Goal: Task Accomplishment & Management: Manage account settings

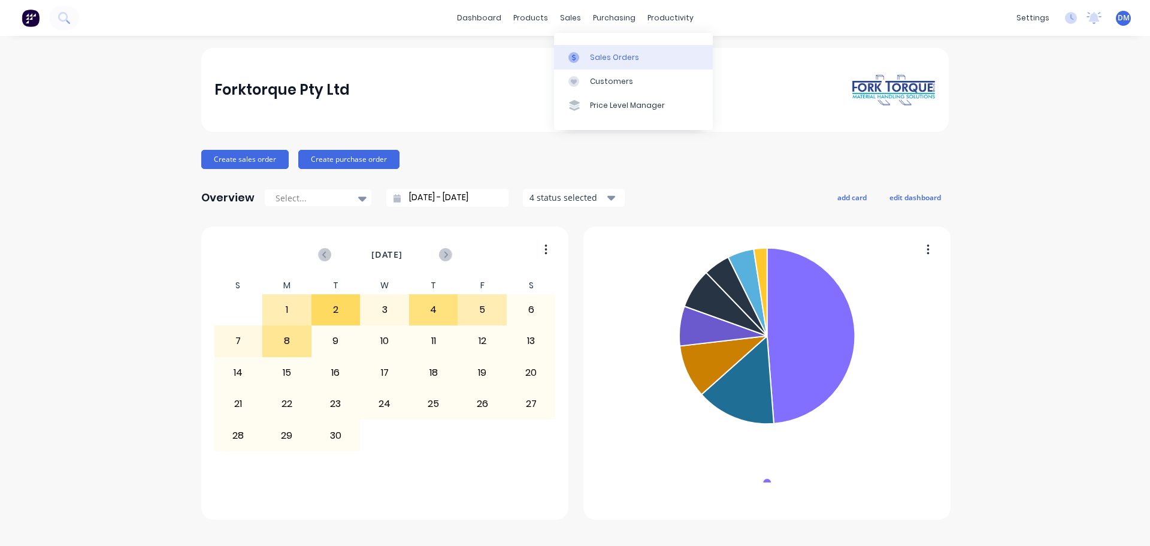
click at [595, 54] on div "Sales Orders" at bounding box center [614, 57] width 49 height 11
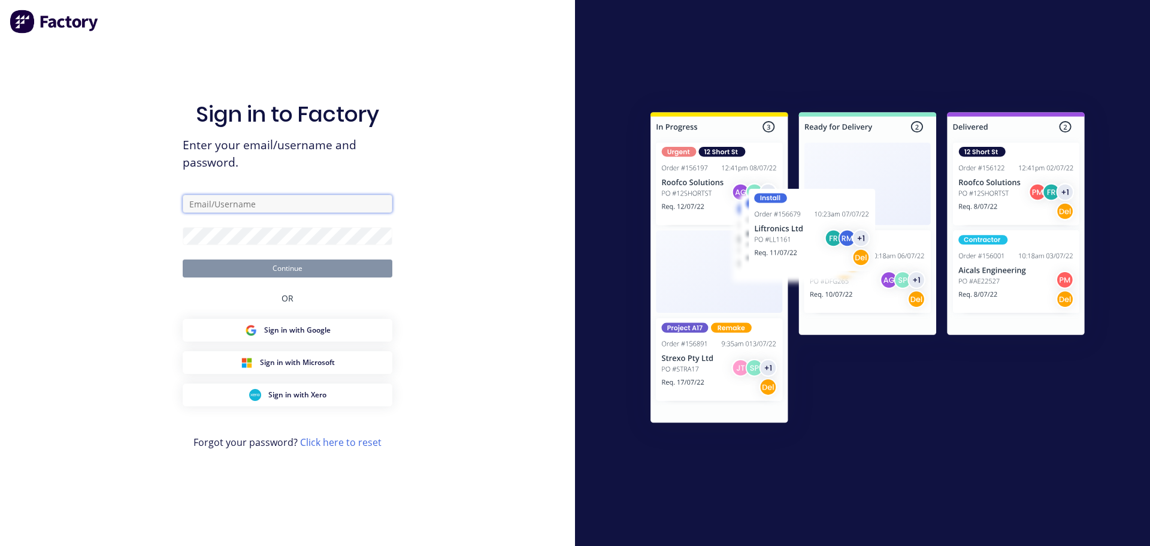
type input "[EMAIL_ADDRESS][DOMAIN_NAME]"
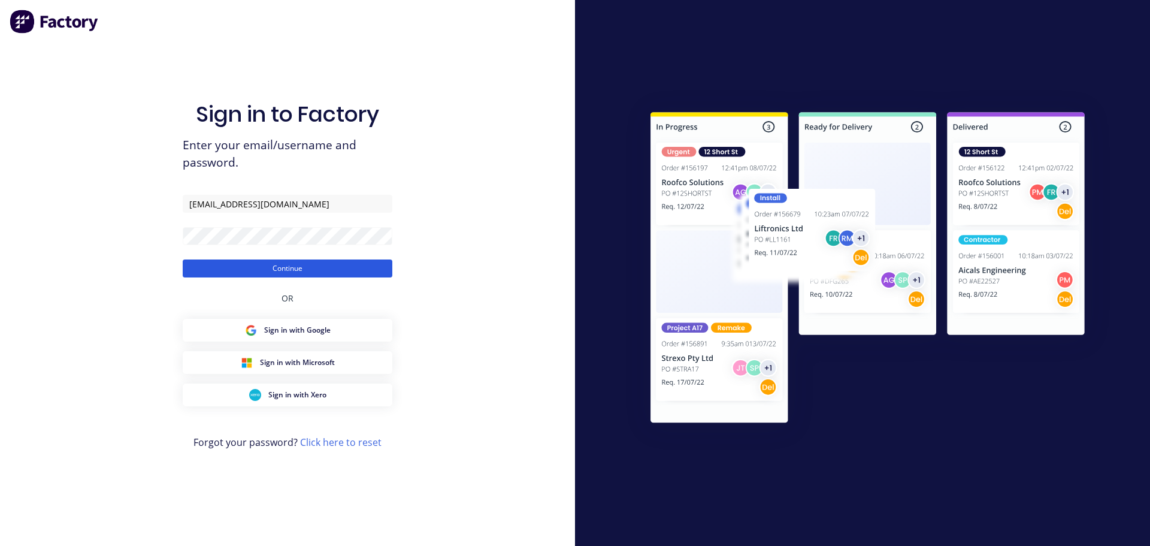
click at [214, 262] on button "Continue" at bounding box center [288, 268] width 210 height 18
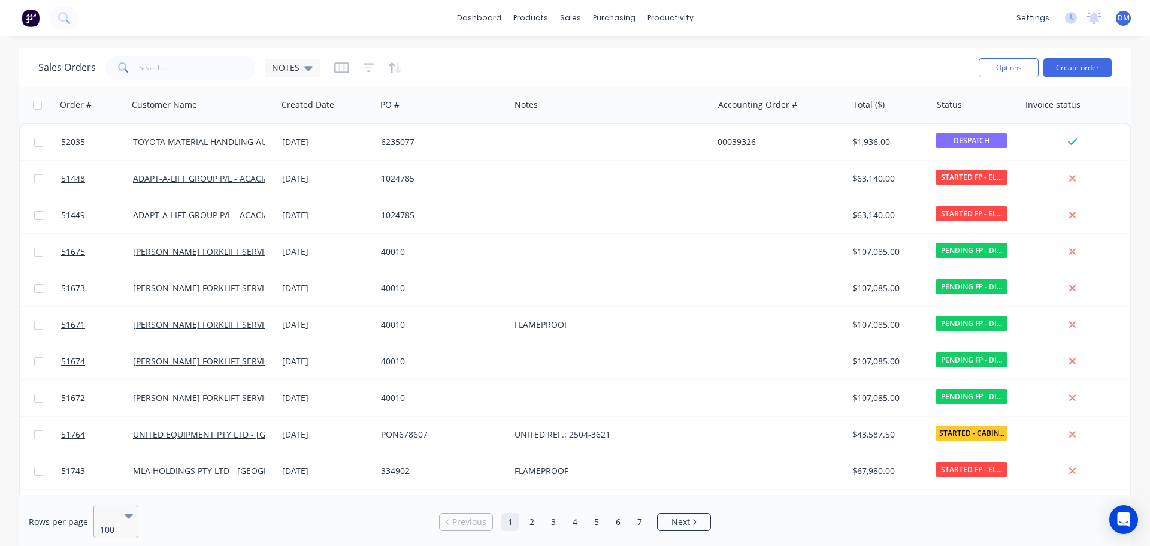
click at [113, 518] on div at bounding box center [110, 514] width 21 height 14
click at [208, 69] on input "text" at bounding box center [197, 68] width 117 height 24
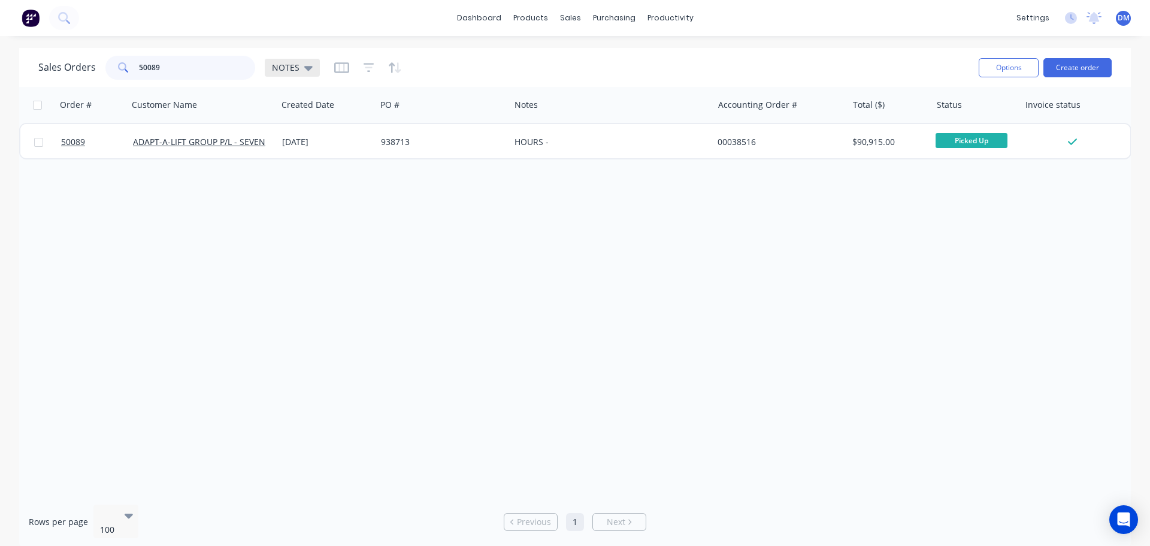
type input "50089"
click at [305, 66] on icon at bounding box center [308, 68] width 8 height 5
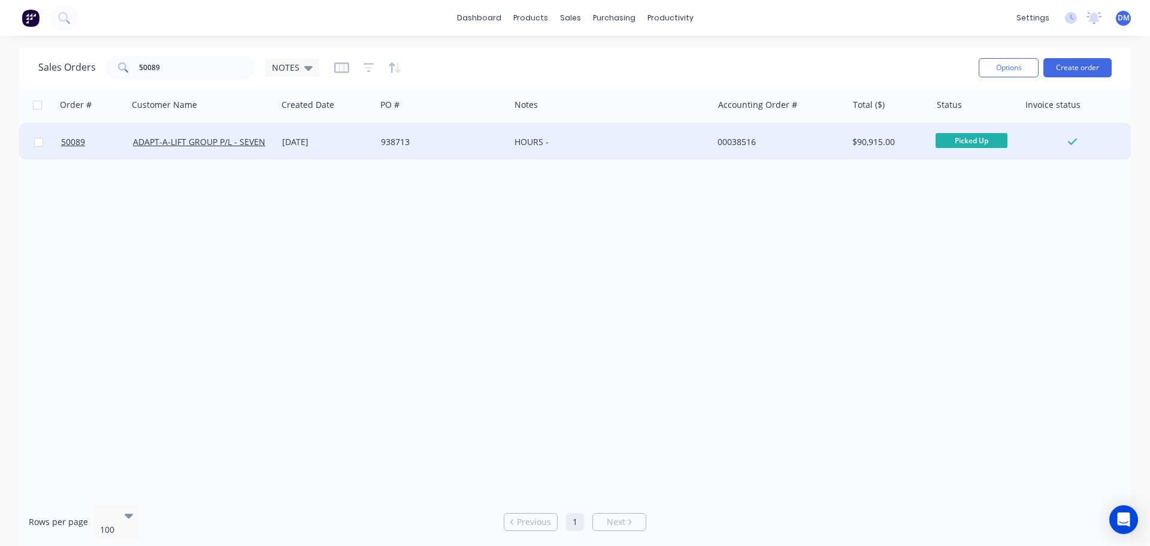
click at [598, 138] on div "HOURS -" at bounding box center [606, 142] width 184 height 12
click at [474, 140] on div "938713" at bounding box center [440, 142] width 118 height 12
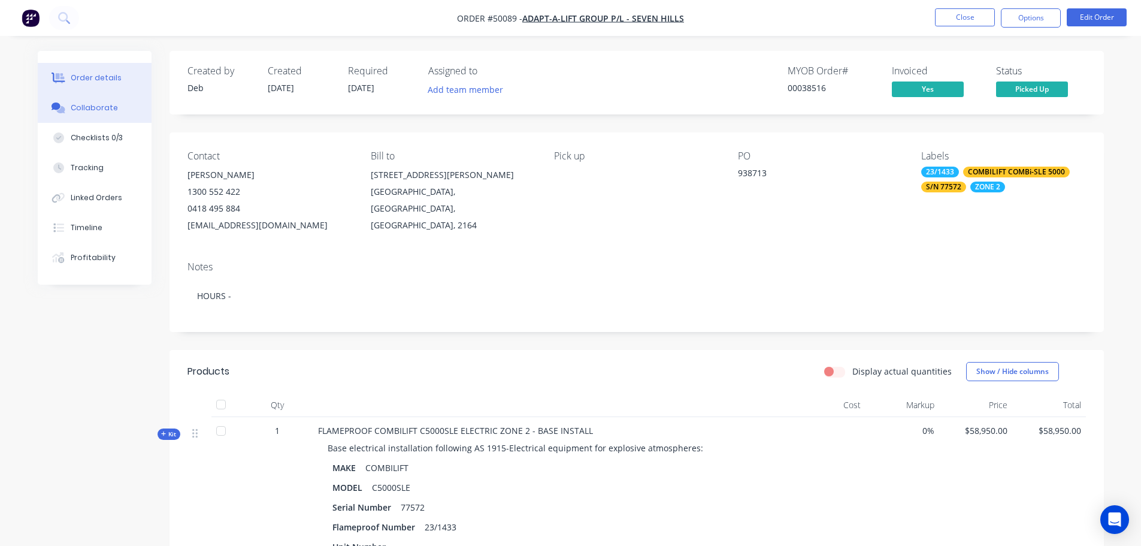
click at [75, 110] on div "Collaborate" at bounding box center [94, 107] width 47 height 11
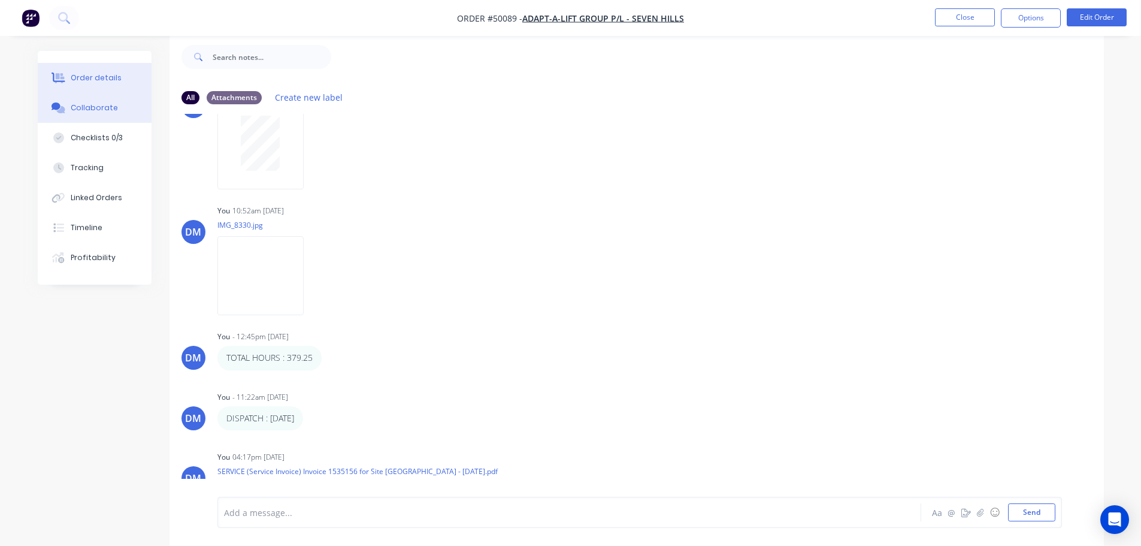
scroll to position [341, 0]
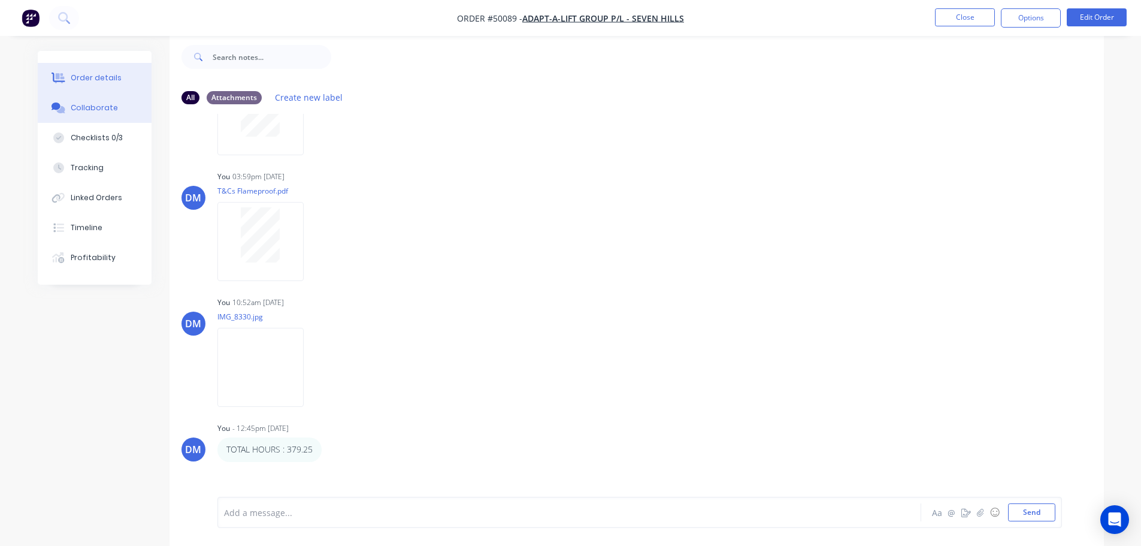
click at [110, 78] on div "Order details" at bounding box center [96, 77] width 51 height 11
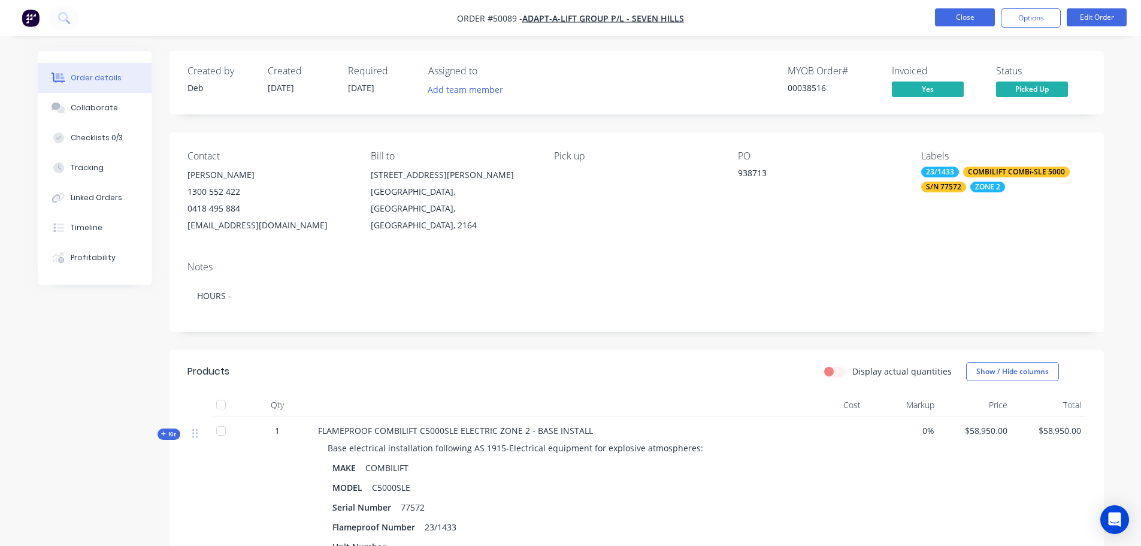
click at [957, 22] on button "Close" at bounding box center [965, 17] width 60 height 18
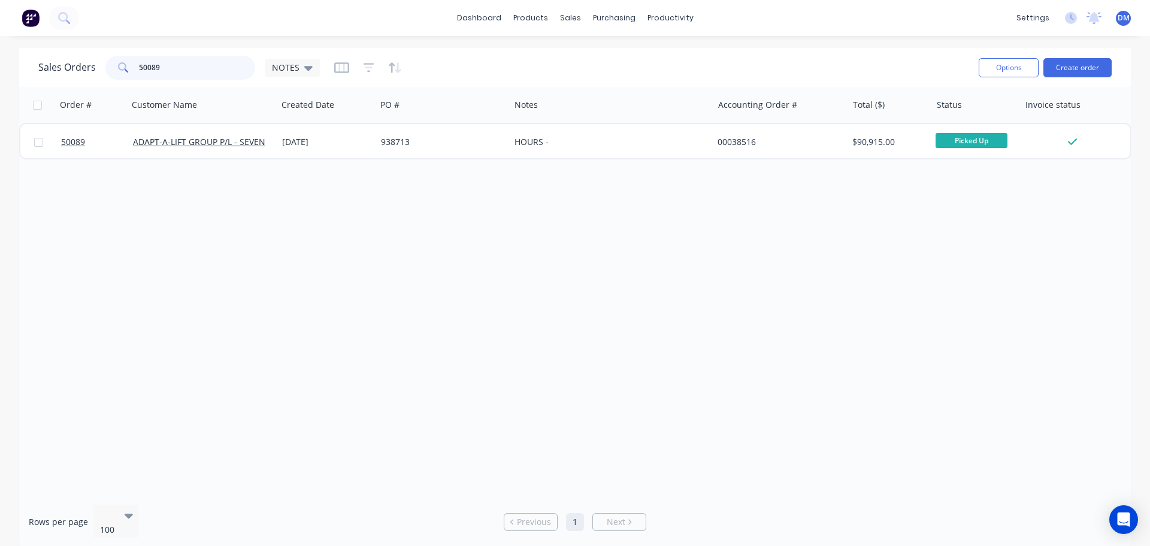
drag, startPoint x: 159, startPoint y: 68, endPoint x: 61, endPoint y: 69, distance: 98.2
click at [62, 69] on div "Sales Orders 50089 NOTES" at bounding box center [178, 68] width 281 height 24
type input "\"
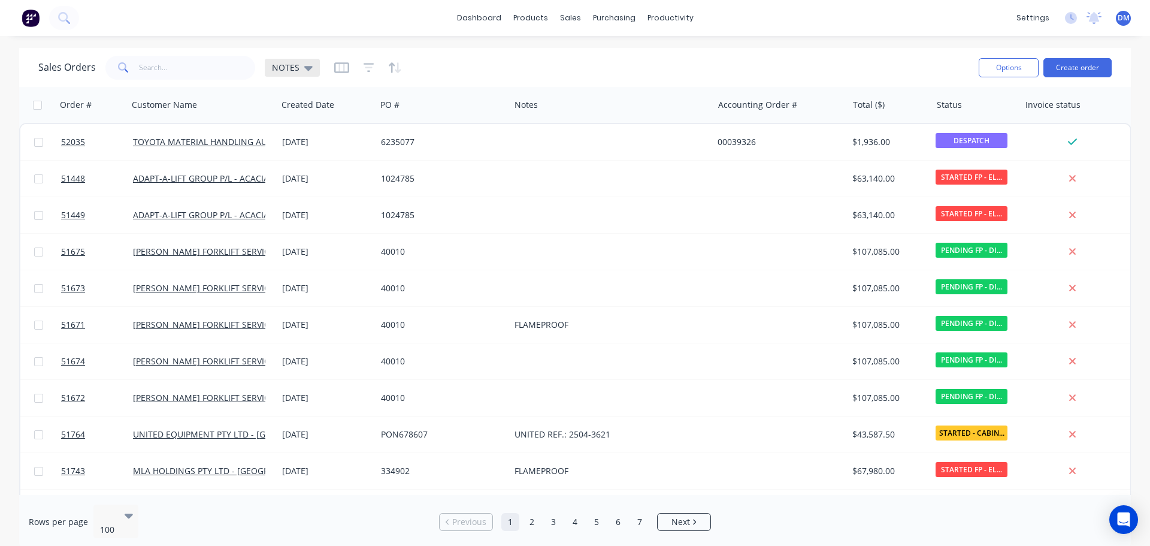
click at [305, 68] on icon at bounding box center [308, 68] width 8 height 5
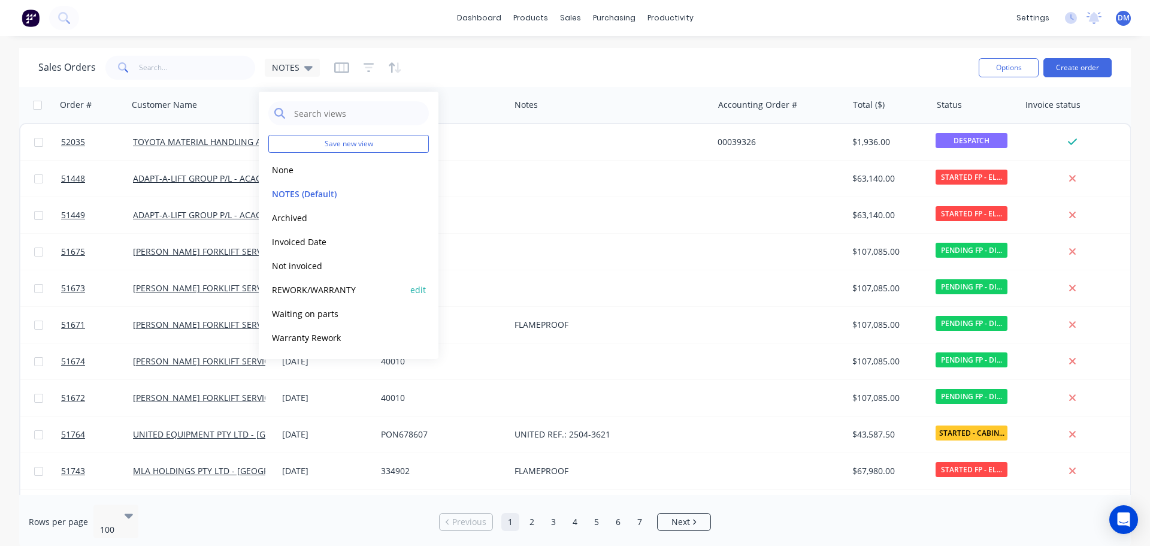
click at [334, 292] on button "REWORK/WARRANTY" at bounding box center [336, 290] width 137 height 14
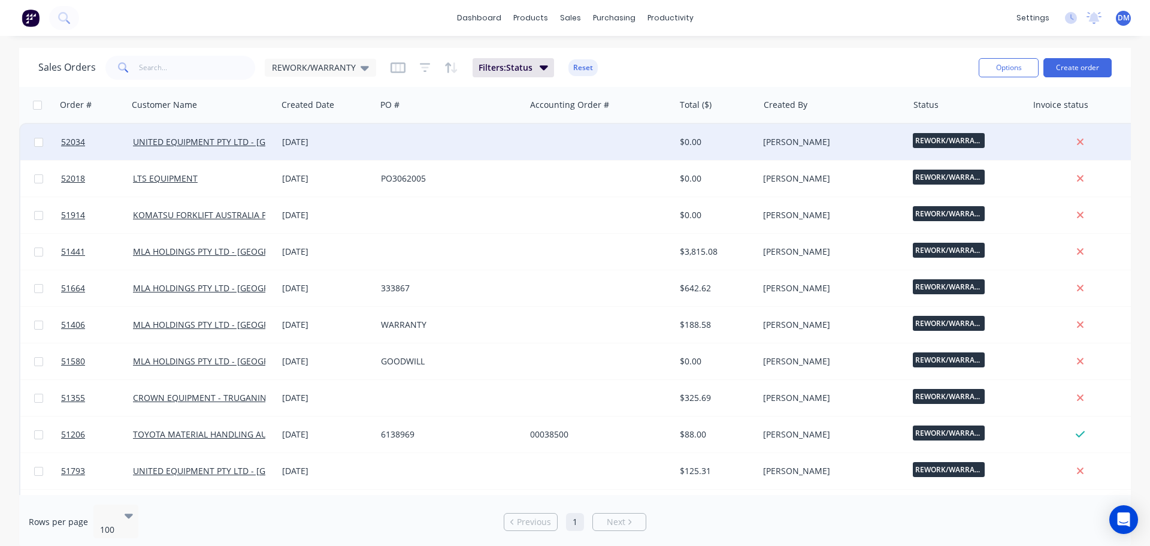
click at [410, 137] on div at bounding box center [450, 142] width 149 height 36
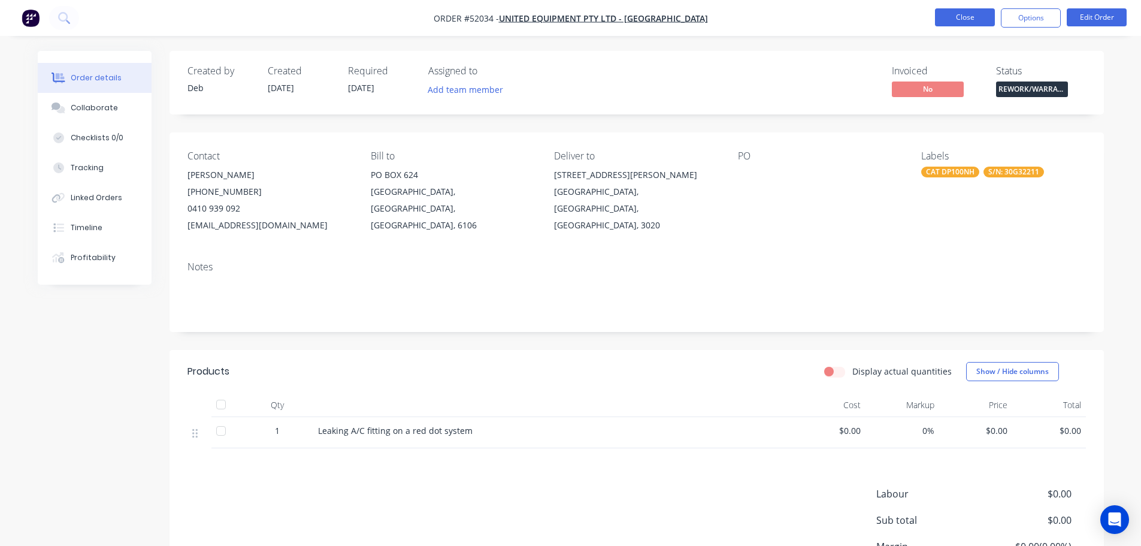
click at [966, 15] on button "Close" at bounding box center [965, 17] width 60 height 18
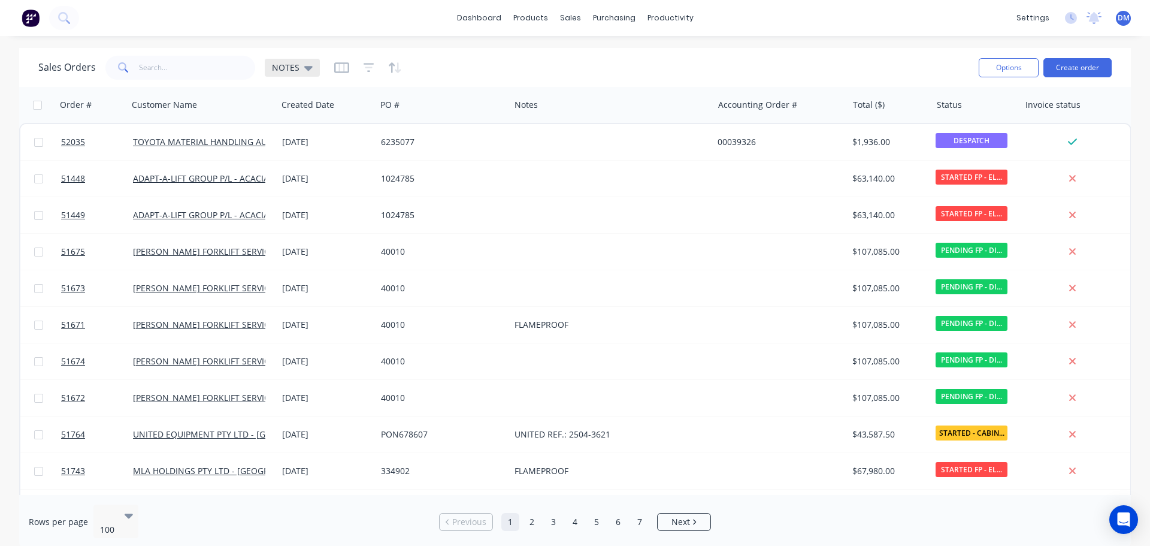
click at [307, 71] on icon at bounding box center [308, 67] width 8 height 13
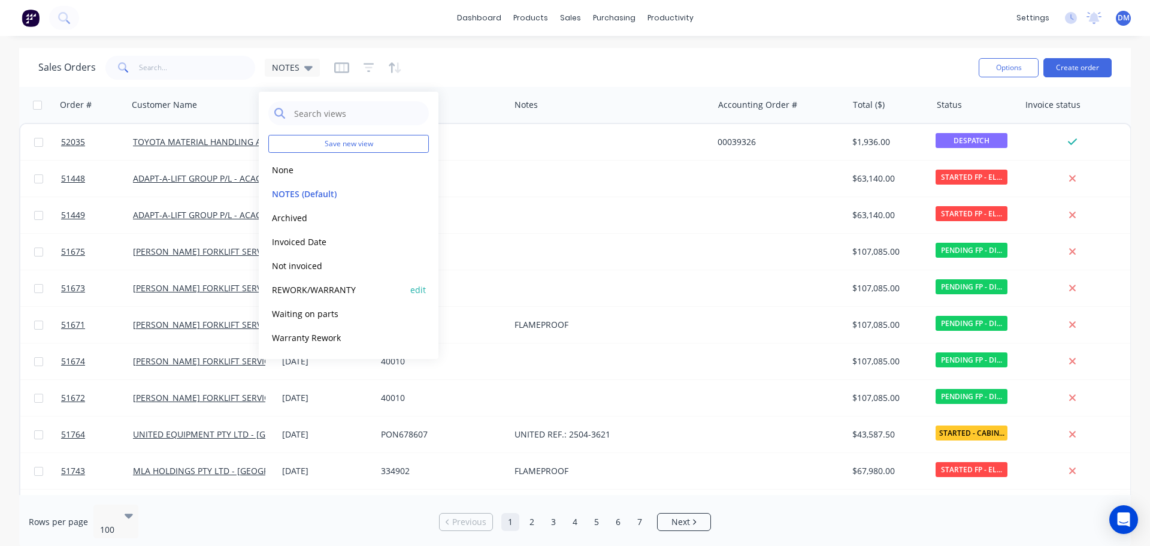
click at [302, 290] on button "REWORK/WARRANTY" at bounding box center [336, 290] width 137 height 14
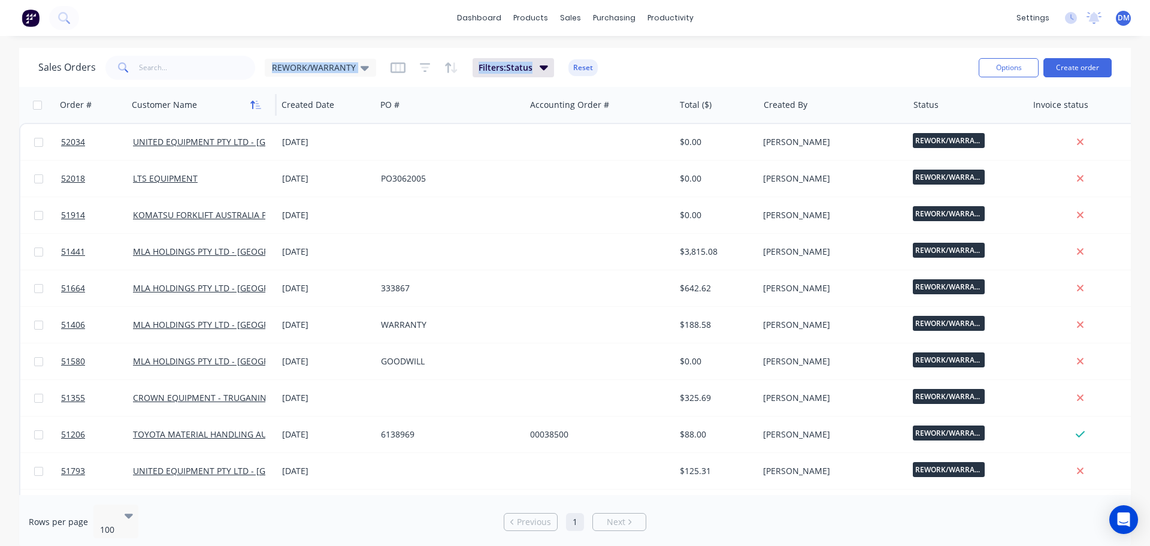
click at [253, 110] on button "button" at bounding box center [256, 105] width 18 height 18
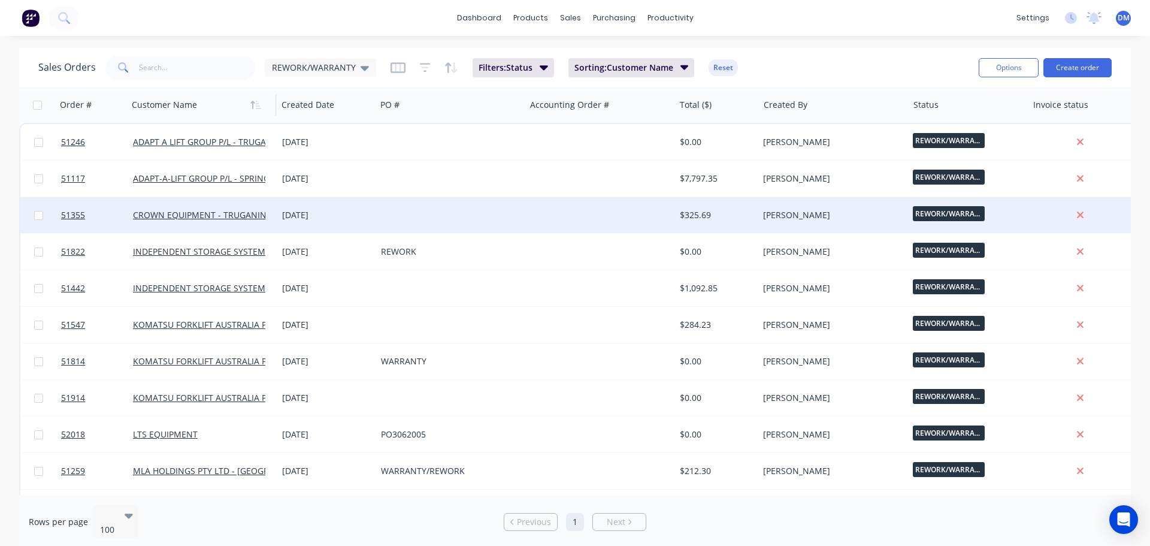
click at [531, 210] on div at bounding box center [599, 215] width 149 height 36
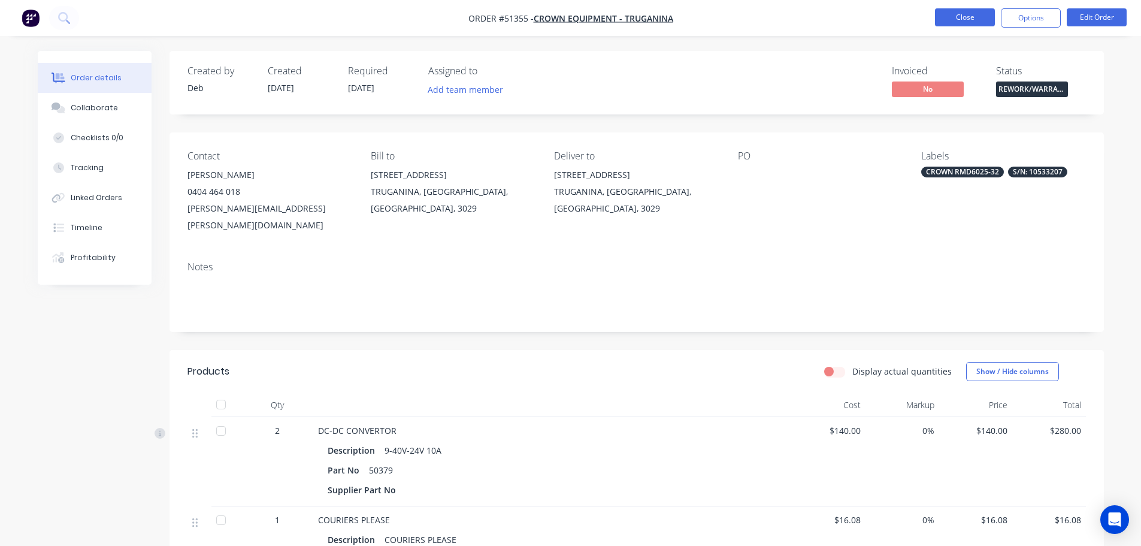
click at [988, 22] on button "Close" at bounding box center [965, 17] width 60 height 18
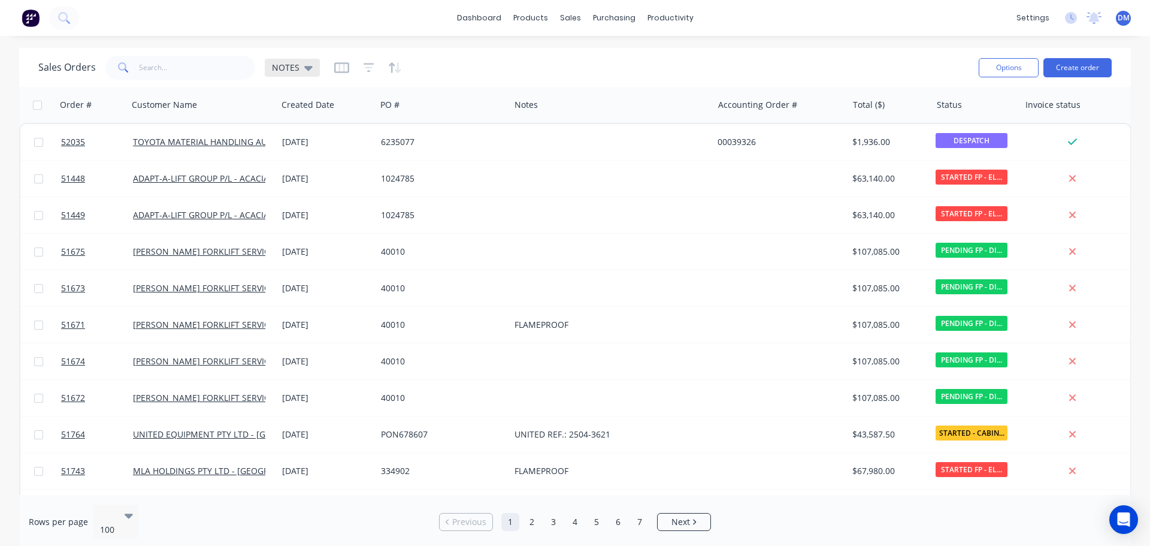
click at [306, 67] on icon at bounding box center [308, 68] width 8 height 5
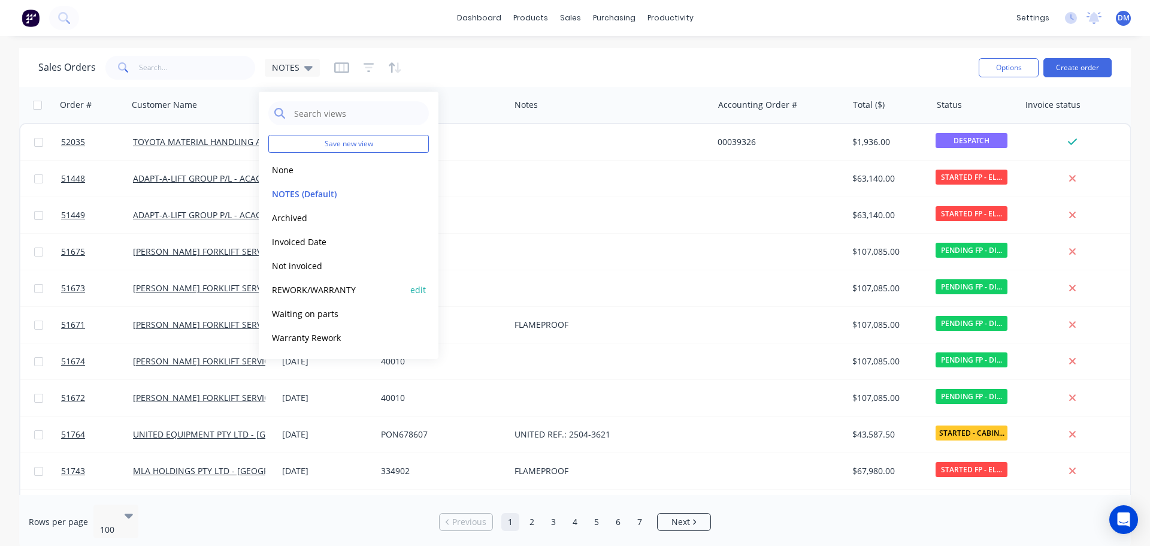
click at [323, 293] on button "REWORK/WARRANTY" at bounding box center [336, 290] width 137 height 14
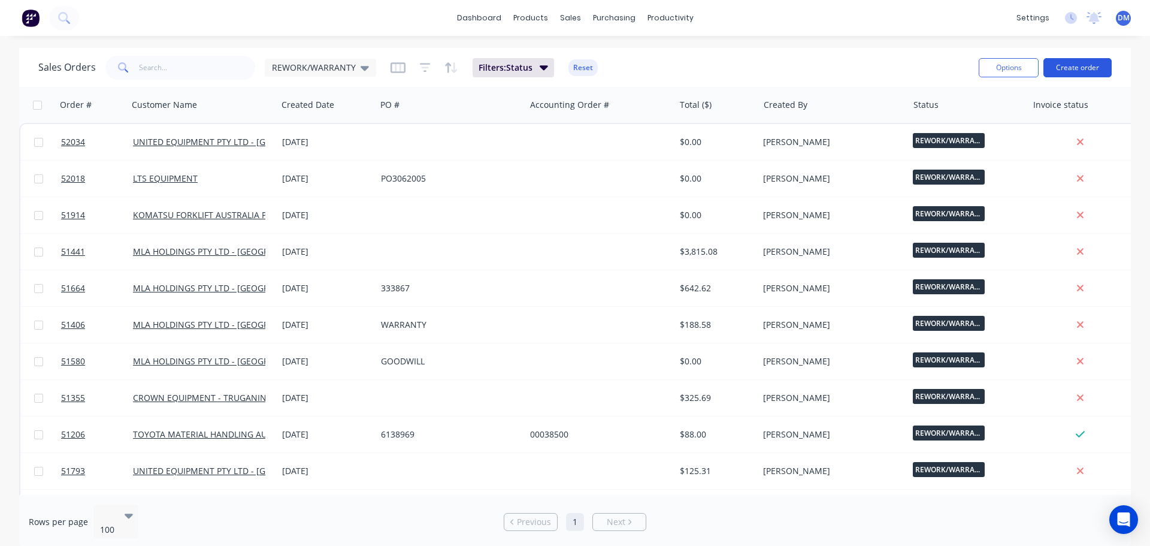
click at [1071, 63] on button "Create order" at bounding box center [1077, 67] width 68 height 19
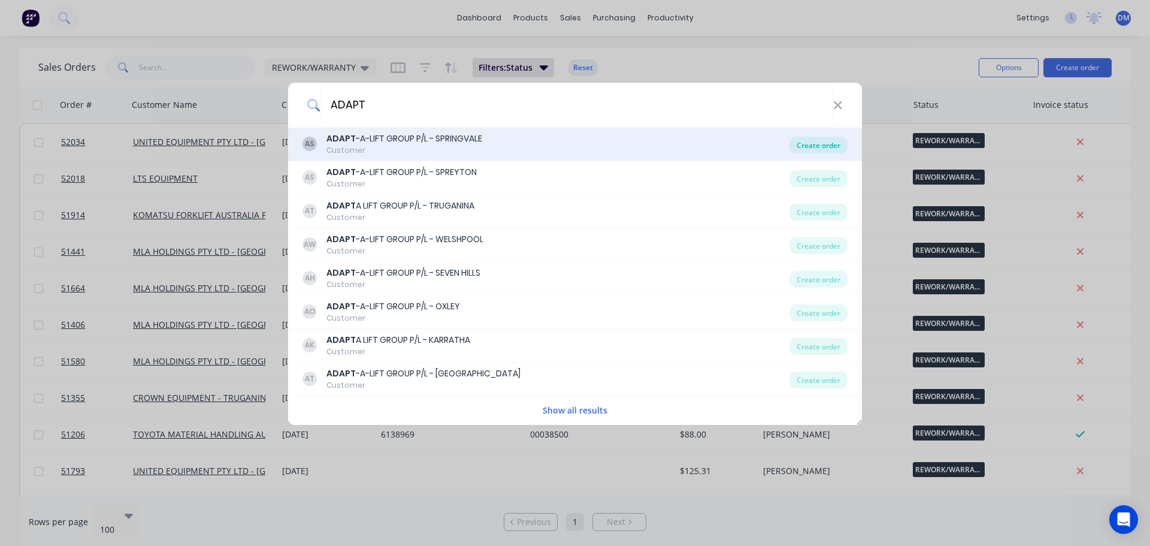
type input "ADAPT"
drag, startPoint x: 824, startPoint y: 142, endPoint x: 816, endPoint y: 139, distance: 8.3
click at [825, 142] on div "Create order" at bounding box center [818, 145] width 58 height 17
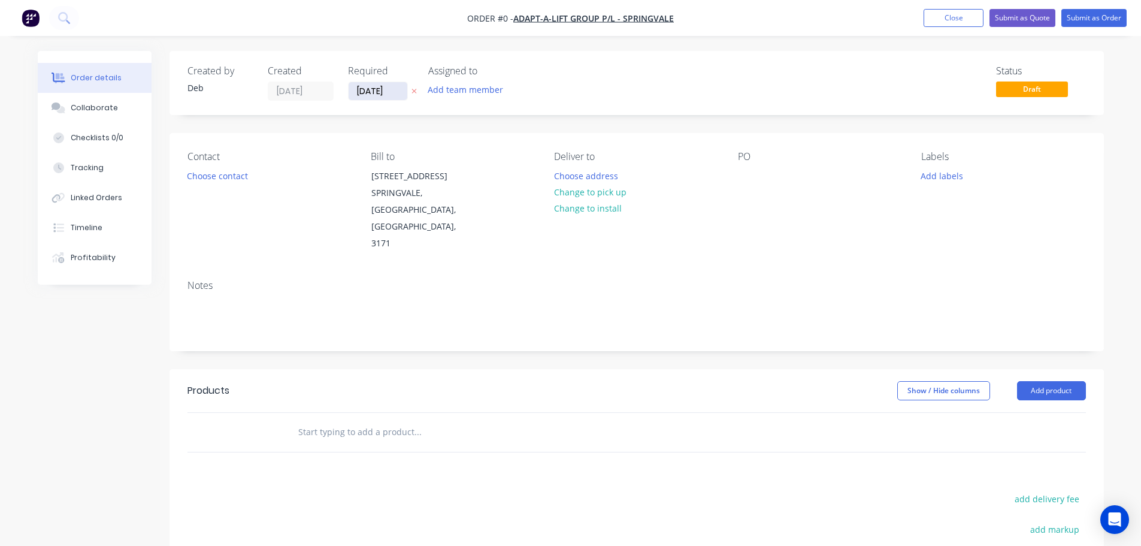
click at [370, 92] on input "[DATE]" at bounding box center [378, 91] width 59 height 18
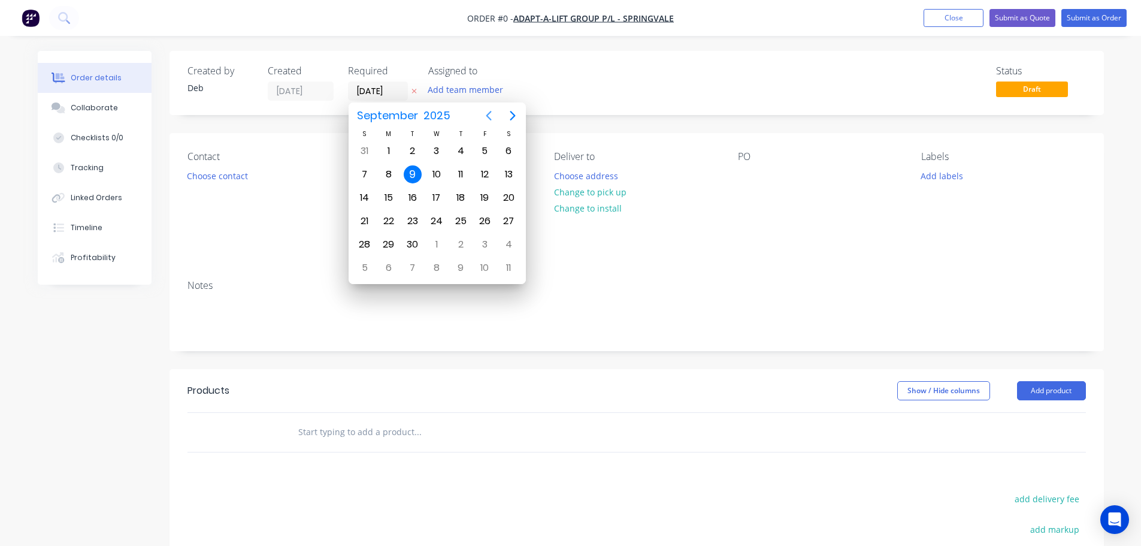
click at [487, 116] on icon "Previous page" at bounding box center [488, 116] width 5 height 10
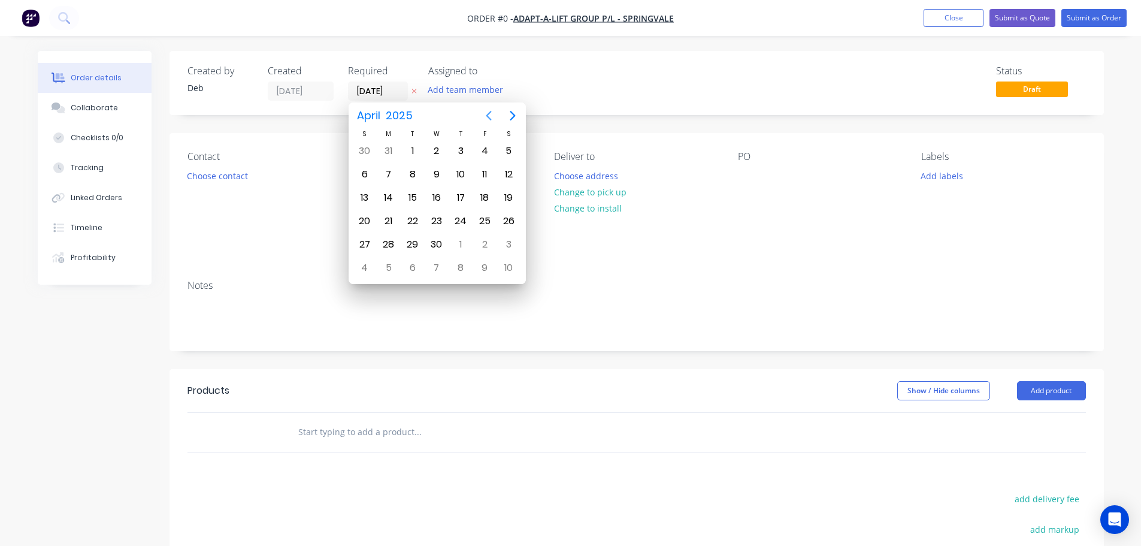
click at [488, 116] on icon "Previous page" at bounding box center [488, 115] width 14 height 14
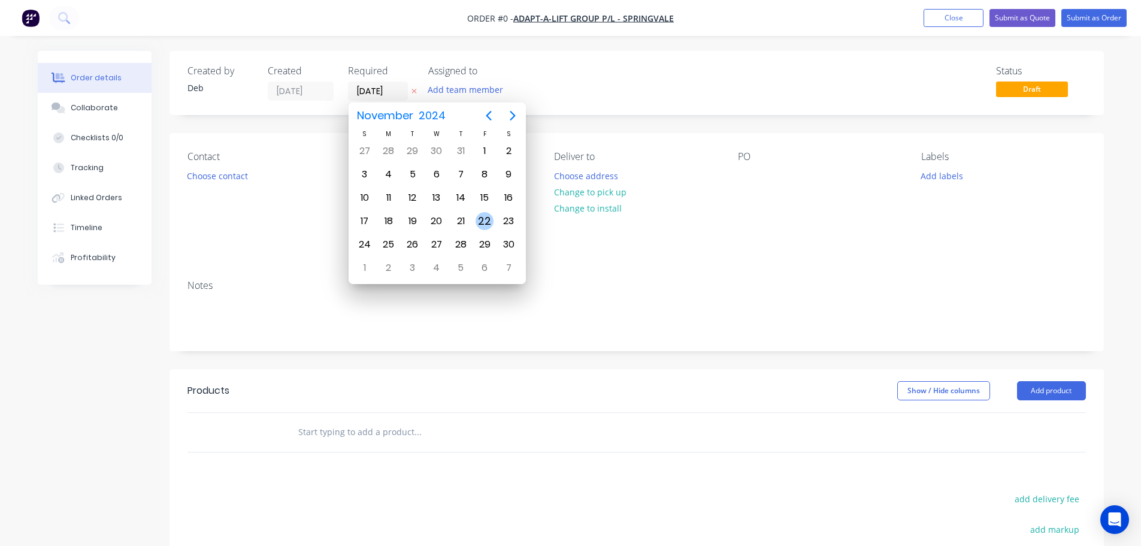
click at [484, 223] on div "22" at bounding box center [484, 221] width 18 height 18
type input "[DATE]"
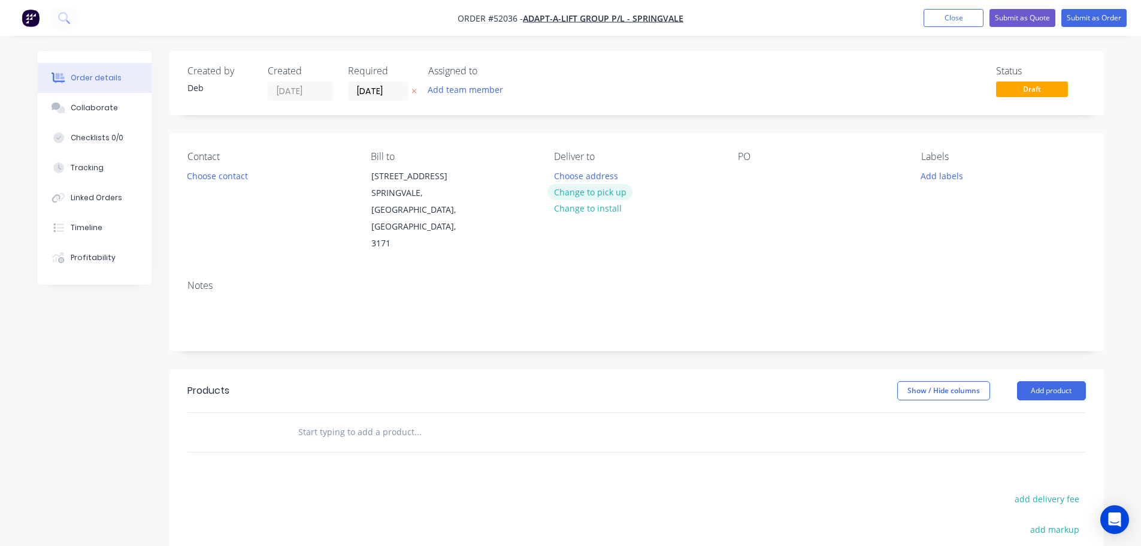
click at [593, 188] on button "Change to pick up" at bounding box center [589, 192] width 85 height 16
click at [1044, 381] on button "Add product" at bounding box center [1051, 390] width 69 height 19
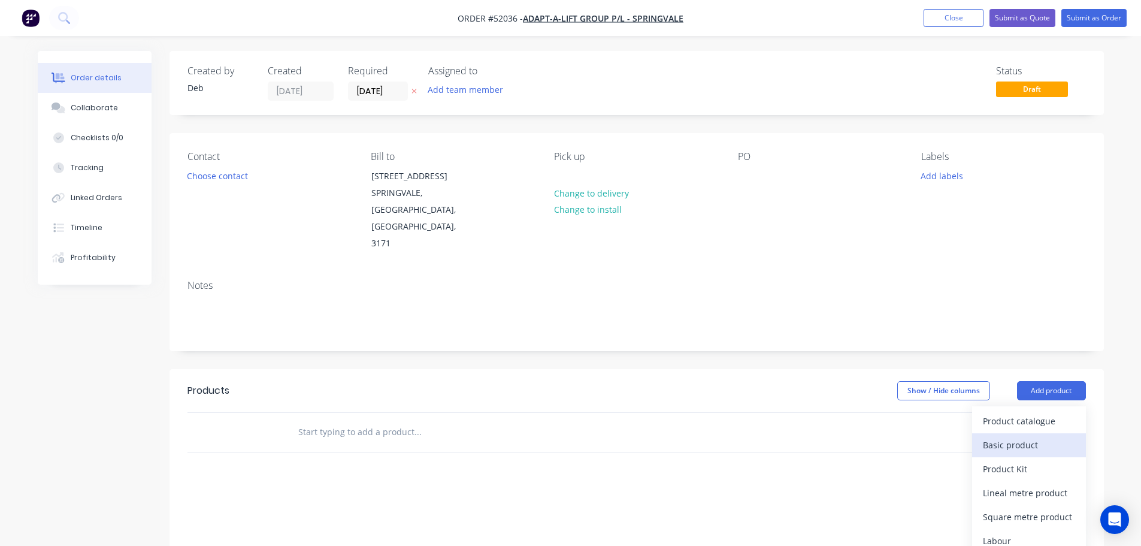
click at [1008, 436] on div "Basic product" at bounding box center [1029, 444] width 92 height 17
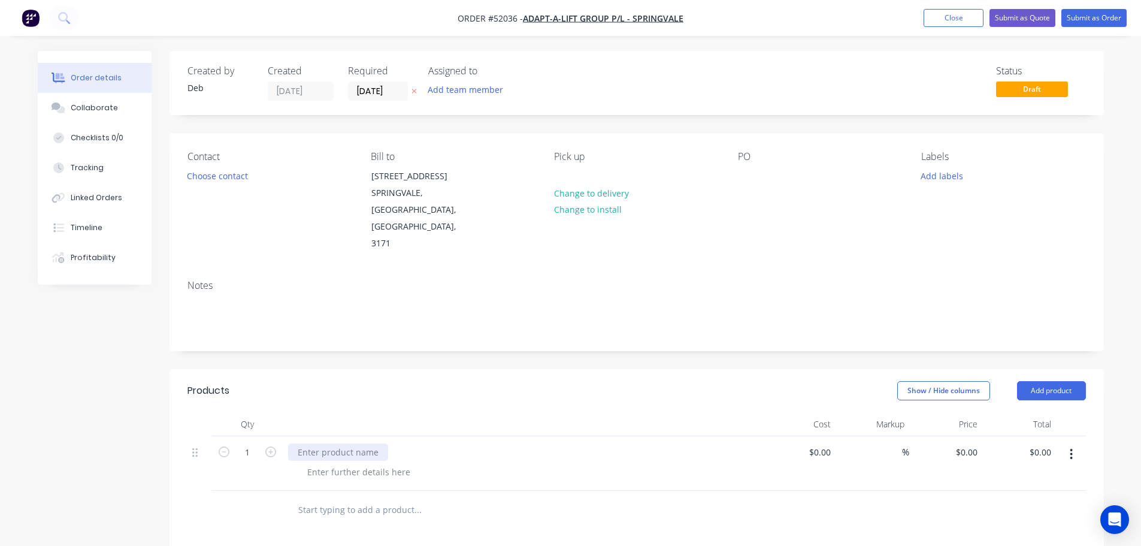
click at [356, 443] on div at bounding box center [338, 451] width 100 height 17
click at [945, 13] on button "Close" at bounding box center [953, 18] width 60 height 18
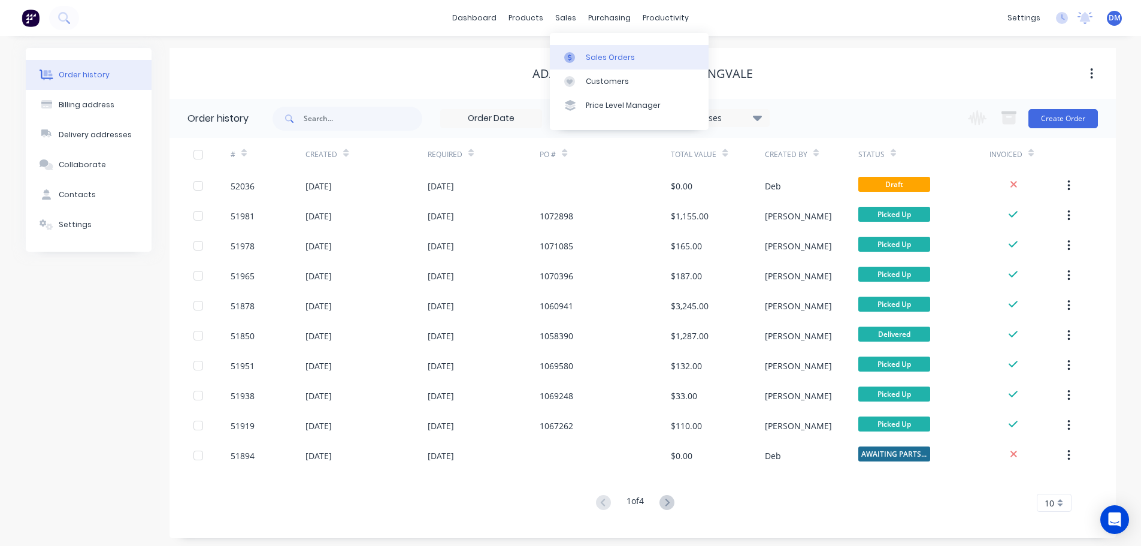
click at [590, 62] on div "Sales Orders" at bounding box center [610, 57] width 49 height 11
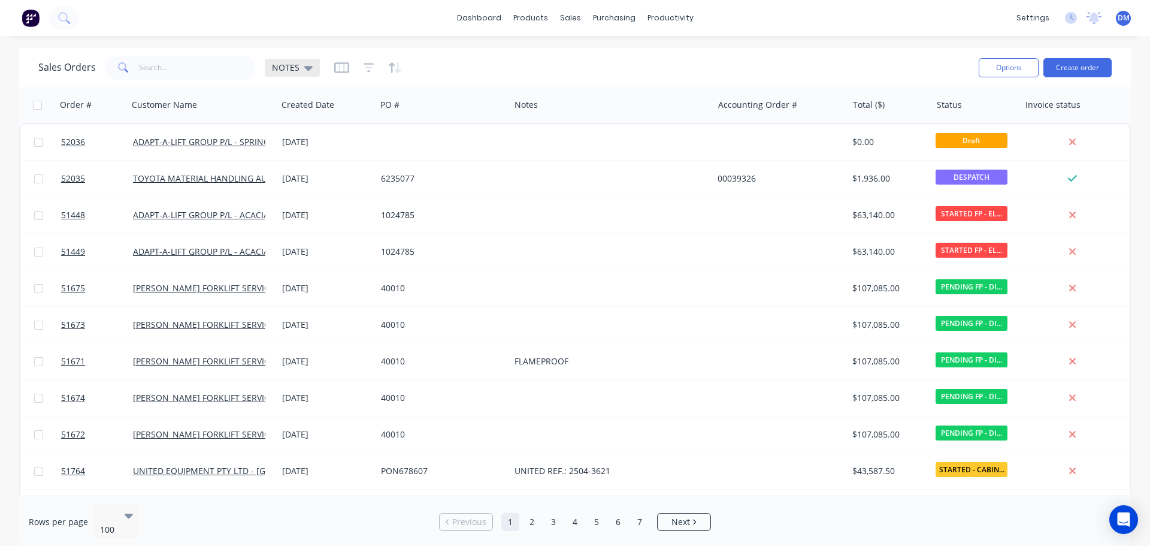
click at [296, 63] on span "NOTES" at bounding box center [286, 67] width 28 height 13
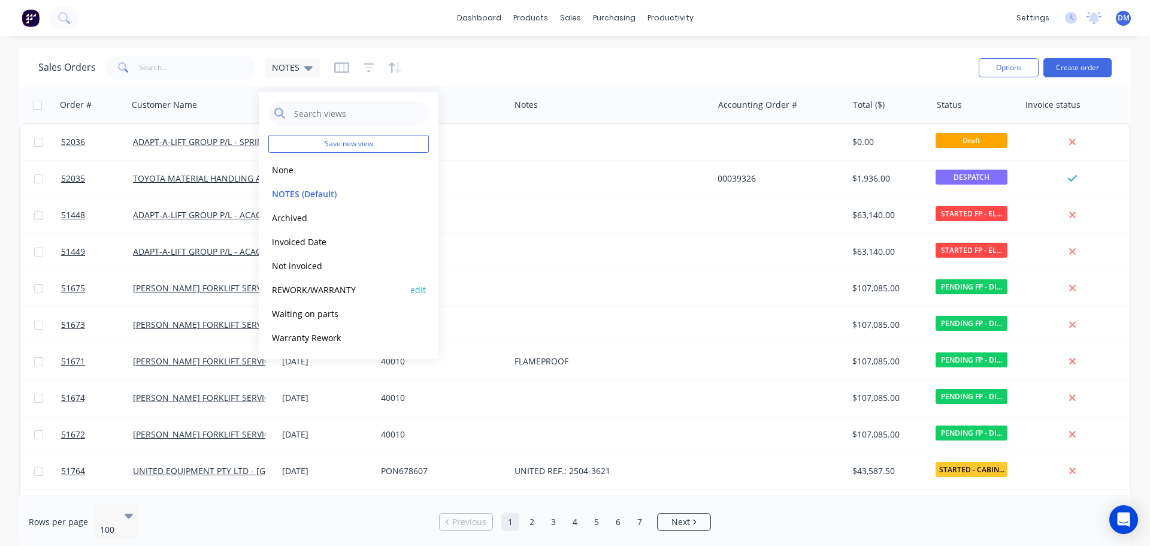
click at [341, 292] on button "REWORK/WARRANTY" at bounding box center [336, 290] width 137 height 14
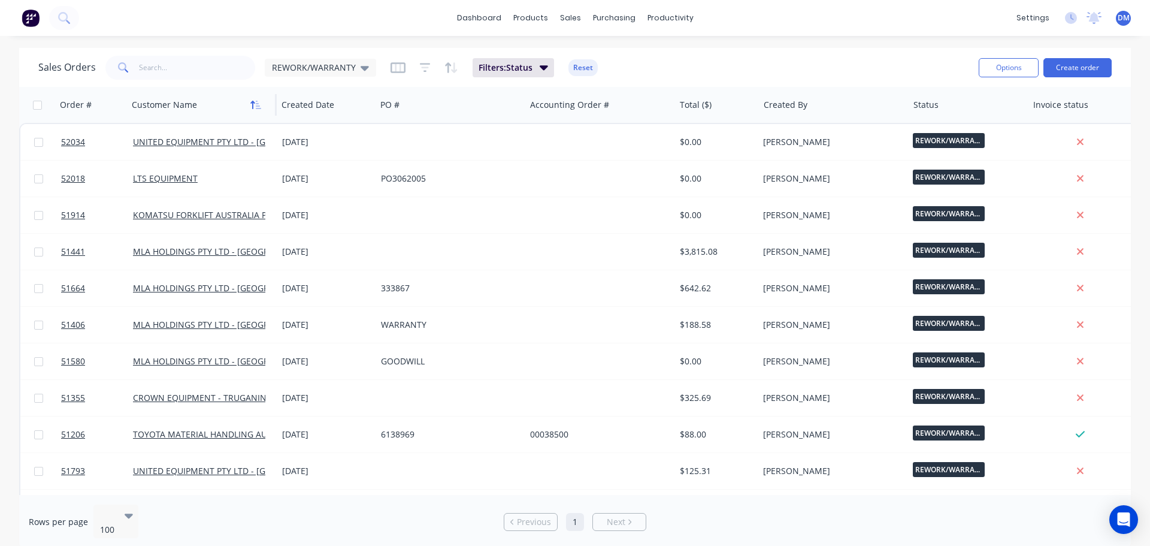
click at [258, 109] on icon "button" at bounding box center [255, 105] width 11 height 10
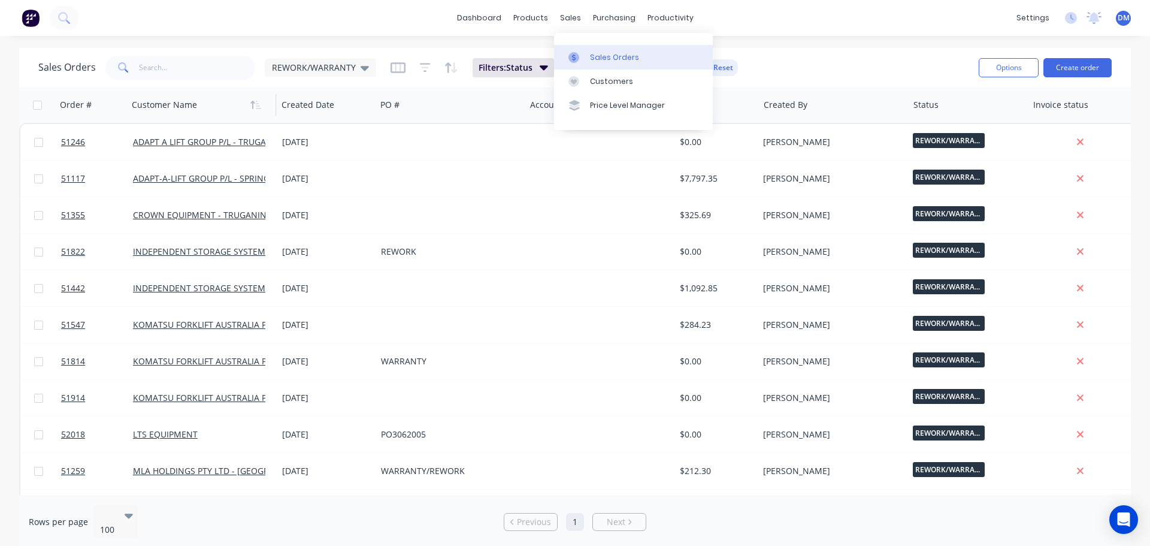
click at [591, 56] on div "Sales Orders" at bounding box center [614, 57] width 49 height 11
click at [719, 67] on button "Reset" at bounding box center [722, 67] width 29 height 17
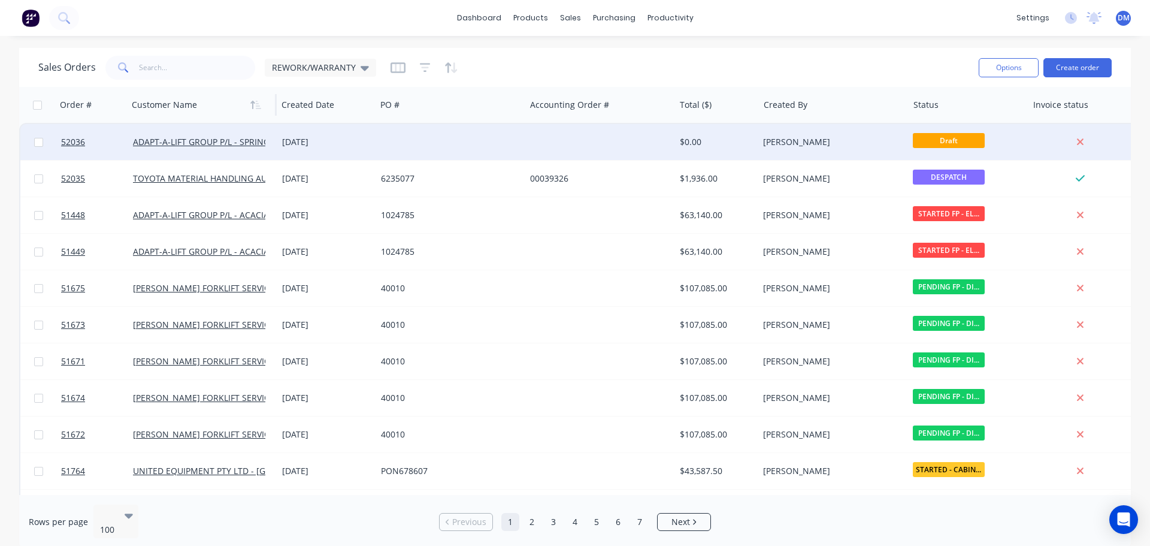
click at [304, 145] on div "[DATE]" at bounding box center [326, 142] width 89 height 12
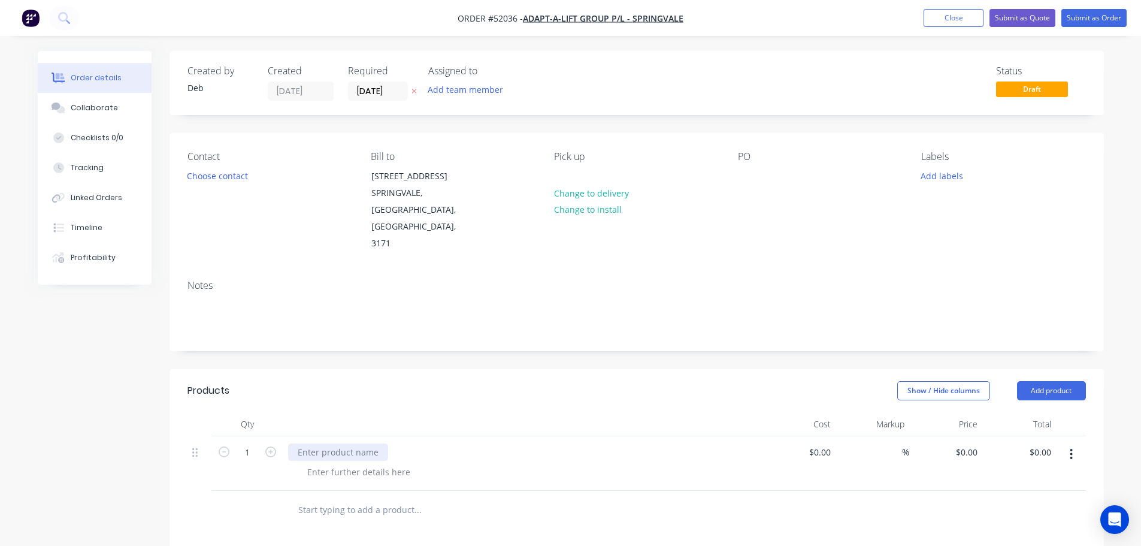
click at [328, 443] on div at bounding box center [338, 451] width 100 height 17
click at [929, 21] on button "Close" at bounding box center [953, 18] width 60 height 18
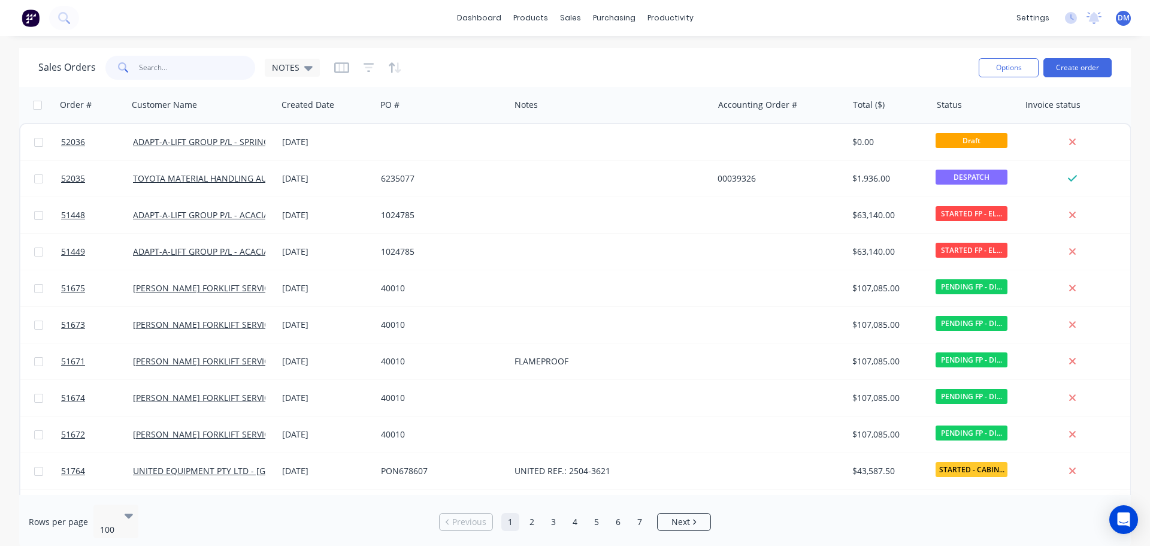
click at [190, 70] on input "text" at bounding box center [197, 68] width 117 height 24
type input "COMBI"
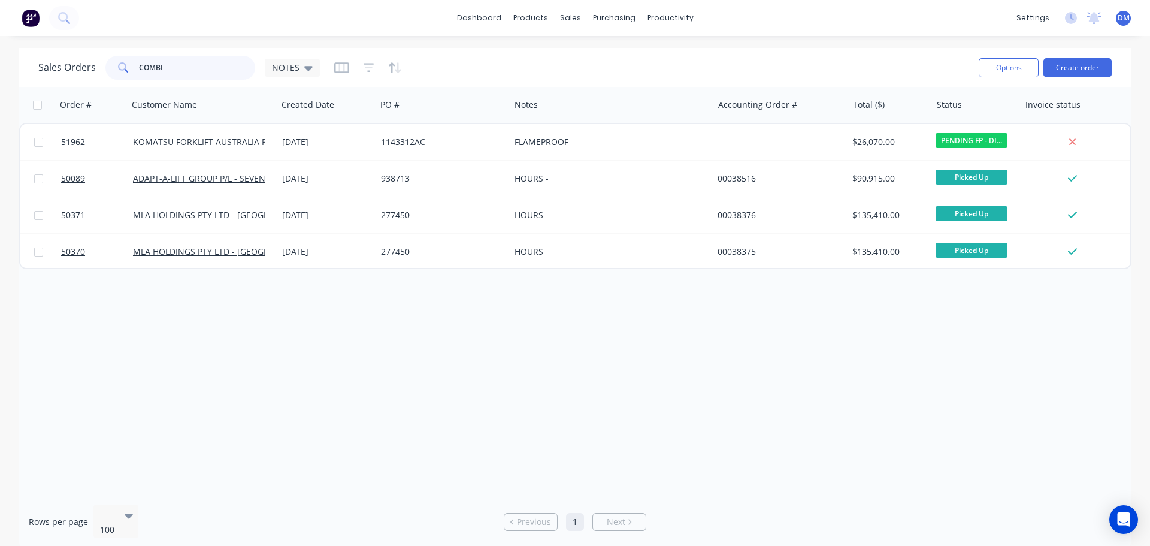
drag, startPoint x: 120, startPoint y: 62, endPoint x: 42, endPoint y: 60, distance: 77.9
click at [60, 61] on div "Sales Orders COMBI NOTES" at bounding box center [178, 68] width 281 height 24
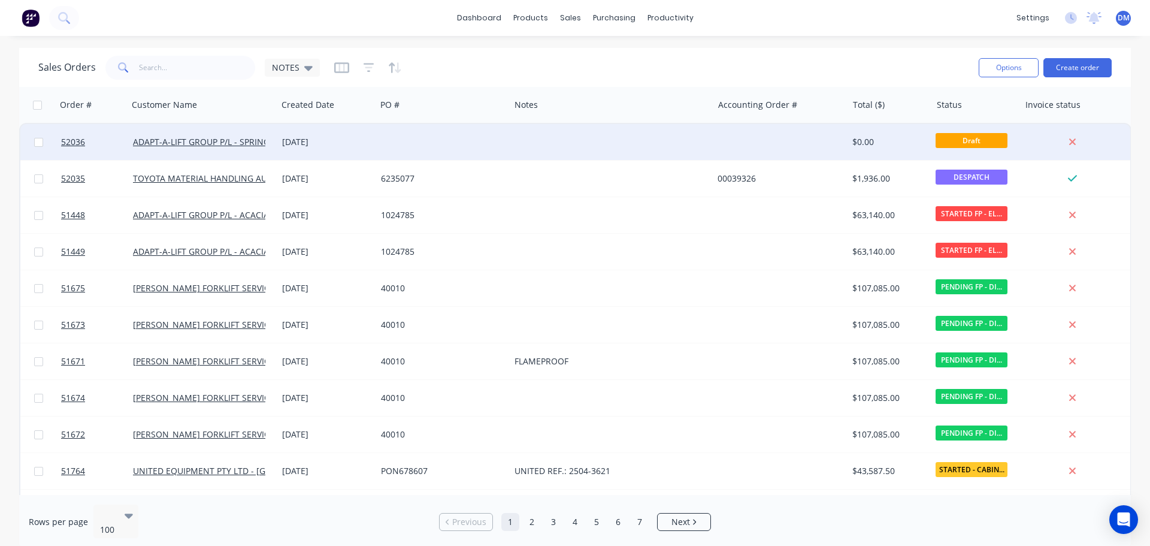
click at [364, 139] on div "[DATE]" at bounding box center [326, 142] width 89 height 12
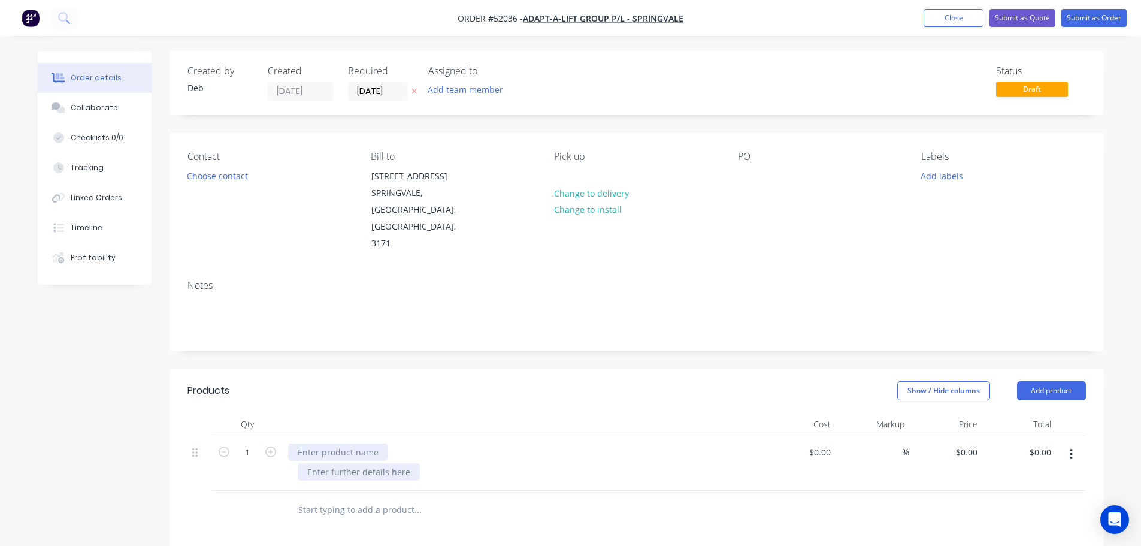
drag, startPoint x: 326, startPoint y: 416, endPoint x: 325, endPoint y: 431, distance: 15.1
click at [327, 443] on div at bounding box center [338, 451] width 100 height 17
click at [393, 463] on div at bounding box center [359, 471] width 122 height 17
click at [823, 443] on input "0" at bounding box center [829, 451] width 14 height 17
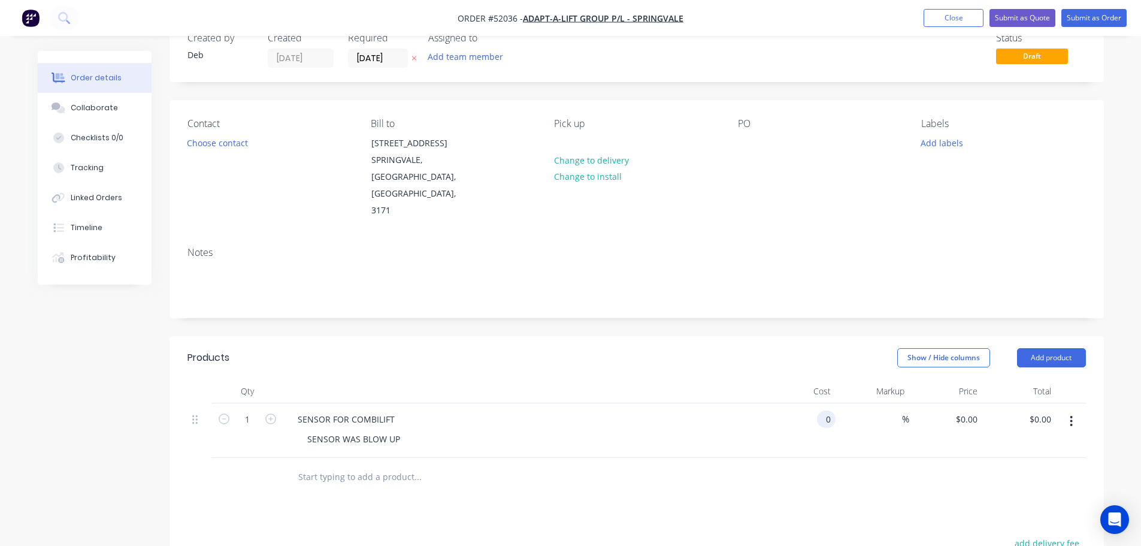
scroll to position [60, 0]
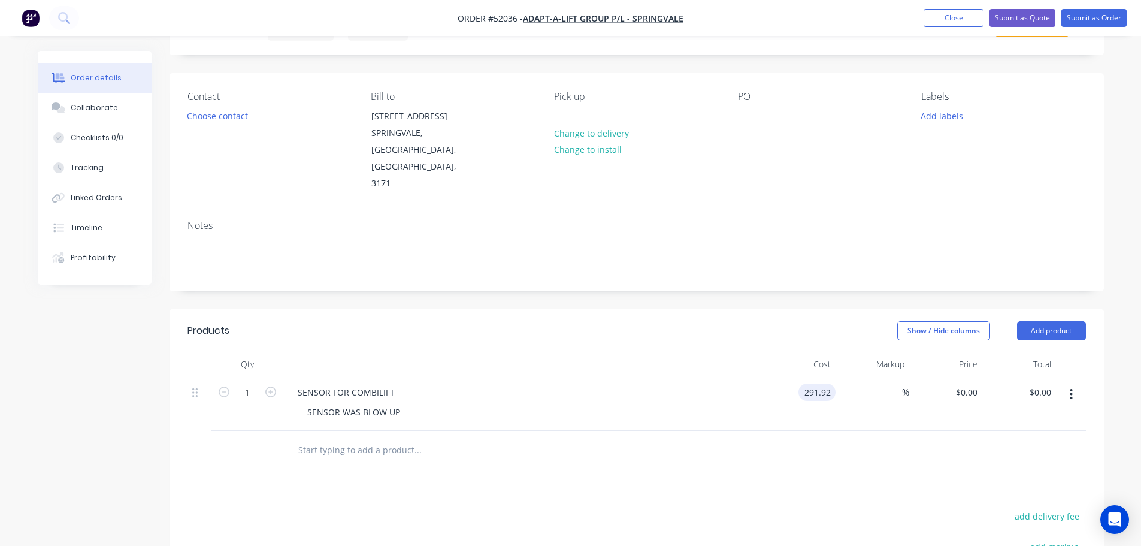
type input "$291.92"
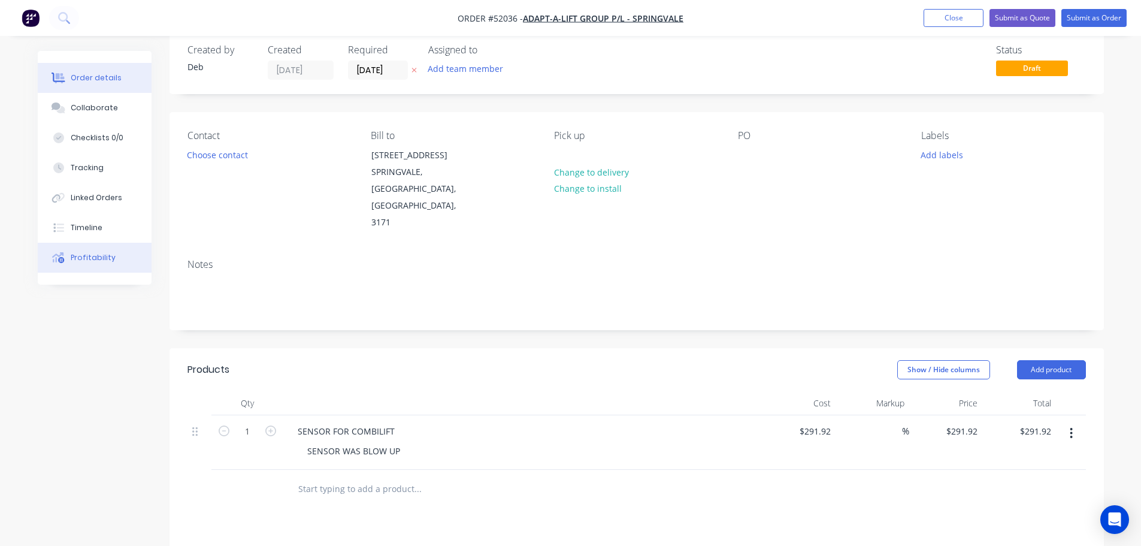
scroll to position [0, 0]
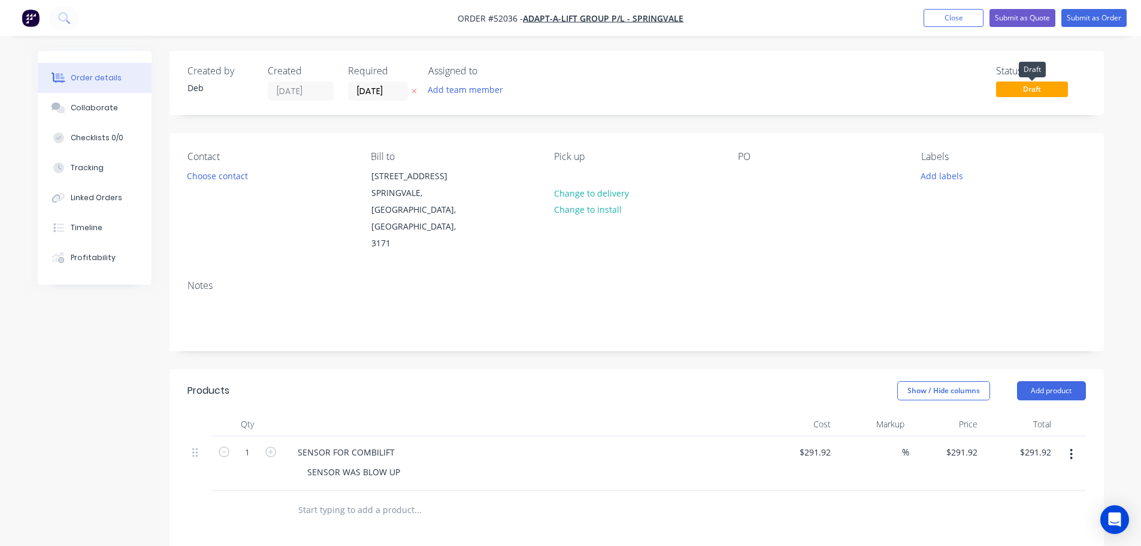
click at [1019, 88] on span "Draft" at bounding box center [1032, 88] width 72 height 15
click at [1097, 19] on button "Submit as Order" at bounding box center [1093, 18] width 65 height 18
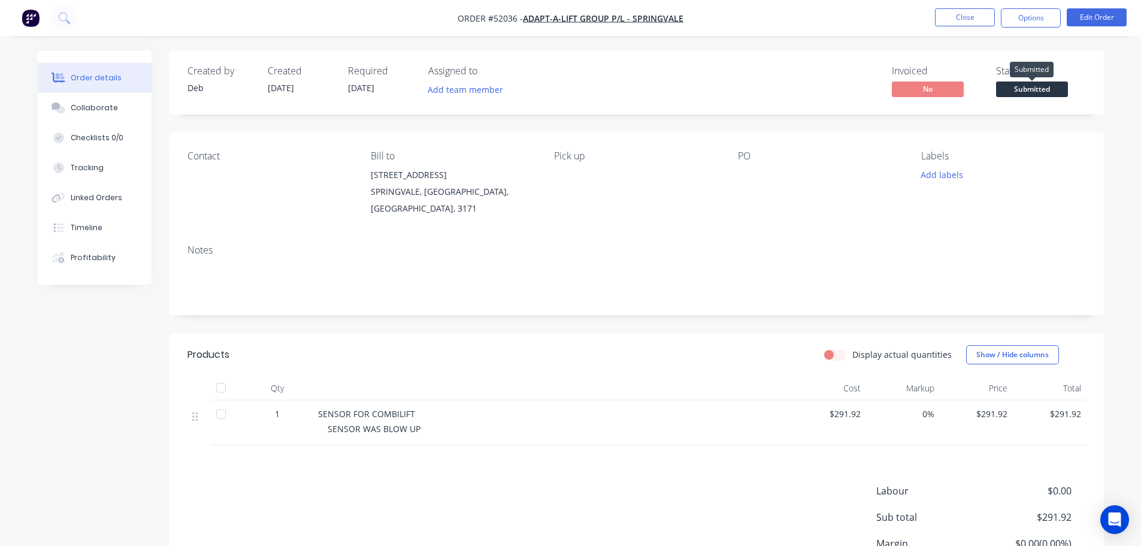
click at [1029, 89] on span "Submitted" at bounding box center [1032, 88] width 72 height 15
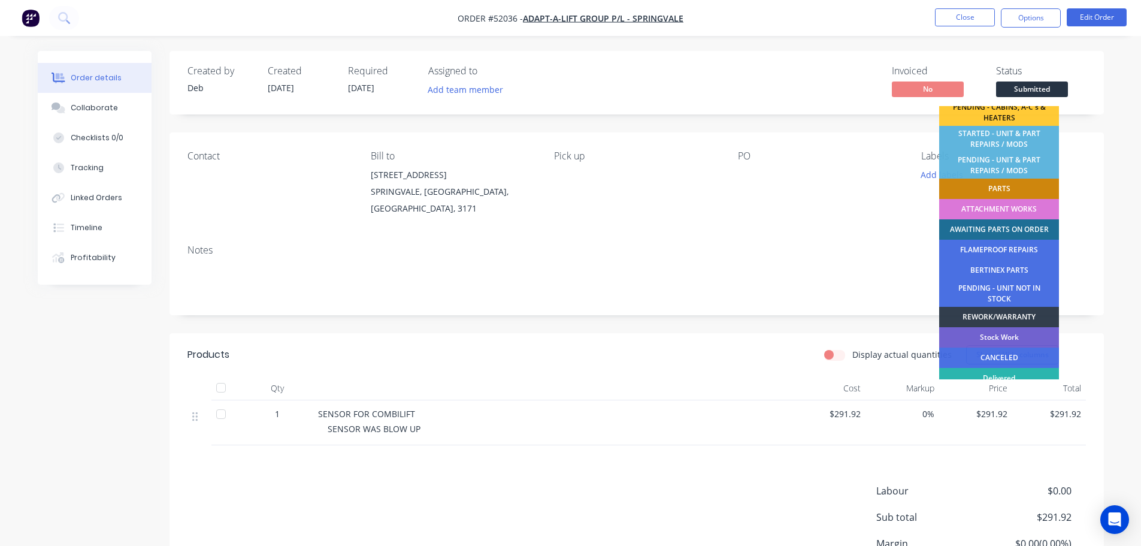
scroll to position [240, 0]
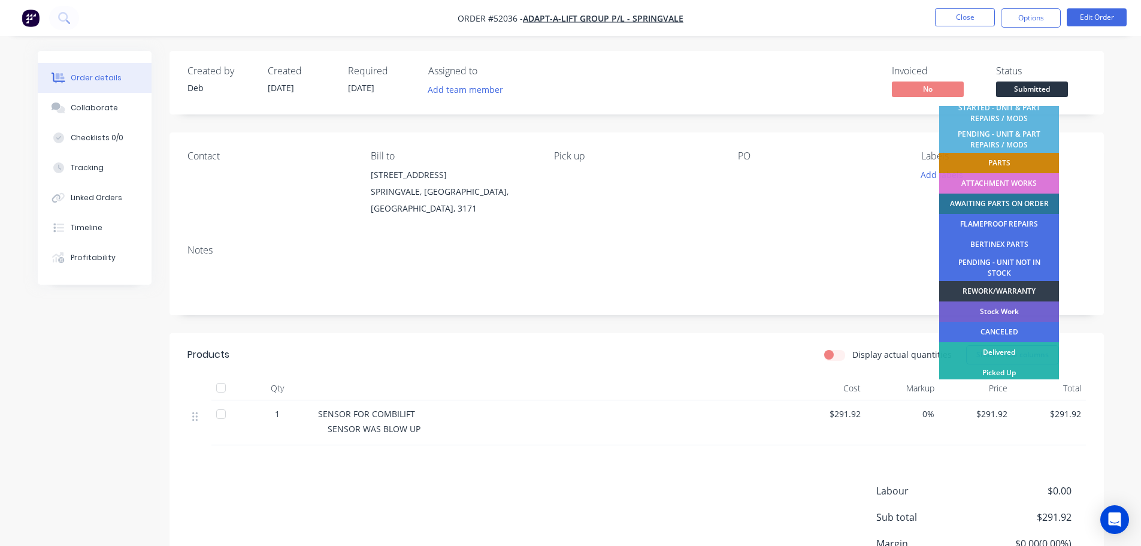
click at [1001, 289] on div "REWORK/WARRANTY" at bounding box center [999, 291] width 120 height 20
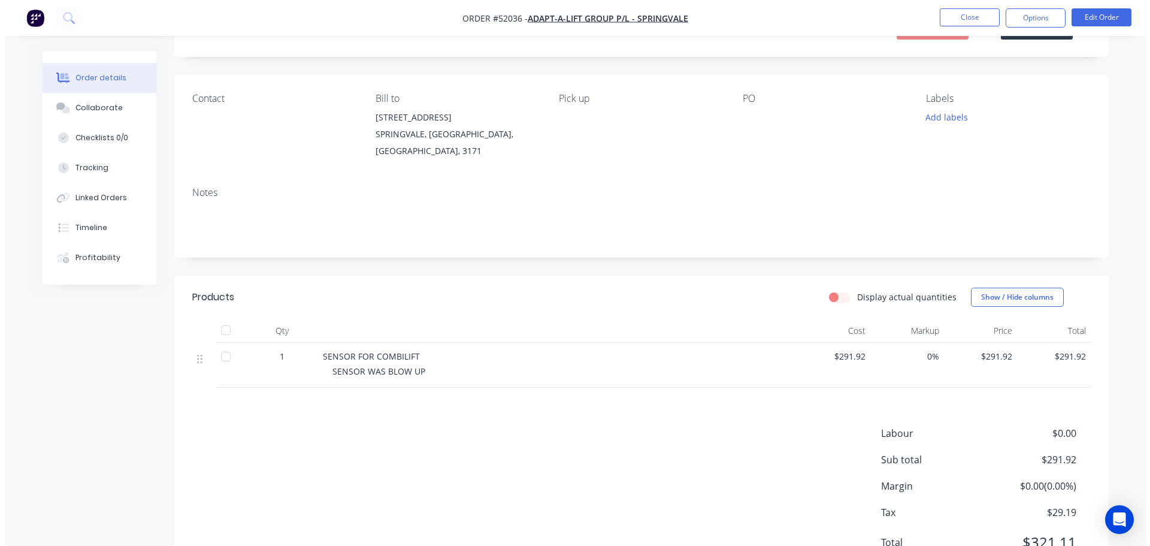
scroll to position [0, 0]
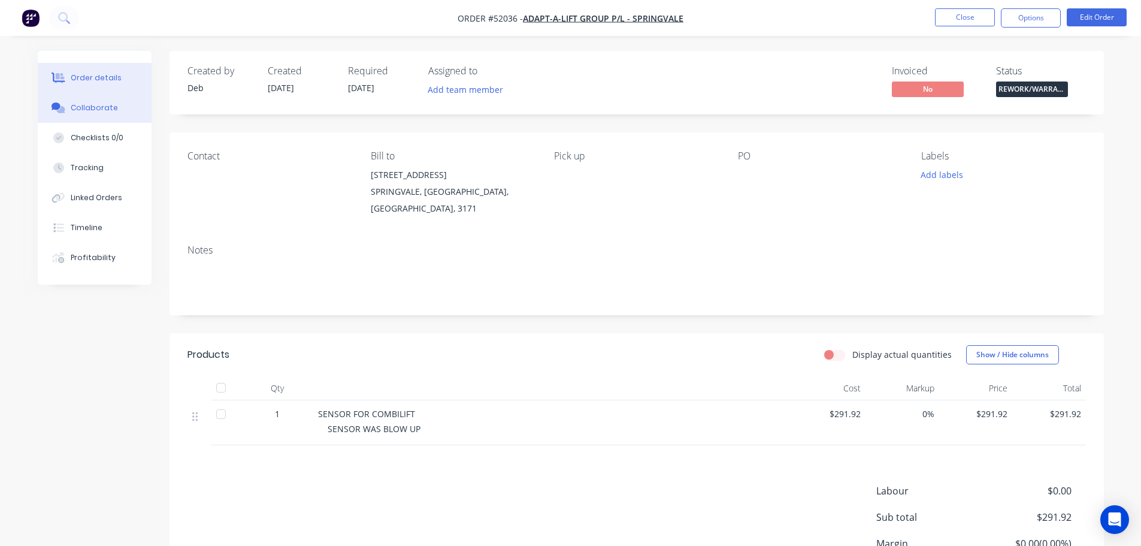
click at [90, 107] on div "Collaborate" at bounding box center [94, 107] width 47 height 11
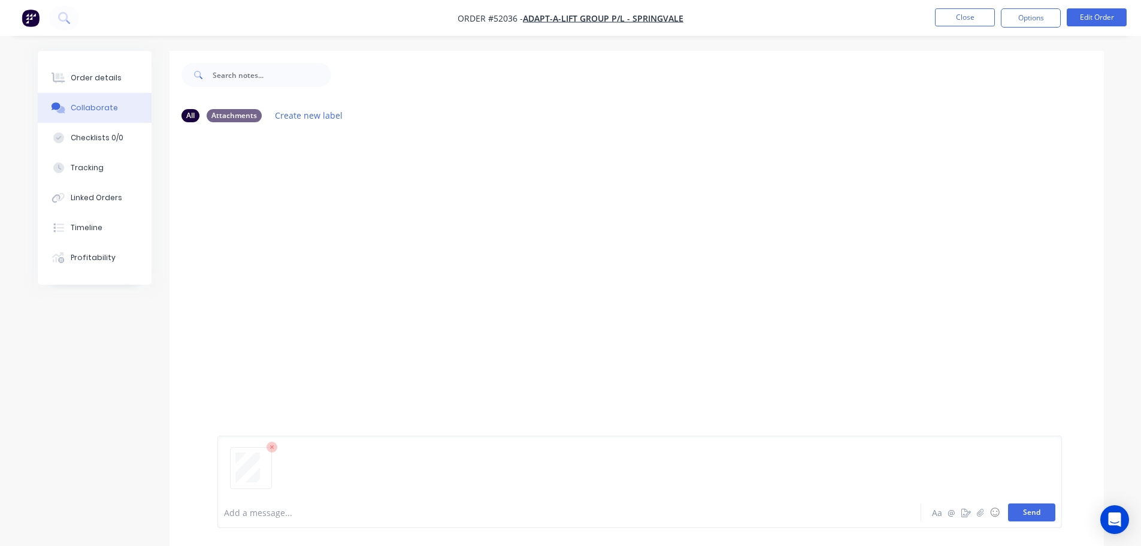
click at [1040, 516] on button "Send" at bounding box center [1031, 512] width 47 height 18
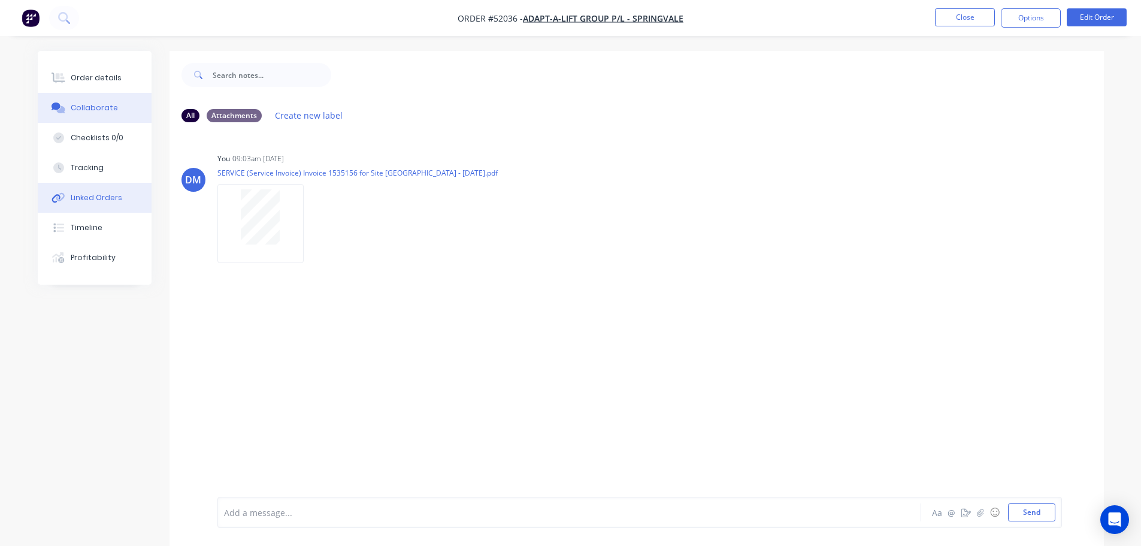
click at [83, 196] on div "Linked Orders" at bounding box center [96, 197] width 51 height 11
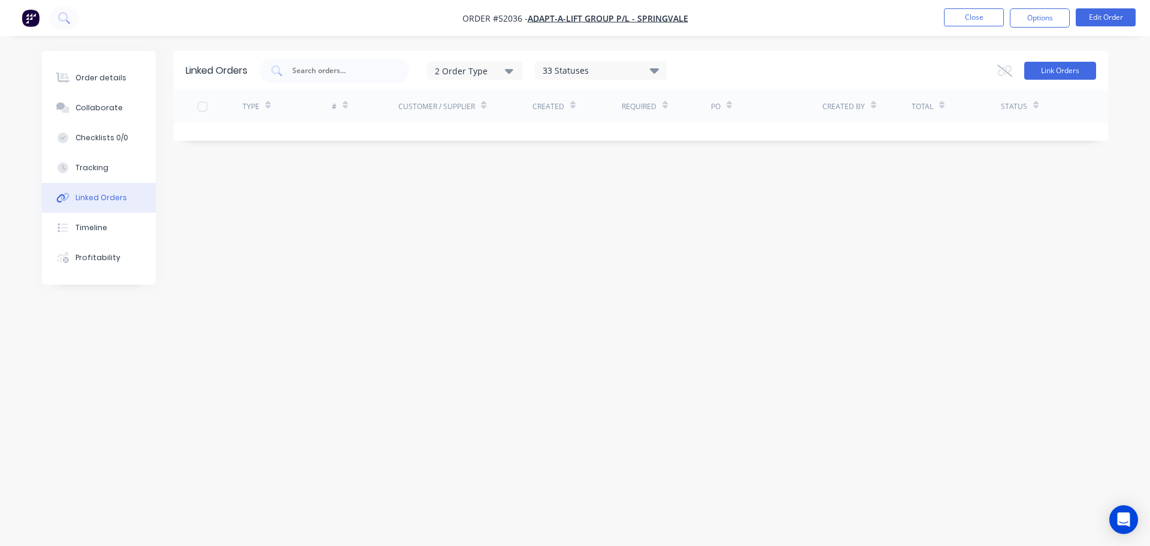
click at [1056, 74] on button "Link Orders" at bounding box center [1060, 71] width 72 height 18
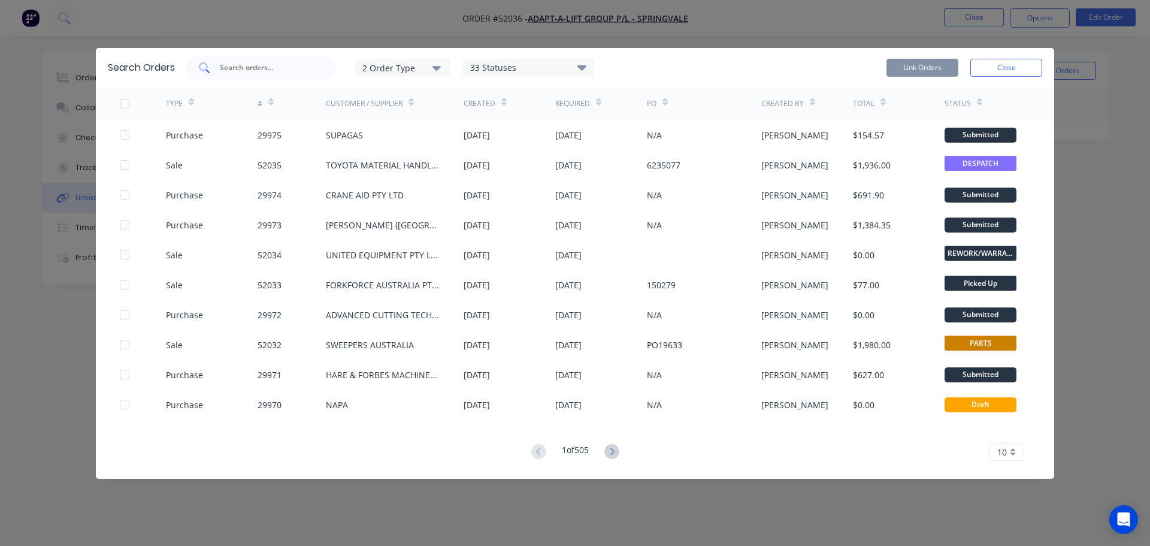
click at [259, 69] on input "text" at bounding box center [268, 68] width 99 height 12
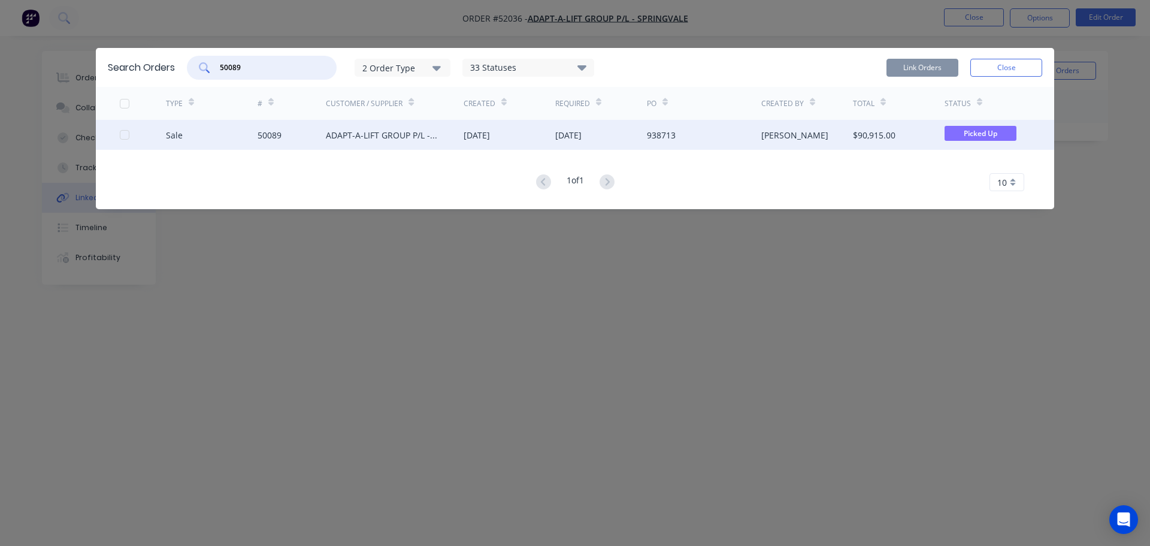
click at [123, 138] on div at bounding box center [125, 135] width 24 height 24
type input "50089"
click at [943, 65] on button "Link Orders" at bounding box center [922, 68] width 72 height 18
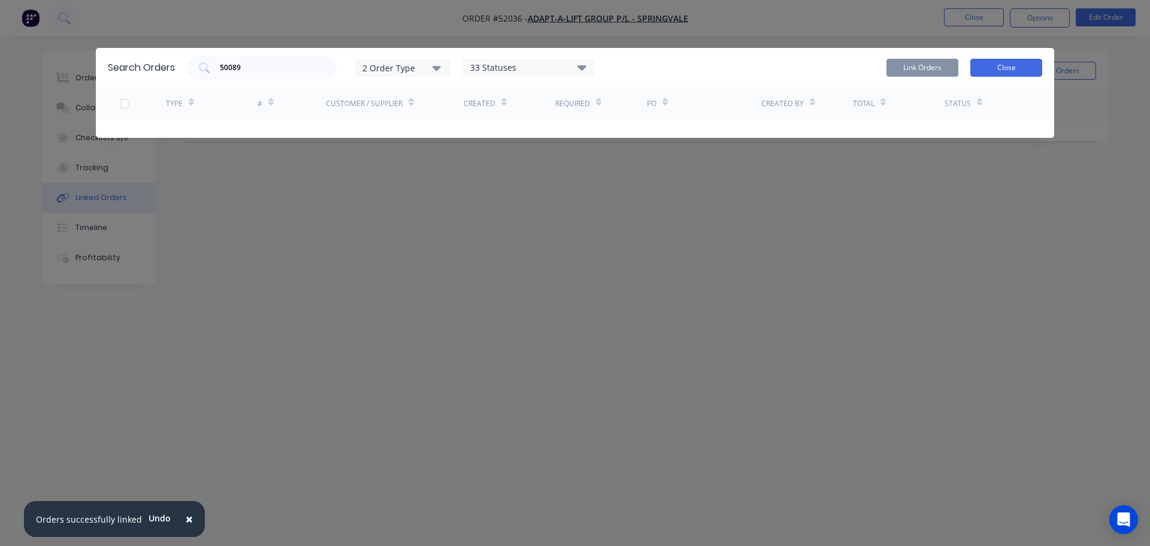
click at [999, 69] on button "Close" at bounding box center [1006, 68] width 72 height 18
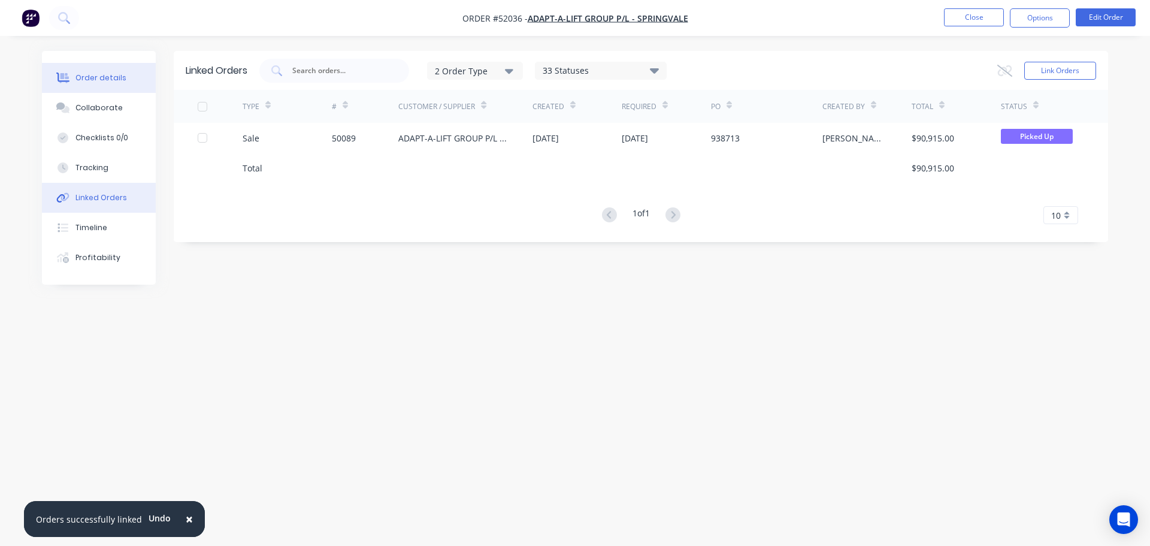
click at [92, 81] on div "Order details" at bounding box center [100, 77] width 51 height 11
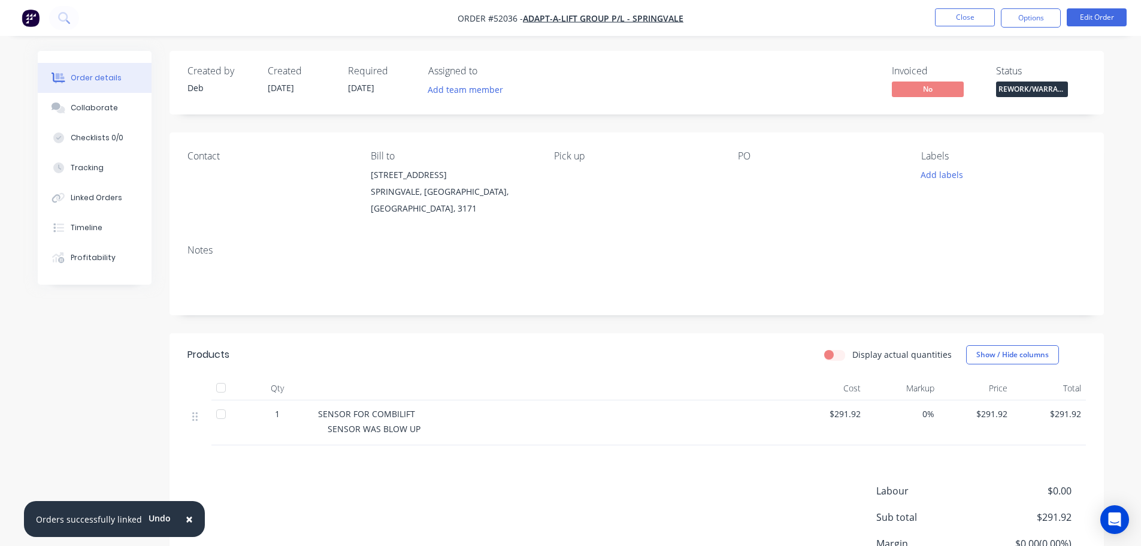
click at [186, 519] on span "×" at bounding box center [189, 518] width 7 height 17
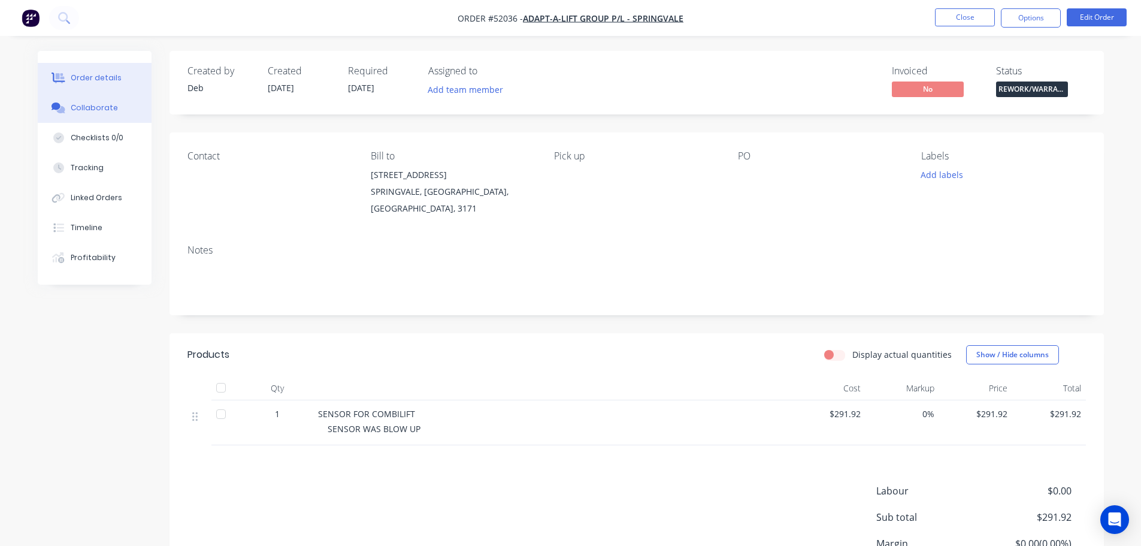
click at [98, 108] on div "Collaborate" at bounding box center [94, 107] width 47 height 11
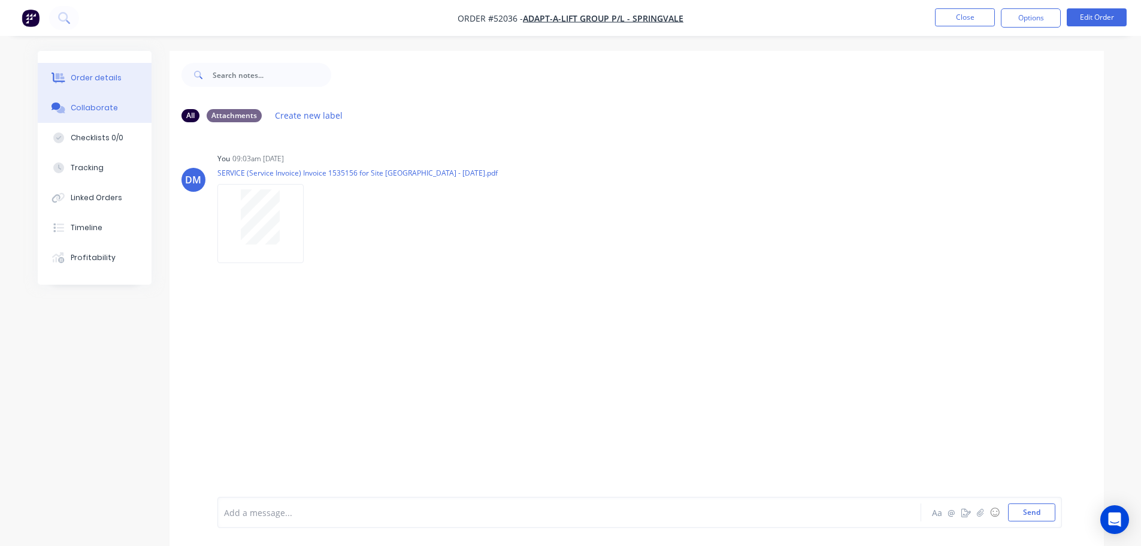
drag, startPoint x: 96, startPoint y: 76, endPoint x: 146, endPoint y: 75, distance: 49.7
click at [96, 76] on div "Order details" at bounding box center [96, 77] width 51 height 11
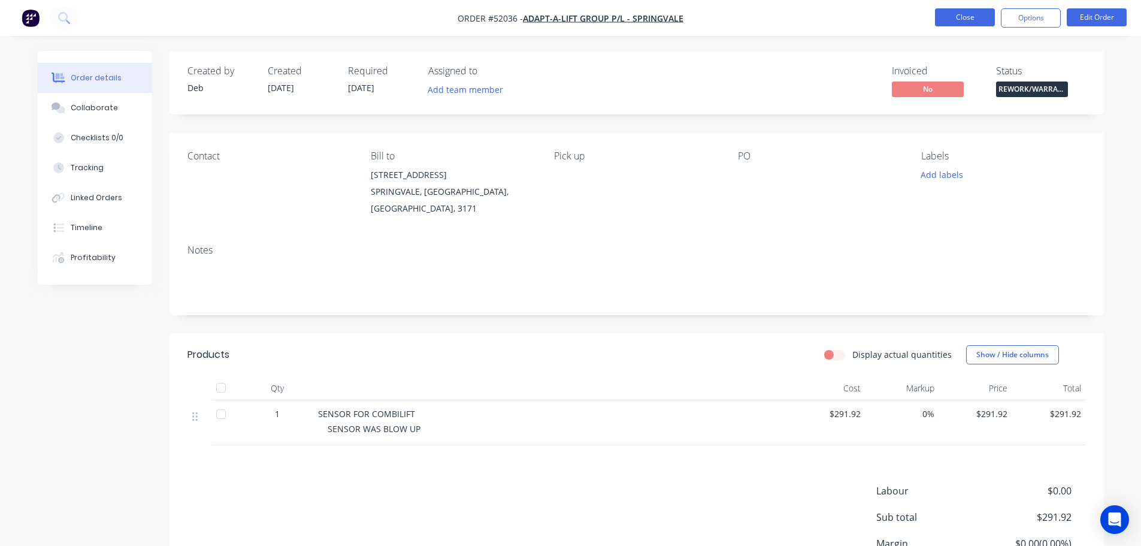
click at [961, 19] on button "Close" at bounding box center [965, 17] width 60 height 18
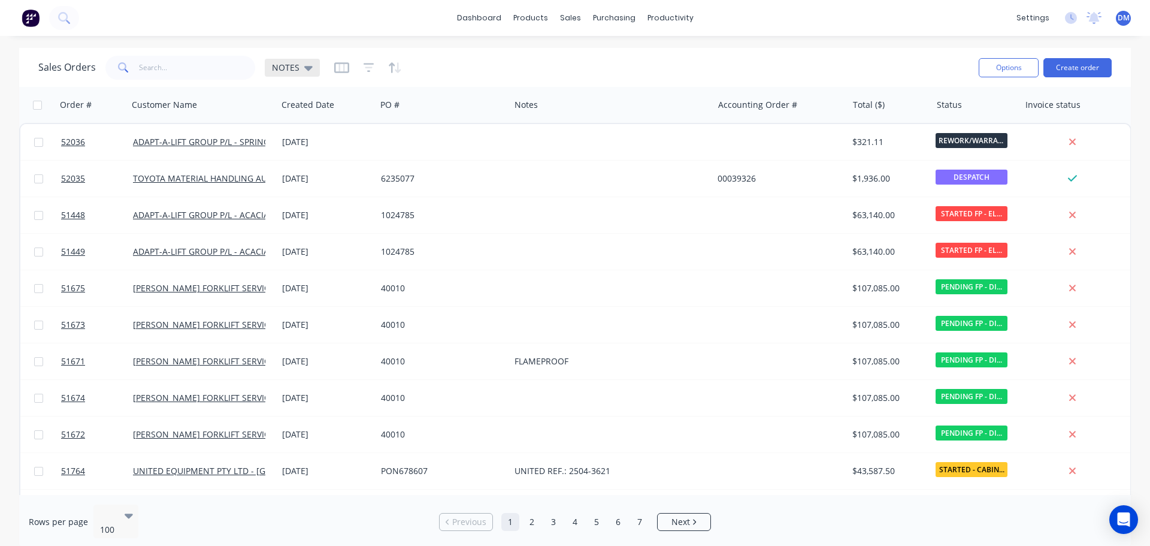
click at [307, 68] on icon at bounding box center [308, 68] width 8 height 5
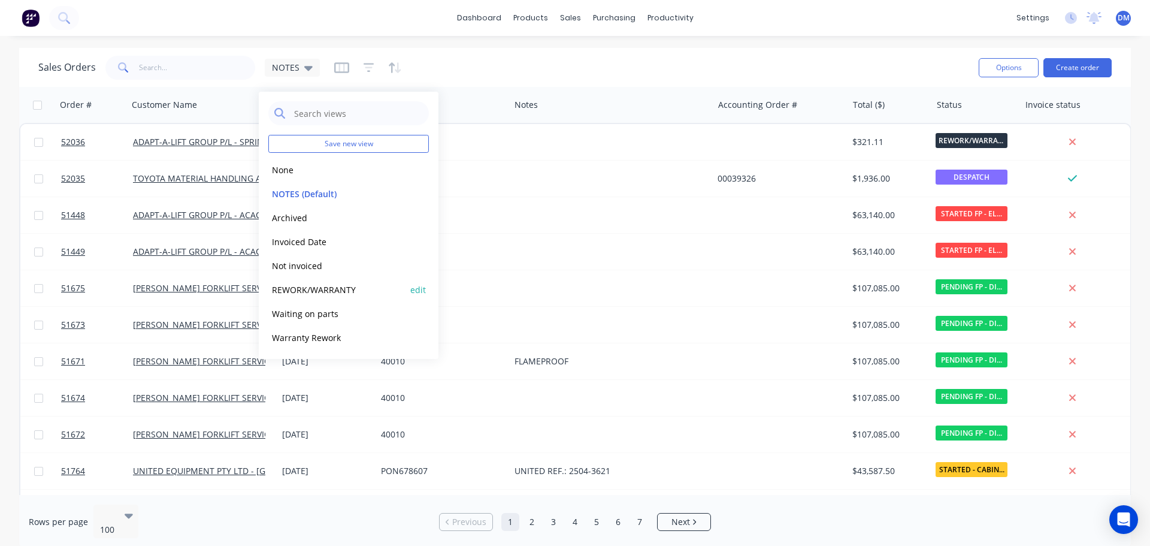
click at [319, 292] on button "REWORK/WARRANTY" at bounding box center [336, 290] width 137 height 14
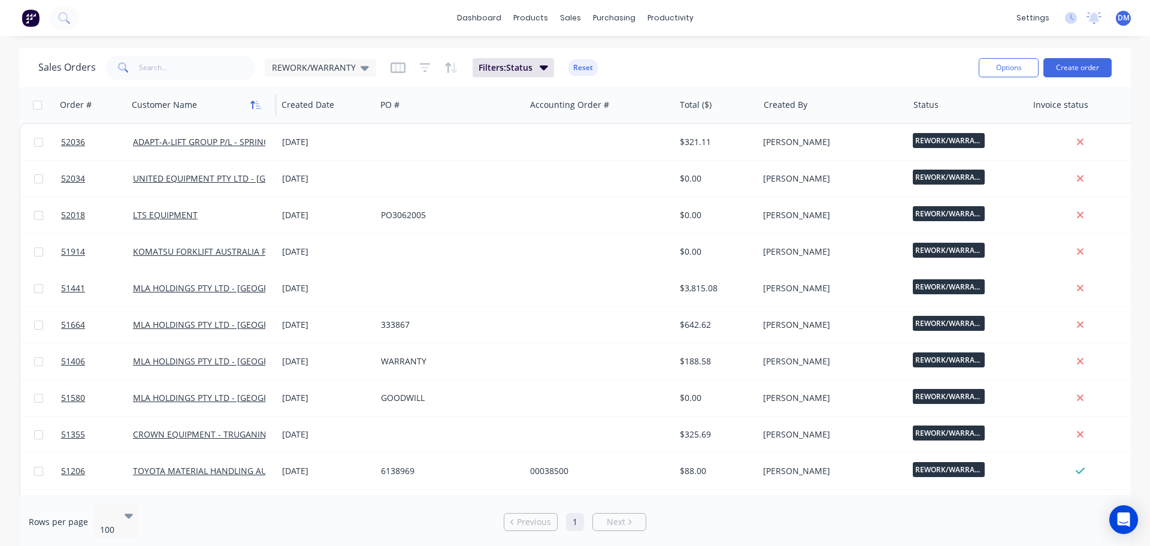
click at [253, 108] on icon "button" at bounding box center [253, 105] width 4 height 8
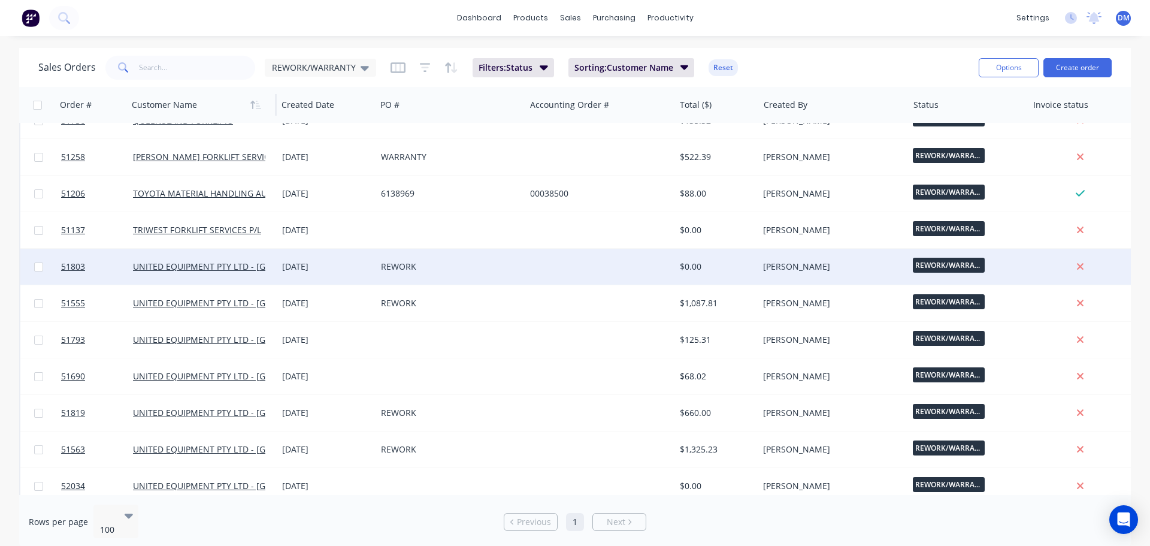
scroll to position [766, 0]
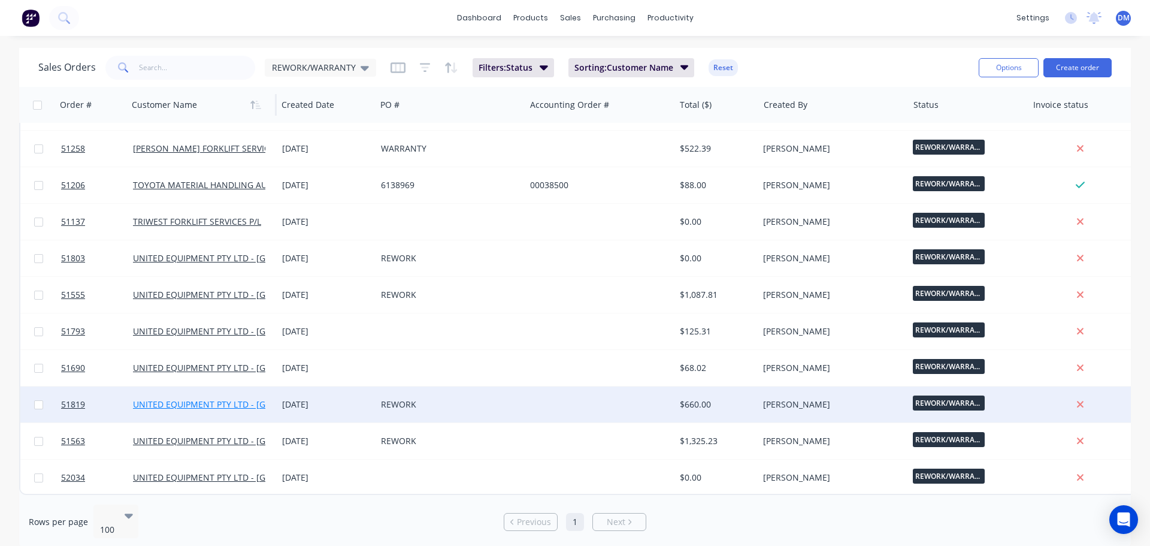
click at [219, 398] on link "UNITED EQUIPMENT PTY LTD - [GEOGRAPHIC_DATA]" at bounding box center [236, 403] width 206 height 11
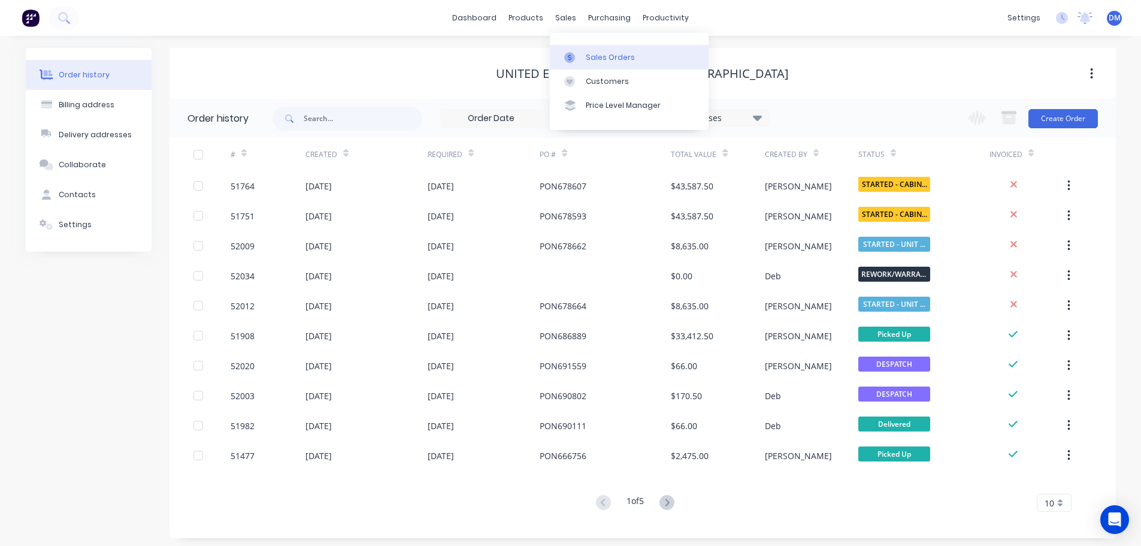
click at [586, 56] on div "Sales Orders" at bounding box center [610, 57] width 49 height 11
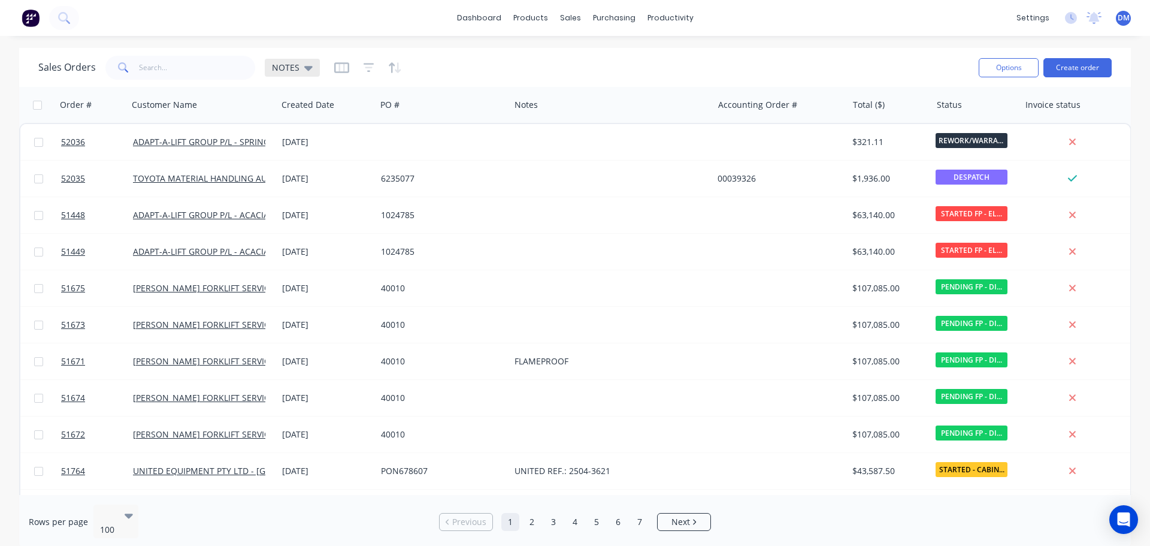
click at [292, 64] on span "NOTES" at bounding box center [286, 67] width 28 height 13
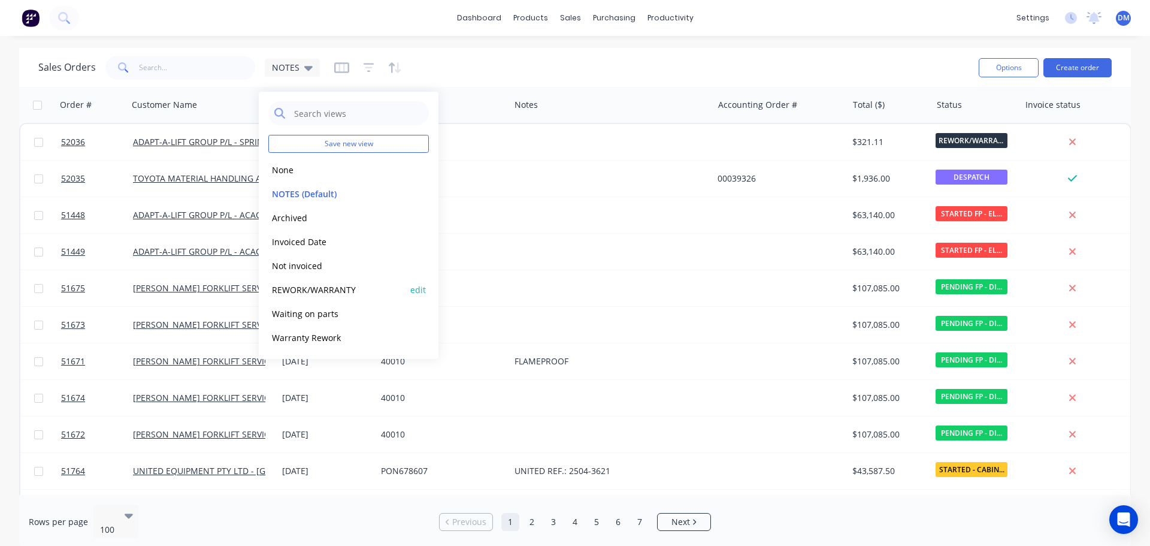
click at [326, 289] on button "REWORK/WARRANTY" at bounding box center [336, 290] width 137 height 14
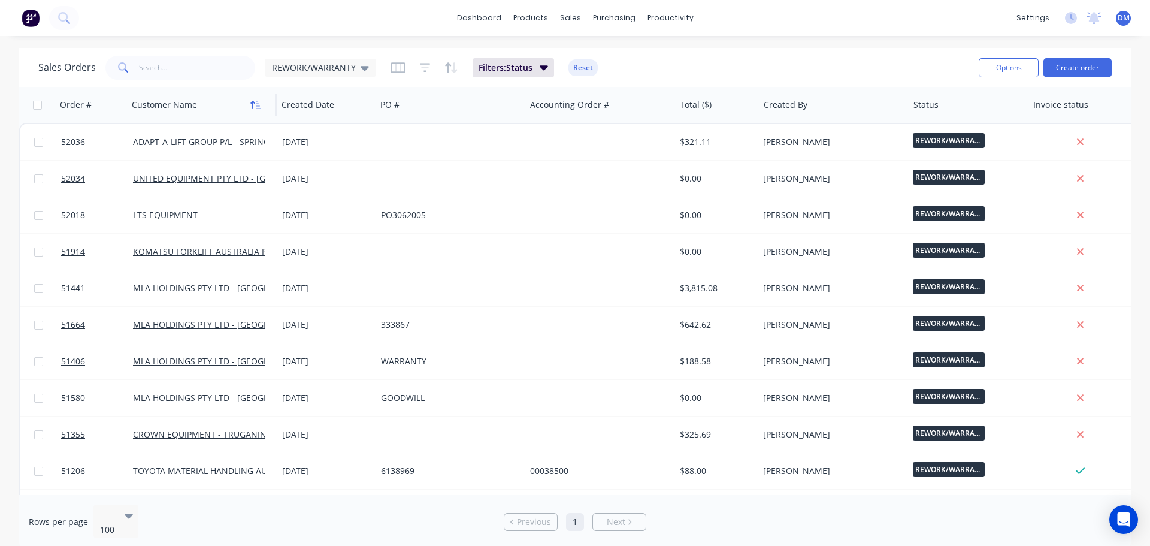
click at [255, 108] on icon "button" at bounding box center [255, 105] width 11 height 10
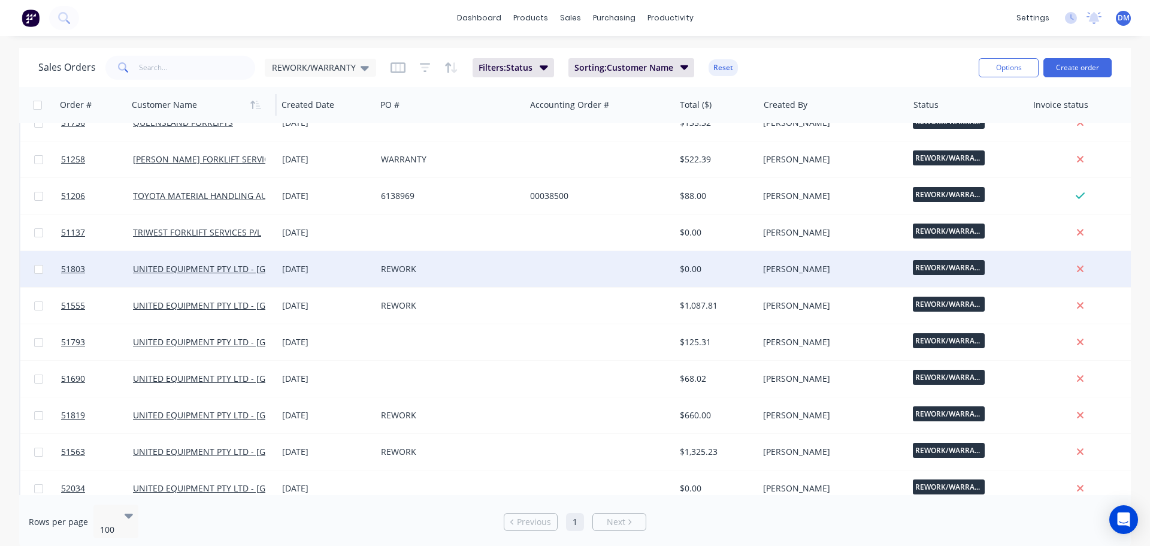
scroll to position [766, 0]
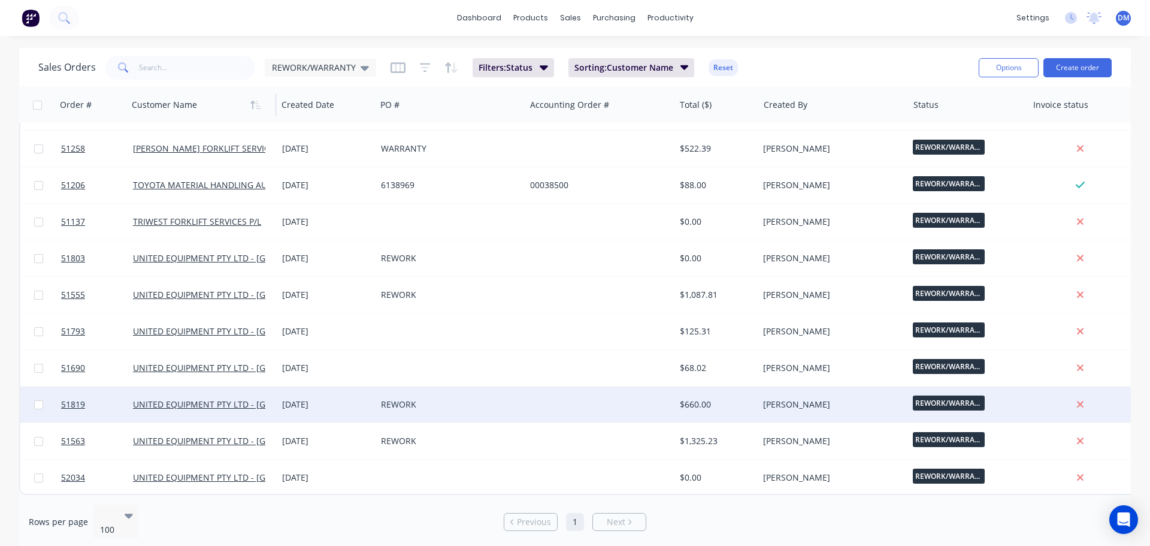
click at [535, 399] on div at bounding box center [599, 404] width 149 height 36
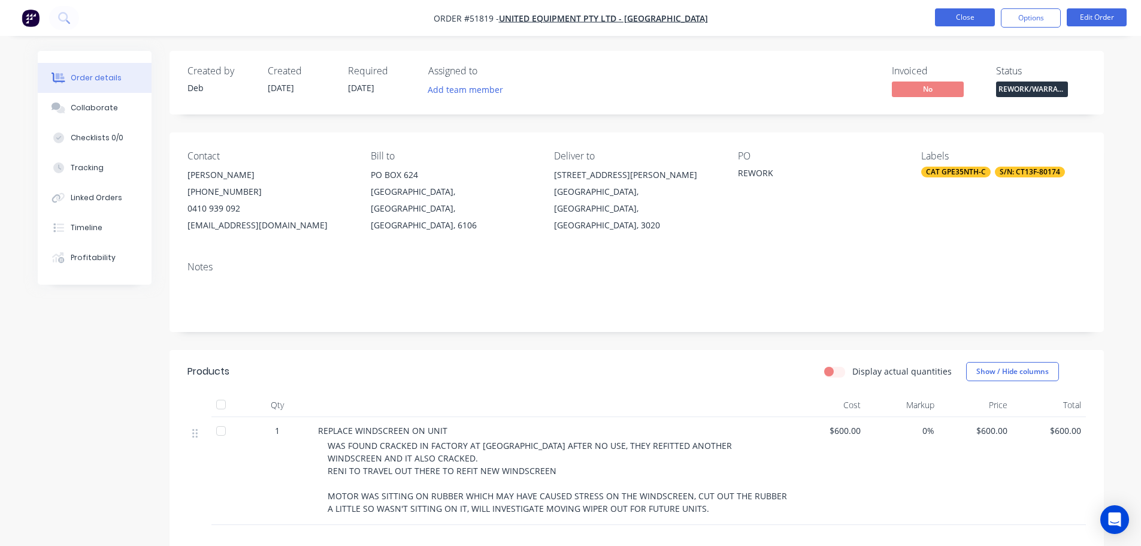
click at [965, 18] on button "Close" at bounding box center [965, 17] width 60 height 18
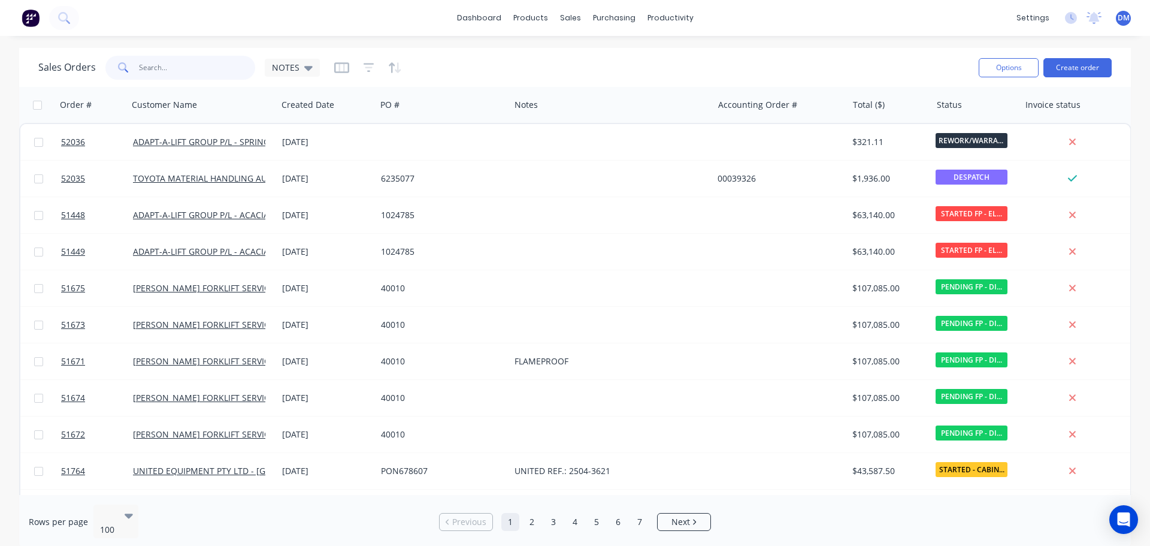
click at [183, 69] on input "text" at bounding box center [197, 68] width 117 height 24
click at [197, 70] on input "text" at bounding box center [197, 68] width 117 height 24
type input "82830867"
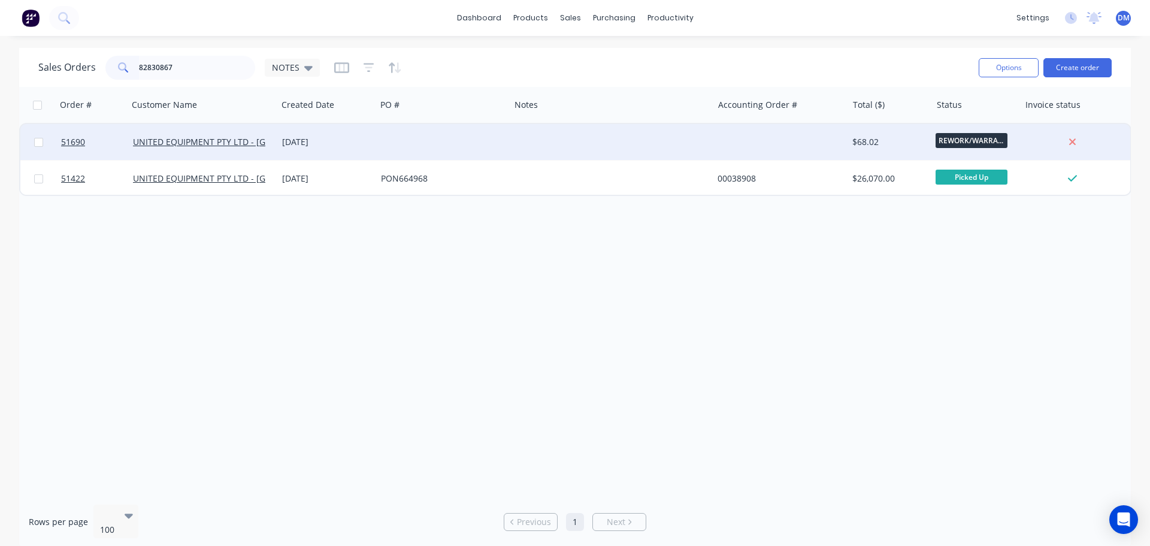
click at [507, 144] on div at bounding box center [443, 142] width 134 height 36
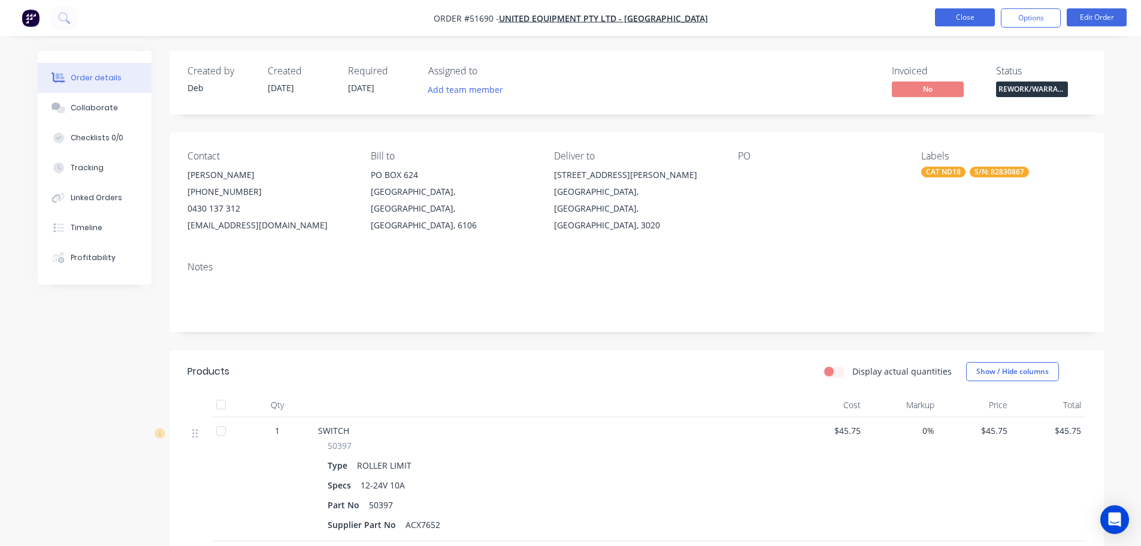
click at [959, 19] on button "Close" at bounding box center [965, 17] width 60 height 18
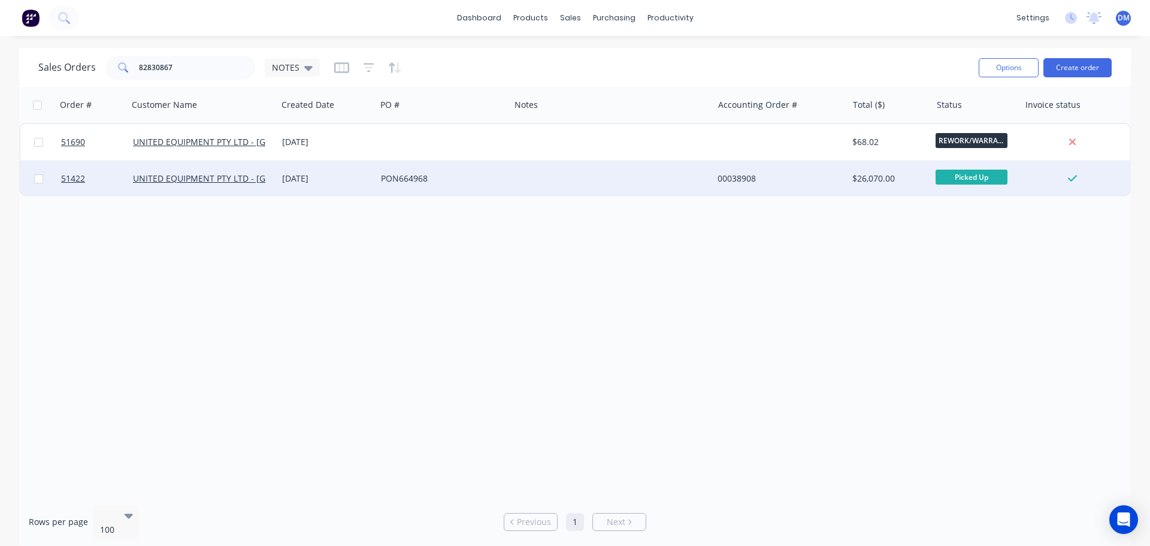
click at [510, 181] on div at bounding box center [611, 178] width 203 height 36
click at [457, 169] on div "PON664968" at bounding box center [443, 178] width 134 height 36
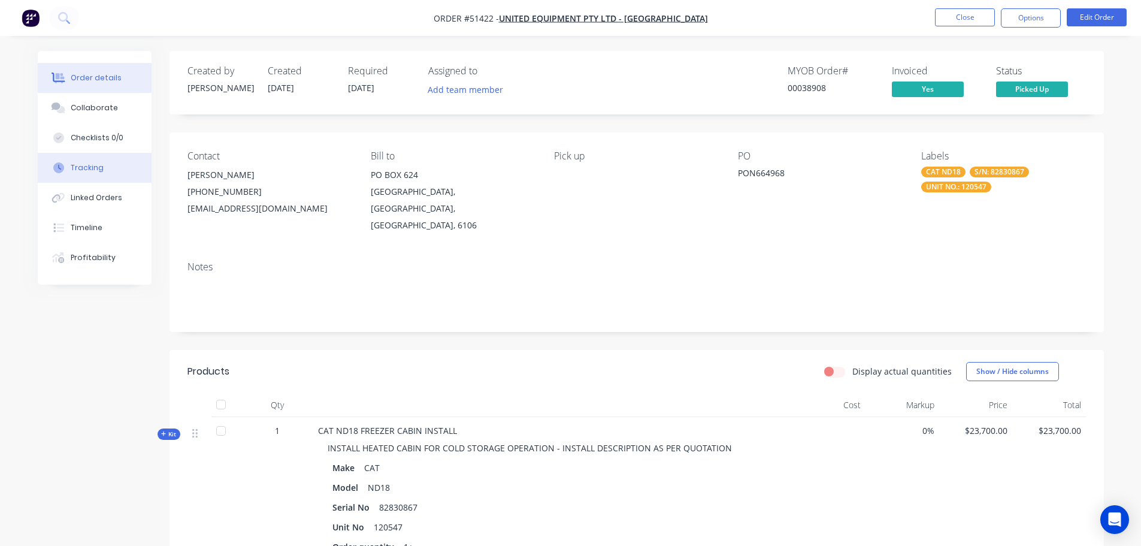
click at [101, 166] on div "Tracking" at bounding box center [87, 167] width 33 height 11
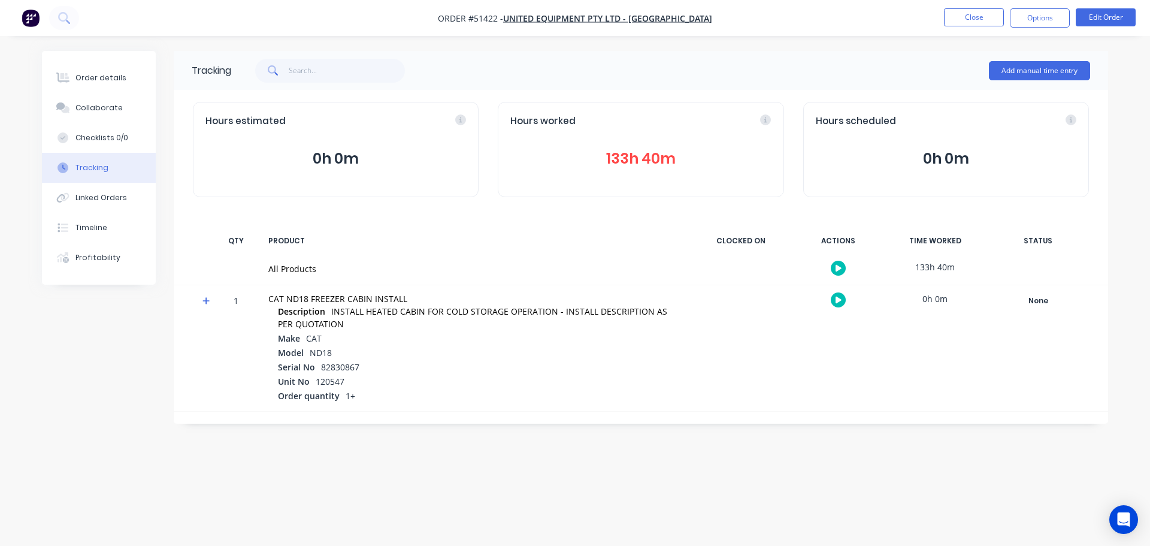
click at [762, 122] on icon at bounding box center [765, 119] width 11 height 11
click at [765, 119] on div "Hours worked" at bounding box center [640, 121] width 260 height 14
click at [656, 156] on button "133h 40m" at bounding box center [640, 158] width 260 height 23
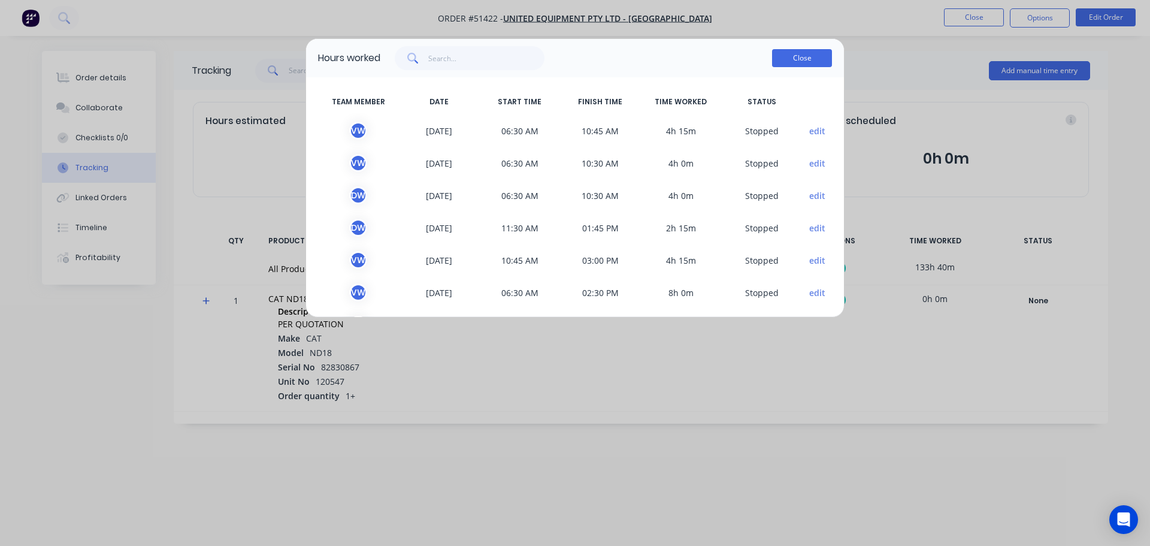
click at [787, 61] on button "Close" at bounding box center [802, 58] width 60 height 18
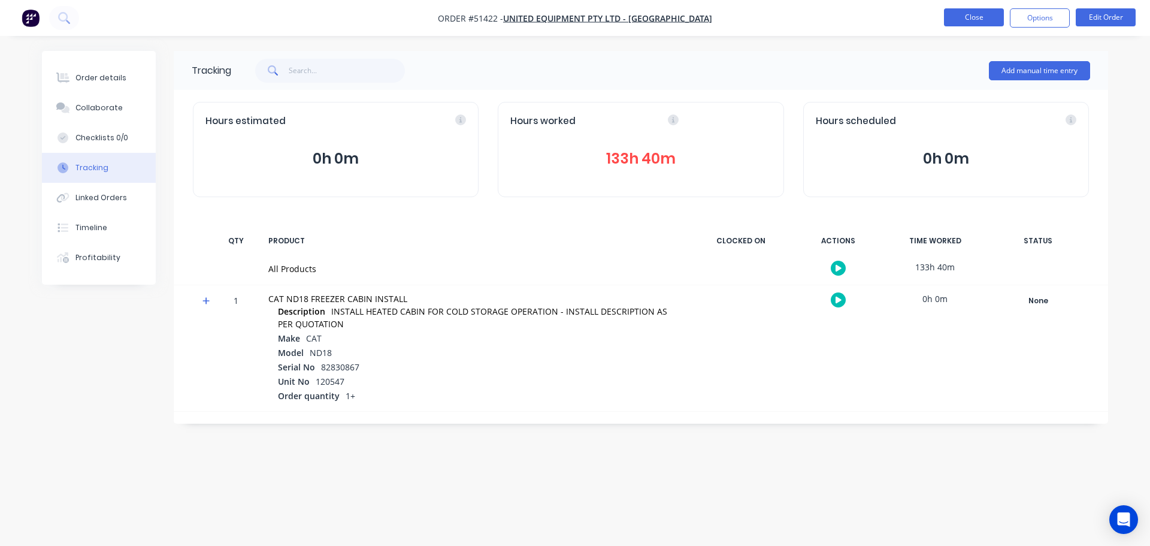
click at [953, 19] on button "Close" at bounding box center [974, 17] width 60 height 18
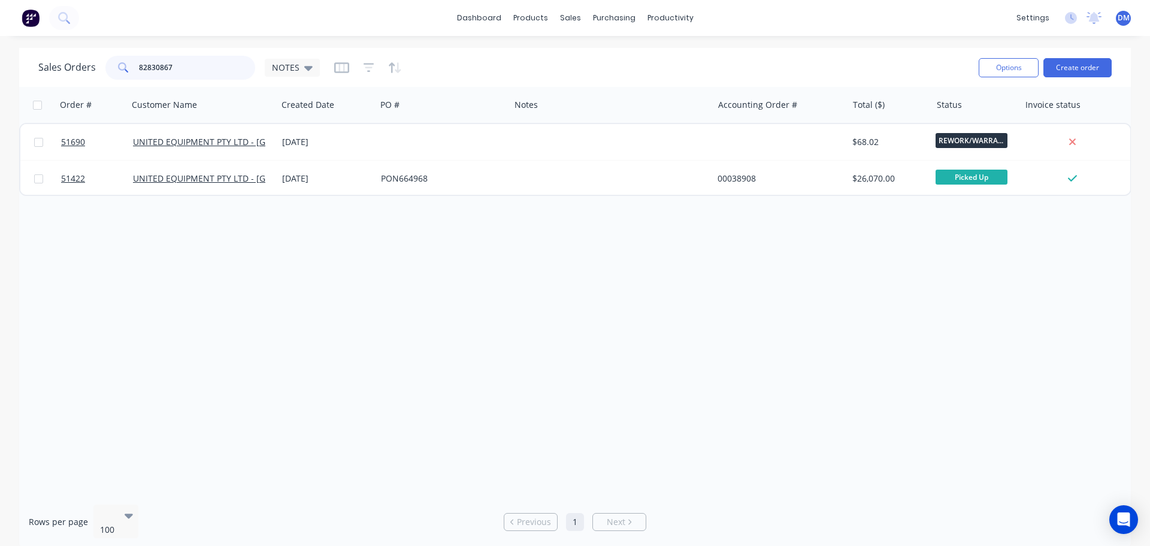
drag, startPoint x: 192, startPoint y: 64, endPoint x: 114, endPoint y: 59, distance: 78.0
click at [114, 59] on div "82830867" at bounding box center [180, 68] width 150 height 24
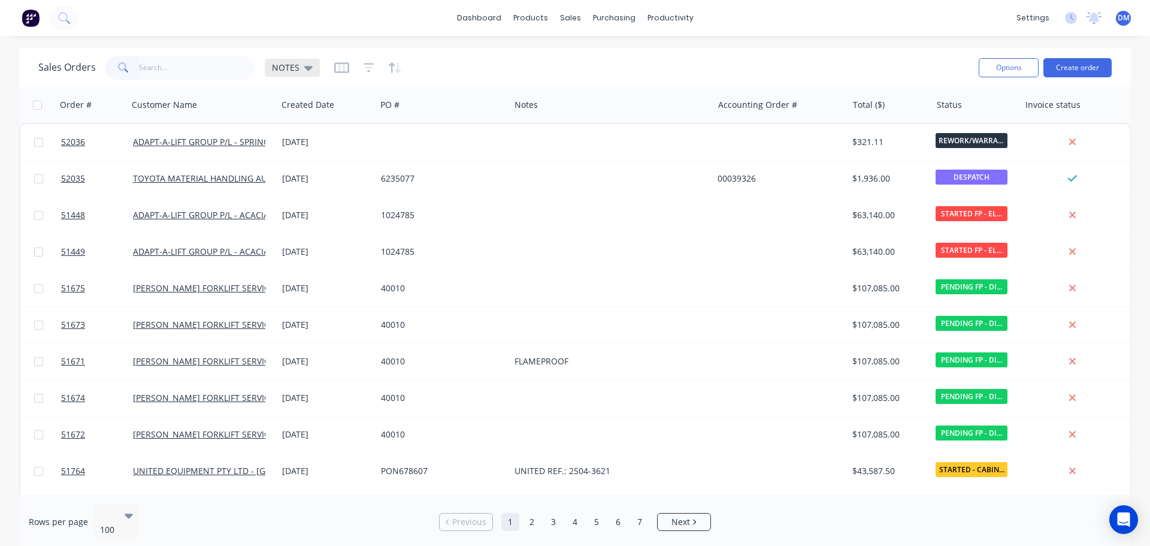
click at [304, 69] on icon at bounding box center [308, 67] width 8 height 13
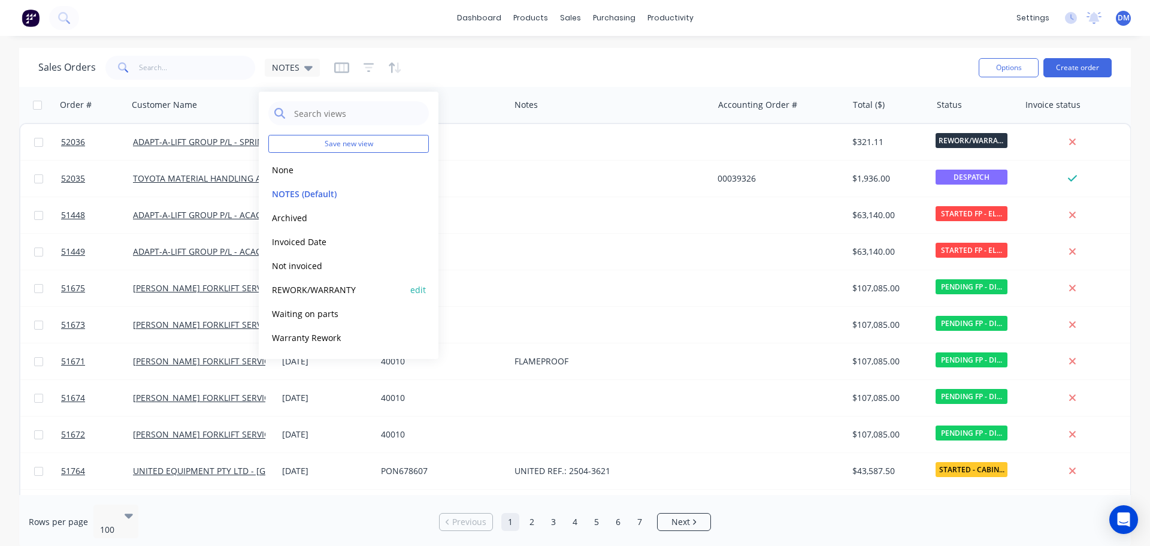
click at [317, 288] on button "REWORK/WARRANTY" at bounding box center [336, 290] width 137 height 14
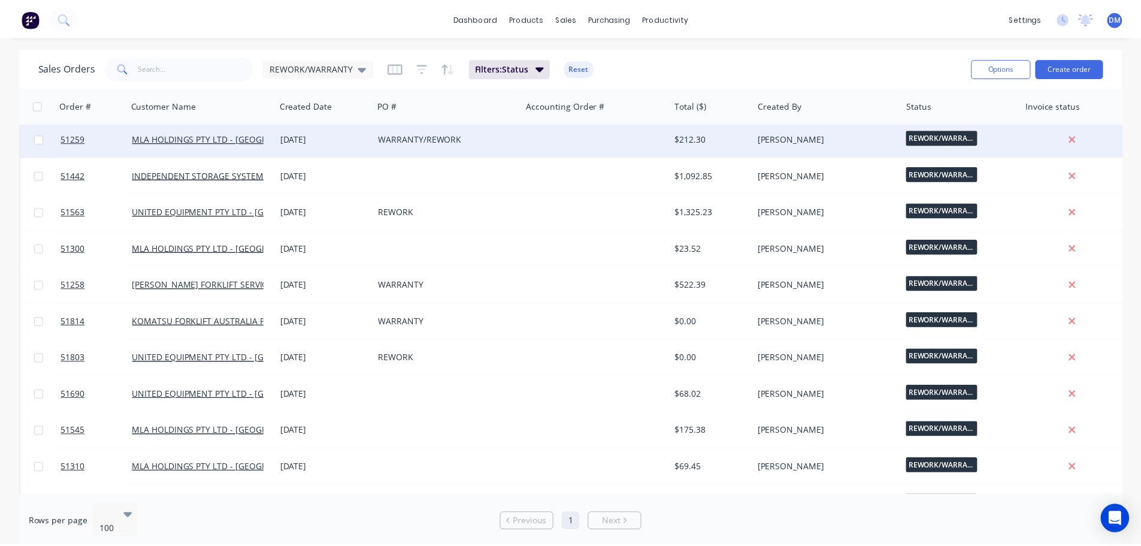
scroll to position [719, 0]
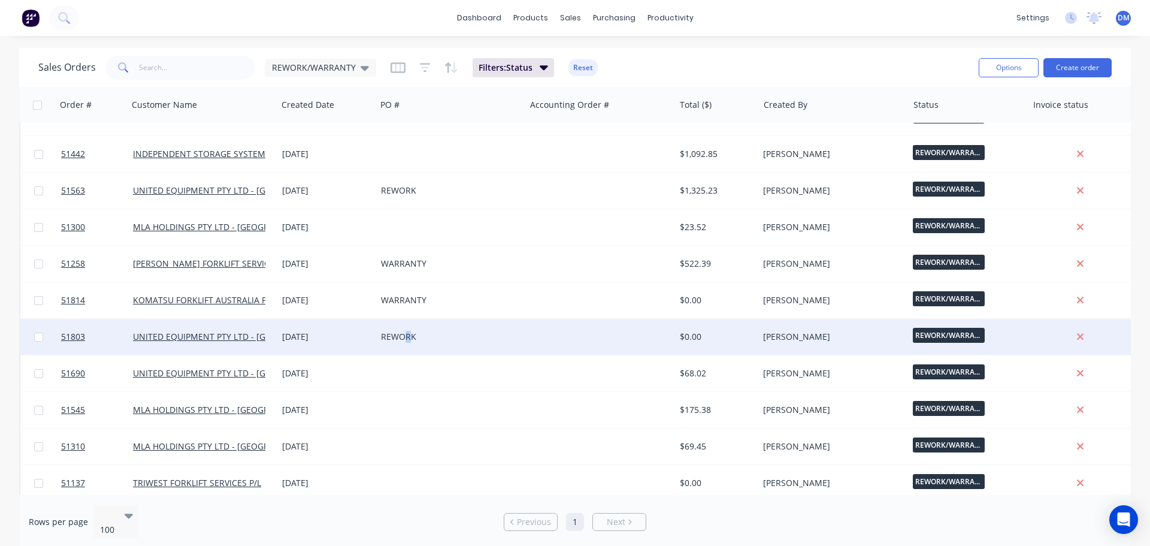
click at [408, 334] on div "REWORK" at bounding box center [447, 337] width 133 height 12
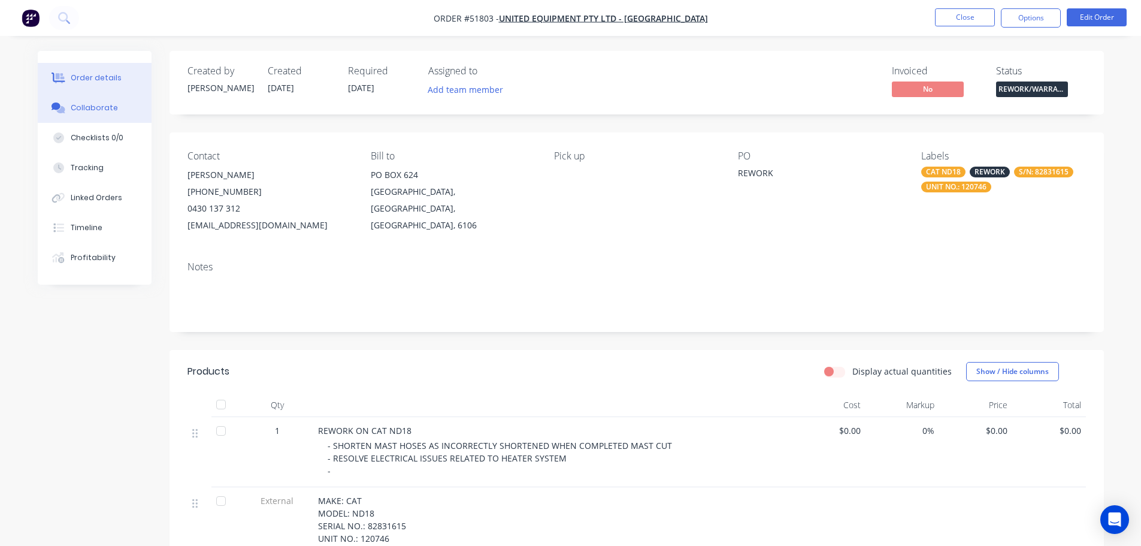
click at [108, 101] on button "Collaborate" at bounding box center [95, 108] width 114 height 30
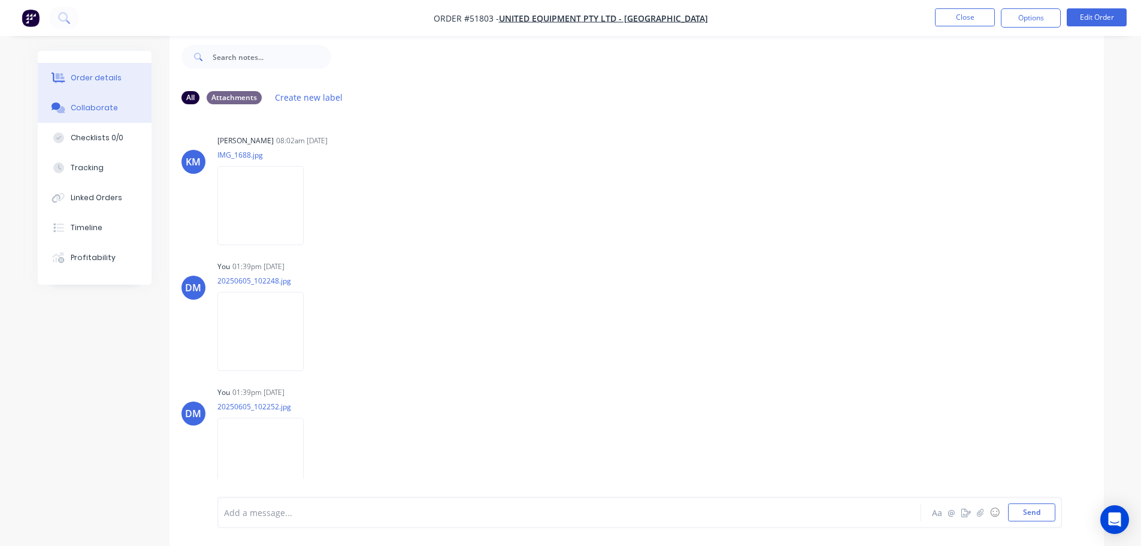
click at [105, 78] on div "Order details" at bounding box center [96, 77] width 51 height 11
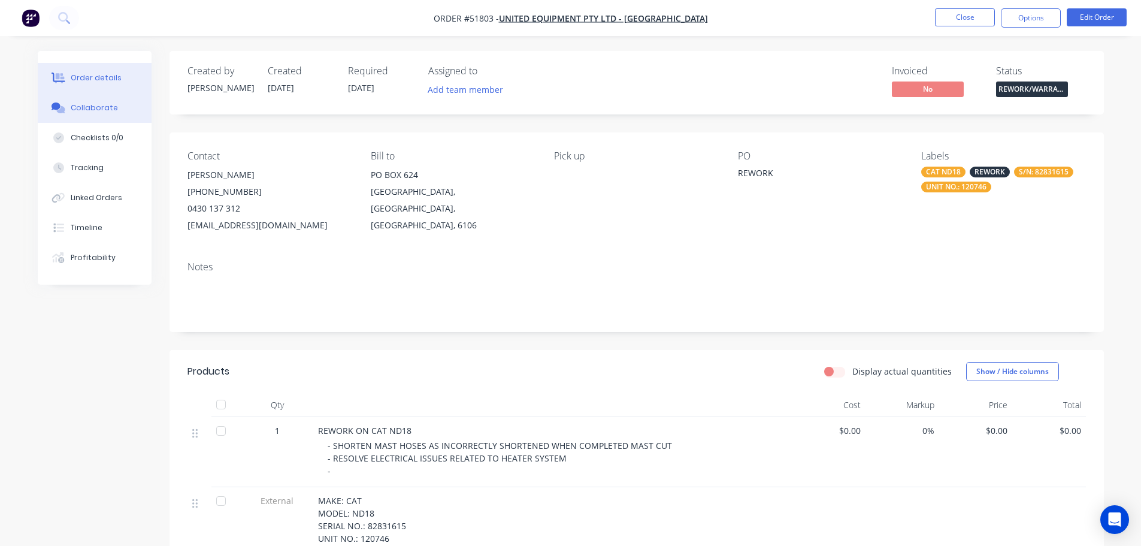
click at [93, 110] on div "Collaborate" at bounding box center [94, 107] width 47 height 11
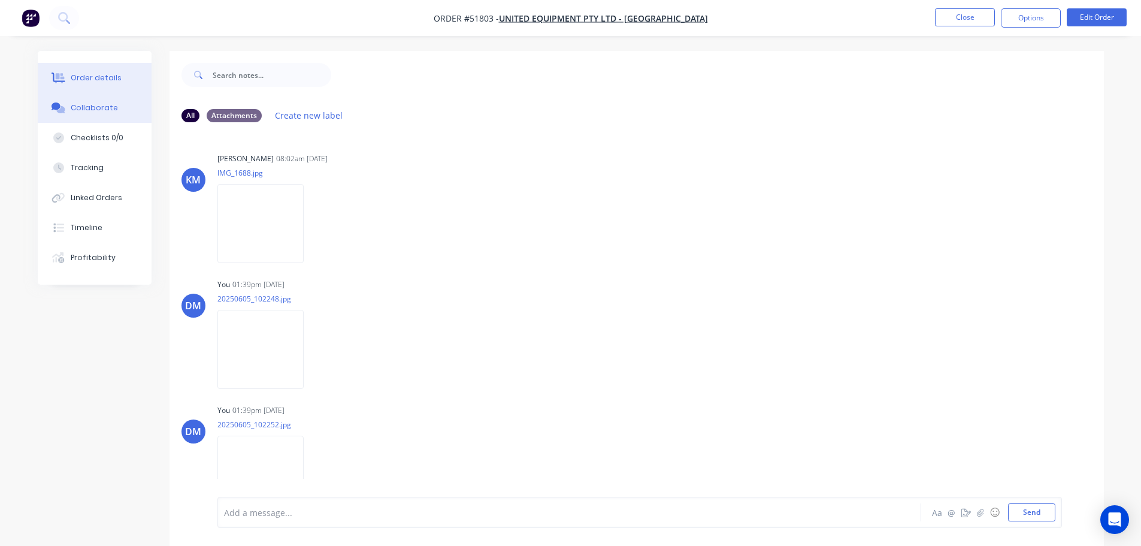
click at [99, 72] on div "Order details" at bounding box center [96, 77] width 51 height 11
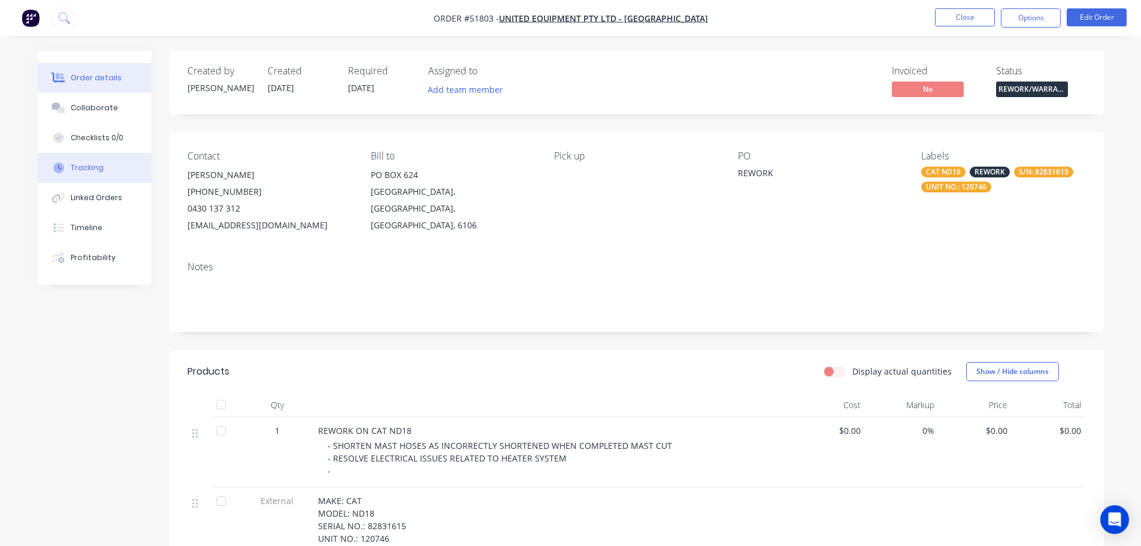
click at [89, 168] on div "Tracking" at bounding box center [87, 167] width 33 height 11
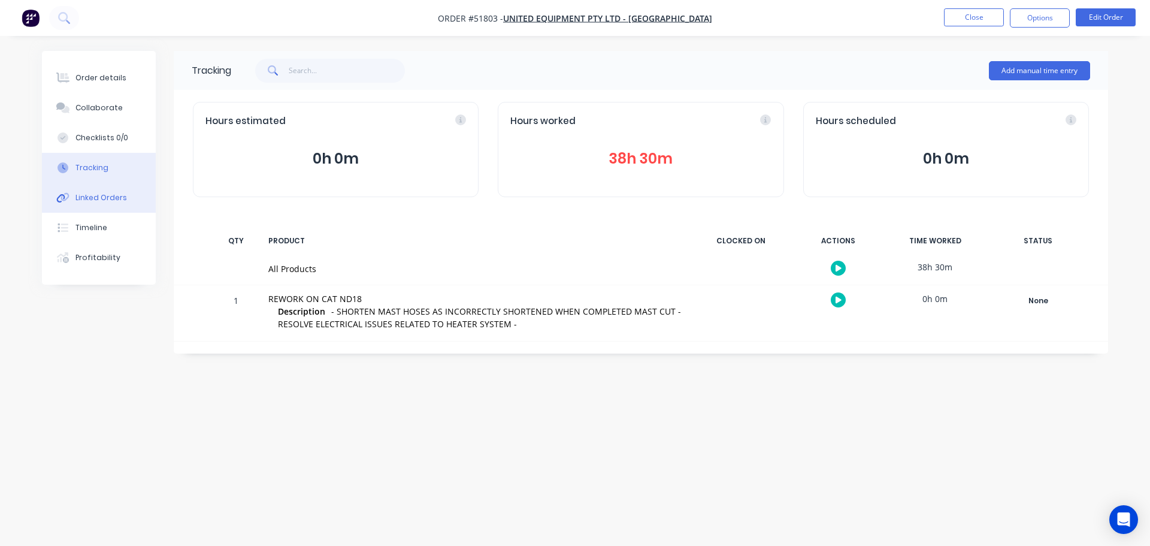
click at [94, 201] on div "Linked Orders" at bounding box center [100, 197] width 51 height 11
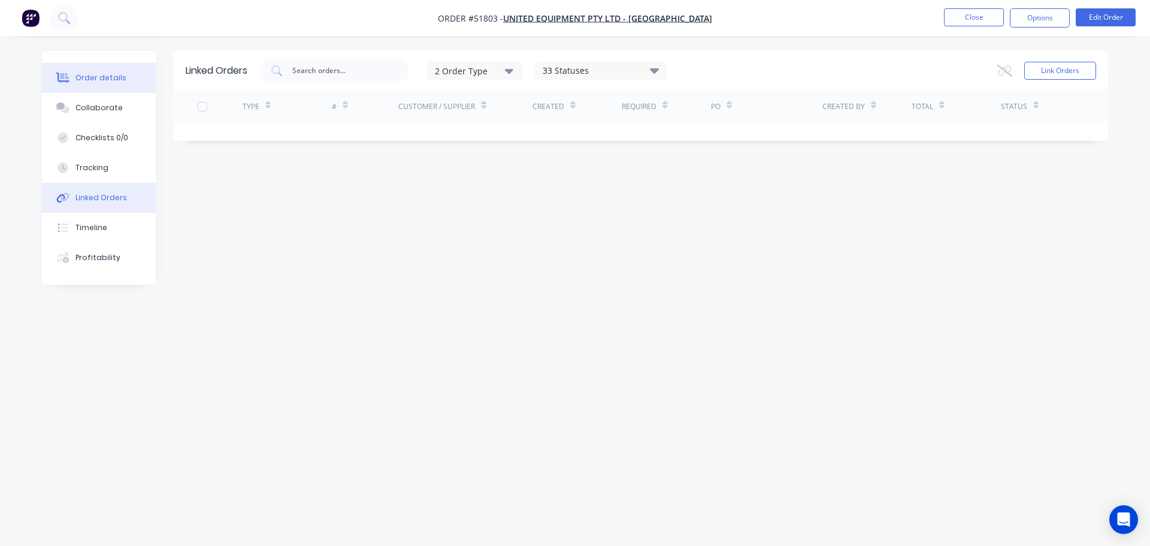
click at [98, 72] on button "Order details" at bounding box center [99, 78] width 114 height 30
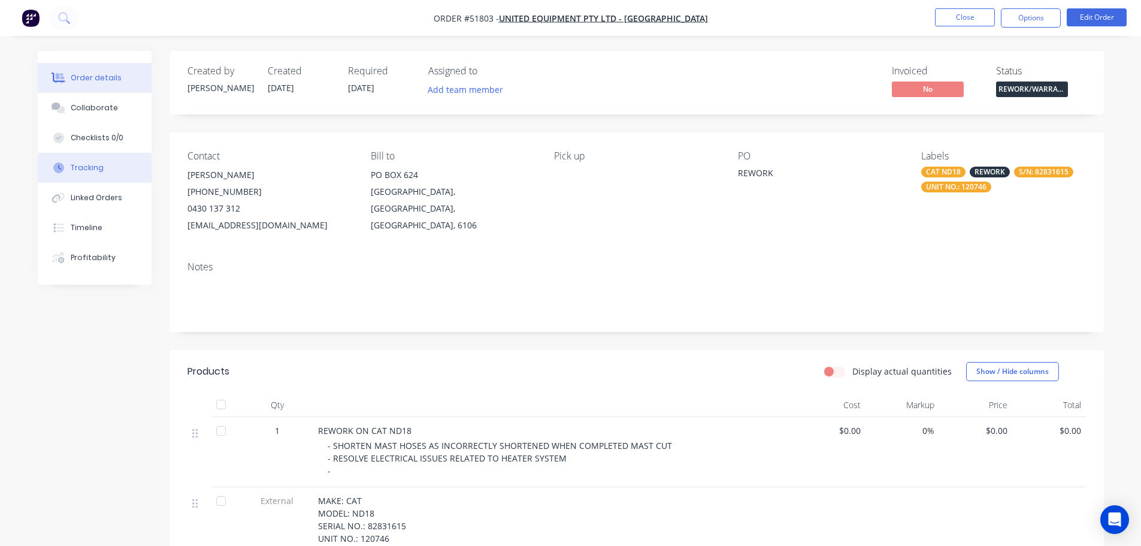
click at [89, 167] on div "Tracking" at bounding box center [87, 167] width 33 height 11
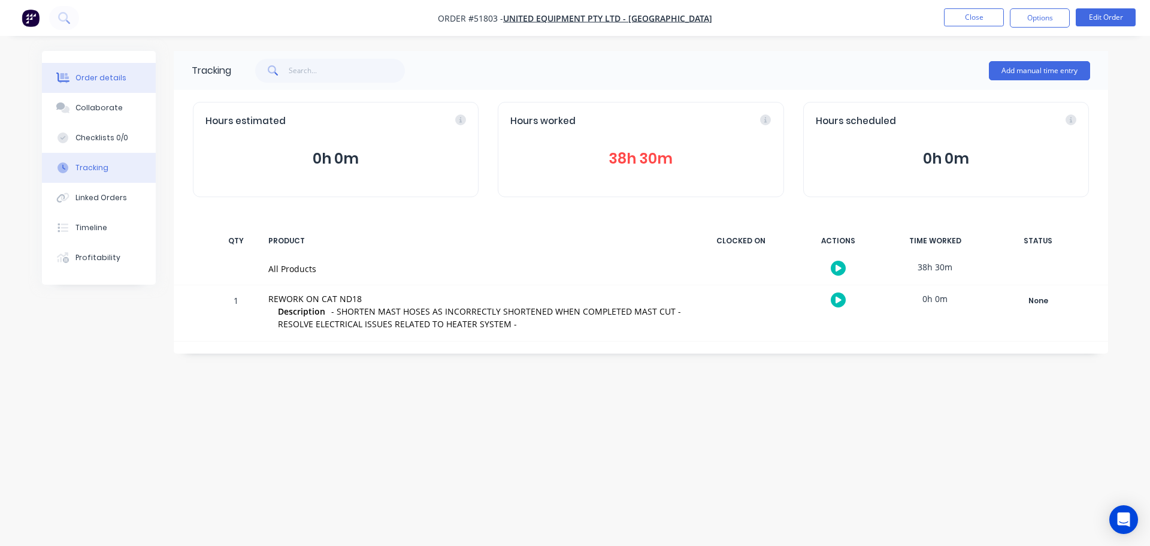
click at [119, 76] on div "Order details" at bounding box center [100, 77] width 51 height 11
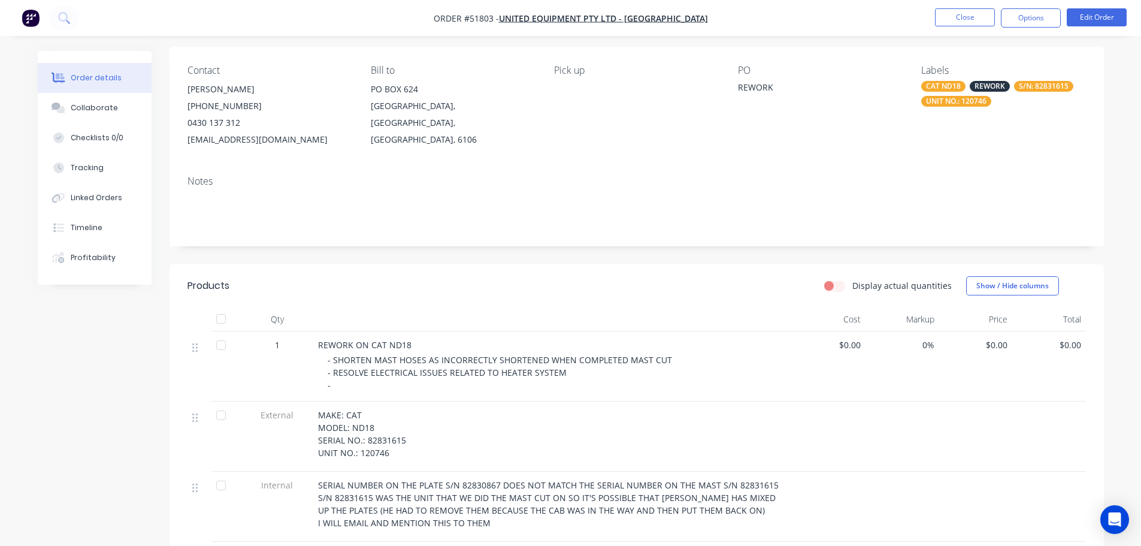
scroll to position [115, 0]
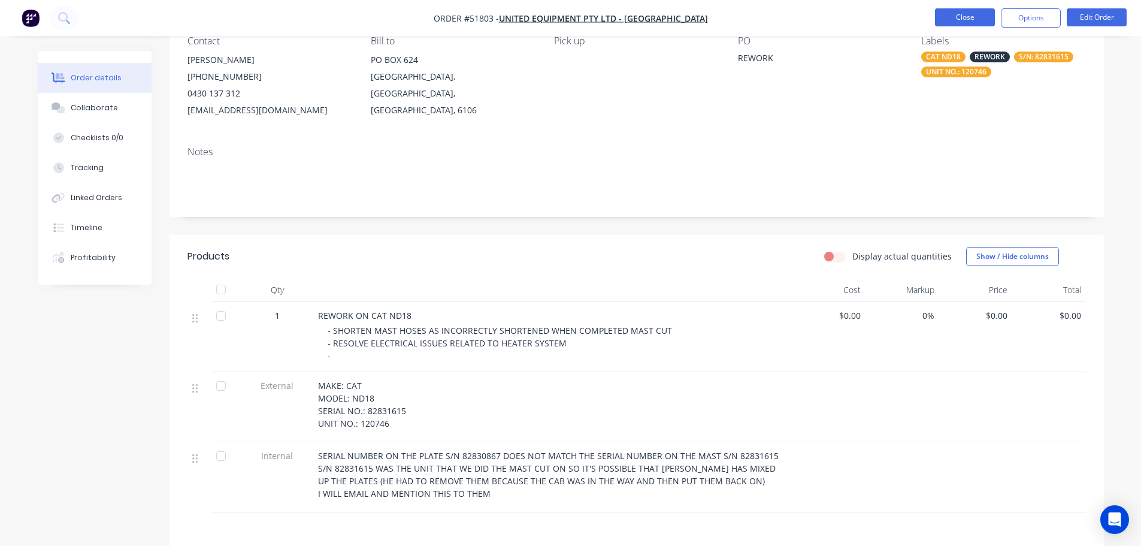
click at [947, 19] on button "Close" at bounding box center [965, 17] width 60 height 18
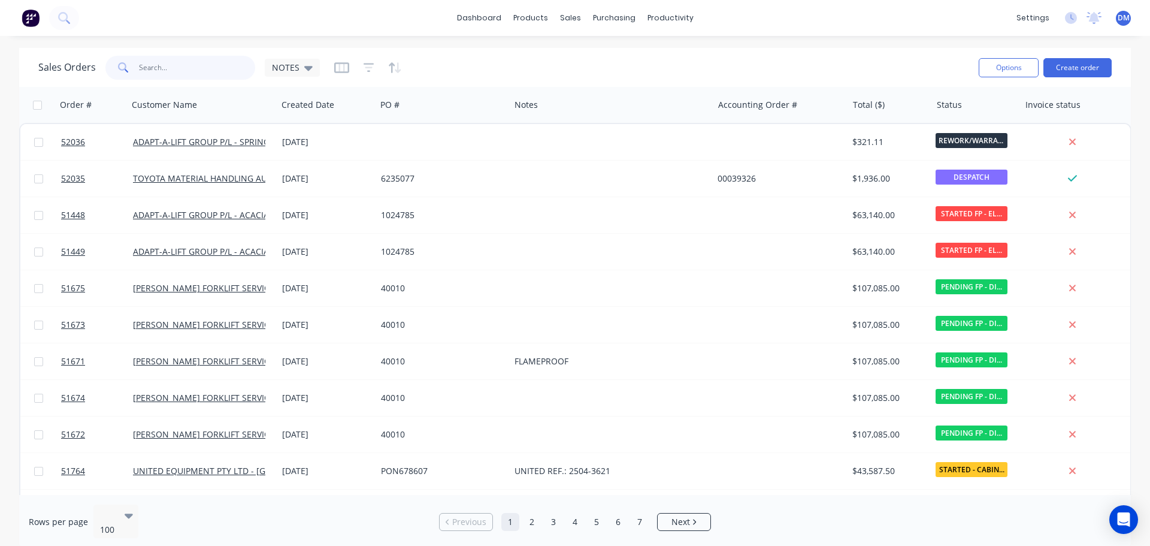
click at [165, 68] on input "text" at bounding box center [197, 68] width 117 height 24
click at [166, 60] on input "text" at bounding box center [197, 68] width 117 height 24
type input "82831615"
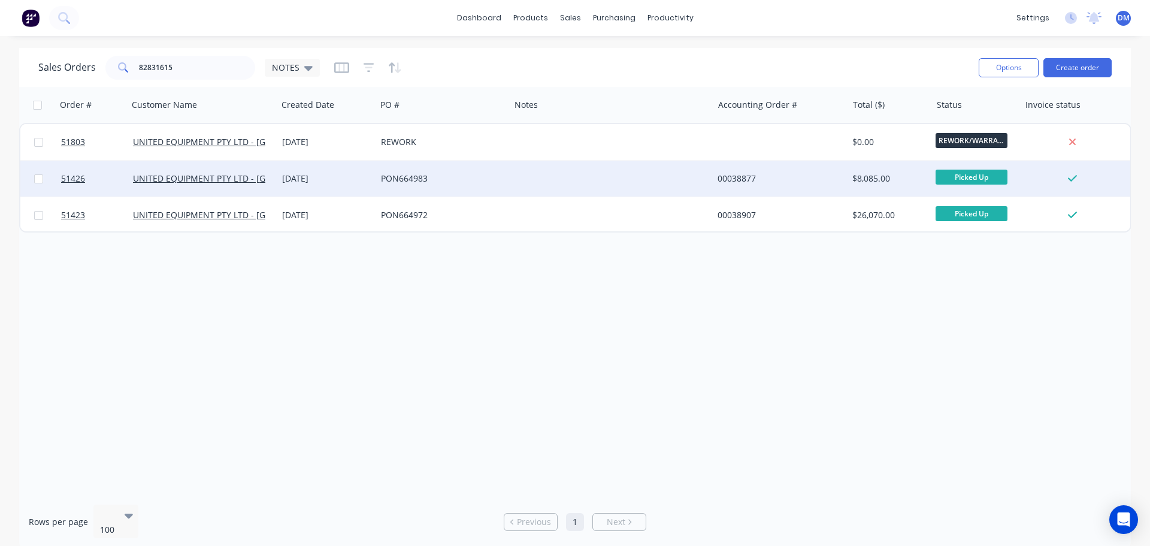
click at [411, 175] on div "PON664983" at bounding box center [440, 178] width 118 height 12
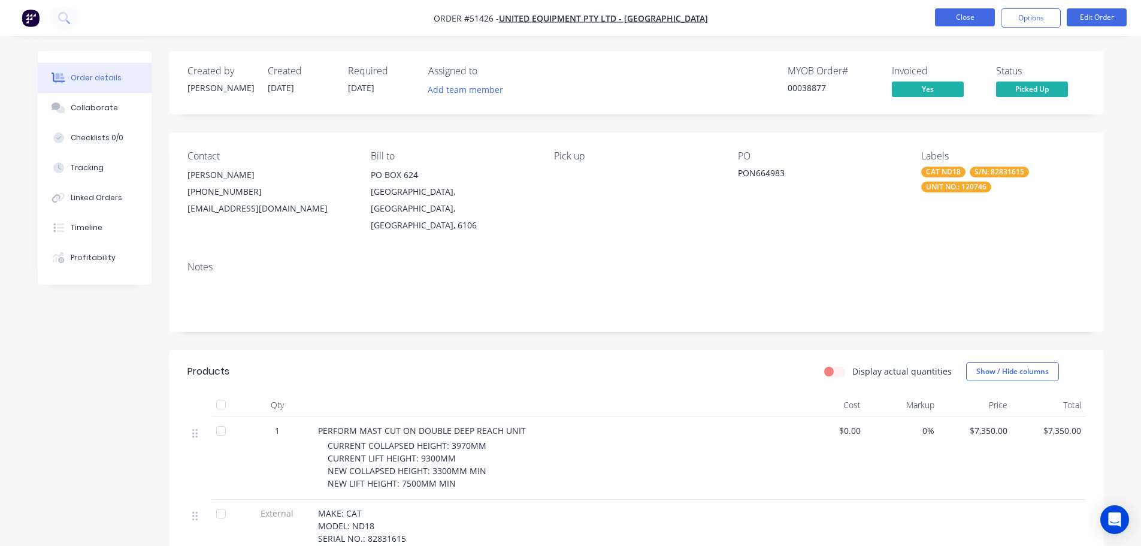
click at [955, 19] on button "Close" at bounding box center [965, 17] width 60 height 18
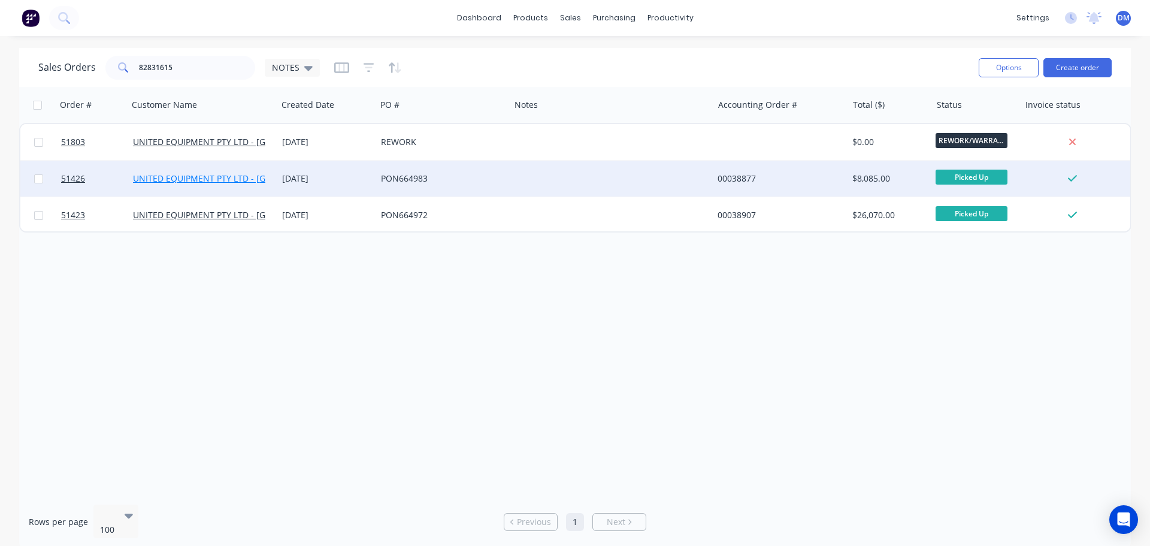
click at [198, 180] on link "UNITED EQUIPMENT PTY LTD - [GEOGRAPHIC_DATA]" at bounding box center [236, 177] width 206 height 11
click at [440, 176] on div "PON664983" at bounding box center [440, 178] width 118 height 12
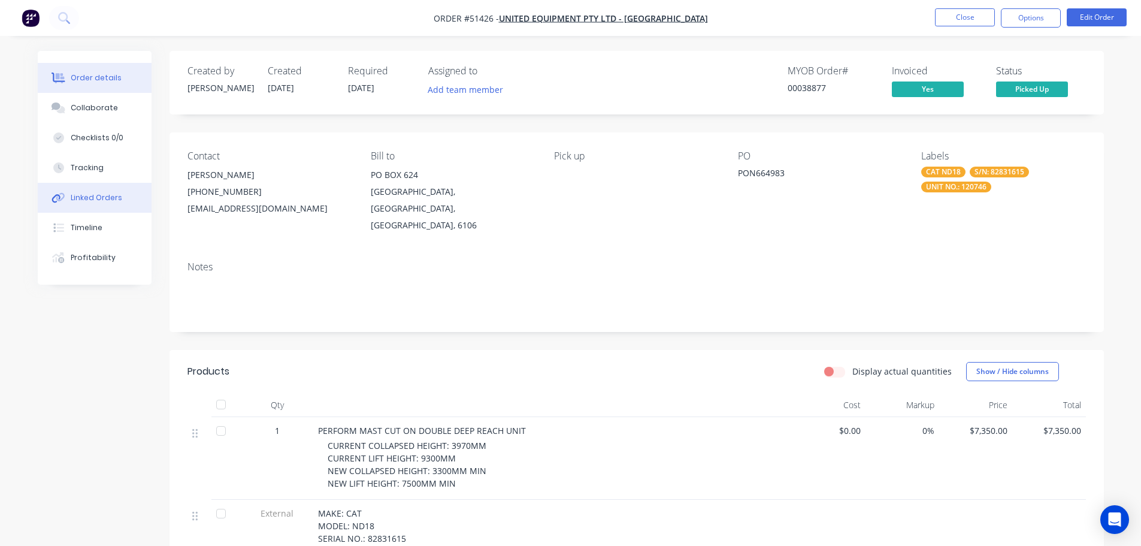
click at [87, 198] on div "Linked Orders" at bounding box center [96, 197] width 51 height 11
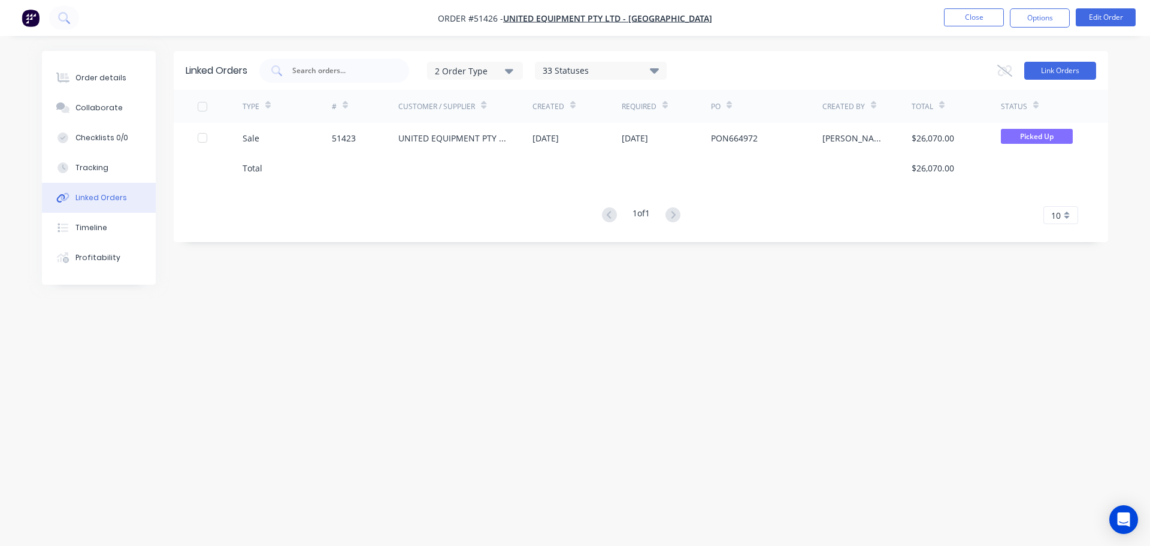
click at [1048, 70] on button "Link Orders" at bounding box center [1060, 71] width 72 height 18
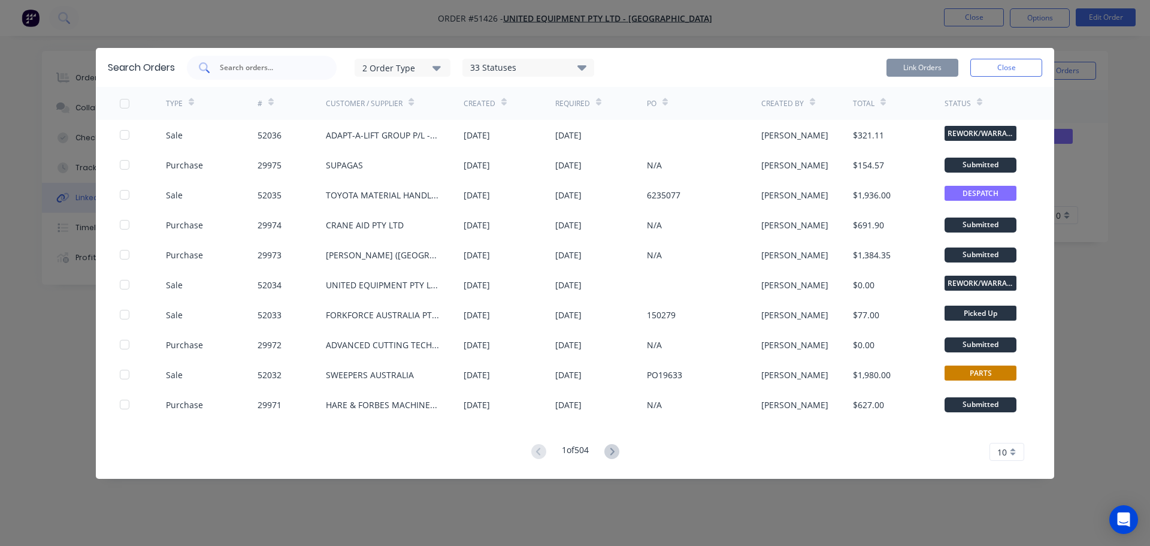
click at [235, 69] on input "text" at bounding box center [268, 68] width 99 height 12
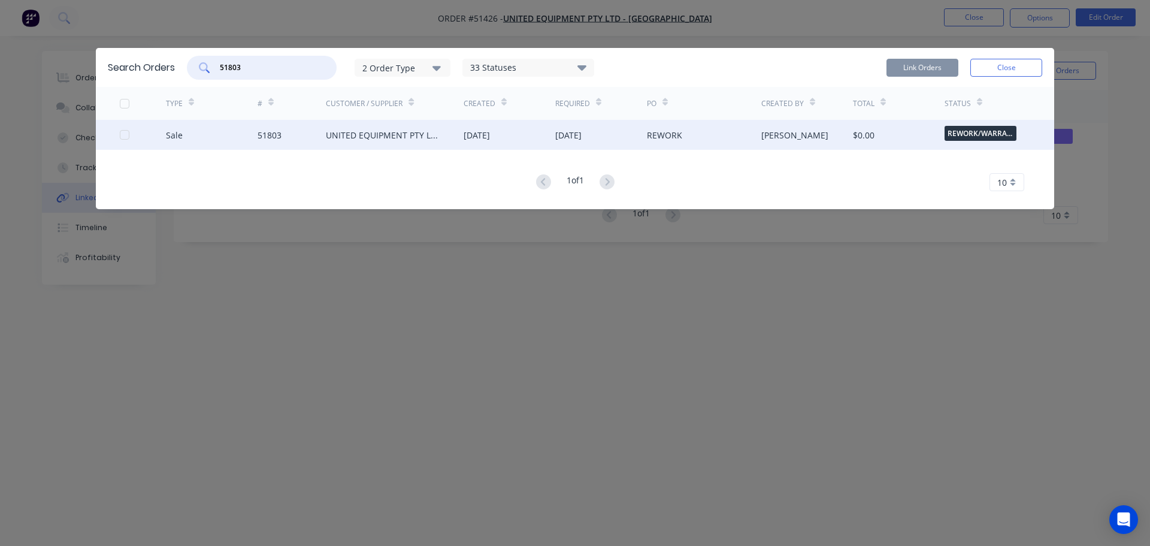
click at [126, 135] on div at bounding box center [125, 135] width 24 height 24
type input "51803"
click at [917, 70] on button "Link Orders" at bounding box center [922, 68] width 72 height 18
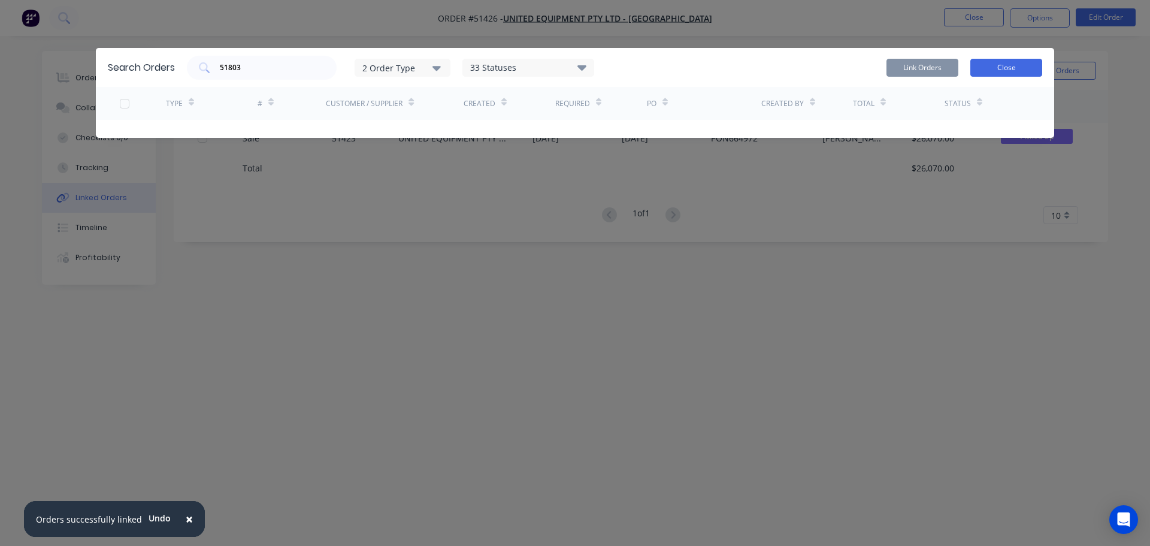
click at [1027, 71] on button "Close" at bounding box center [1006, 68] width 72 height 18
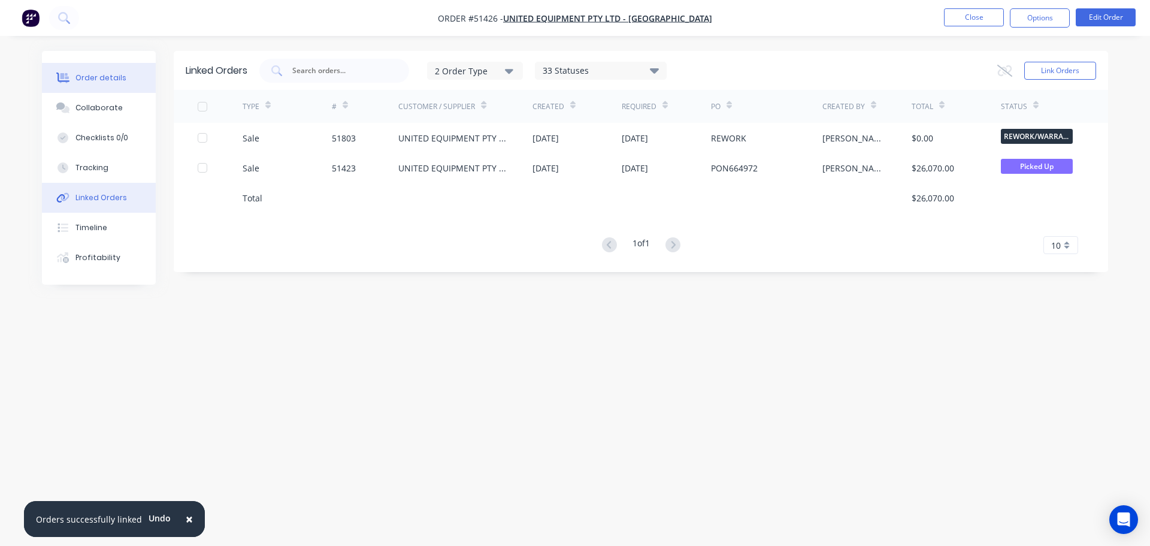
click at [101, 79] on div "Order details" at bounding box center [100, 77] width 51 height 11
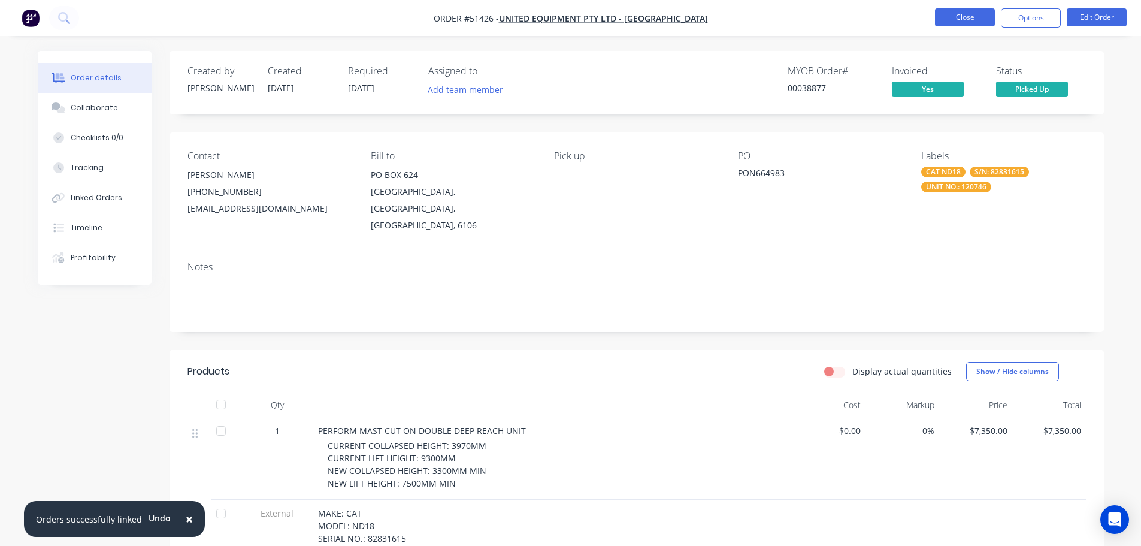
click at [965, 16] on button "Close" at bounding box center [965, 17] width 60 height 18
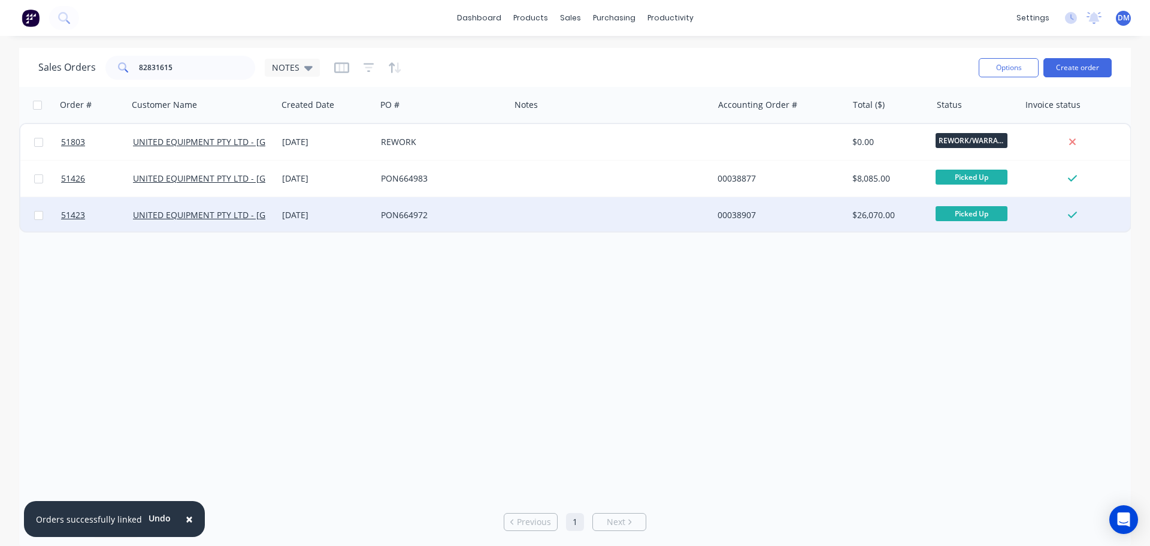
click at [428, 213] on div "PON664972" at bounding box center [440, 215] width 118 height 12
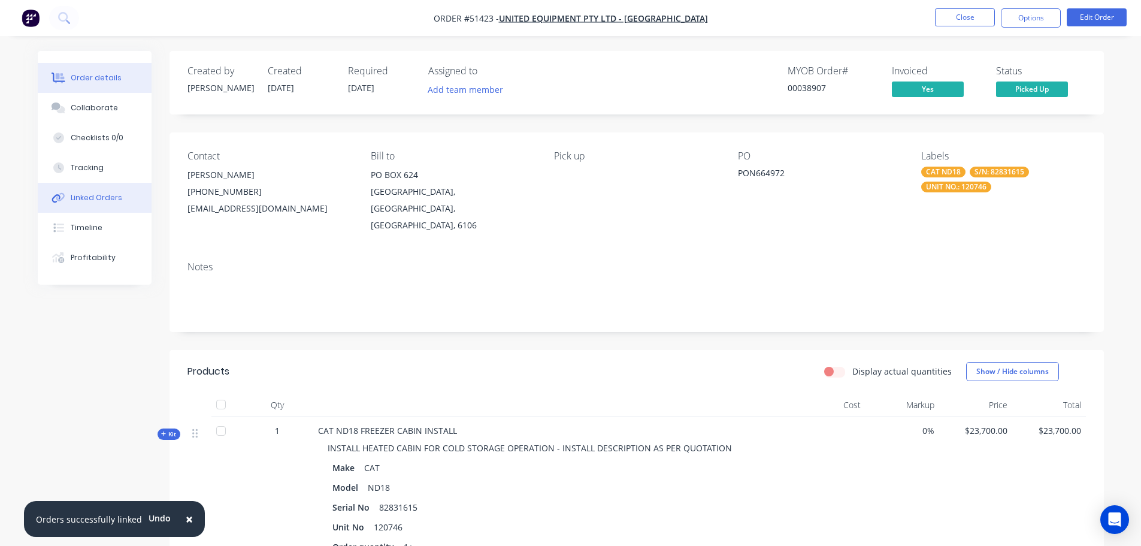
click at [89, 200] on div "Linked Orders" at bounding box center [96, 197] width 51 height 11
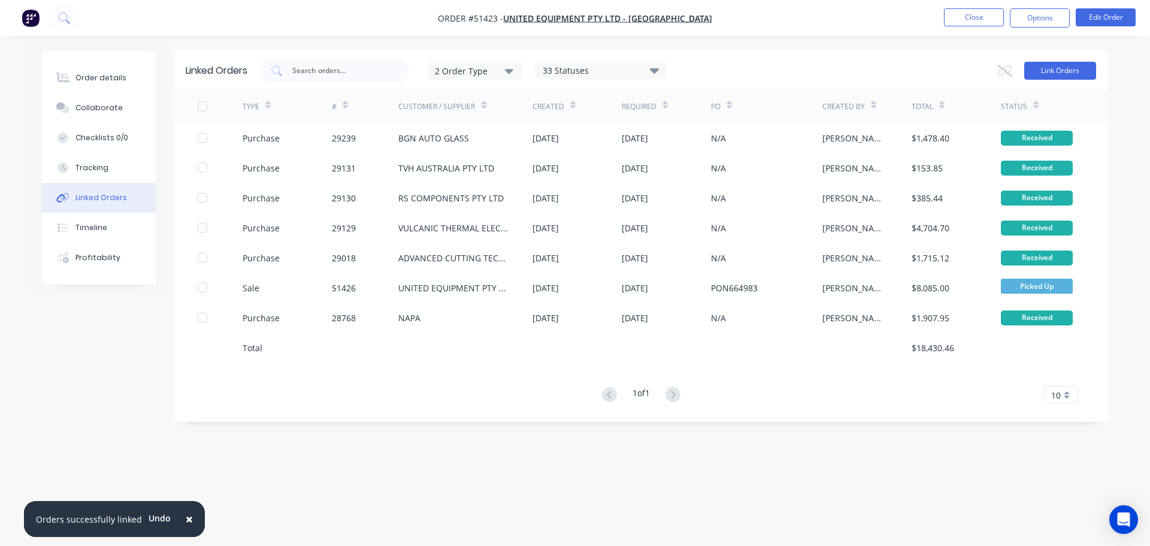
click at [1056, 72] on button "Link Orders" at bounding box center [1060, 71] width 72 height 18
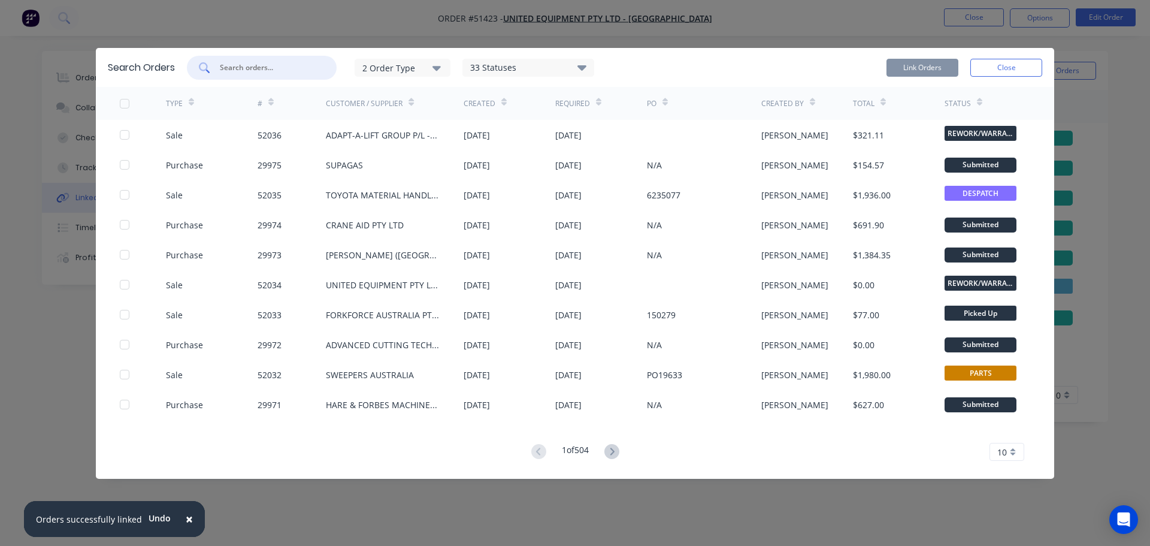
click at [266, 69] on input "text" at bounding box center [268, 68] width 99 height 12
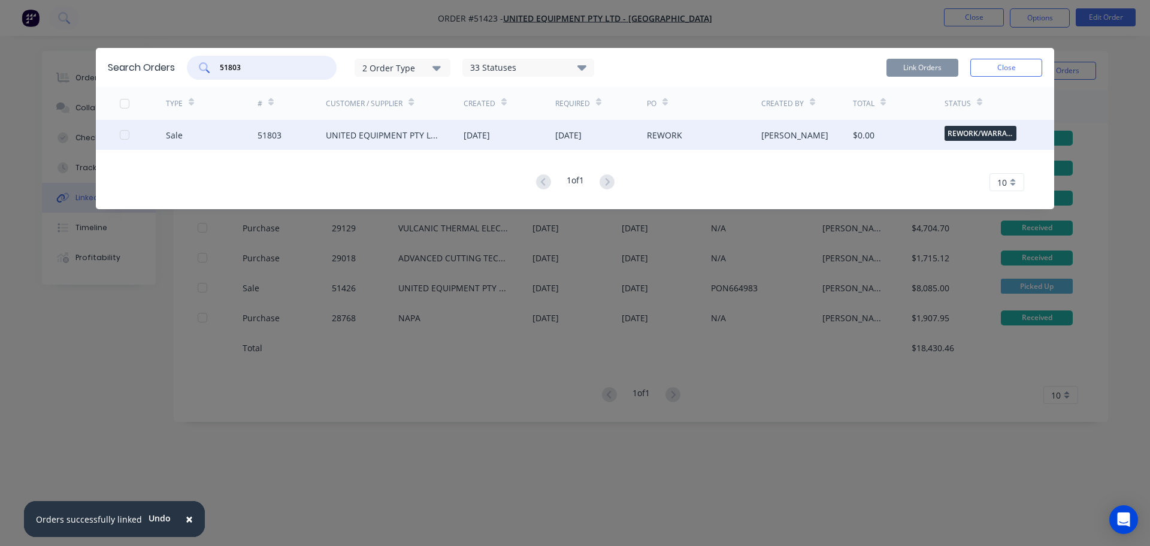
click at [123, 135] on div at bounding box center [125, 135] width 24 height 24
type input "51803"
click at [954, 65] on button "Link Orders" at bounding box center [922, 68] width 72 height 18
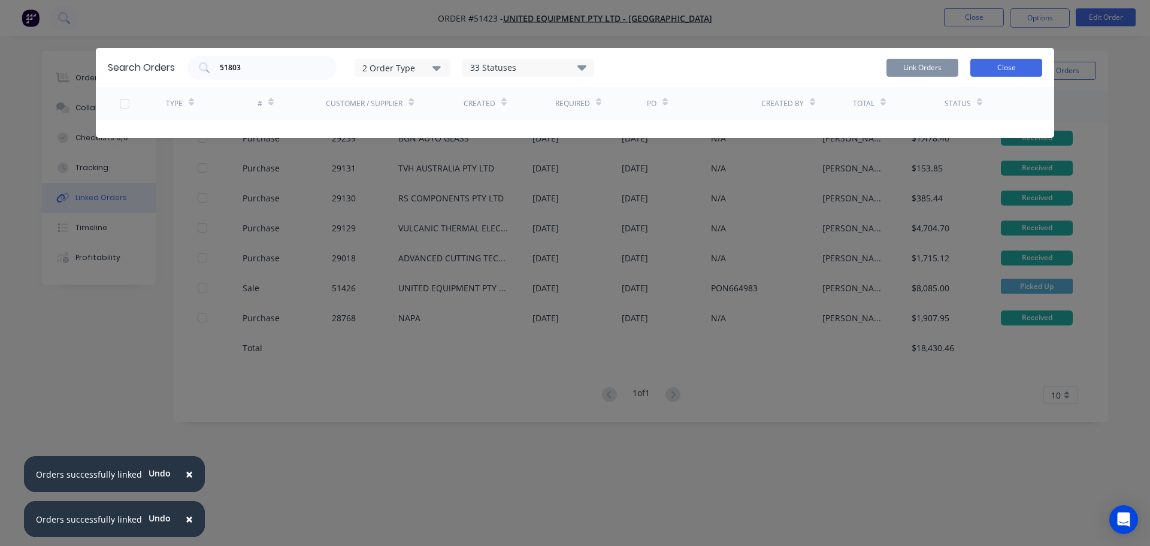
click at [987, 68] on button "Close" at bounding box center [1006, 68] width 72 height 18
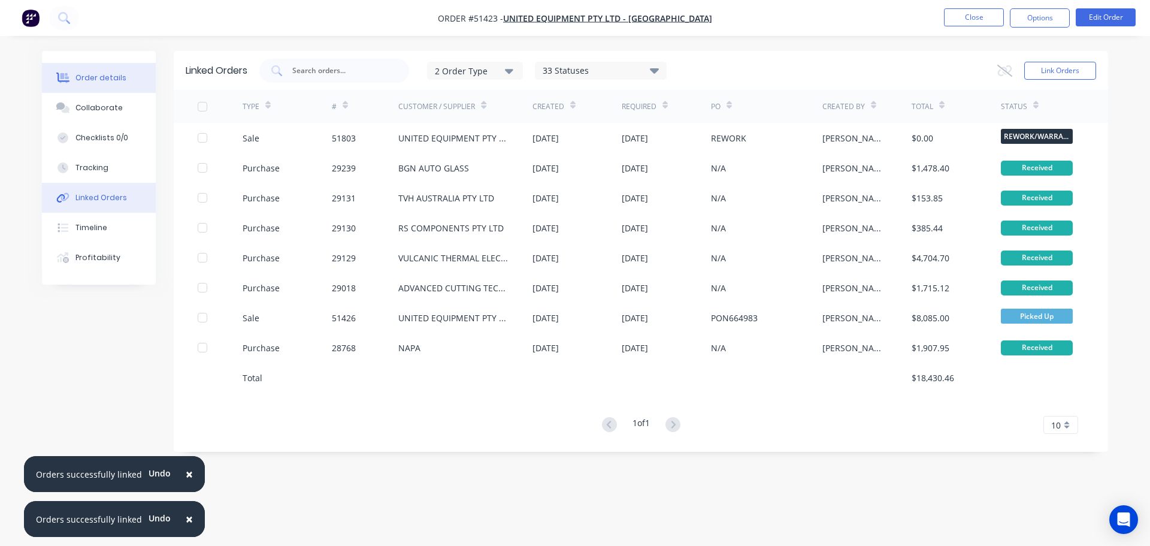
click at [81, 77] on div "Order details" at bounding box center [100, 77] width 51 height 11
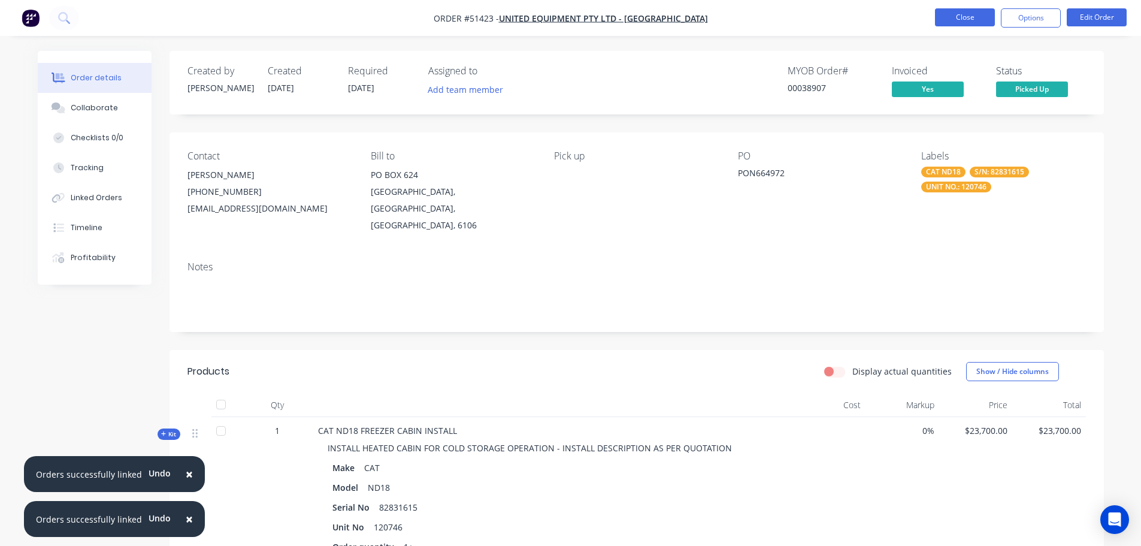
click at [952, 19] on button "Close" at bounding box center [965, 17] width 60 height 18
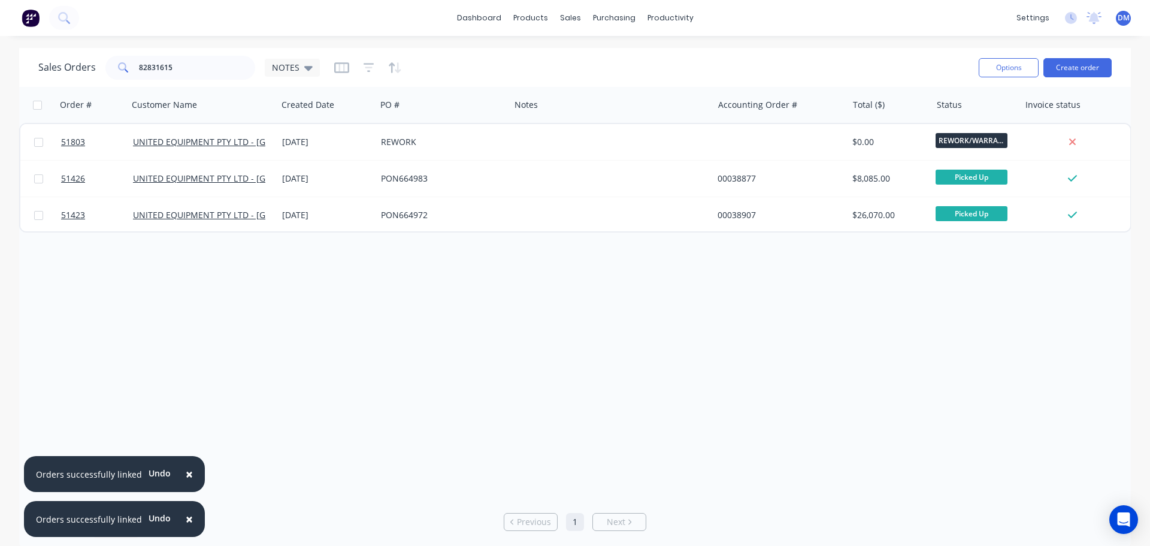
drag, startPoint x: 185, startPoint y: 474, endPoint x: 188, endPoint y: 484, distance: 11.2
click at [186, 477] on span "×" at bounding box center [189, 473] width 7 height 17
click at [186, 516] on span "×" at bounding box center [189, 518] width 7 height 17
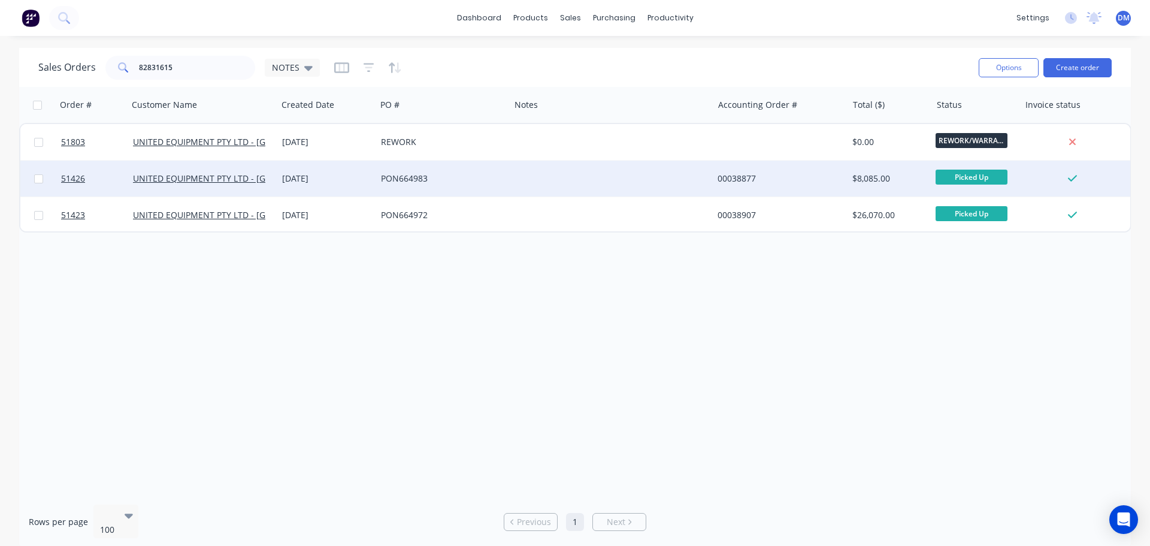
click at [435, 180] on div "PON664983" at bounding box center [440, 178] width 118 height 12
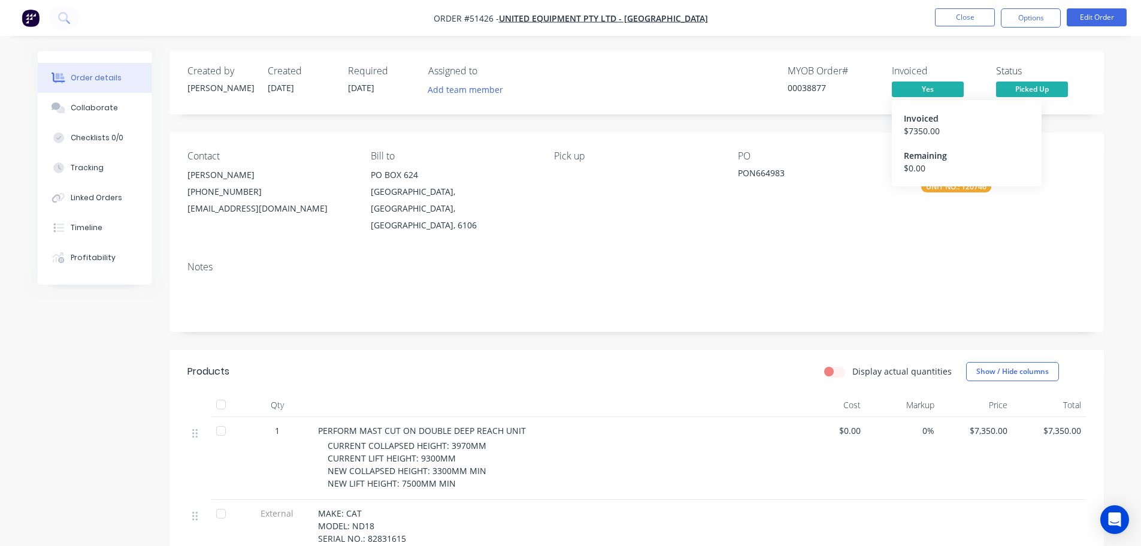
click at [925, 86] on span "Yes" at bounding box center [928, 88] width 72 height 15
click at [967, 12] on button "Close" at bounding box center [965, 17] width 60 height 18
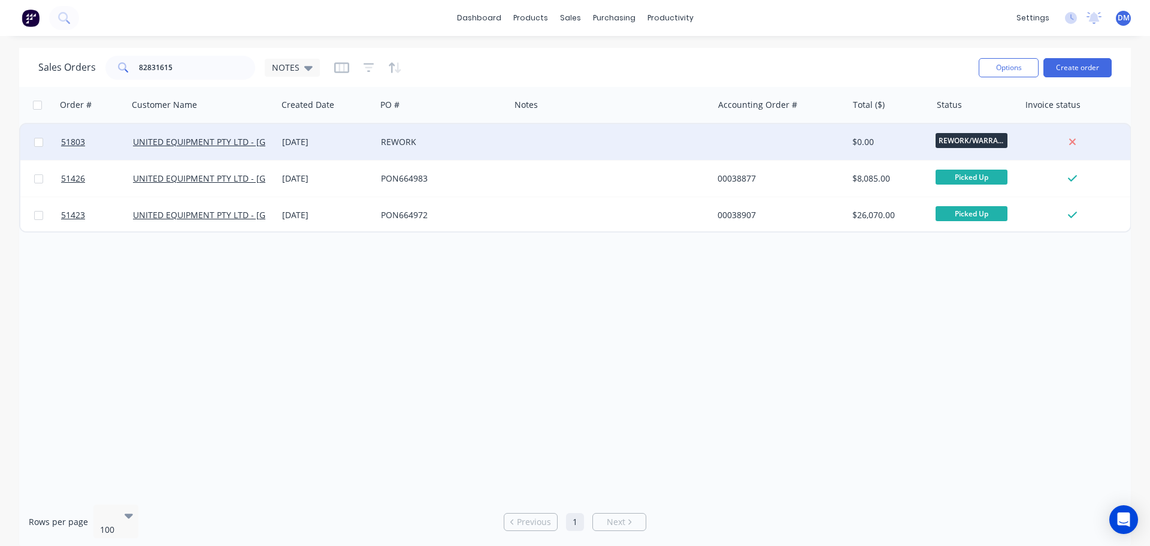
click at [393, 147] on div "REWORK" at bounding box center [440, 142] width 118 height 12
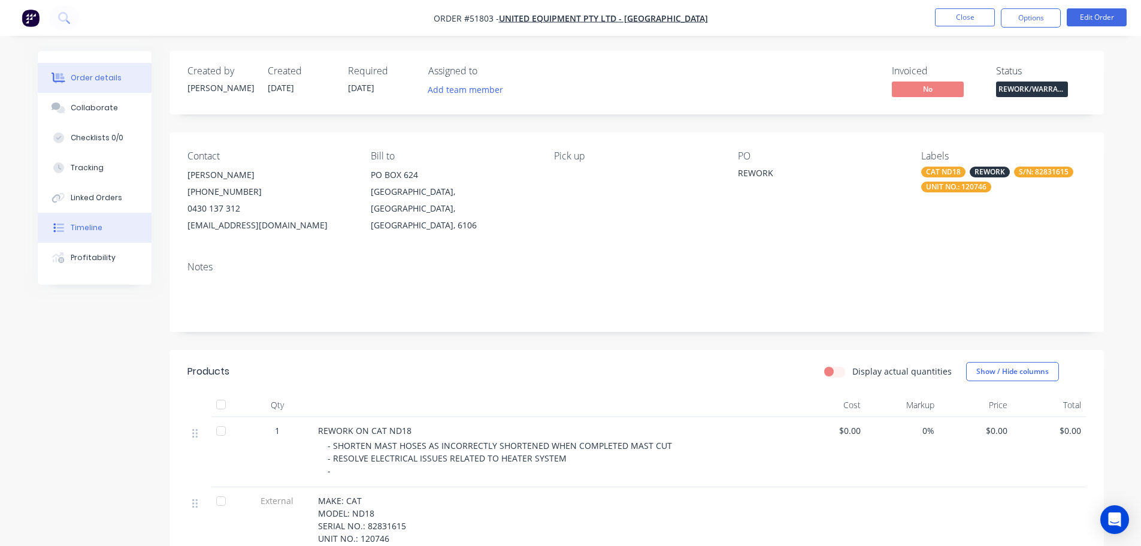
click at [99, 225] on div "Timeline" at bounding box center [87, 227] width 32 height 11
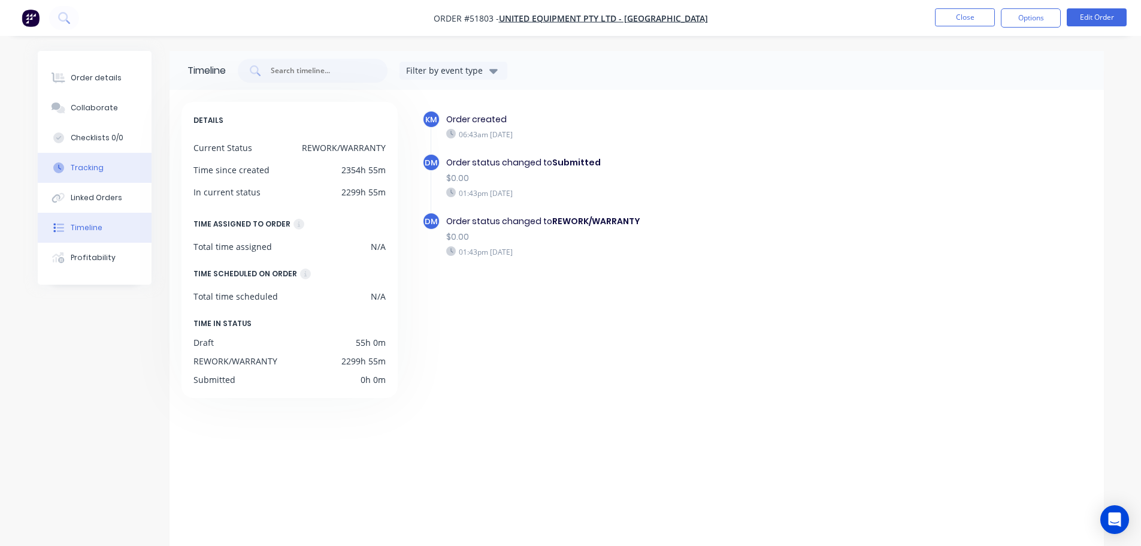
click at [93, 168] on div "Tracking" at bounding box center [87, 167] width 33 height 11
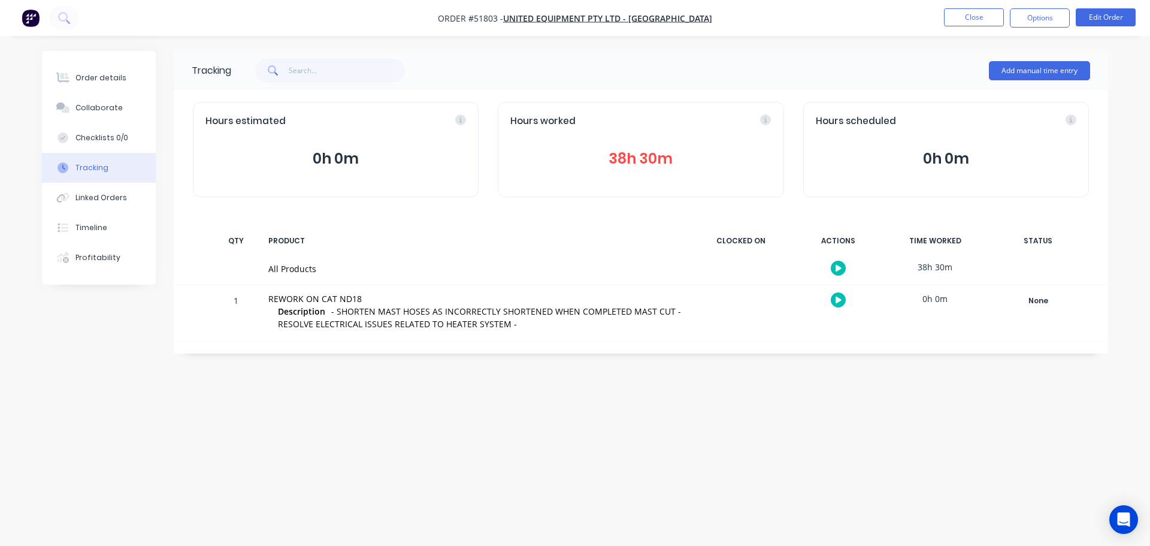
click at [670, 134] on div "Hours worked 38h 30m" at bounding box center [641, 149] width 286 height 95
click at [648, 167] on button "38h 30m" at bounding box center [640, 158] width 260 height 23
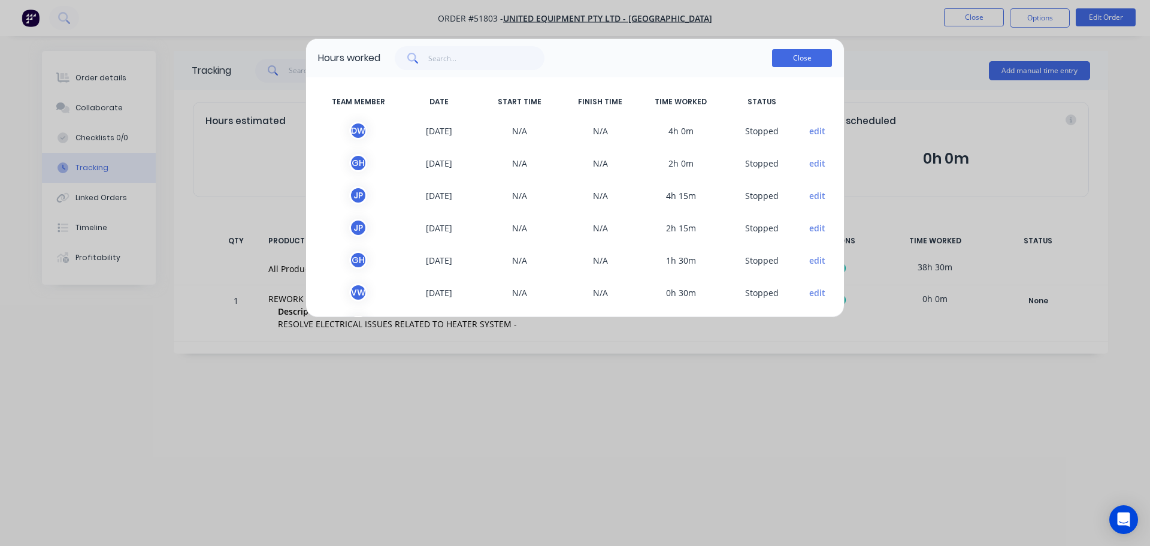
click at [786, 59] on button "Close" at bounding box center [802, 58] width 60 height 18
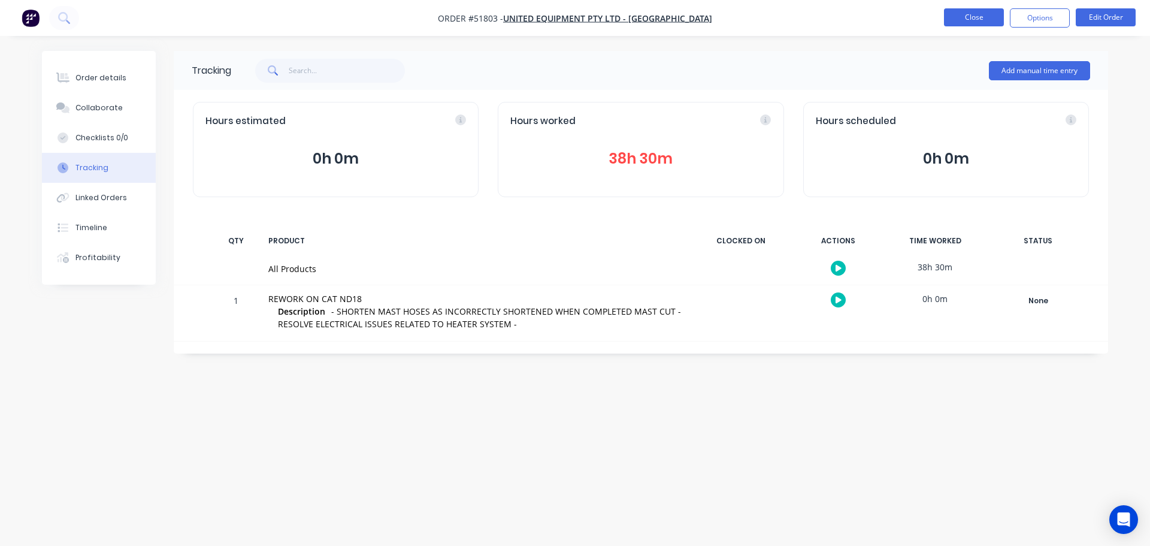
click at [970, 20] on button "Close" at bounding box center [974, 17] width 60 height 18
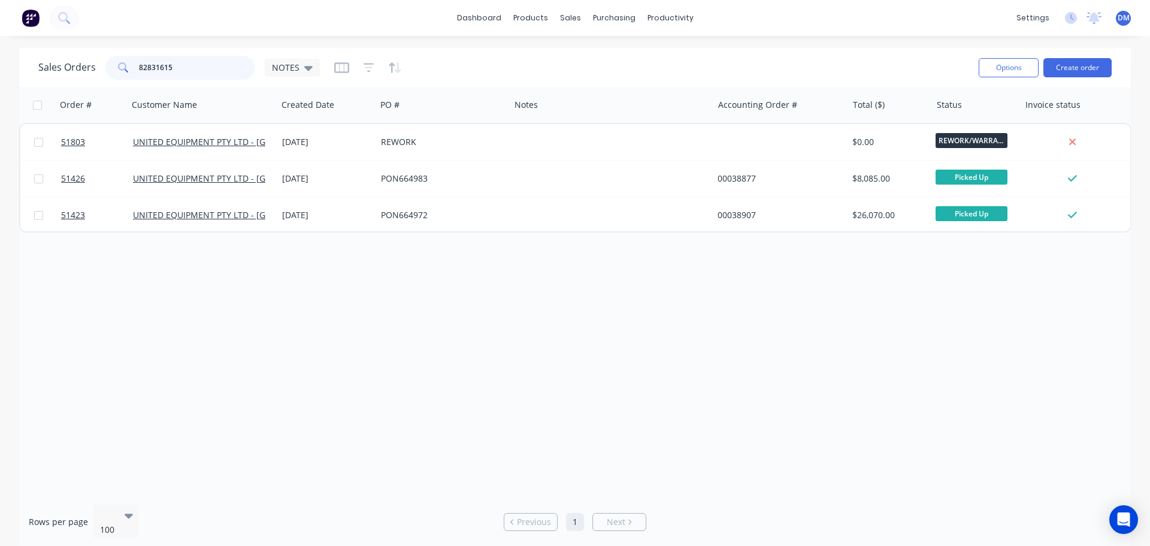
drag, startPoint x: 169, startPoint y: 68, endPoint x: 11, endPoint y: 91, distance: 159.8
click at [11, 92] on div "Sales Orders 82831615 NOTES Options Create order Order # Customer Name Created …" at bounding box center [575, 298] width 1150 height 501
click at [307, 68] on icon at bounding box center [308, 68] width 8 height 5
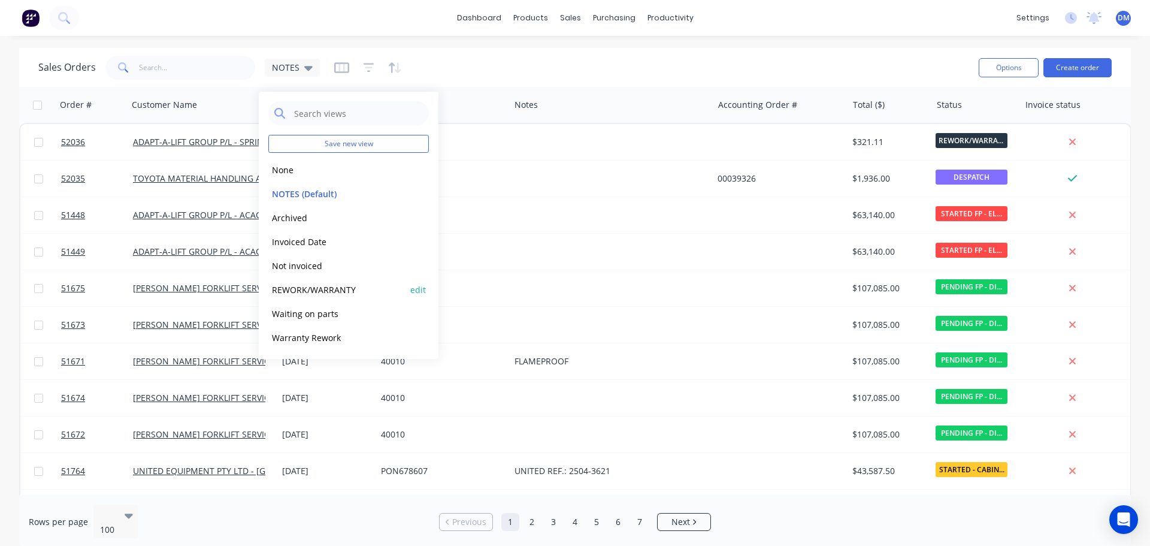
click at [328, 287] on button "REWORK/WARRANTY" at bounding box center [336, 290] width 137 height 14
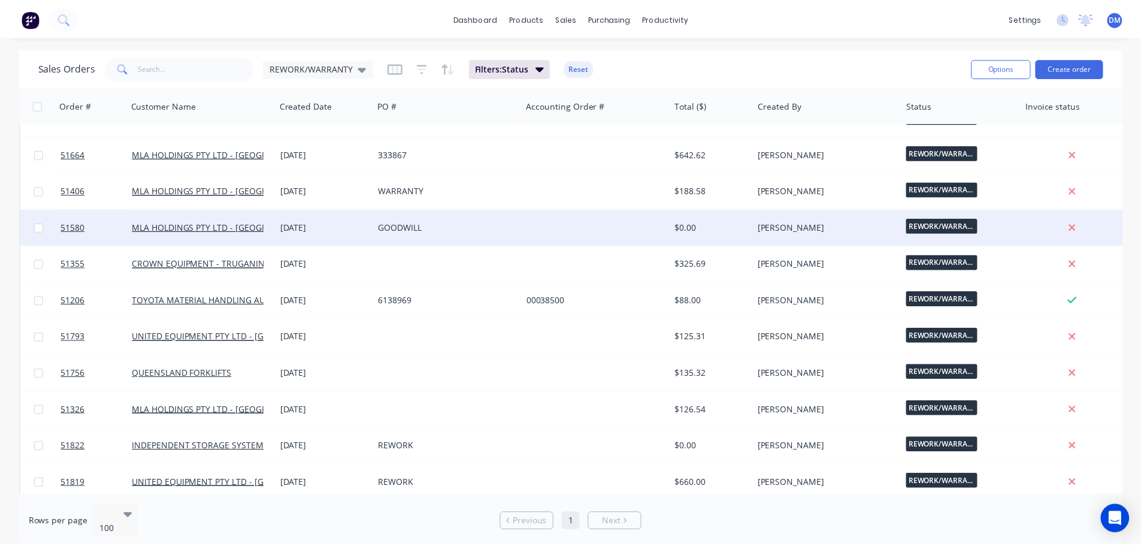
scroll to position [299, 0]
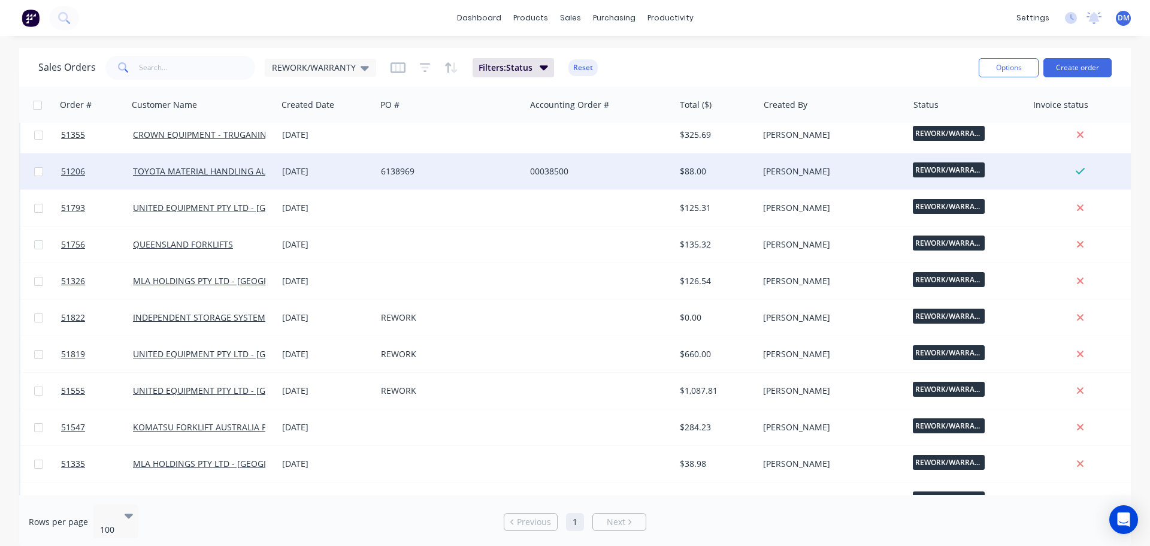
click at [547, 174] on div "00038500" at bounding box center [596, 171] width 133 height 12
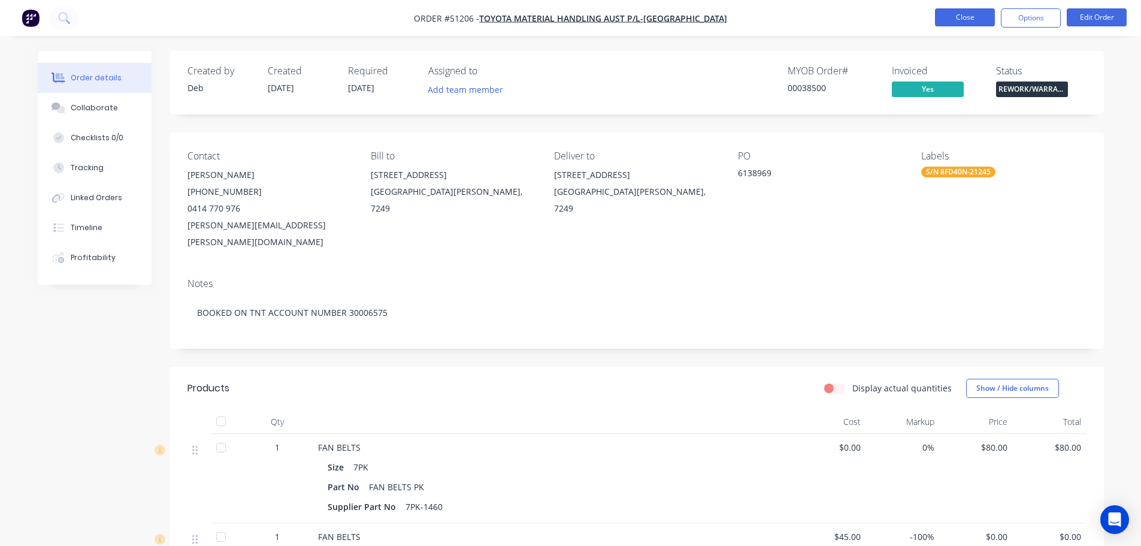
click at [949, 22] on button "Close" at bounding box center [965, 17] width 60 height 18
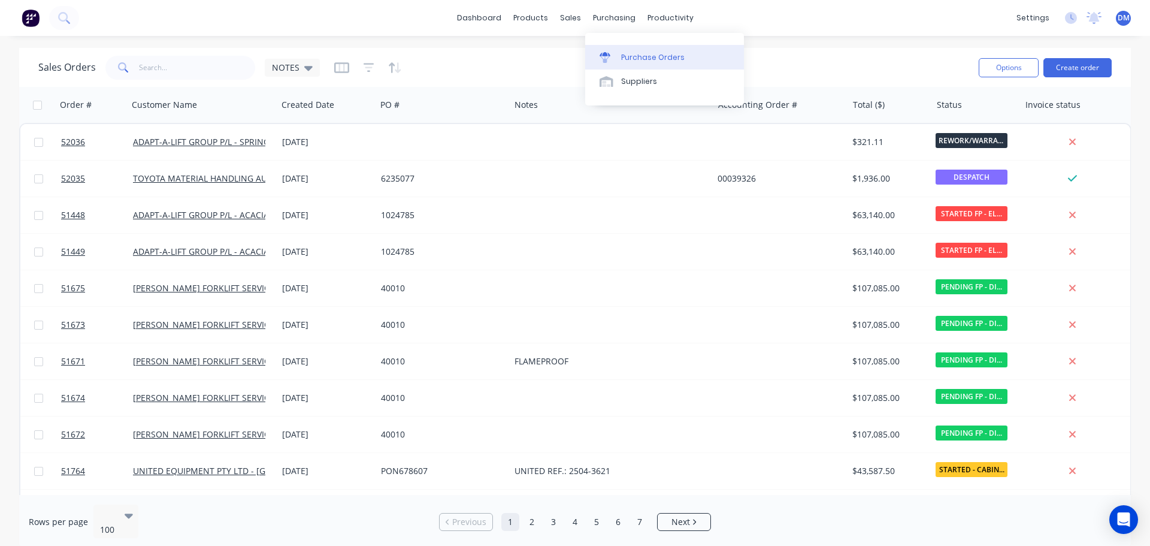
click at [632, 54] on div "Purchase Orders" at bounding box center [652, 57] width 63 height 11
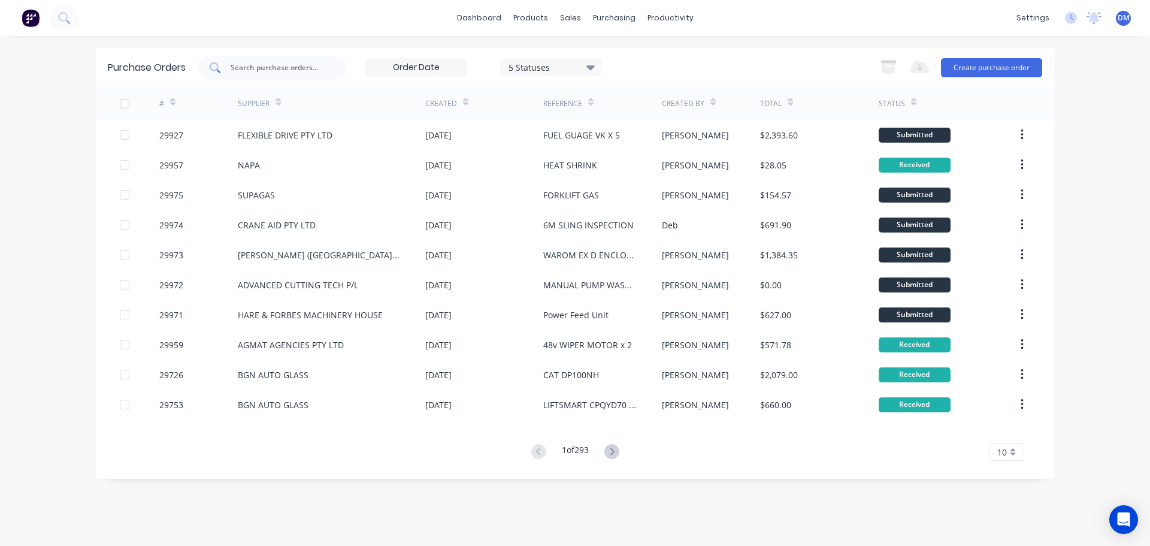
click at [260, 70] on input "text" at bounding box center [278, 68] width 99 height 12
type input "29730"
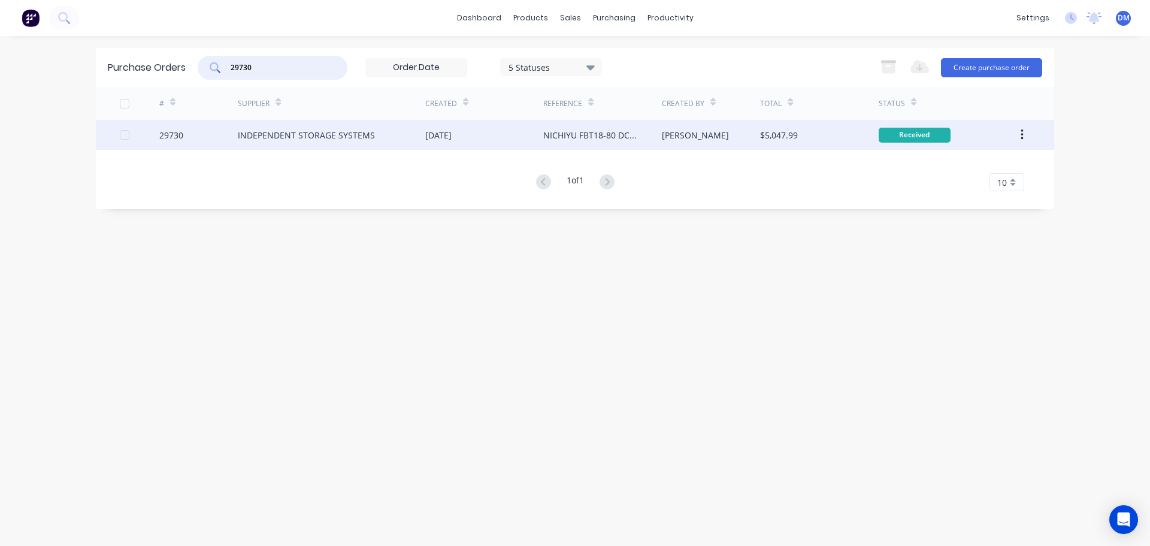
click at [452, 132] on div "[DATE]" at bounding box center [438, 135] width 26 height 13
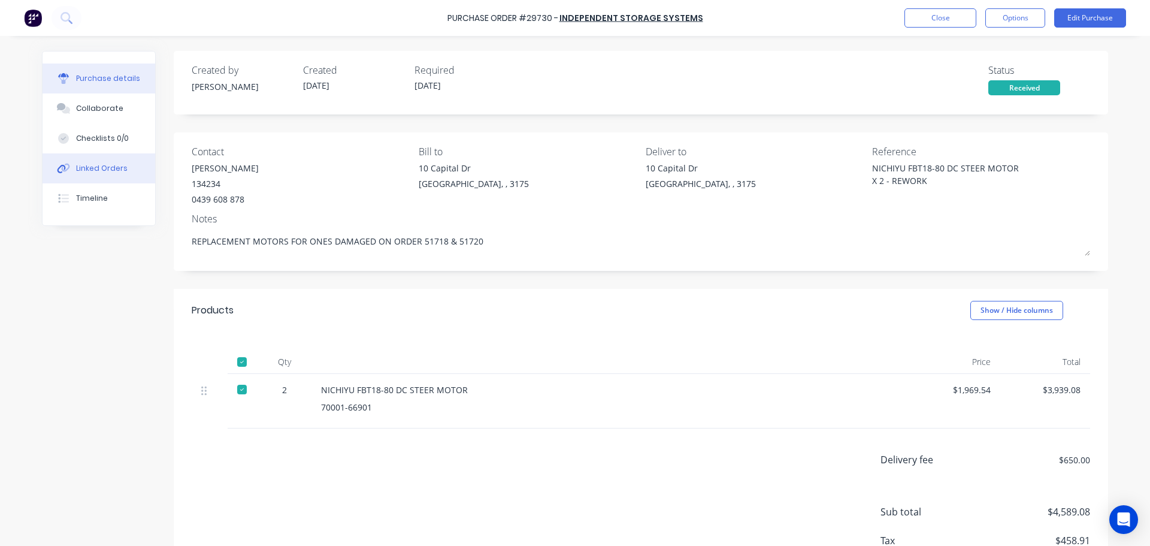
click at [95, 166] on div "Linked Orders" at bounding box center [101, 168] width 51 height 11
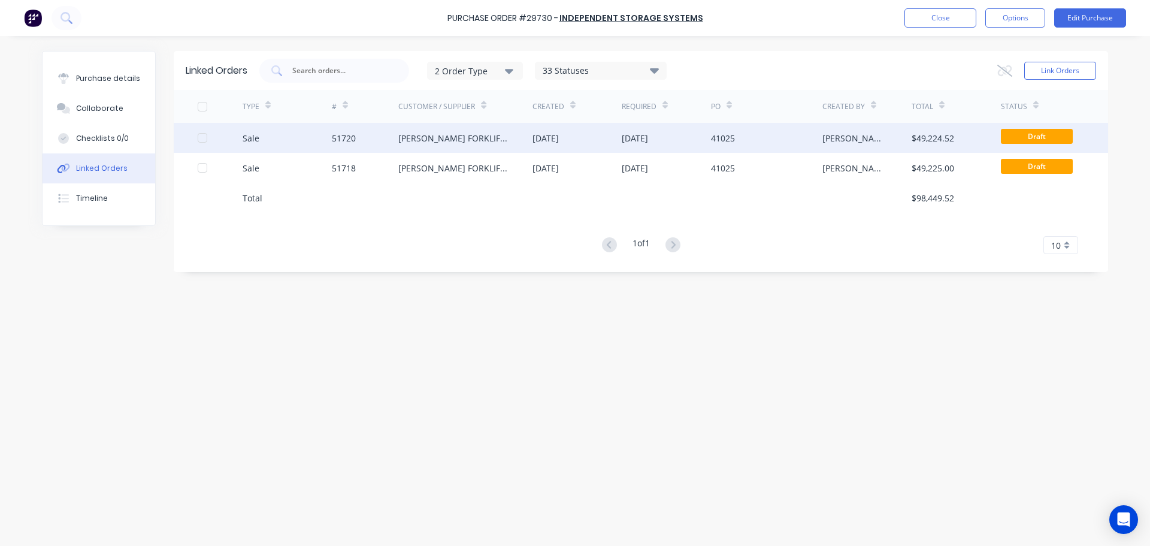
click at [673, 142] on div "[DATE]" at bounding box center [666, 138] width 89 height 30
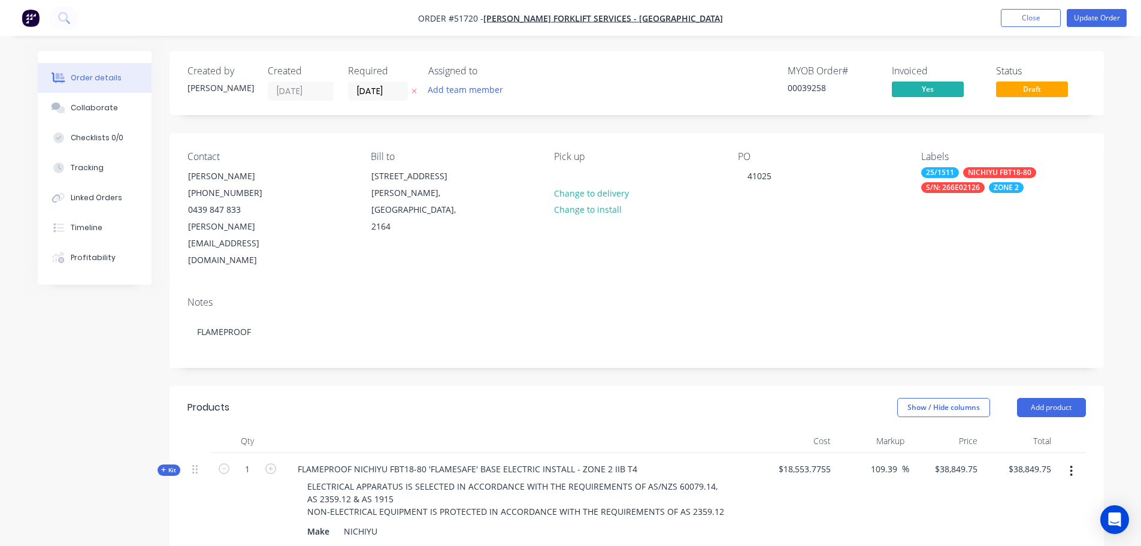
click at [93, 199] on div "Linked Orders" at bounding box center [96, 197] width 51 height 11
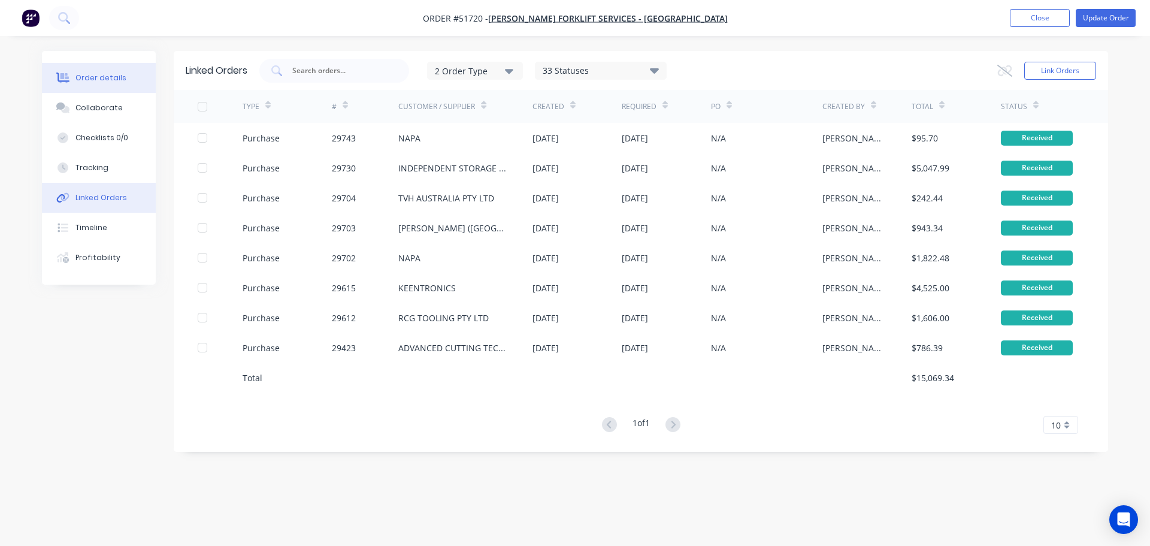
click at [80, 84] on button "Order details" at bounding box center [99, 78] width 114 height 30
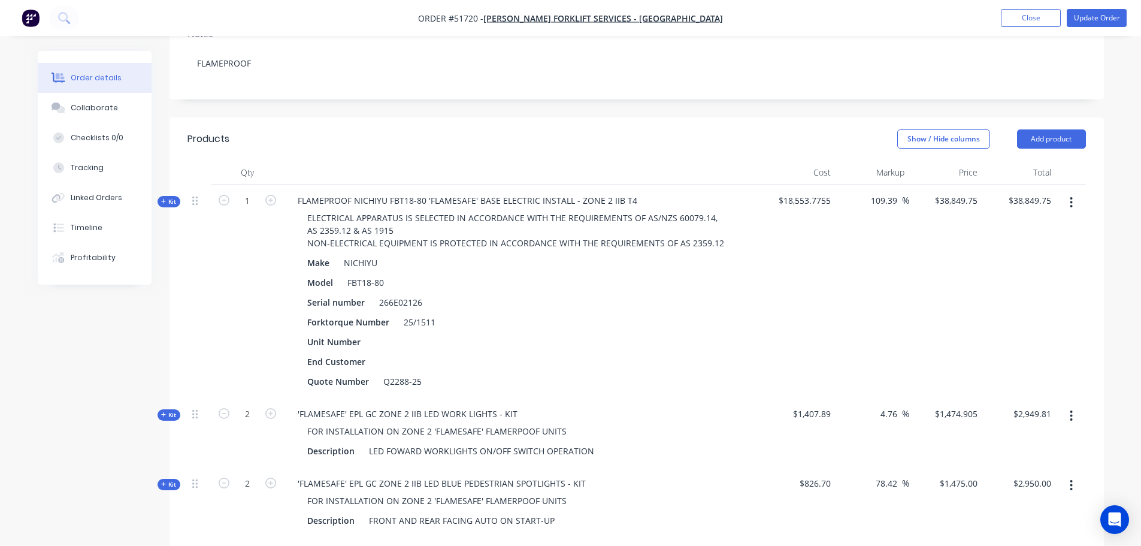
scroll to position [225, 0]
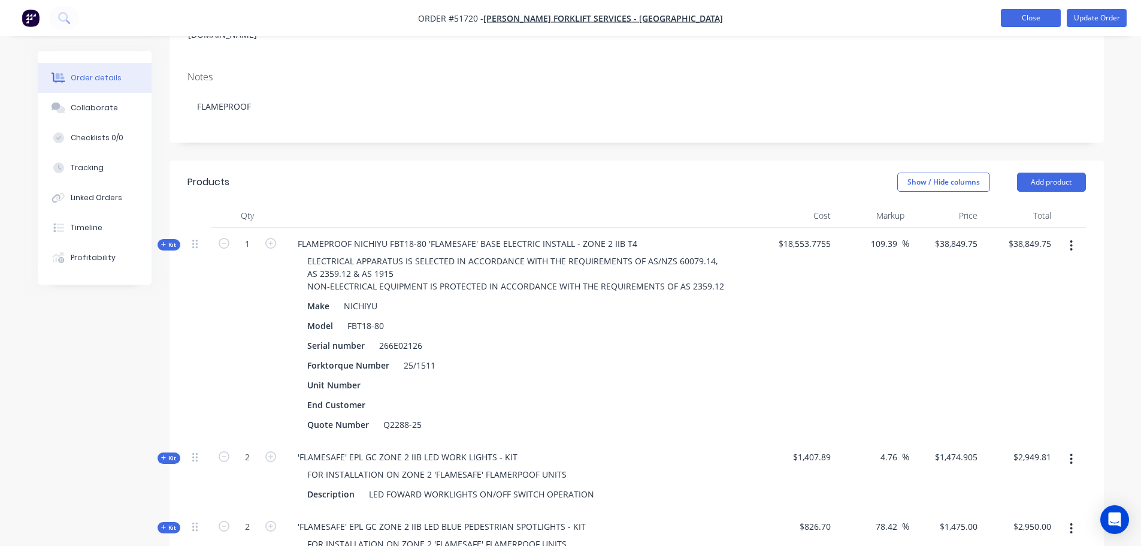
click at [1022, 17] on button "Close" at bounding box center [1031, 18] width 60 height 18
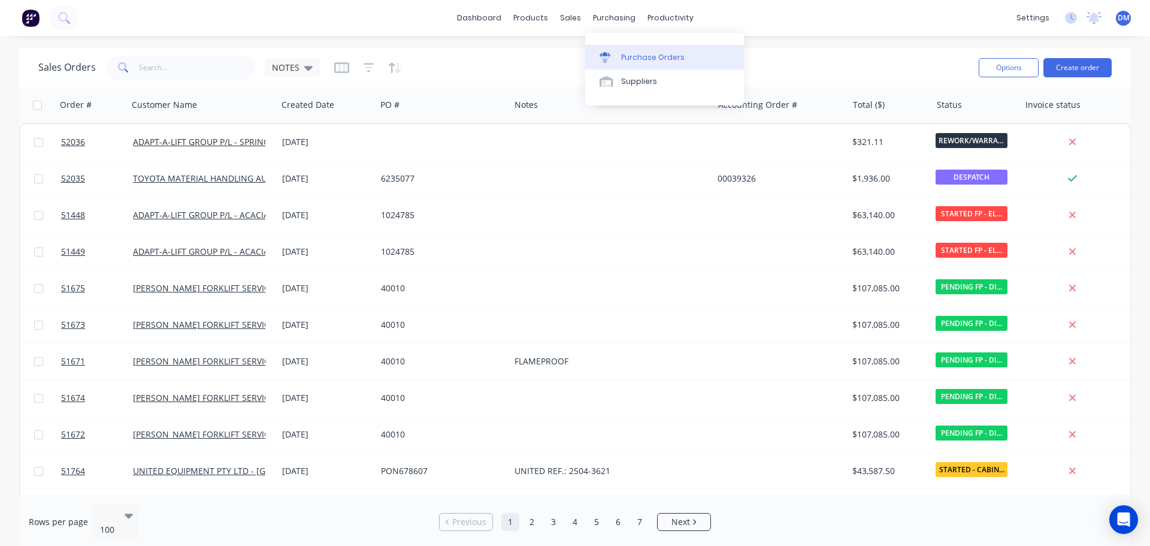
click at [643, 60] on div "Purchase Orders" at bounding box center [652, 57] width 63 height 11
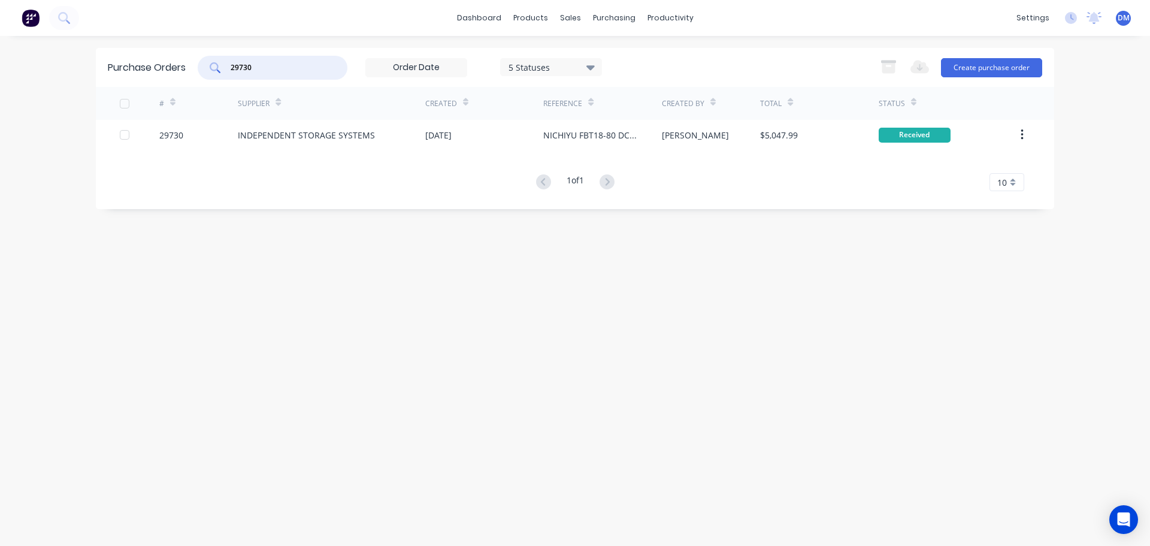
drag, startPoint x: 261, startPoint y: 68, endPoint x: 162, endPoint y: 77, distance: 99.3
click at [162, 77] on div "Purchase Orders 29730 5 Statuses 5 Statuses Export to Excel (XLSX) Create purch…" at bounding box center [575, 67] width 958 height 39
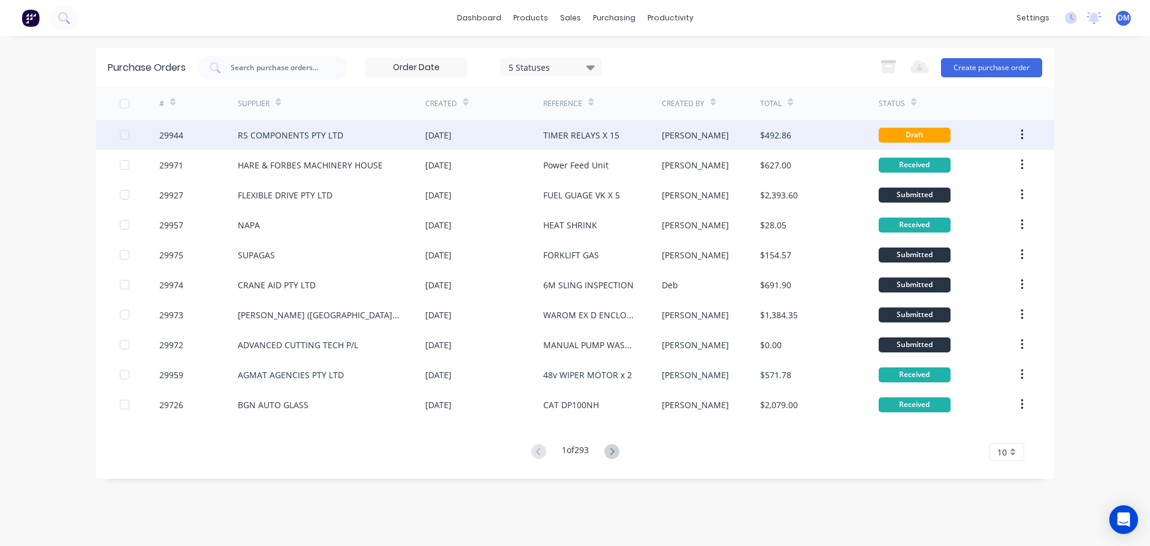
click at [695, 135] on div "[PERSON_NAME]" at bounding box center [711, 135] width 99 height 30
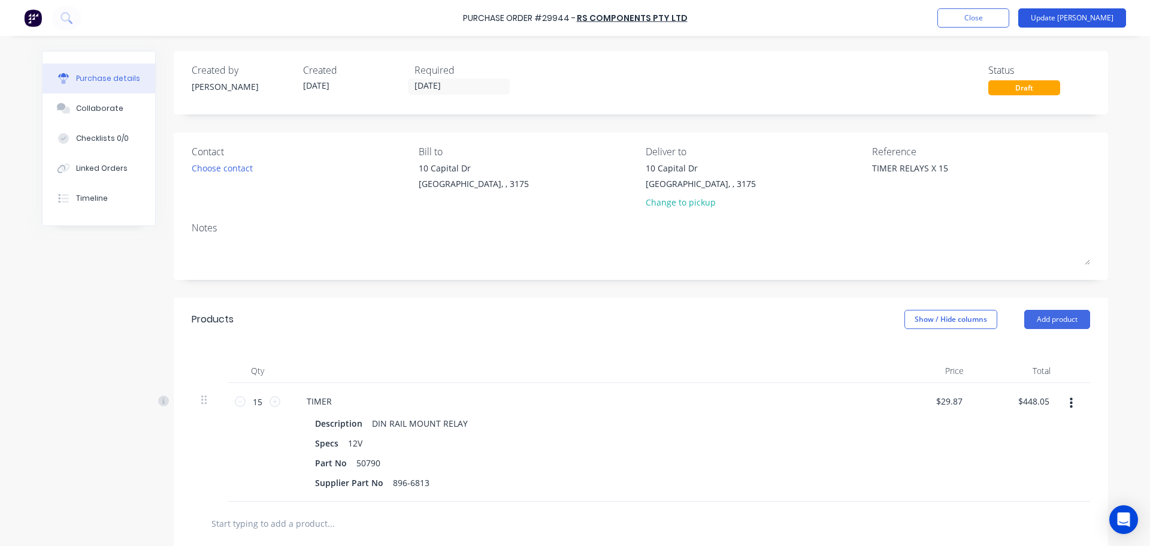
click at [1090, 15] on button "Update [PERSON_NAME]" at bounding box center [1072, 17] width 108 height 19
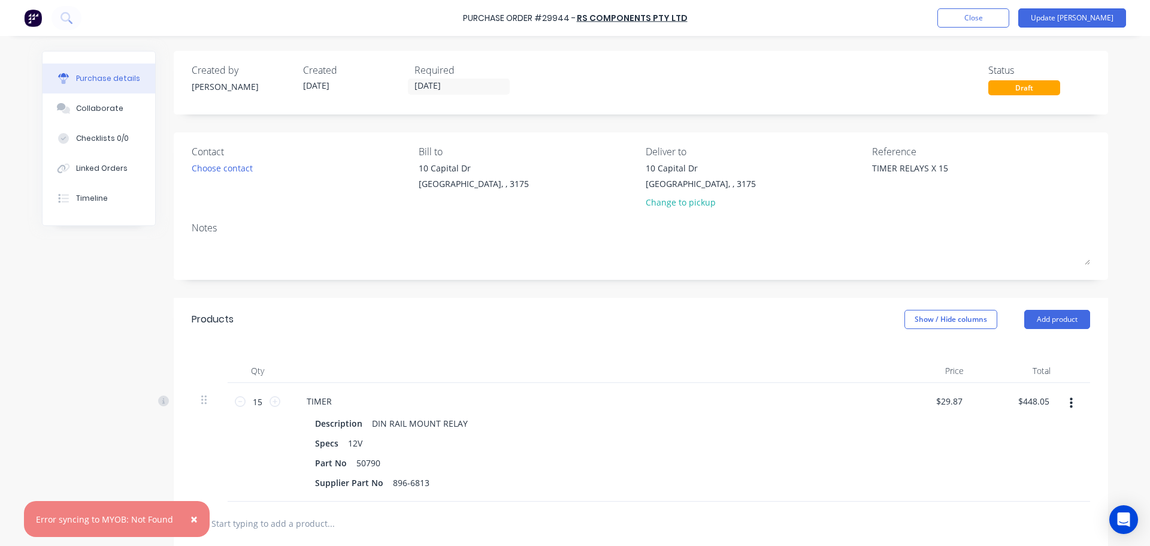
click at [190, 517] on span "×" at bounding box center [193, 518] width 7 height 17
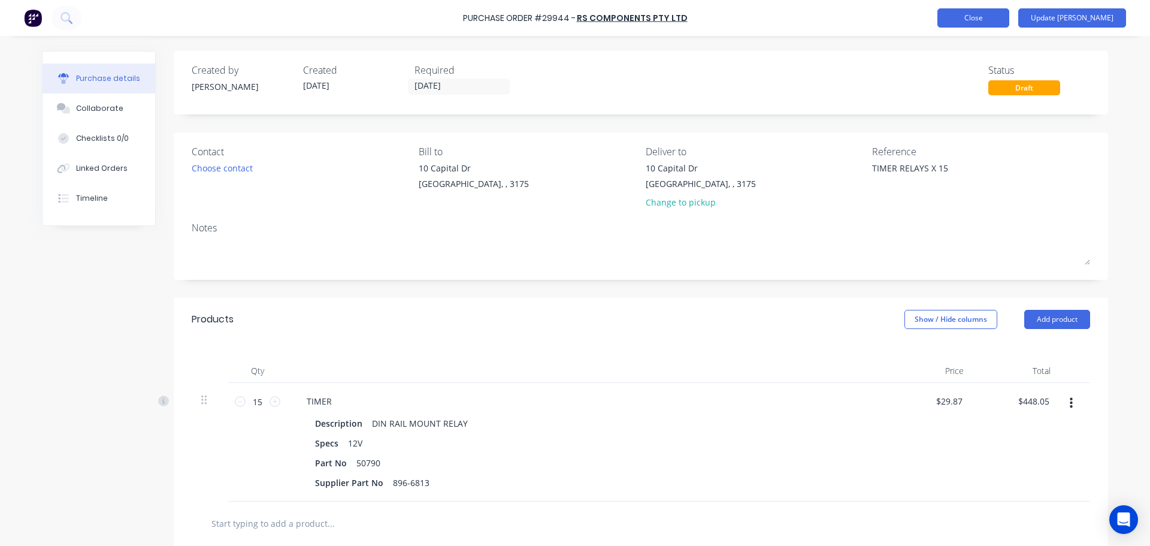
click at [986, 17] on button "Close" at bounding box center [973, 17] width 72 height 19
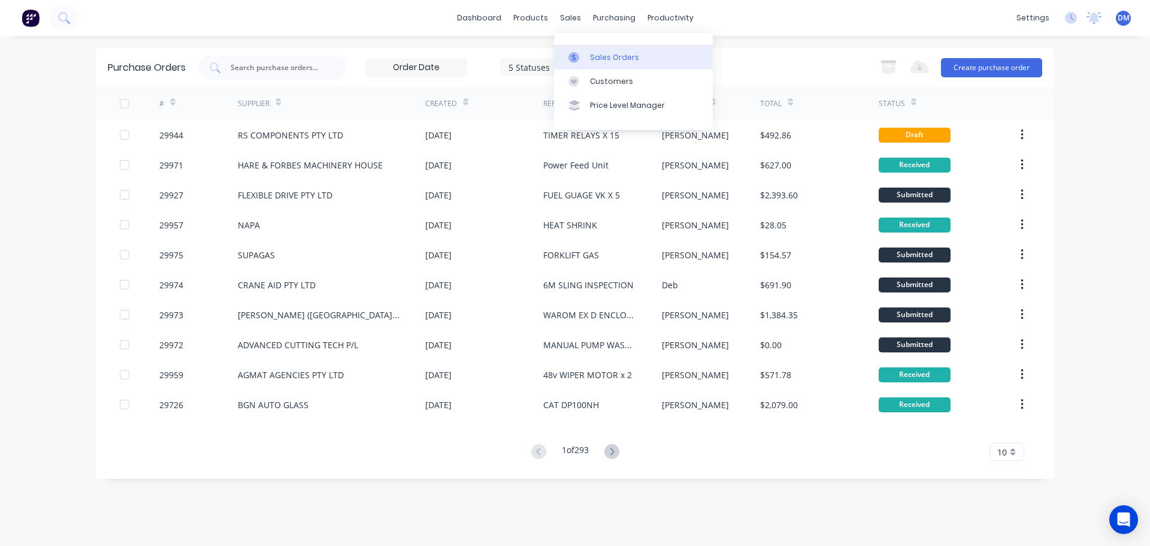
click at [593, 57] on div "Sales Orders" at bounding box center [614, 57] width 49 height 11
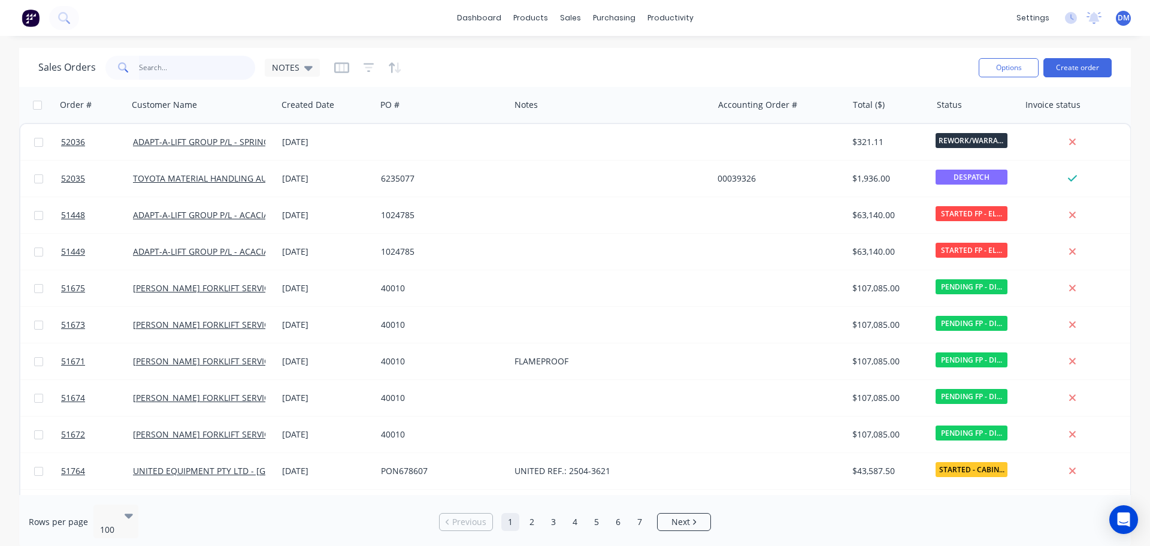
click at [198, 71] on input "text" at bounding box center [197, 68] width 117 height 24
type input "39088"
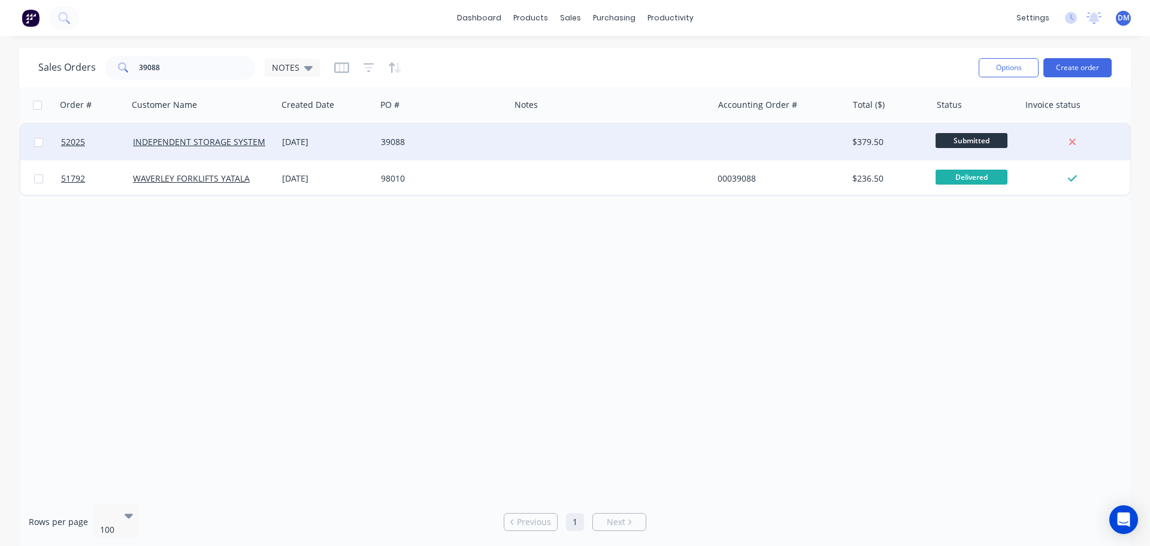
click at [431, 138] on div "39088" at bounding box center [440, 142] width 118 height 12
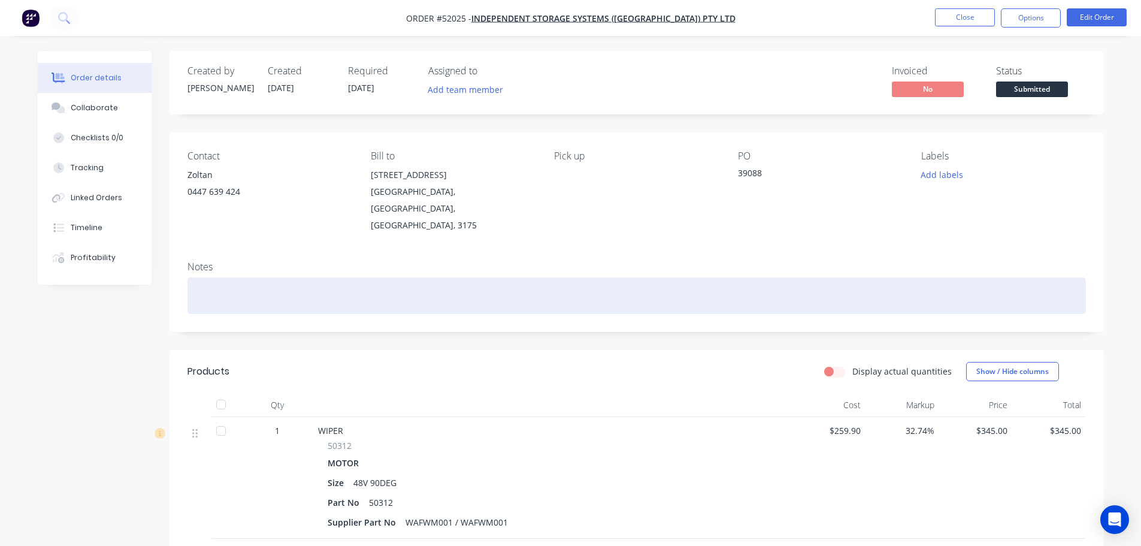
click at [259, 279] on div at bounding box center [636, 295] width 898 height 37
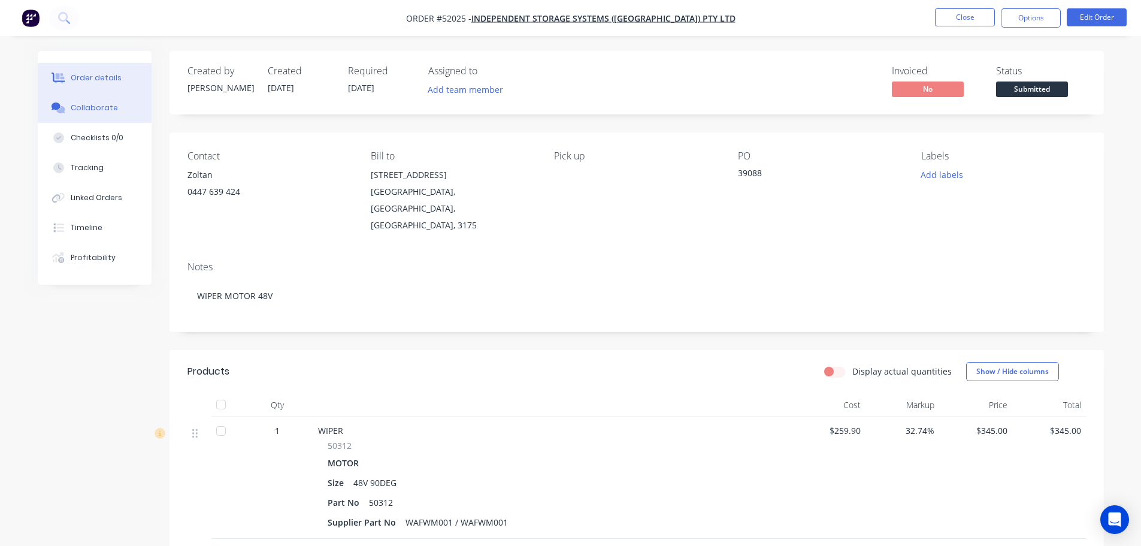
click at [89, 104] on div "Collaborate" at bounding box center [94, 107] width 47 height 11
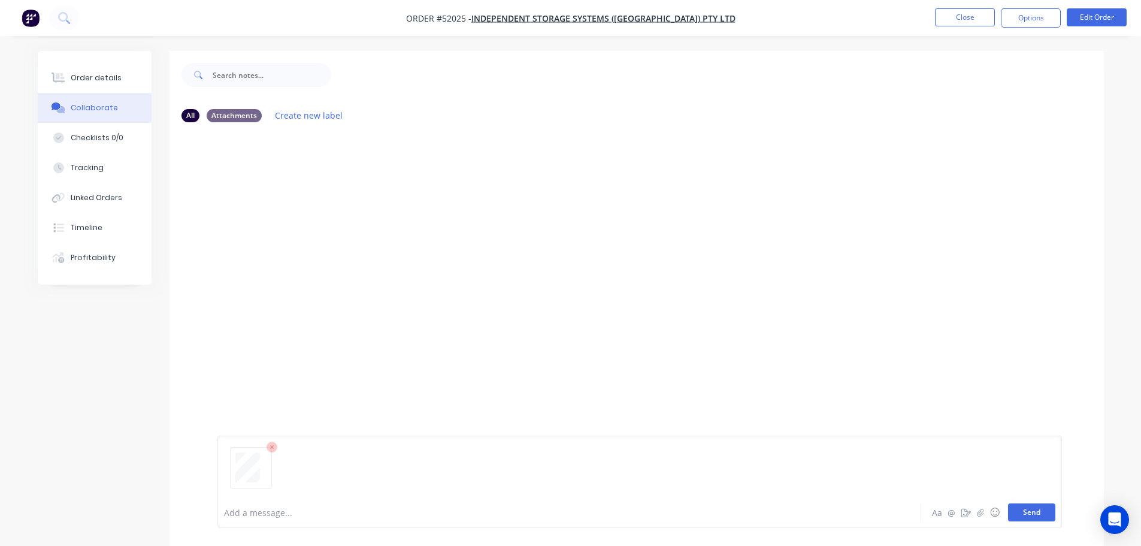
click at [1025, 519] on button "Send" at bounding box center [1031, 512] width 47 height 18
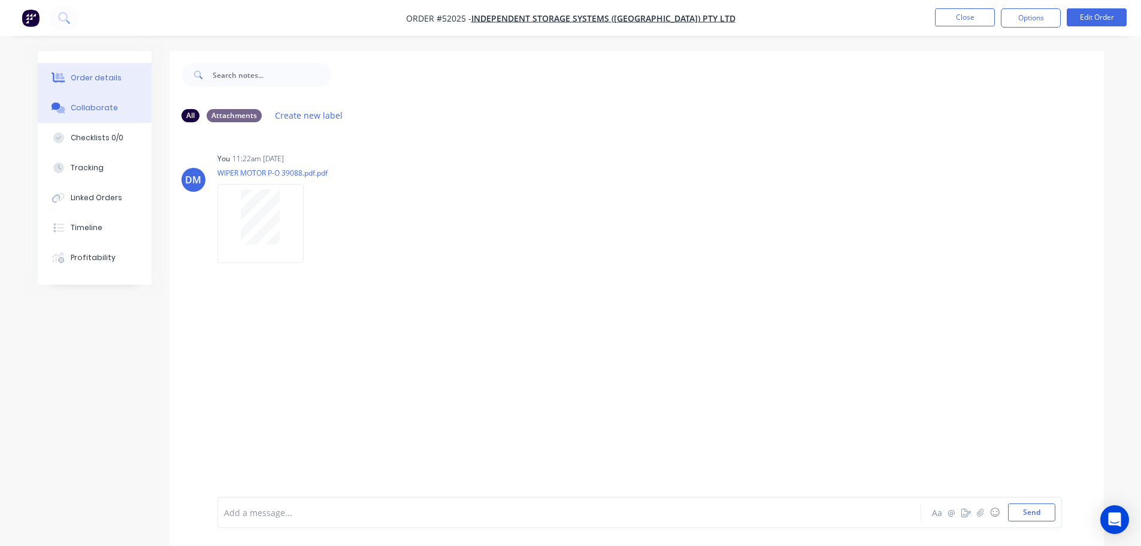
click at [86, 78] on div "Order details" at bounding box center [96, 77] width 51 height 11
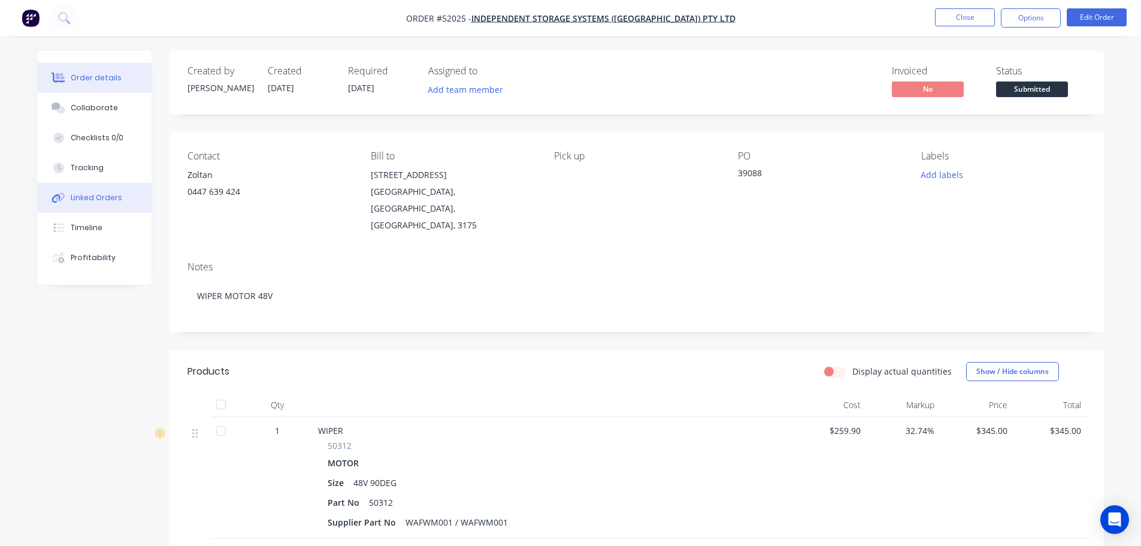
click at [89, 193] on div "Linked Orders" at bounding box center [96, 197] width 51 height 11
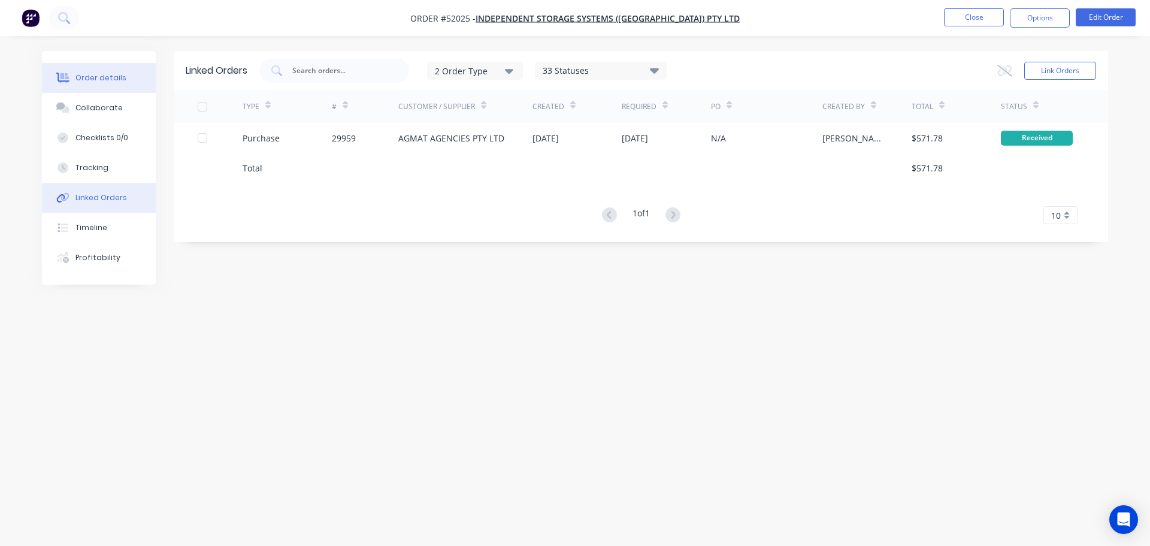
click at [87, 77] on div "Order details" at bounding box center [100, 77] width 51 height 11
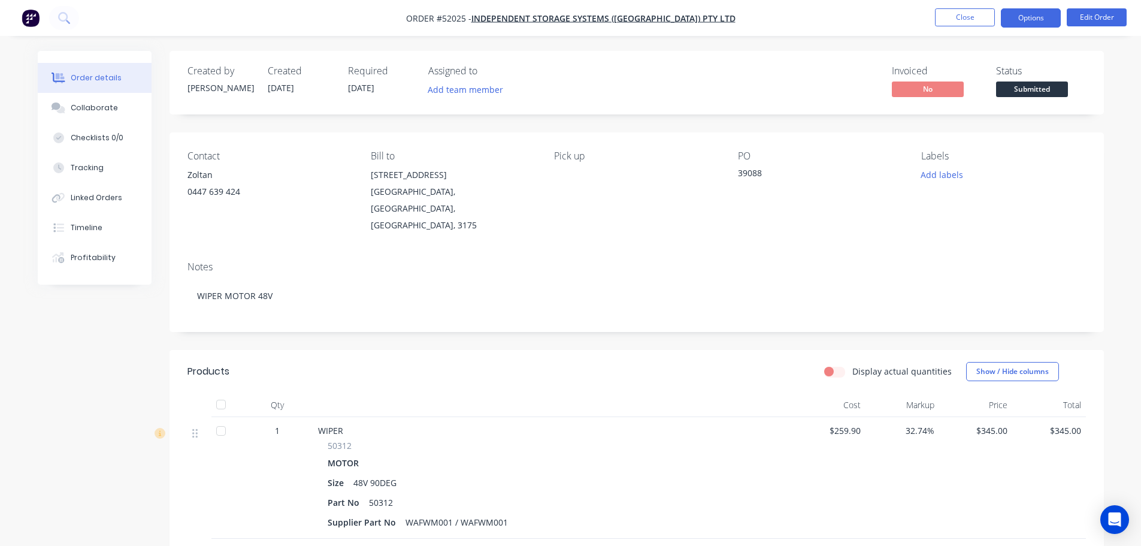
click at [1028, 17] on button "Options" at bounding box center [1031, 17] width 60 height 19
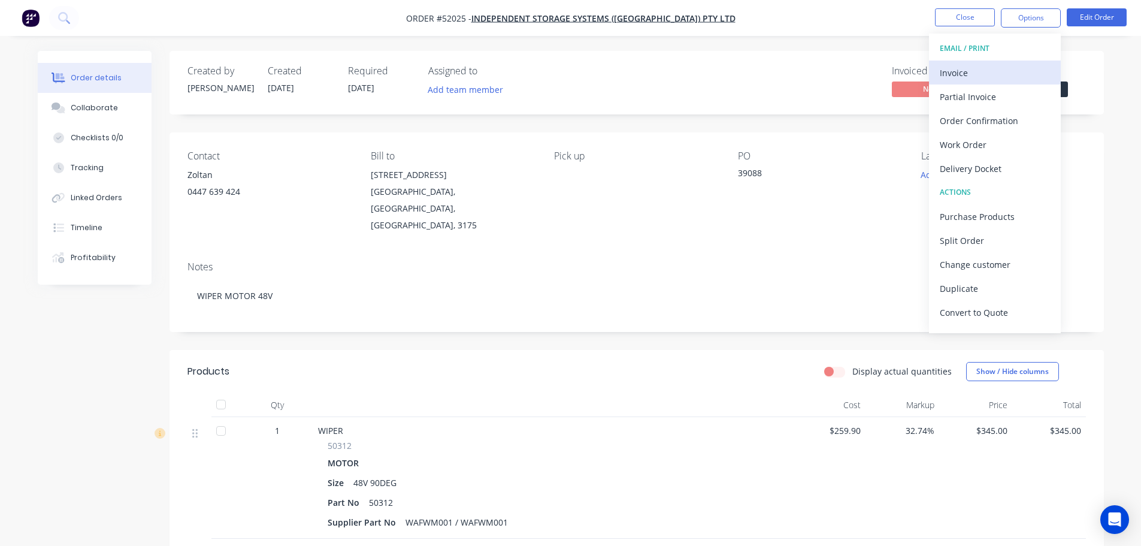
click at [983, 72] on div "Invoice" at bounding box center [995, 72] width 110 height 17
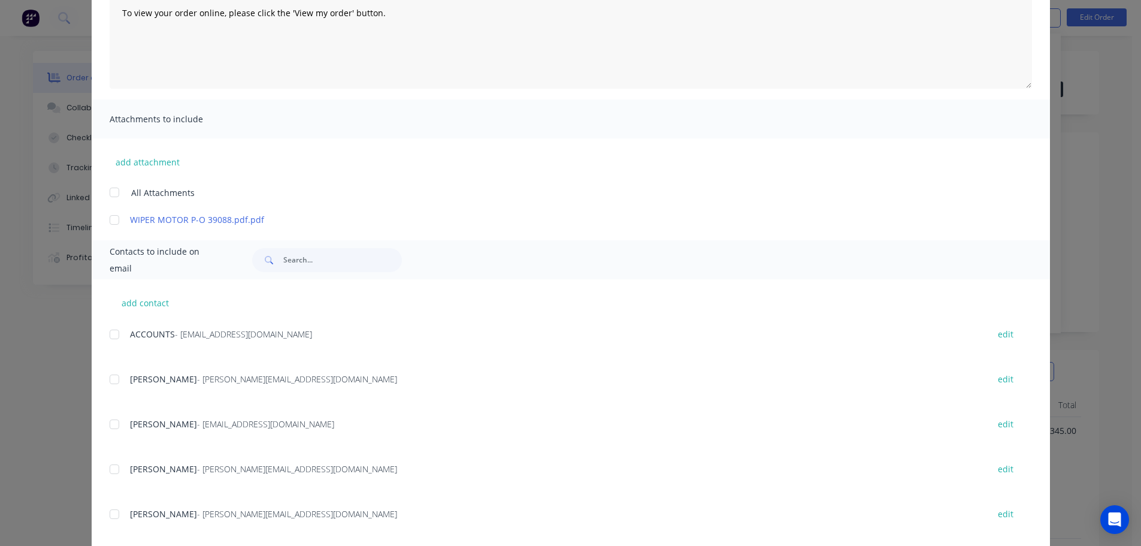
scroll to position [180, 0]
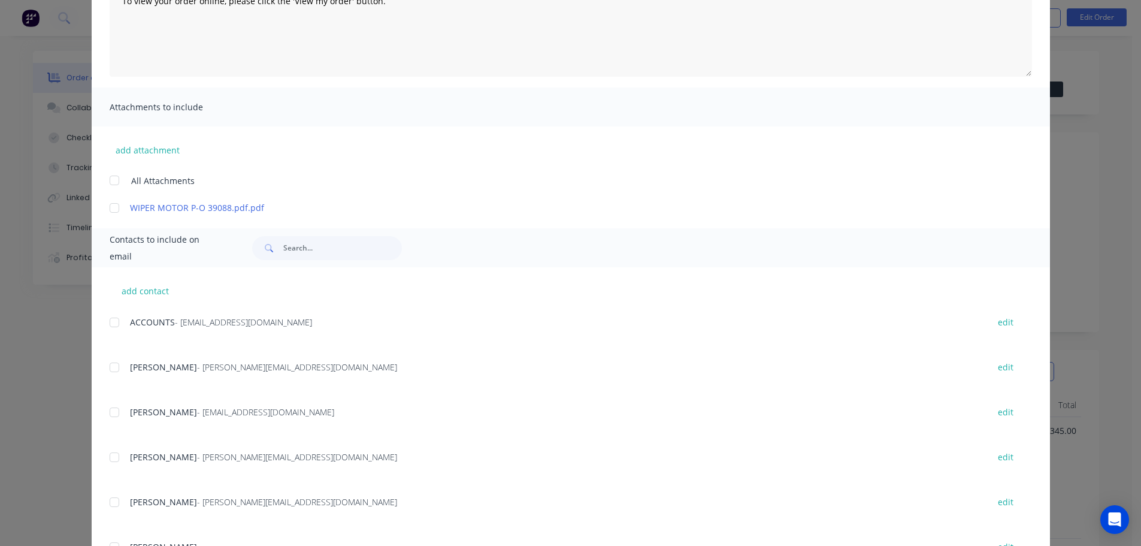
click at [111, 320] on div at bounding box center [114, 322] width 24 height 24
click at [113, 368] on div at bounding box center [114, 367] width 24 height 24
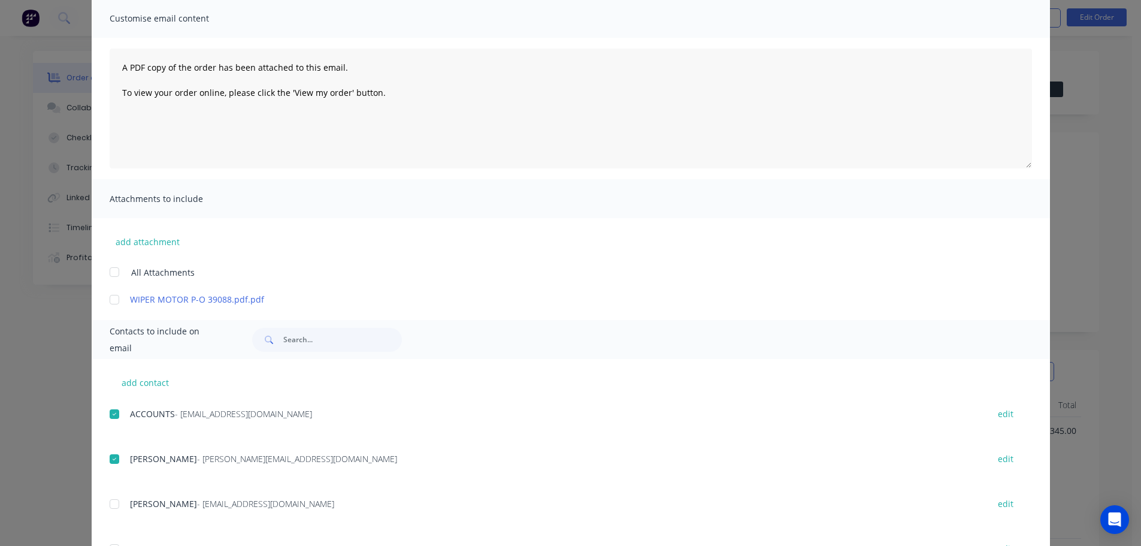
scroll to position [0, 0]
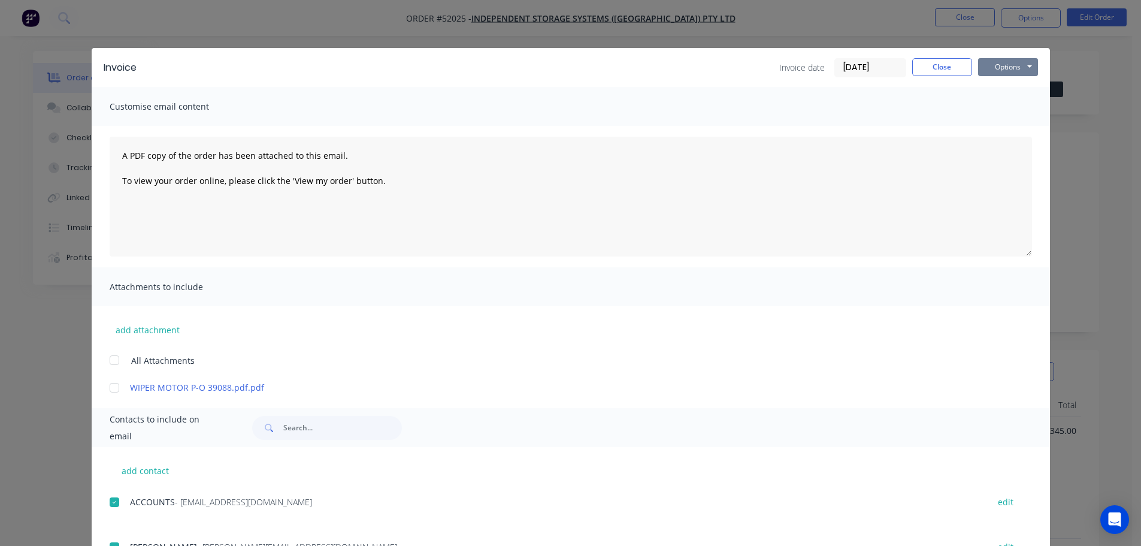
click at [1011, 71] on button "Options" at bounding box center [1008, 67] width 60 height 18
click at [1005, 126] on button "Email" at bounding box center [1016, 128] width 77 height 20
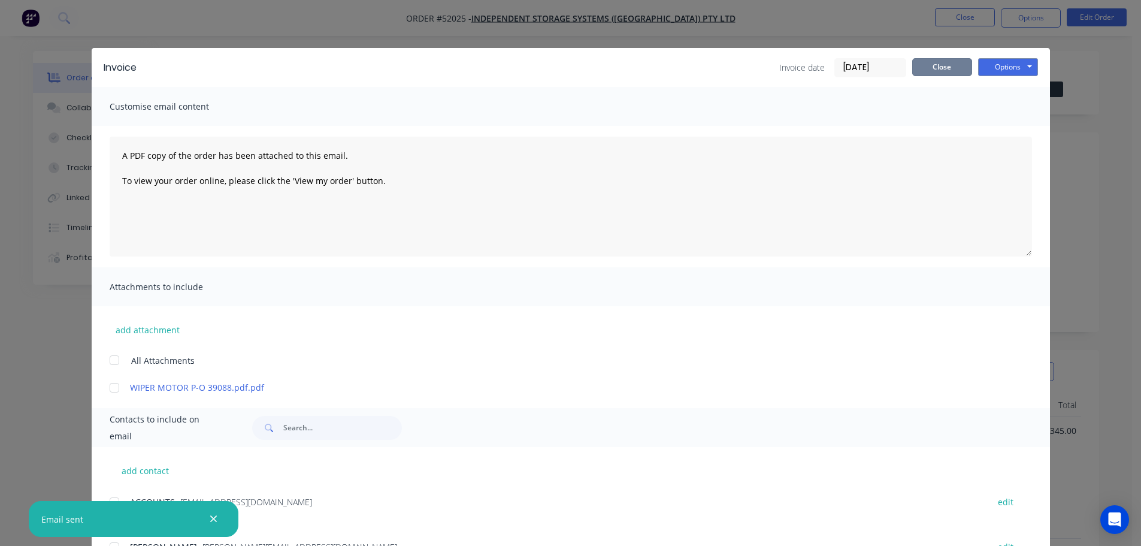
click at [936, 72] on button "Close" at bounding box center [942, 67] width 60 height 18
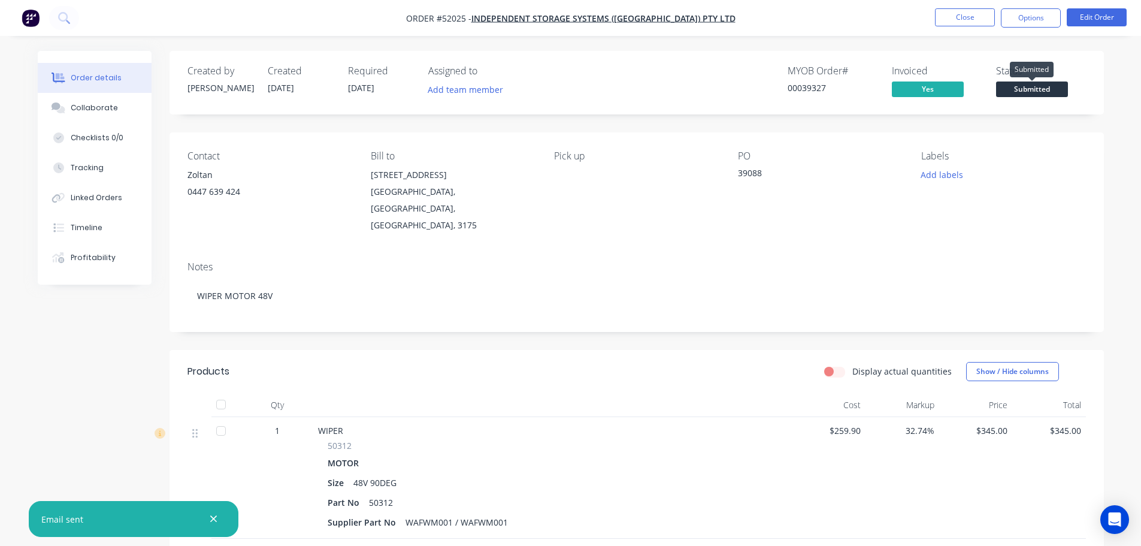
click at [1037, 88] on span "Submitted" at bounding box center [1032, 88] width 72 height 15
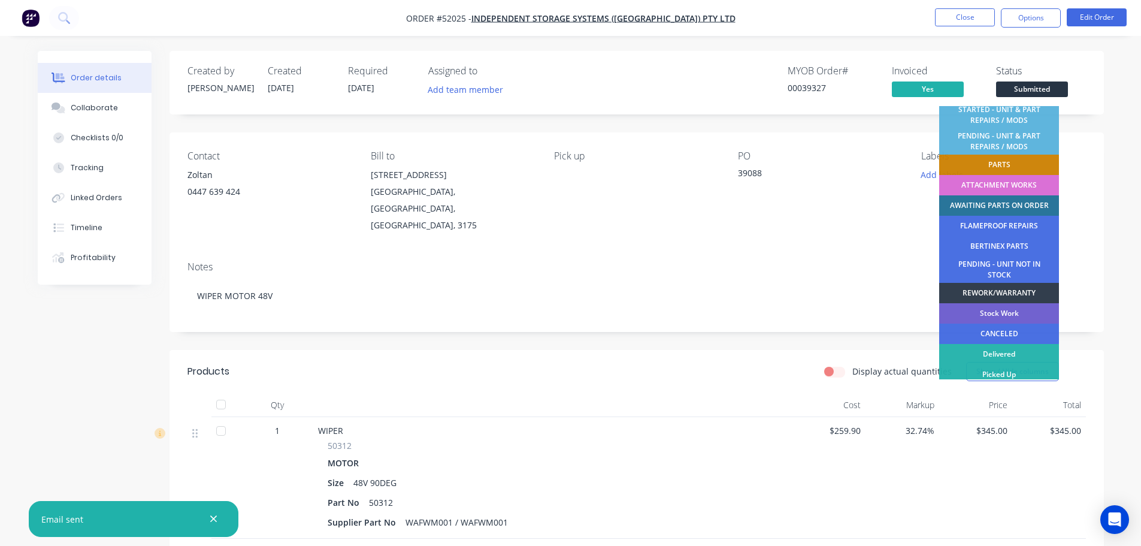
scroll to position [243, 0]
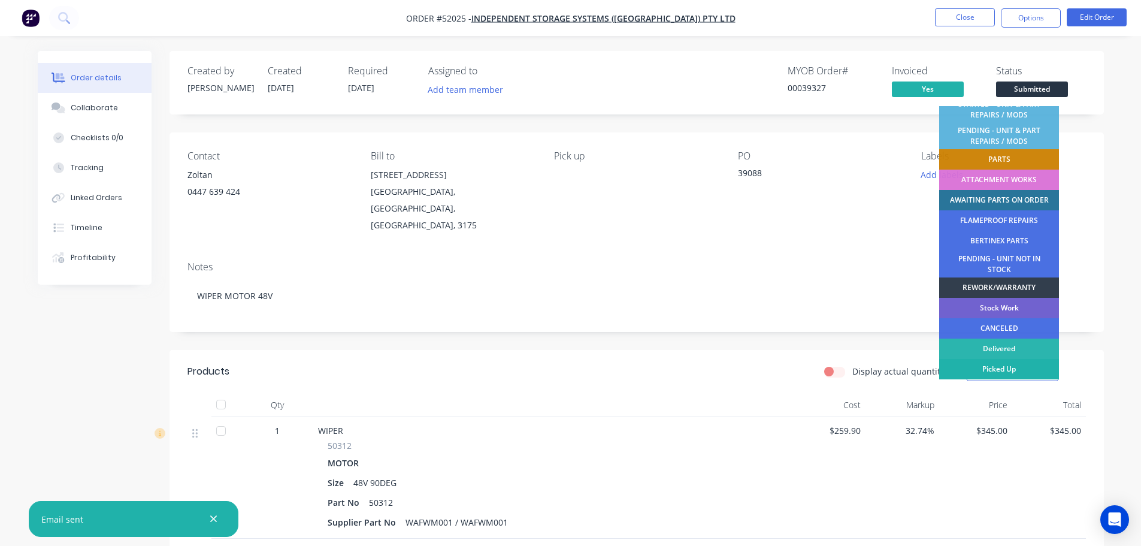
click at [1019, 364] on div "Picked Up" at bounding box center [999, 369] width 120 height 20
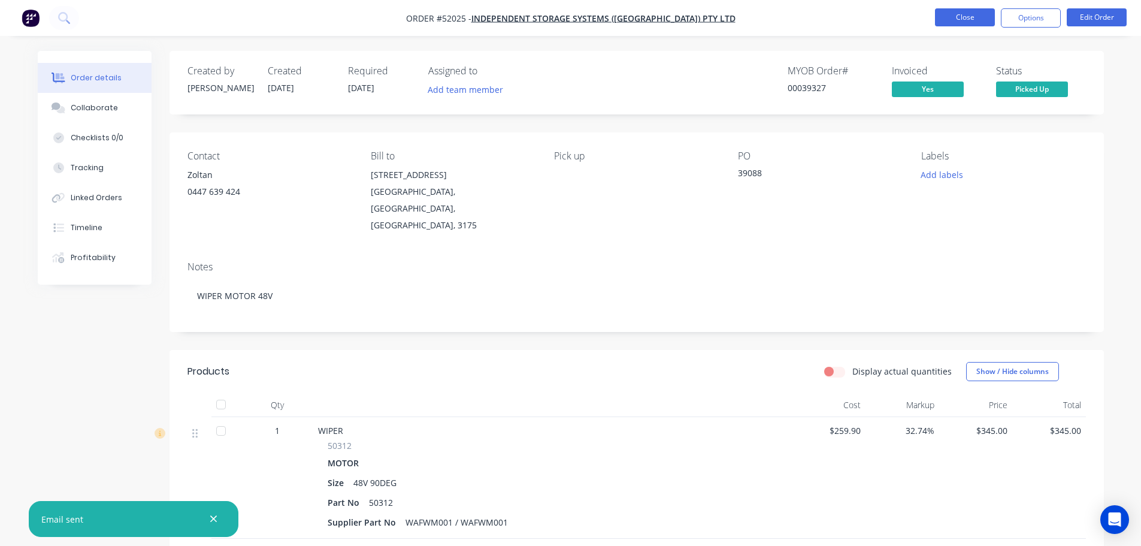
click at [964, 14] on button "Close" at bounding box center [965, 17] width 60 height 18
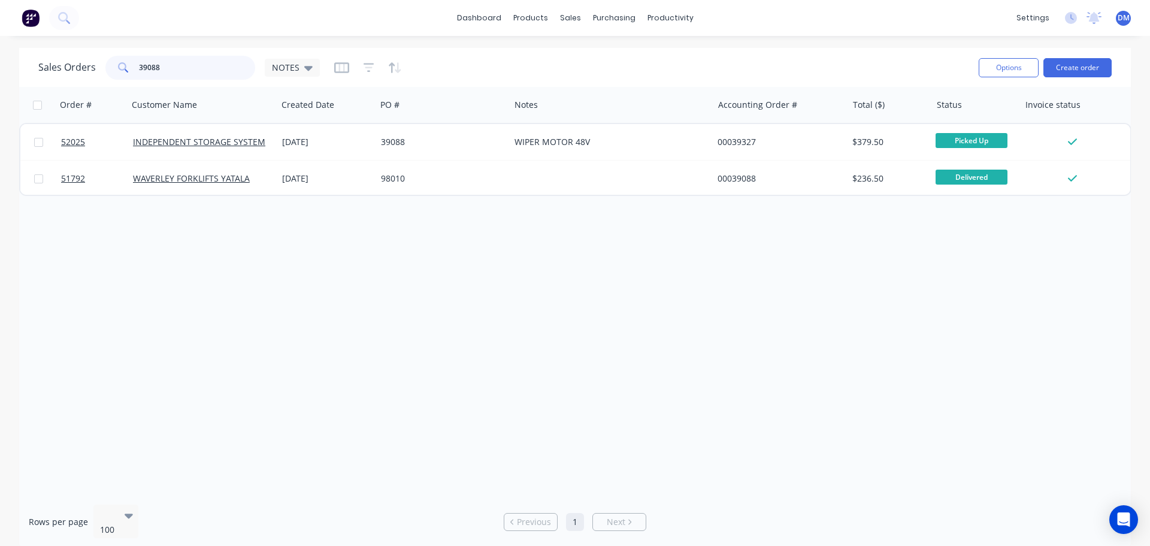
drag, startPoint x: 180, startPoint y: 64, endPoint x: 36, endPoint y: 92, distance: 147.0
click at [50, 83] on div "Sales Orders 39088 NOTES Options Create order" at bounding box center [574, 67] width 1111 height 39
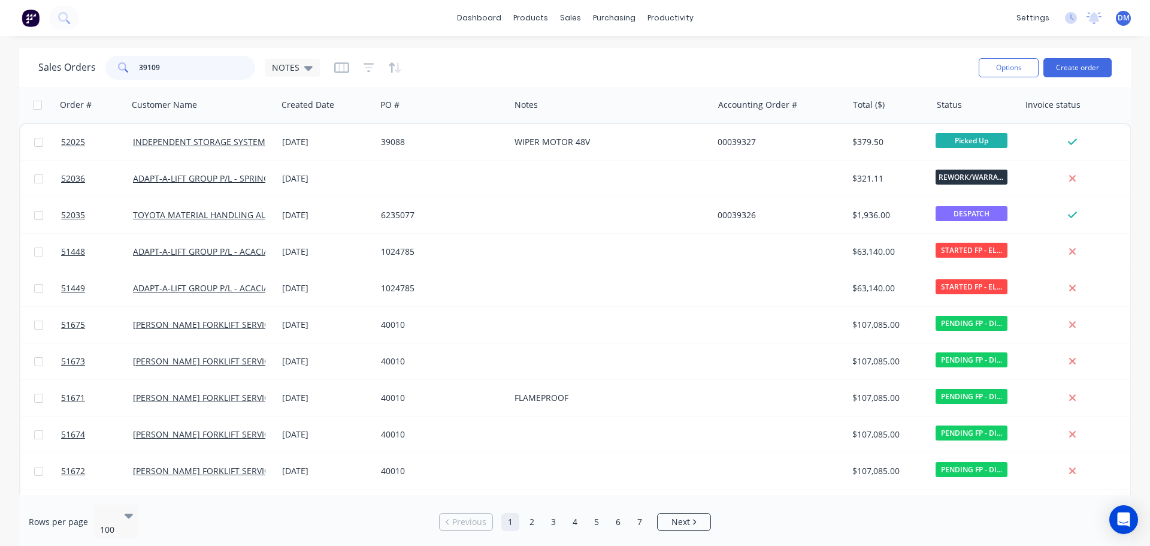
type input "39109"
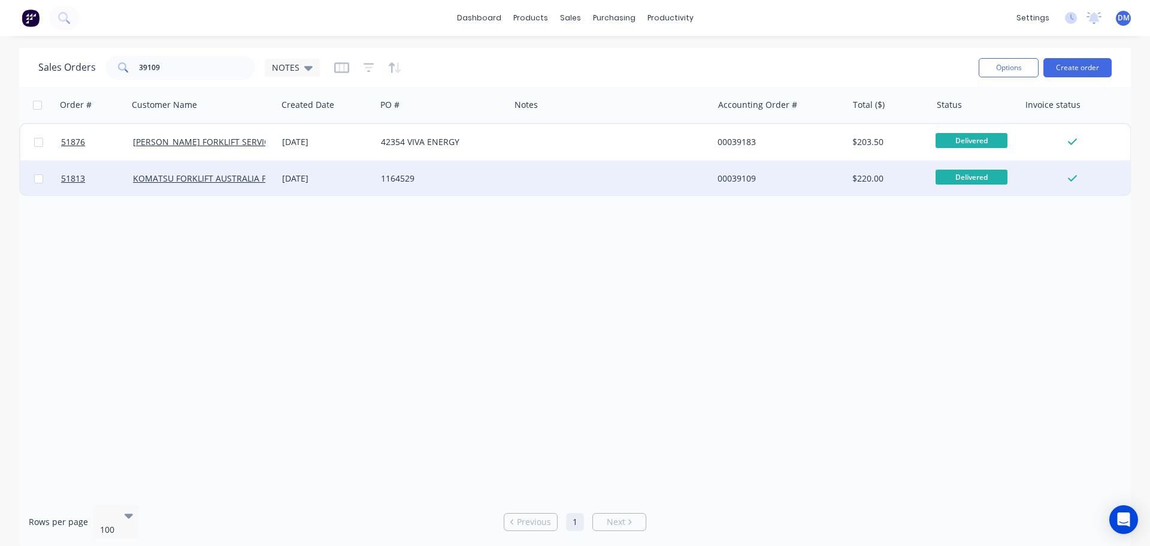
click at [580, 183] on div at bounding box center [611, 178] width 203 height 36
click at [459, 180] on div "1164529" at bounding box center [440, 178] width 118 height 12
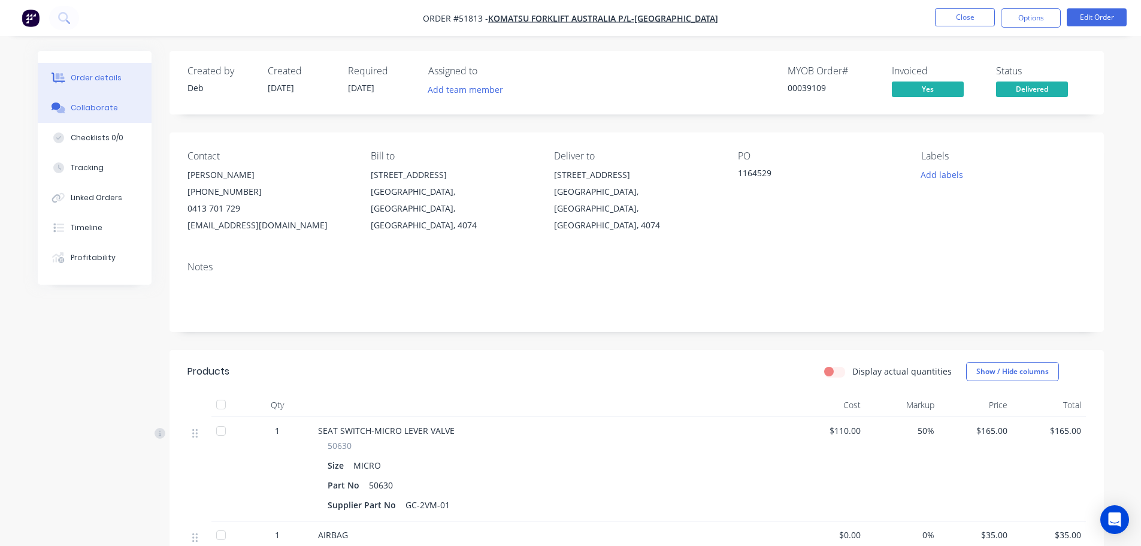
click at [108, 107] on div "Collaborate" at bounding box center [94, 107] width 47 height 11
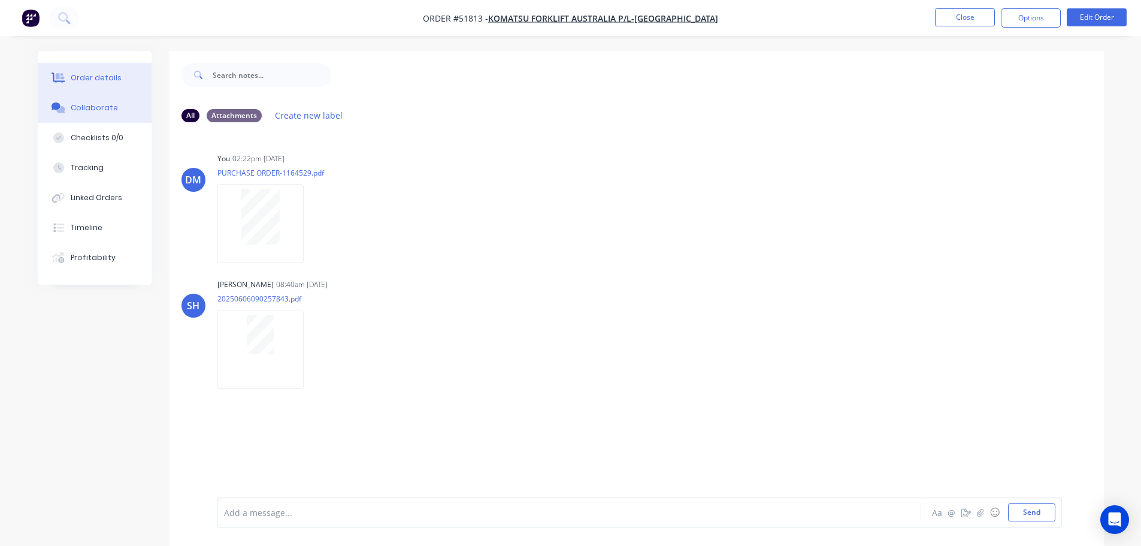
click at [99, 78] on div "Order details" at bounding box center [96, 77] width 51 height 11
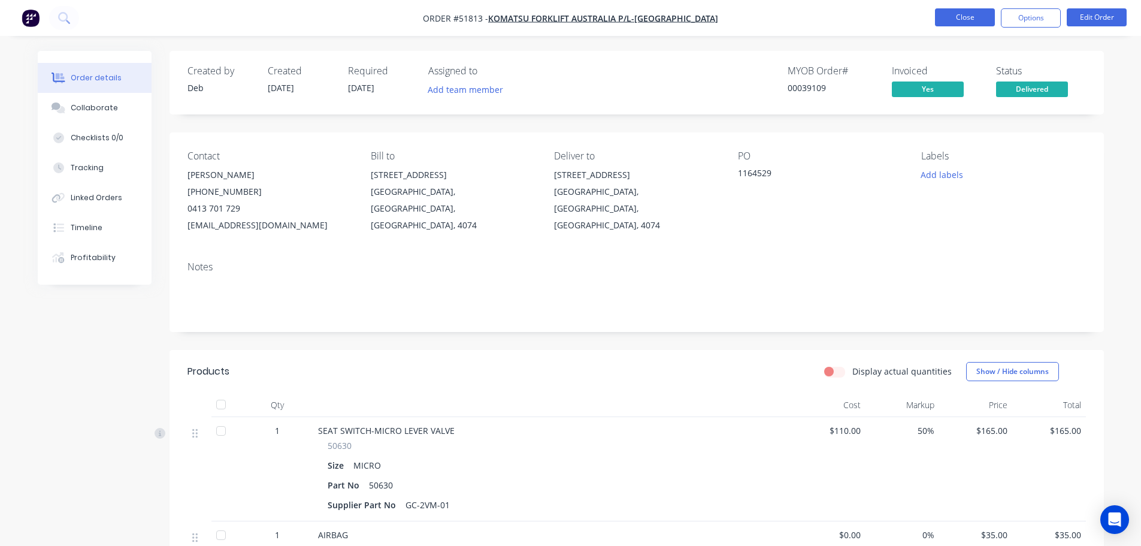
click at [954, 20] on button "Close" at bounding box center [965, 17] width 60 height 18
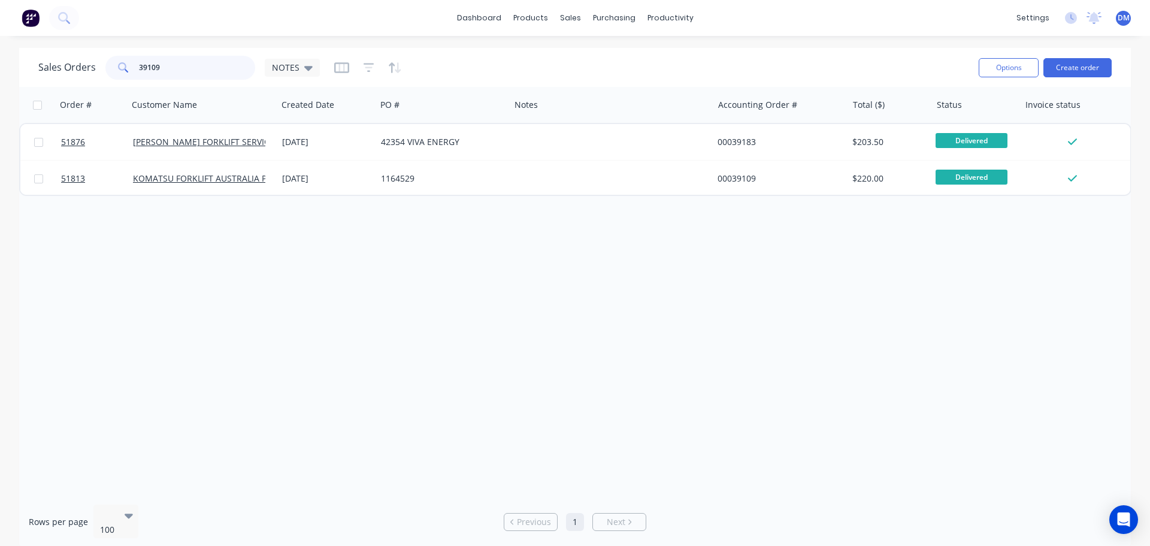
drag, startPoint x: 192, startPoint y: 70, endPoint x: 75, endPoint y: 54, distance: 117.9
click at [89, 54] on div "Sales Orders 39109 NOTES" at bounding box center [503, 67] width 931 height 29
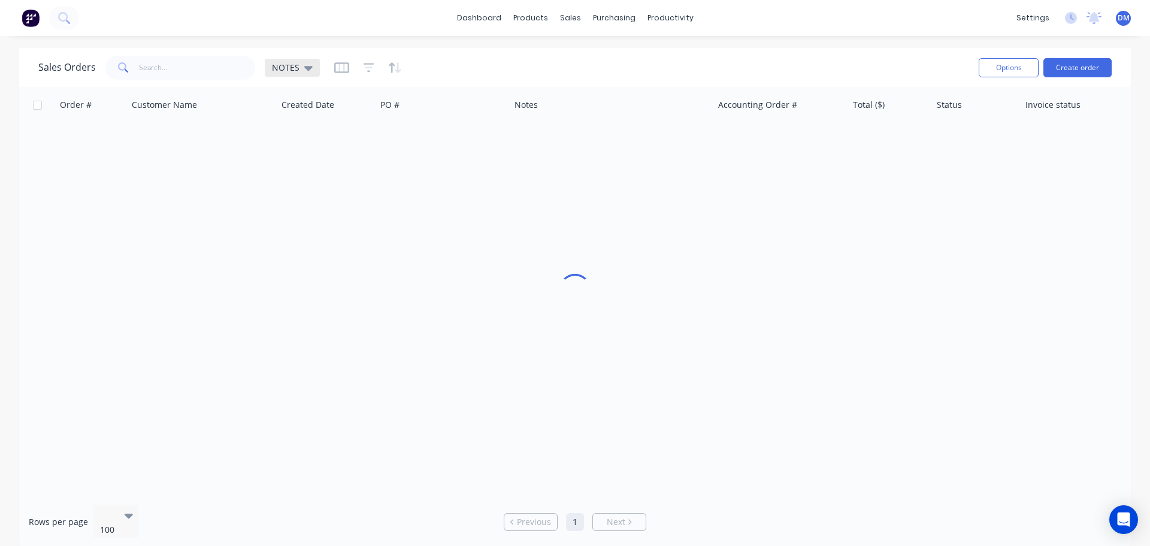
click at [309, 70] on icon at bounding box center [308, 67] width 8 height 13
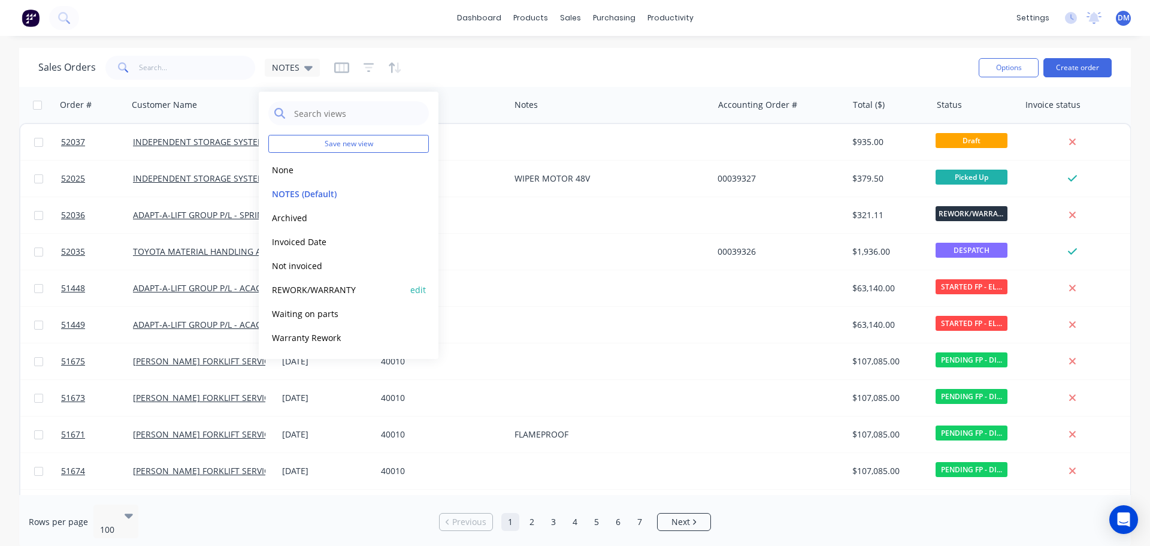
click at [308, 284] on button "REWORK/WARRANTY" at bounding box center [336, 290] width 137 height 14
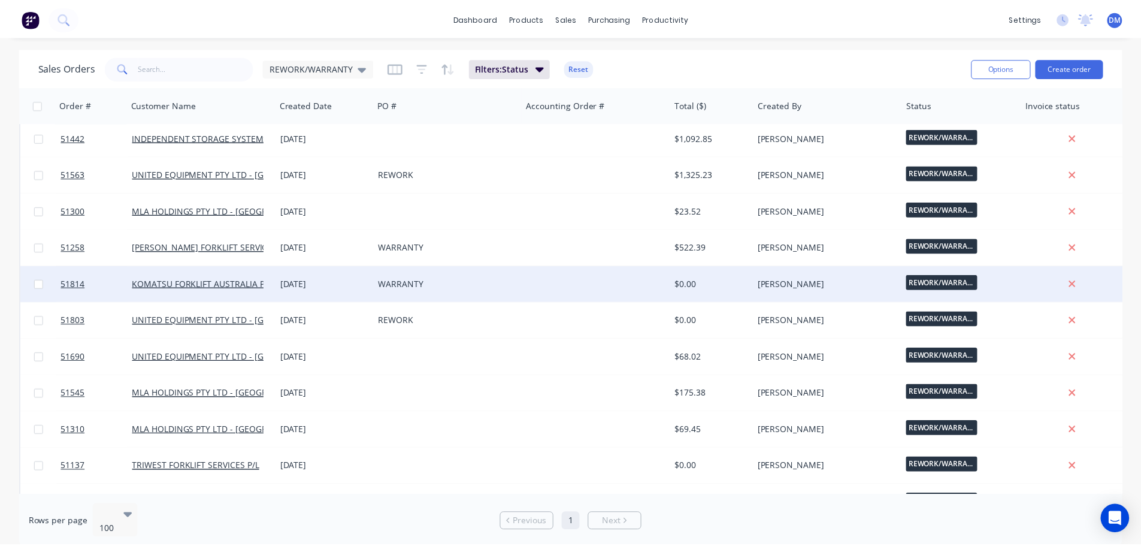
scroll to position [707, 0]
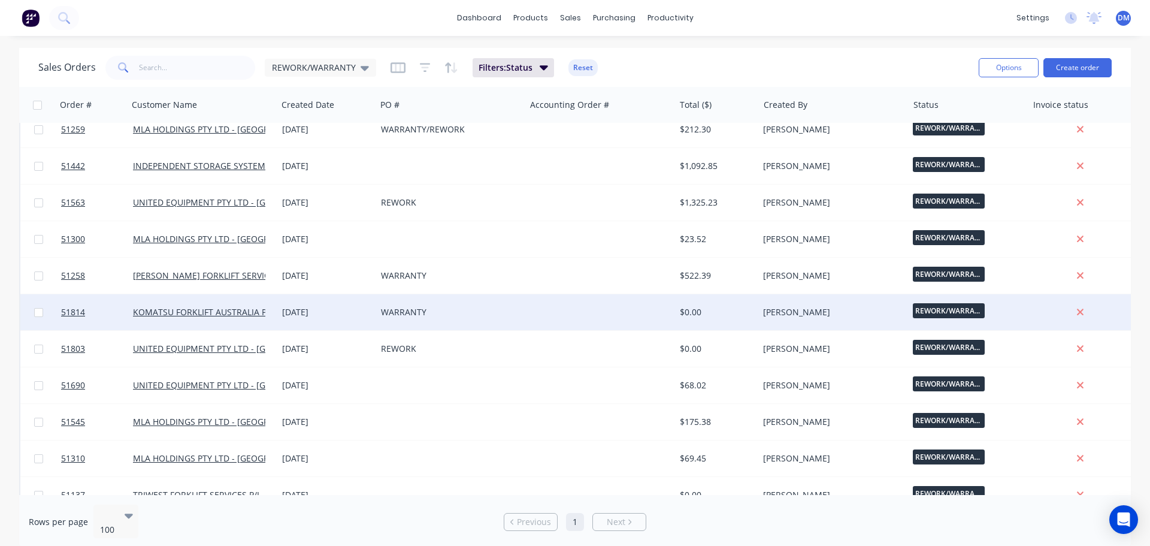
click at [462, 310] on div "WARRANTY" at bounding box center [447, 312] width 133 height 12
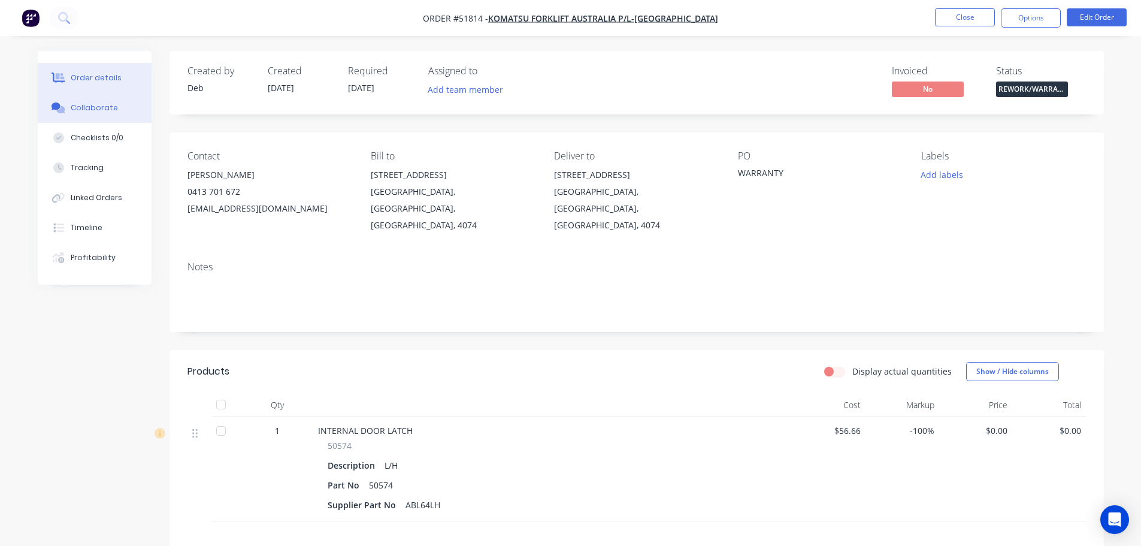
click at [97, 109] on div "Collaborate" at bounding box center [94, 107] width 47 height 11
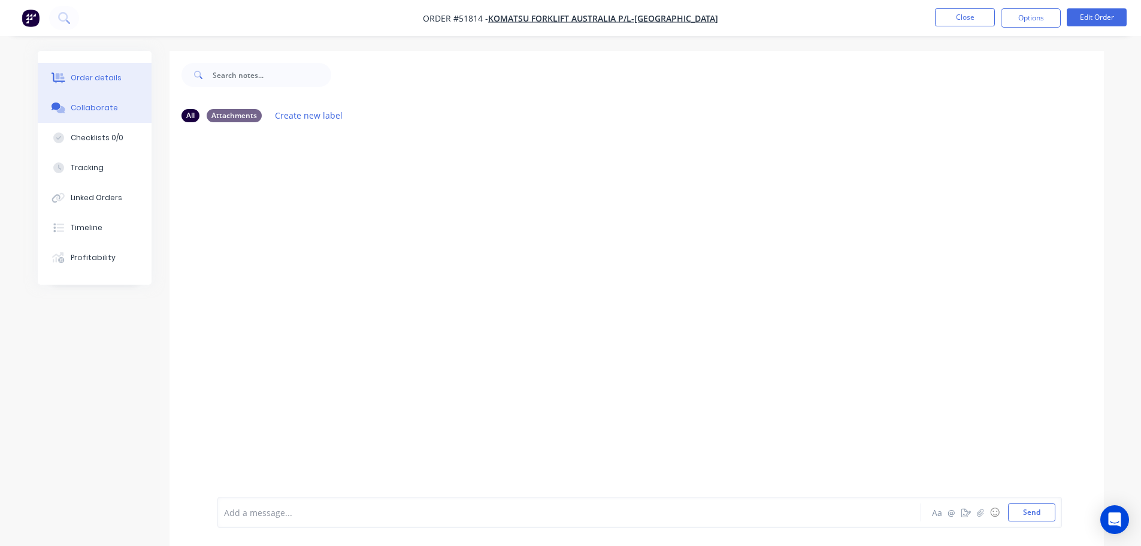
drag, startPoint x: 75, startPoint y: 77, endPoint x: 149, endPoint y: 100, distance: 77.7
click at [80, 79] on div "Order details" at bounding box center [96, 77] width 51 height 11
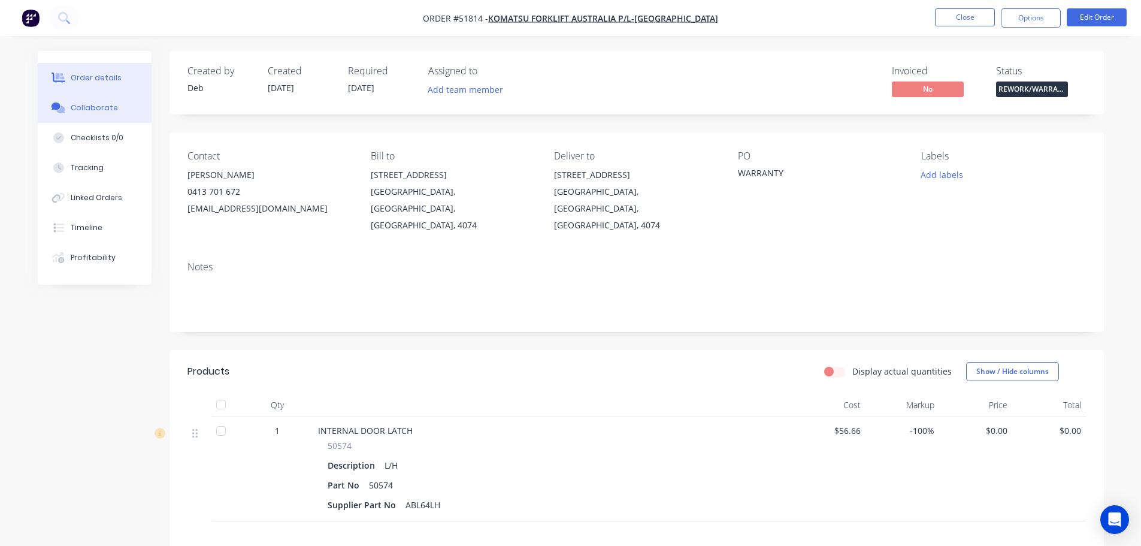
click at [102, 102] on button "Collaborate" at bounding box center [95, 108] width 114 height 30
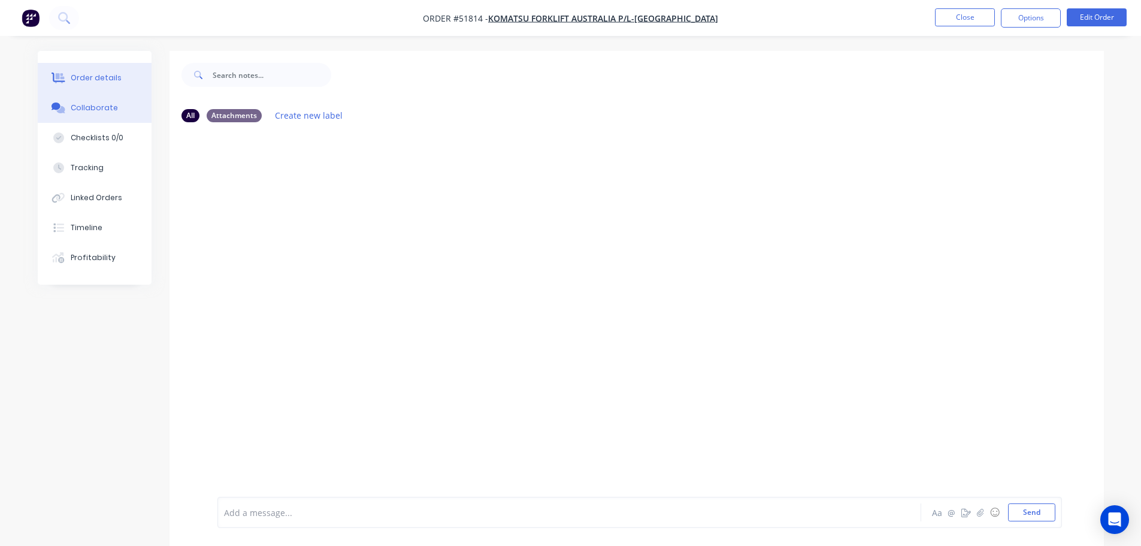
click at [90, 74] on div "Order details" at bounding box center [96, 77] width 51 height 11
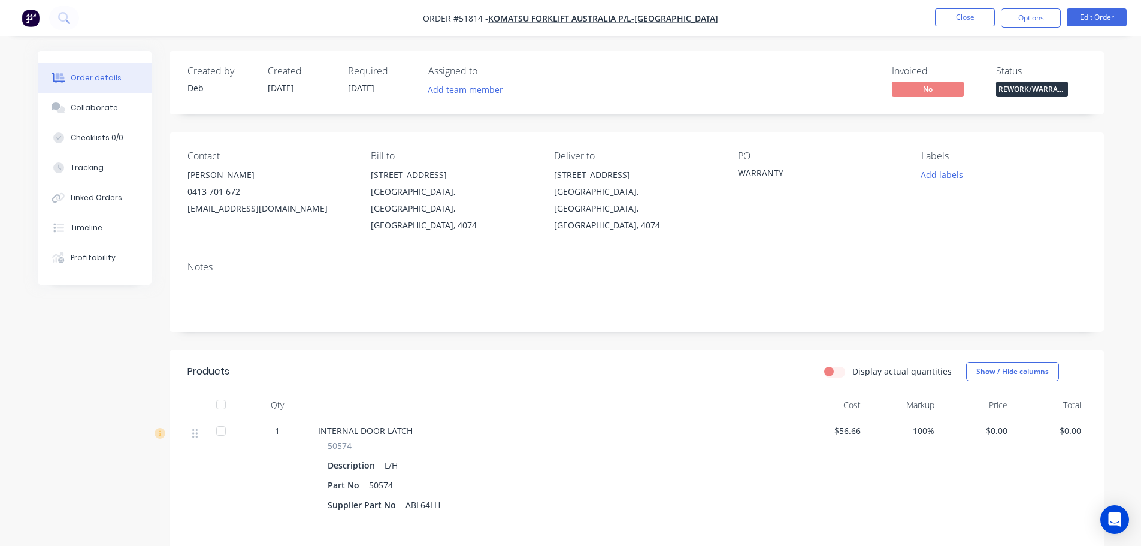
click at [38, 63] on button "Order details" at bounding box center [95, 78] width 114 height 30
click at [944, 22] on button "Close" at bounding box center [965, 17] width 60 height 18
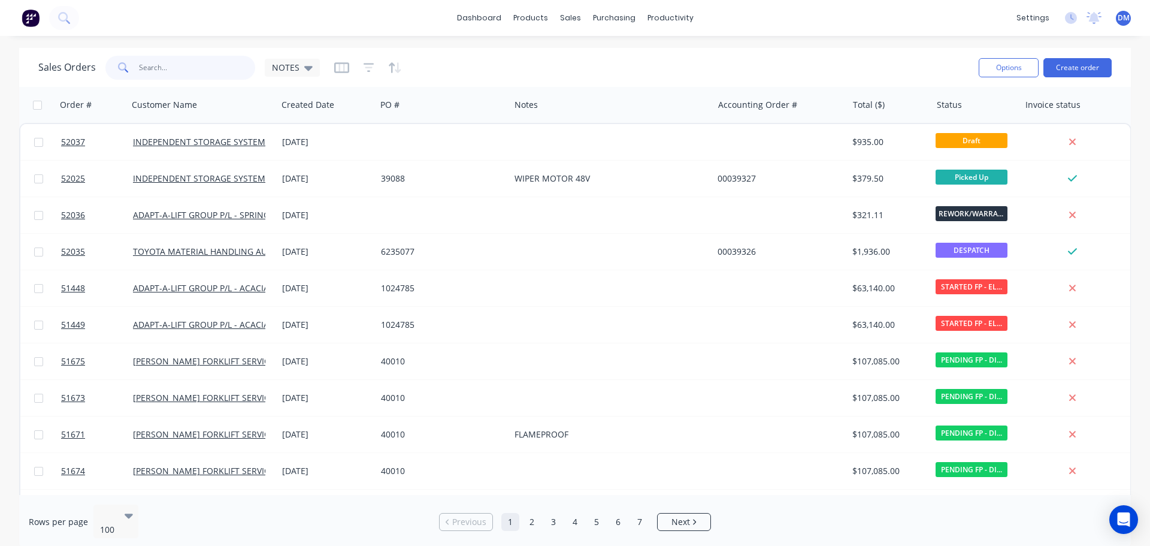
click at [179, 69] on input "text" at bounding box center [197, 68] width 117 height 24
type input "51813"
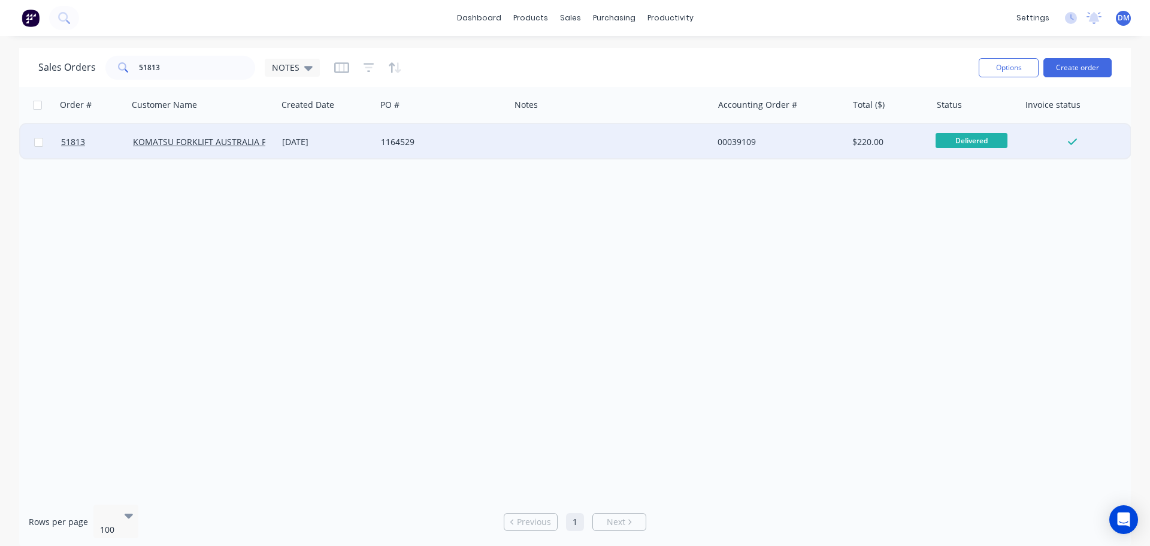
click at [397, 141] on div "1164529" at bounding box center [440, 142] width 118 height 12
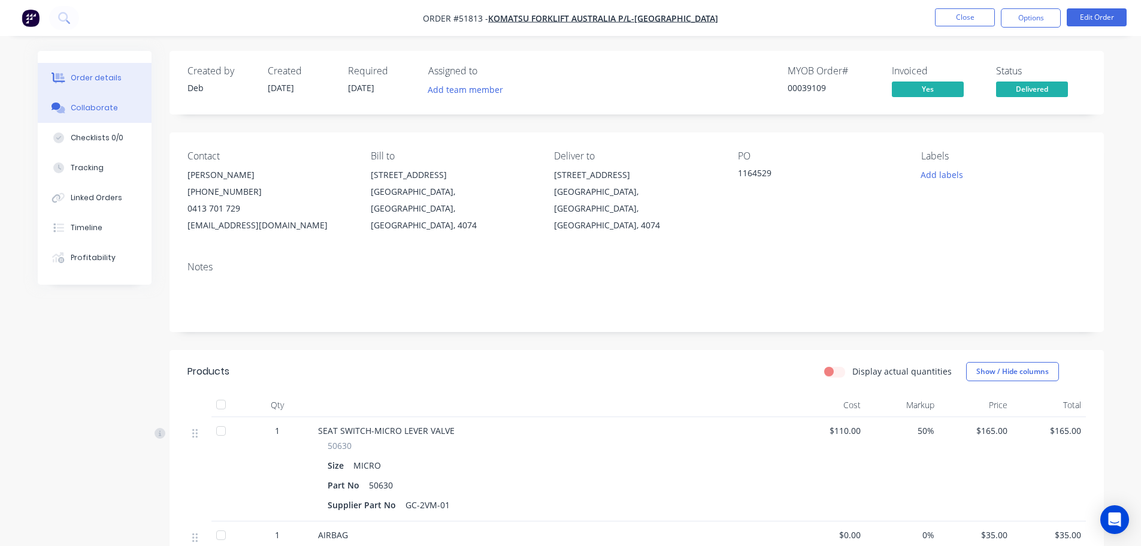
click at [84, 111] on div "Collaborate" at bounding box center [94, 107] width 47 height 11
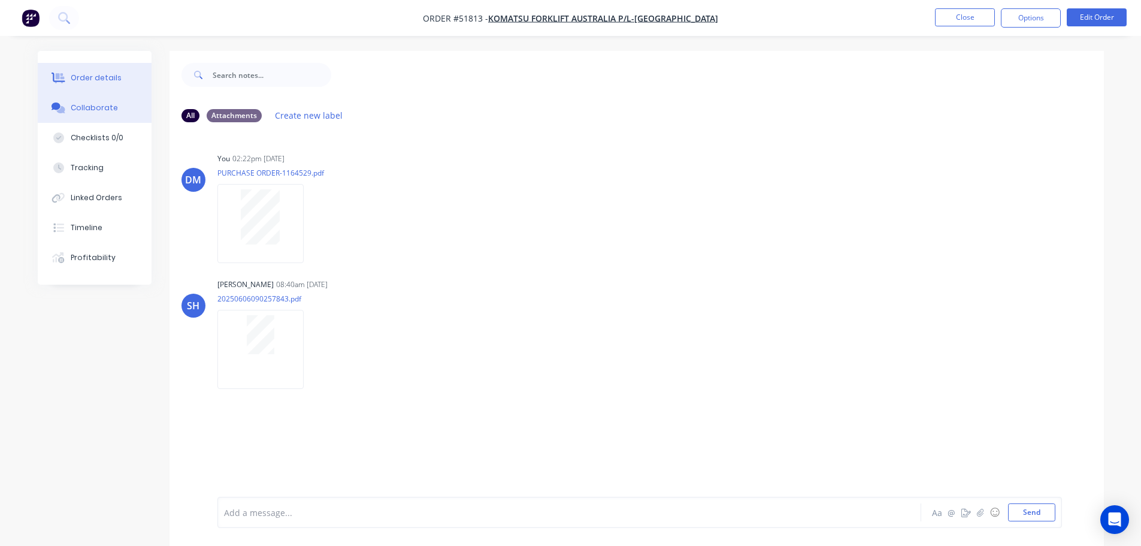
click at [89, 83] on div "Order details" at bounding box center [96, 77] width 51 height 11
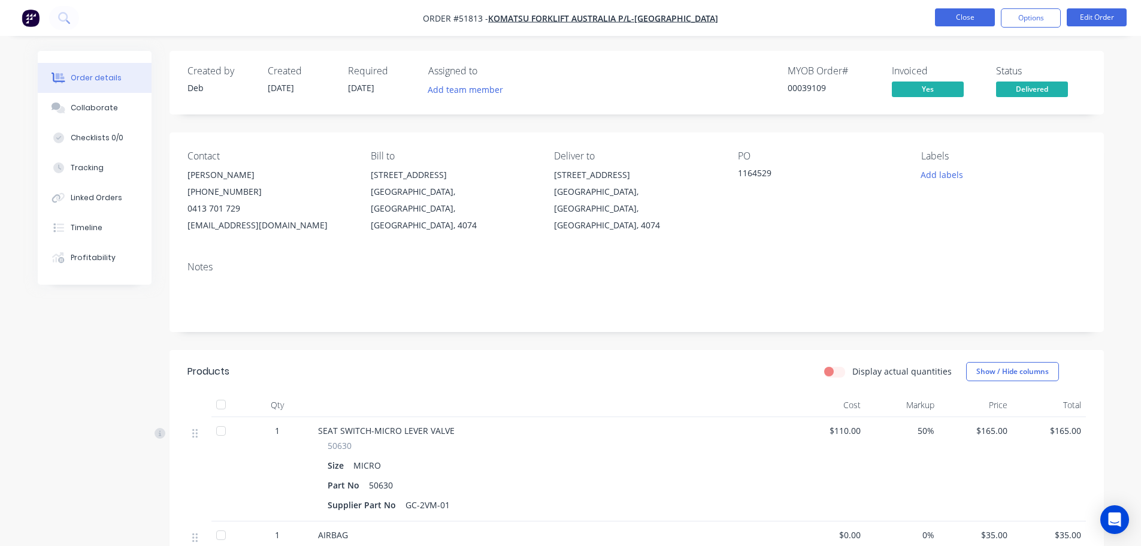
click at [966, 19] on button "Close" at bounding box center [965, 17] width 60 height 18
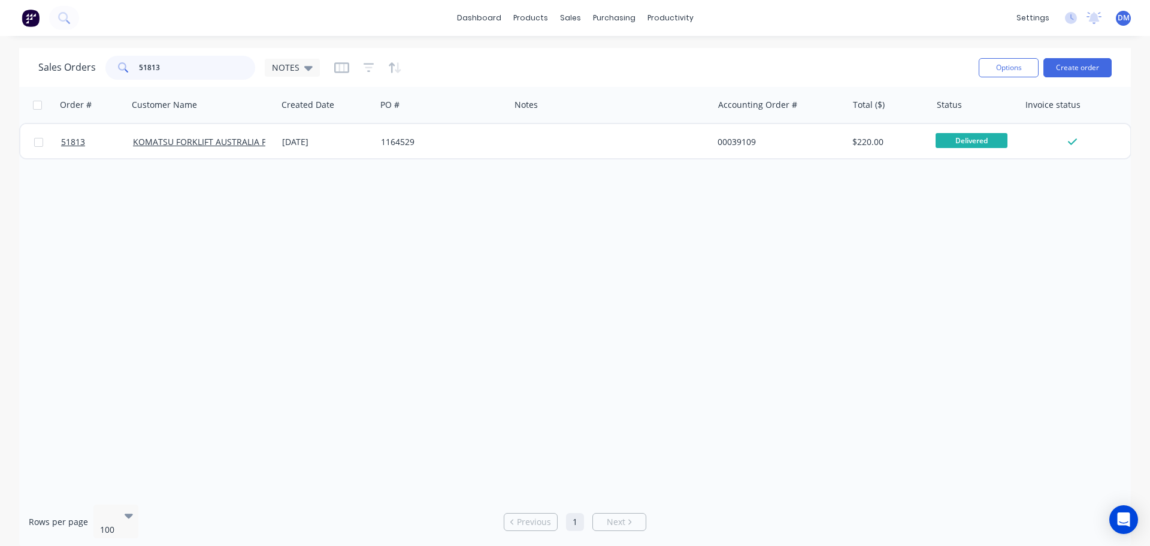
drag, startPoint x: 153, startPoint y: 64, endPoint x: 24, endPoint y: 74, distance: 129.7
click at [78, 66] on div "Sales Orders 51813 NOTES" at bounding box center [178, 68] width 281 height 24
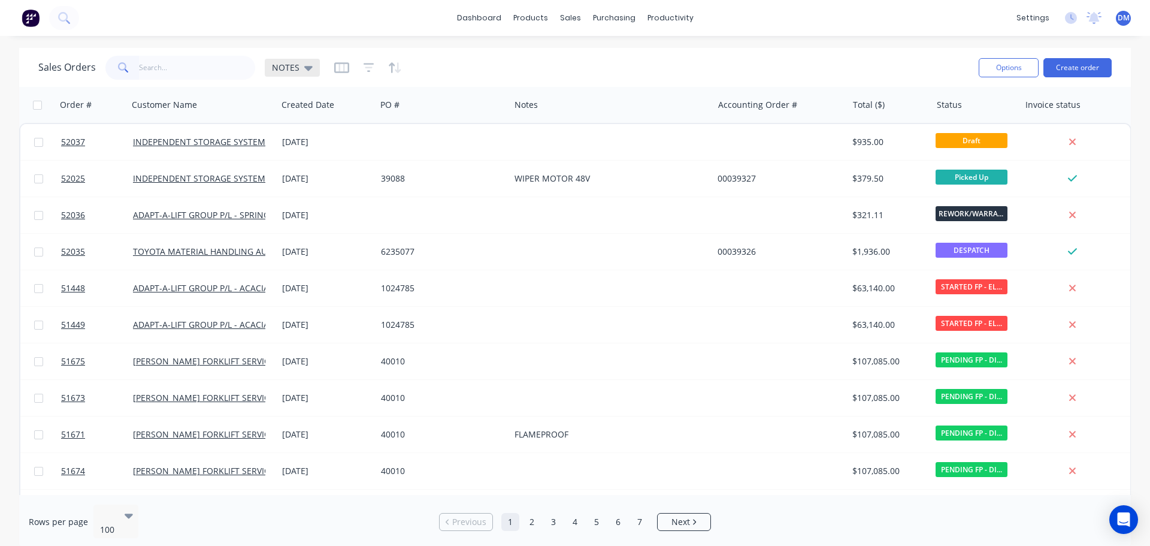
click at [296, 72] on span "NOTES" at bounding box center [286, 67] width 28 height 13
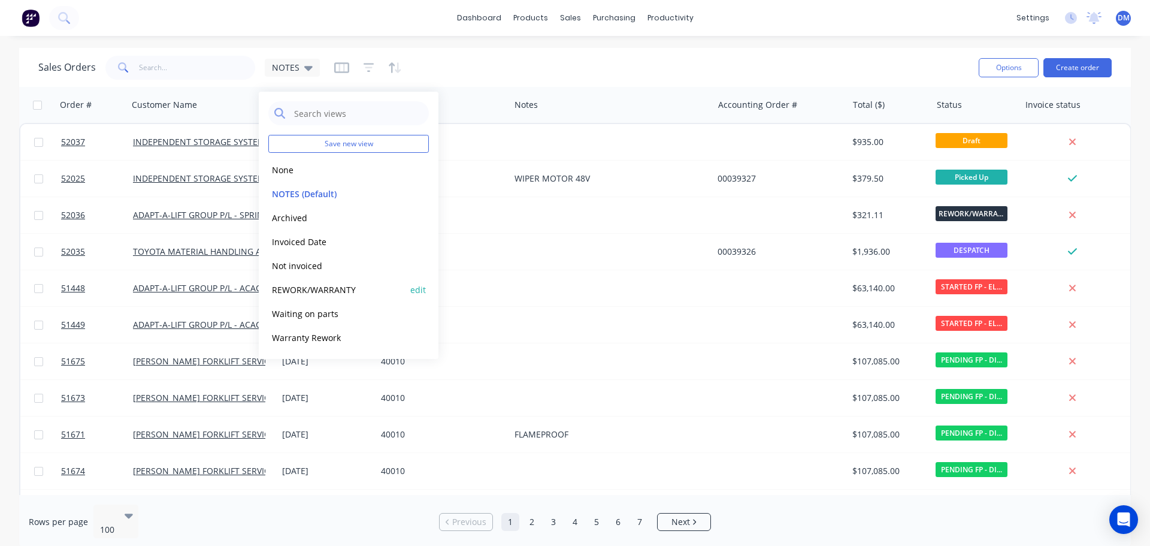
click at [324, 289] on button "REWORK/WARRANTY" at bounding box center [336, 290] width 137 height 14
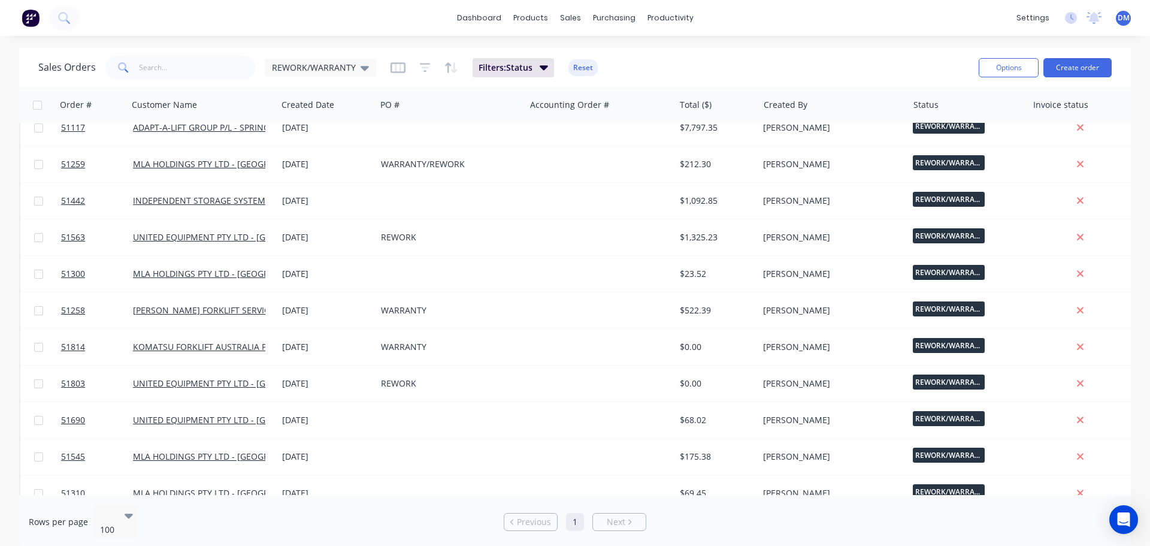
scroll to position [766, 0]
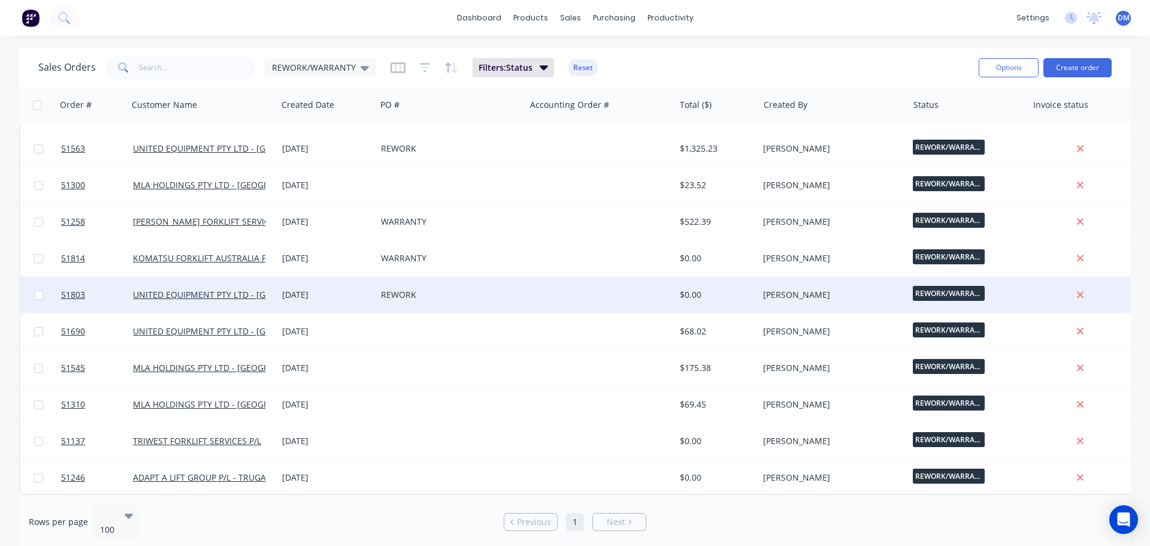
click at [434, 290] on div "REWORK" at bounding box center [447, 295] width 133 height 12
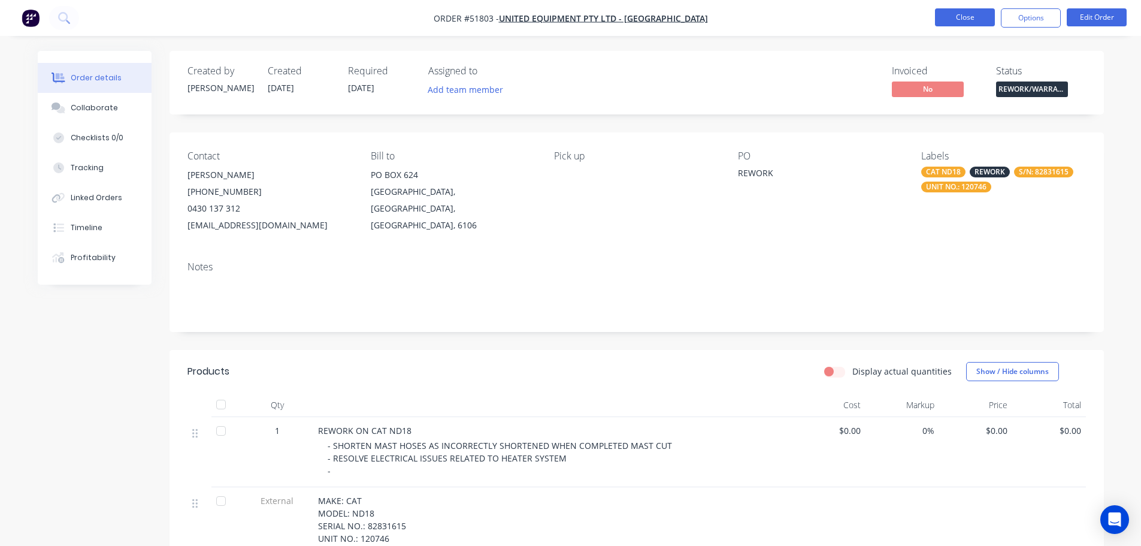
click at [944, 23] on button "Close" at bounding box center [965, 17] width 60 height 18
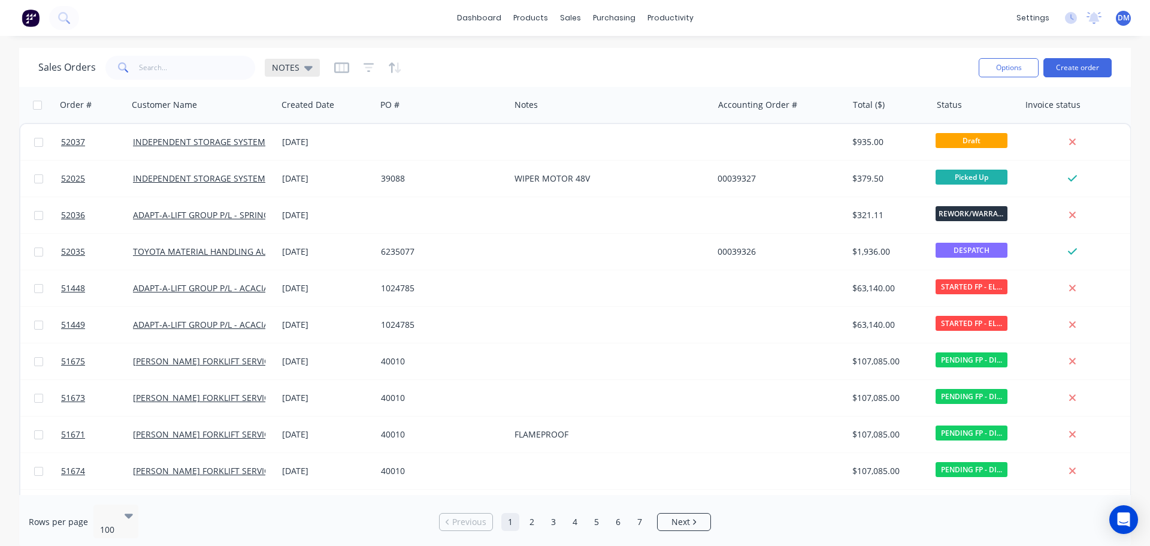
click at [304, 71] on icon at bounding box center [308, 67] width 8 height 13
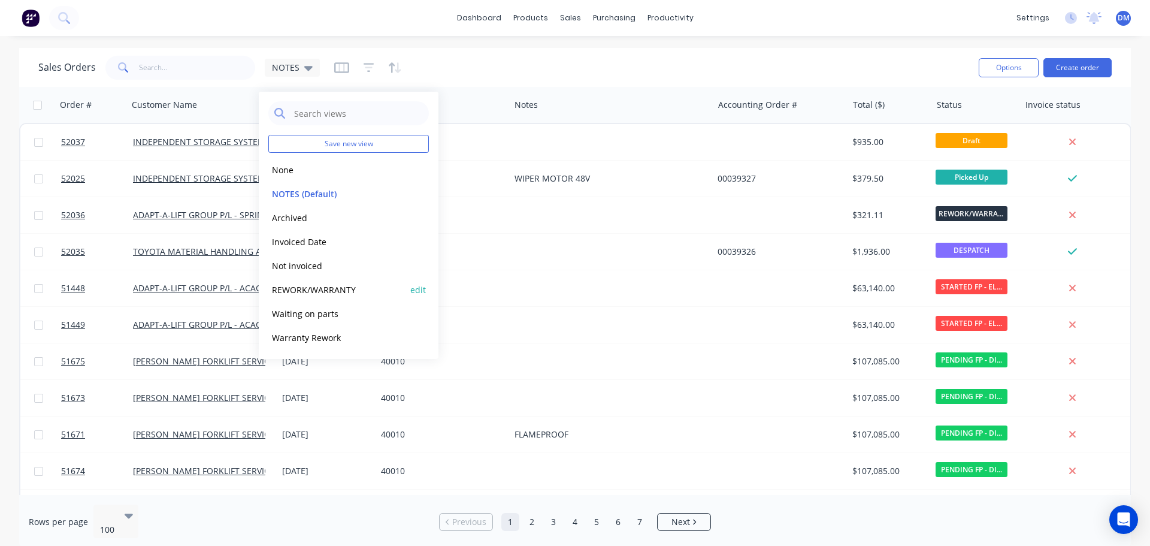
click at [325, 288] on button "REWORK/WARRANTY" at bounding box center [336, 290] width 137 height 14
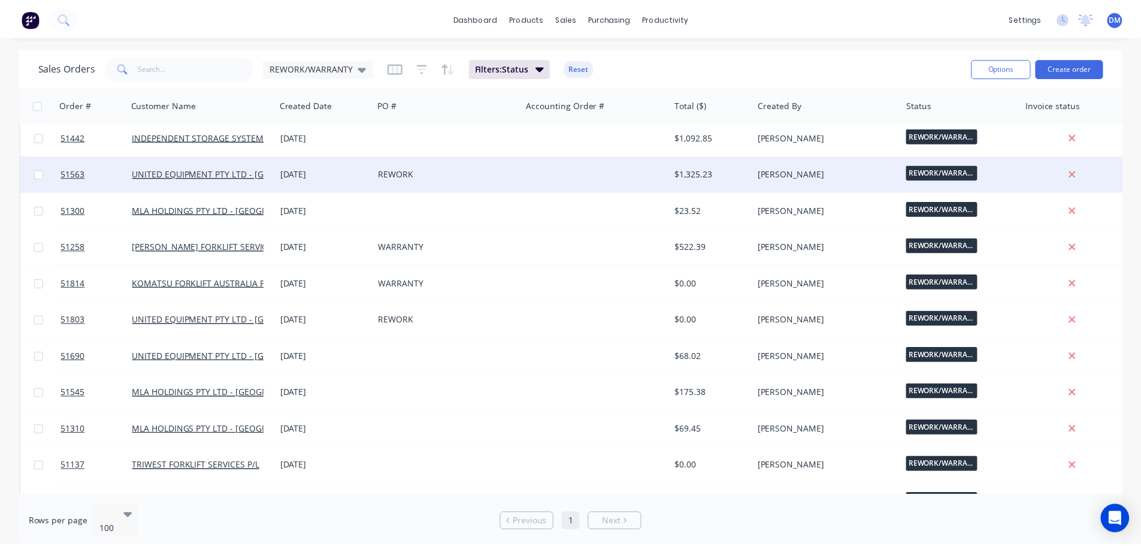
scroll to position [707, 0]
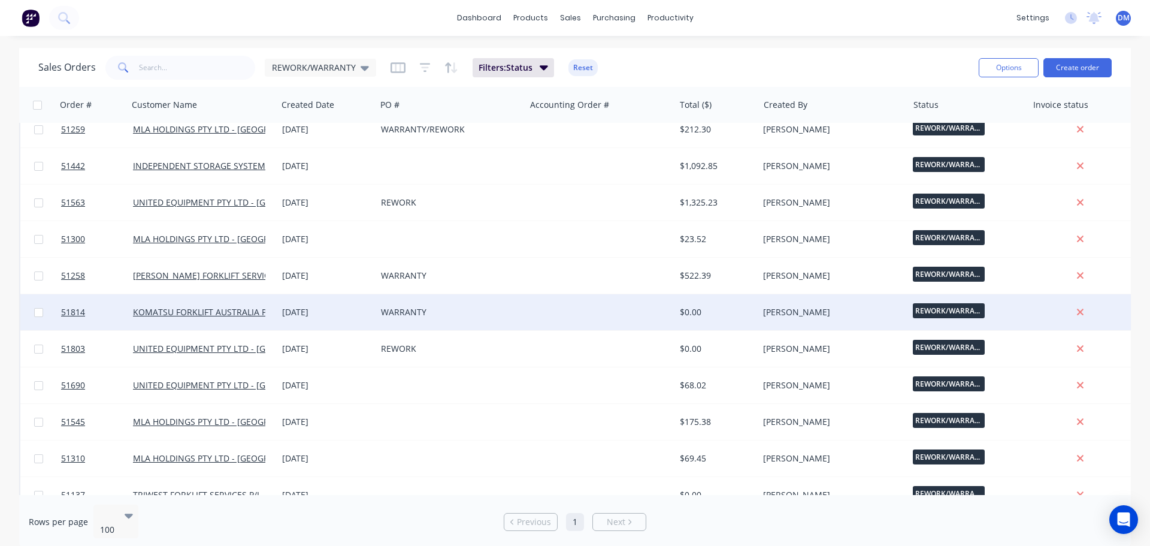
click at [537, 311] on div at bounding box center [599, 312] width 149 height 36
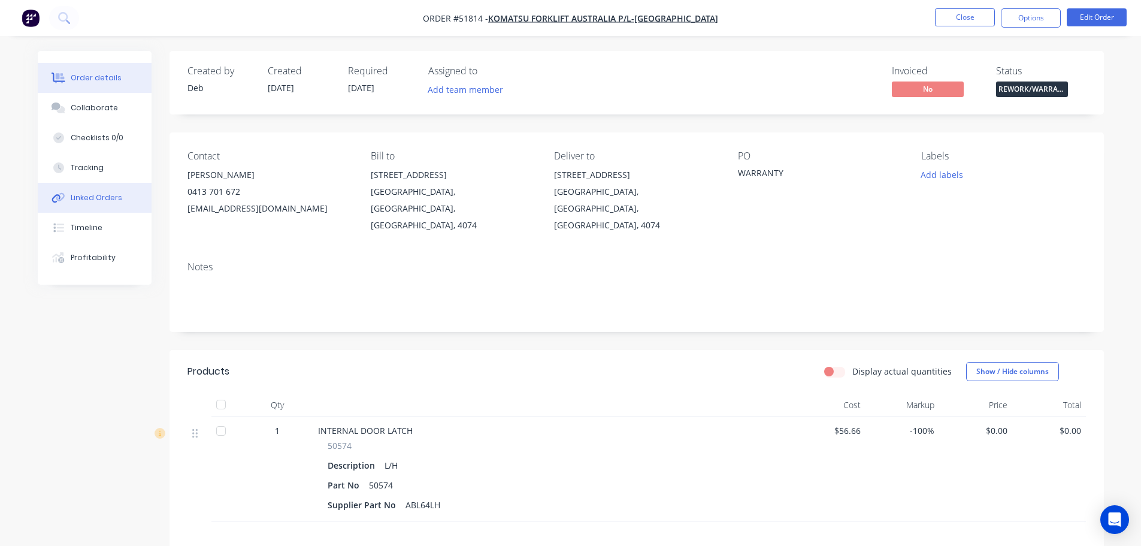
click at [90, 204] on button "Linked Orders" at bounding box center [95, 198] width 114 height 30
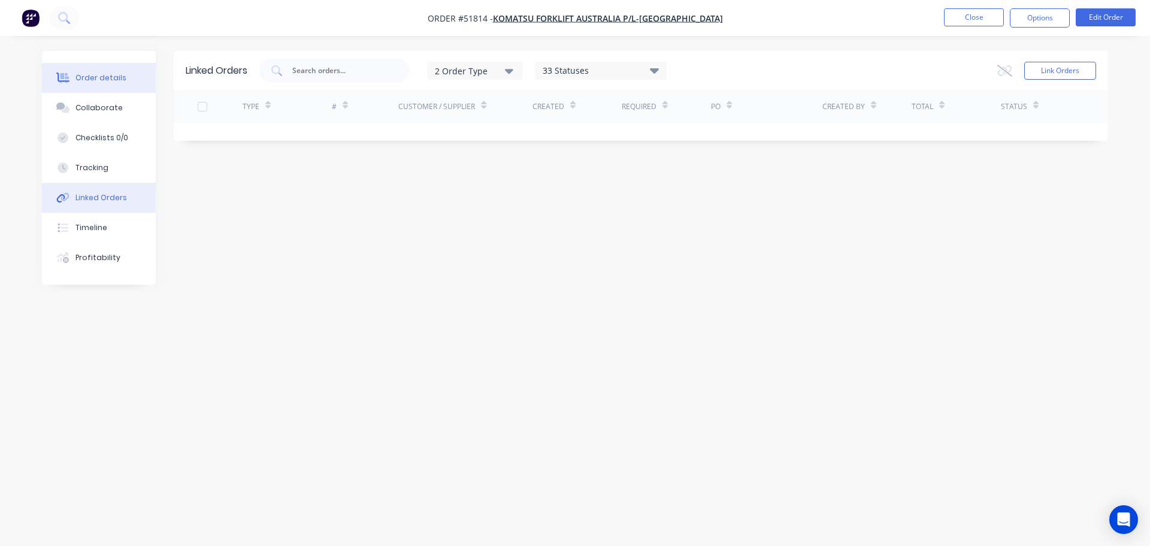
click at [88, 82] on div "Order details" at bounding box center [100, 77] width 51 height 11
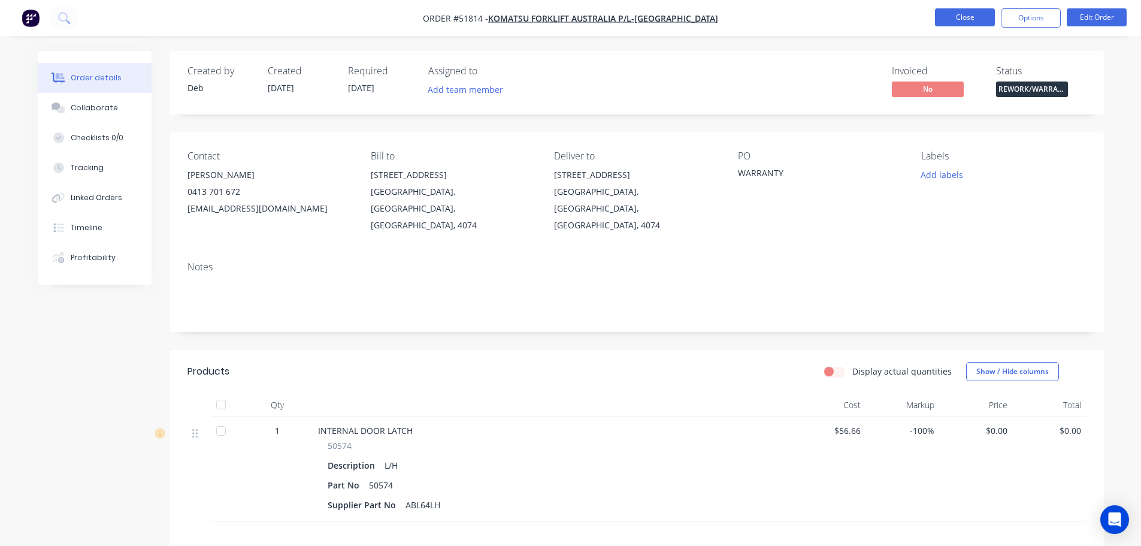
click at [955, 26] on button "Close" at bounding box center [965, 17] width 60 height 18
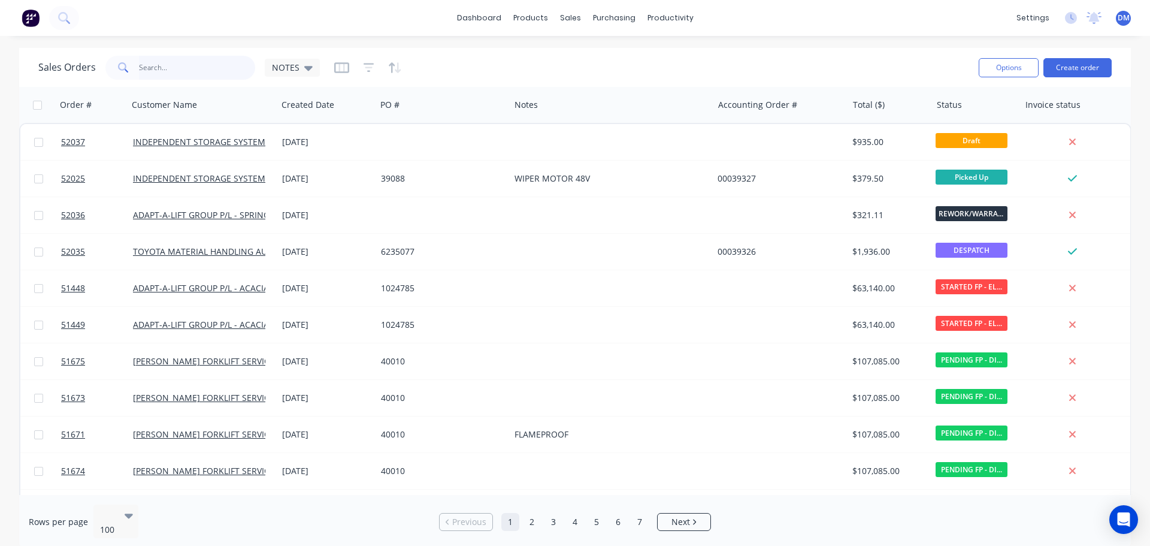
click at [151, 63] on input "text" at bounding box center [197, 68] width 117 height 24
type input "k27156"
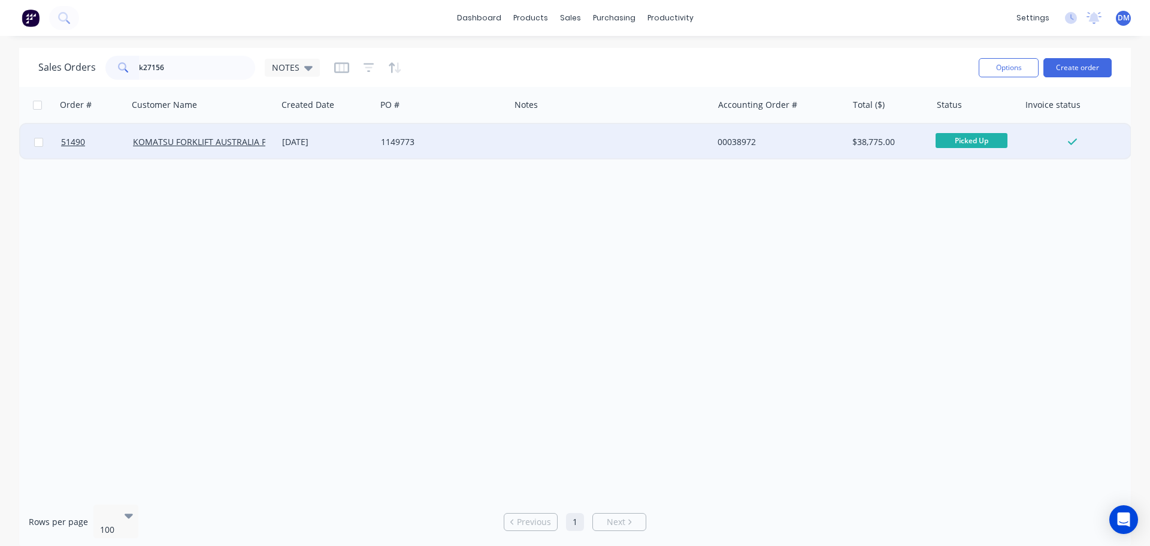
click at [483, 143] on div "1149773" at bounding box center [440, 142] width 118 height 12
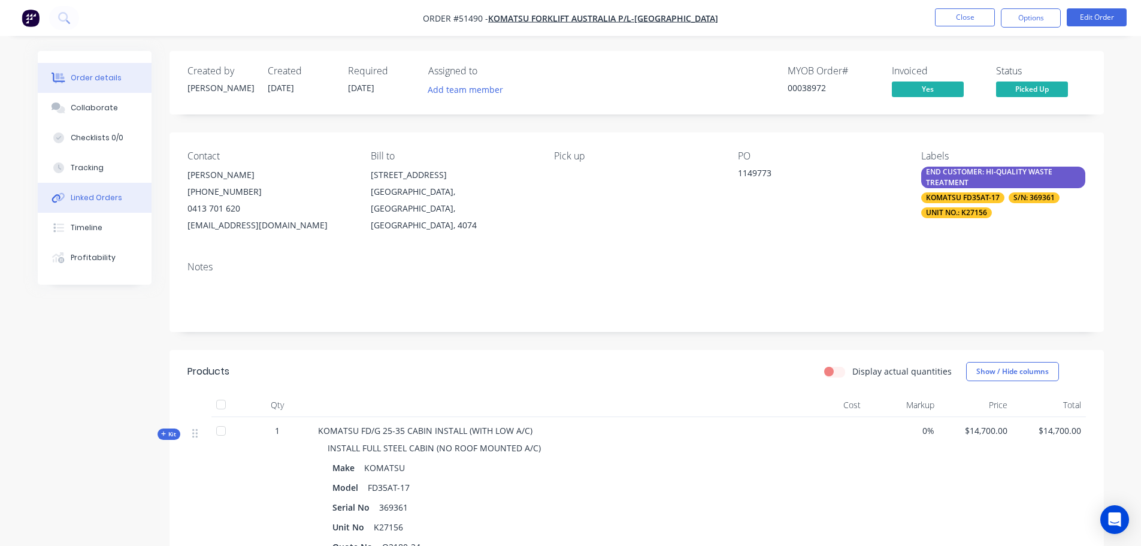
click at [93, 195] on div "Linked Orders" at bounding box center [96, 197] width 51 height 11
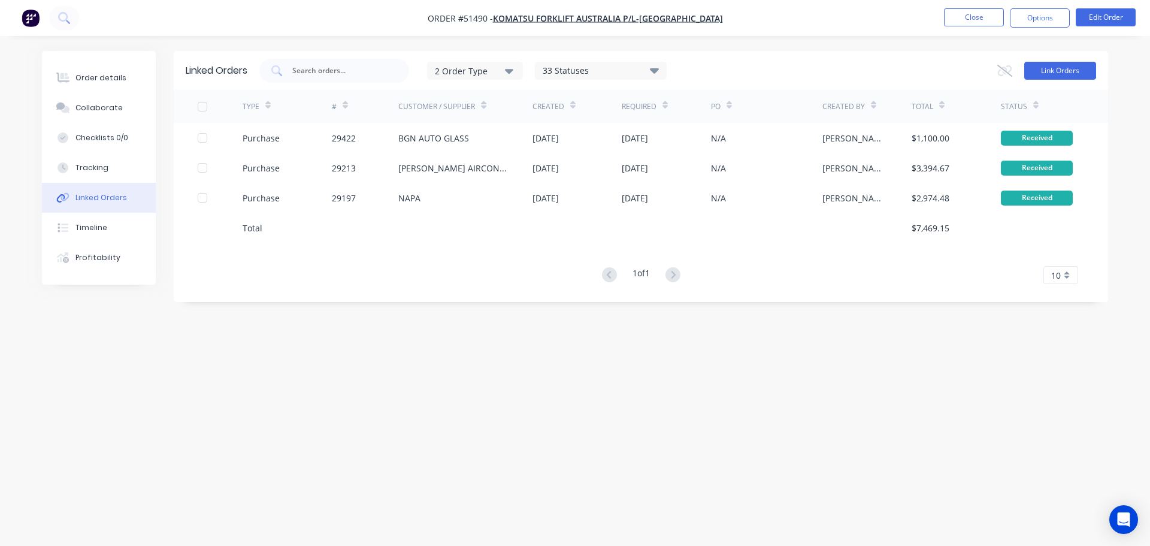
click at [1053, 69] on button "Link Orders" at bounding box center [1060, 71] width 72 height 18
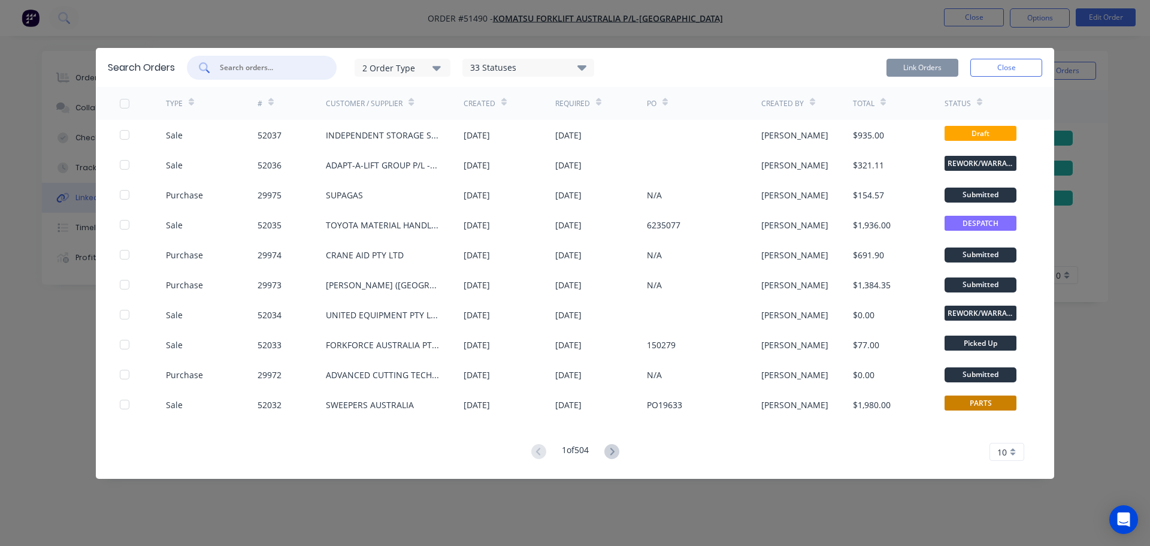
click at [274, 70] on input "text" at bounding box center [268, 68] width 99 height 12
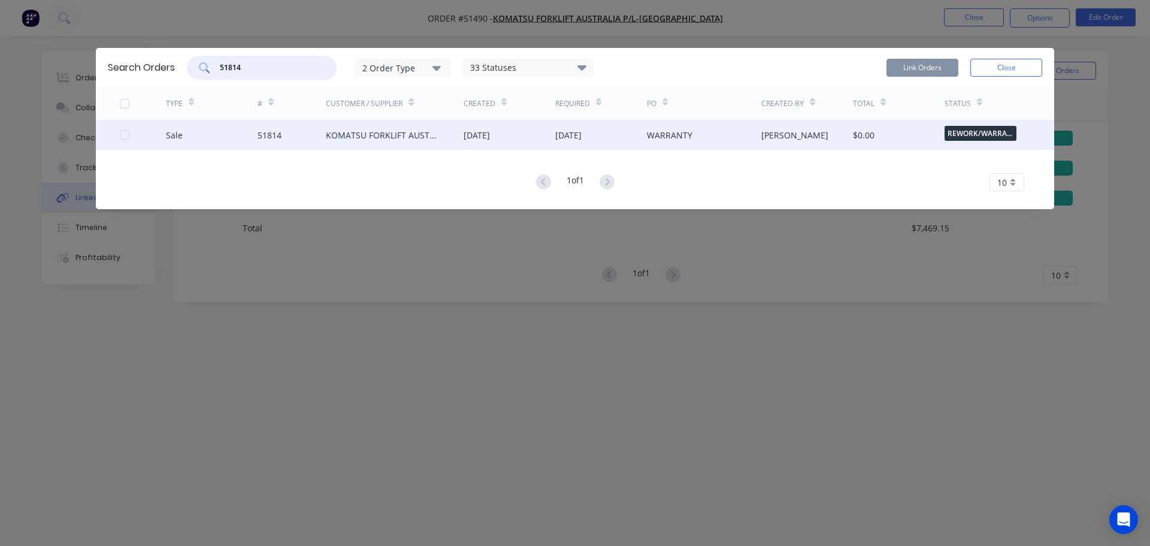
type input "51814"
click at [129, 136] on div at bounding box center [143, 135] width 46 height 30
click at [122, 136] on div at bounding box center [125, 135] width 24 height 24
click at [937, 65] on button "Link Orders" at bounding box center [922, 68] width 72 height 18
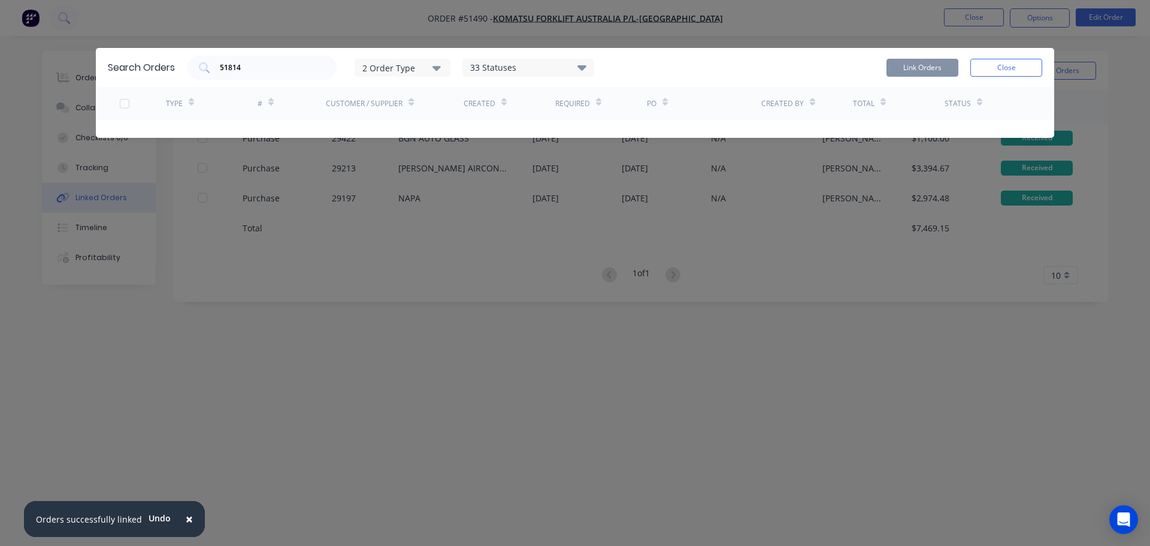
click at [1004, 72] on button "Close" at bounding box center [1006, 68] width 72 height 18
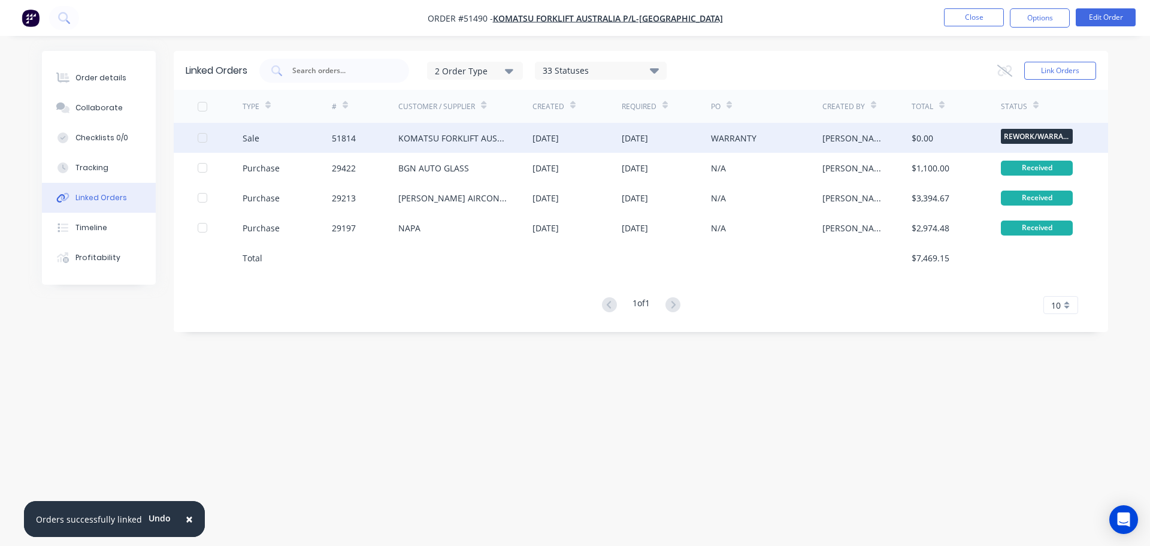
click at [552, 140] on div "[DATE]" at bounding box center [545, 138] width 26 height 13
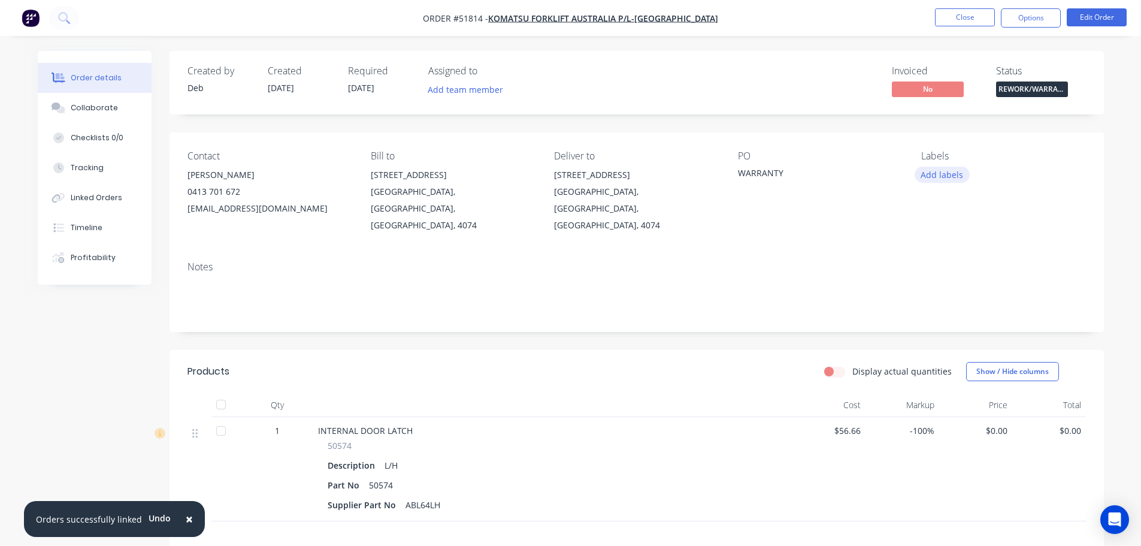
click at [937, 175] on button "Add labels" at bounding box center [941, 174] width 55 height 16
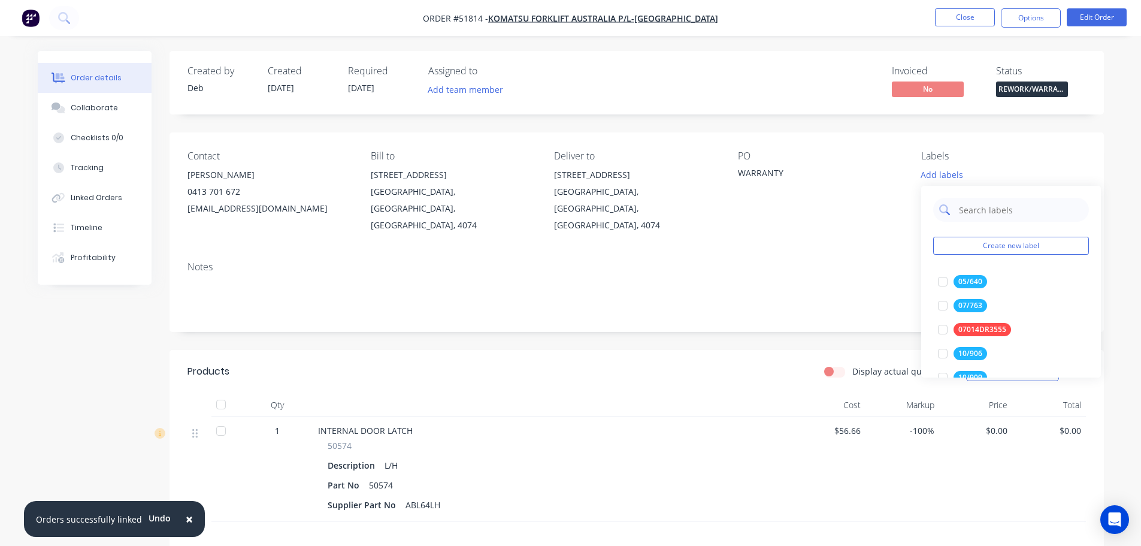
click at [977, 213] on input "text" at bounding box center [1020, 210] width 125 height 24
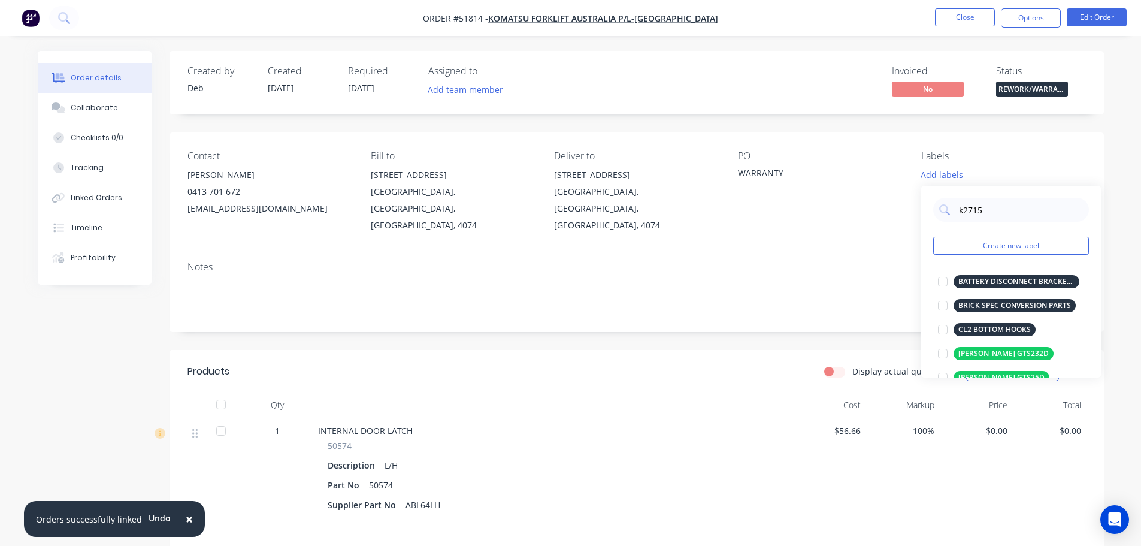
type input "k27156"
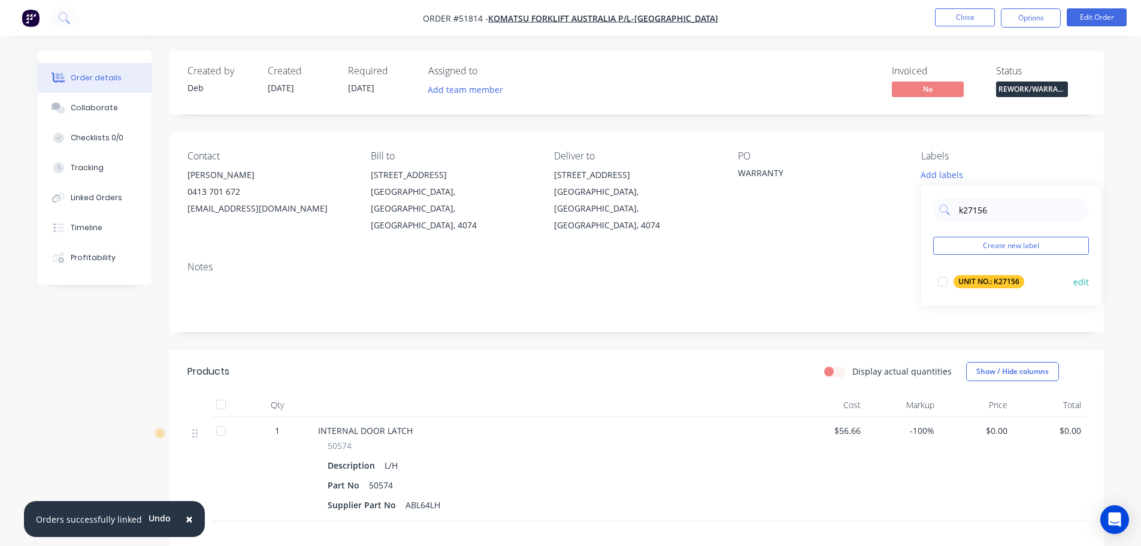
click at [940, 281] on div at bounding box center [943, 281] width 24 height 24
drag, startPoint x: 823, startPoint y: 244, endPoint x: 831, endPoint y: 250, distance: 9.5
click at [823, 261] on div "Notes" at bounding box center [636, 266] width 898 height 11
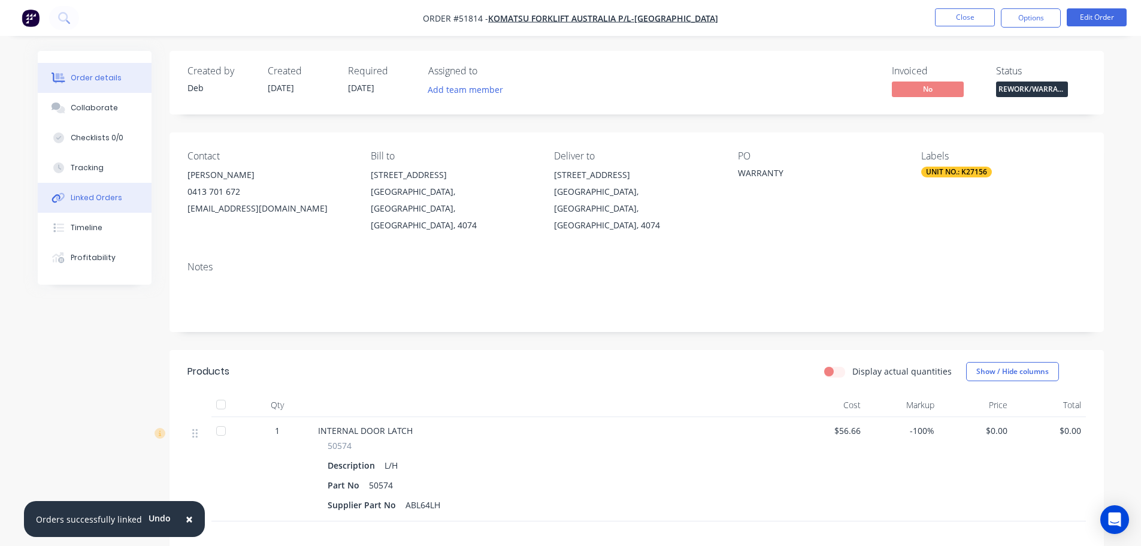
click at [98, 192] on div "Linked Orders" at bounding box center [96, 197] width 51 height 11
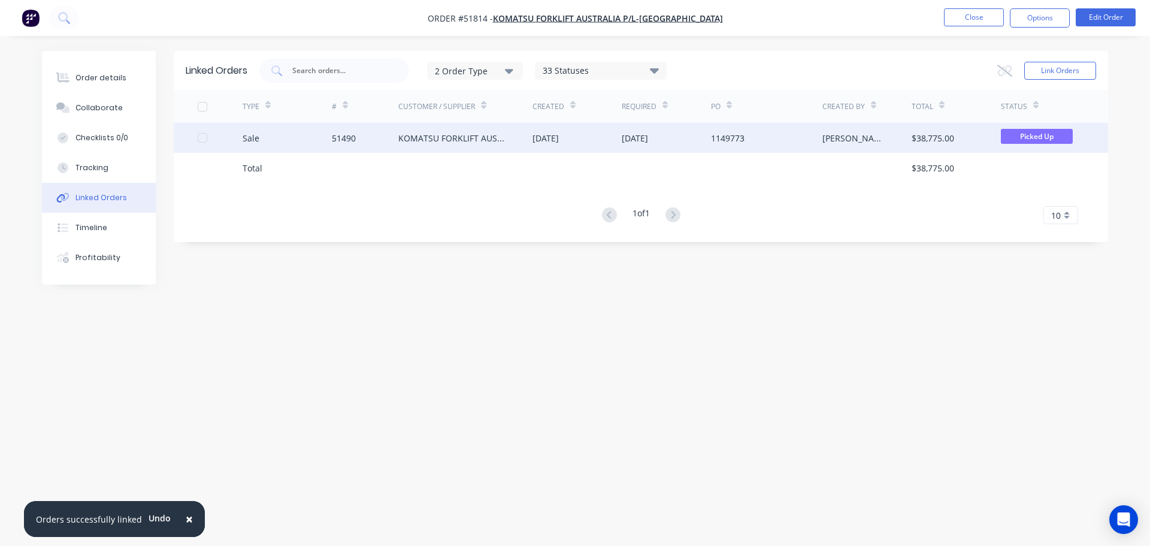
click at [421, 137] on div "KOMATSU FORKLIFT AUSTRALIA P/L-[GEOGRAPHIC_DATA]" at bounding box center [453, 138] width 110 height 13
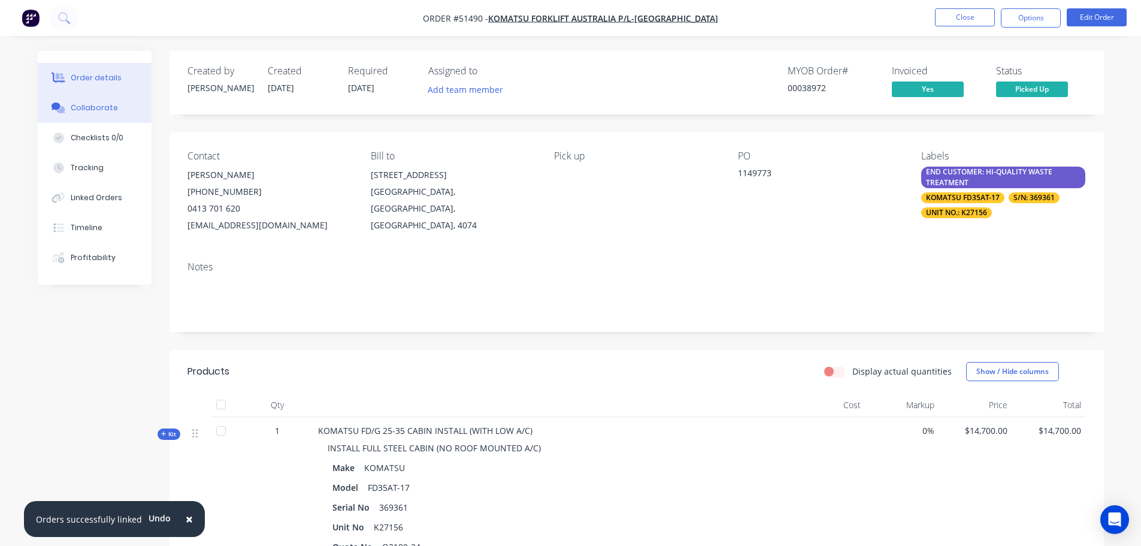
click at [90, 110] on div "Collaborate" at bounding box center [94, 107] width 47 height 11
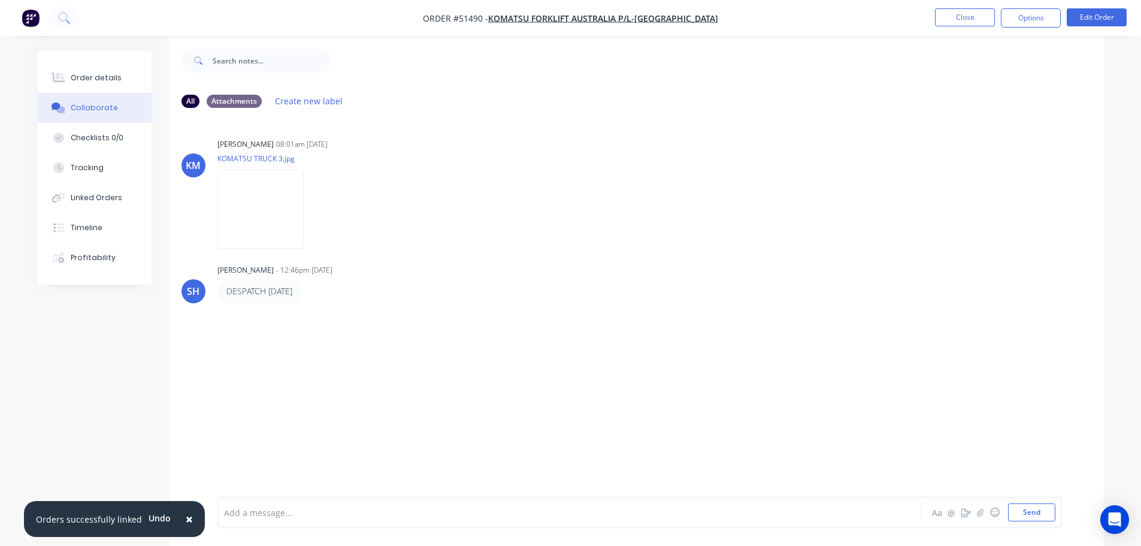
scroll to position [18, 0]
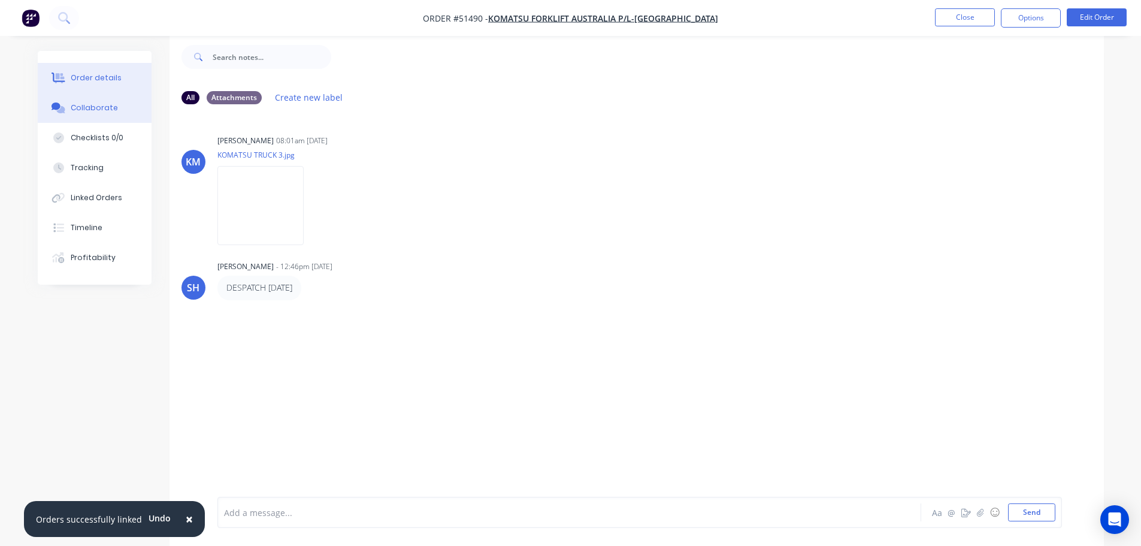
click at [95, 69] on button "Order details" at bounding box center [95, 78] width 114 height 30
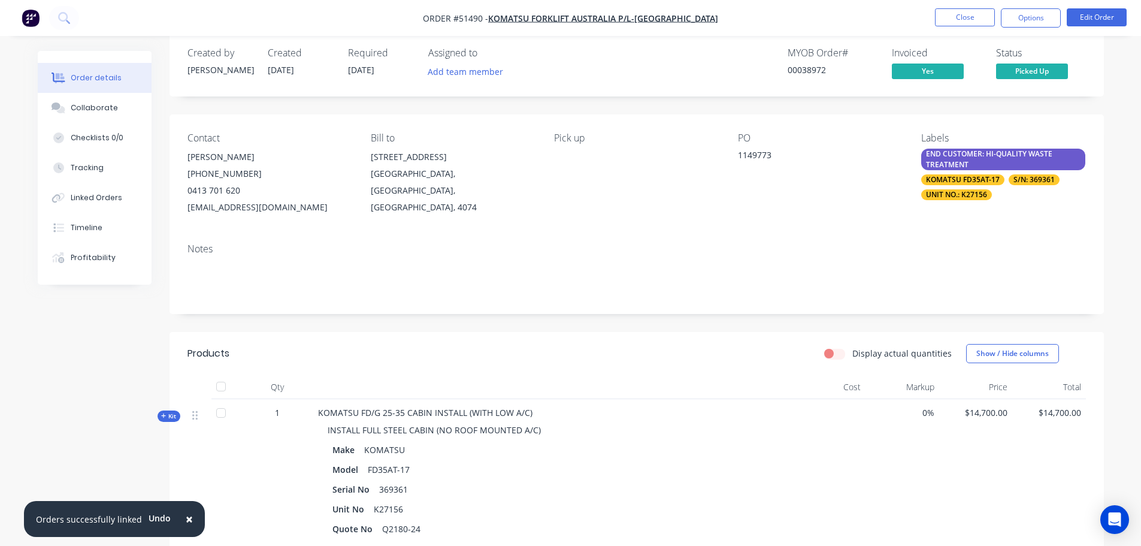
click at [186, 519] on span "×" at bounding box center [189, 518] width 7 height 17
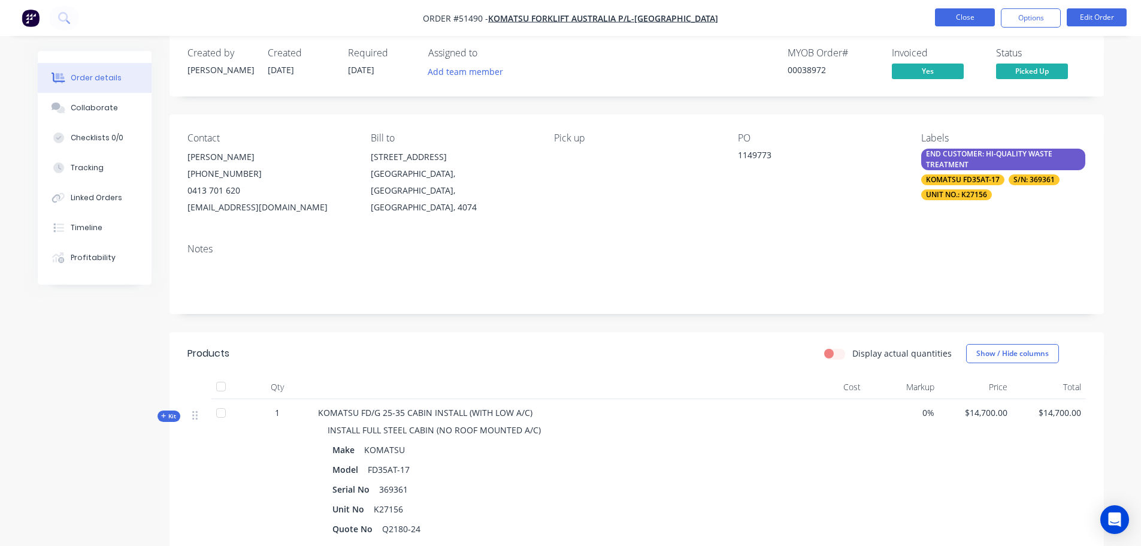
click at [956, 17] on button "Close" at bounding box center [965, 17] width 60 height 18
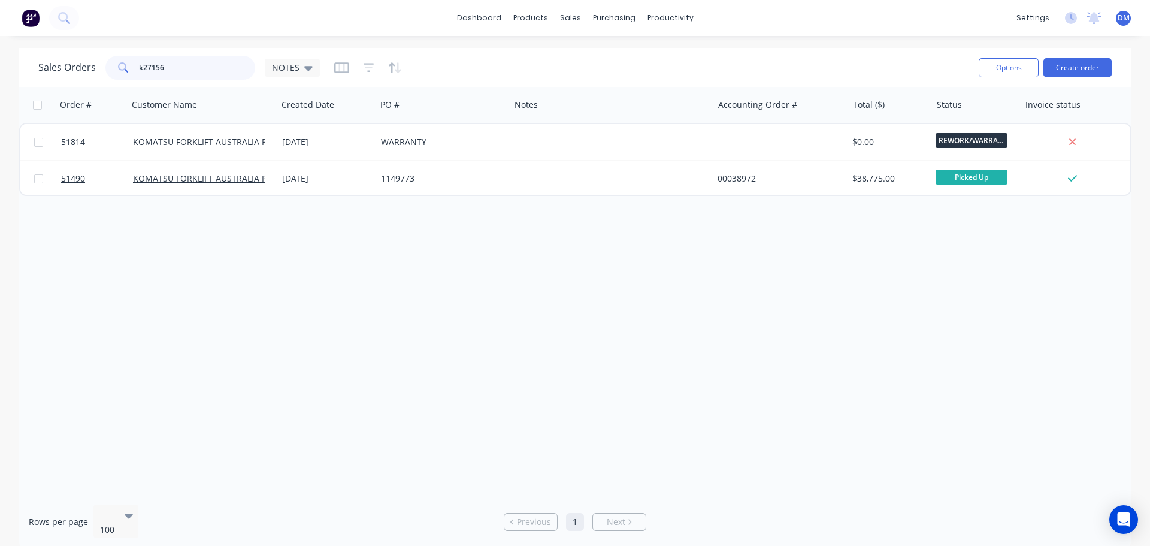
drag, startPoint x: 136, startPoint y: 65, endPoint x: 37, endPoint y: 59, distance: 99.6
click at [44, 62] on div "Sales Orders k27156 NOTES" at bounding box center [178, 68] width 281 height 24
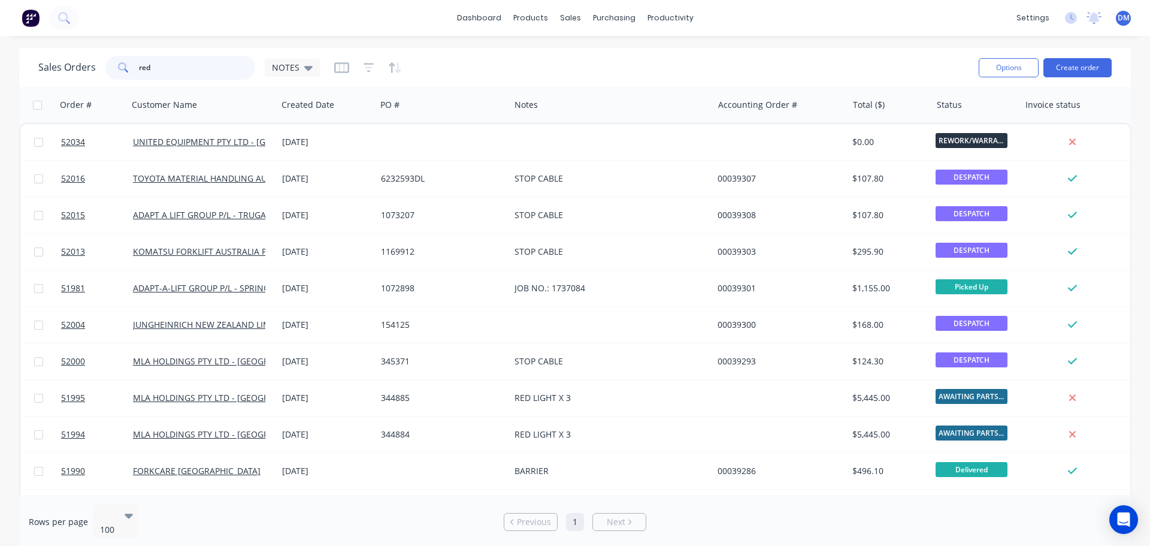
drag, startPoint x: 154, startPoint y: 77, endPoint x: 114, endPoint y: 70, distance: 40.8
click at [117, 65] on div "red" at bounding box center [180, 68] width 150 height 24
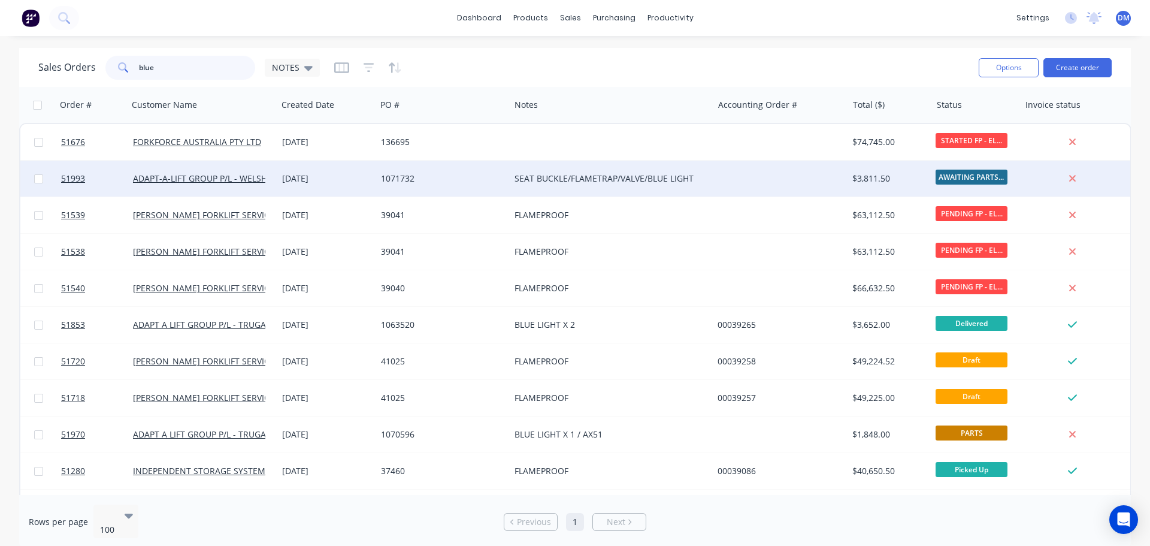
type input "blue"
click at [505, 175] on div "1071732" at bounding box center [443, 178] width 134 height 36
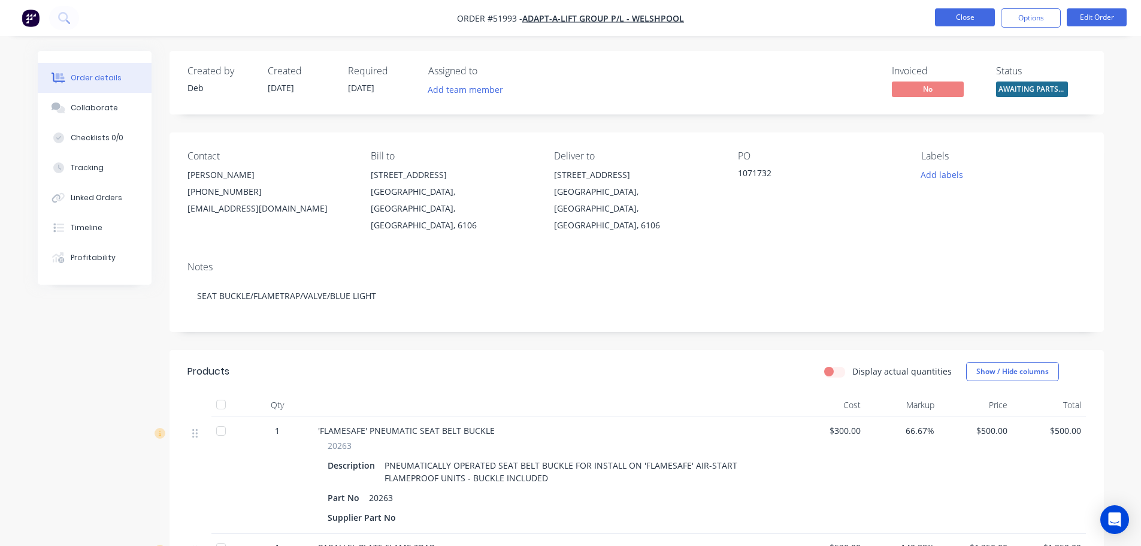
click at [957, 18] on button "Close" at bounding box center [965, 17] width 60 height 18
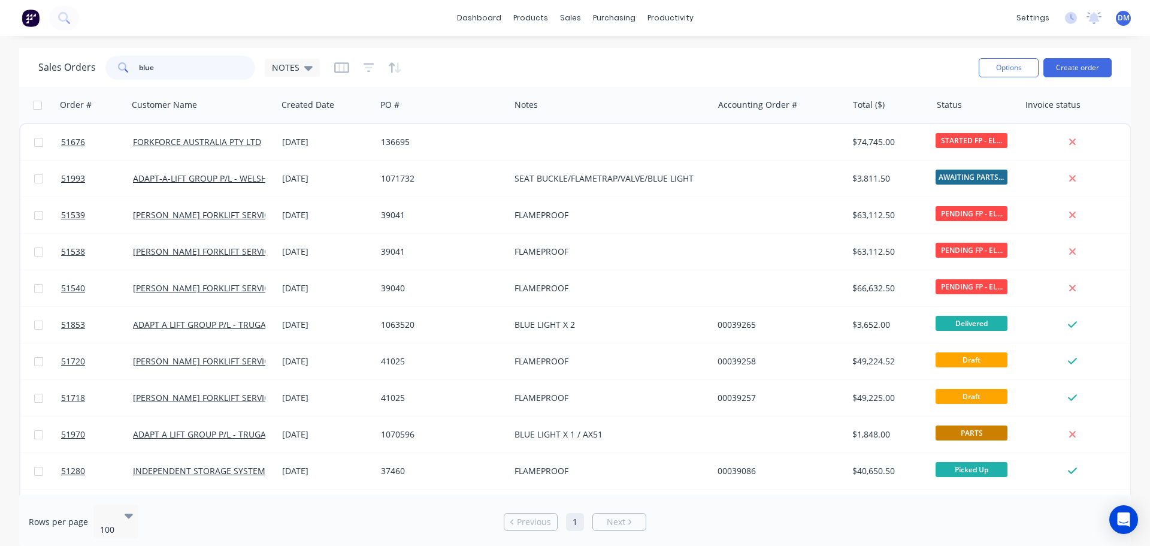
drag, startPoint x: 163, startPoint y: 72, endPoint x: 78, endPoint y: 77, distance: 85.2
click at [87, 75] on div "Sales Orders blue NOTES" at bounding box center [178, 68] width 281 height 24
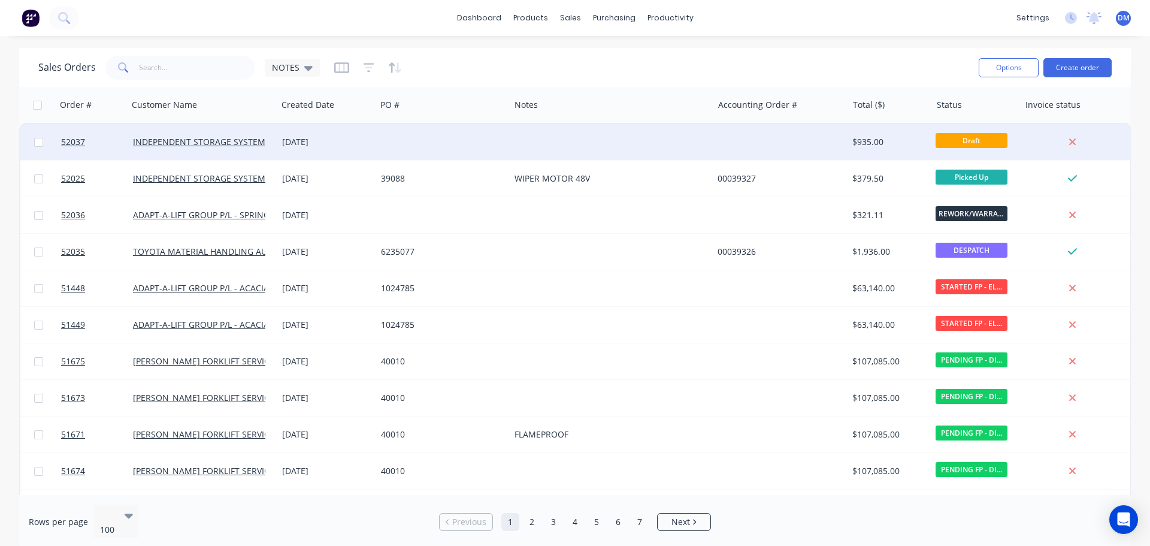
click at [565, 150] on div at bounding box center [611, 142] width 203 height 36
click at [466, 130] on div at bounding box center [443, 142] width 134 height 36
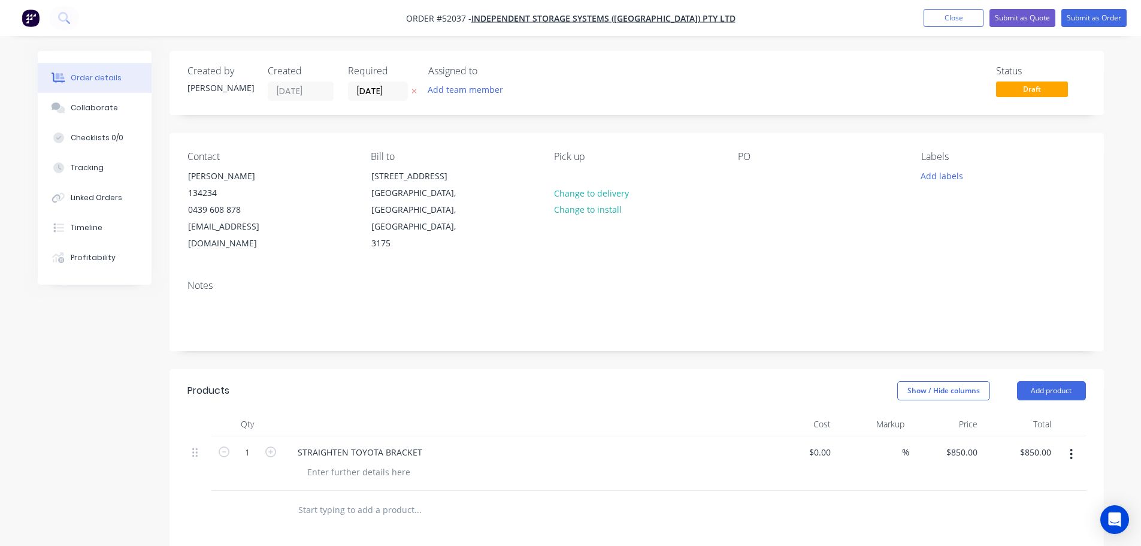
drag, startPoint x: 954, startPoint y: 14, endPoint x: 837, endPoint y: 12, distance: 116.8
click at [954, 14] on button "Close" at bounding box center [953, 18] width 60 height 18
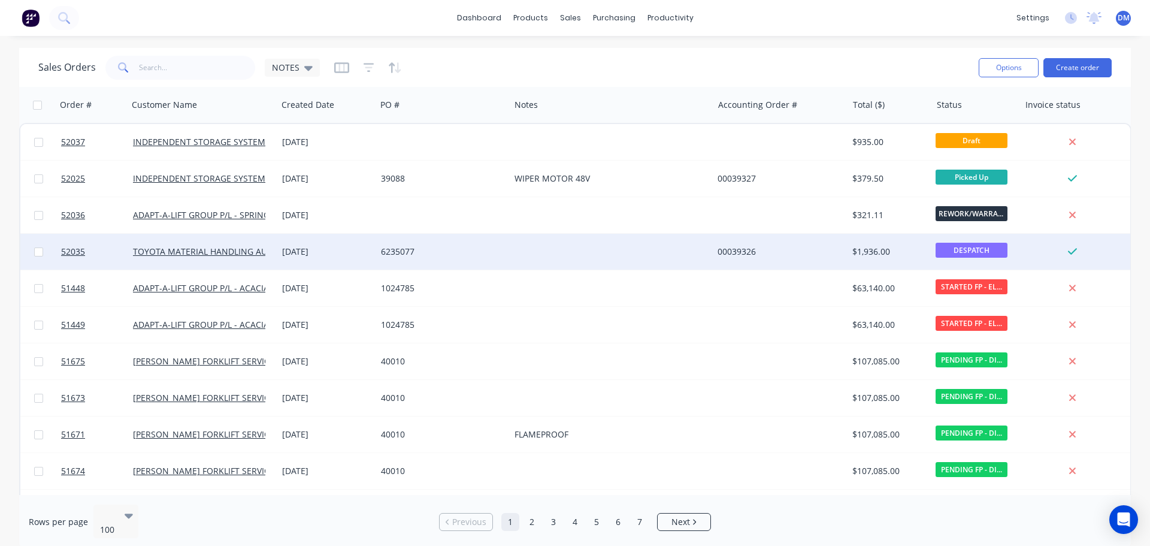
click at [456, 248] on div "6235077" at bounding box center [440, 252] width 118 height 12
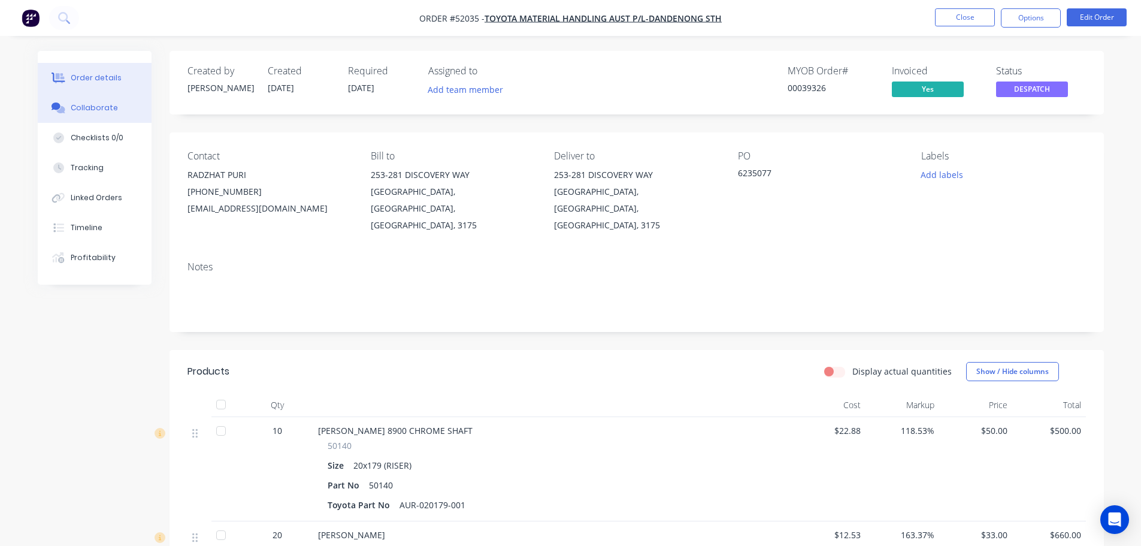
click at [91, 103] on div "Collaborate" at bounding box center [94, 107] width 47 height 11
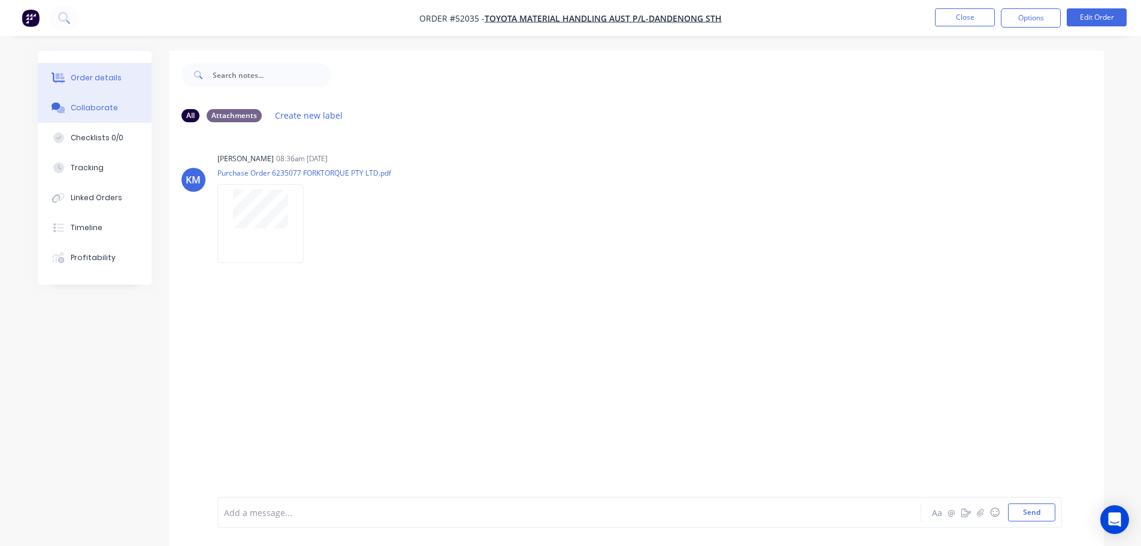
click at [90, 77] on div "Order details" at bounding box center [96, 77] width 51 height 11
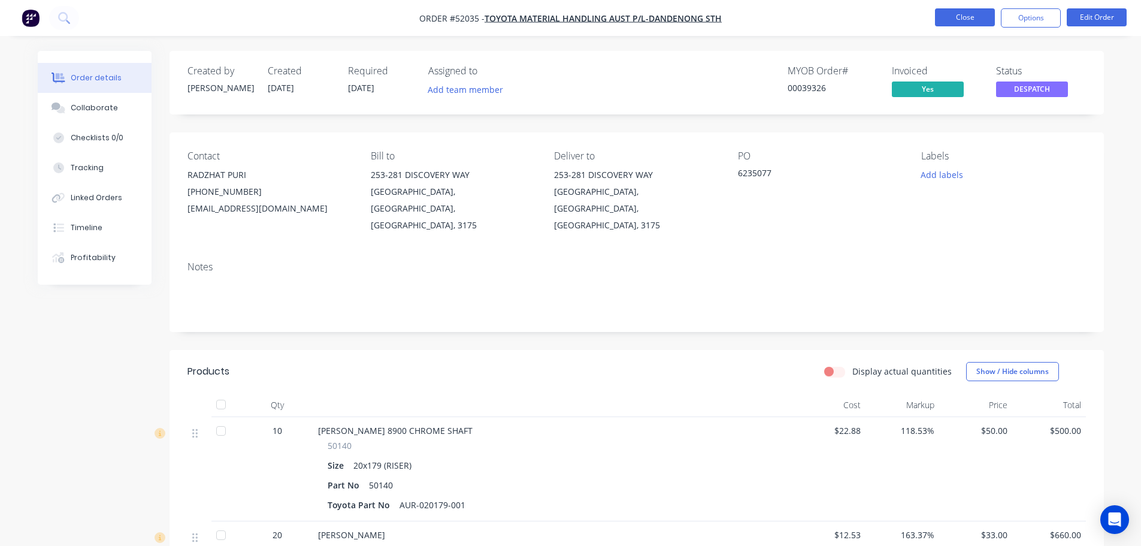
click at [958, 13] on button "Close" at bounding box center [965, 17] width 60 height 18
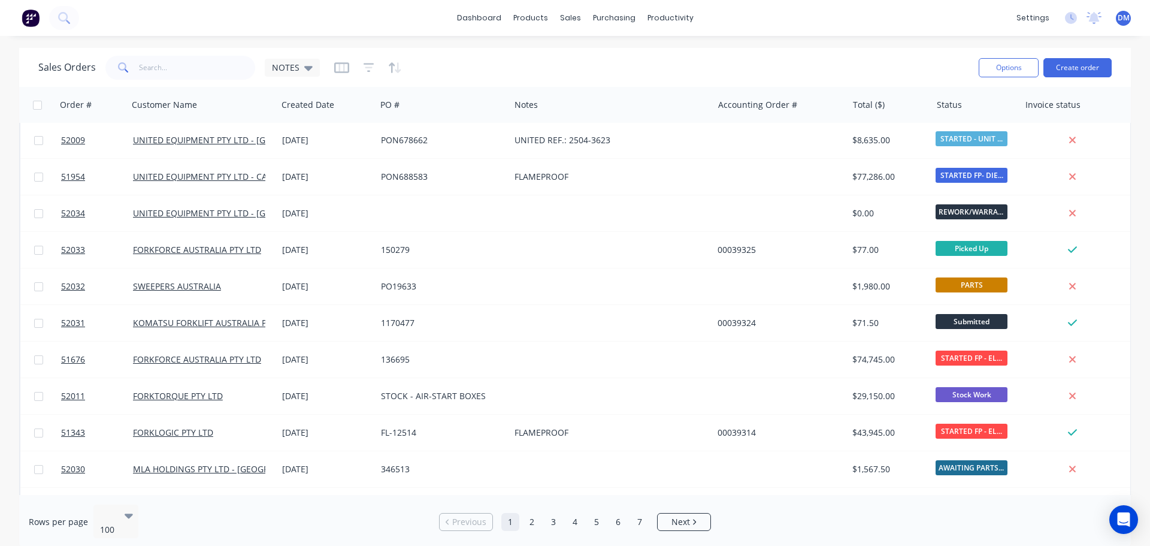
scroll to position [539, 0]
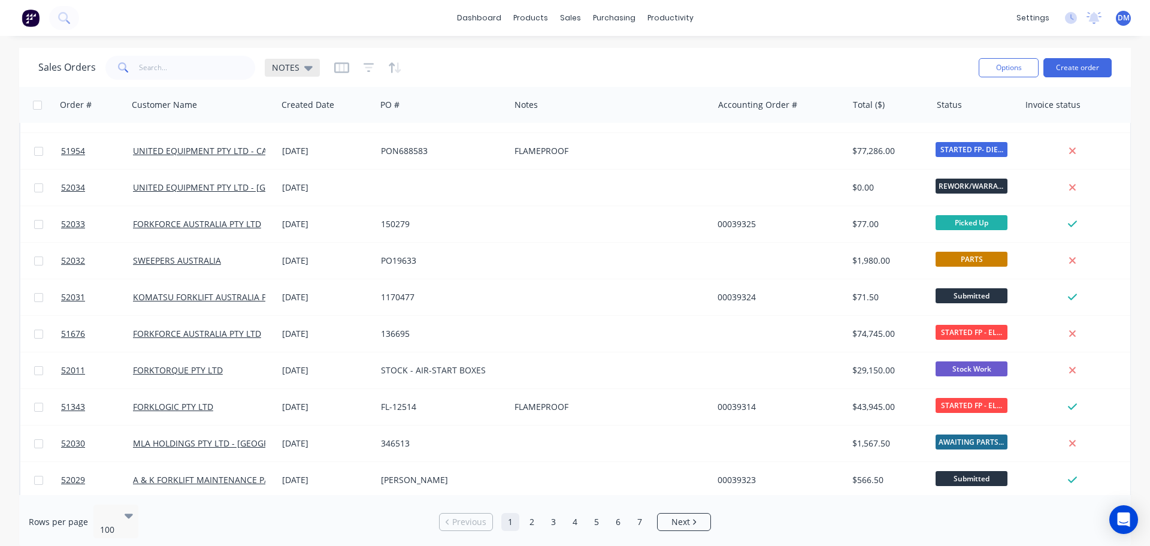
click at [307, 69] on icon at bounding box center [308, 68] width 8 height 5
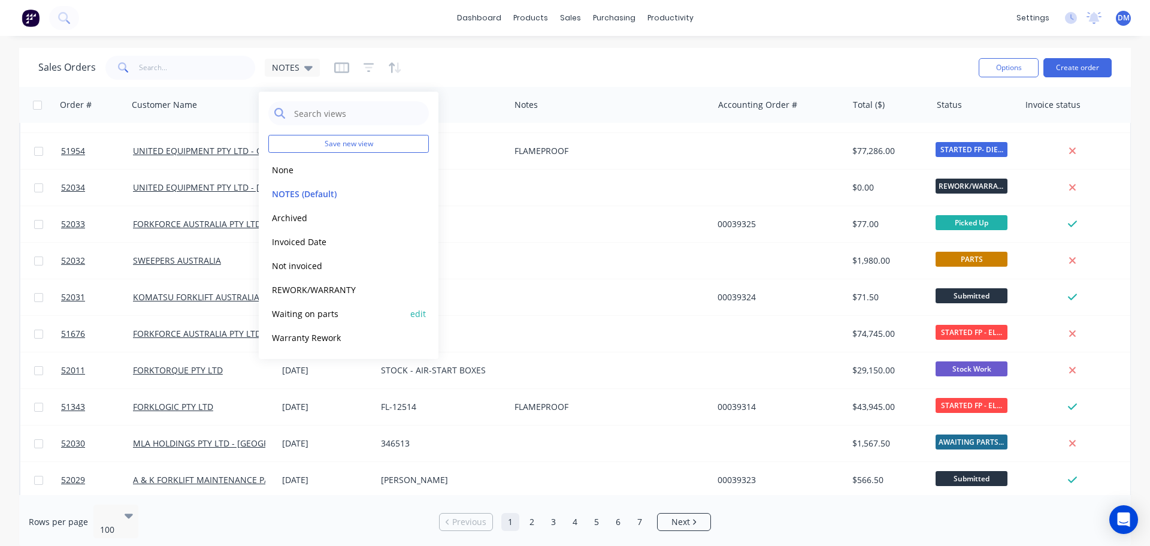
click at [306, 314] on button "Waiting on parts" at bounding box center [336, 314] width 137 height 14
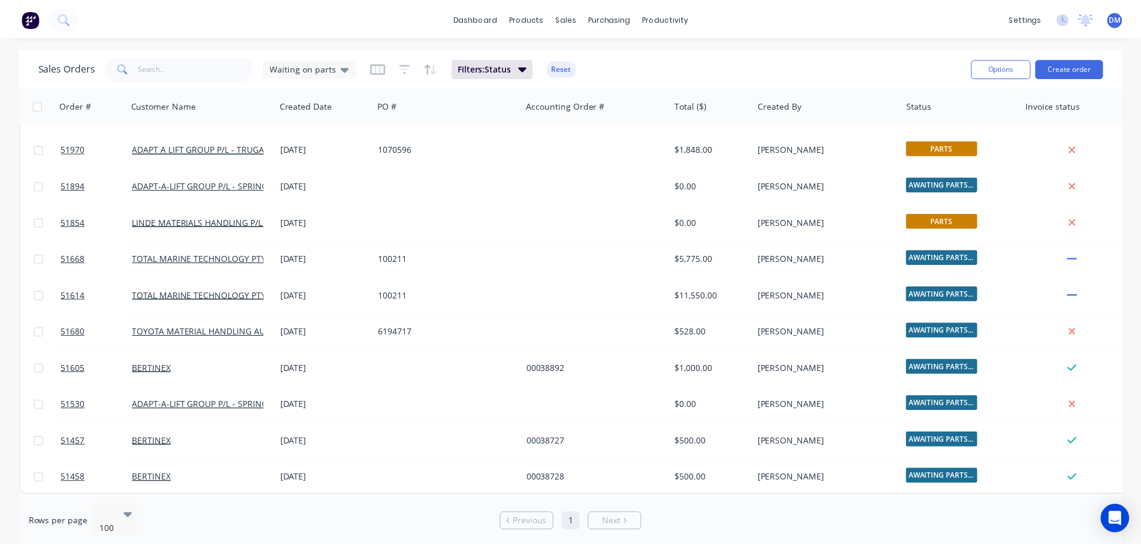
scroll to position [0, 0]
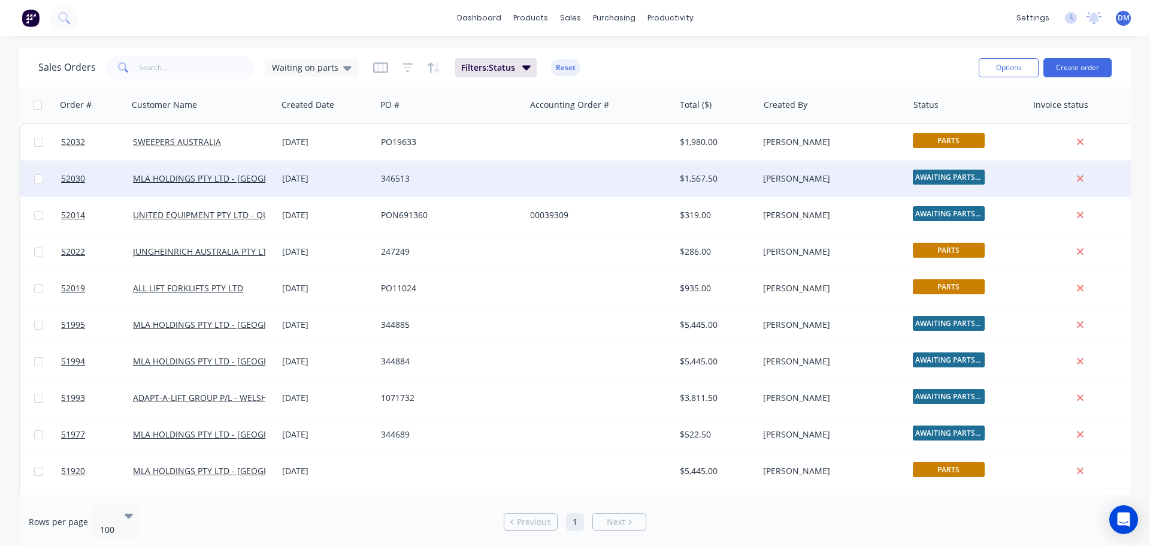
click at [424, 178] on div "346513" at bounding box center [447, 178] width 133 height 12
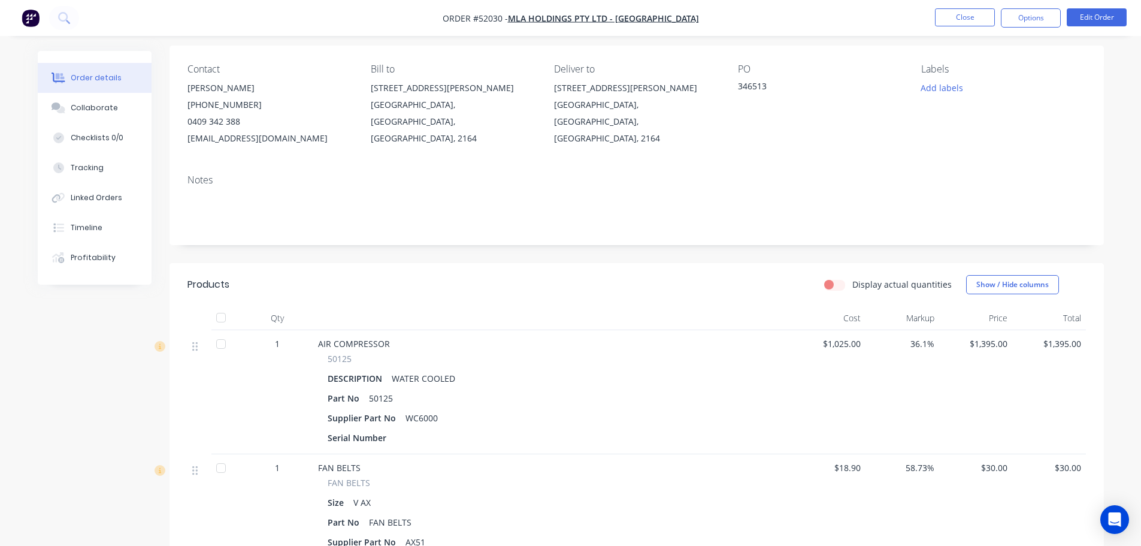
scroll to position [60, 0]
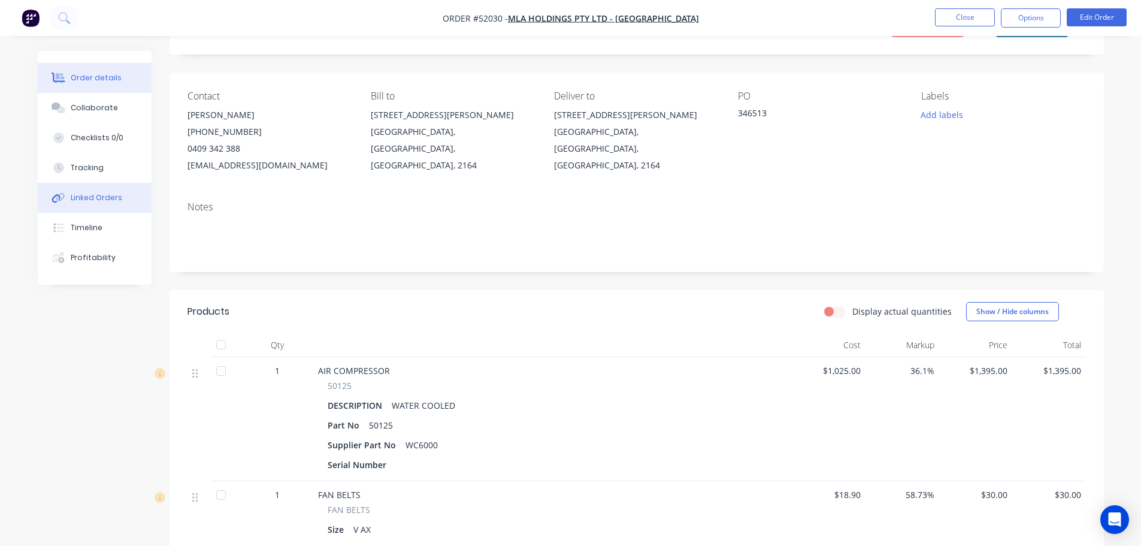
click at [96, 196] on div "Linked Orders" at bounding box center [96, 197] width 51 height 11
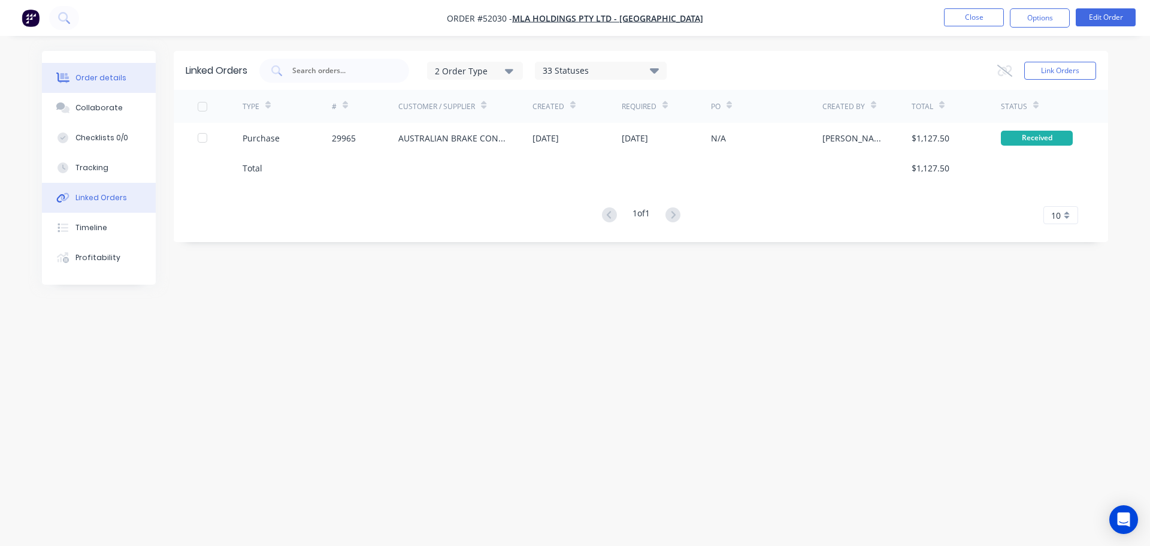
click at [102, 80] on div "Order details" at bounding box center [100, 77] width 51 height 11
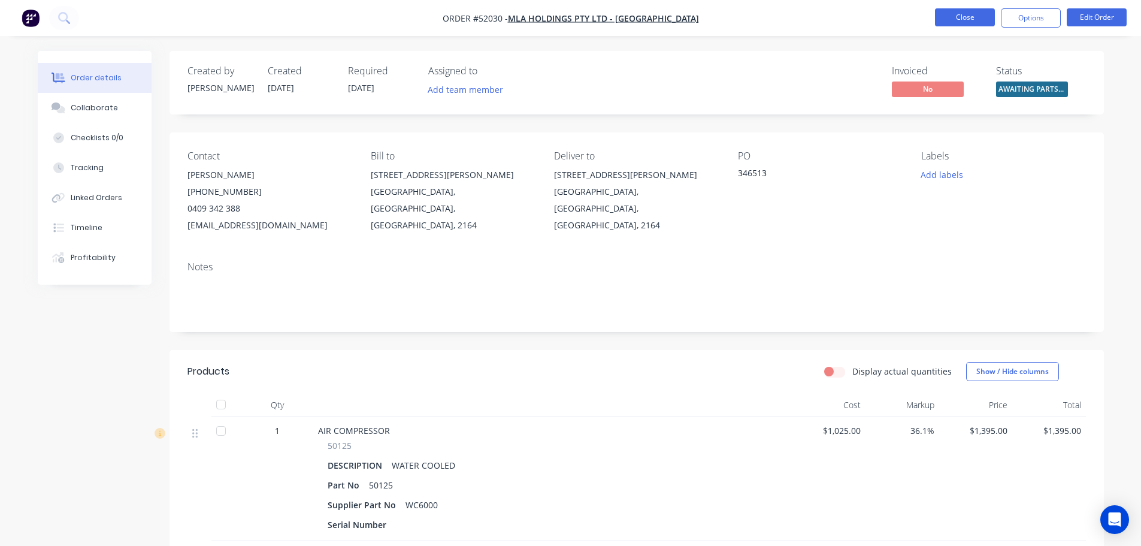
click at [946, 9] on button "Close" at bounding box center [965, 17] width 60 height 18
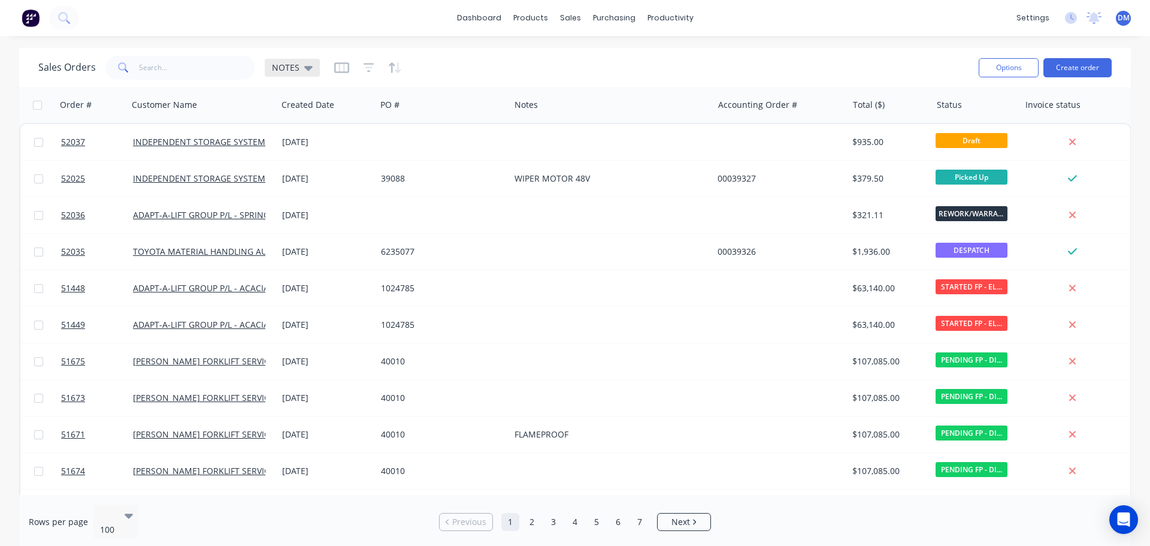
click at [306, 67] on icon at bounding box center [308, 68] width 8 height 5
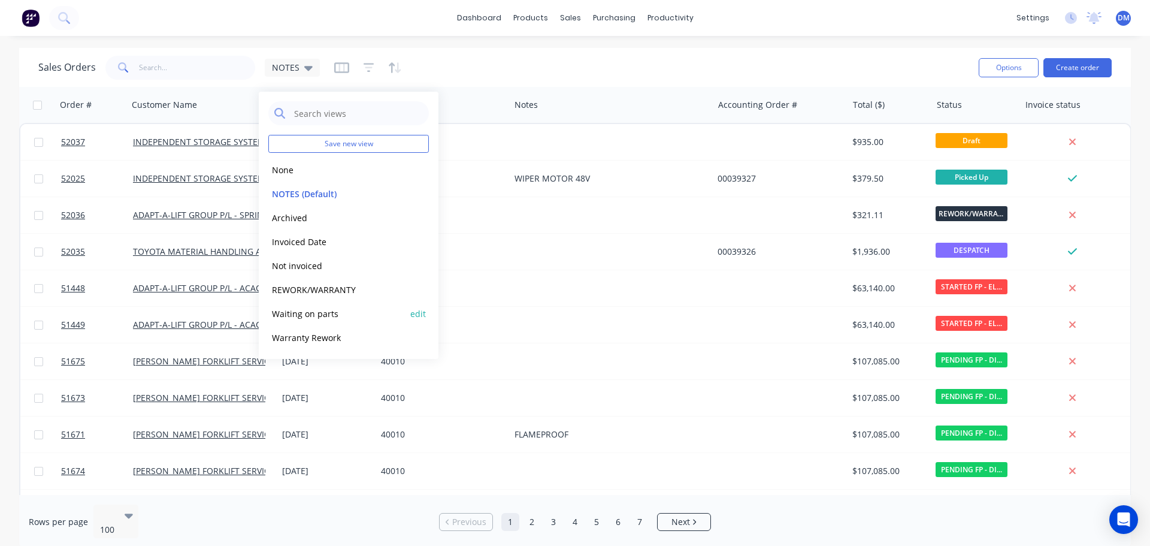
click at [313, 316] on button "Waiting on parts" at bounding box center [336, 314] width 137 height 14
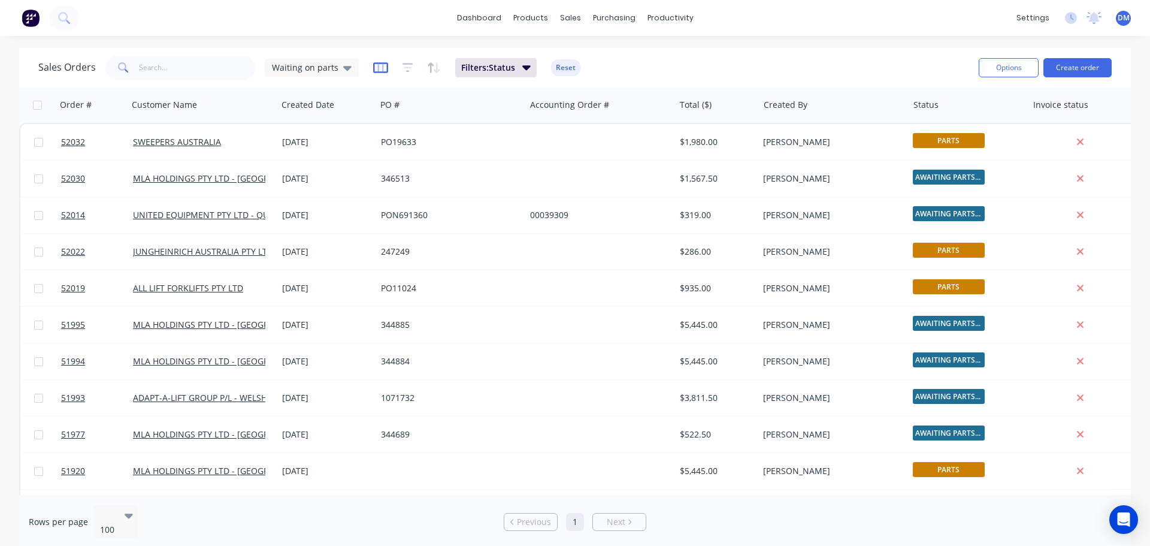
click at [380, 65] on icon "button" at bounding box center [380, 68] width 15 height 12
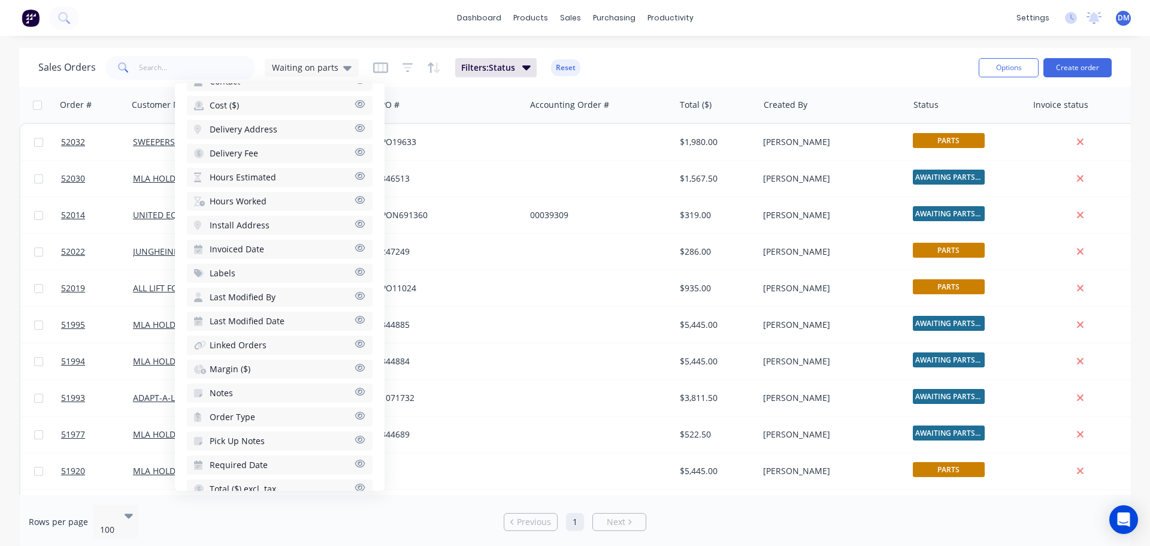
scroll to position [419, 0]
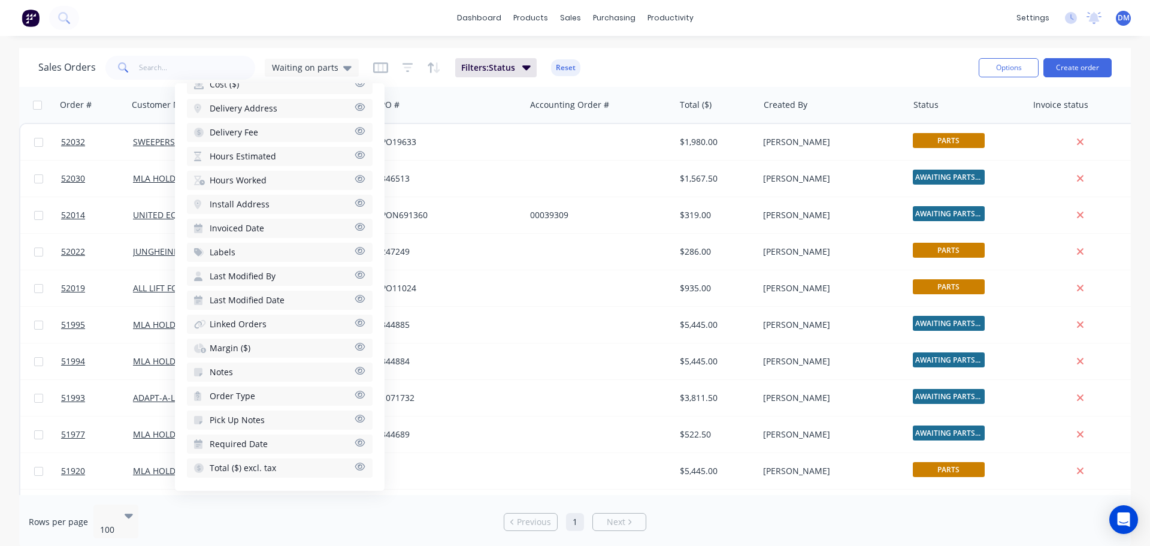
click at [354, 374] on icon "button" at bounding box center [359, 370] width 11 height 9
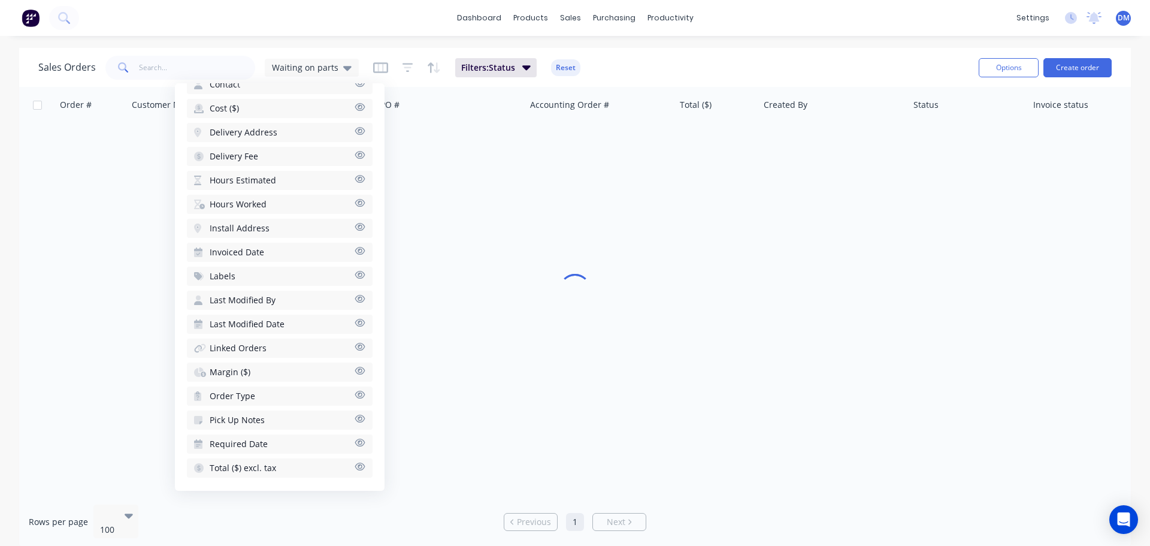
scroll to position [423, 0]
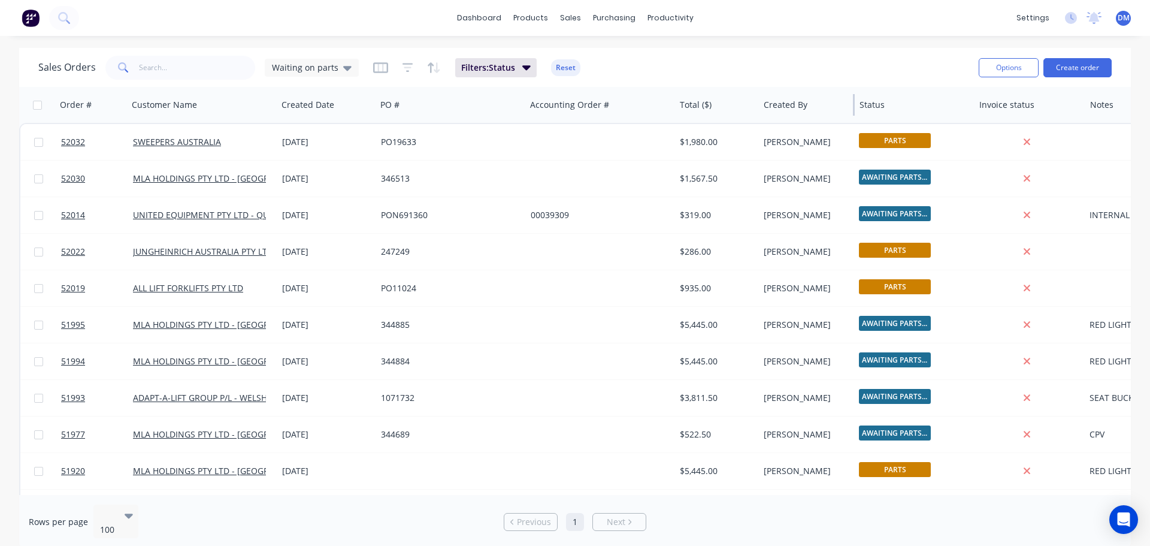
drag, startPoint x: 908, startPoint y: 101, endPoint x: 854, endPoint y: 101, distance: 53.9
click at [854, 101] on div at bounding box center [854, 105] width 2 height 22
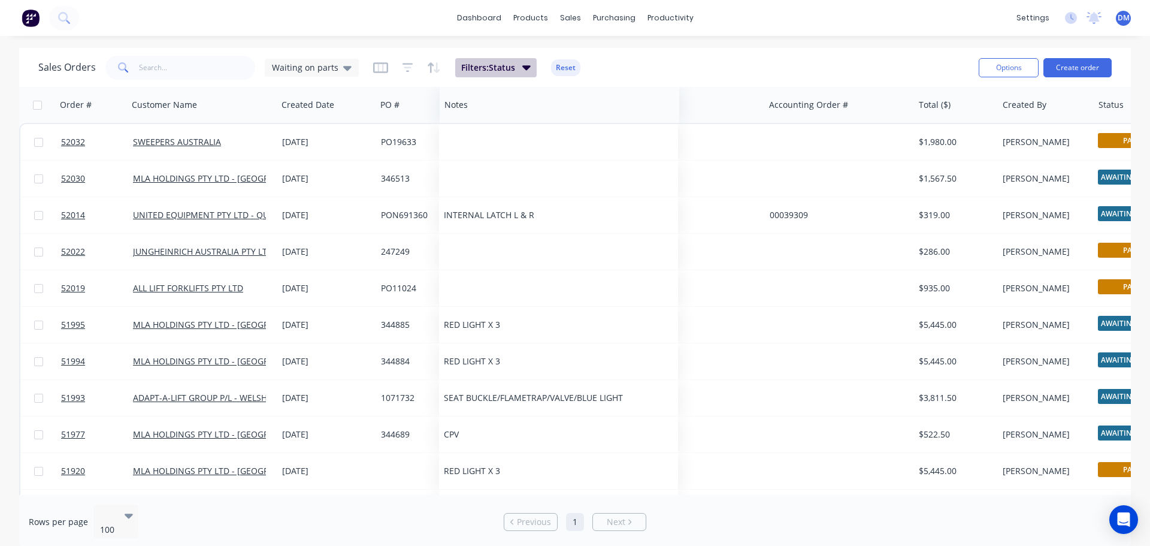
drag, startPoint x: 1108, startPoint y: 108, endPoint x: 463, endPoint y: 74, distance: 646.4
click at [463, 74] on div "Sales Orders Waiting on parts Filters: Status Reset Options Create order Order …" at bounding box center [574, 298] width 1111 height 501
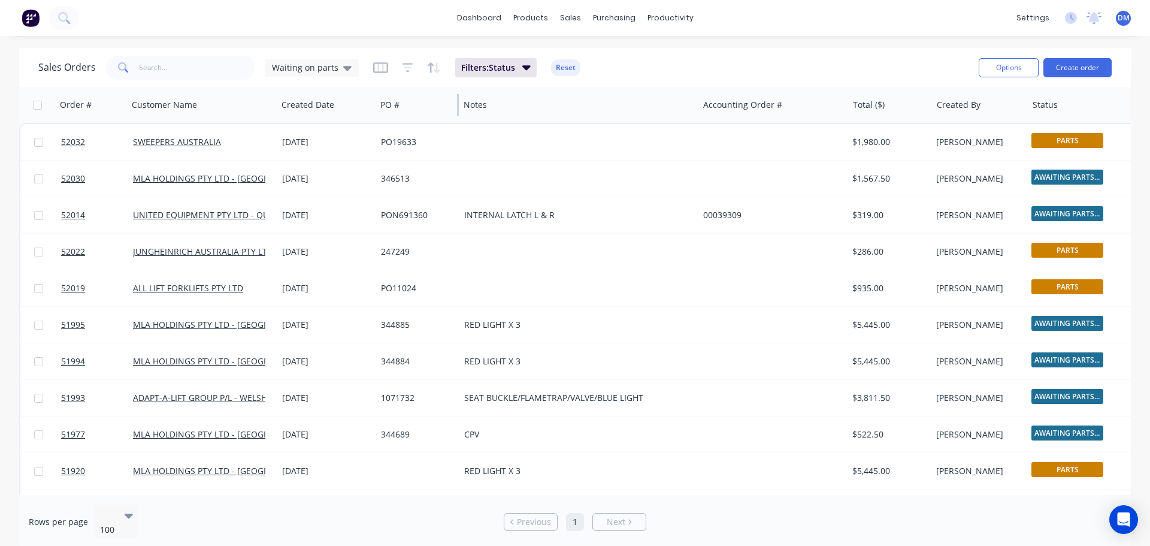
drag, startPoint x: 524, startPoint y: 106, endPoint x: 457, endPoint y: 109, distance: 66.5
click at [457, 109] on div at bounding box center [458, 105] width 2 height 22
drag, startPoint x: 696, startPoint y: 104, endPoint x: 660, endPoint y: 106, distance: 36.0
click at [660, 106] on div "Notes" at bounding box center [579, 105] width 240 height 36
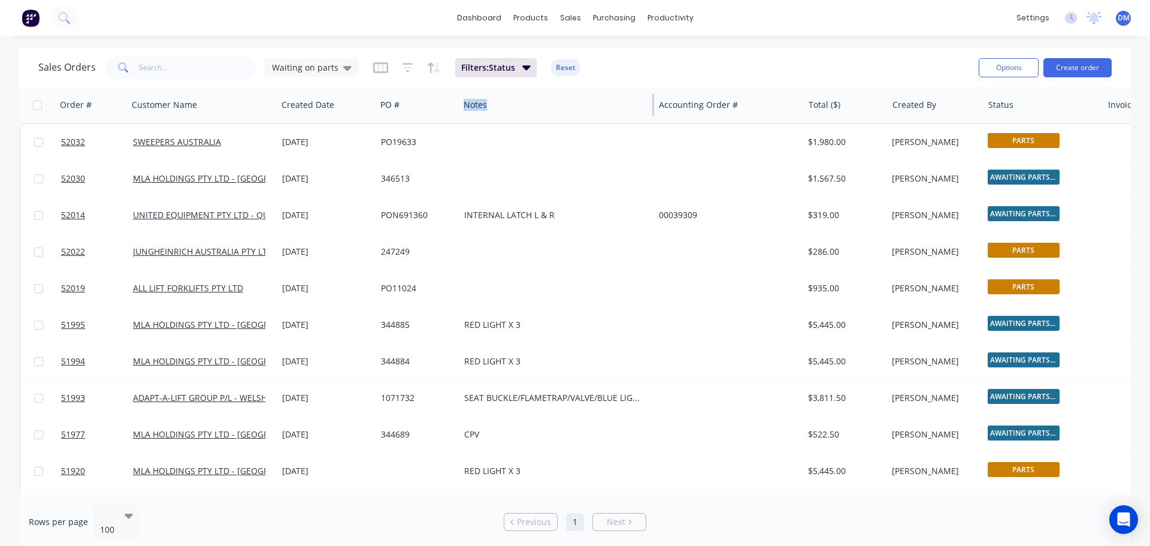
drag, startPoint x: 698, startPoint y: 111, endPoint x: 653, endPoint y: 113, distance: 44.3
click at [653, 113] on div at bounding box center [653, 105] width 2 height 22
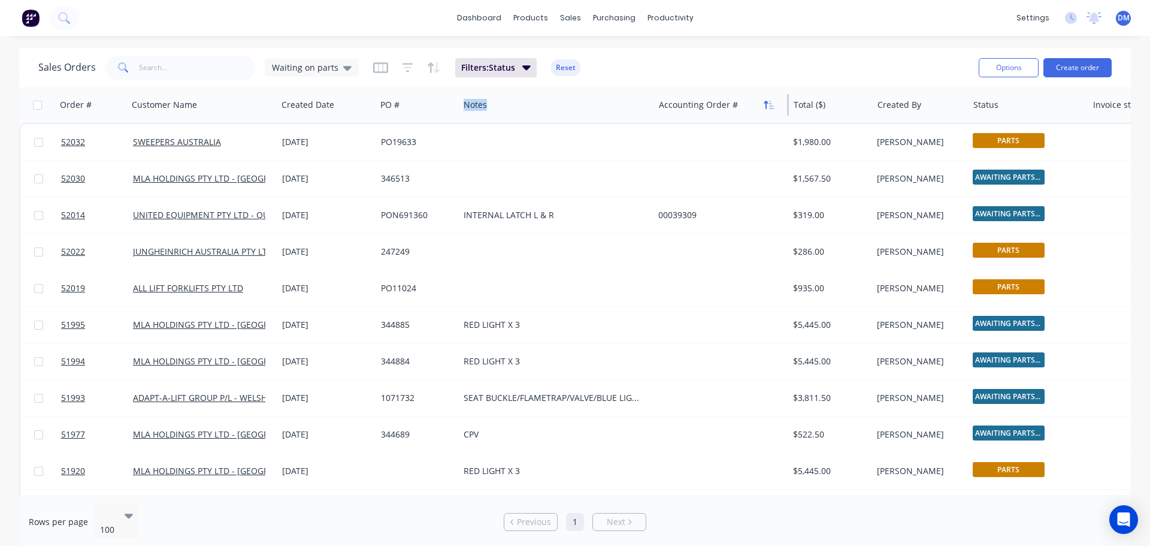
drag, startPoint x: 802, startPoint y: 105, endPoint x: 762, endPoint y: 107, distance: 40.8
click at [767, 105] on div "Accounting Order #" at bounding box center [721, 105] width 135 height 36
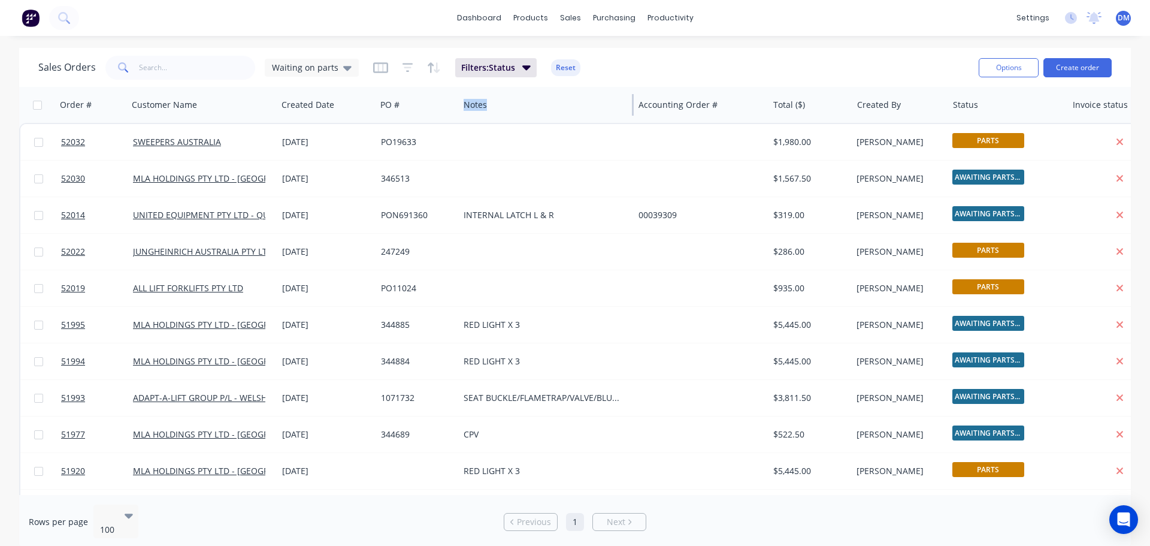
drag, startPoint x: 653, startPoint y: 101, endPoint x: 633, endPoint y: 105, distance: 20.9
click at [633, 105] on div at bounding box center [633, 105] width 2 height 22
drag, startPoint x: 1067, startPoint y: 103, endPoint x: 1032, endPoint y: 105, distance: 34.8
click at [1032, 105] on div at bounding box center [1032, 105] width 2 height 22
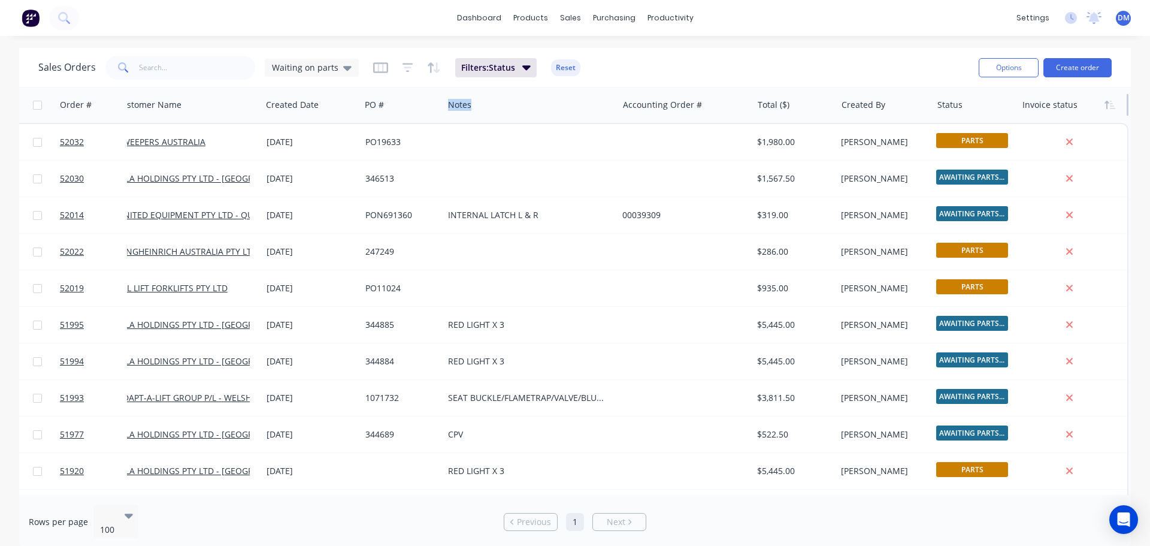
drag, startPoint x: 1121, startPoint y: 101, endPoint x: 1078, endPoint y: 103, distance: 42.6
click at [1085, 102] on div "Invoice status" at bounding box center [1072, 105] width 111 height 36
drag, startPoint x: 353, startPoint y: 107, endPoint x: 332, endPoint y: 105, distance: 21.6
click at [332, 105] on div "Created Date" at bounding box center [310, 105] width 99 height 36
drag, startPoint x: 352, startPoint y: 99, endPoint x: 335, endPoint y: 100, distance: 17.4
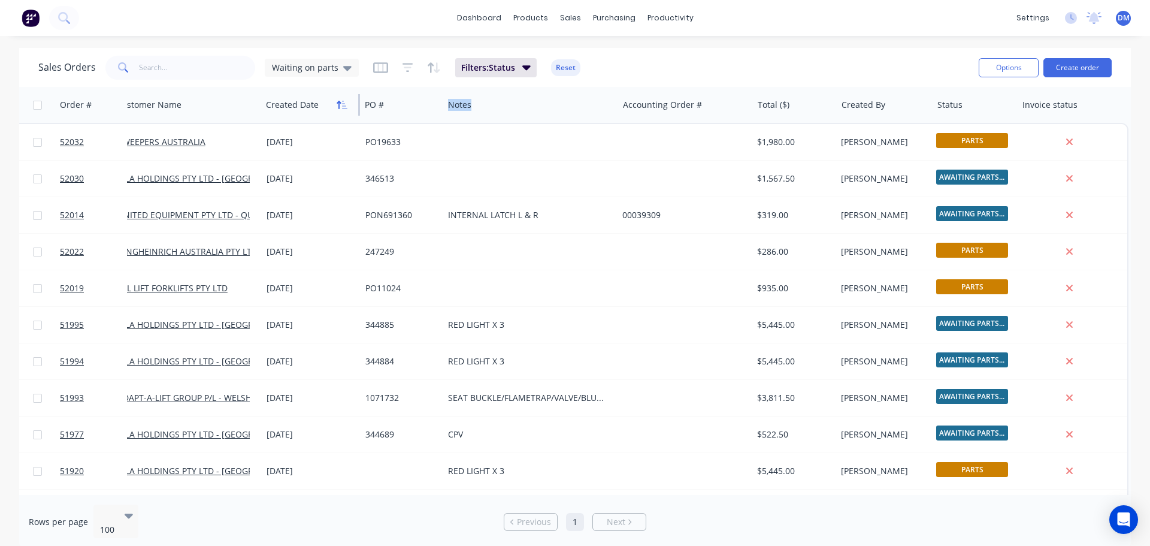
click at [334, 96] on div "Created Date" at bounding box center [310, 105] width 99 height 36
click at [345, 65] on icon at bounding box center [347, 67] width 8 height 13
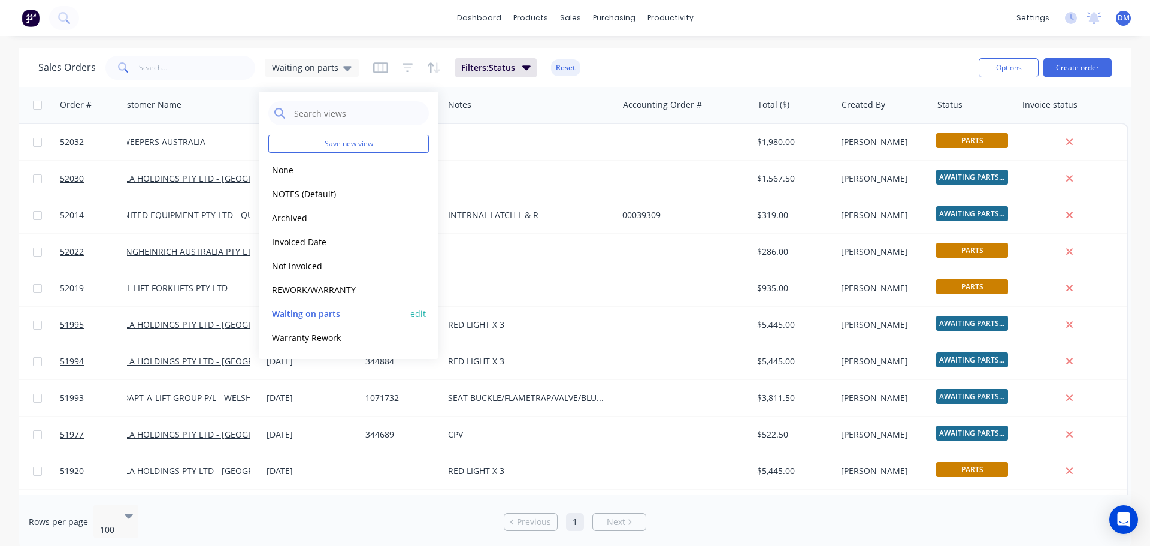
click at [419, 314] on button "edit" at bounding box center [418, 313] width 16 height 13
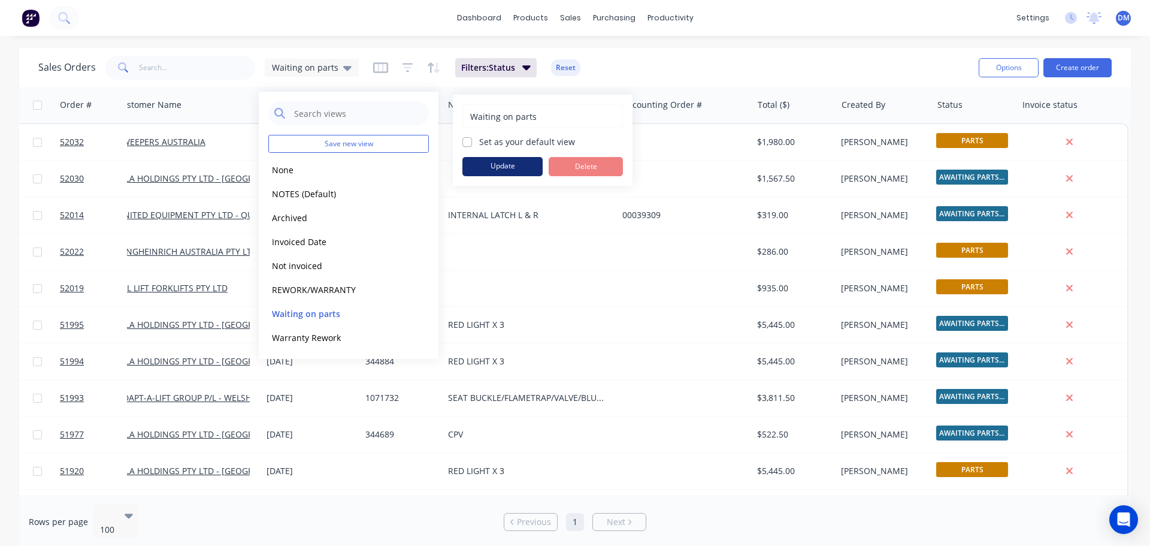
click at [522, 166] on button "Update" at bounding box center [502, 166] width 80 height 19
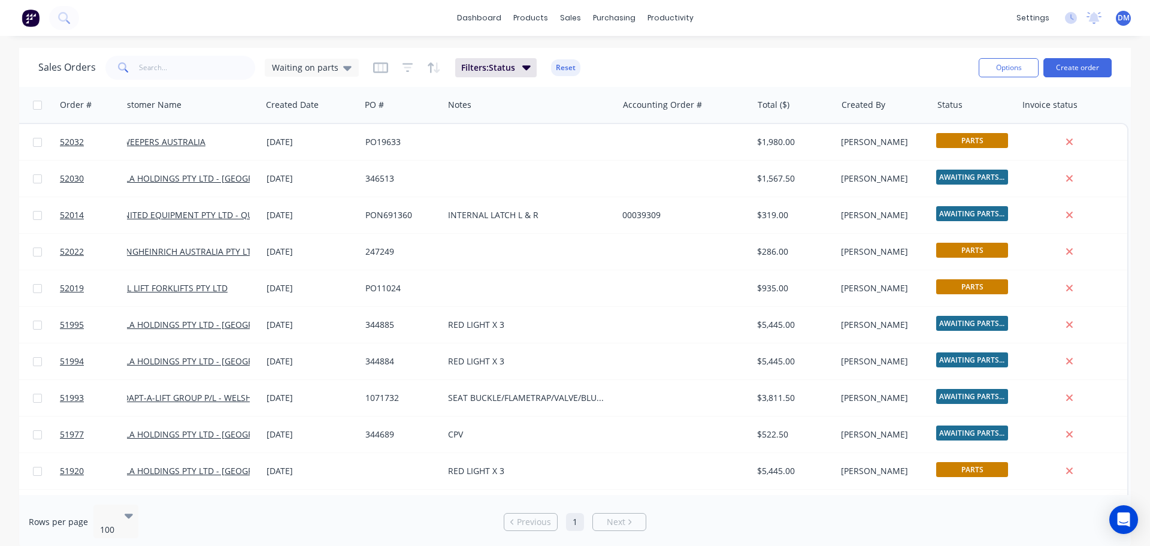
click at [618, 64] on div "Sales Orders Waiting on parts Filters: Status Reset" at bounding box center [503, 67] width 931 height 29
click at [572, 63] on button "Reset" at bounding box center [565, 67] width 29 height 17
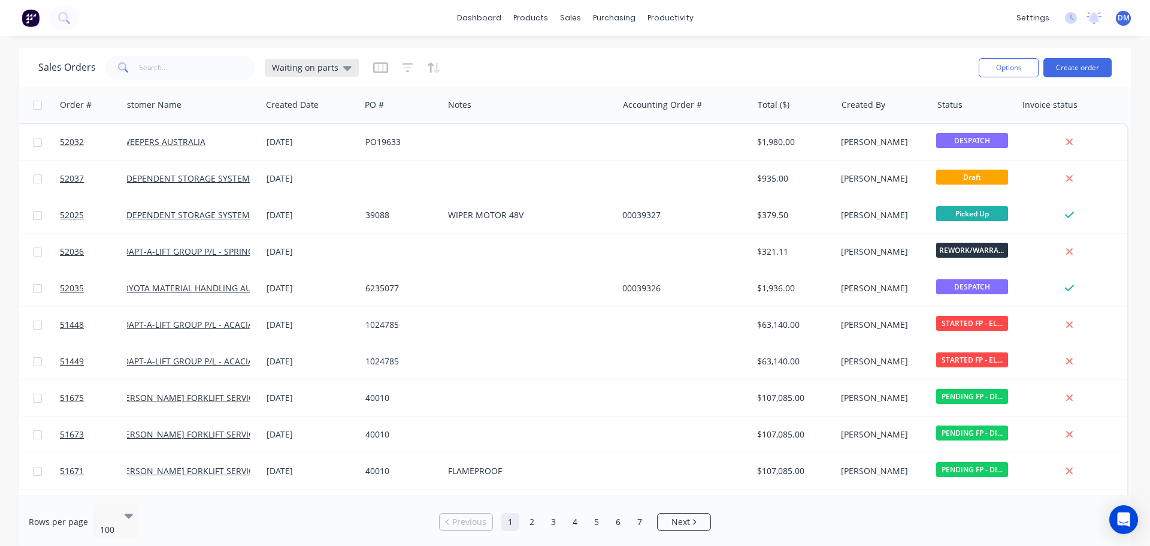
scroll to position [0, 16]
click at [347, 68] on icon at bounding box center [347, 68] width 8 height 5
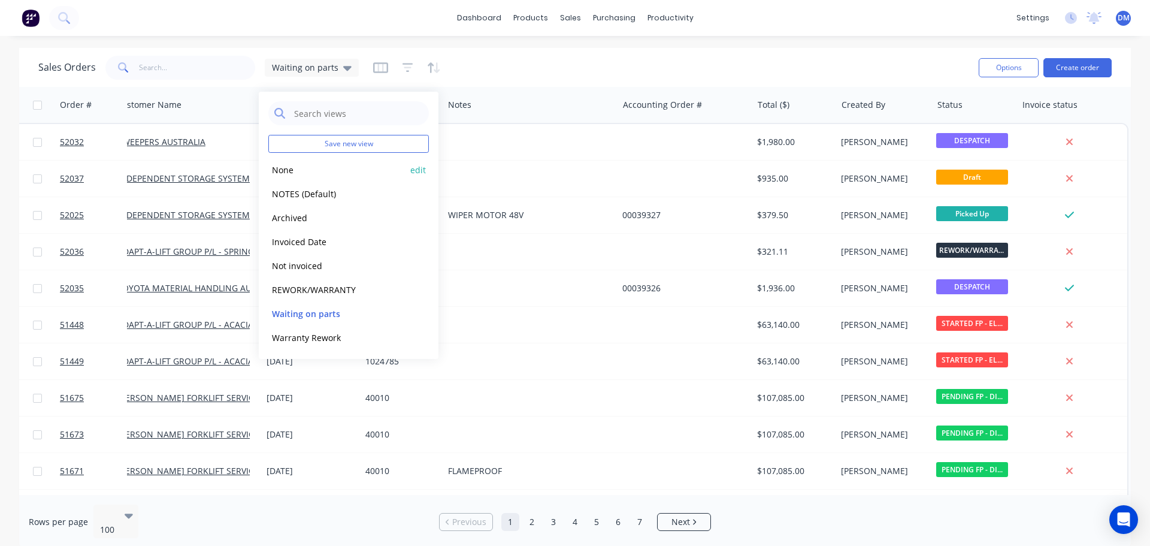
click at [312, 169] on button "None" at bounding box center [336, 170] width 137 height 14
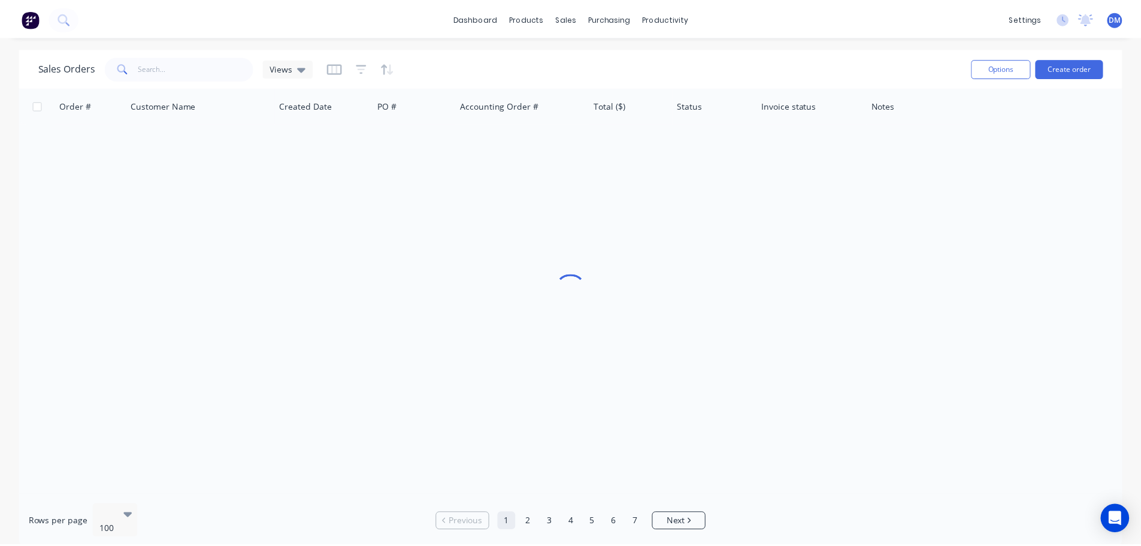
scroll to position [0, 0]
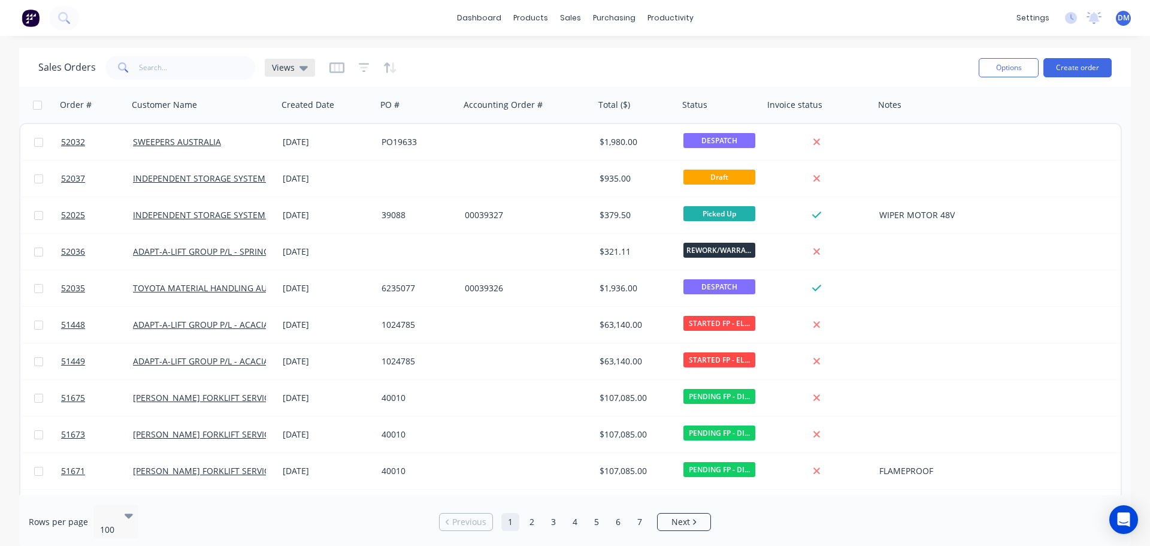
click at [297, 65] on div "Views" at bounding box center [290, 67] width 36 height 11
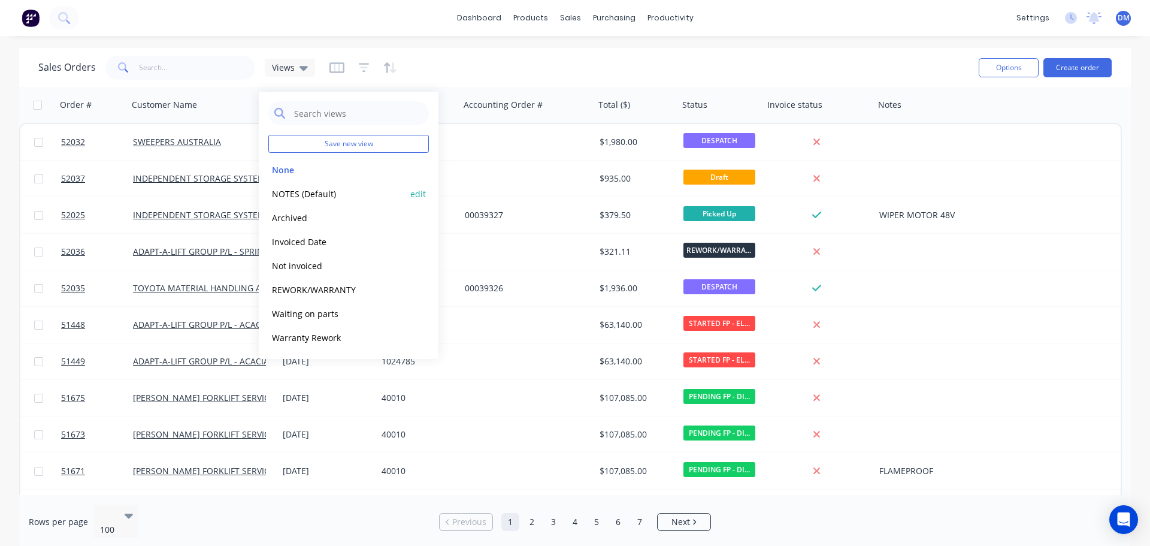
click at [302, 194] on button "NOTES (Default)" at bounding box center [336, 194] width 137 height 14
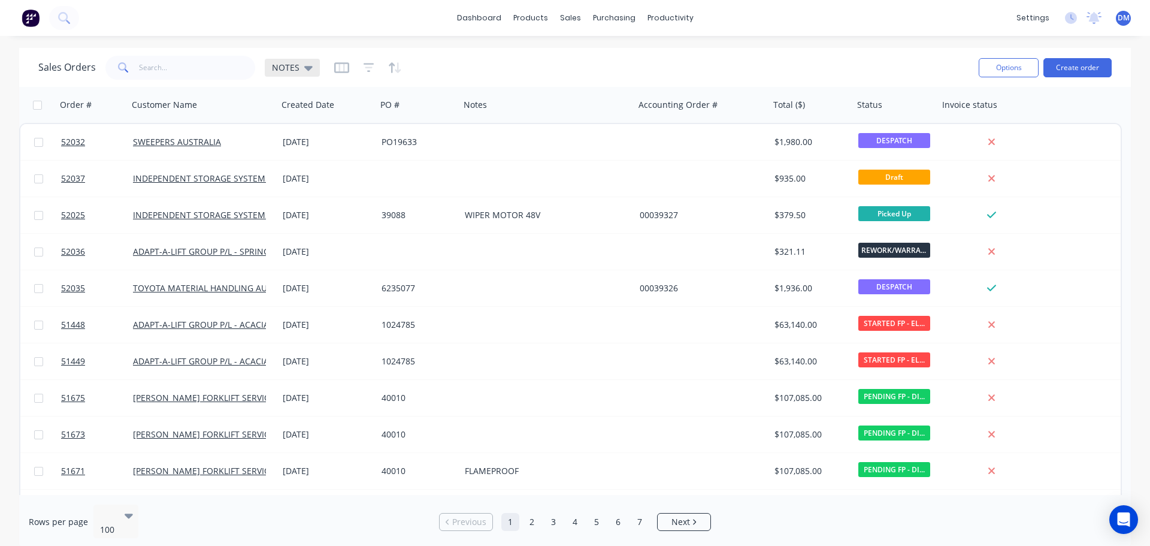
click at [304, 66] on icon at bounding box center [308, 68] width 8 height 5
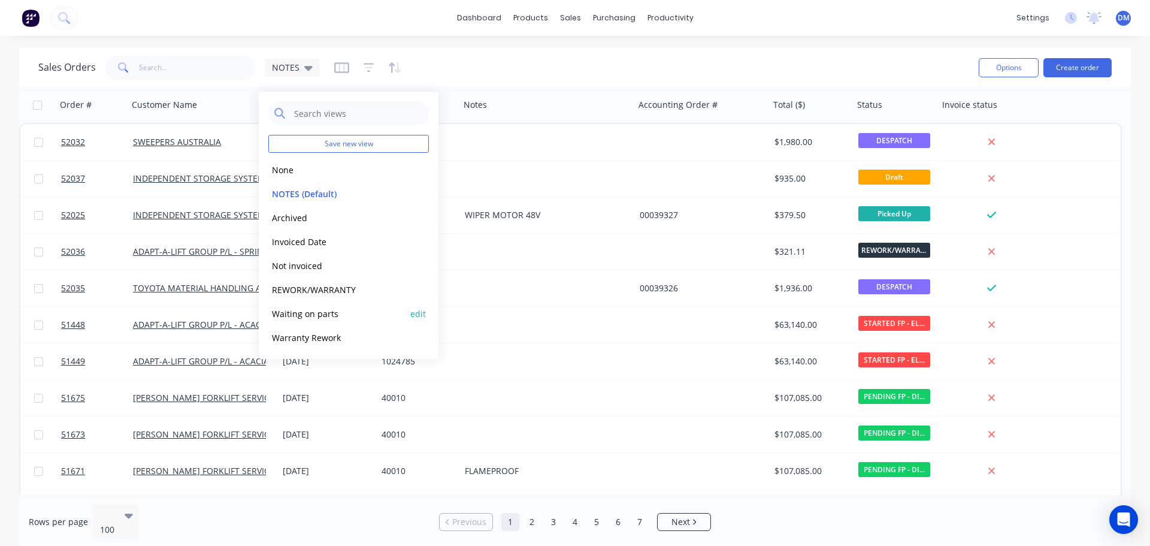
click at [314, 314] on button "Waiting on parts" at bounding box center [336, 314] width 137 height 14
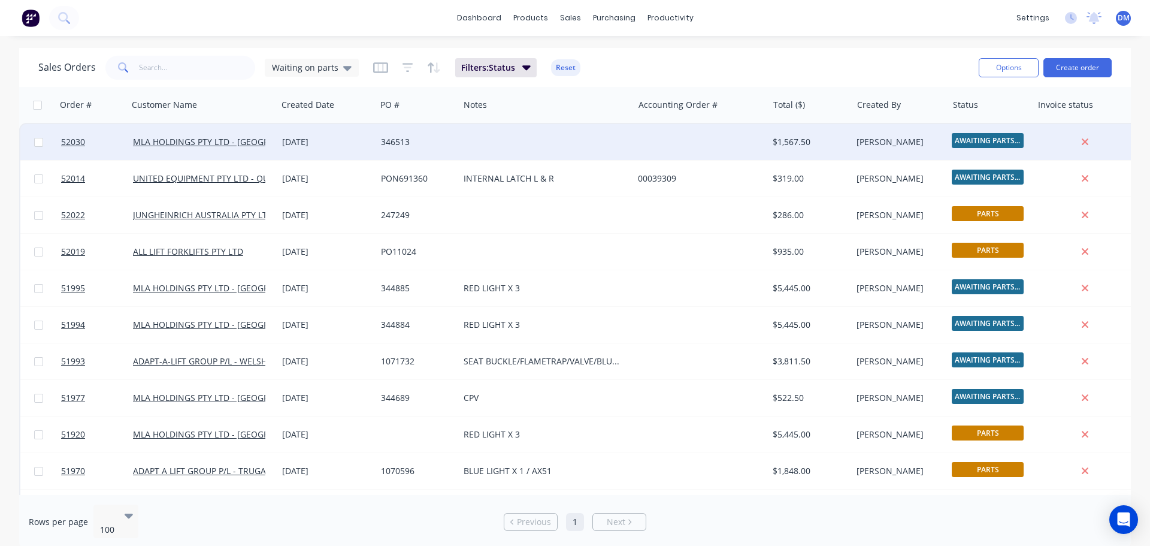
click at [427, 141] on div "346513" at bounding box center [415, 142] width 69 height 12
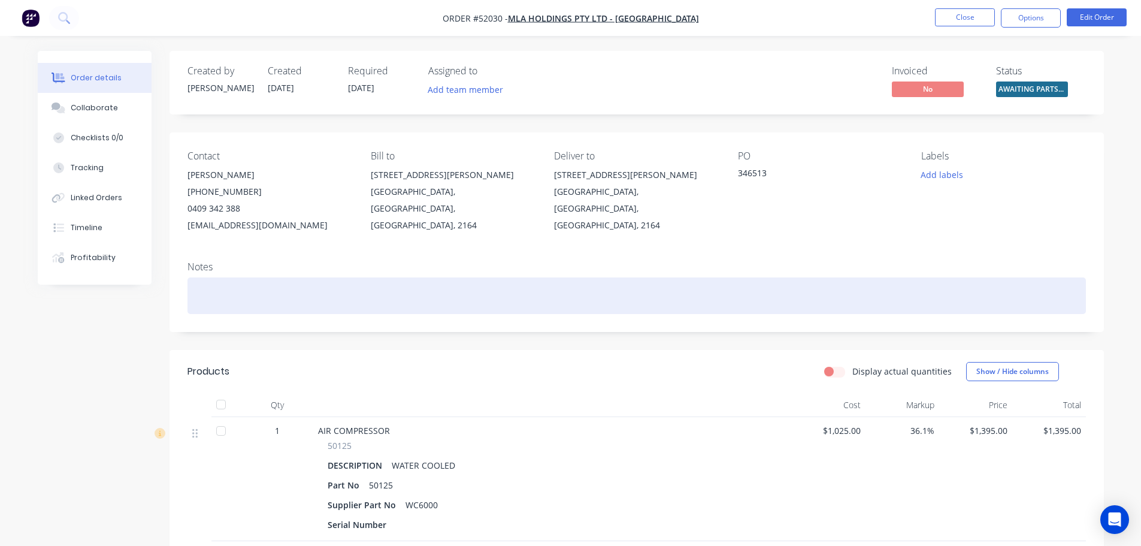
click at [320, 286] on div at bounding box center [636, 295] width 898 height 37
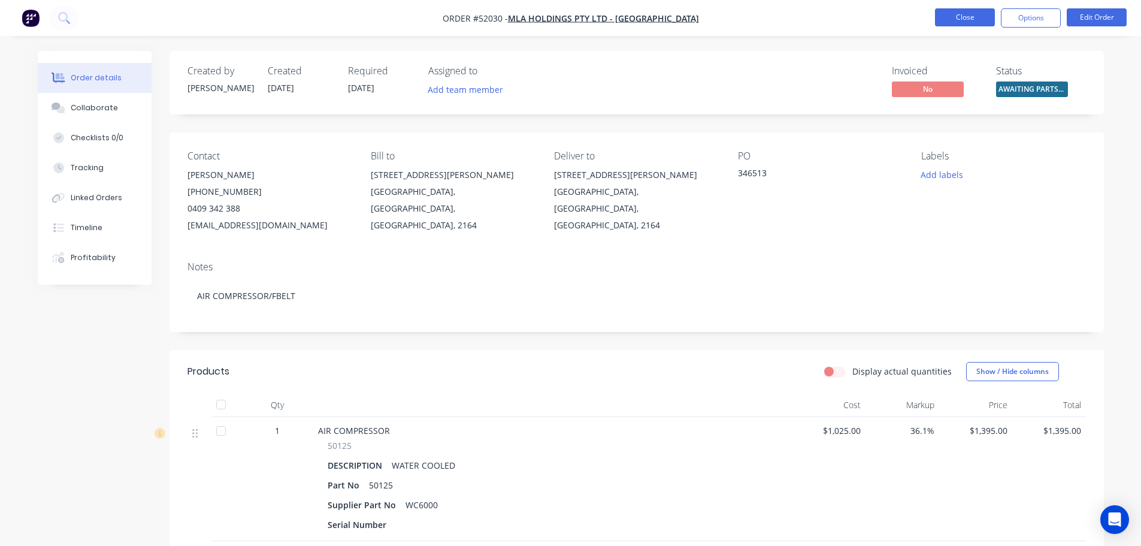
click at [940, 20] on button "Close" at bounding box center [965, 17] width 60 height 18
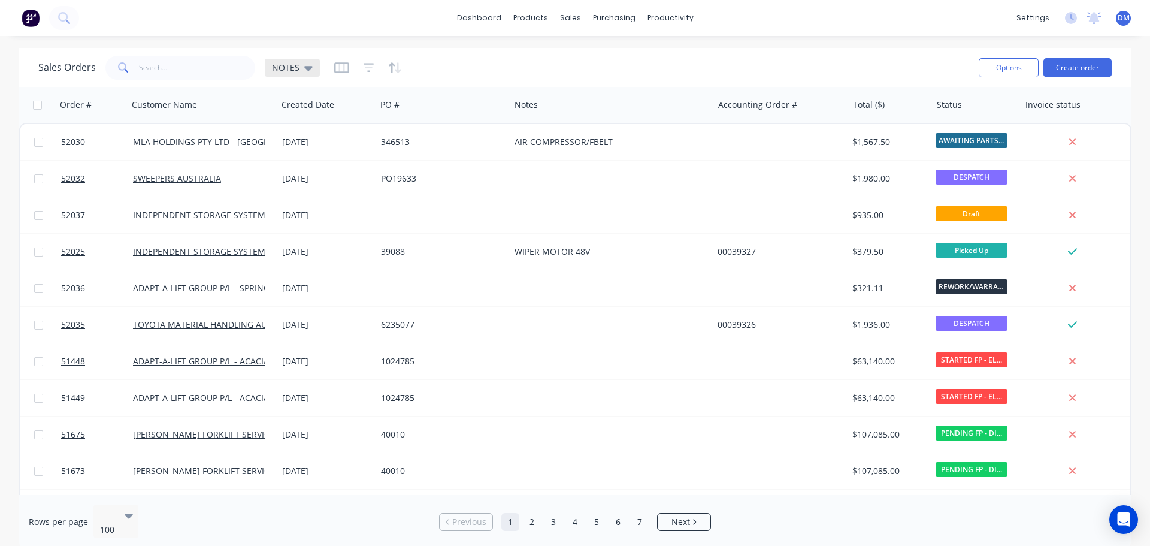
click at [304, 68] on icon at bounding box center [308, 67] width 8 height 13
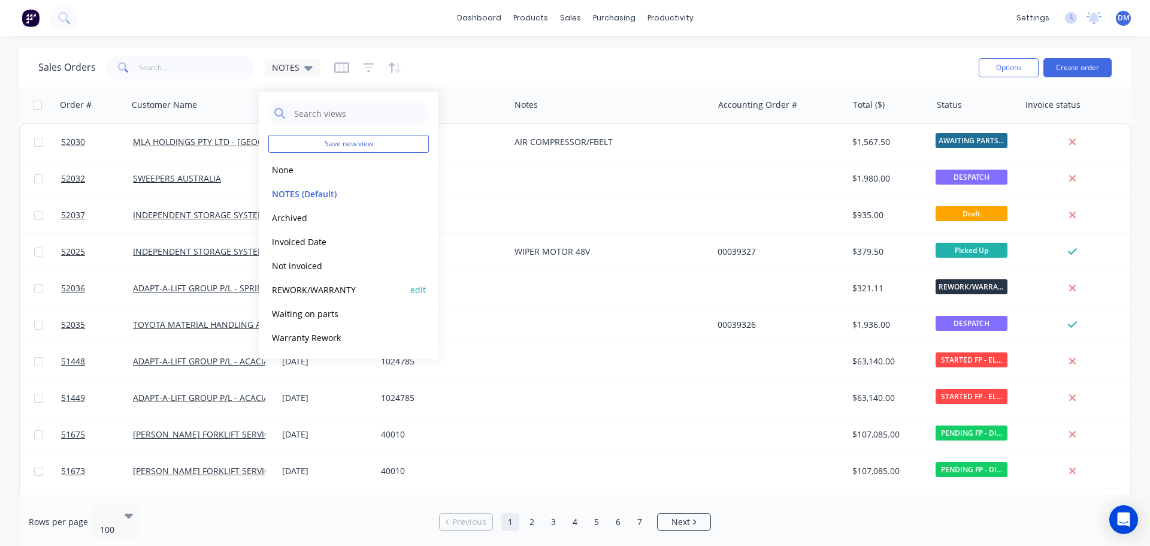
click at [326, 288] on button "REWORK/WARRANTY" at bounding box center [336, 290] width 137 height 14
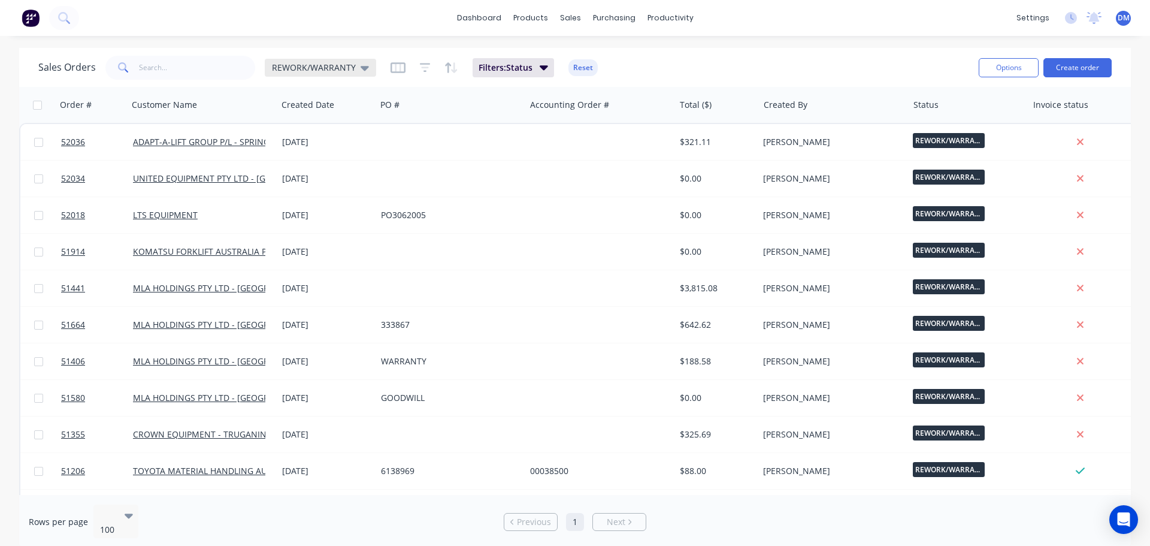
click at [354, 72] on div "REWORK/WARRANTY" at bounding box center [320, 67] width 97 height 11
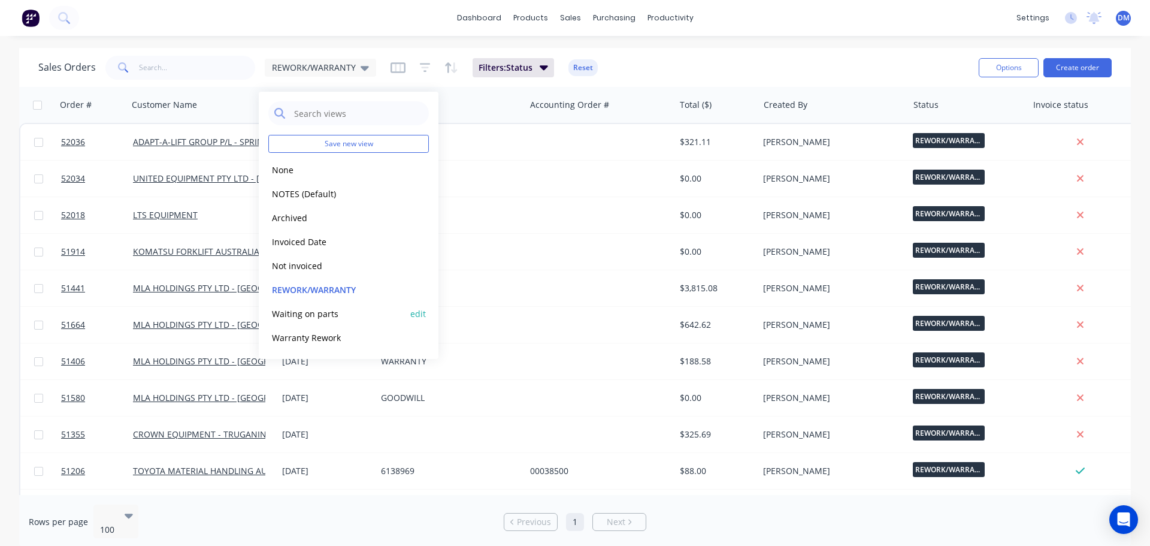
click at [322, 313] on button "Waiting on parts" at bounding box center [336, 314] width 137 height 14
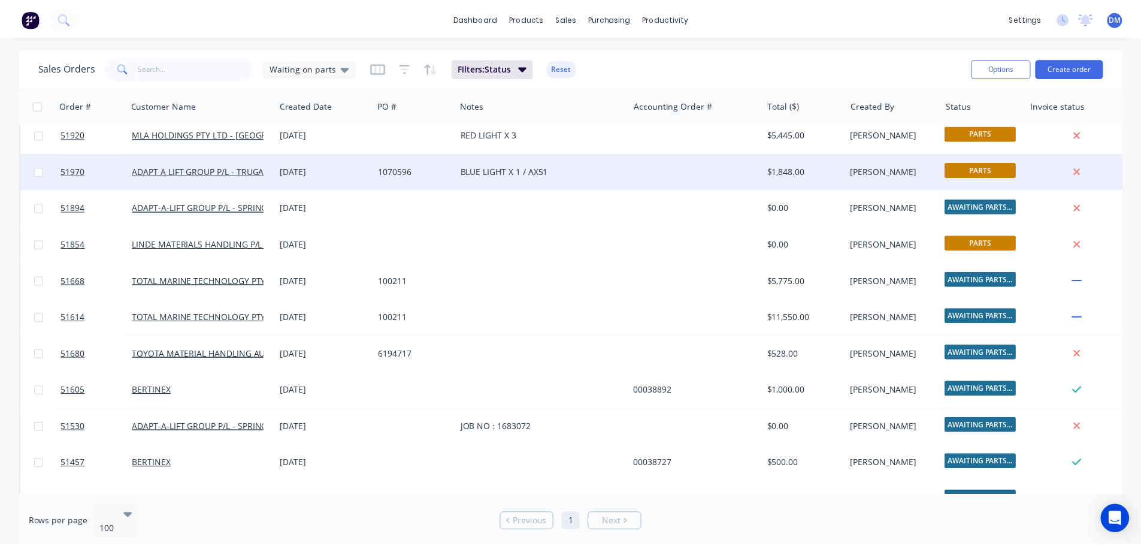
scroll to position [328, 0]
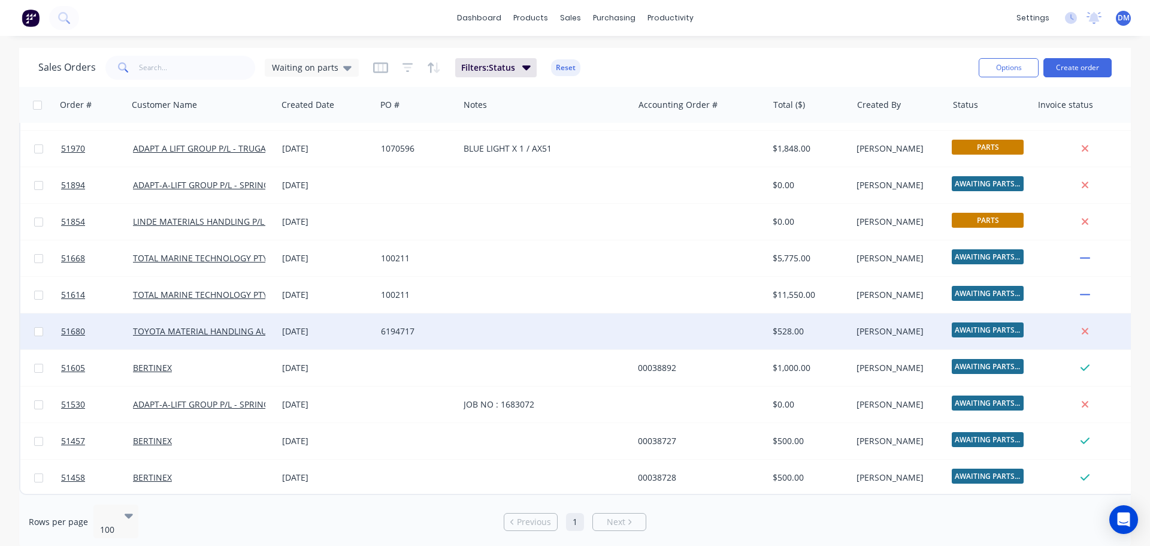
click at [523, 325] on div at bounding box center [546, 331] width 174 height 36
click at [674, 317] on div at bounding box center [700, 331] width 135 height 36
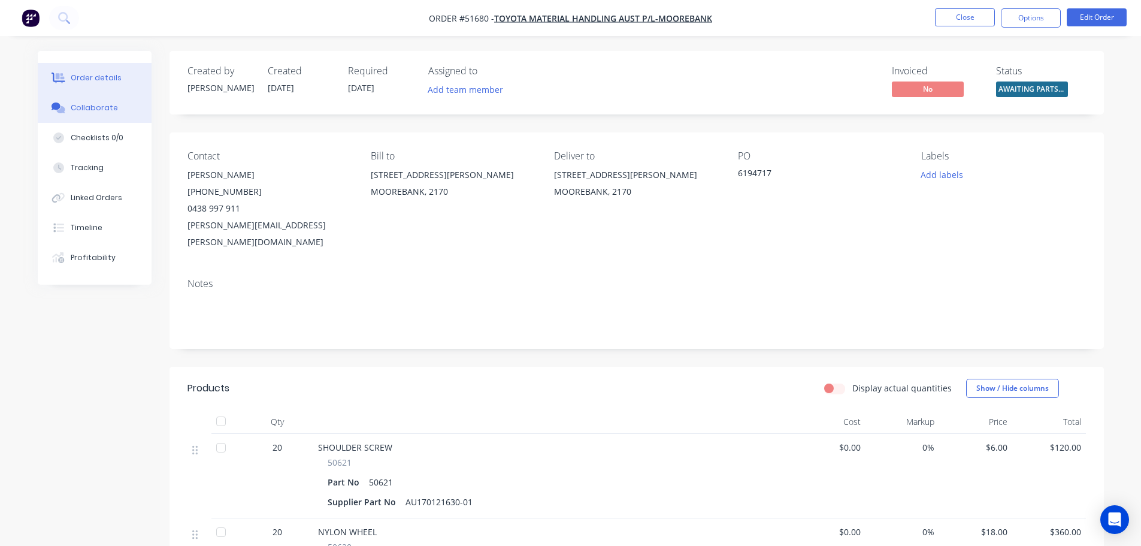
click at [99, 103] on div "Collaborate" at bounding box center [94, 107] width 47 height 11
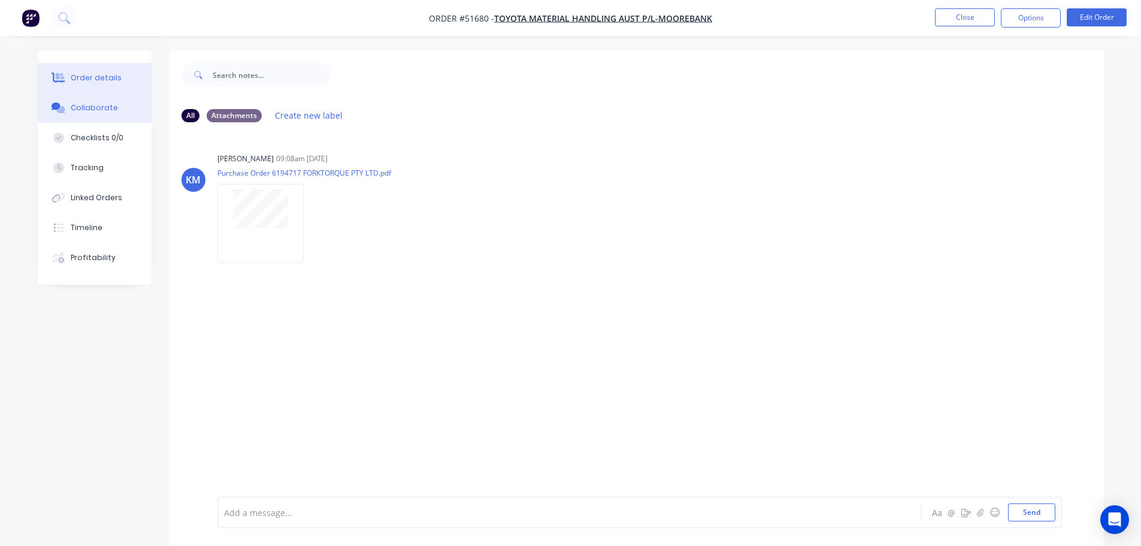
click at [111, 74] on div "Order details" at bounding box center [96, 77] width 51 height 11
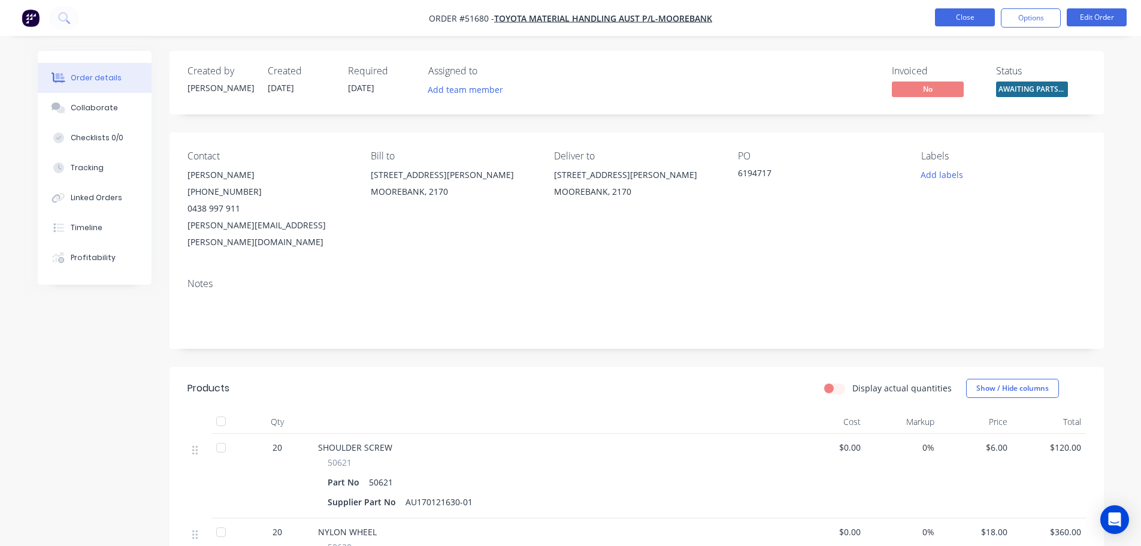
click at [959, 19] on button "Close" at bounding box center [965, 17] width 60 height 18
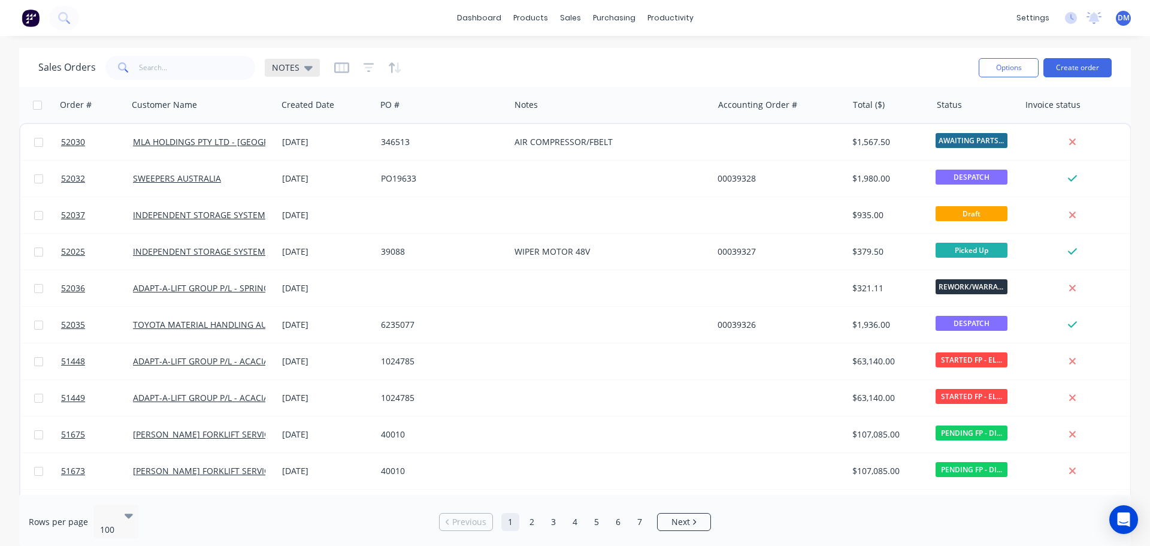
click at [304, 68] on icon at bounding box center [308, 67] width 8 height 13
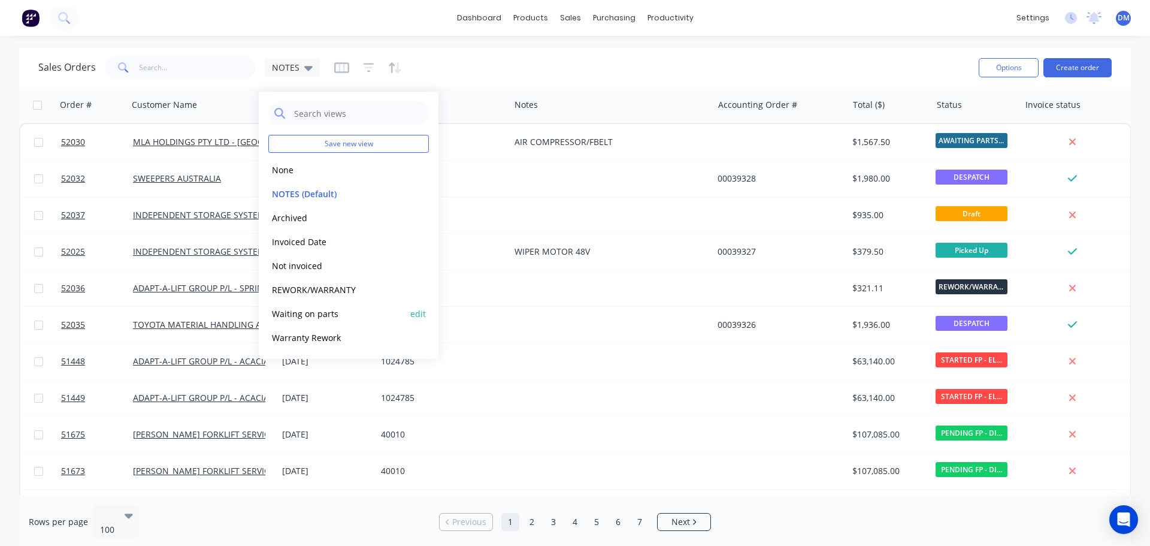
click at [318, 312] on button "Waiting on parts" at bounding box center [336, 314] width 137 height 14
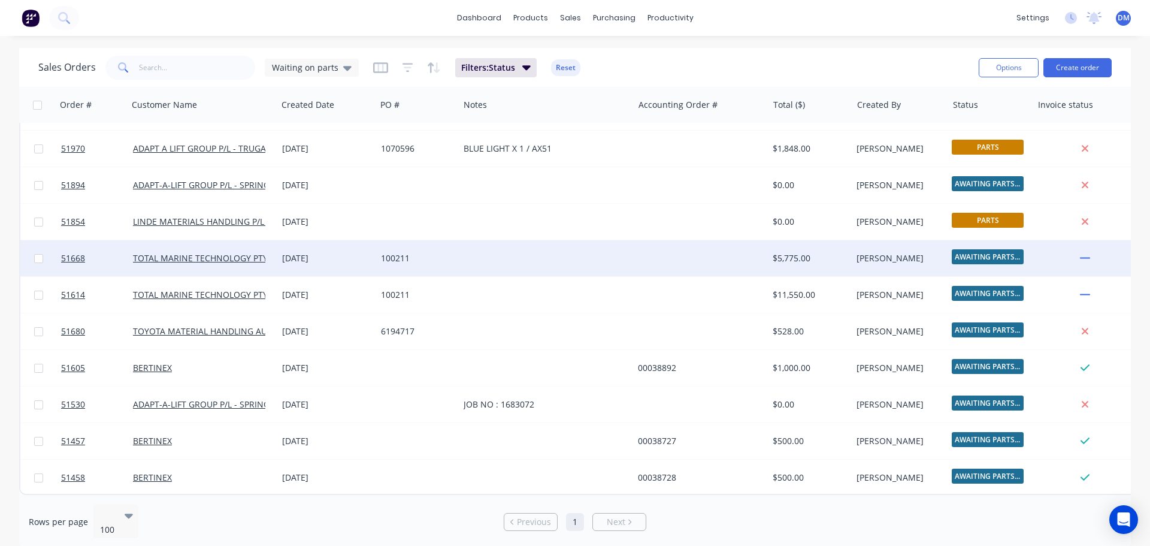
scroll to position [328, 0]
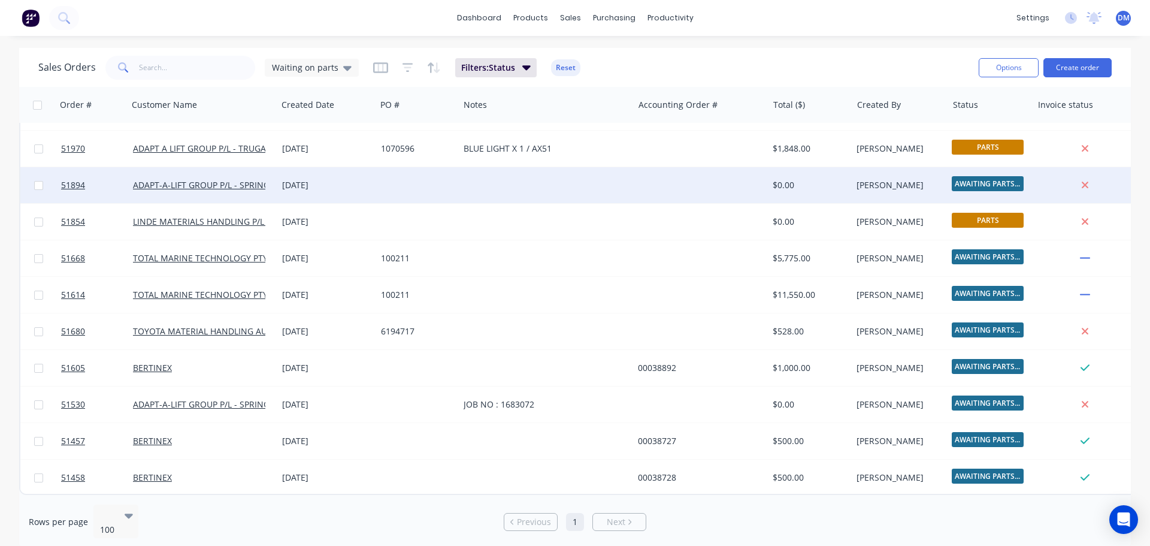
click at [480, 178] on div at bounding box center [546, 185] width 174 height 36
click at [423, 178] on div at bounding box center [417, 185] width 83 height 36
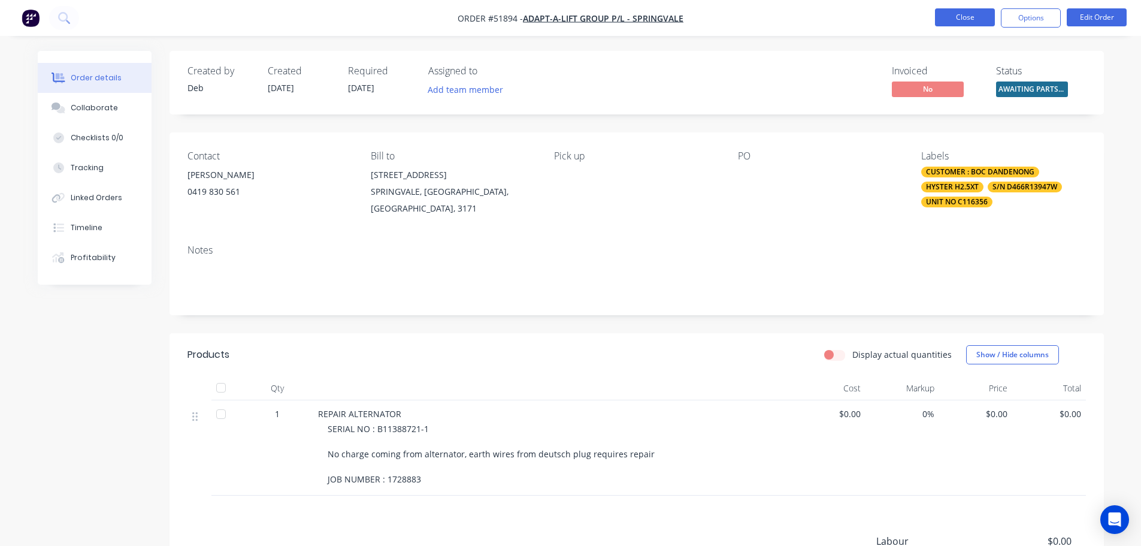
click at [958, 22] on button "Close" at bounding box center [965, 17] width 60 height 18
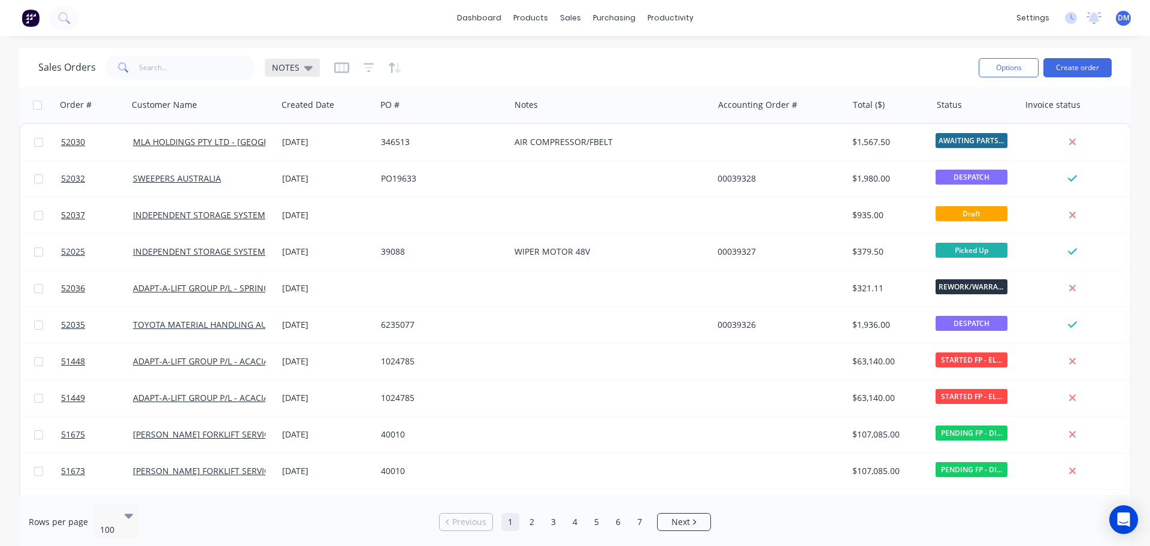
click at [307, 68] on icon at bounding box center [308, 68] width 8 height 5
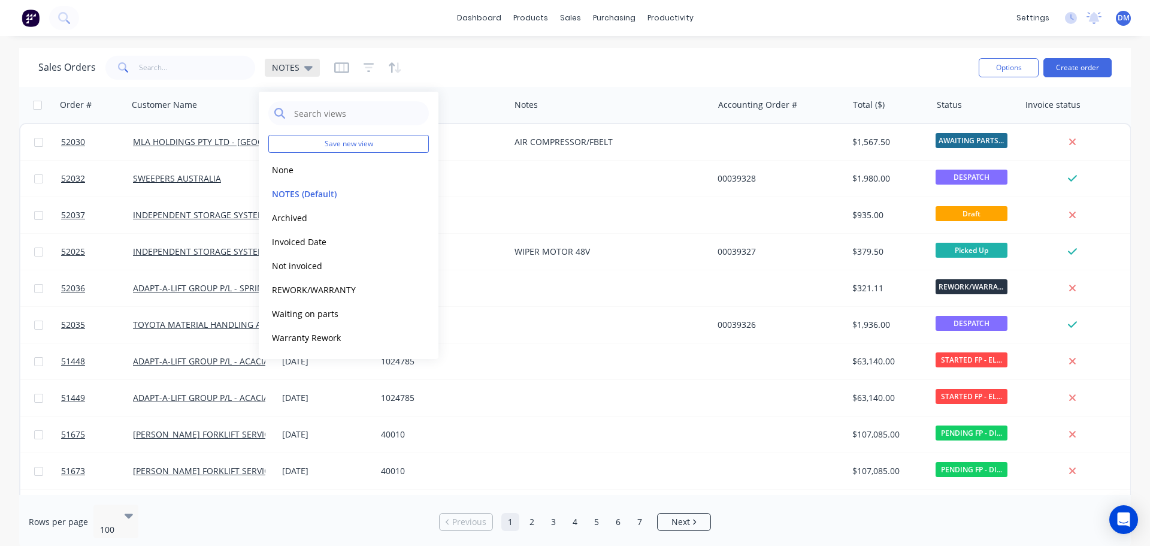
click at [307, 68] on icon at bounding box center [308, 68] width 8 height 5
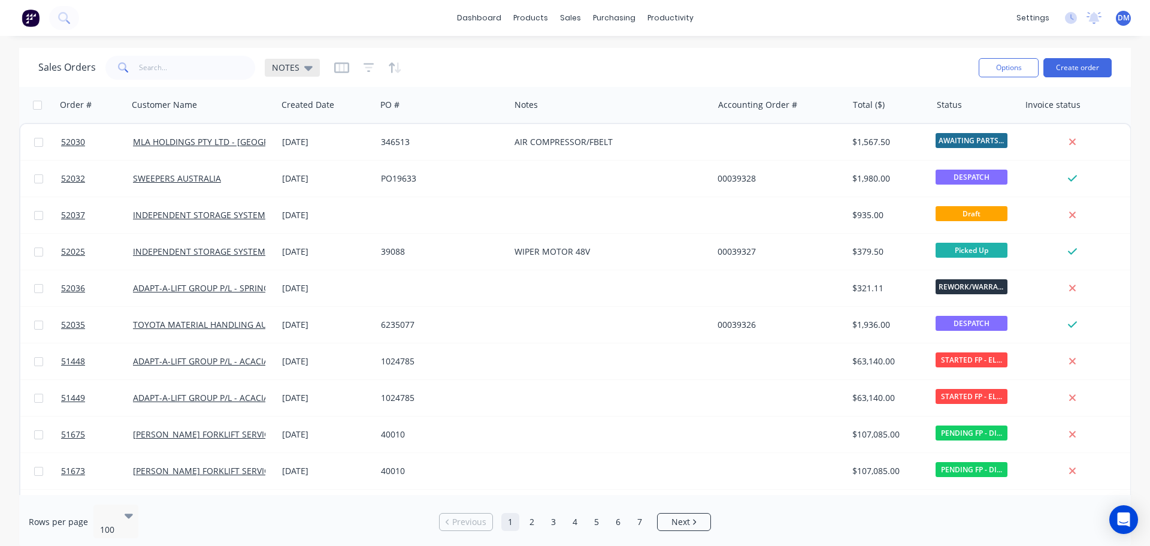
click at [301, 71] on div "NOTES" at bounding box center [292, 67] width 41 height 11
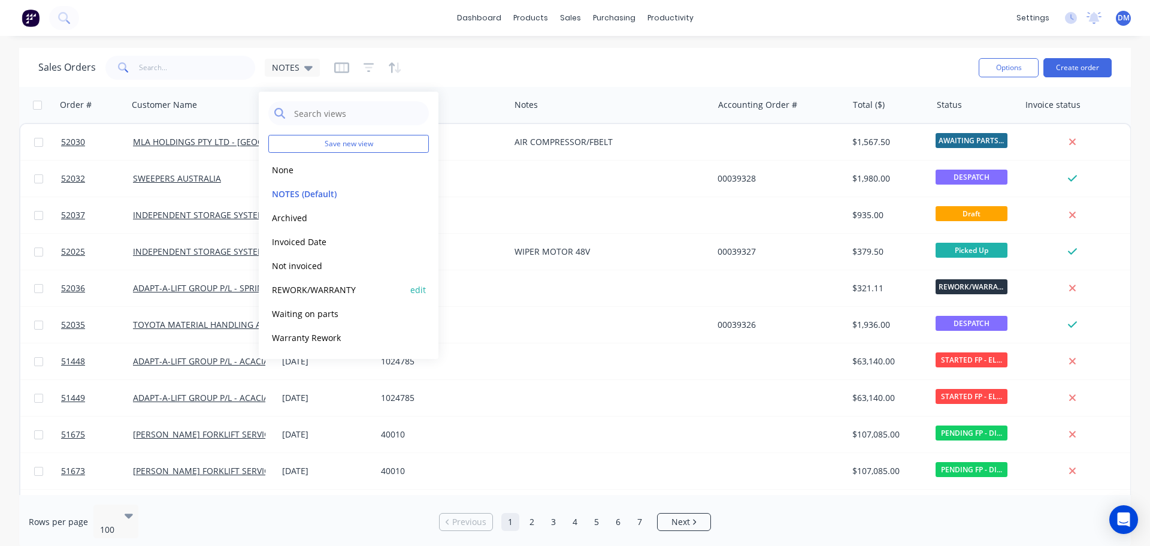
click at [306, 284] on button "REWORK/WARRANTY" at bounding box center [336, 290] width 137 height 14
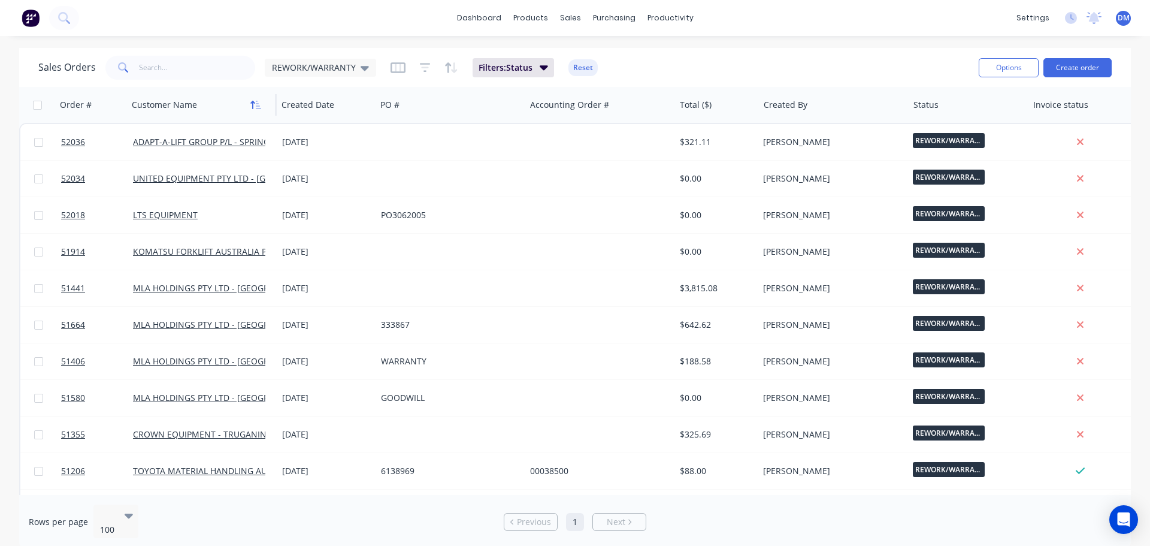
click at [258, 105] on icon "button" at bounding box center [255, 105] width 11 height 10
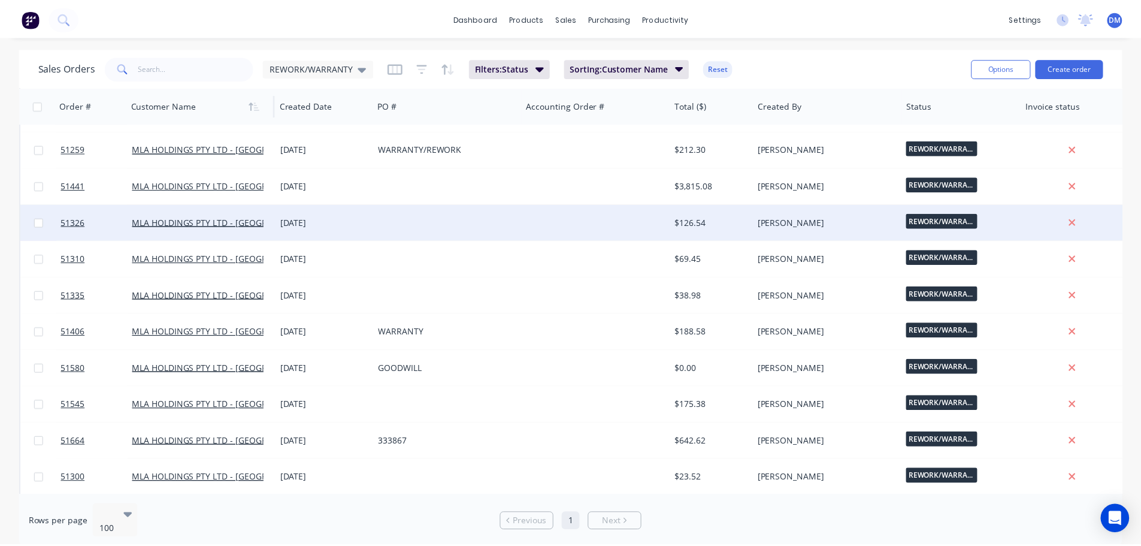
scroll to position [359, 0]
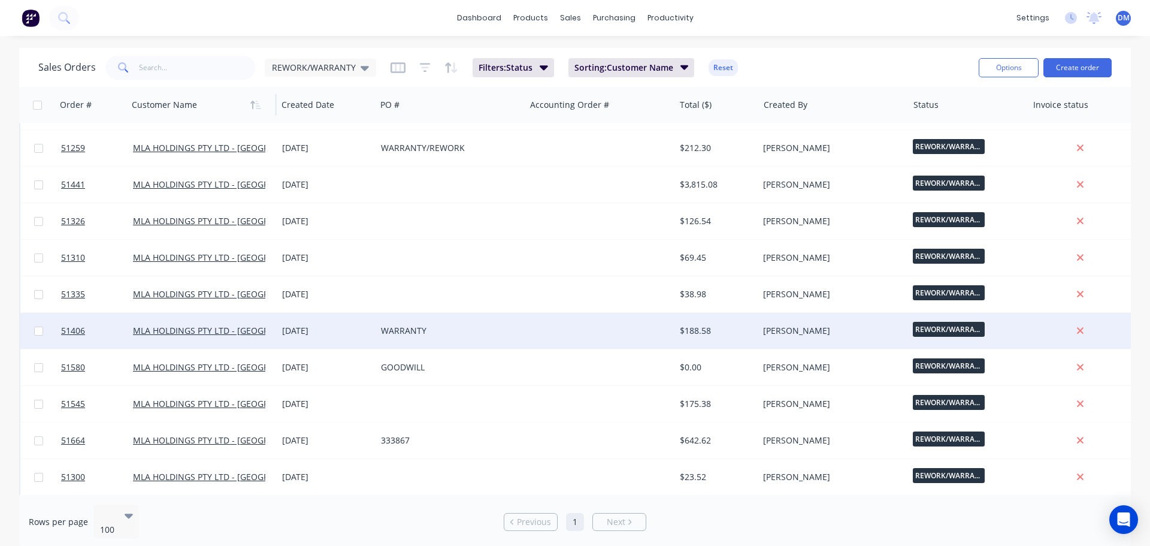
click at [457, 325] on div "WARRANTY" at bounding box center [447, 331] width 133 height 12
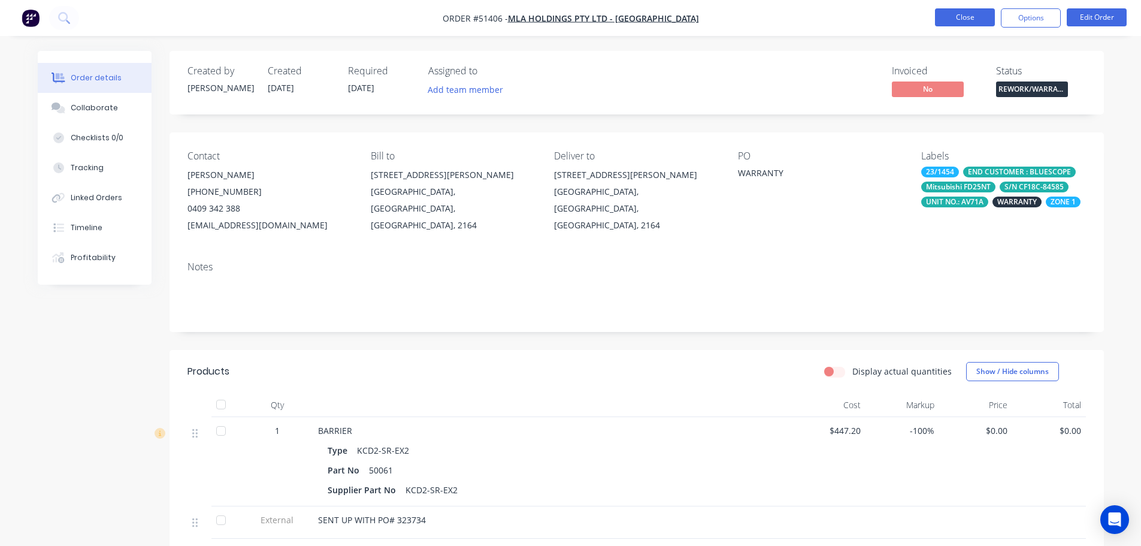
click at [953, 14] on button "Close" at bounding box center [965, 17] width 60 height 18
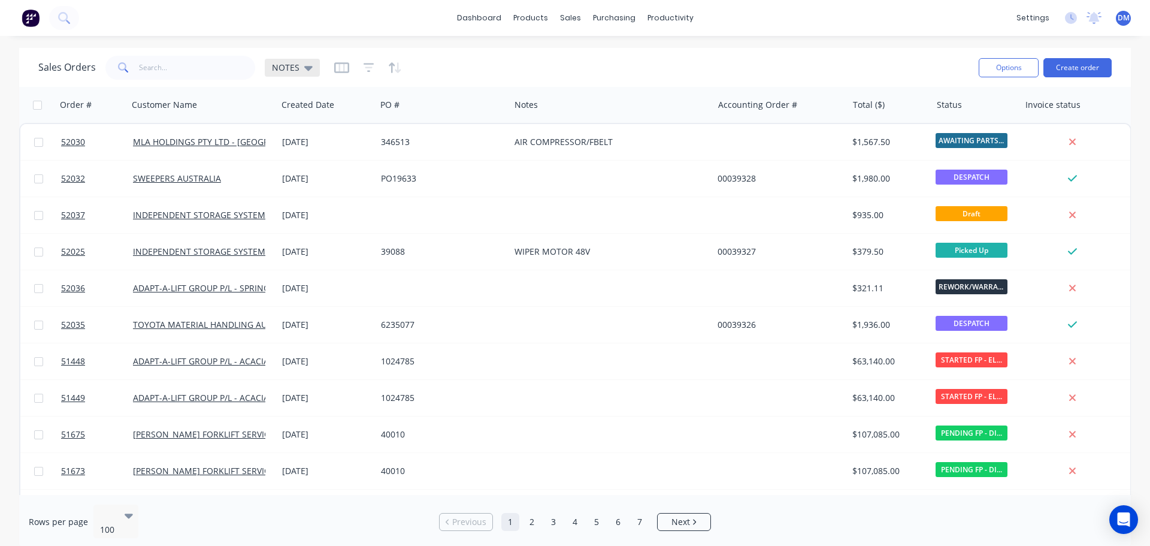
click at [307, 68] on icon at bounding box center [308, 68] width 8 height 5
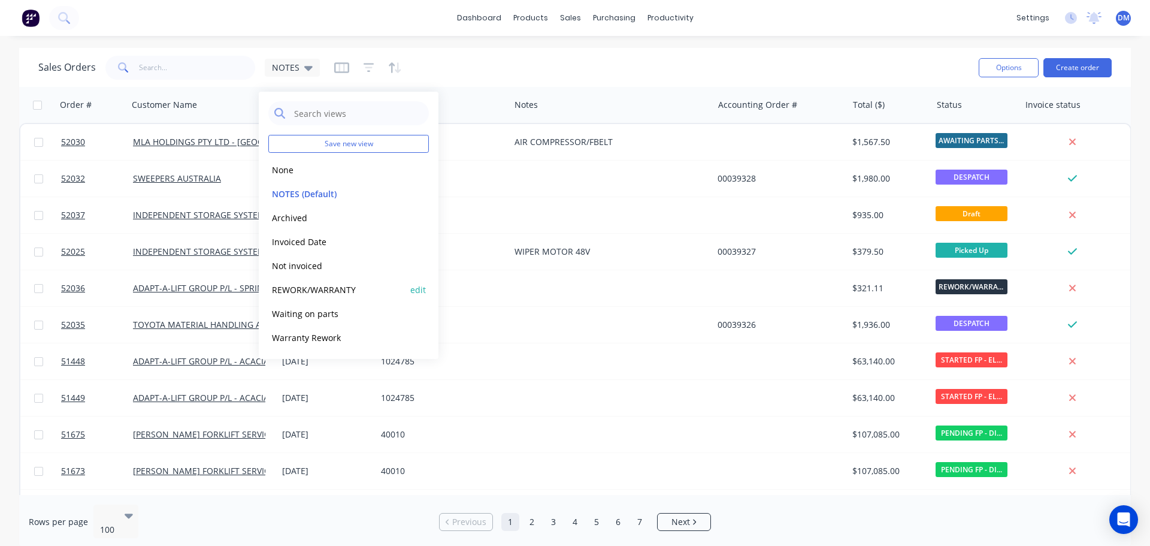
click at [329, 293] on button "REWORK/WARRANTY" at bounding box center [336, 290] width 137 height 14
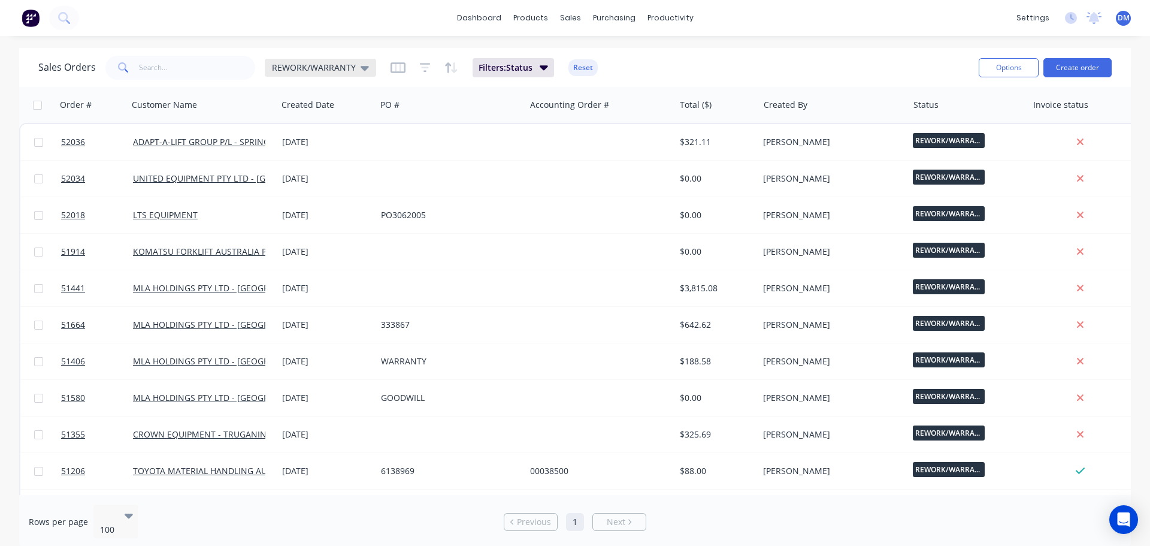
click at [357, 68] on div "REWORK/WARRANTY" at bounding box center [320, 67] width 97 height 11
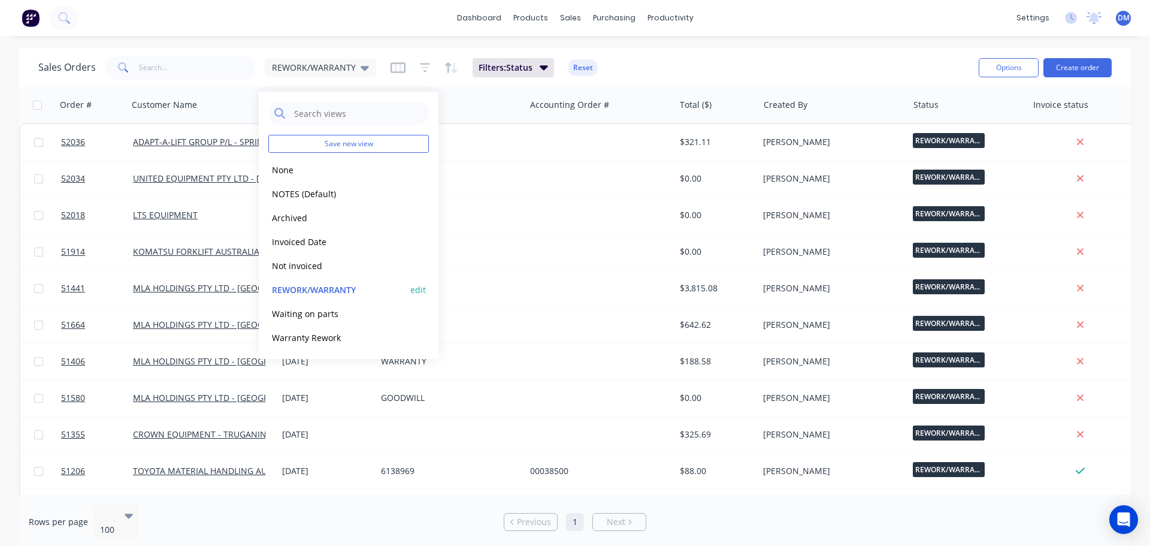
click at [344, 287] on button "REWORK/WARRANTY" at bounding box center [336, 290] width 137 height 14
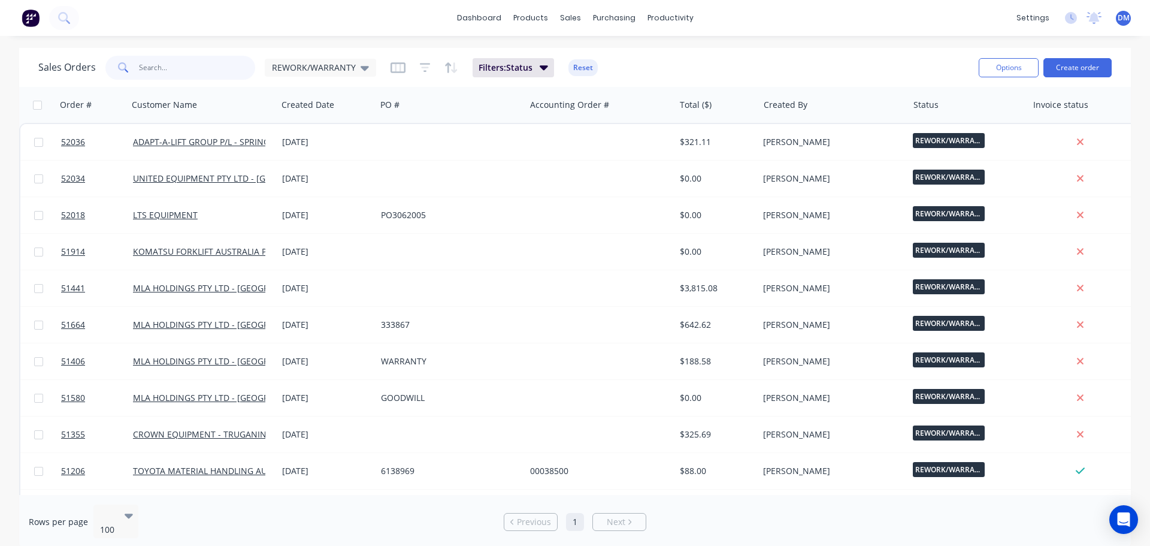
drag, startPoint x: 163, startPoint y: 69, endPoint x: 156, endPoint y: 64, distance: 9.0
click at [162, 69] on input "text" at bounding box center [197, 68] width 117 height 24
click at [577, 68] on button "Reset" at bounding box center [582, 67] width 29 height 17
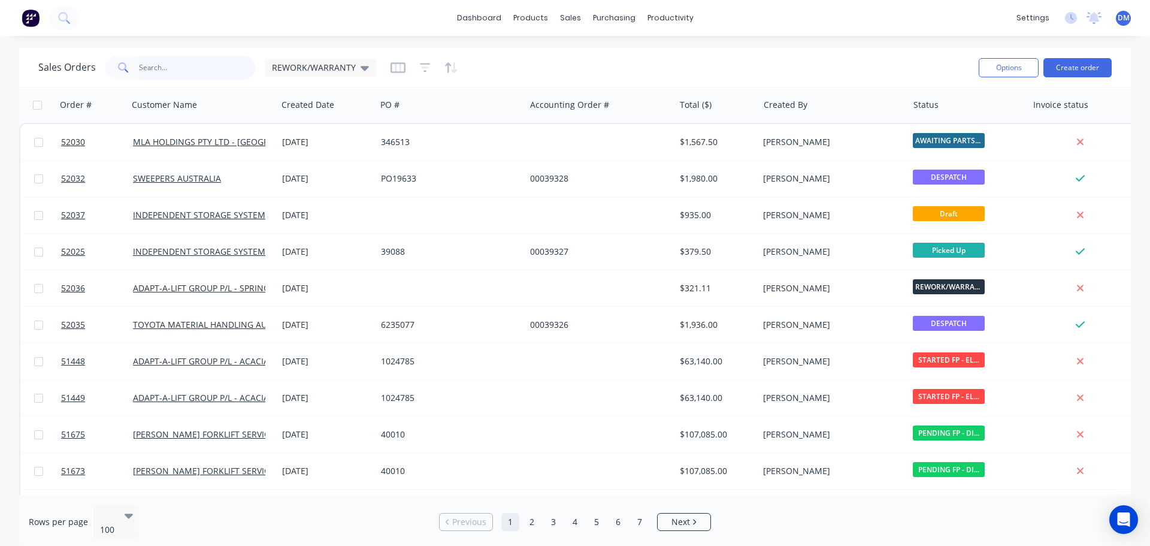
click at [183, 59] on input "text" at bounding box center [197, 68] width 117 height 24
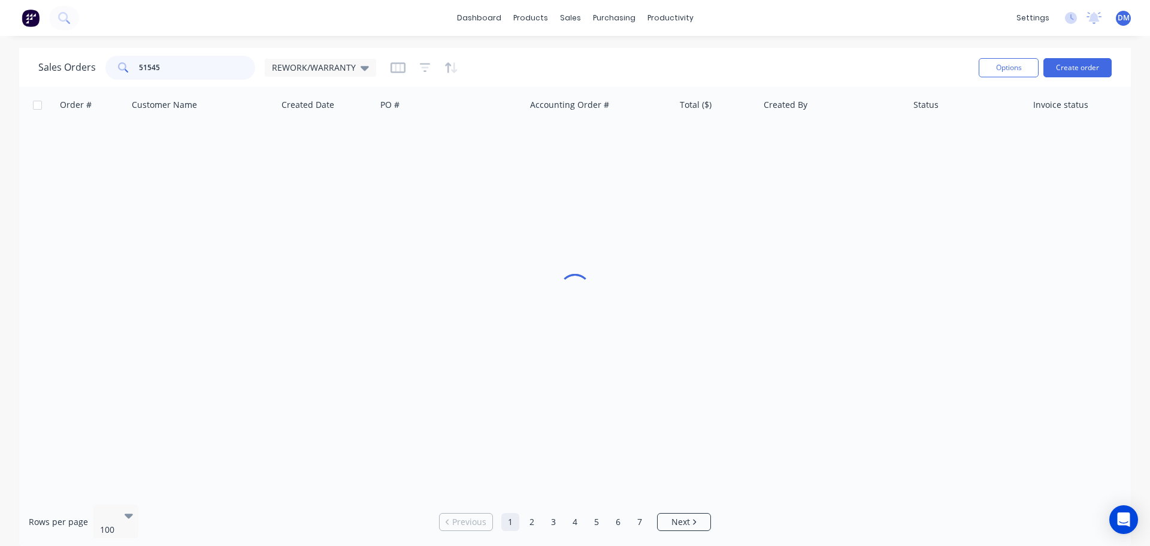
type input "51545"
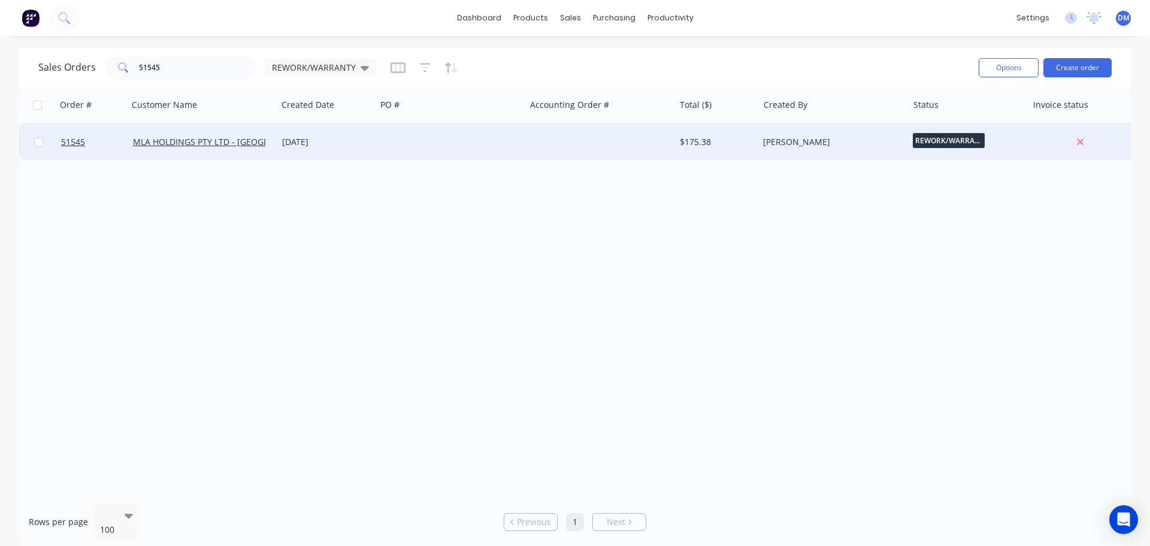
click at [398, 146] on div at bounding box center [450, 142] width 149 height 36
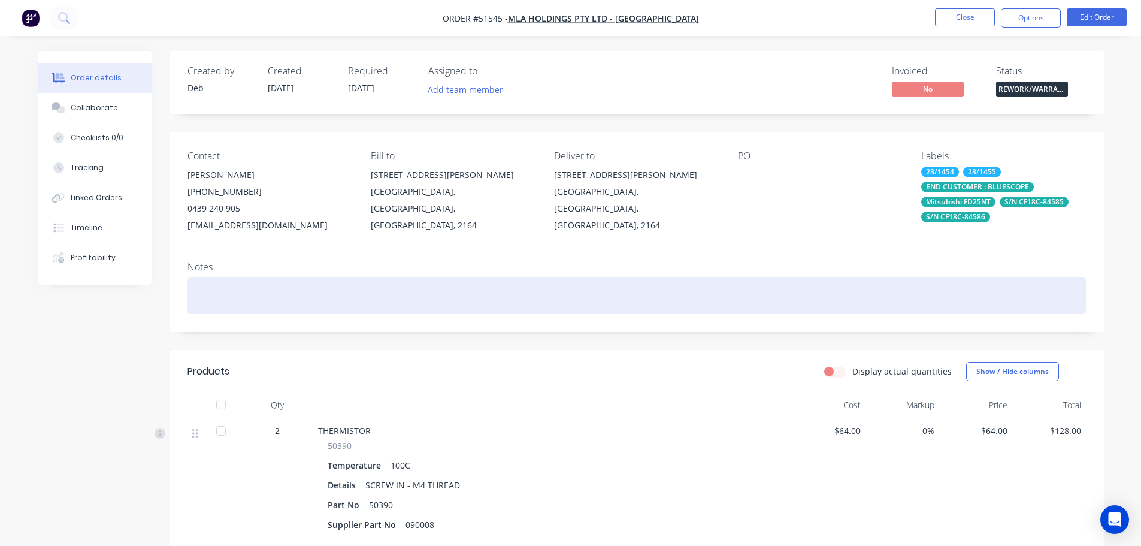
click at [241, 289] on div at bounding box center [636, 295] width 898 height 37
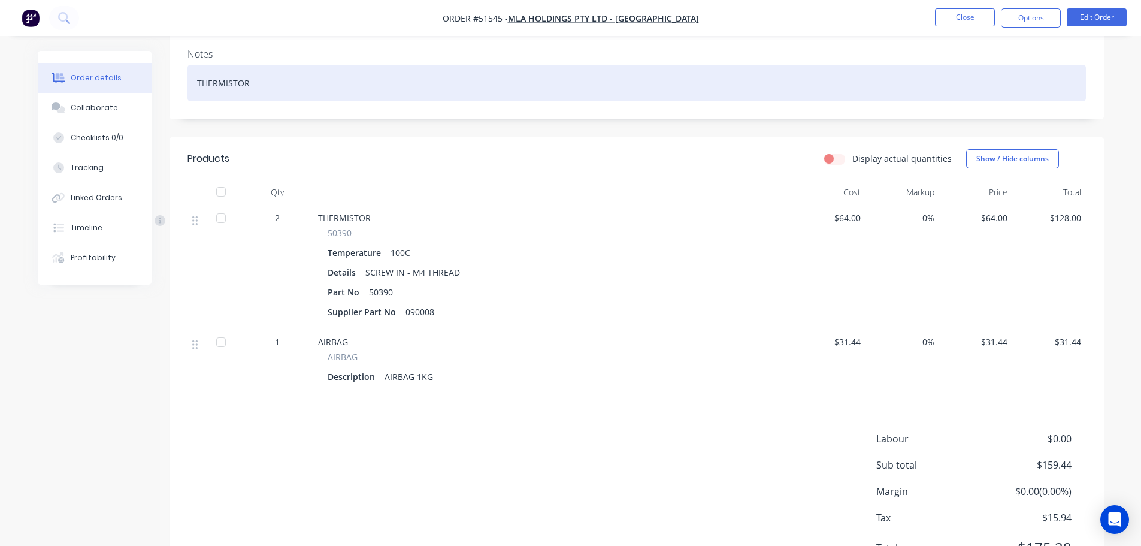
scroll to position [240, 0]
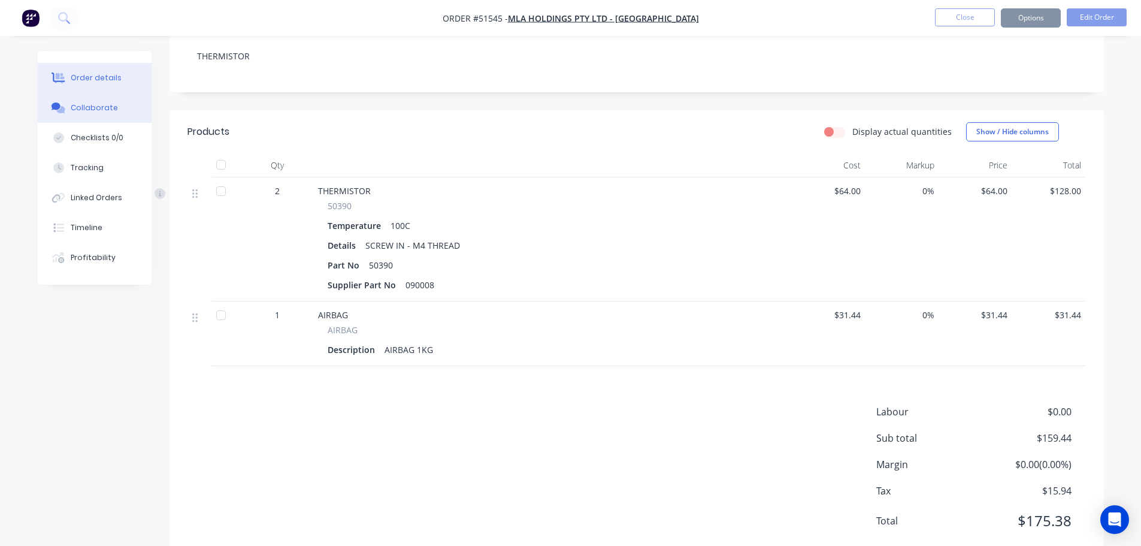
click at [96, 106] on div "Collaborate" at bounding box center [94, 107] width 47 height 11
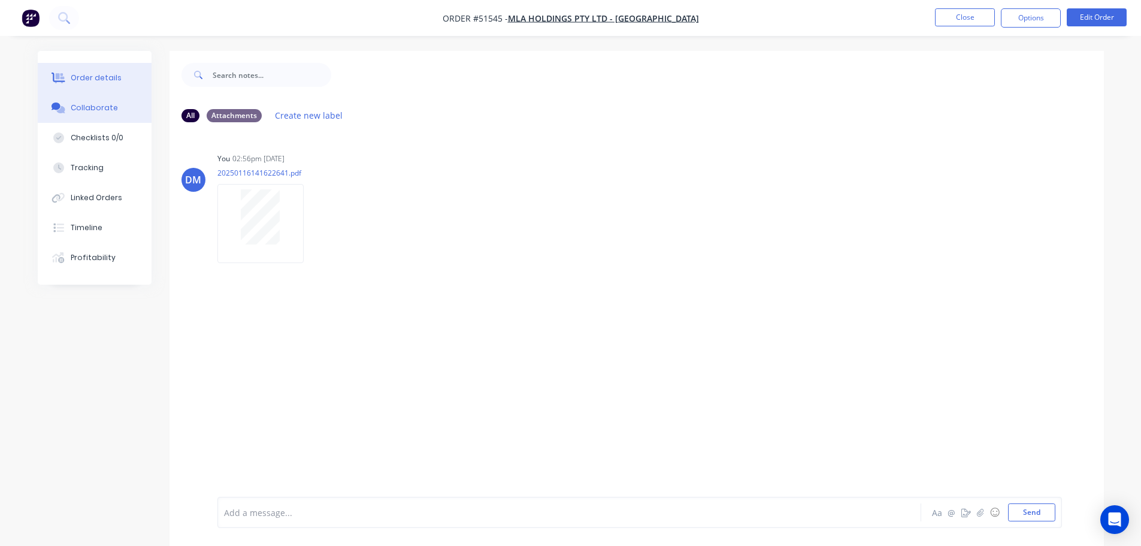
click at [86, 81] on div "Order details" at bounding box center [96, 77] width 51 height 11
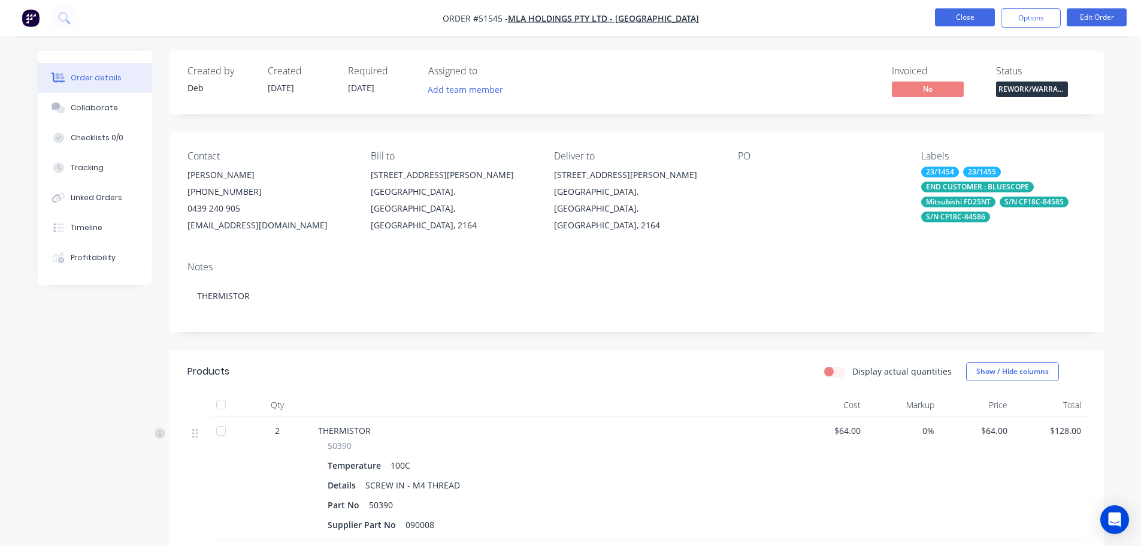
click at [958, 12] on button "Close" at bounding box center [965, 17] width 60 height 18
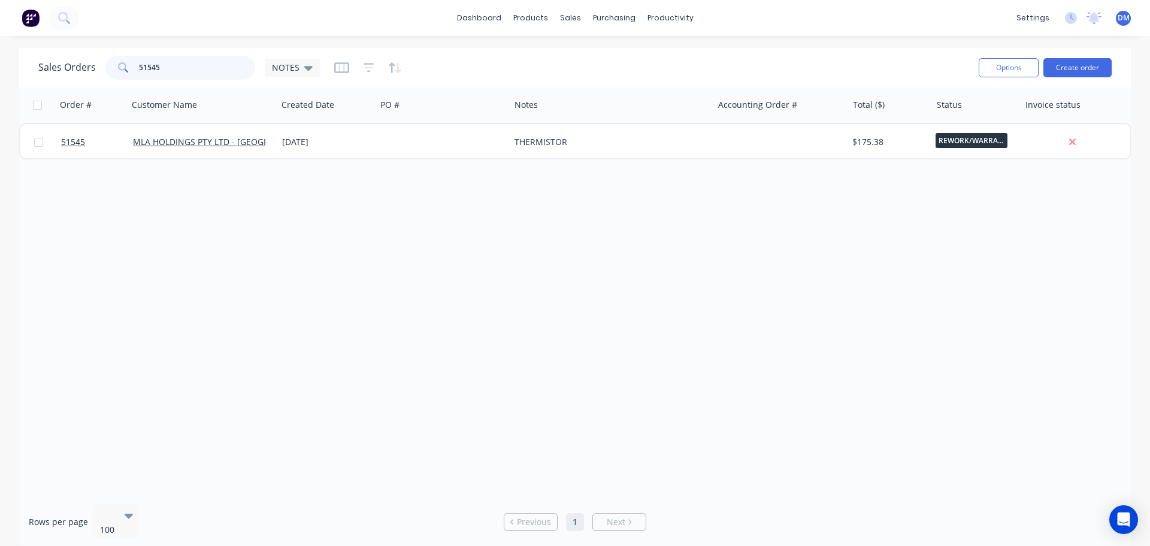
drag, startPoint x: 153, startPoint y: 64, endPoint x: 11, endPoint y: 74, distance: 142.3
click at [49, 70] on div "Sales Orders 51545 NOTES" at bounding box center [178, 68] width 281 height 24
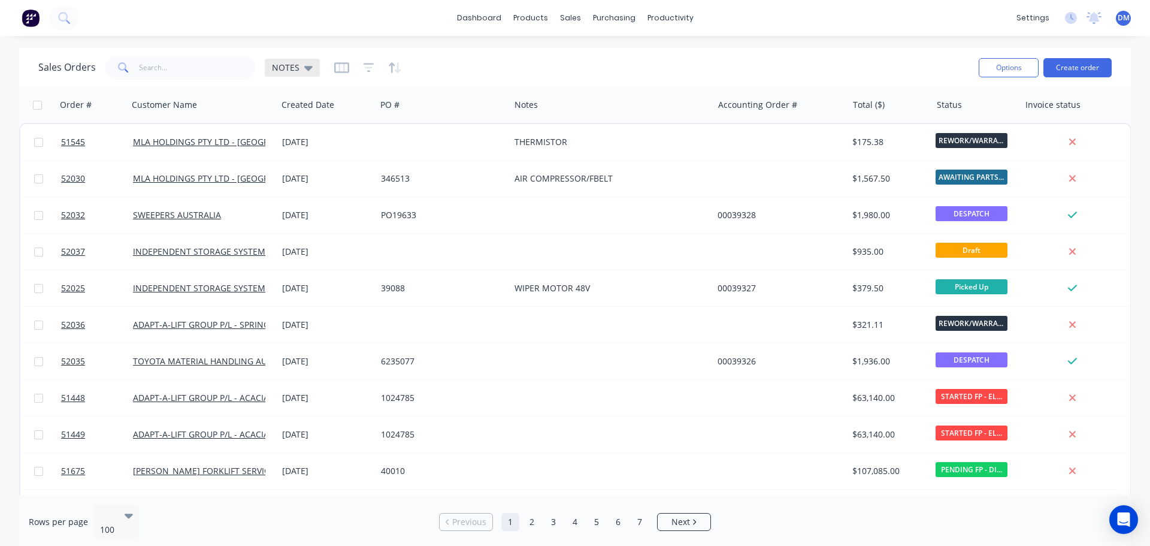
click at [309, 67] on icon at bounding box center [308, 68] width 8 height 5
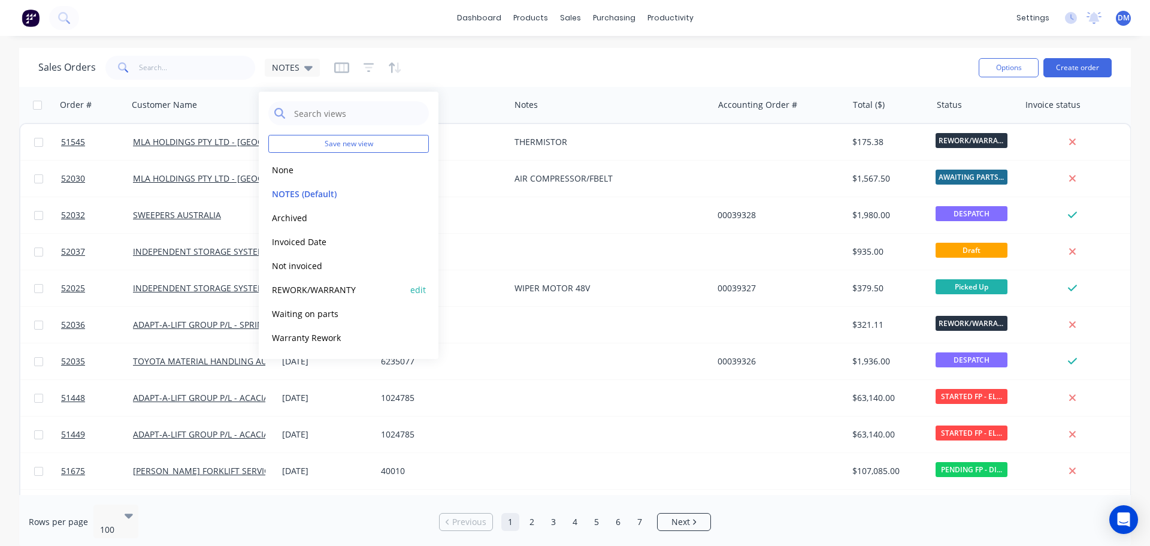
click at [312, 286] on button "REWORK/WARRANTY" at bounding box center [336, 290] width 137 height 14
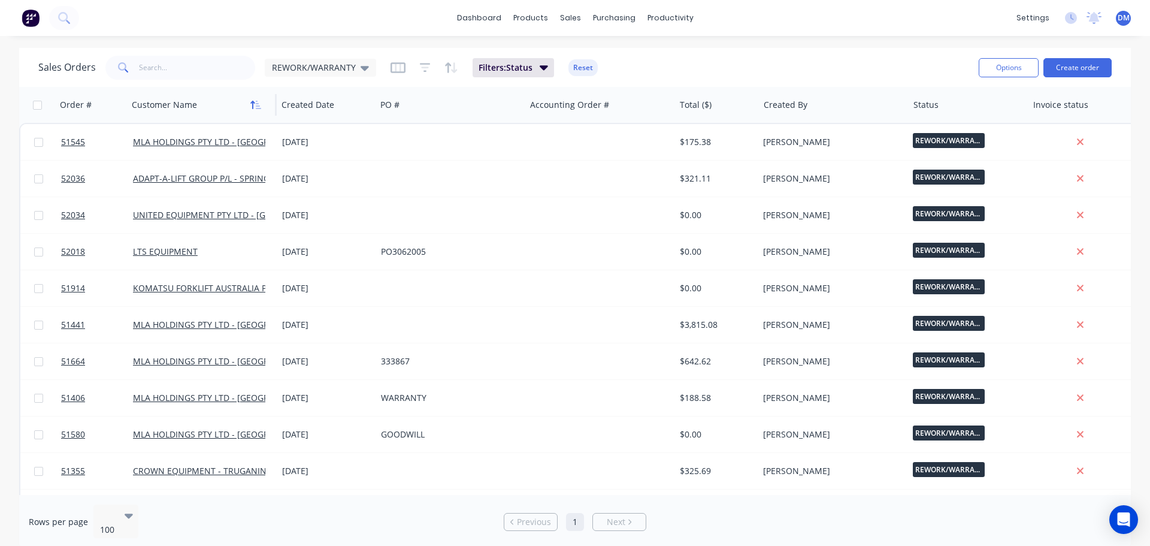
click at [256, 108] on icon "button" at bounding box center [258, 105] width 5 height 8
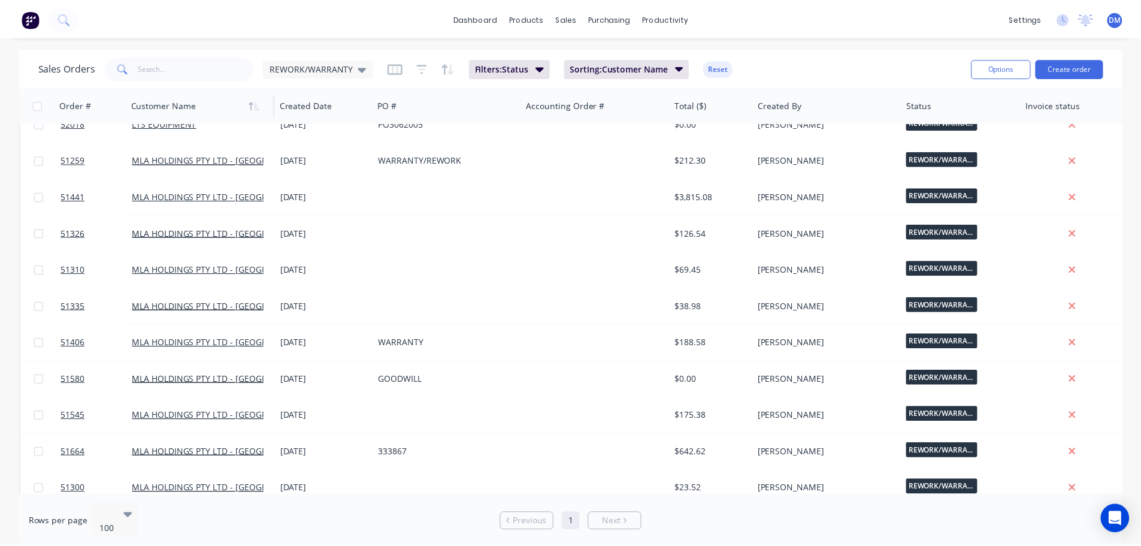
scroll to position [359, 0]
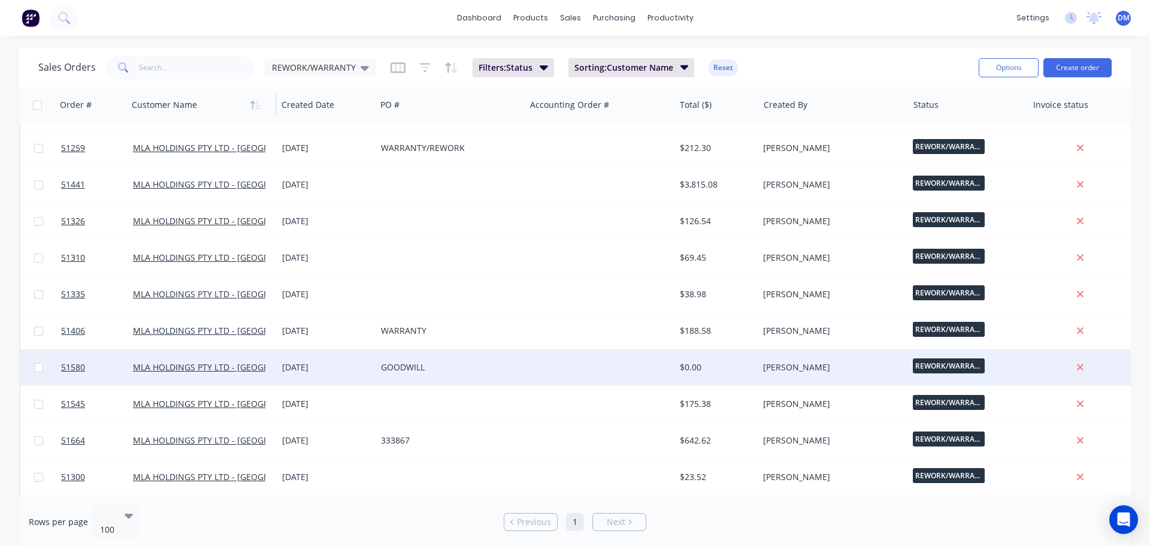
click at [418, 365] on div "GOODWILL" at bounding box center [447, 367] width 133 height 12
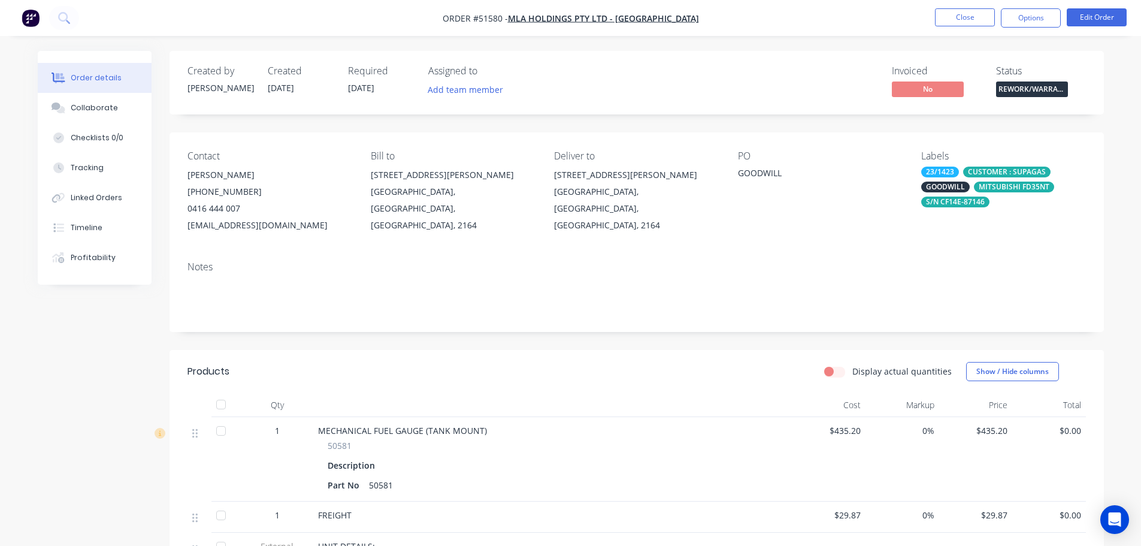
scroll to position [60, 0]
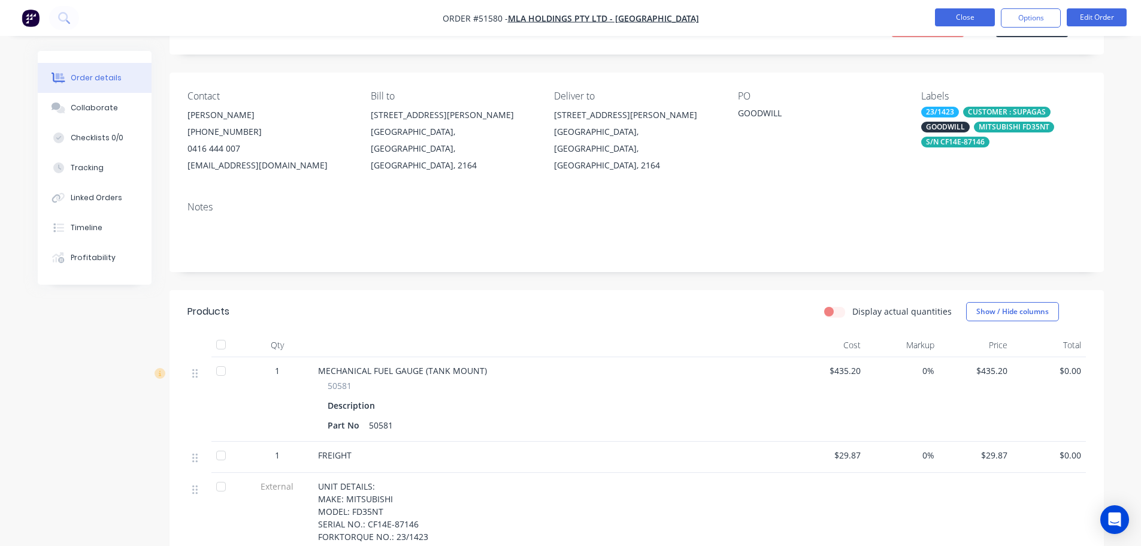
click at [949, 19] on button "Close" at bounding box center [965, 17] width 60 height 18
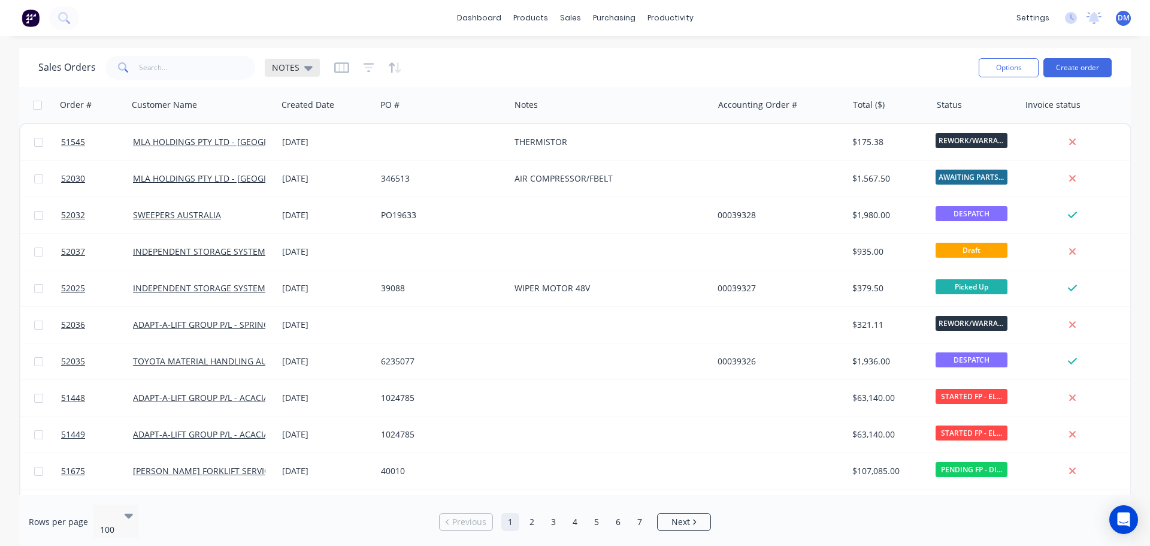
click at [306, 70] on icon at bounding box center [308, 68] width 8 height 5
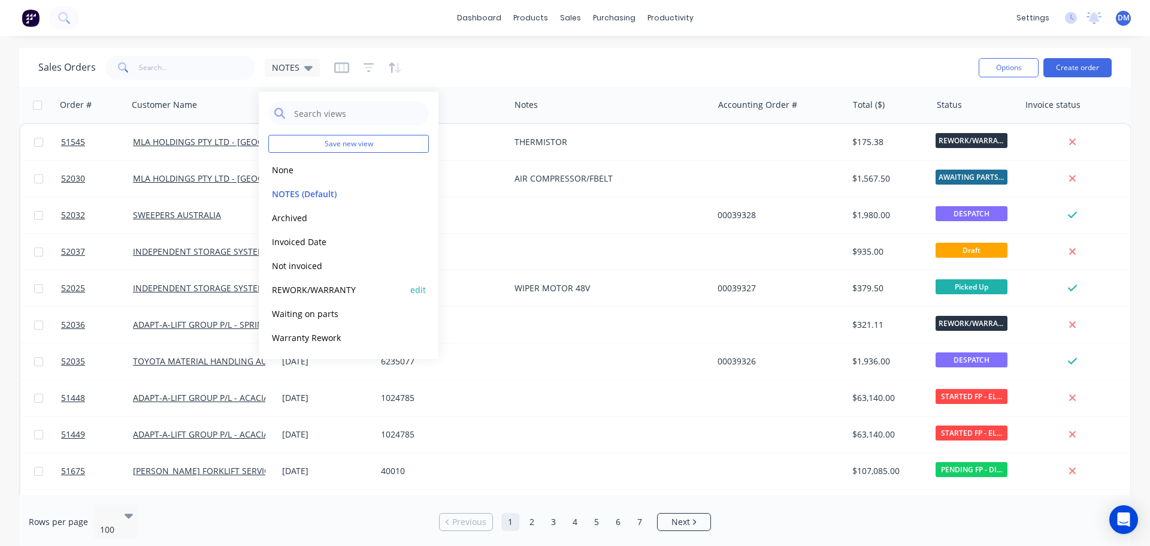
click at [333, 288] on button "REWORK/WARRANTY" at bounding box center [336, 290] width 137 height 14
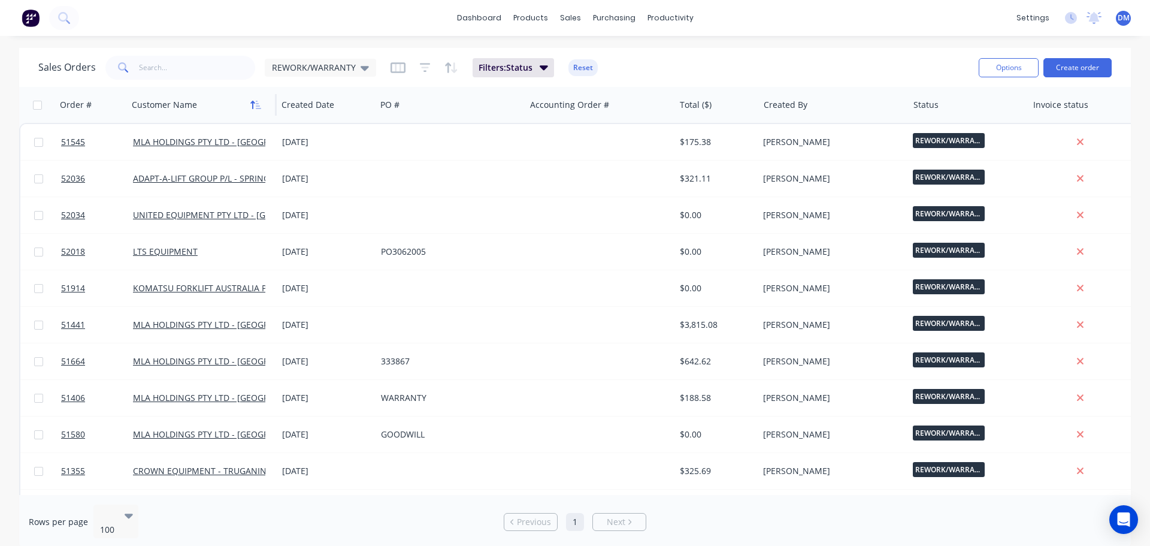
click at [257, 104] on icon "button" at bounding box center [258, 105] width 5 height 8
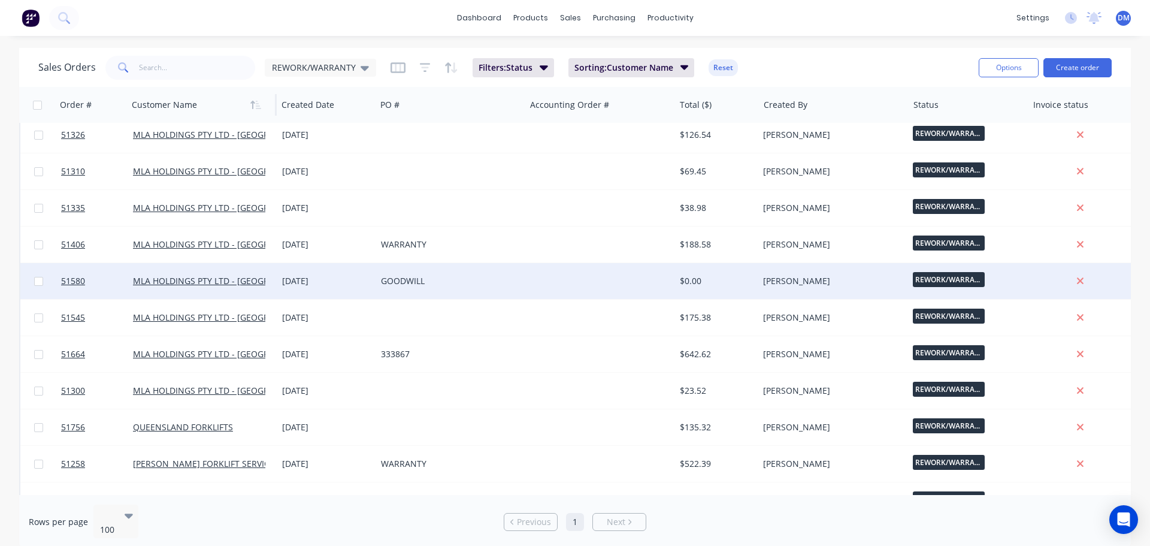
scroll to position [467, 0]
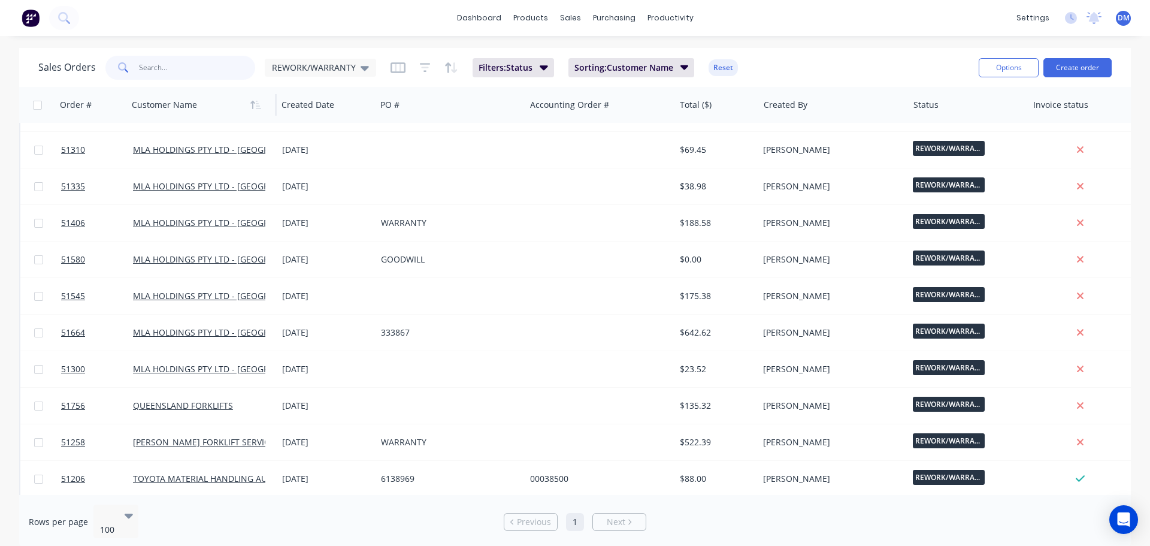
click at [156, 63] on input "text" at bounding box center [197, 68] width 117 height 24
type input "SUPAGAS"
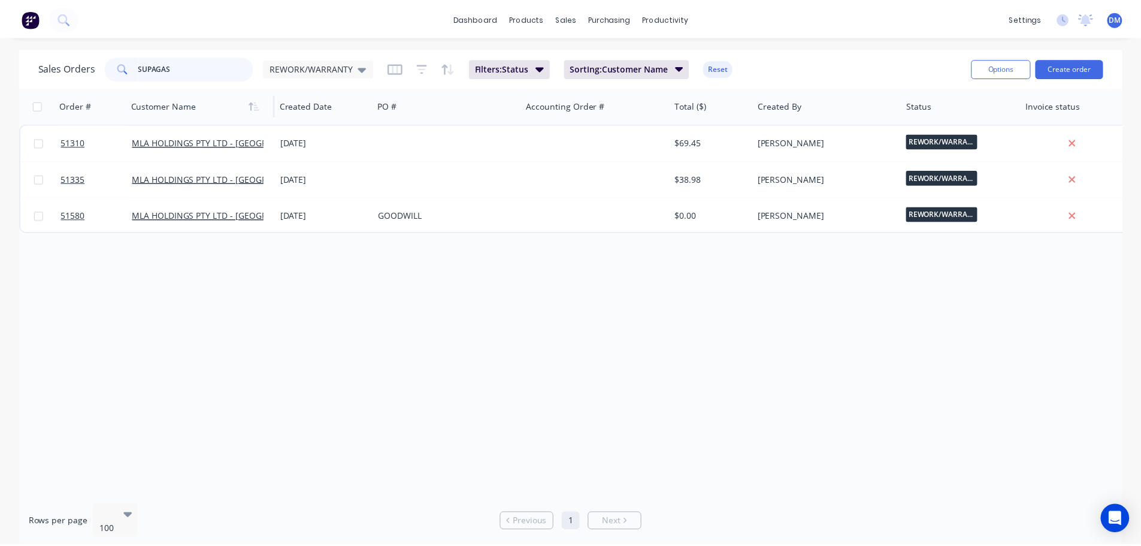
scroll to position [0, 0]
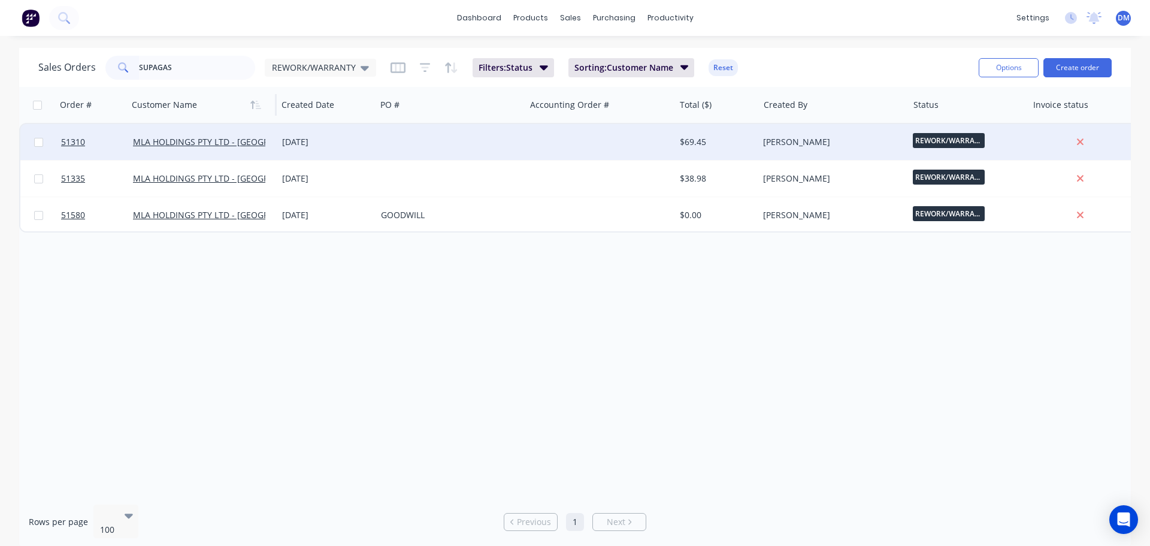
click at [408, 148] on div at bounding box center [450, 142] width 149 height 36
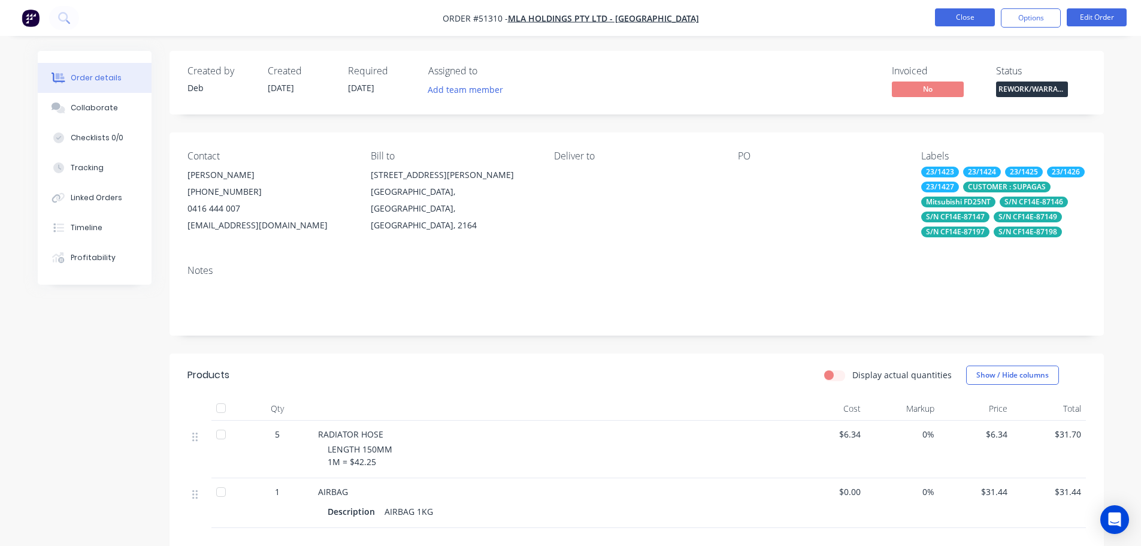
click at [946, 13] on button "Close" at bounding box center [965, 17] width 60 height 18
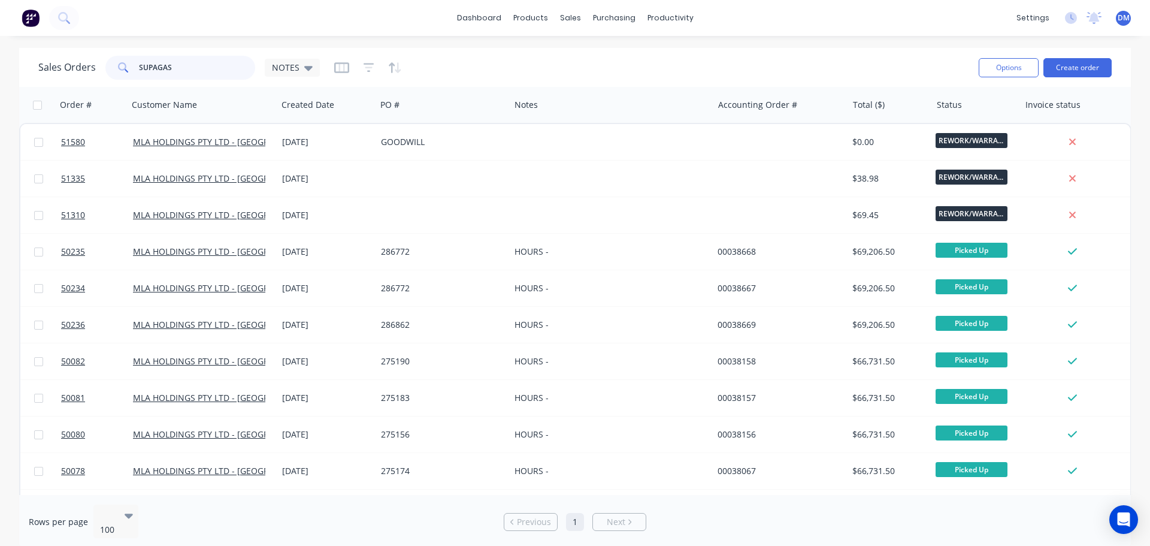
drag, startPoint x: 135, startPoint y: 62, endPoint x: 95, endPoint y: 62, distance: 40.7
click at [95, 62] on div "Sales Orders SUPAGAS NOTES" at bounding box center [178, 68] width 281 height 24
type input "51335"
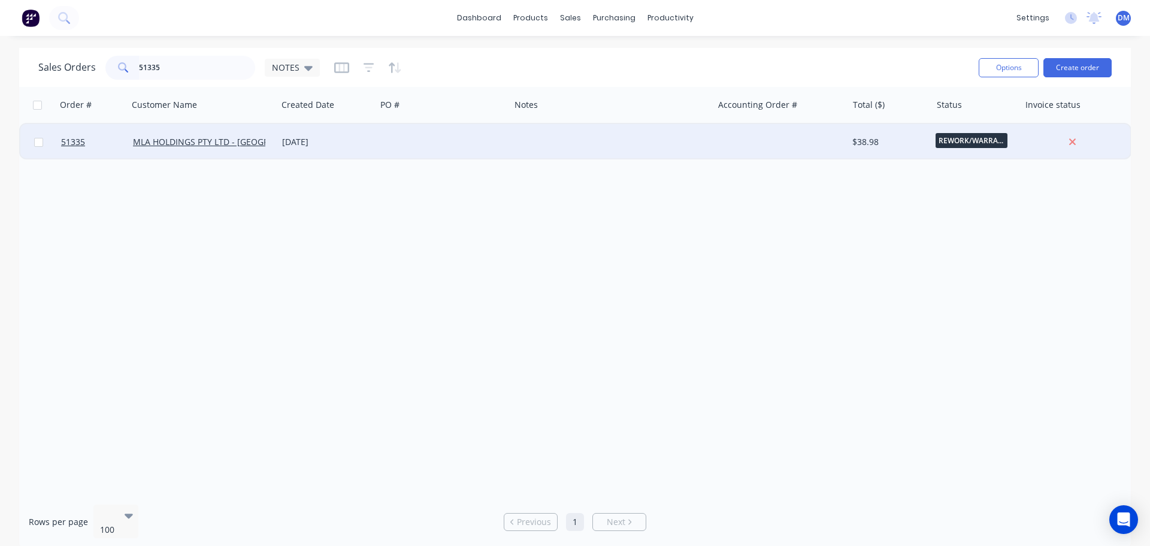
click at [432, 146] on div at bounding box center [443, 142] width 134 height 36
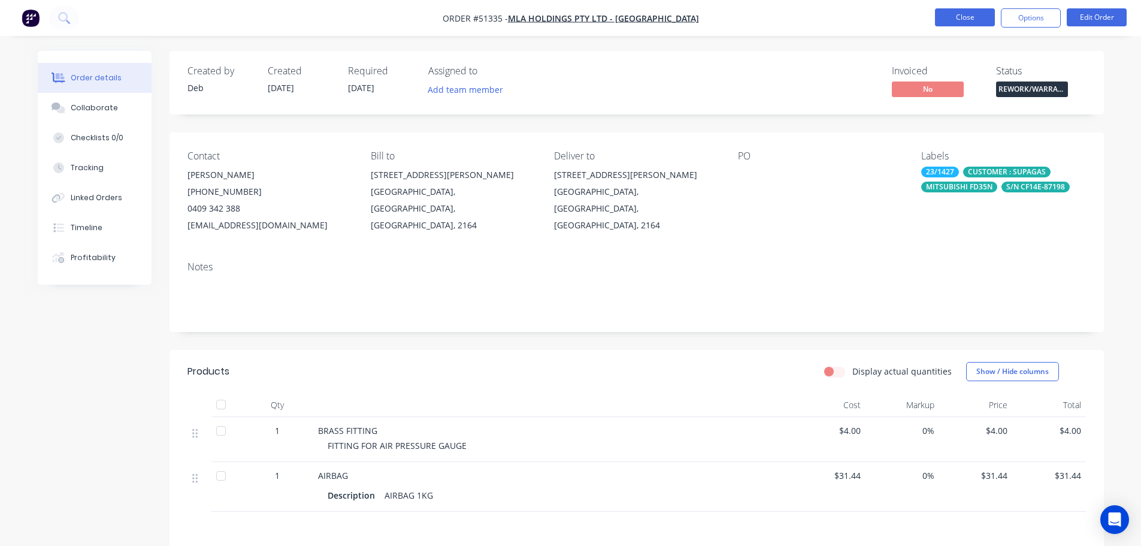
click at [947, 15] on button "Close" at bounding box center [965, 17] width 60 height 18
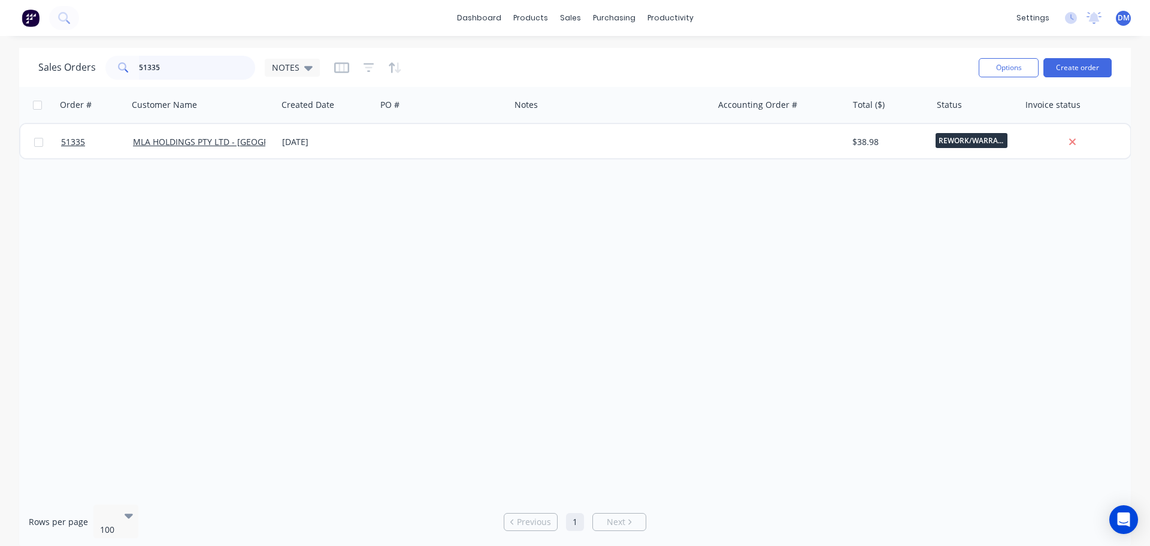
drag, startPoint x: 124, startPoint y: 61, endPoint x: 58, endPoint y: 71, distance: 66.6
click at [65, 69] on div "Sales Orders 51335 NOTES" at bounding box center [178, 68] width 281 height 24
type input "51580"
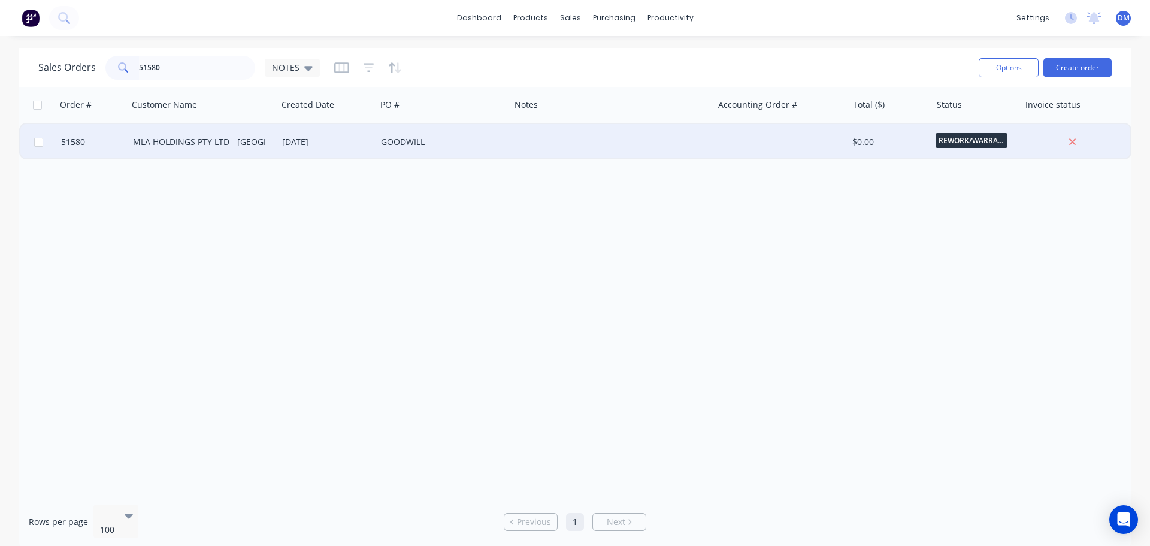
click at [459, 141] on div "GOODWILL" at bounding box center [440, 142] width 118 height 12
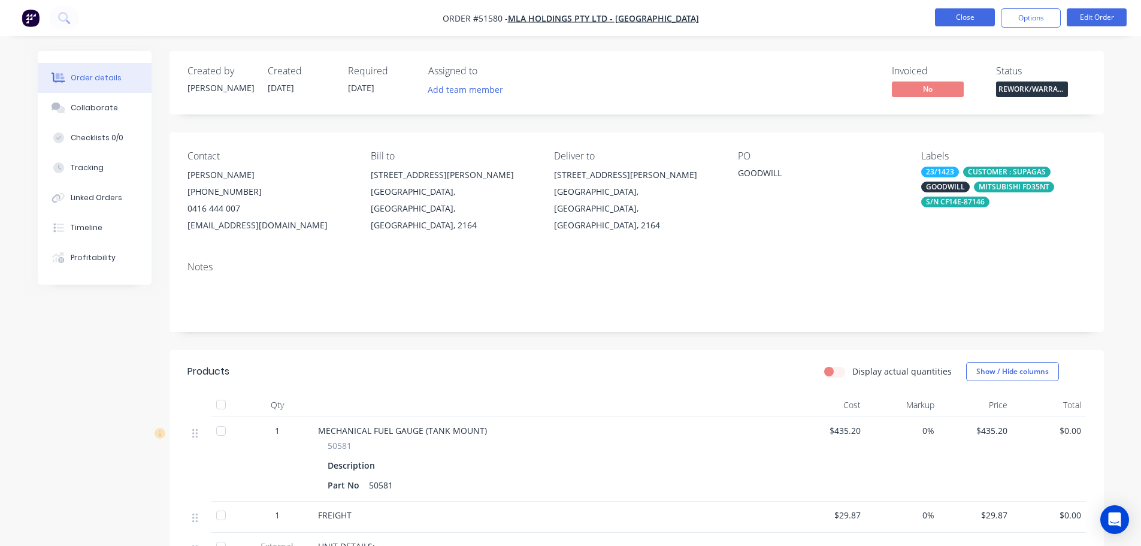
click at [939, 19] on button "Close" at bounding box center [965, 17] width 60 height 18
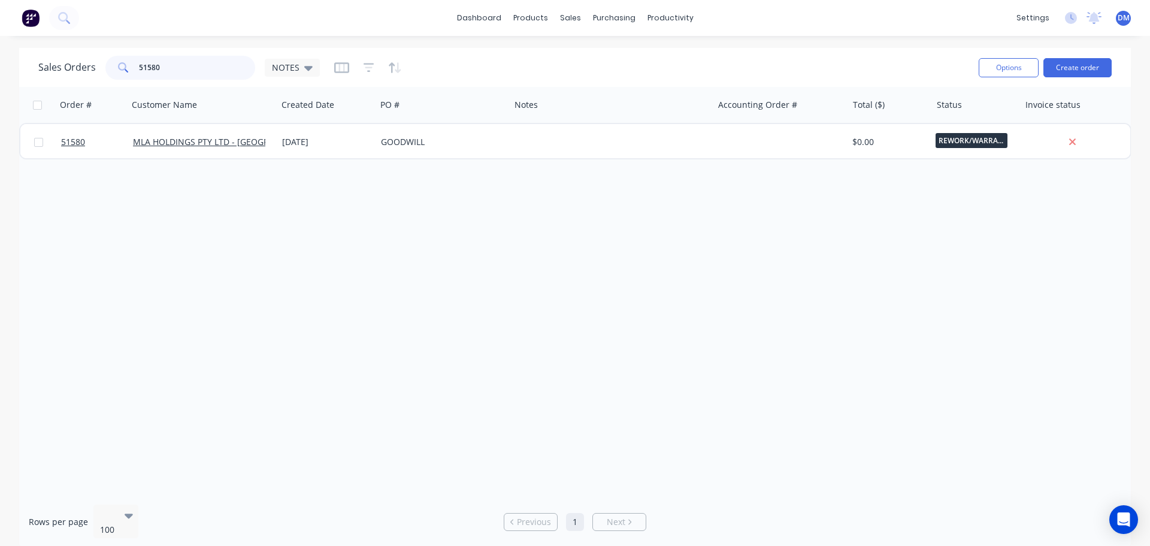
drag, startPoint x: 164, startPoint y: 67, endPoint x: 70, endPoint y: 65, distance: 94.0
click at [70, 65] on div "Sales Orders 51580 NOTES" at bounding box center [178, 68] width 281 height 24
type input "23/1426"
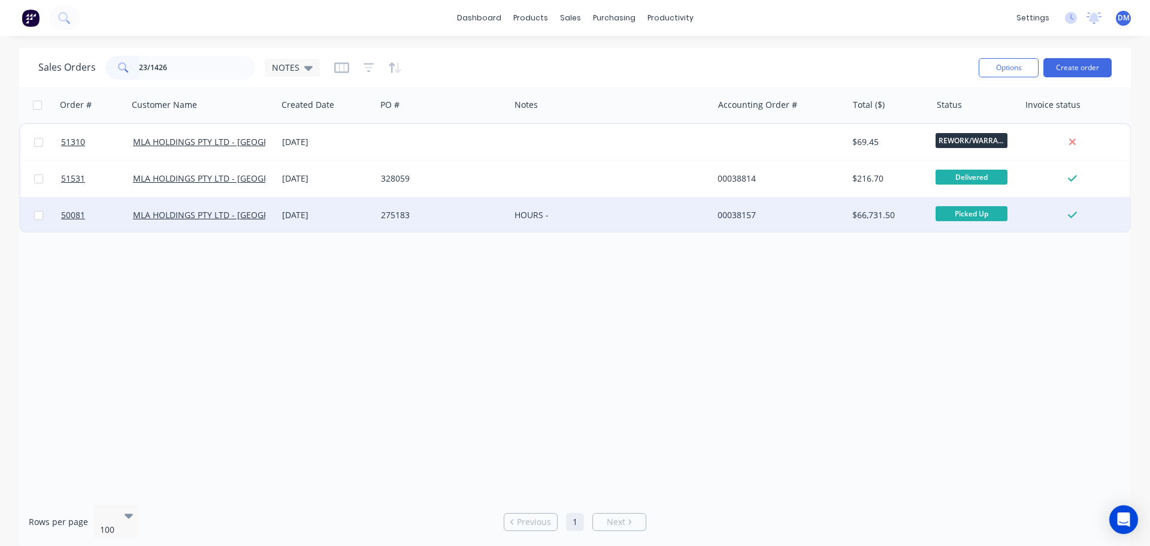
click at [638, 215] on div "HOURS -" at bounding box center [606, 215] width 184 height 12
click at [459, 217] on div "275183" at bounding box center [440, 215] width 118 height 12
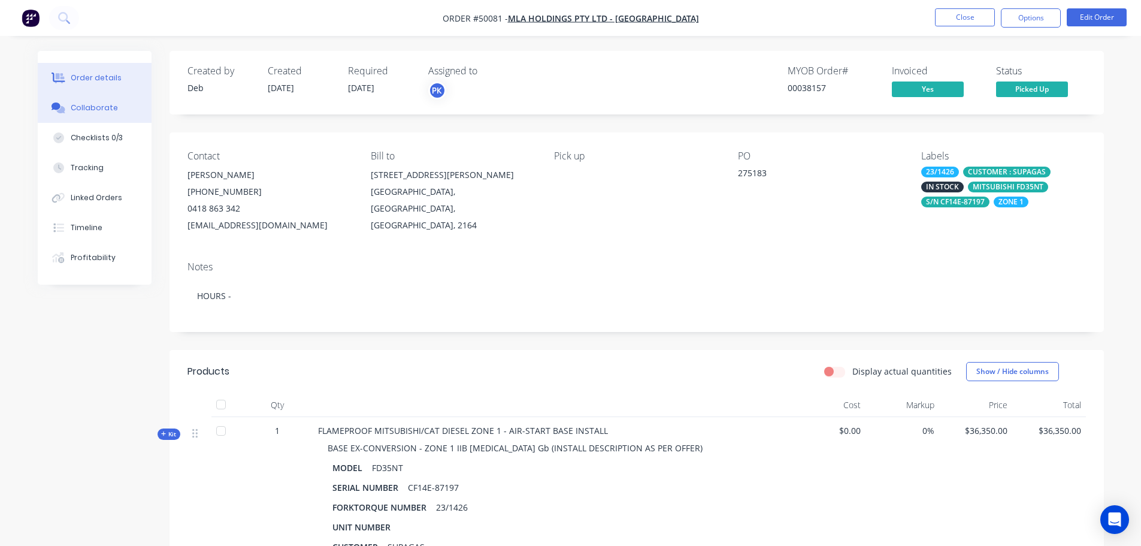
click at [92, 110] on div "Collaborate" at bounding box center [94, 107] width 47 height 11
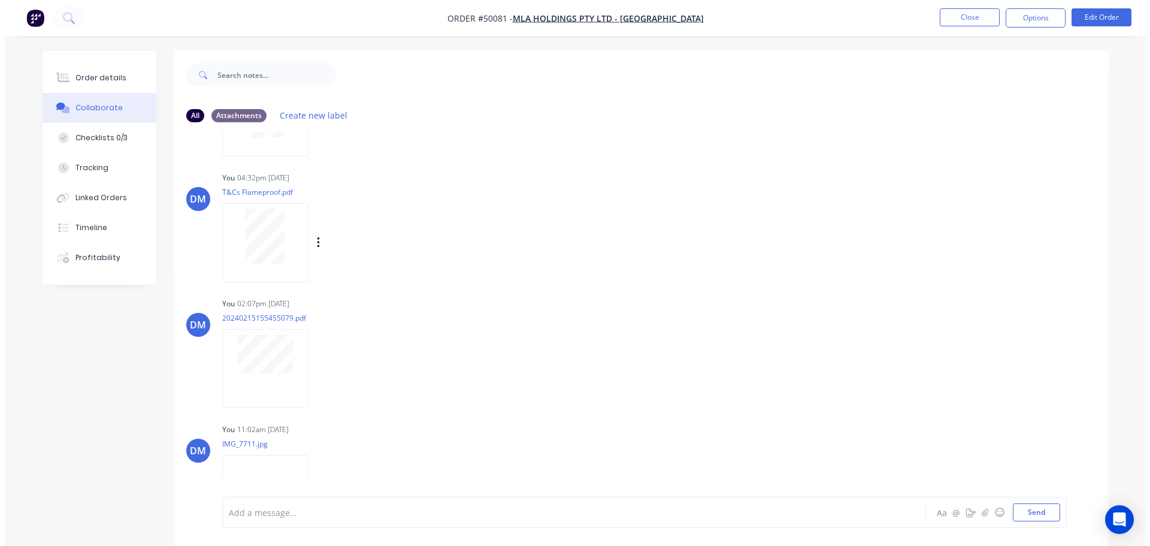
scroll to position [636, 0]
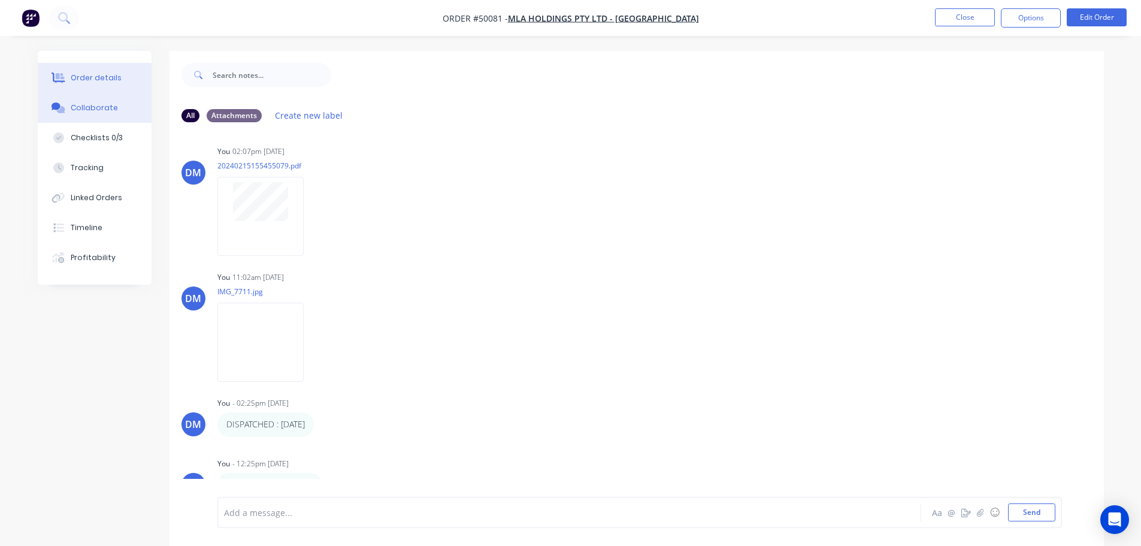
click at [85, 75] on div "Order details" at bounding box center [96, 77] width 51 height 11
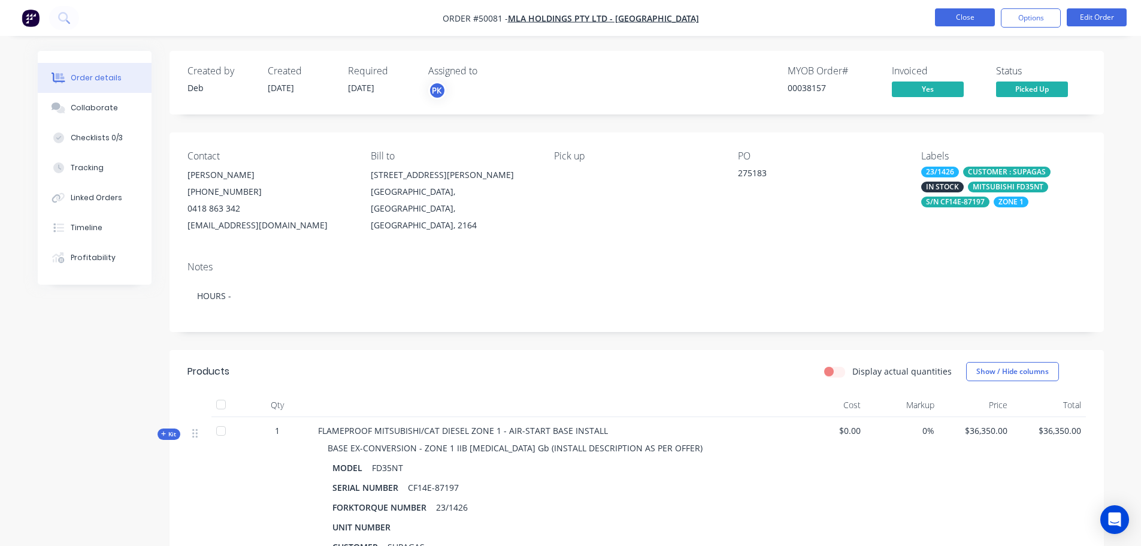
click at [958, 23] on button "Close" at bounding box center [965, 17] width 60 height 18
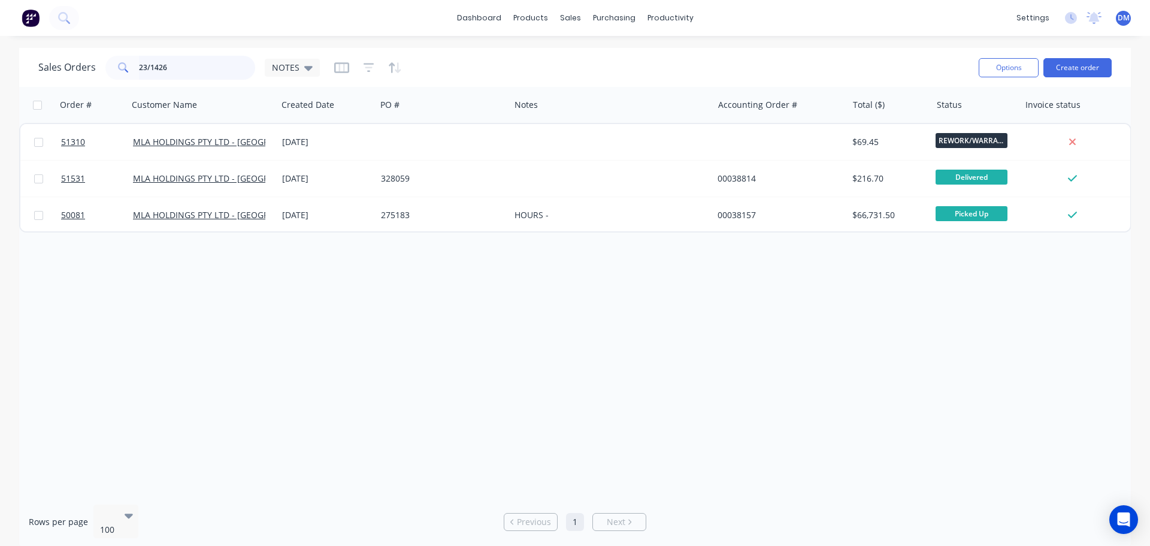
click at [0, 93] on html "dashboard products sales purchasing productivity dashboard products Product Cat…" at bounding box center [575, 273] width 1150 height 546
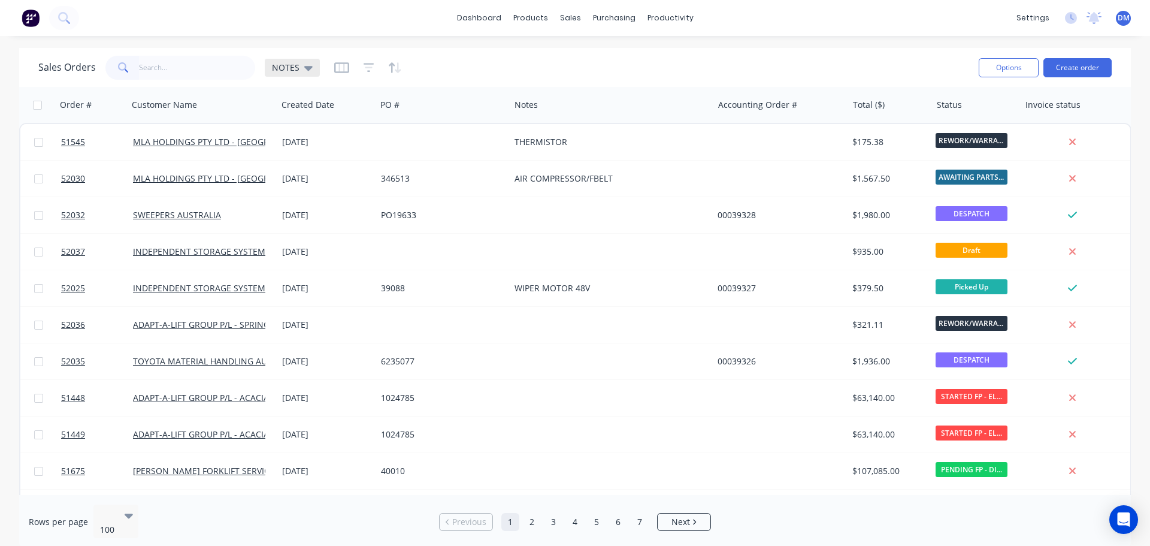
click at [293, 65] on span "NOTES" at bounding box center [286, 67] width 28 height 13
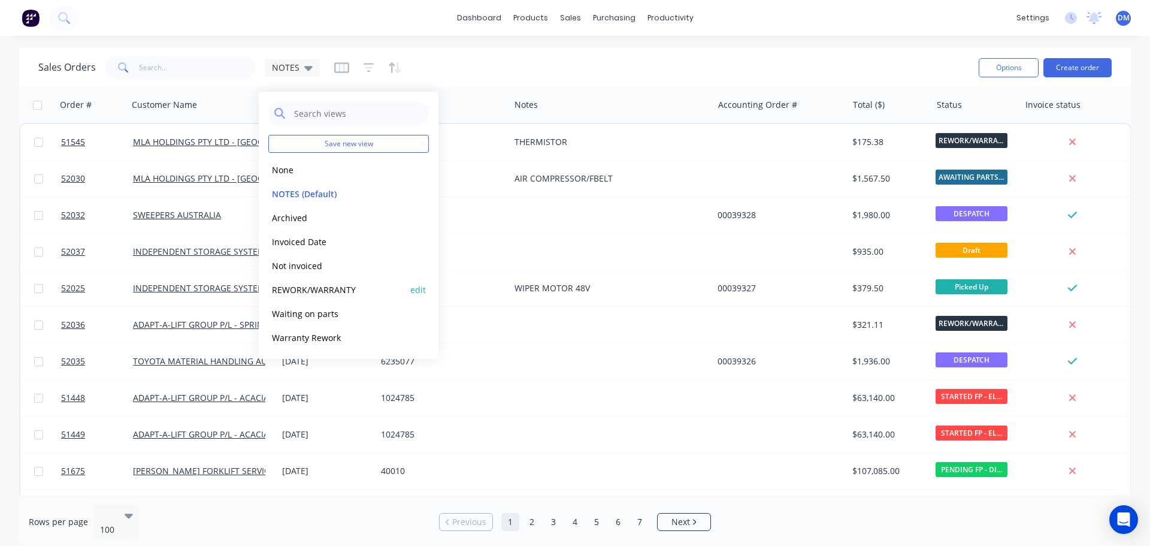
click at [330, 290] on button "REWORK/WARRANTY" at bounding box center [336, 290] width 137 height 14
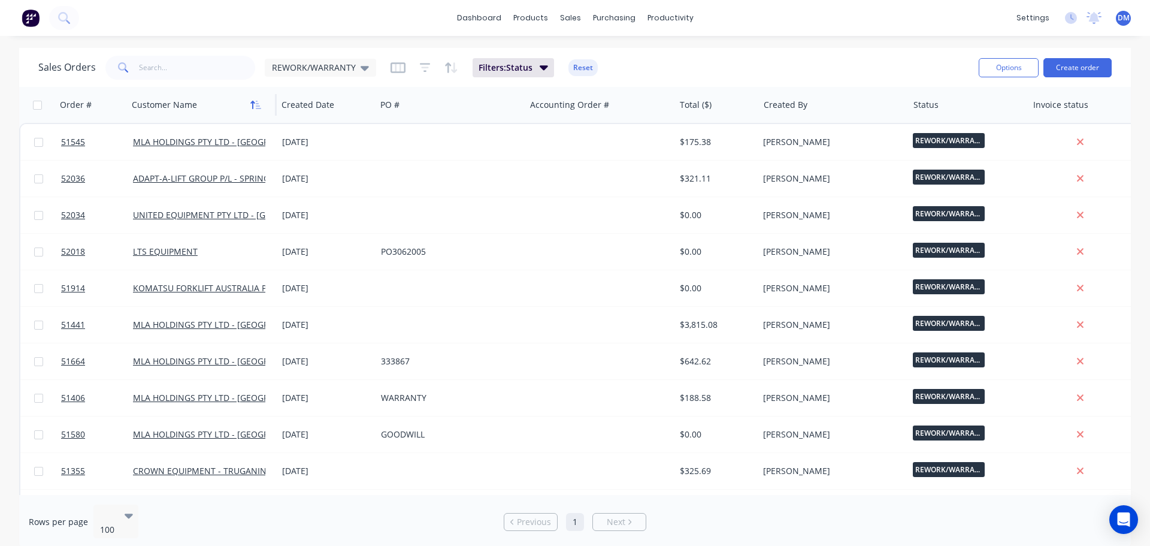
click at [259, 107] on icon "button" at bounding box center [255, 105] width 11 height 10
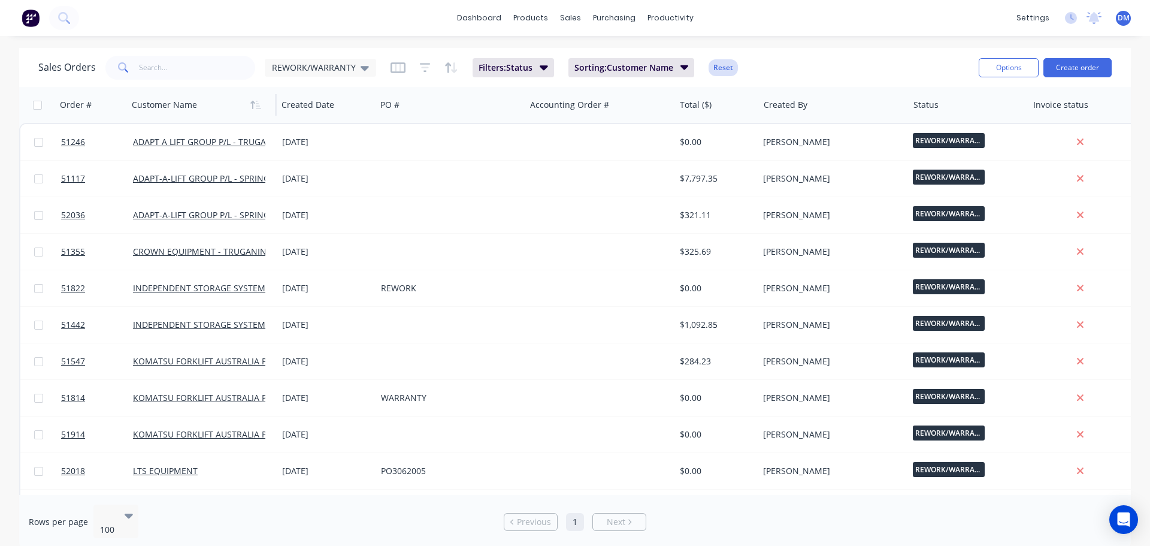
click at [714, 64] on button "Reset" at bounding box center [722, 67] width 29 height 17
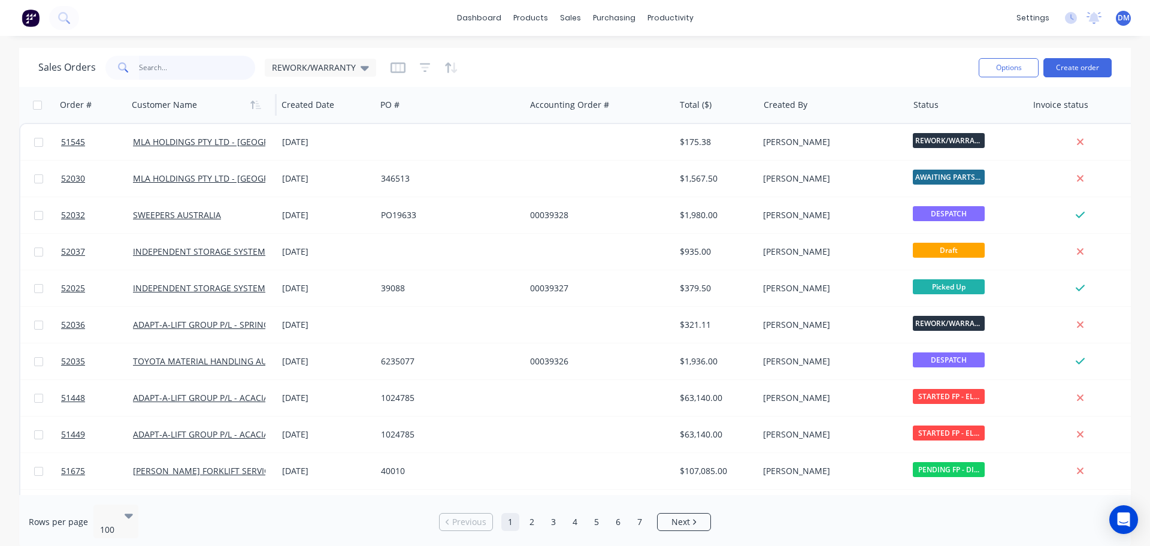
drag, startPoint x: 194, startPoint y: 66, endPoint x: 177, endPoint y: 73, distance: 18.2
click at [192, 66] on input "text" at bounding box center [197, 68] width 117 height 24
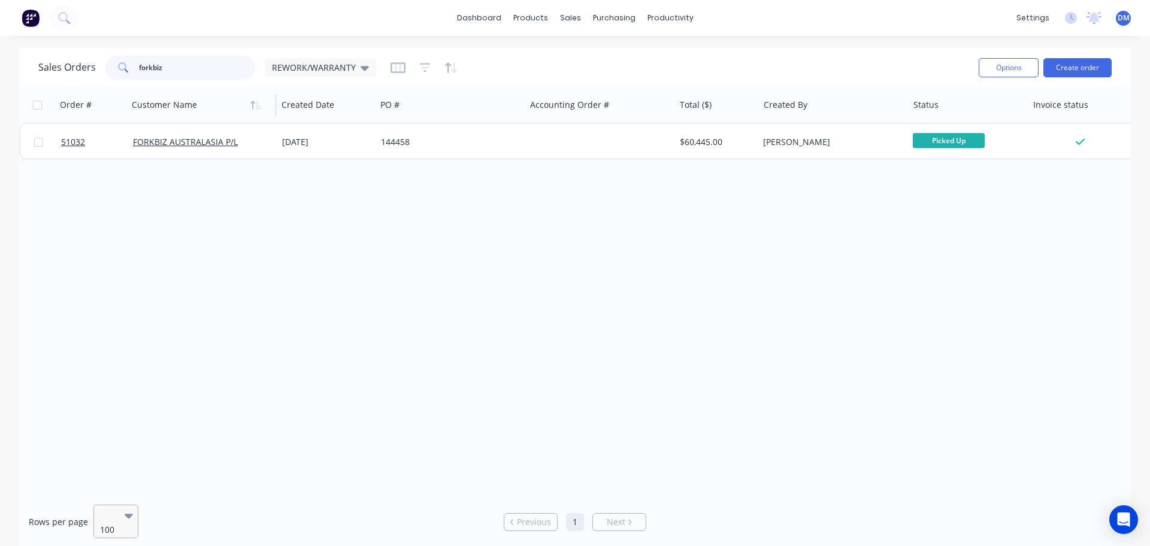
type input "forkbiz"
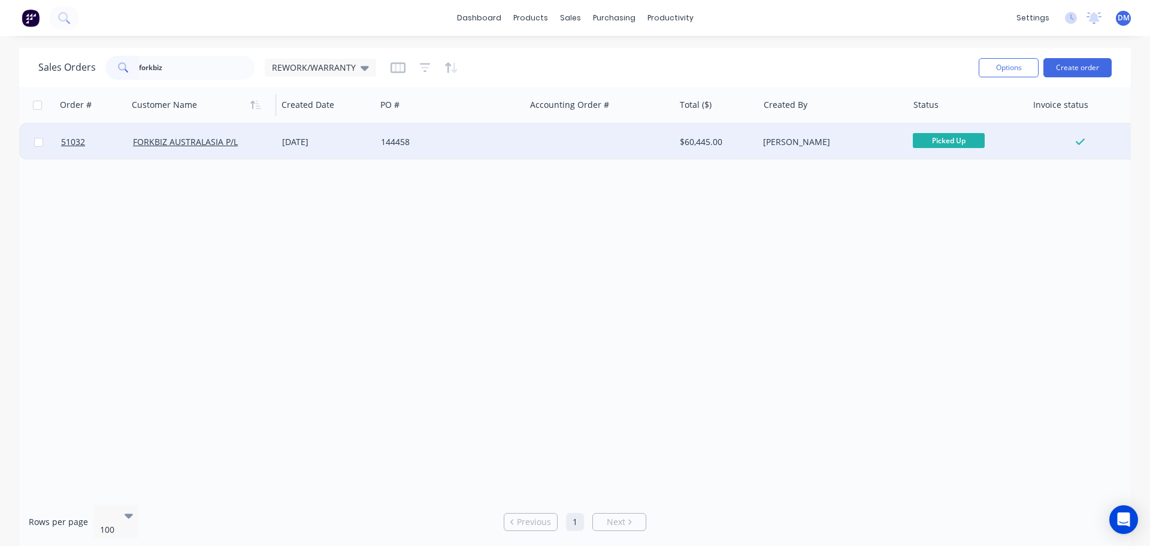
click at [419, 145] on div "144458" at bounding box center [447, 142] width 133 height 12
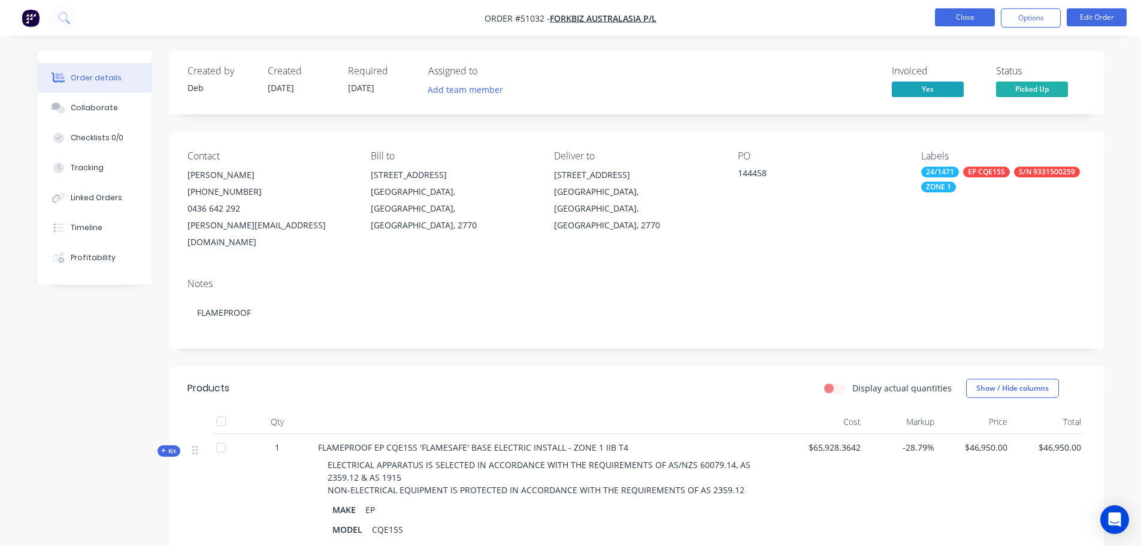
click at [953, 19] on button "Close" at bounding box center [965, 17] width 60 height 18
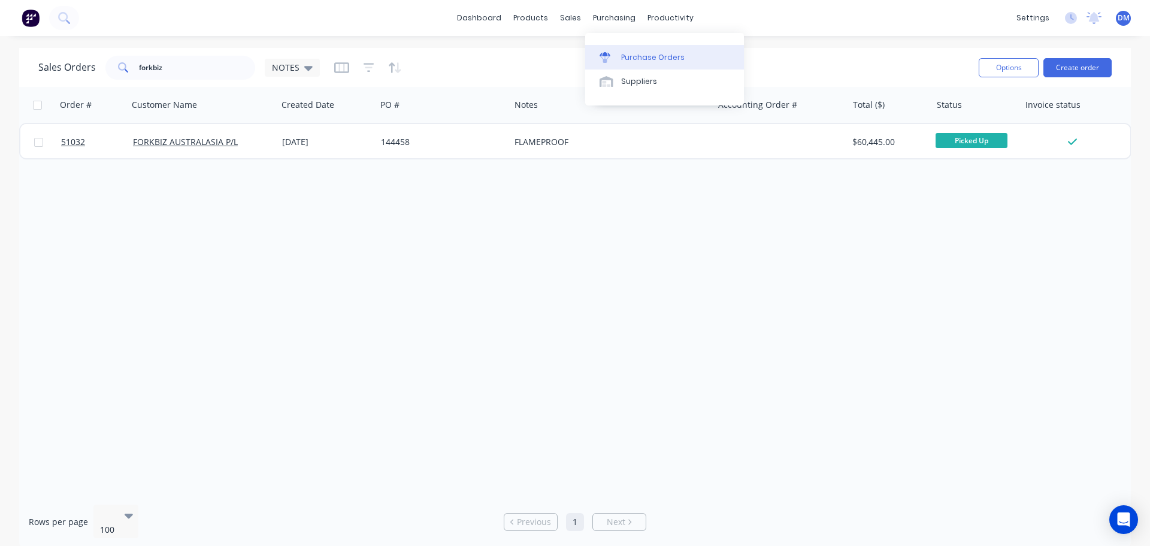
click at [655, 56] on div "Purchase Orders" at bounding box center [652, 57] width 63 height 11
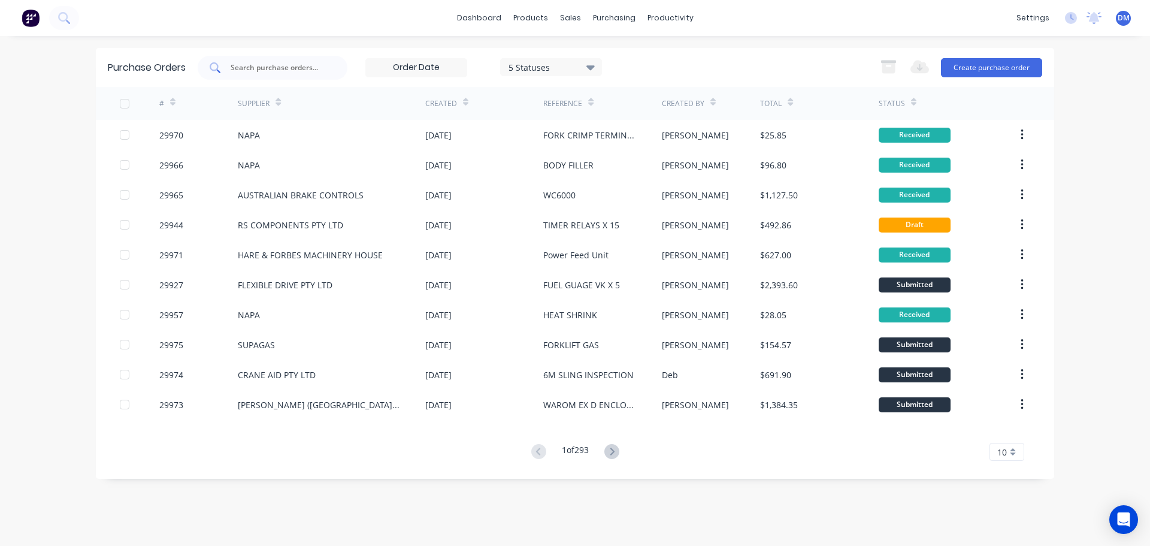
click at [246, 68] on input "text" at bounding box center [278, 68] width 99 height 12
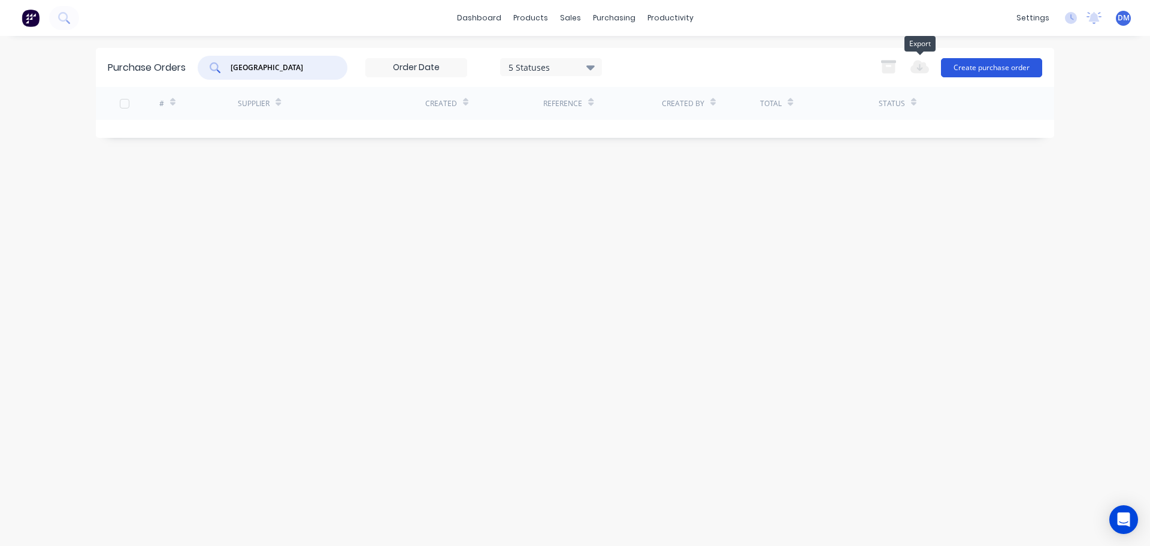
type input "[GEOGRAPHIC_DATA]"
click at [949, 68] on button "Create purchase order" at bounding box center [991, 67] width 101 height 19
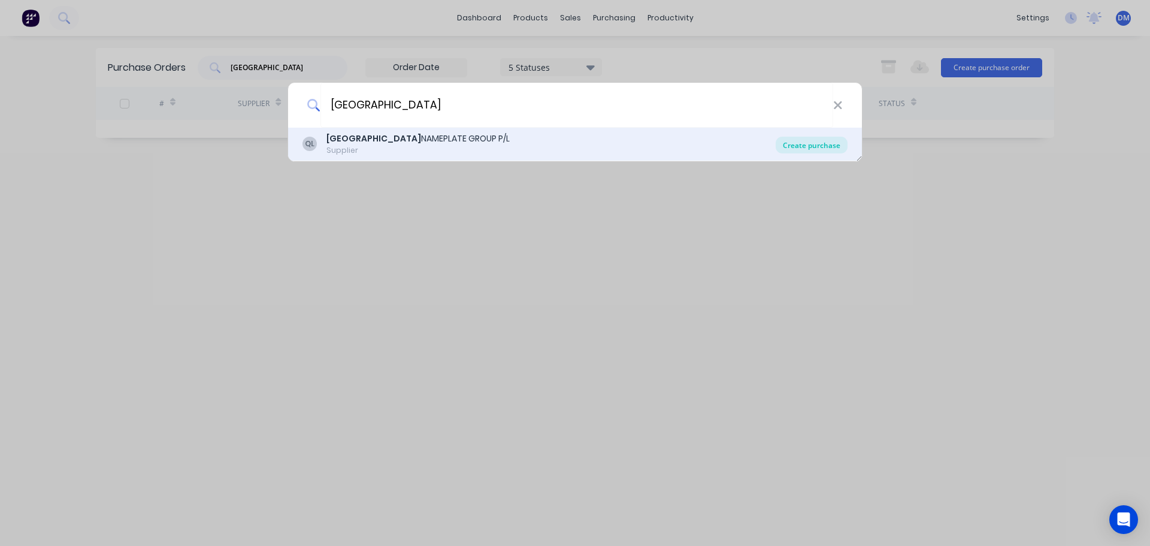
type input "[GEOGRAPHIC_DATA]"
click at [820, 145] on div "Create purchase" at bounding box center [811, 145] width 72 height 17
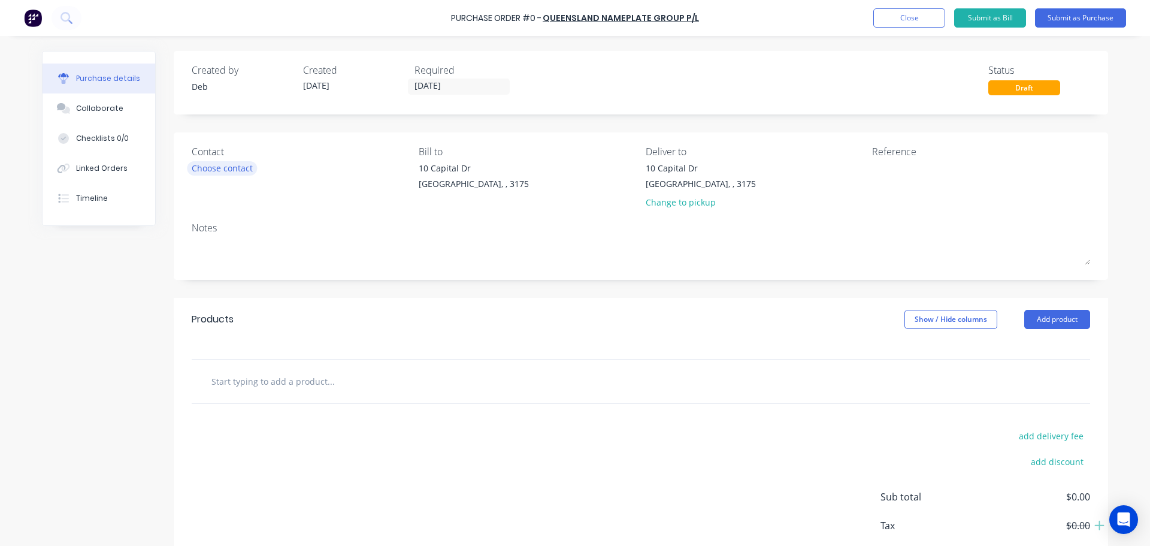
click at [242, 165] on div "Choose contact" at bounding box center [222, 168] width 61 height 13
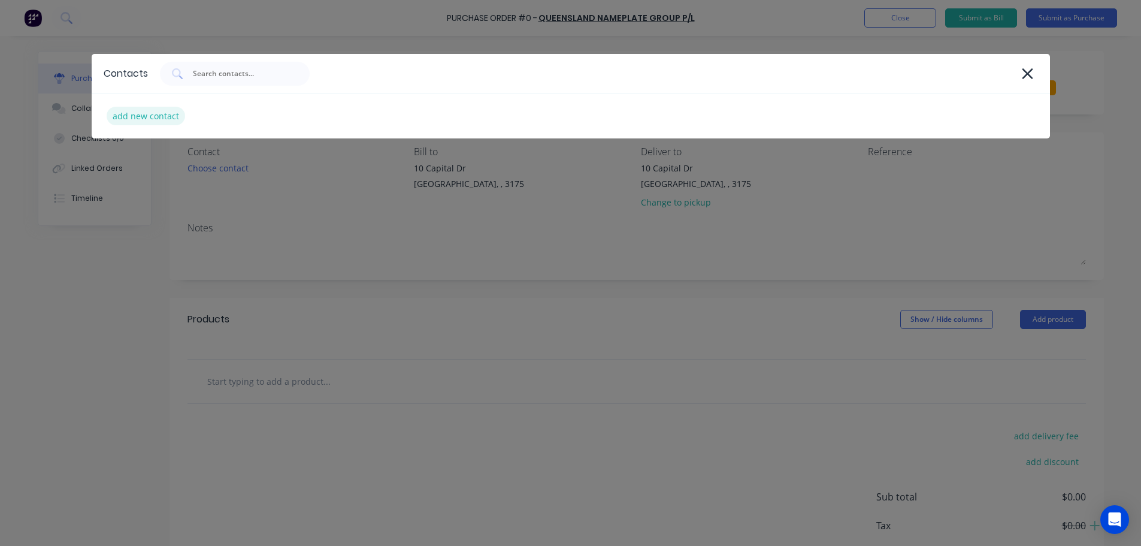
click at [132, 114] on div "add new contact" at bounding box center [146, 116] width 78 height 19
select select "AU"
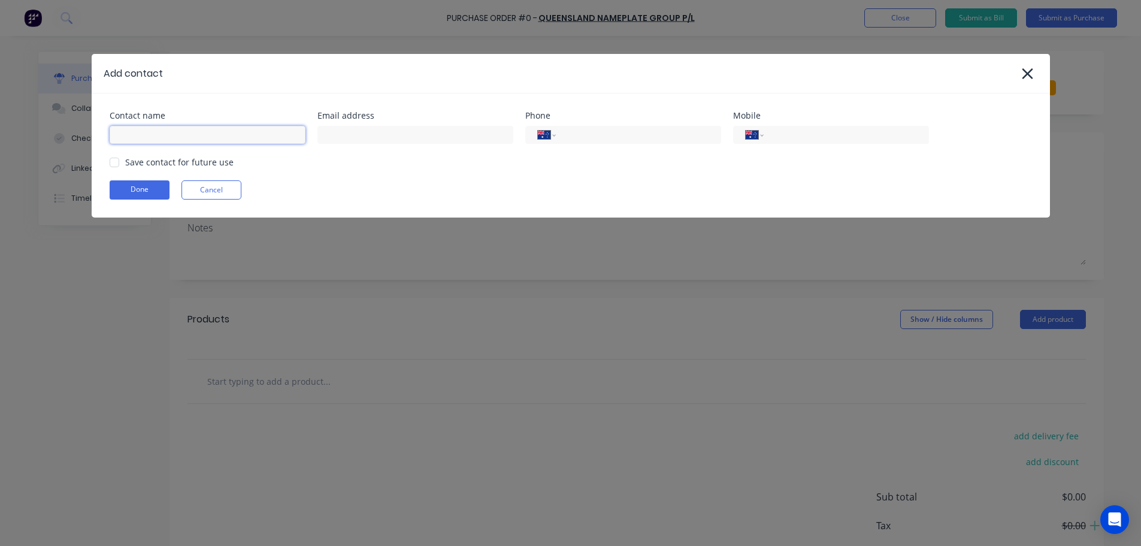
click at [126, 135] on input at bounding box center [208, 135] width 196 height 18
type input "p"
type input "[PERSON_NAME]"
type input "[PERSON_NAME][EMAIL_ADDRESS][DOMAIN_NAME]"
type input "[PHONE_NUMBER]"
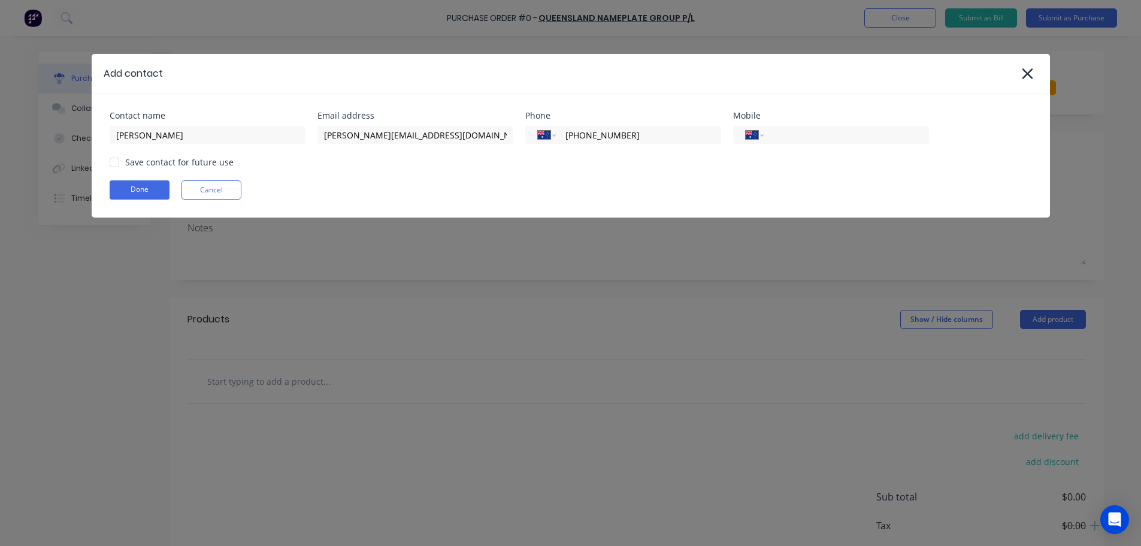
click at [116, 164] on div at bounding box center [114, 162] width 24 height 24
click at [133, 189] on button "Done" at bounding box center [140, 189] width 60 height 19
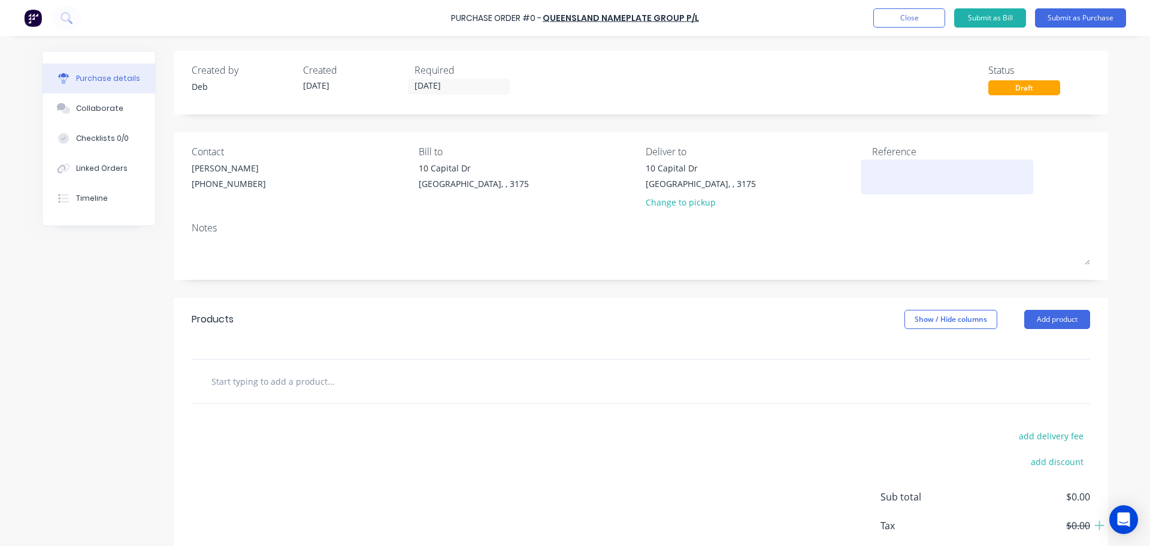
click at [884, 171] on textarea at bounding box center [947, 175] width 150 height 27
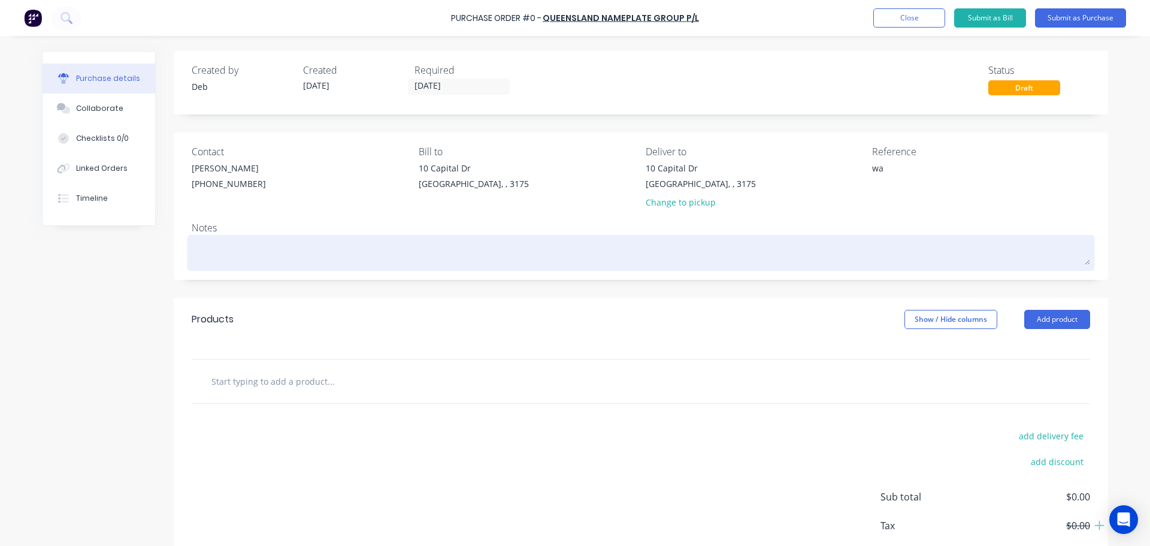
type textarea "w"
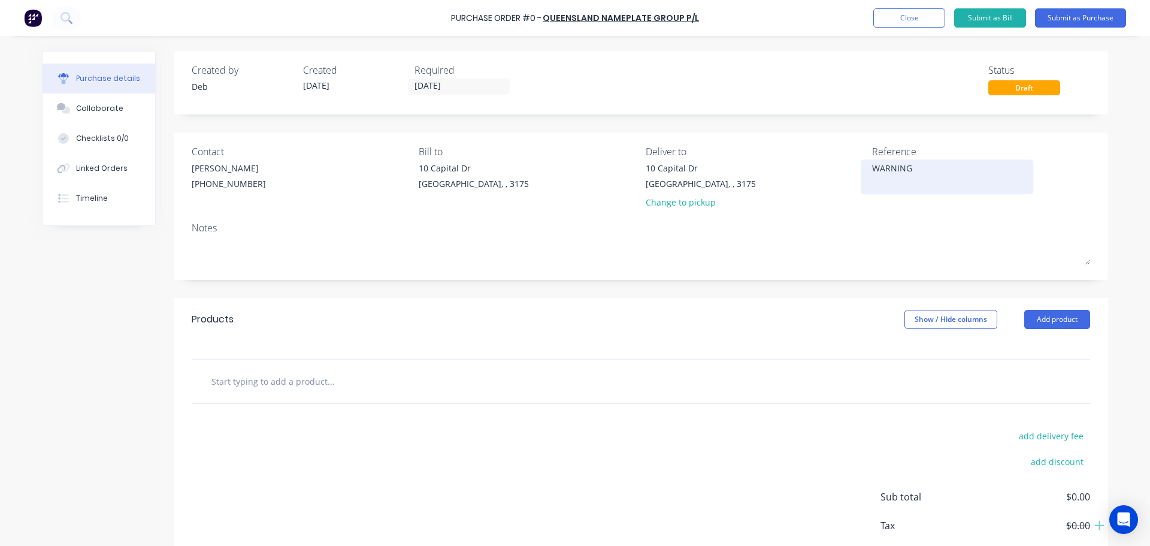
click at [929, 166] on textarea "WARNING" at bounding box center [947, 175] width 150 height 27
type textarea "WARNING-DO NOT DISCONNECT"
drag, startPoint x: 1048, startPoint y: 317, endPoint x: 1030, endPoint y: 319, distance: 18.1
click at [1047, 317] on button "Add product" at bounding box center [1057, 319] width 66 height 19
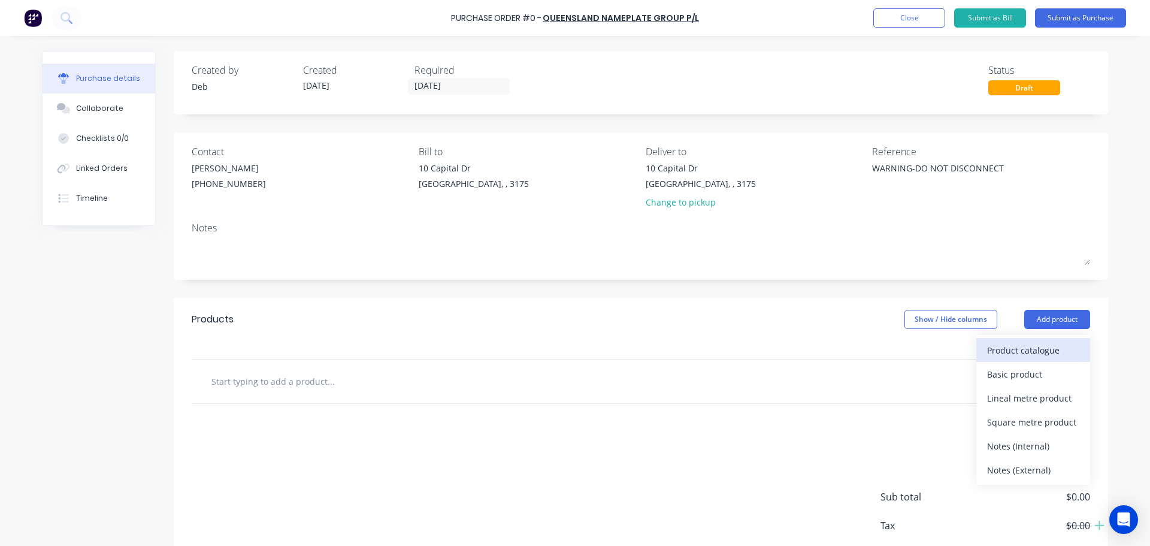
click at [1010, 347] on div "Product catalogue" at bounding box center [1033, 349] width 92 height 17
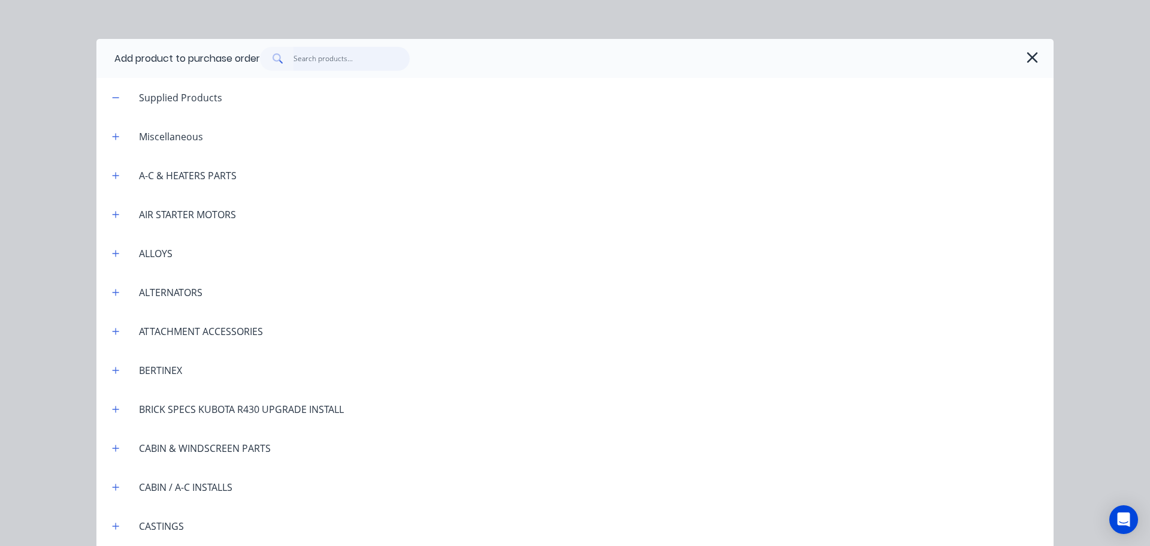
click at [328, 62] on input "text" at bounding box center [351, 59] width 117 height 24
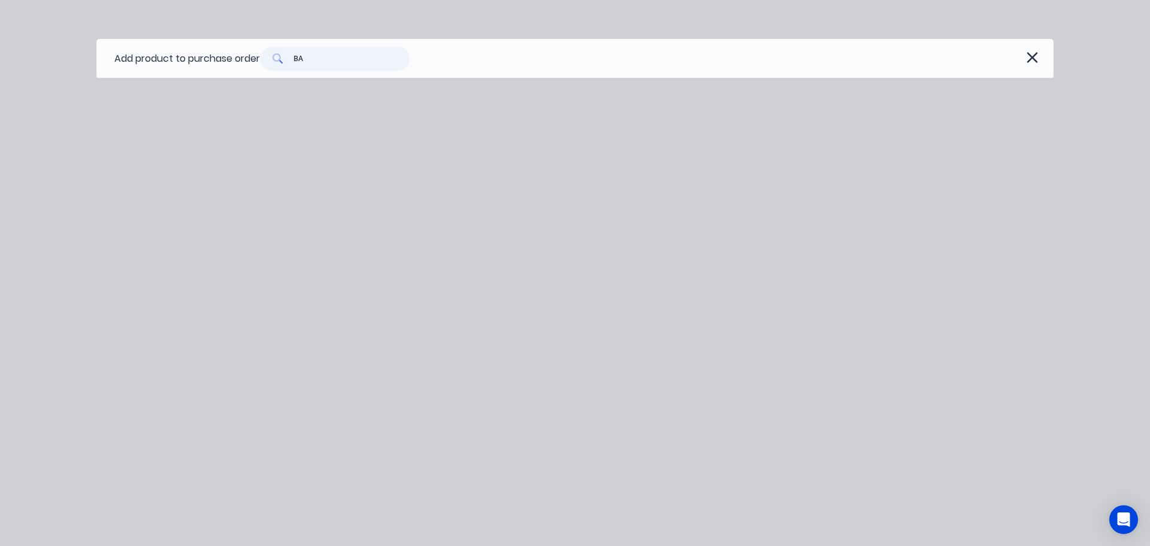
type input "B"
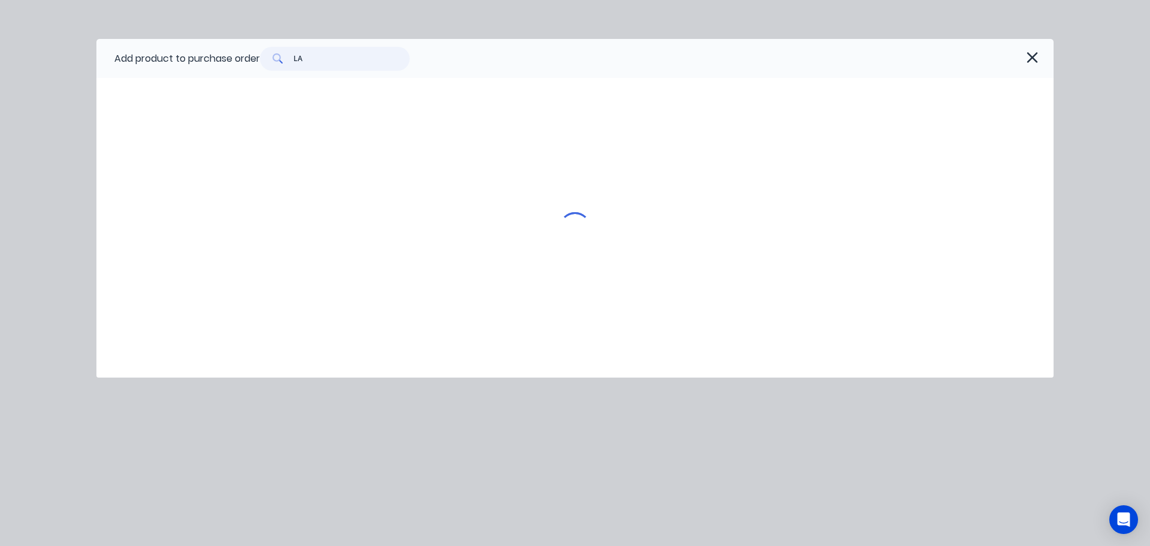
type input "L"
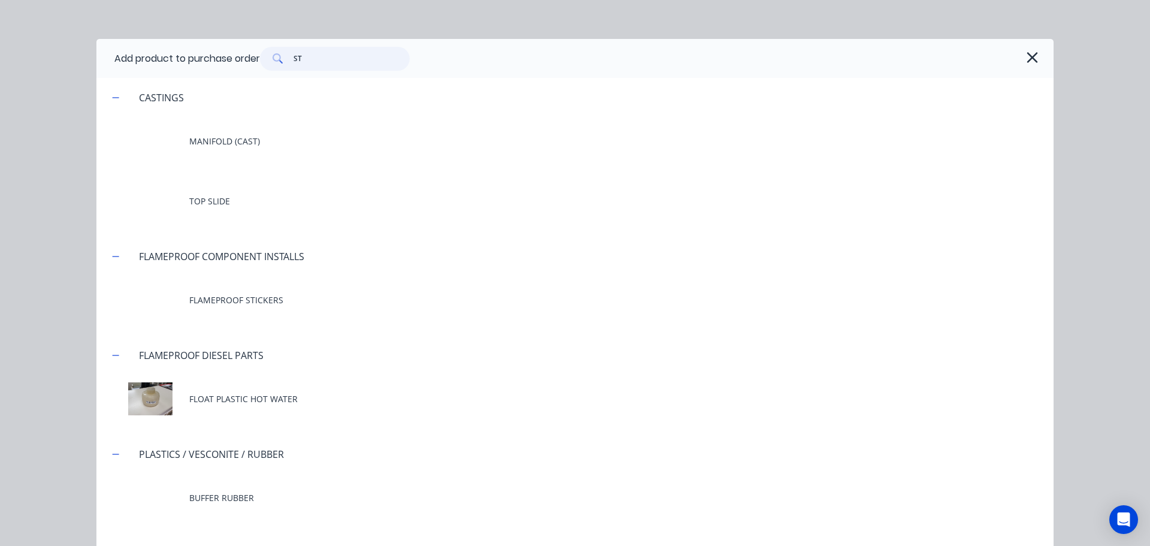
type input "S"
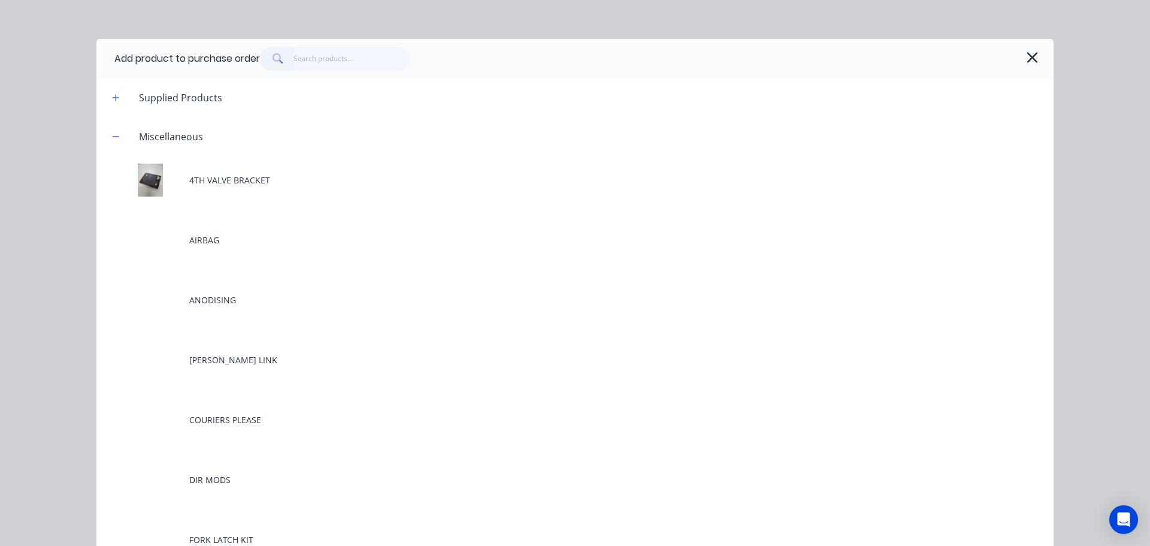
click at [1026, 56] on icon "button" at bounding box center [1032, 57] width 13 height 17
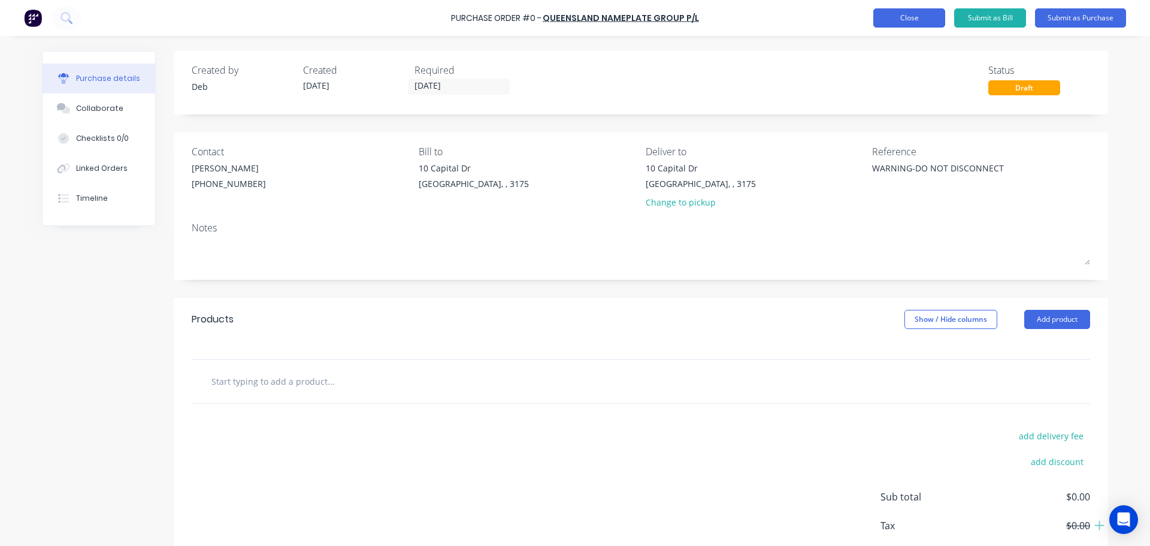
click at [934, 14] on button "Close" at bounding box center [909, 17] width 72 height 19
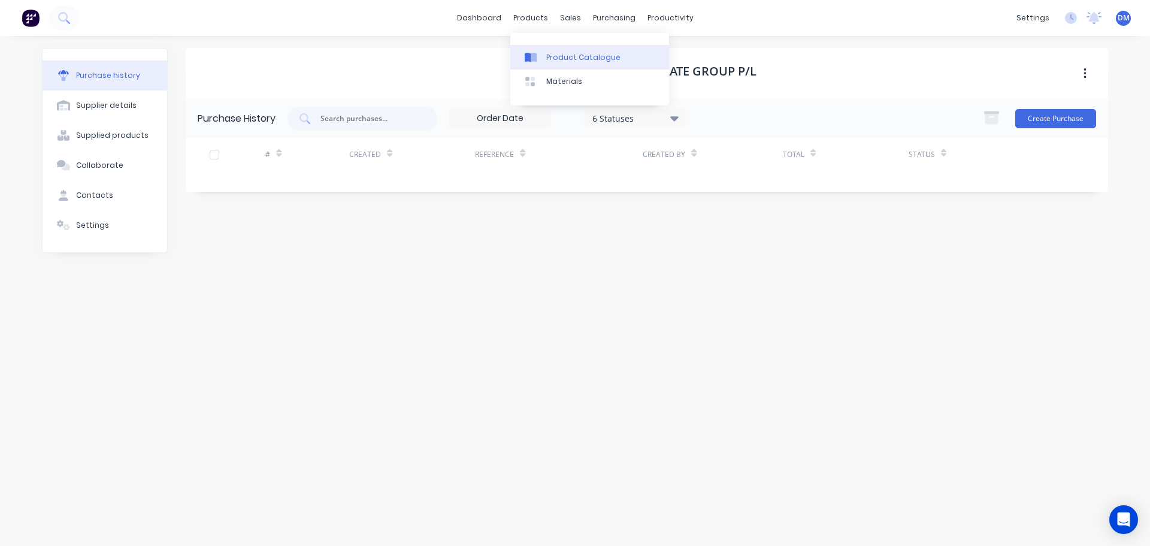
click at [569, 54] on div "Product Catalogue" at bounding box center [583, 57] width 74 height 11
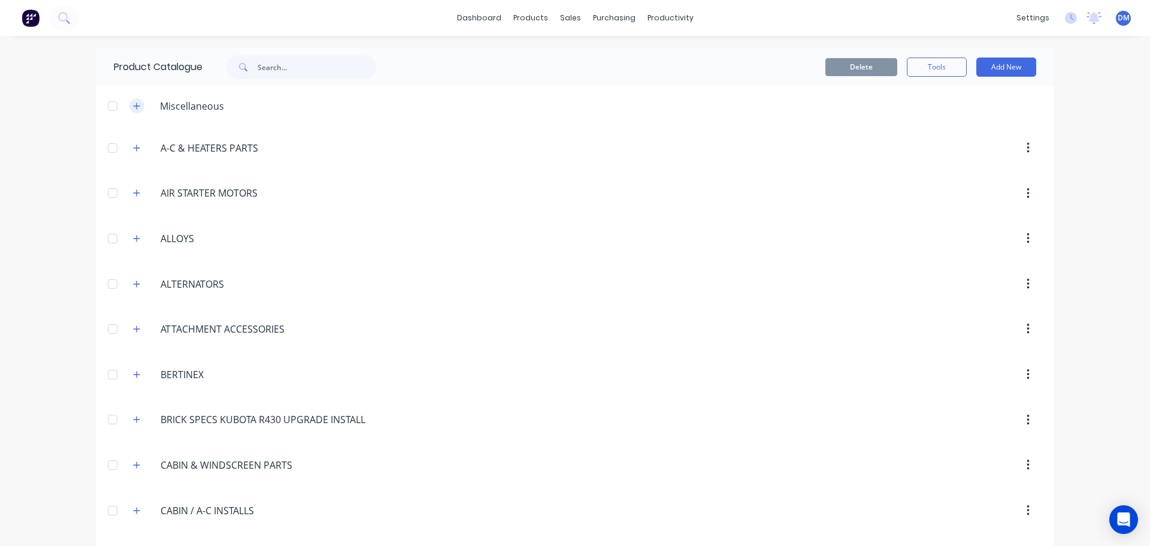
click at [133, 105] on icon "button" at bounding box center [136, 106] width 7 height 8
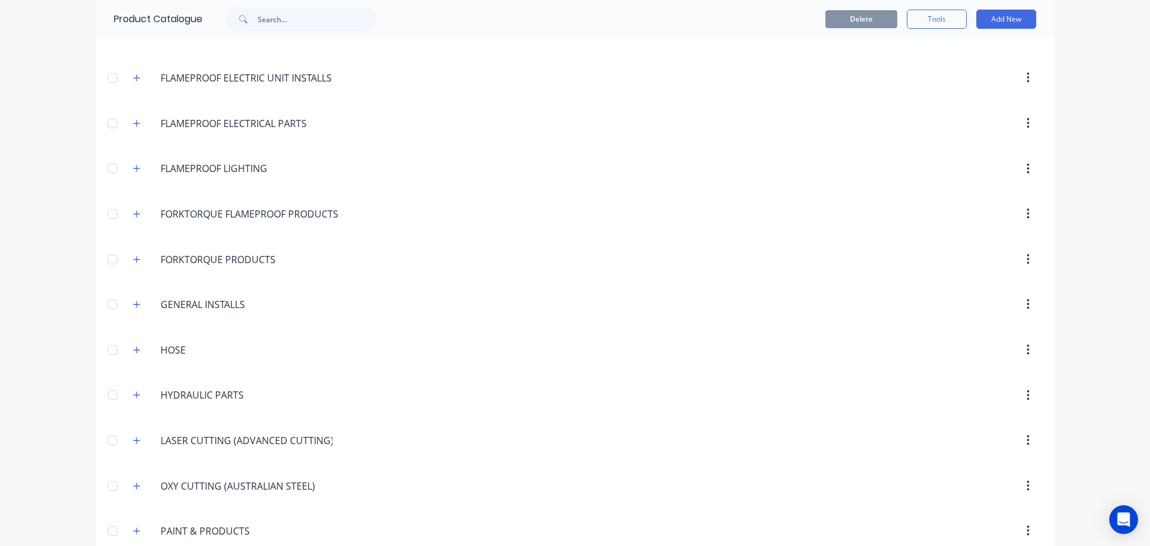
scroll to position [2259, 0]
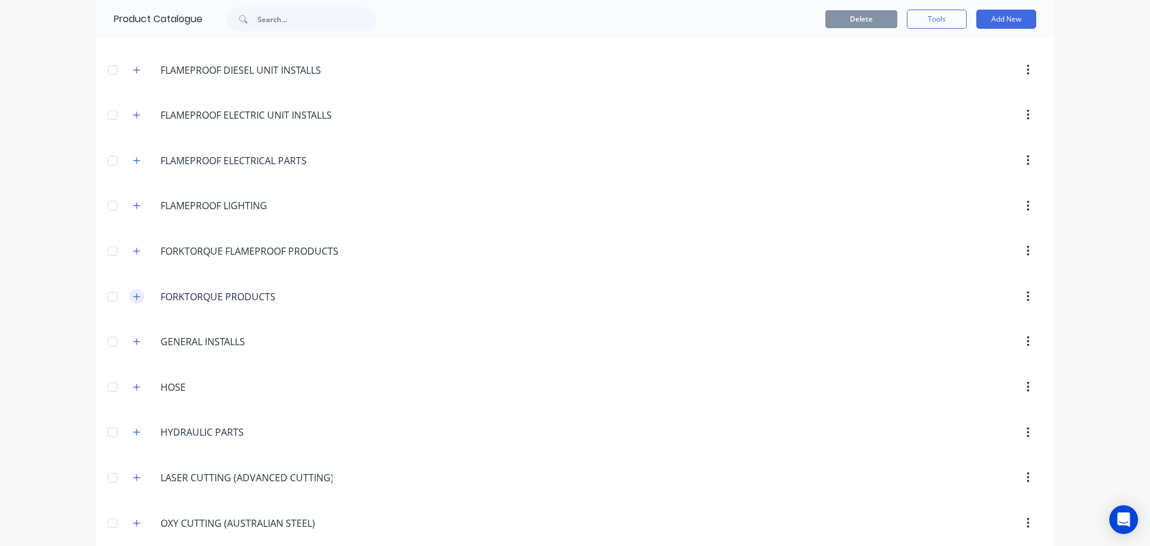
click at [135, 295] on icon "button" at bounding box center [136, 296] width 7 height 8
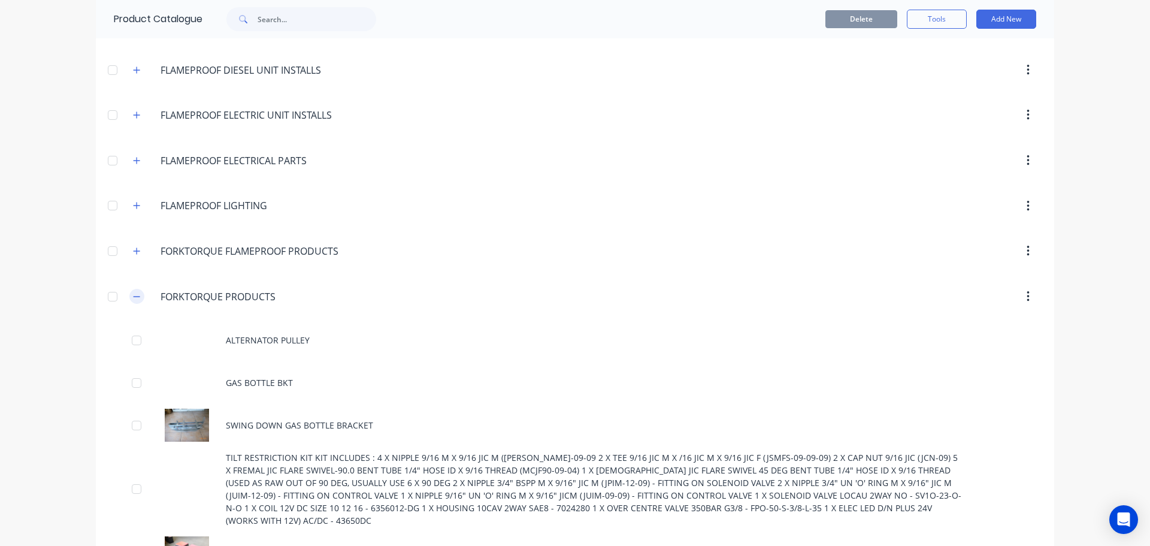
click at [133, 295] on icon "button" at bounding box center [136, 296] width 7 height 8
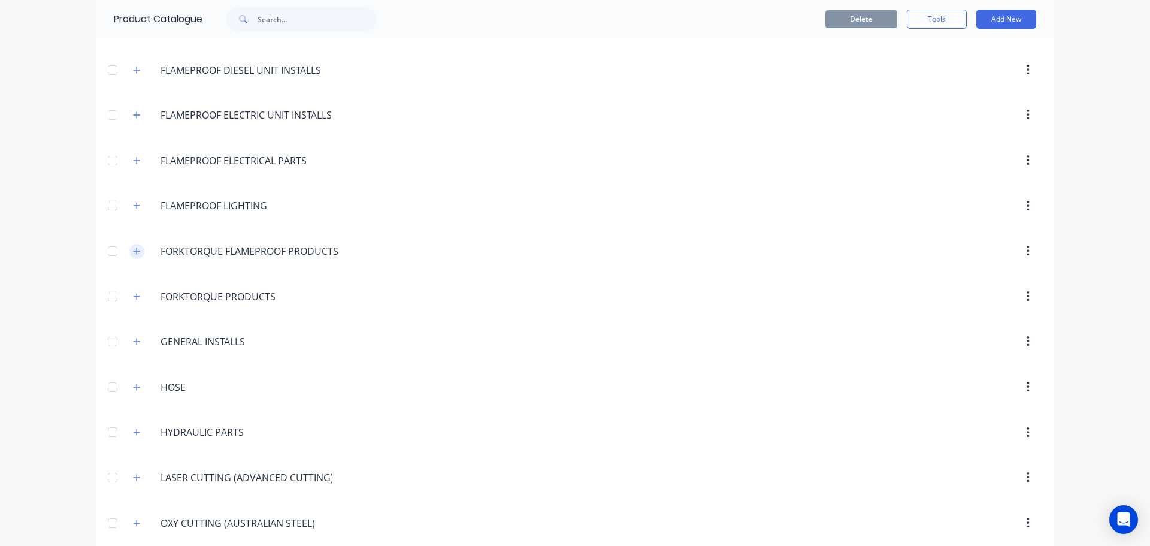
click at [133, 248] on icon "button" at bounding box center [136, 251] width 7 height 8
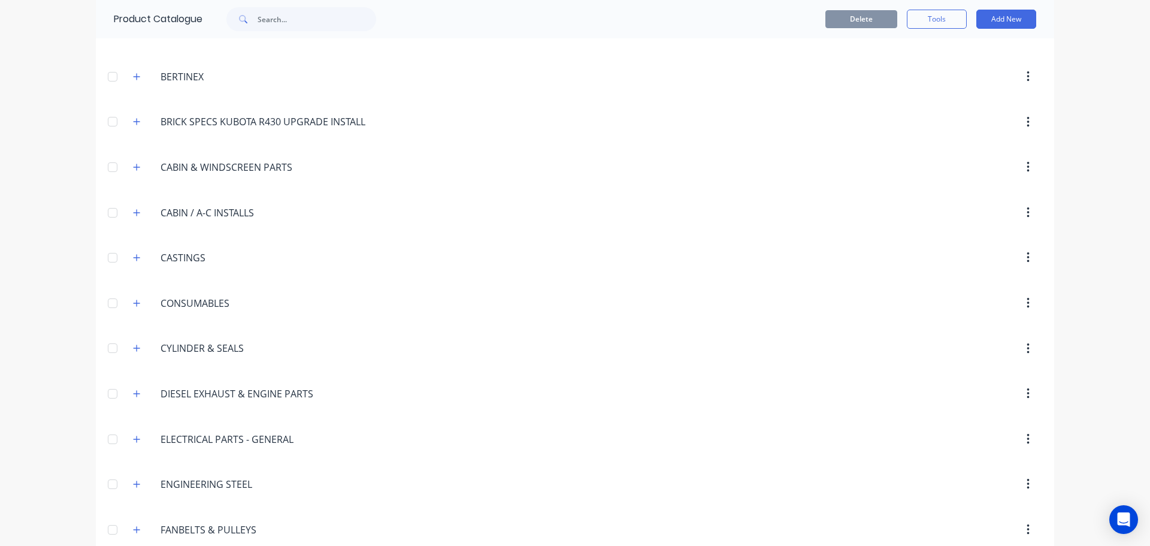
scroll to position [1540, 0]
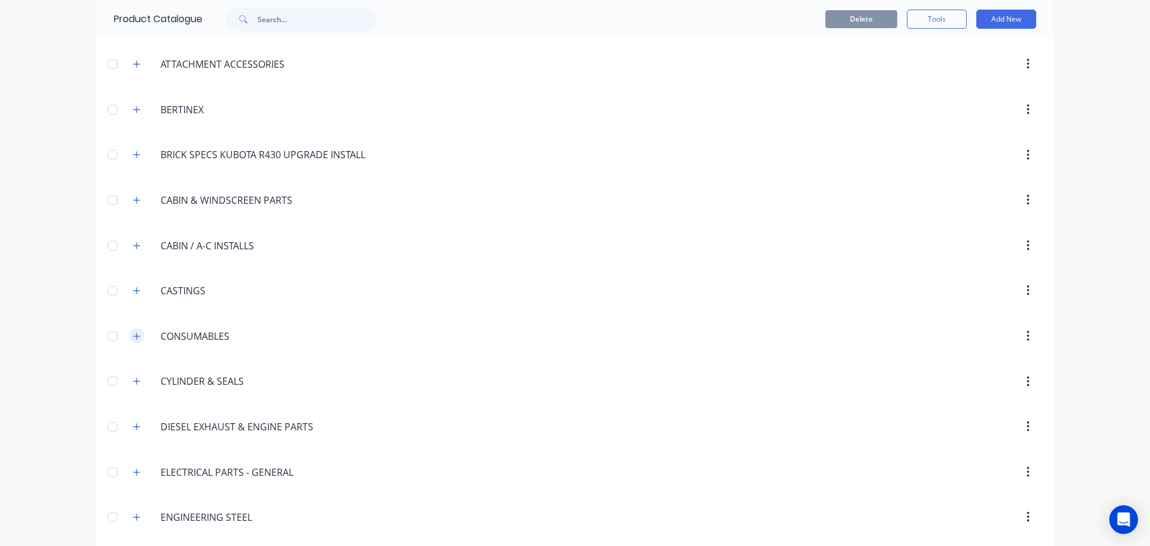
click at [135, 335] on icon "button" at bounding box center [136, 336] width 7 height 8
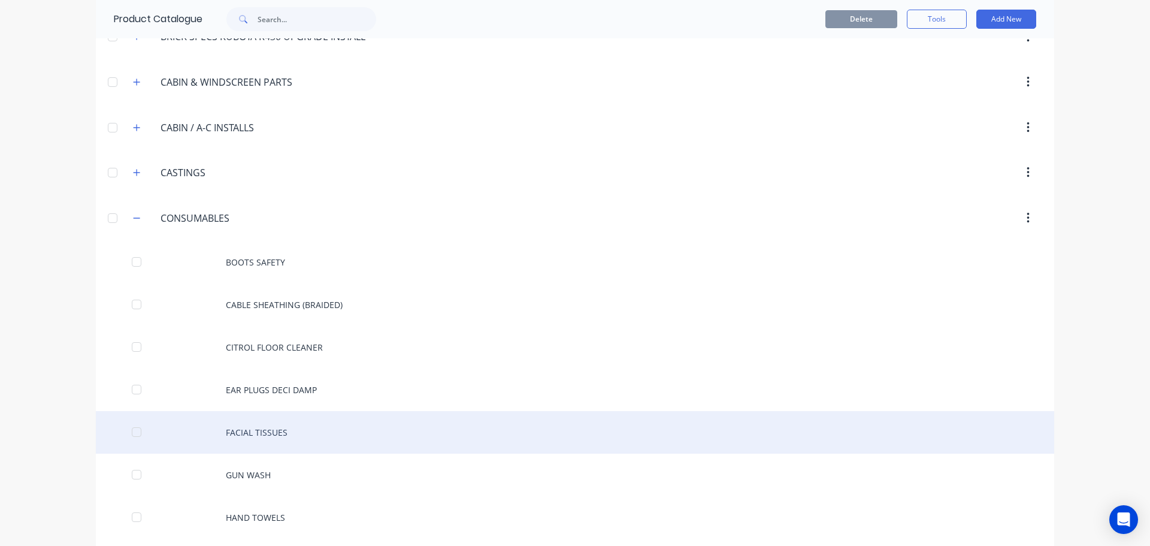
scroll to position [1420, 0]
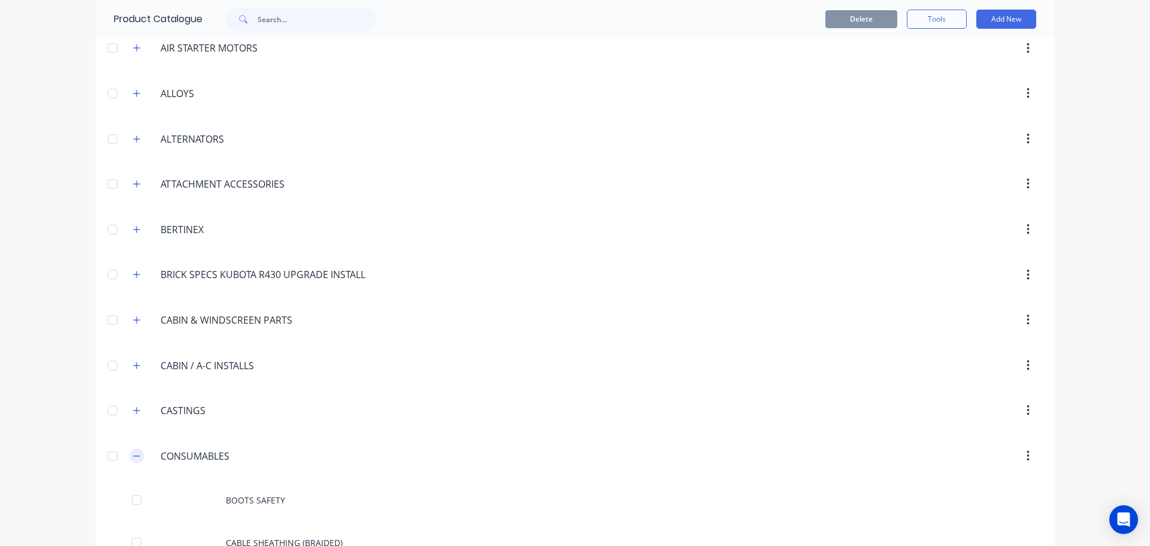
click at [135, 453] on icon "button" at bounding box center [136, 456] width 7 height 8
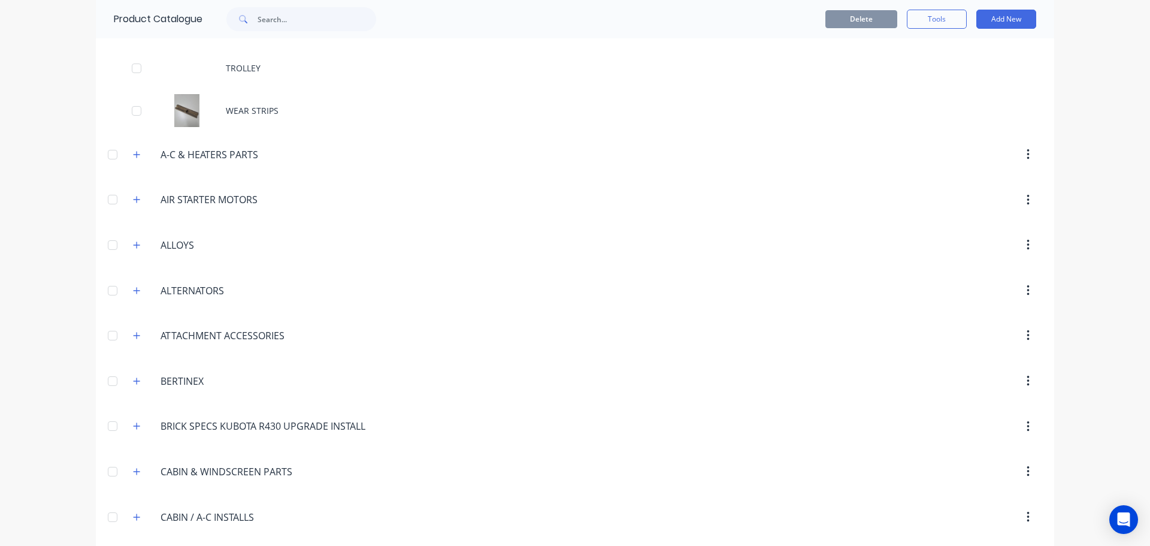
scroll to position [1241, 0]
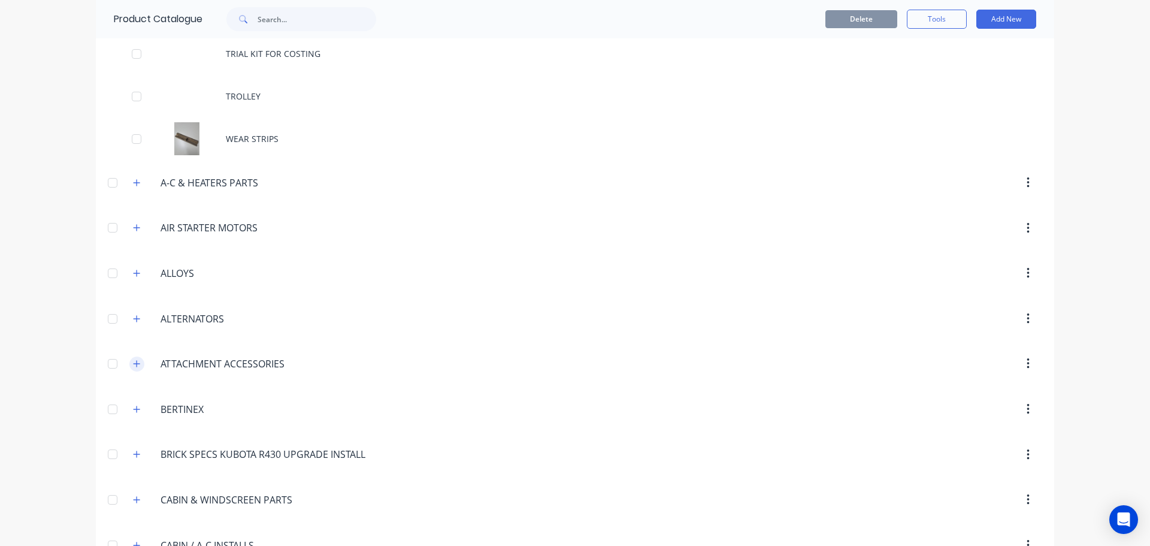
click at [134, 366] on icon "button" at bounding box center [136, 363] width 7 height 8
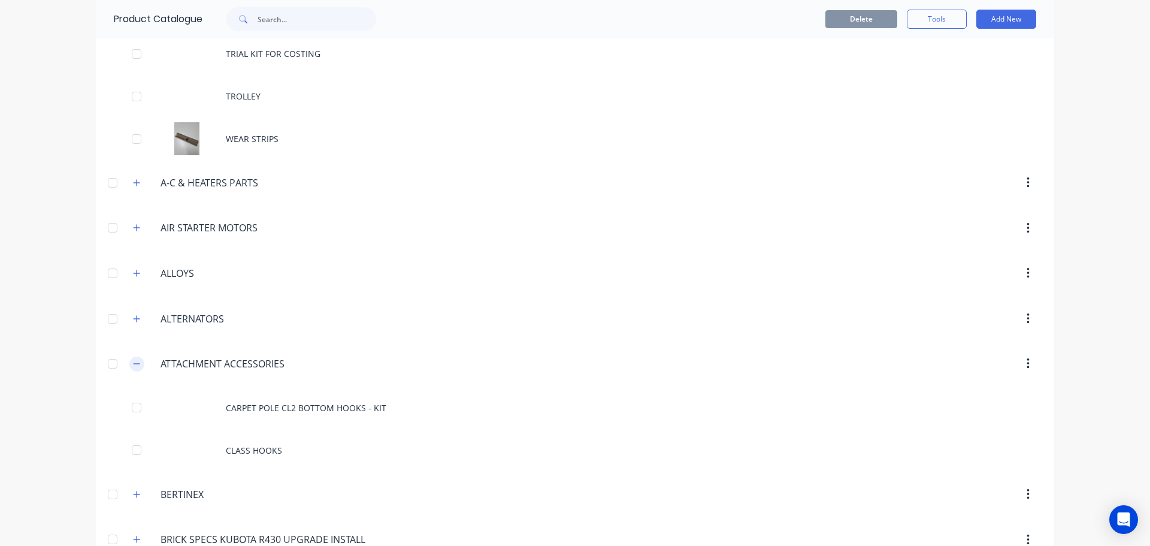
click at [133, 362] on icon "button" at bounding box center [136, 363] width 7 height 8
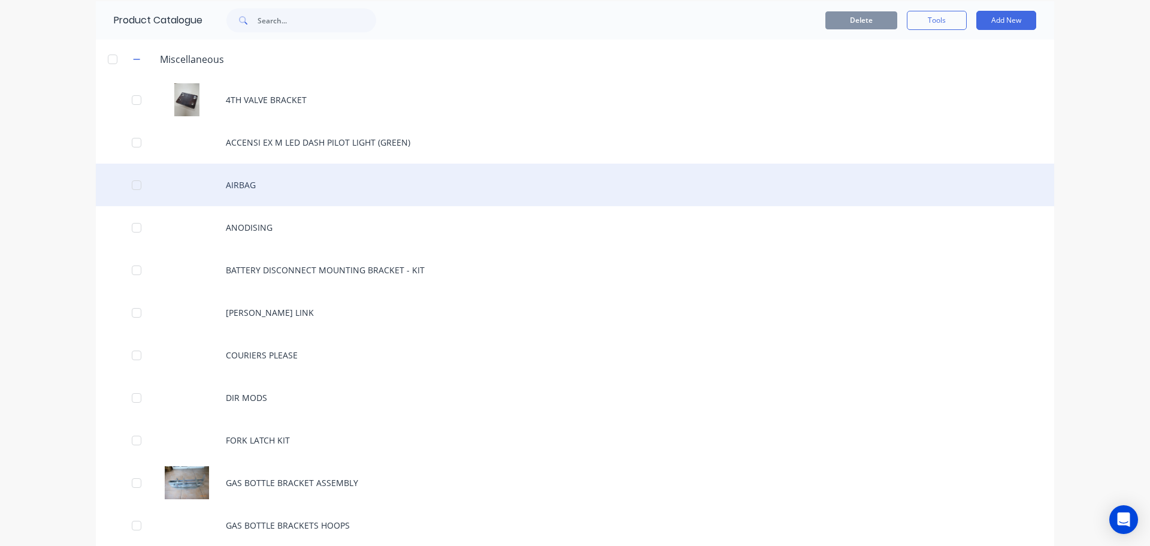
scroll to position [0, 0]
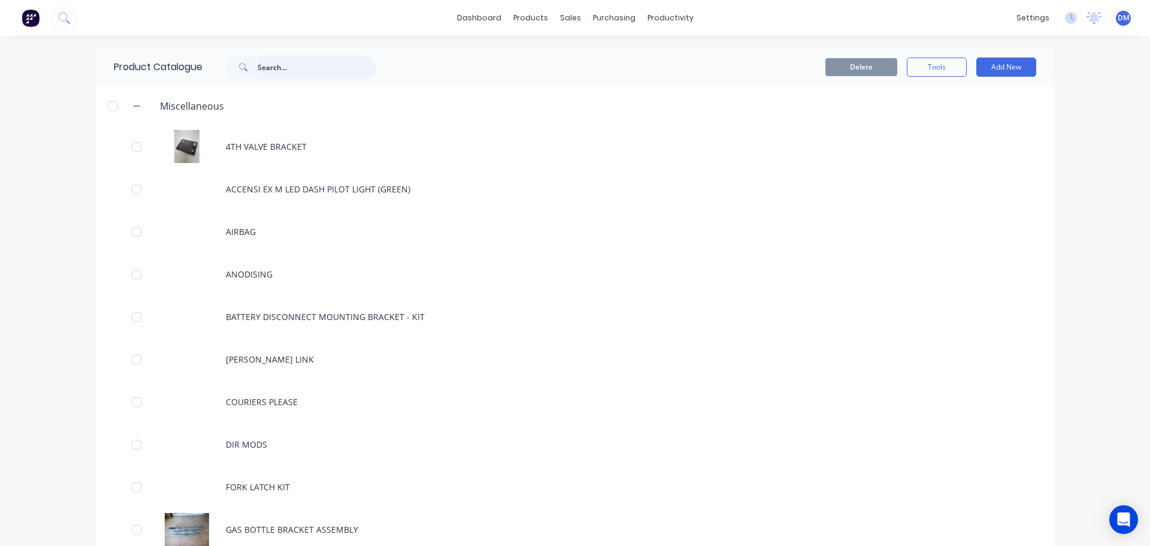
click at [272, 61] on input "text" at bounding box center [316, 67] width 119 height 24
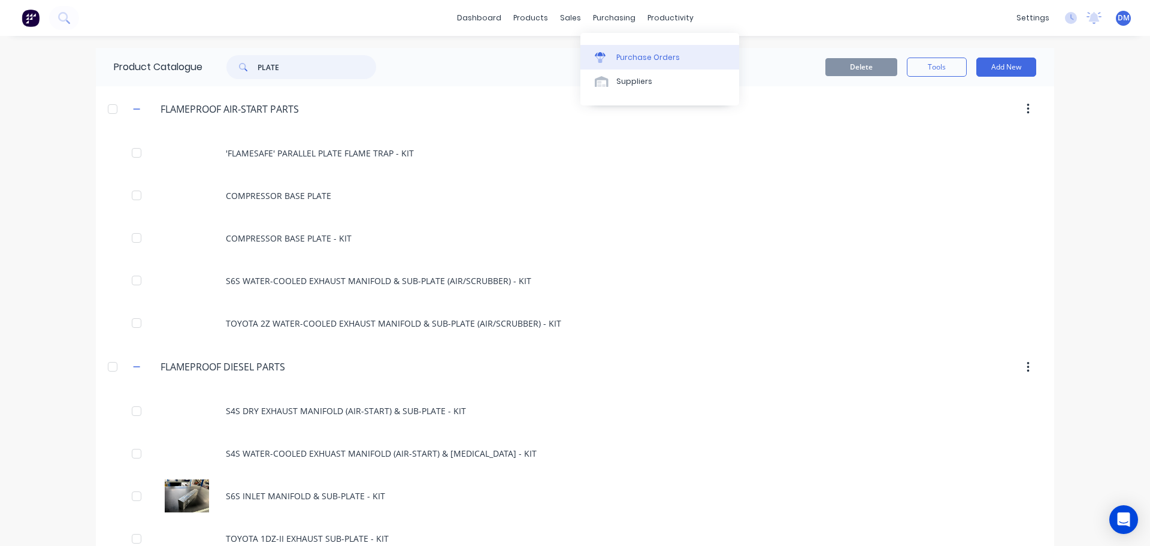
type input "PLATE"
click at [635, 51] on link "Purchase Orders" at bounding box center [659, 57] width 159 height 24
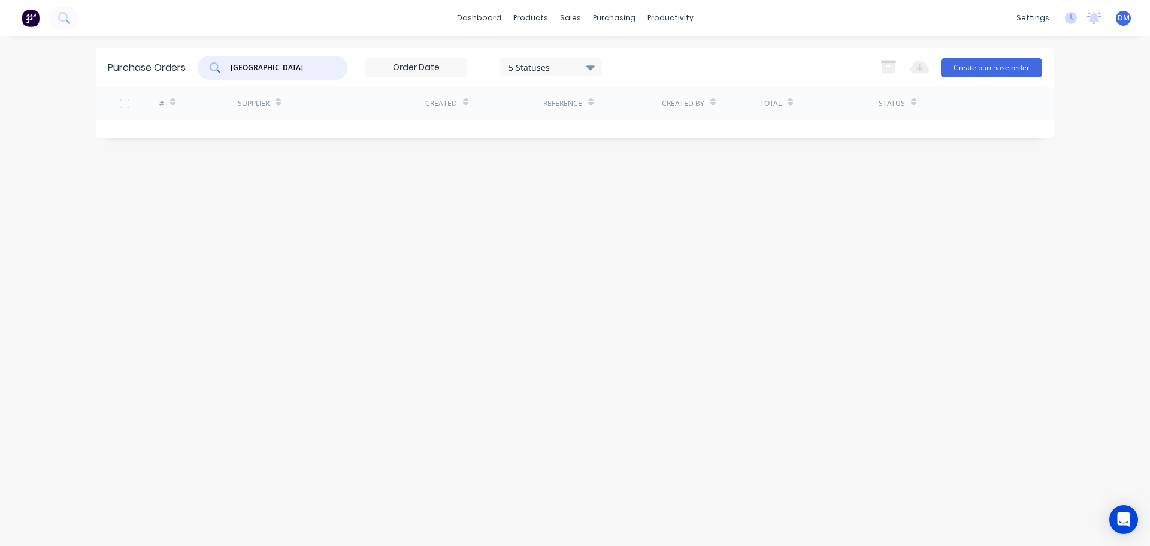
drag, startPoint x: 285, startPoint y: 66, endPoint x: 114, endPoint y: 50, distance: 171.4
click at [114, 50] on div "Purchase Orders QUEENSLAND 5 Statuses 5 Statuses Export to Excel (XLSX) Create …" at bounding box center [575, 67] width 958 height 39
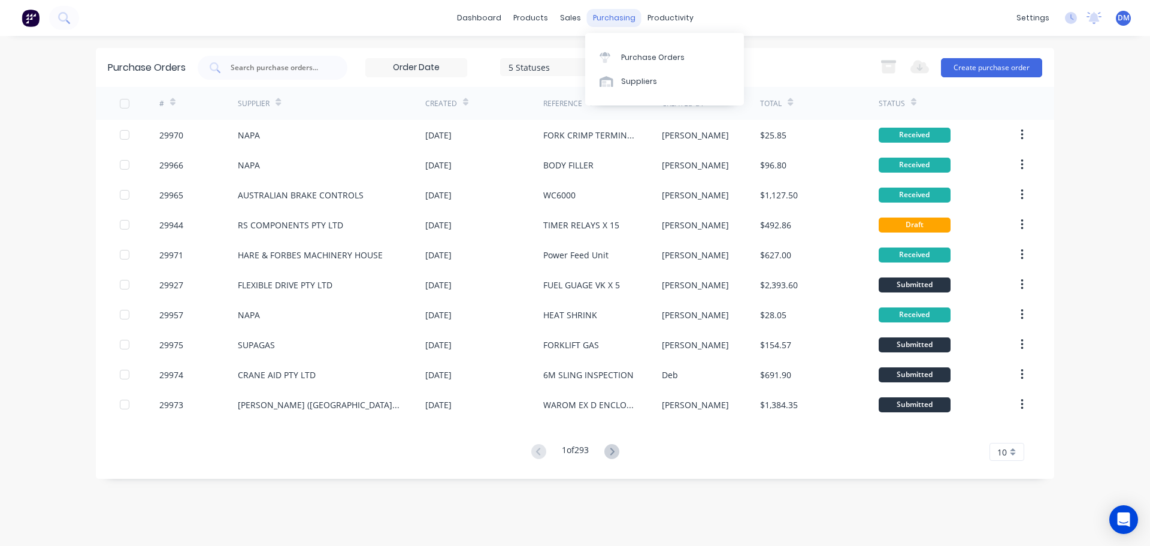
click at [610, 15] on div "purchasing" at bounding box center [614, 18] width 54 height 18
click at [628, 57] on div "Purchase Orders" at bounding box center [652, 57] width 63 height 11
click at [1022, 66] on button "Create purchase order" at bounding box center [991, 67] width 101 height 19
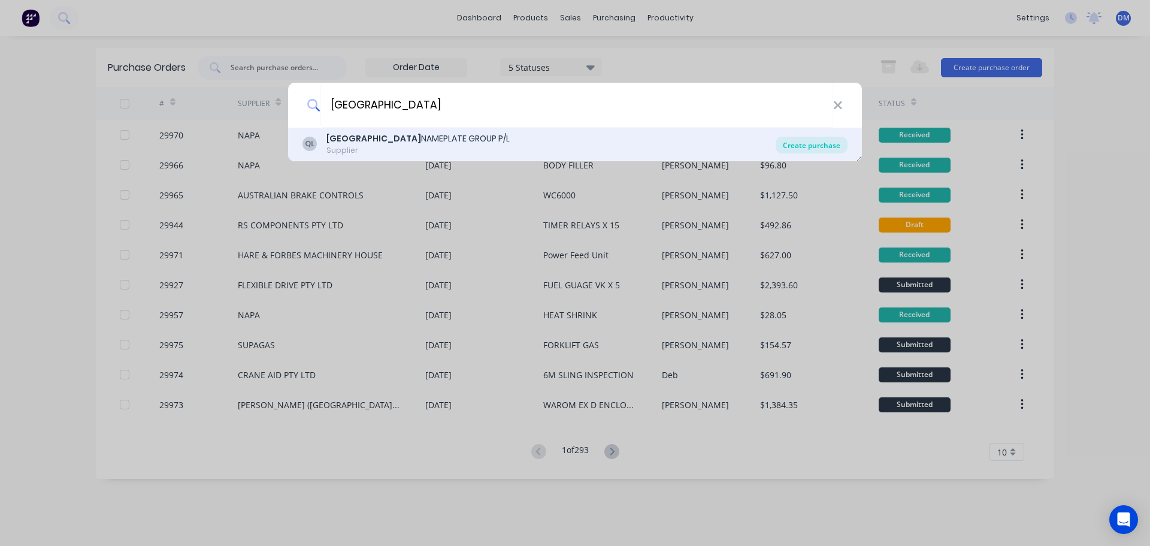
type input "[GEOGRAPHIC_DATA]"
click at [807, 141] on div "Create purchase" at bounding box center [811, 145] width 72 height 17
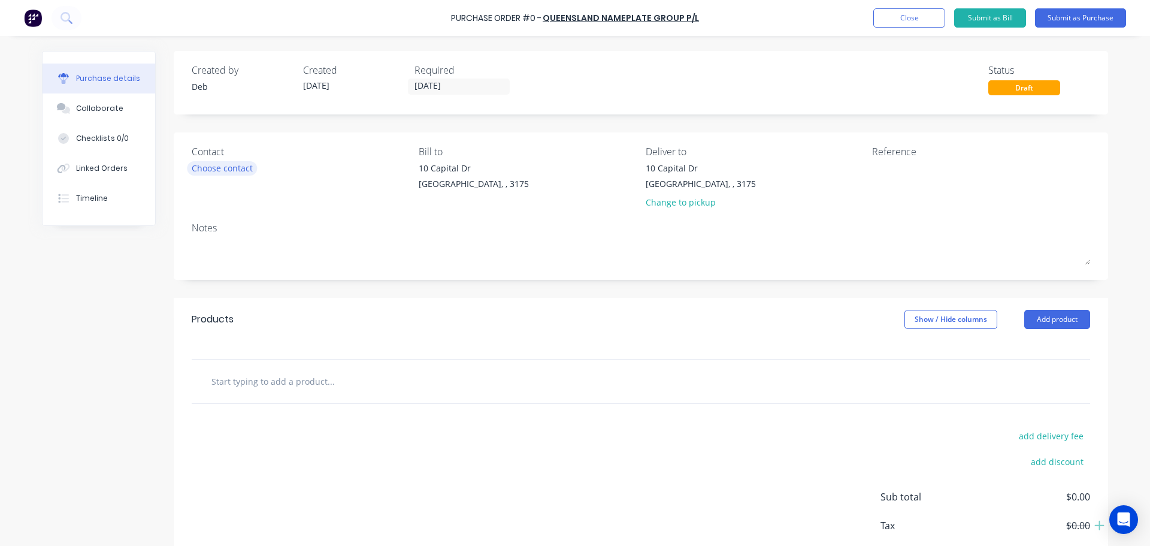
click at [232, 165] on div "Choose contact" at bounding box center [222, 168] width 61 height 13
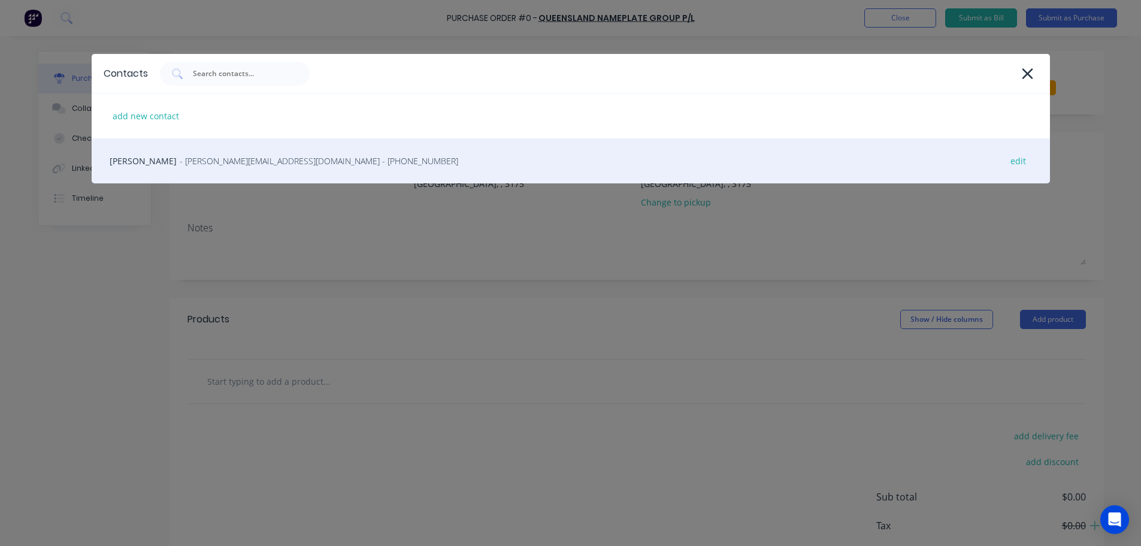
click at [208, 159] on span "- peter@qnpgroup.com.au - (07) 3277 3566" at bounding box center [319, 160] width 278 height 13
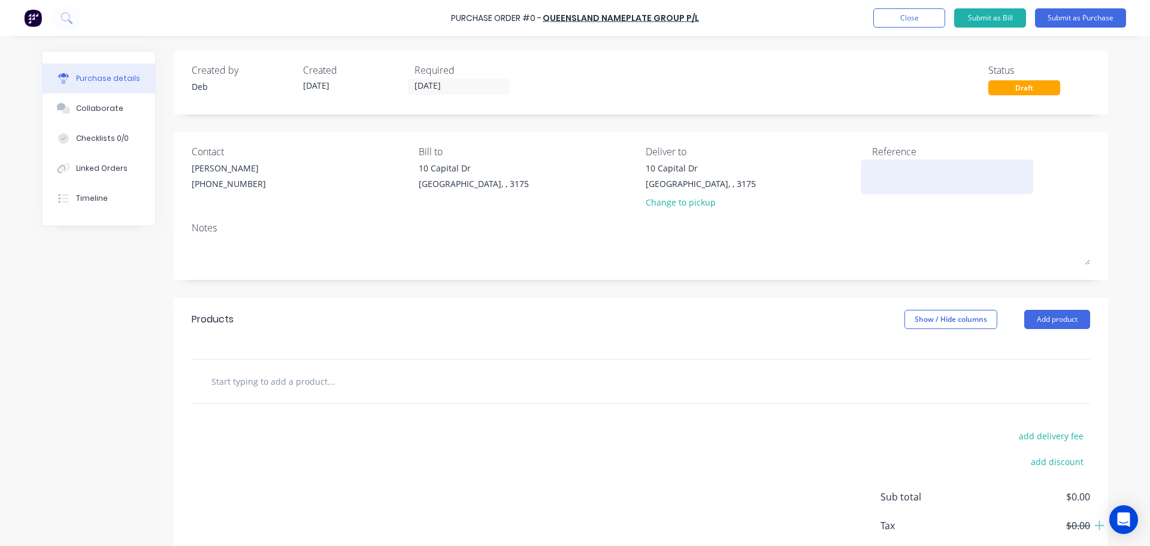
drag, startPoint x: 875, startPoint y: 165, endPoint x: 274, endPoint y: 317, distance: 619.6
click at [872, 165] on textarea at bounding box center [947, 175] width 150 height 27
type textarea "WARNING- DO N"
type textarea "x"
type textarea "WARNING- DO NO"
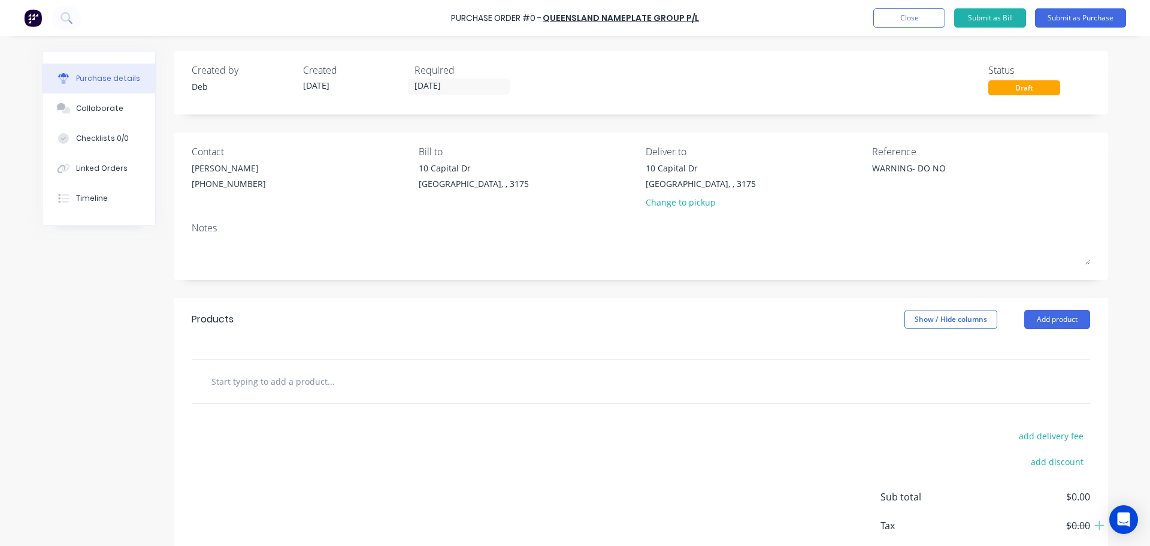
type textarea "x"
type textarea "WARNING- DO NOT"
type textarea "x"
type textarea "WARNING- DO NOT"
type textarea "x"
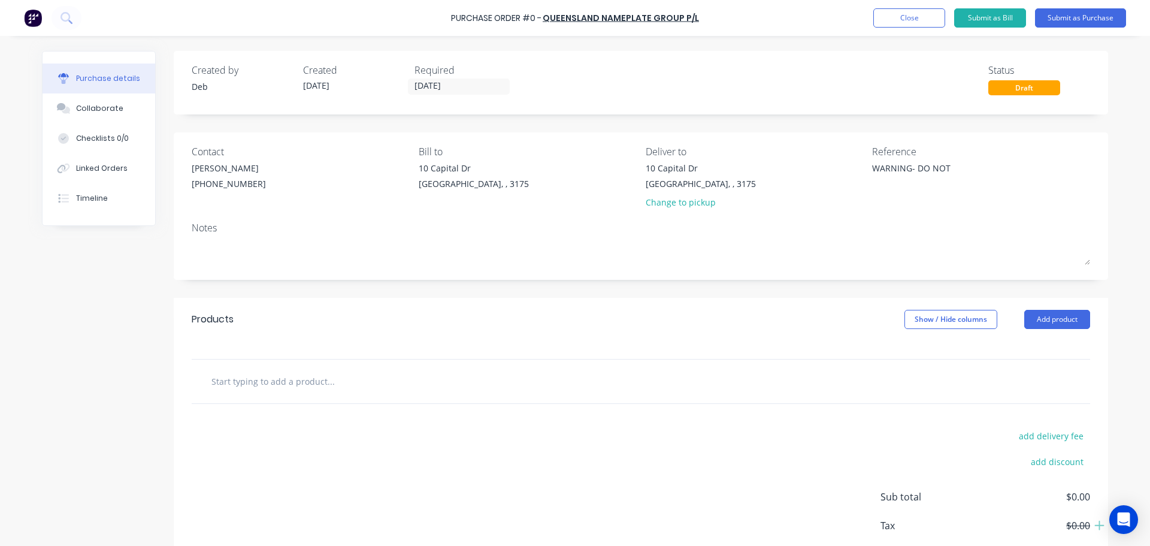
type textarea "WARNING- DO NOT D"
type textarea "x"
type textarea "WARNING- DO NOT DI"
type textarea "x"
type textarea "WARNING- DO NOT DIS"
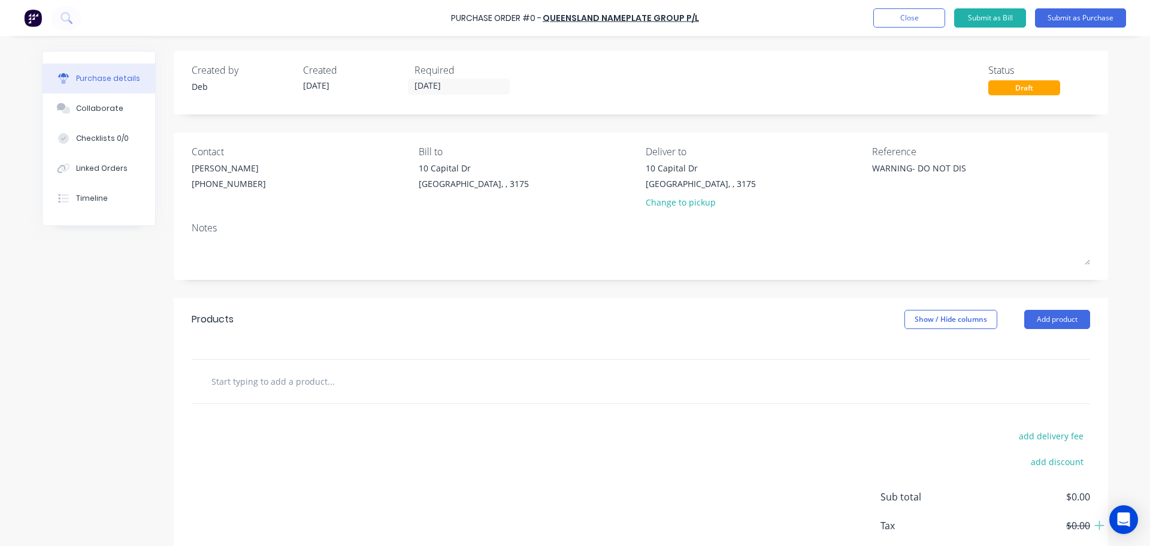
type textarea "x"
type textarea "WARNING- DO NOT DISCO"
type textarea "x"
type textarea "WARNING- DO NOT DISCON"
type textarea "x"
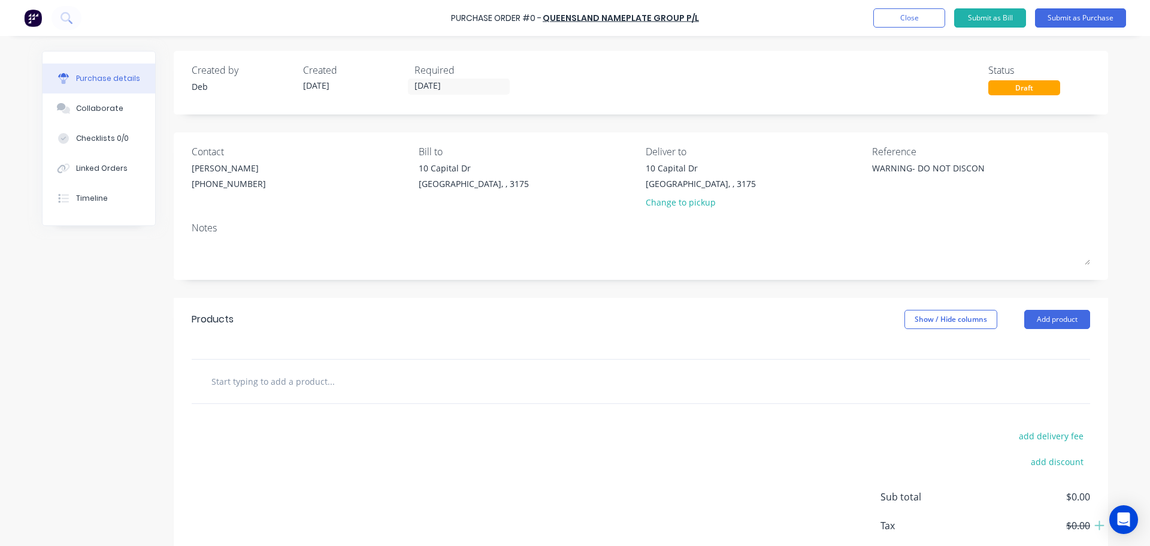
type textarea "WARNING- DO NOT DISCONN"
type textarea "x"
type textarea "WARNING- DO NOT DISCONNE"
type textarea "x"
type textarea "WARNING- DO NOT DISCONNEC"
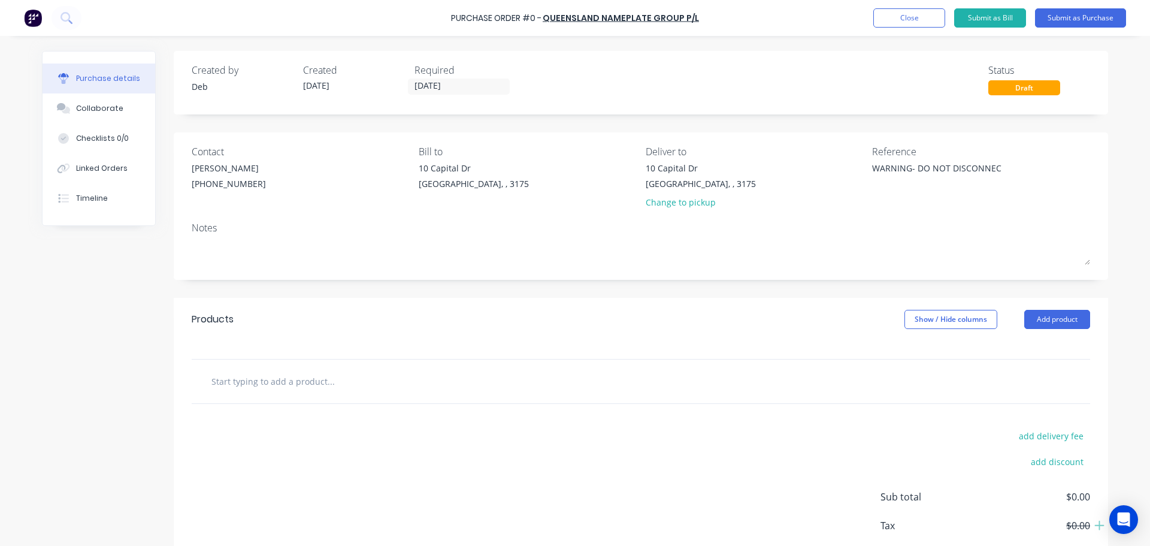
type textarea "x"
type textarea "WARNING- DO NOT DISCONNECT"
type textarea "x"
type textarea "WARNING- DO NOT DISCONNECT"
click at [1077, 313] on button "Add product" at bounding box center [1057, 319] width 66 height 19
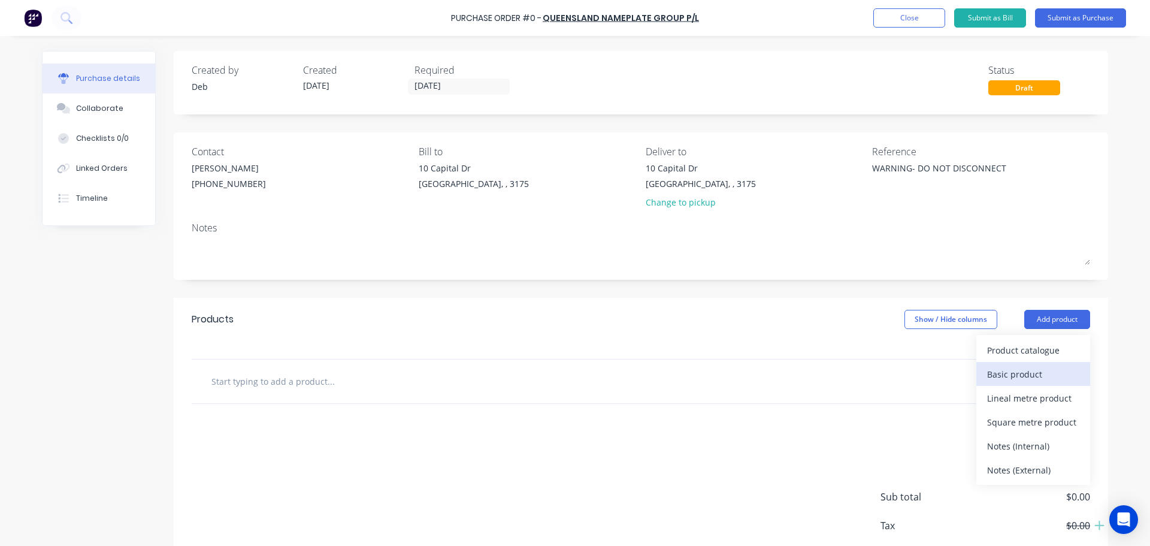
click at [1015, 372] on div "Basic product" at bounding box center [1033, 373] width 92 height 17
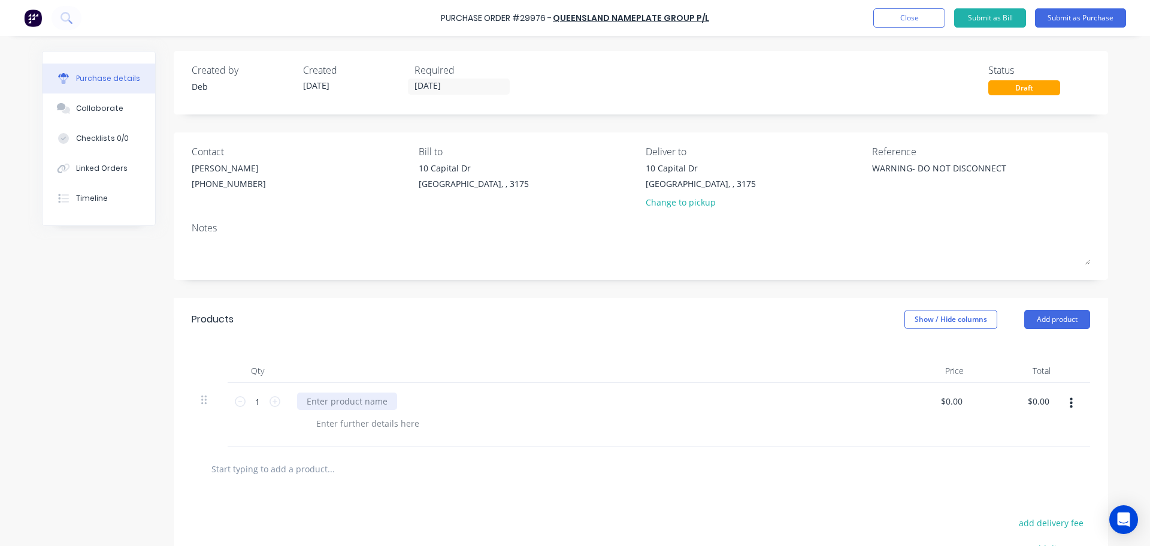
type textarea "x"
click at [345, 400] on div at bounding box center [347, 400] width 100 height 17
type textarea "x"
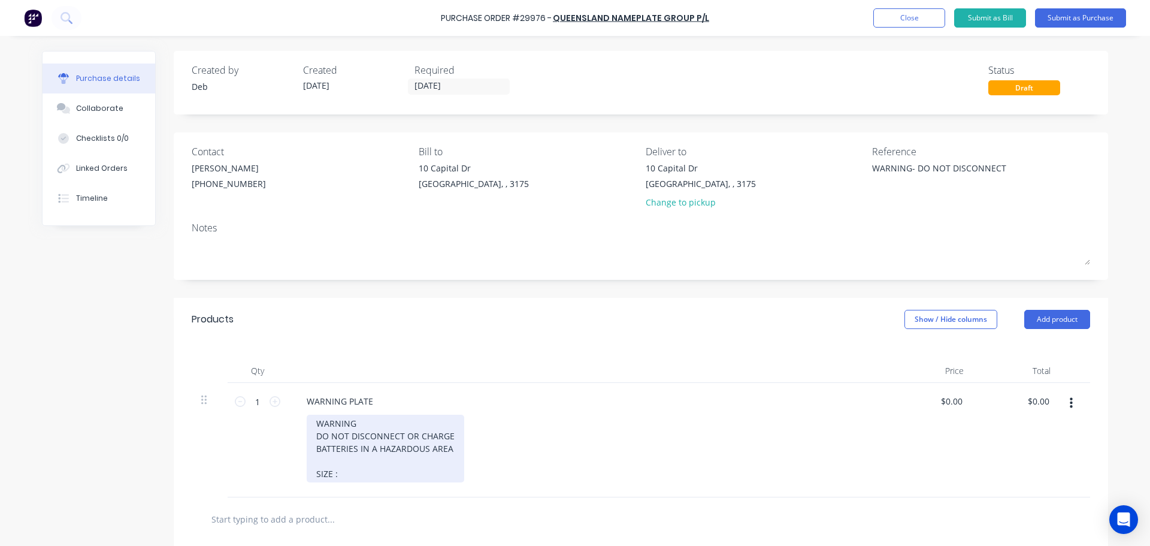
click at [344, 475] on div "WARNING DO NOT DISCONNECT OR CHARGE BATTERIES IN A HAZARDOUS AREA SIZE :" at bounding box center [385, 448] width 157 height 68
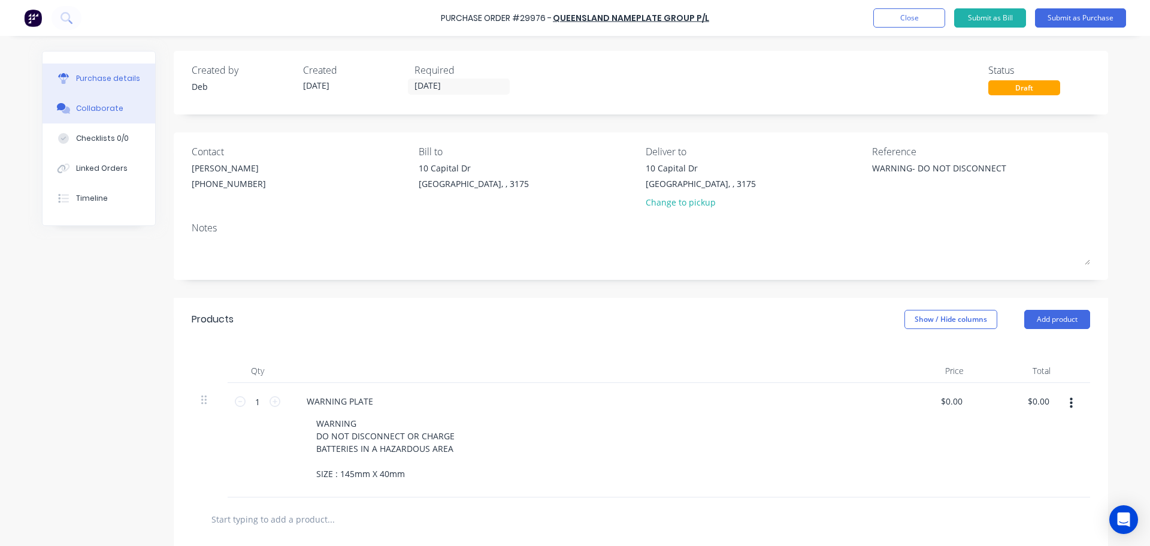
click at [93, 113] on div "Collaborate" at bounding box center [99, 108] width 47 height 11
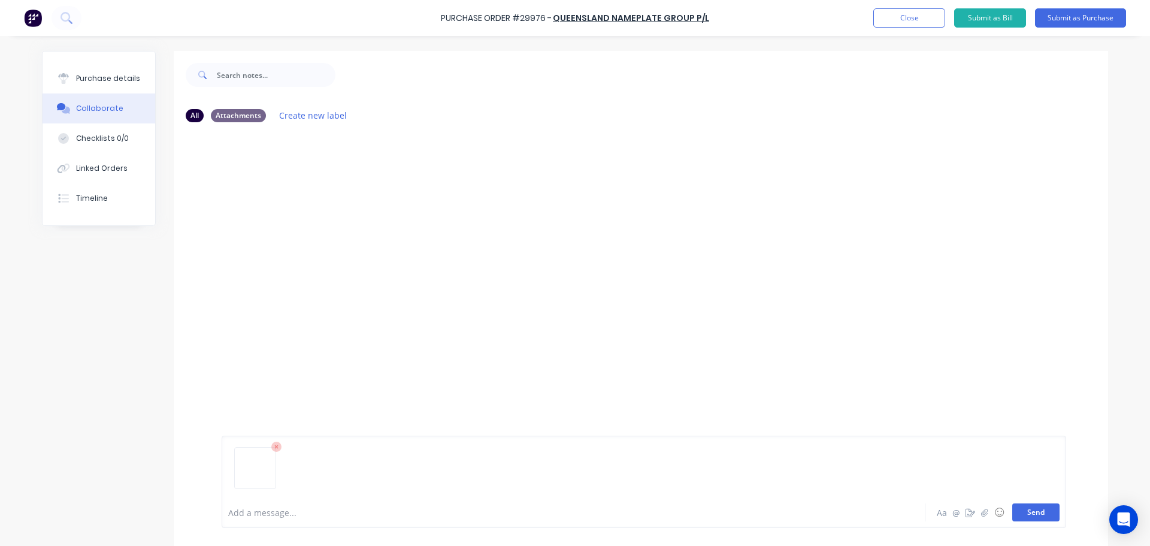
drag, startPoint x: 1031, startPoint y: 513, endPoint x: 829, endPoint y: 423, distance: 221.1
click at [1029, 513] on button "Send" at bounding box center [1035, 512] width 47 height 18
click at [98, 81] on div "Purchase details" at bounding box center [108, 78] width 64 height 11
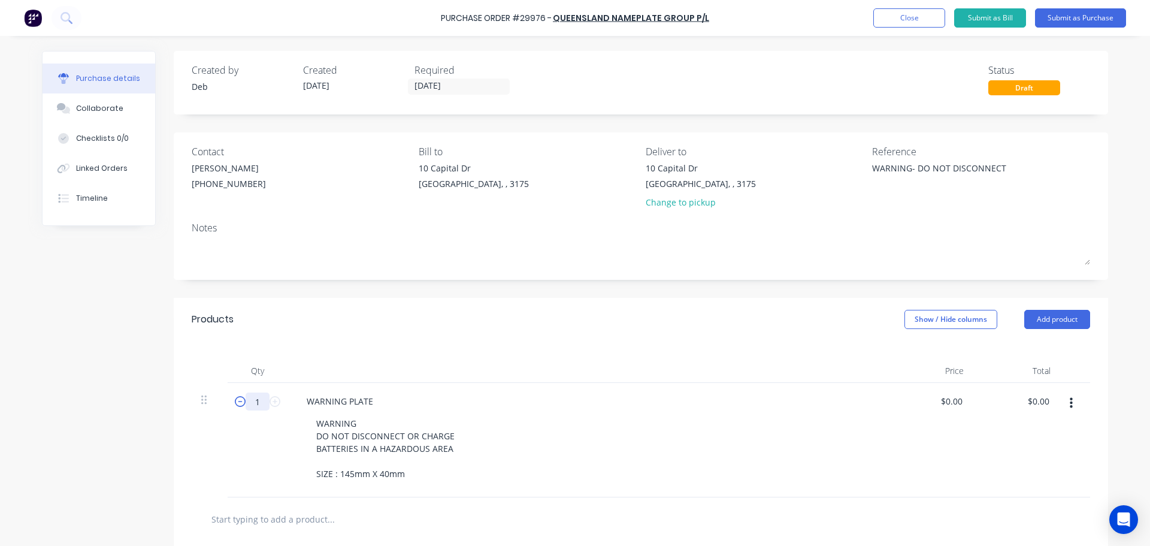
drag, startPoint x: 260, startPoint y: 405, endPoint x: 234, endPoint y: 406, distance: 27.0
click at [237, 405] on div "1 1" at bounding box center [257, 401] width 41 height 18
type textarea "x"
type input "2"
type textarea "x"
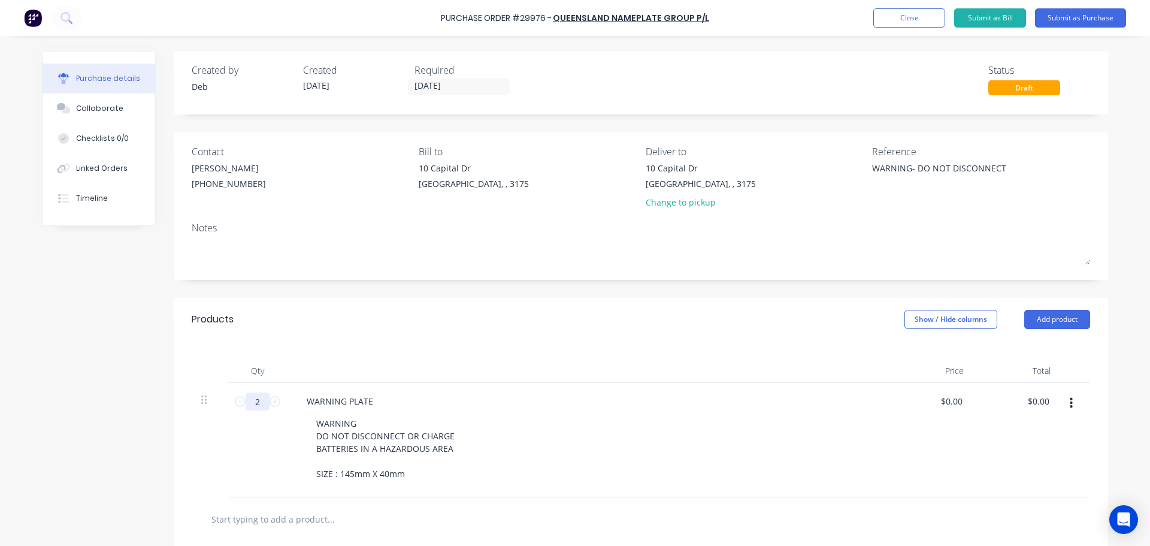
type input "25"
type textarea "x"
type input "250"
type textarea "x"
type input "250"
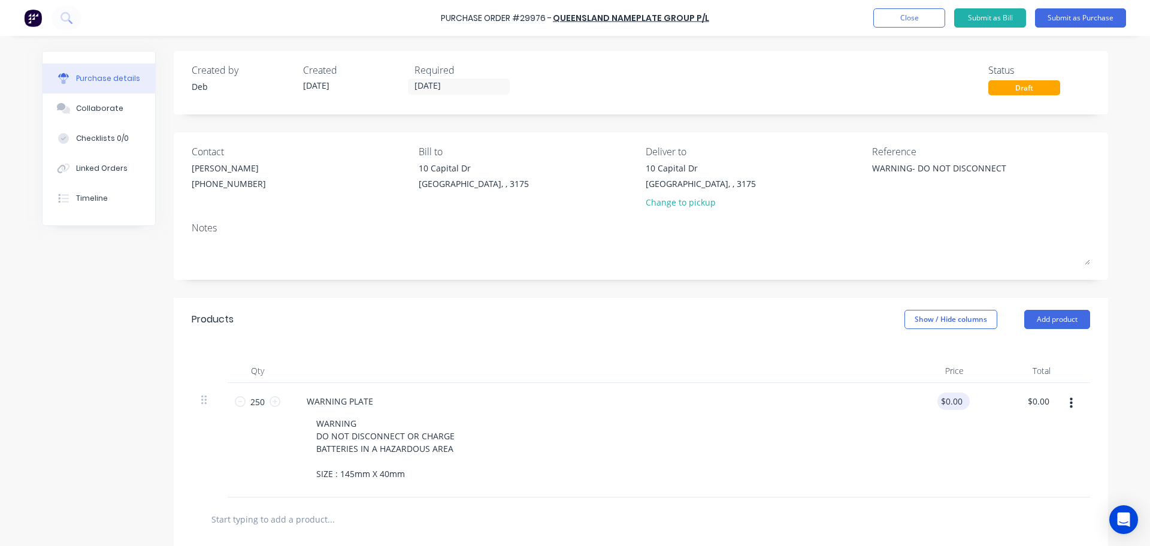
type textarea "x"
type input "0.0000"
click at [949, 406] on input "0.0000" at bounding box center [951, 400] width 28 height 17
type textarea "x"
drag, startPoint x: 962, startPoint y: 399, endPoint x: 901, endPoint y: 395, distance: 61.2
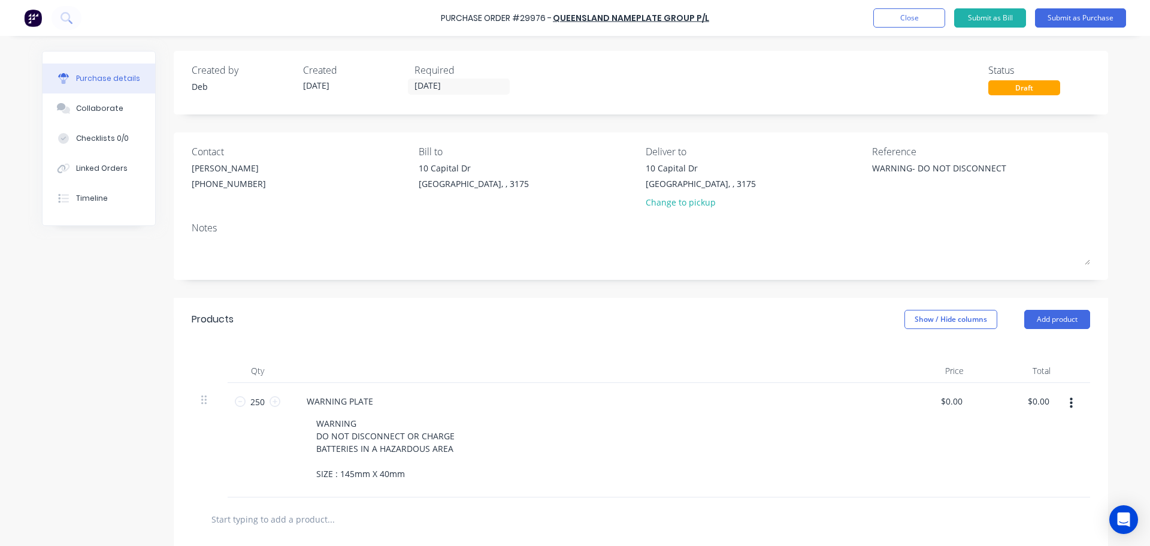
click at [908, 394] on div "$0.00 $0.00" at bounding box center [929, 440] width 87 height 114
type input "04.45"
type textarea "x"
type input "$4.45"
type input "1112.50"
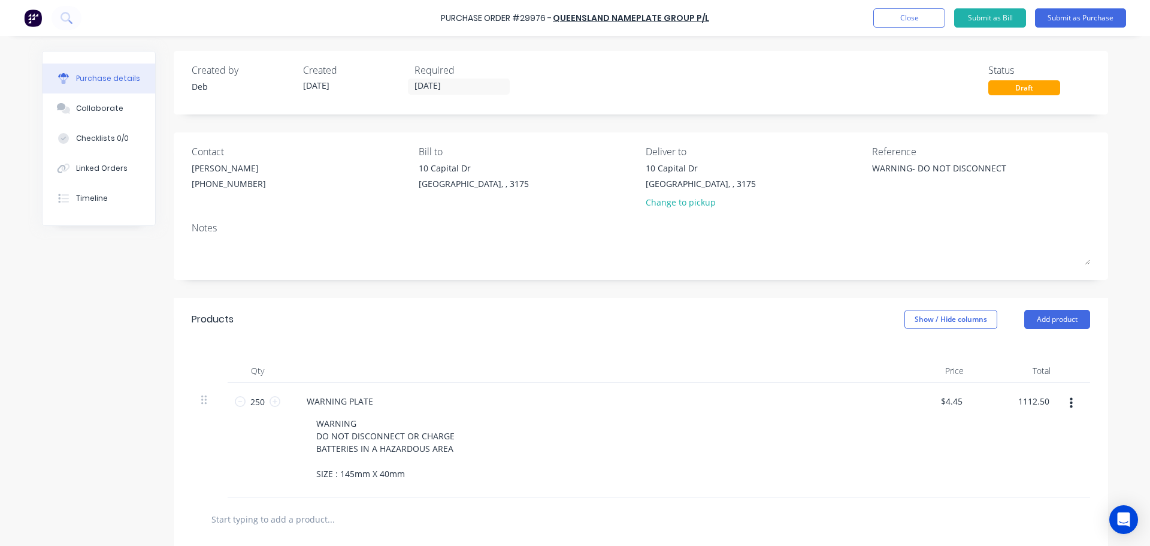
type textarea "x"
type input "$1,112.50"
type textarea "x"
type input "$1,112.50"
drag, startPoint x: 264, startPoint y: 402, endPoint x: 206, endPoint y: 407, distance: 58.3
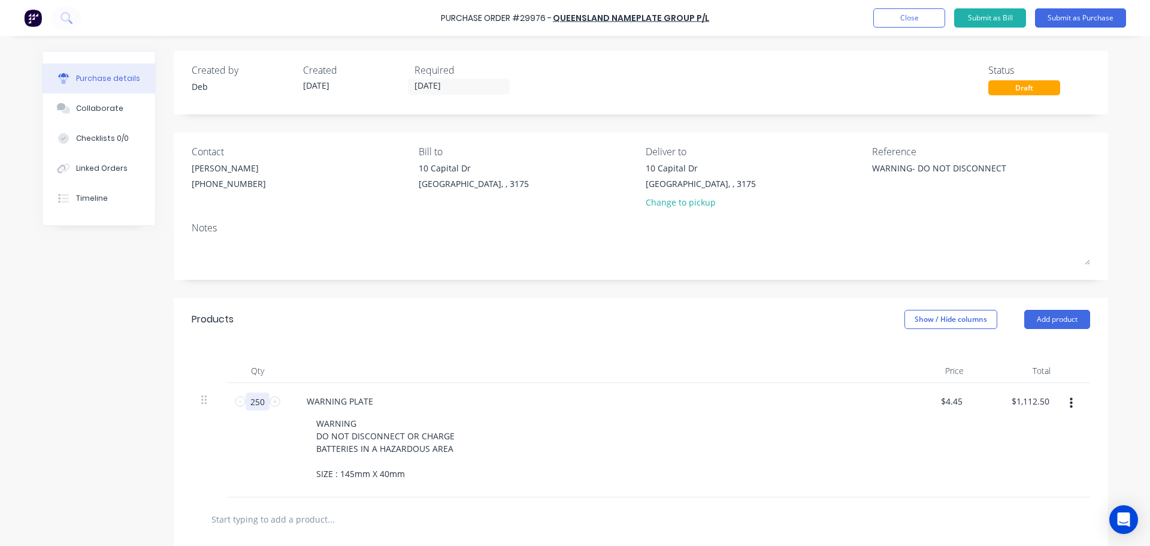
click at [222, 404] on div "250 250 WARNING PLATE WARNING DO NOT DISCONNECT OR CHARGE BATTERIES IN A HAZARD…" at bounding box center [641, 440] width 898 height 114
type textarea "x"
type input "5"
type input "$22.25"
type textarea "x"
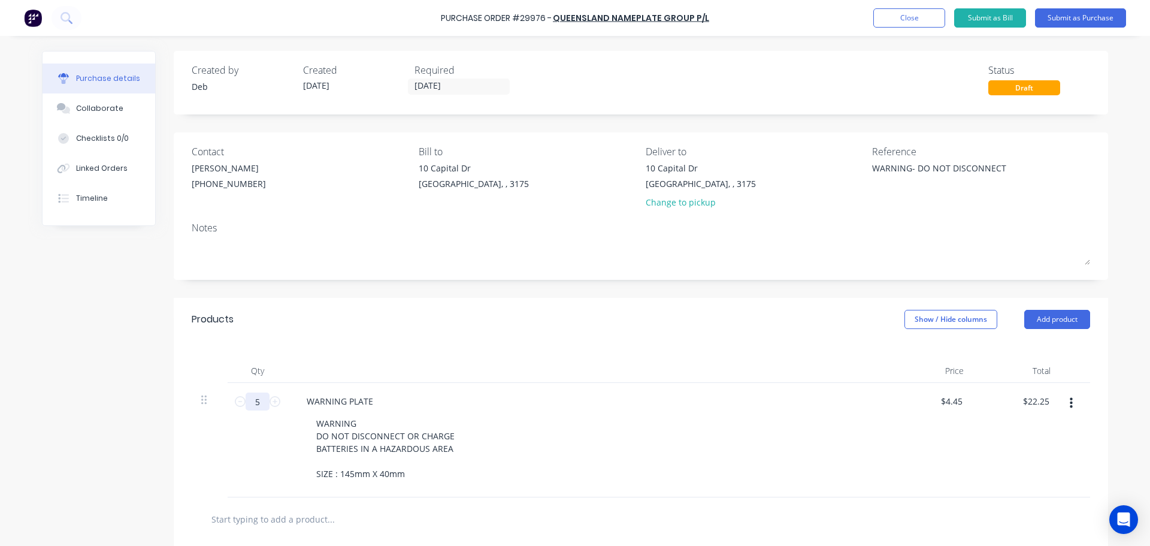
type input "50"
type input "$222.50"
type textarea "x"
type input "500"
type input "$2,225.00"
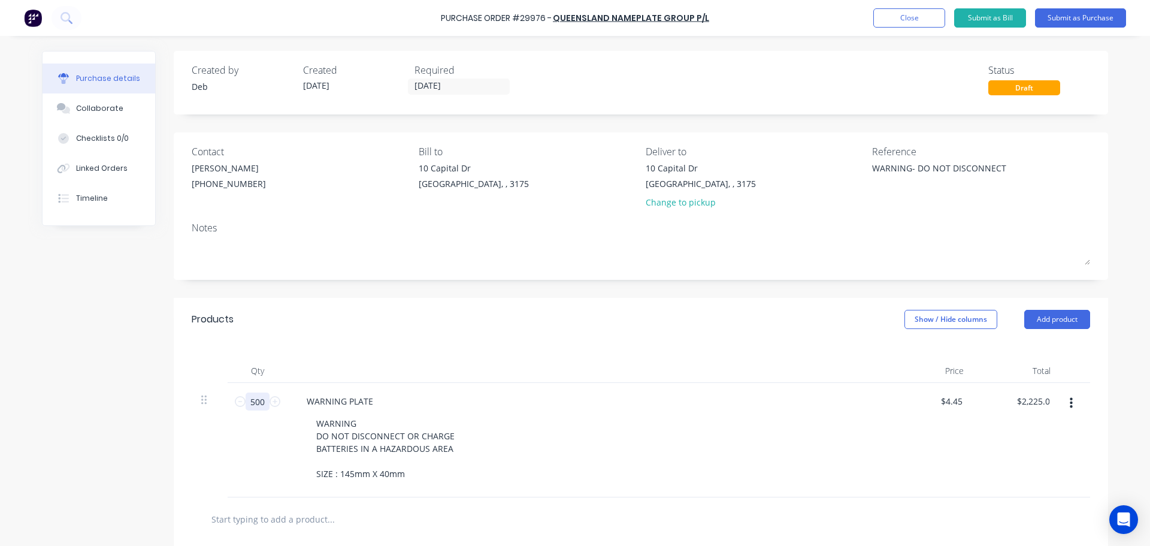
type textarea "x"
type input "500"
type textarea "x"
type input "4"
type input "350"
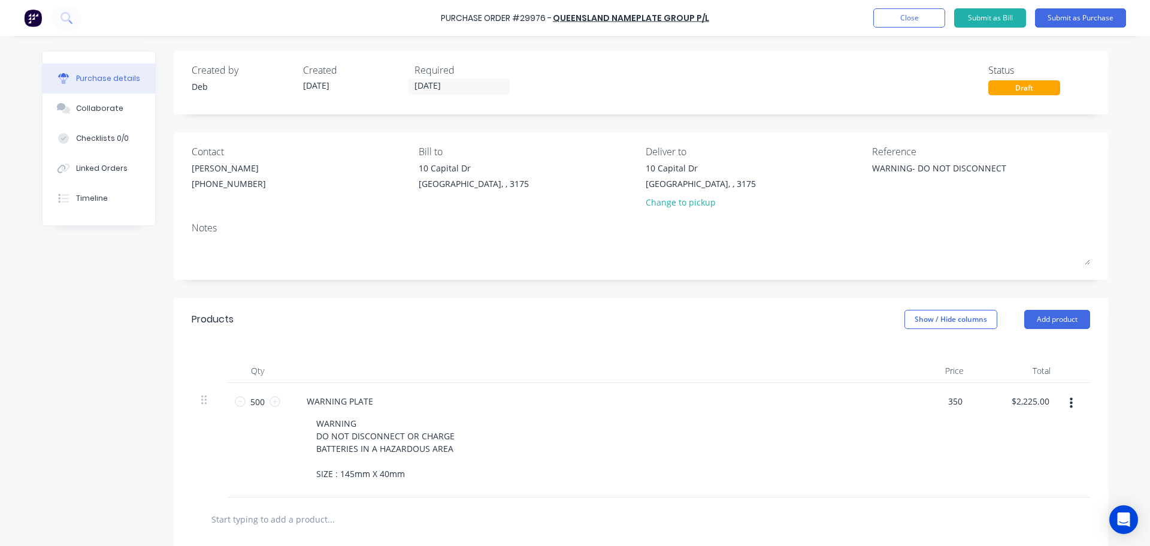
type textarea "x"
type input "$350.00"
type input "175000.00"
type textarea "x"
type input "350.0000"
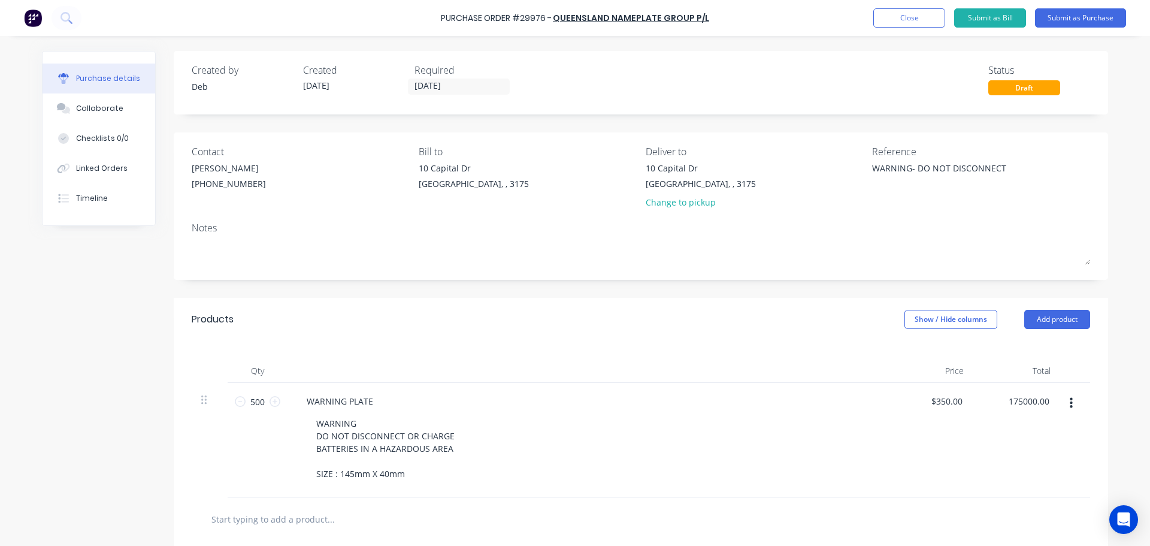
type input "$175,000.00"
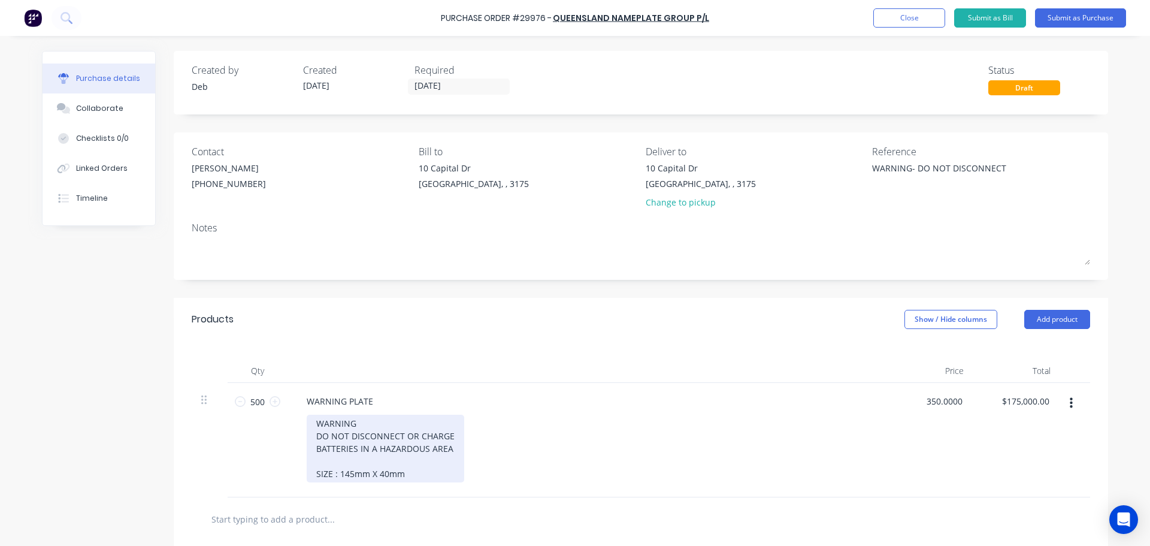
type textarea "x"
type input "$350.00"
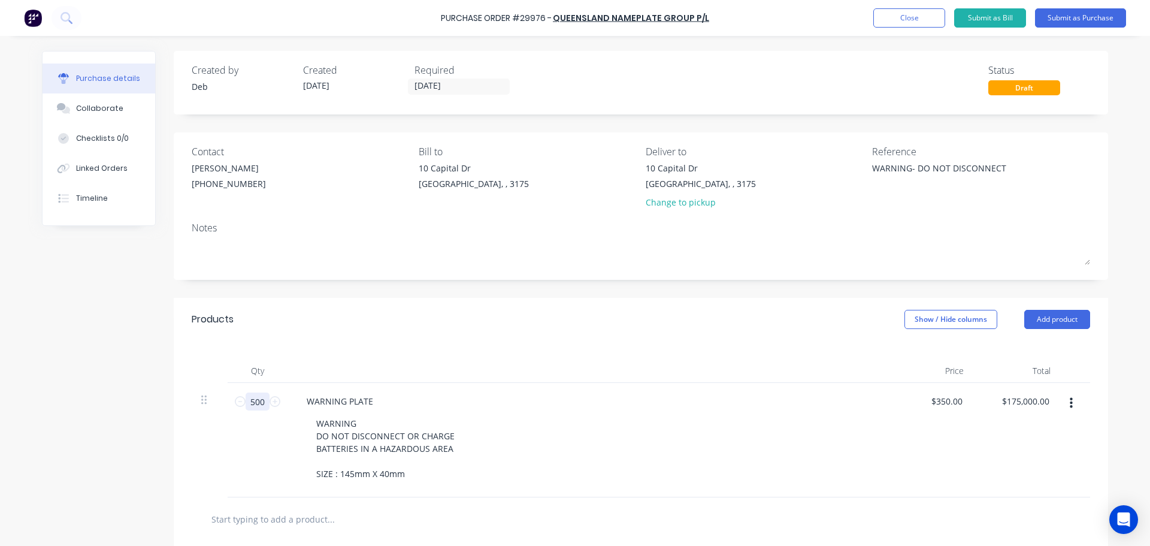
type textarea "x"
type input "2"
type input "$700.00"
type textarea "x"
type input "25"
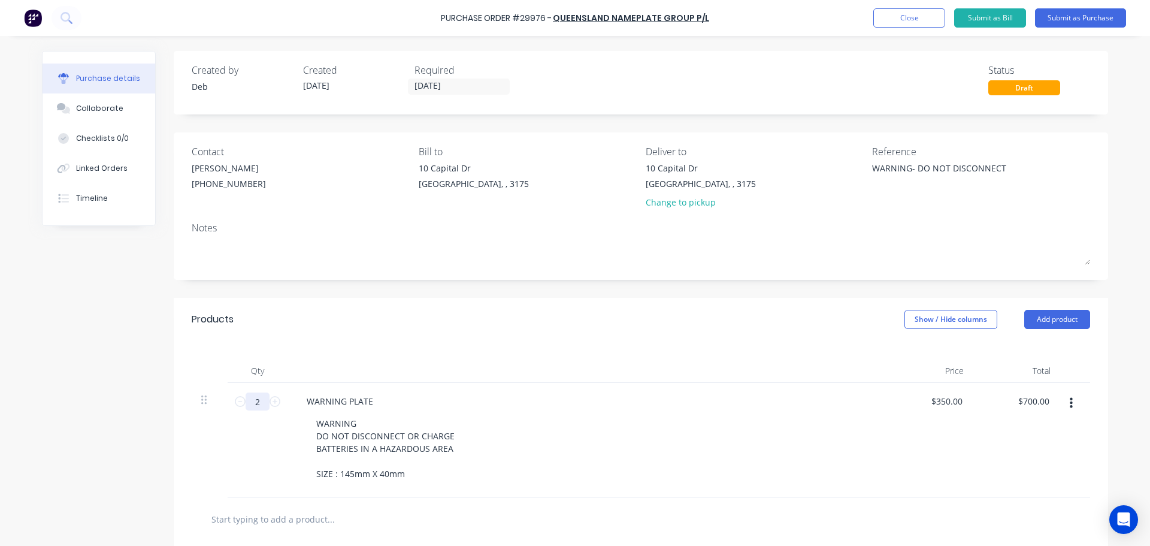
type input "$8,750.00"
type textarea "x"
type input "250"
type input "$87,500.00"
type textarea "x"
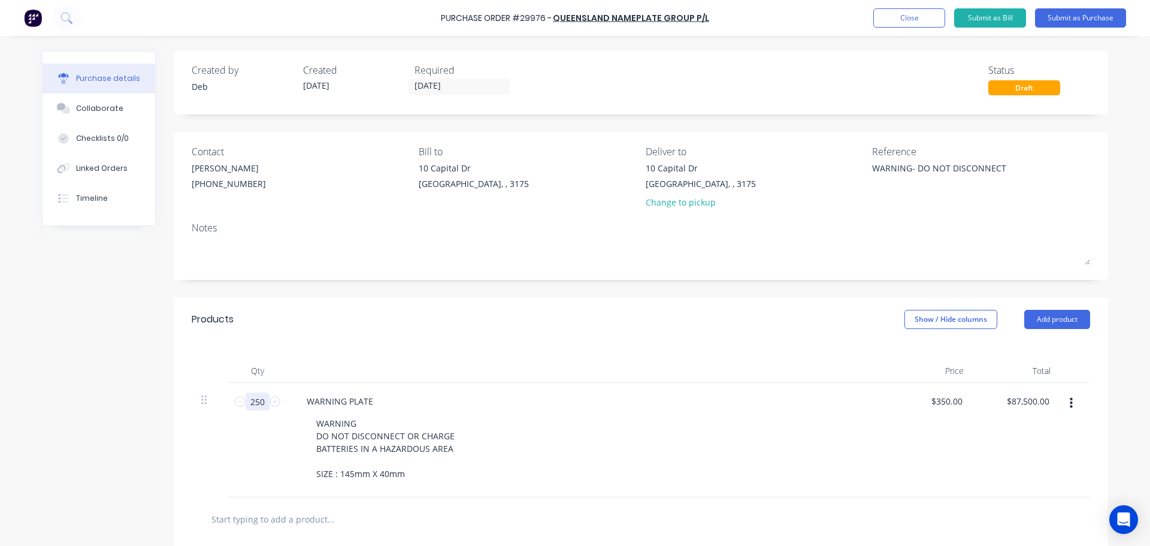
type input "250"
type textarea "x"
type input "3"
type input "4.45"
type textarea "x"
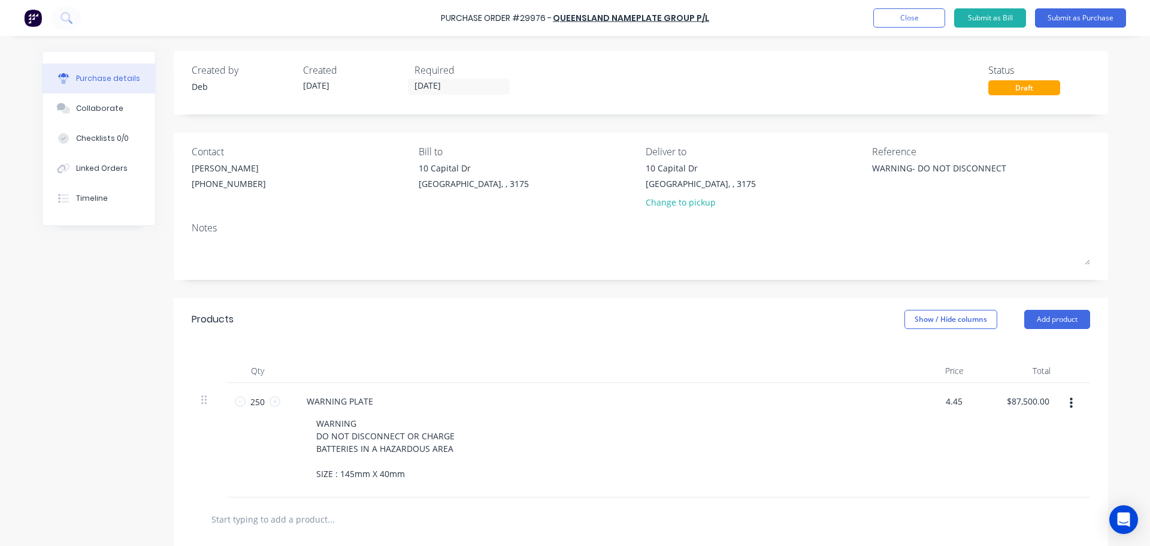
type input "$4.45"
type input "1112.50"
type textarea "x"
type input "$1,112.50"
click at [1046, 20] on button "Submit as Purchase" at bounding box center [1080, 17] width 91 height 19
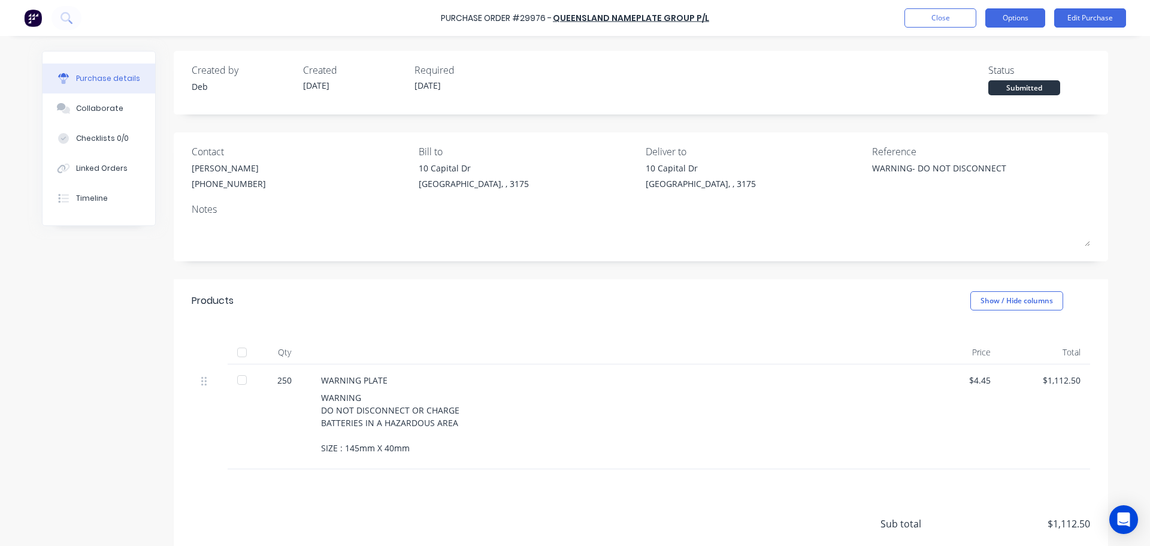
click at [1019, 19] on button "Options" at bounding box center [1015, 17] width 60 height 19
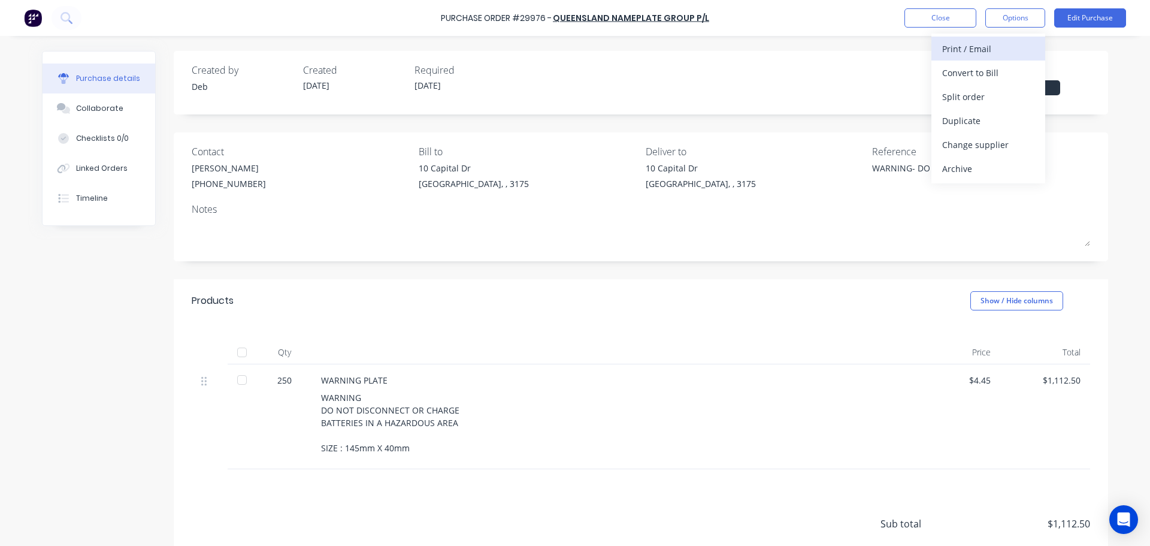
click at [965, 47] on div "Print / Email" at bounding box center [988, 48] width 92 height 17
click at [966, 66] on div "With pricing" at bounding box center [988, 72] width 92 height 17
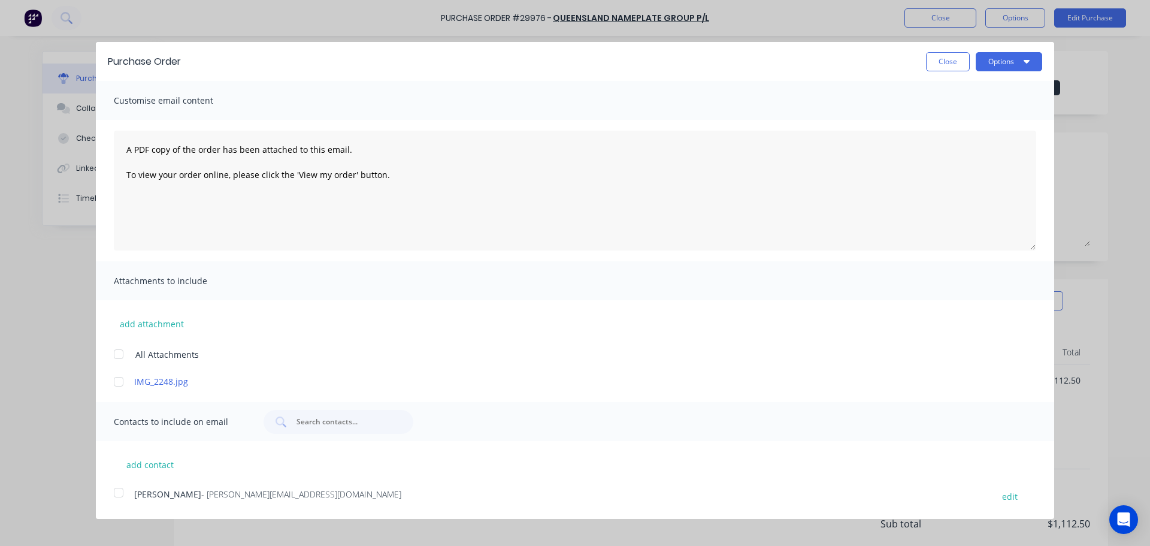
click at [119, 494] on div at bounding box center [119, 492] width 24 height 24
click at [1016, 68] on button "Options" at bounding box center [1008, 61] width 66 height 19
click at [967, 120] on div "Email" at bounding box center [985, 115] width 92 height 17
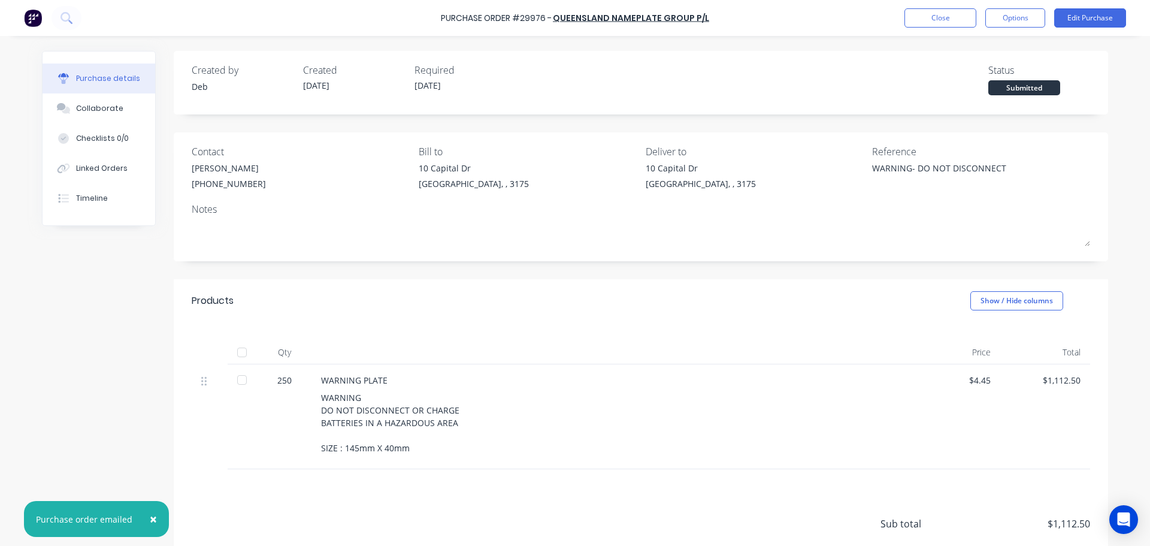
type textarea "x"
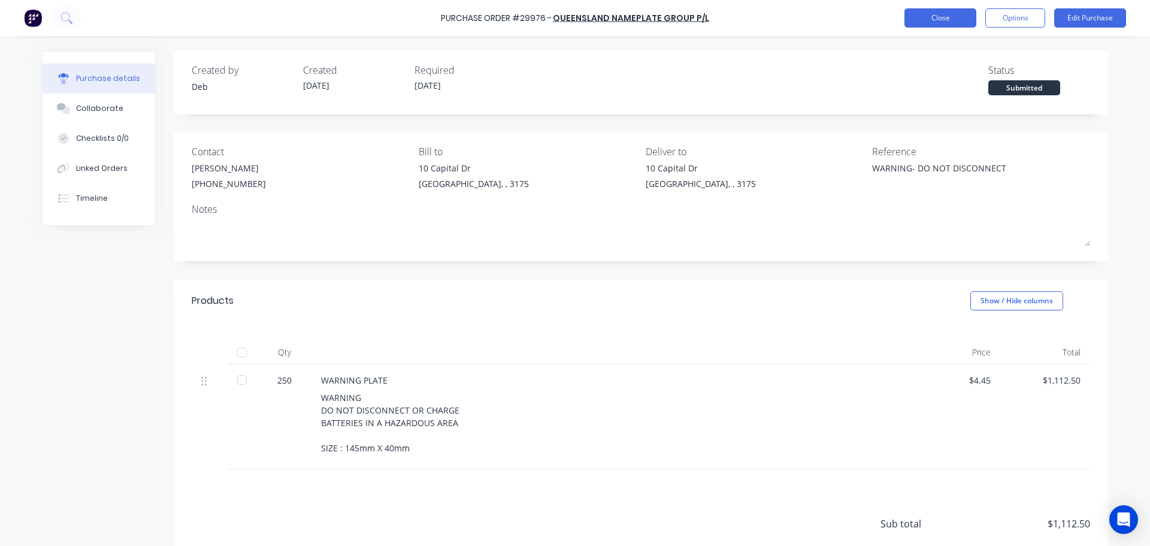
click at [953, 13] on button "Close" at bounding box center [940, 17] width 72 height 19
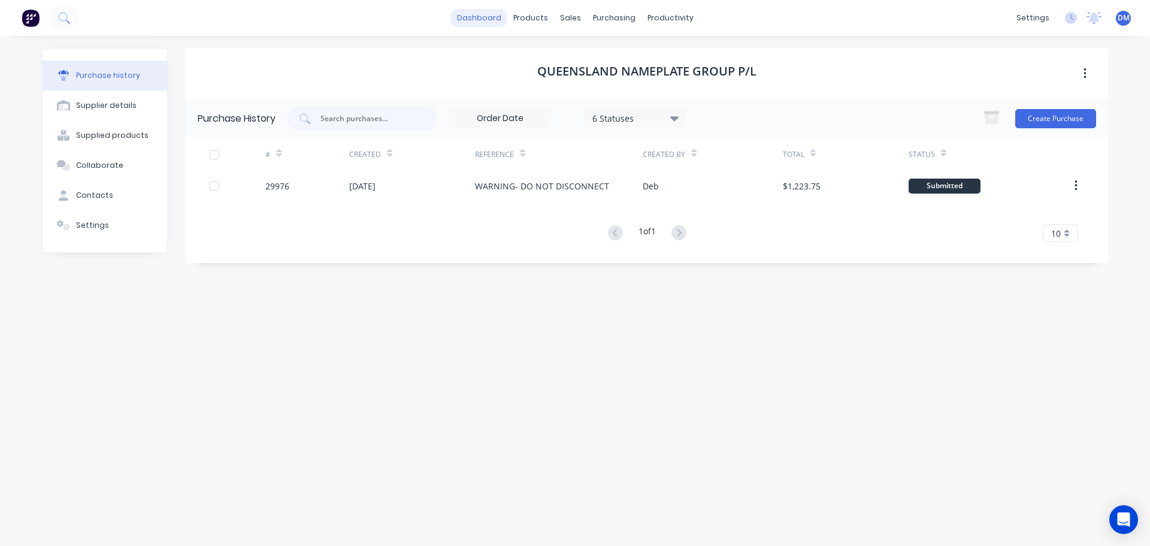
click at [485, 16] on link "dashboard" at bounding box center [479, 18] width 56 height 18
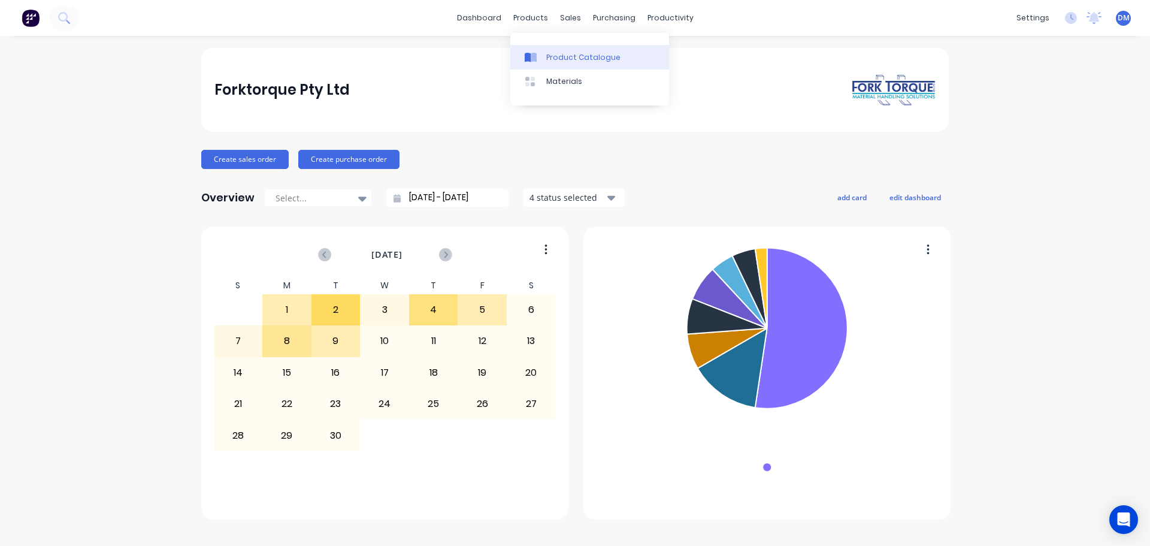
click at [550, 52] on div "Product Catalogue" at bounding box center [583, 57] width 74 height 11
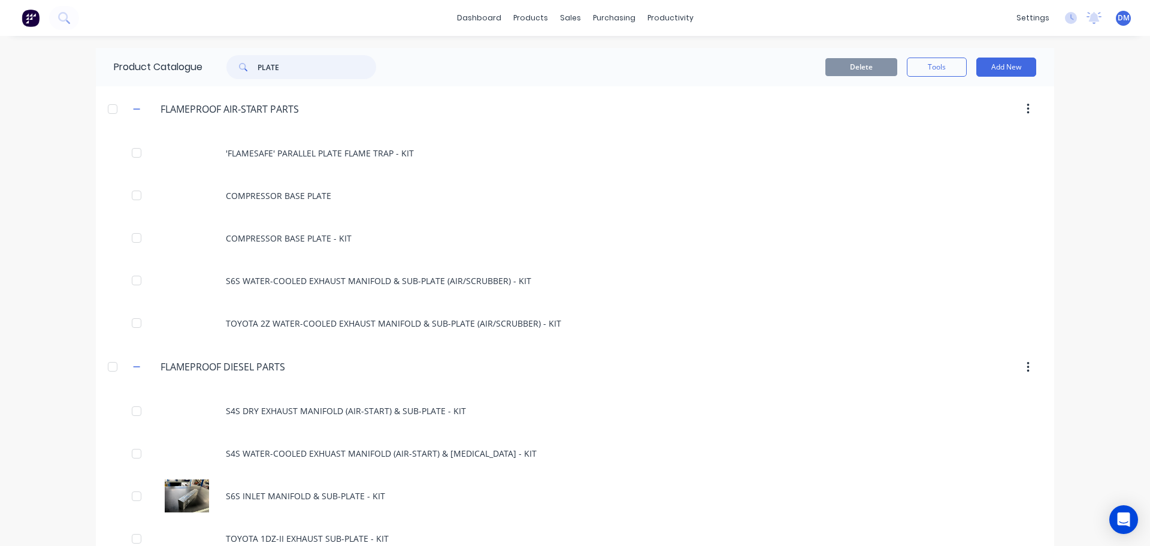
drag, startPoint x: 285, startPoint y: 67, endPoint x: 99, endPoint y: 101, distance: 189.3
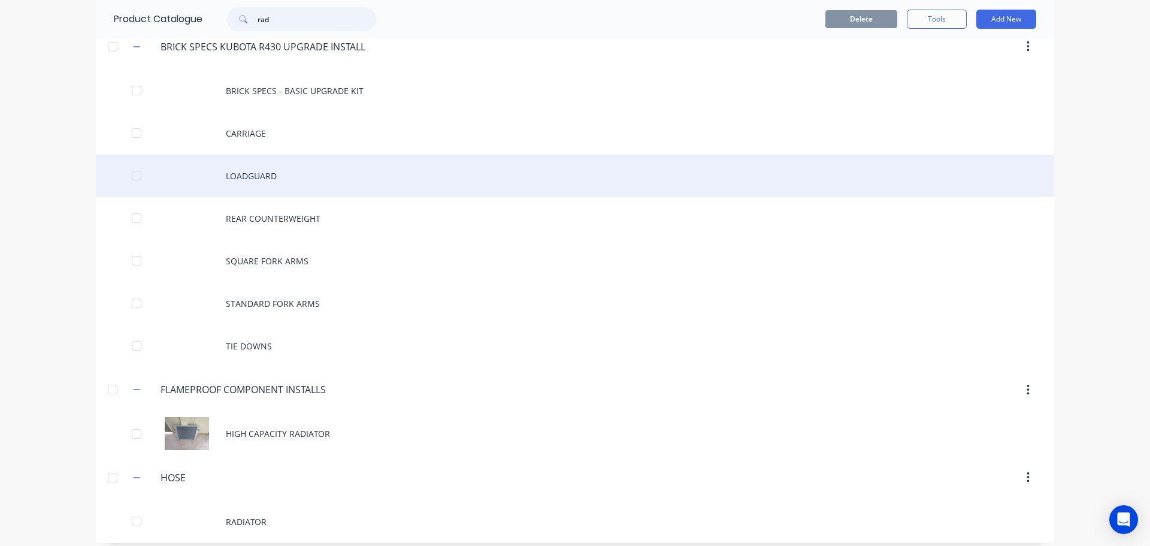
scroll to position [71, 0]
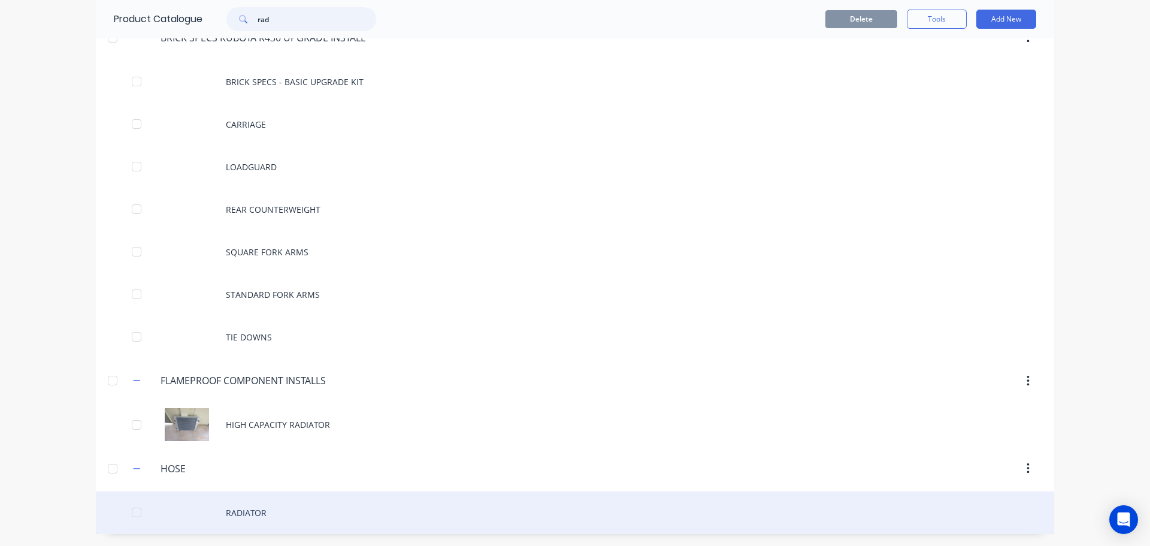
type input "rad"
click at [243, 513] on div "RADIATOR" at bounding box center [575, 512] width 958 height 43
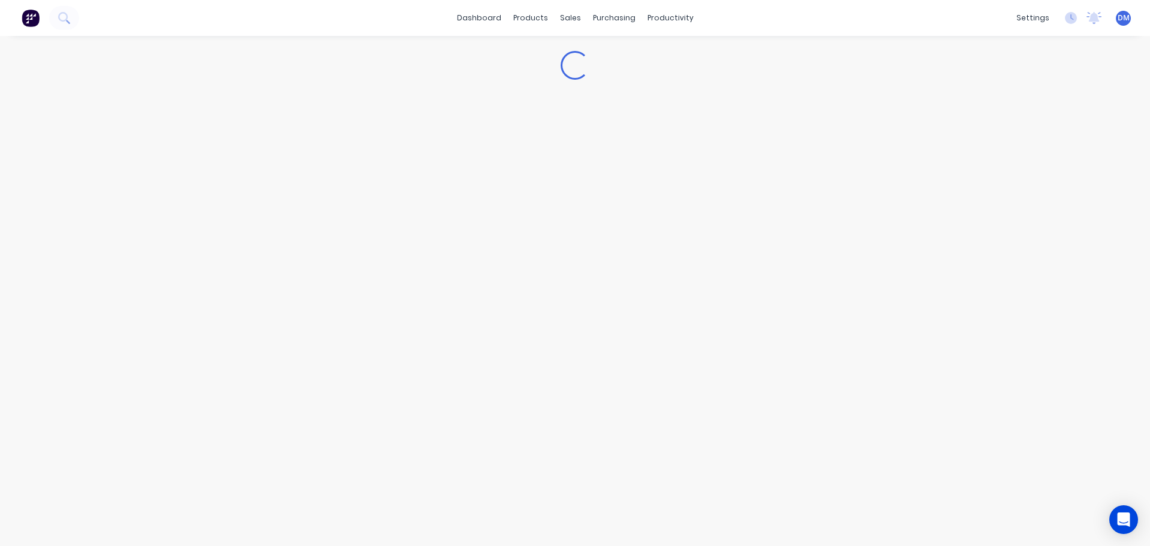
type textarea "x"
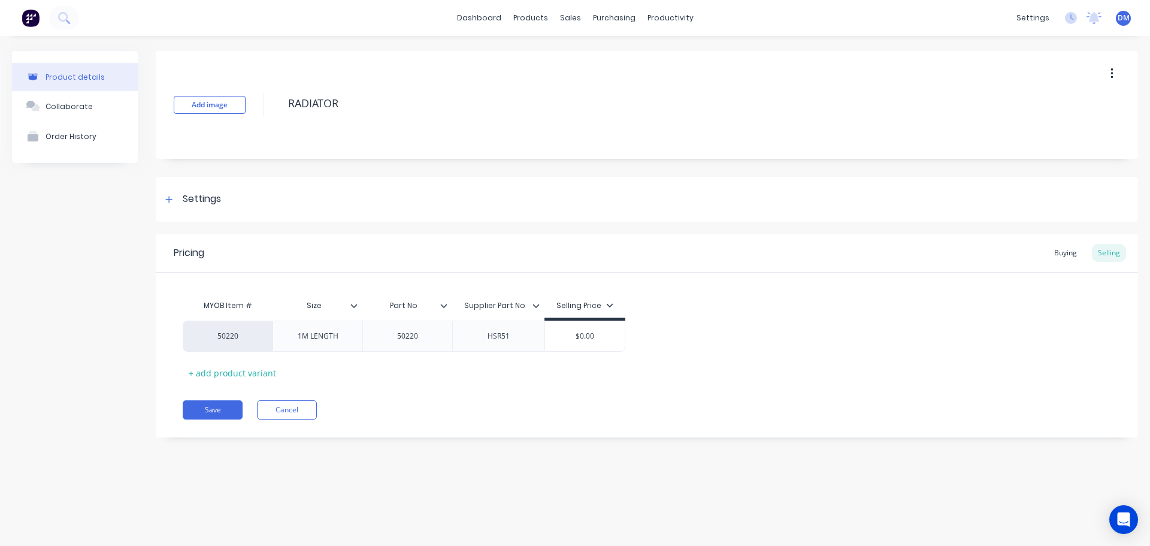
click at [30, 20] on img at bounding box center [31, 18] width 18 height 18
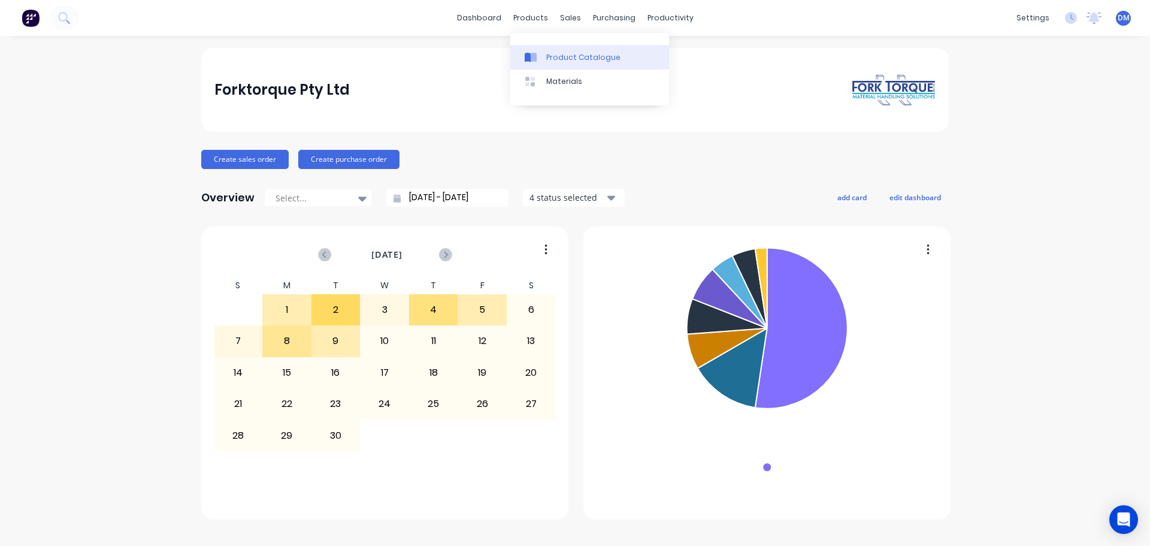
click at [576, 59] on div "Product Catalogue" at bounding box center [583, 57] width 74 height 11
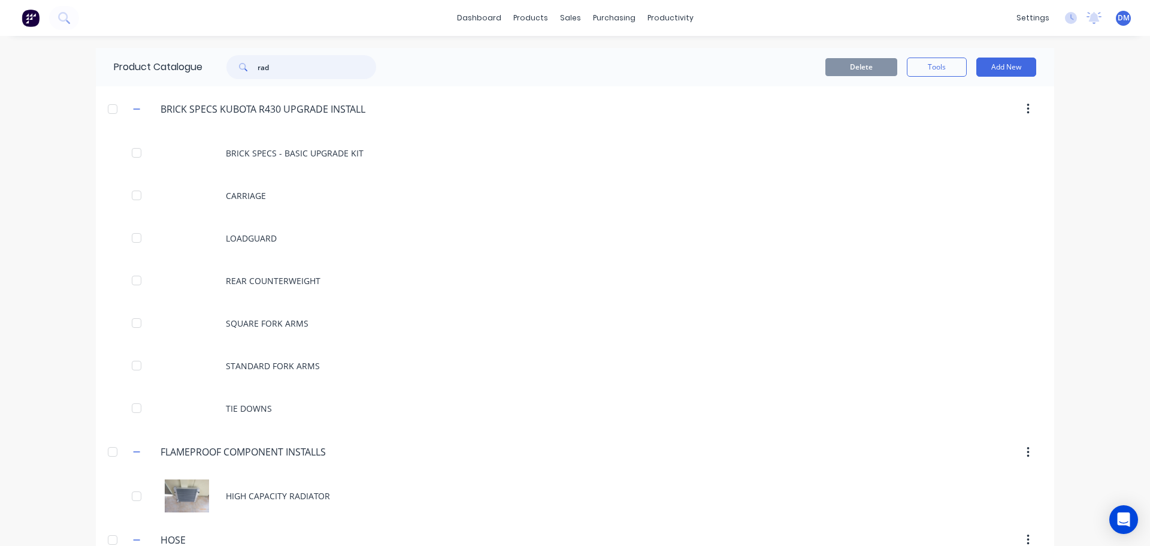
drag, startPoint x: 240, startPoint y: 68, endPoint x: 1, endPoint y: 96, distance: 239.9
click at [18, 94] on div "dashboard products sales purchasing productivity dashboard products Product Cat…" at bounding box center [575, 273] width 1150 height 546
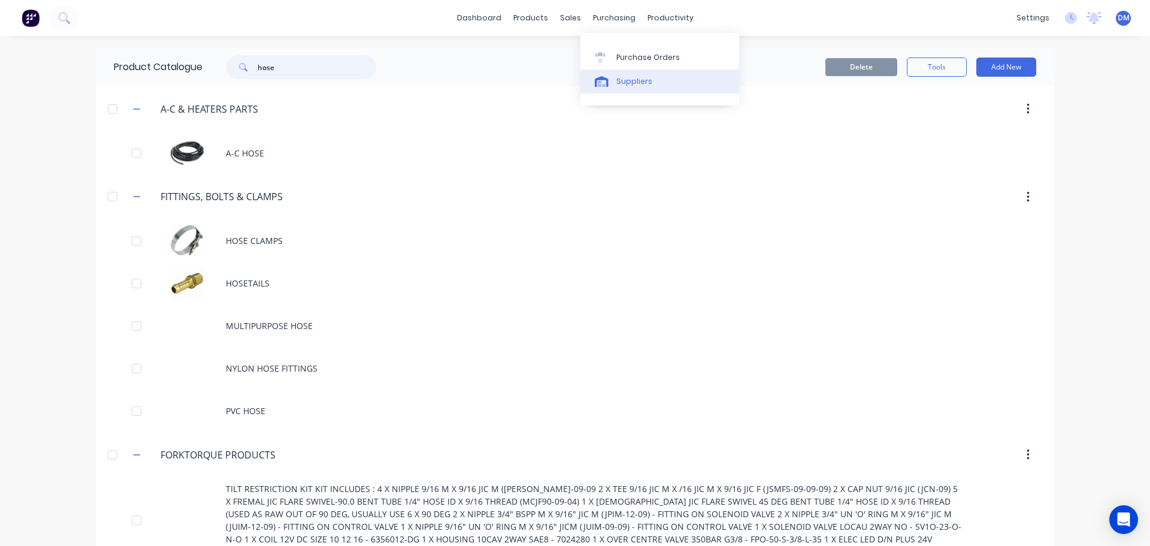
type input "hose"
drag, startPoint x: 641, startPoint y: 84, endPoint x: 627, endPoint y: 81, distance: 14.8
click at [641, 84] on div "Suppliers" at bounding box center [634, 81] width 36 height 11
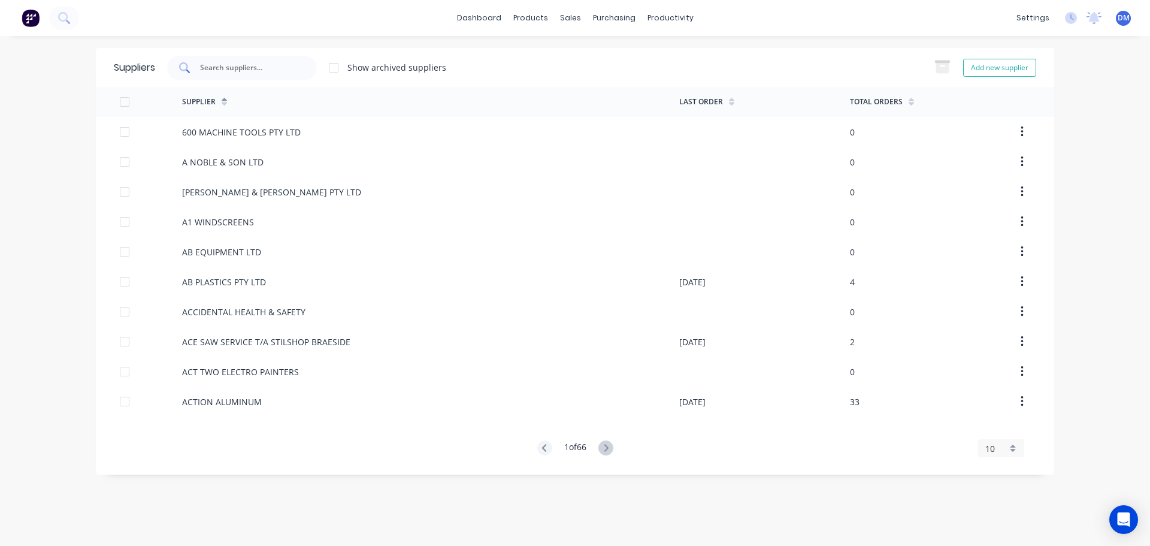
click at [263, 67] on input "text" at bounding box center [248, 68] width 99 height 12
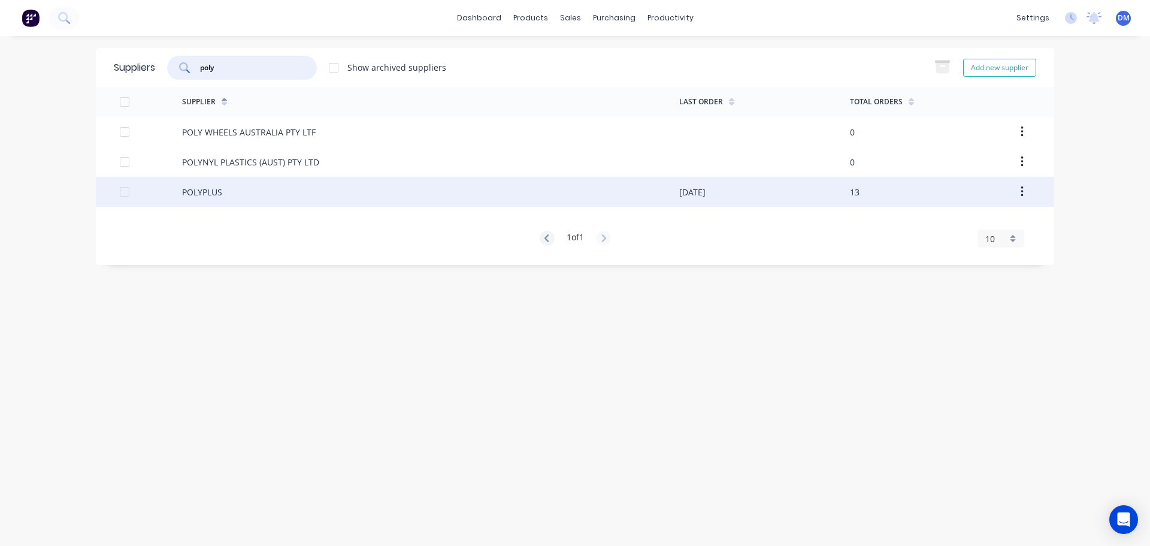
type input "poly"
click at [210, 191] on div "POLYPLUS" at bounding box center [202, 192] width 40 height 13
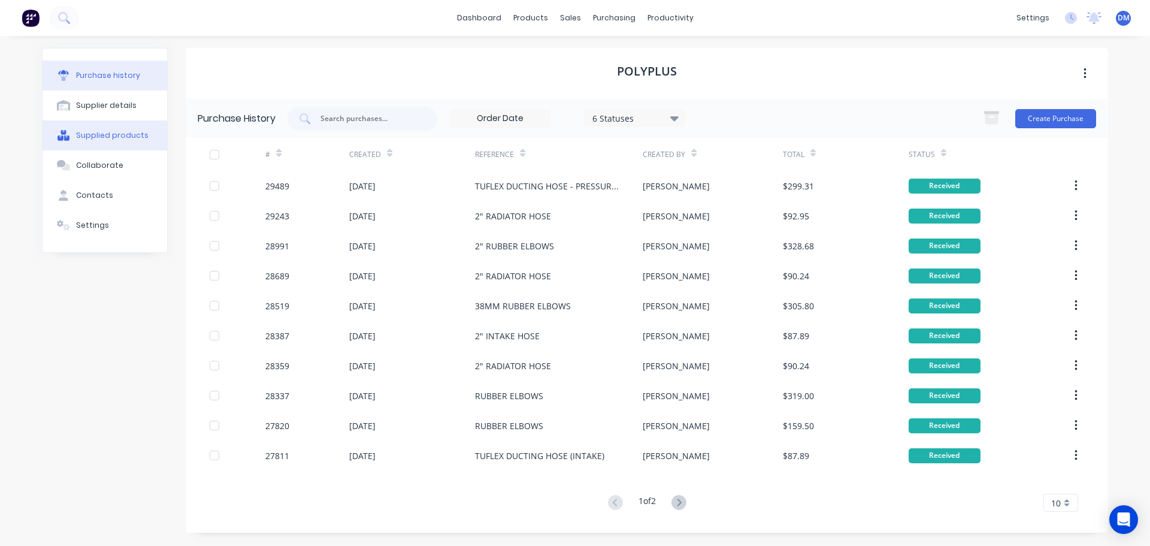
click at [104, 135] on div "Supplied products" at bounding box center [112, 135] width 72 height 11
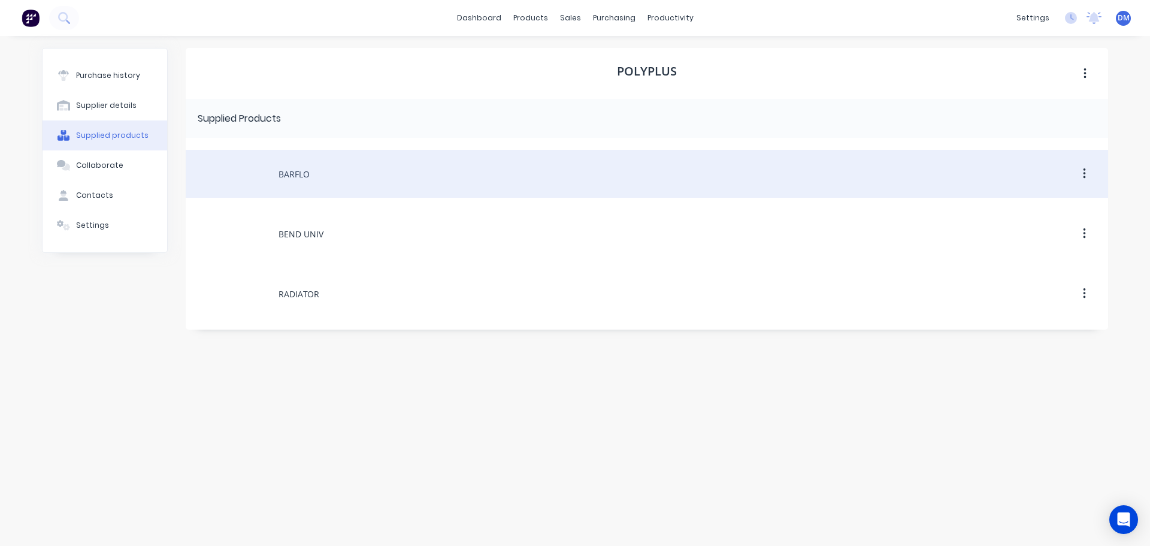
click at [316, 173] on div "BARFLO" at bounding box center [647, 174] width 922 height 48
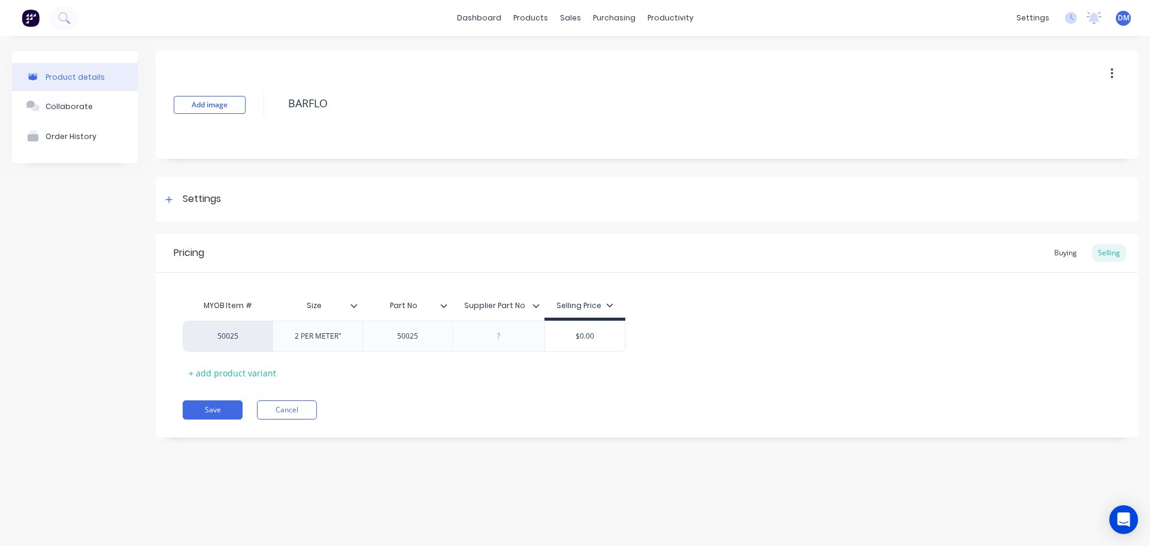
type textarea "x"
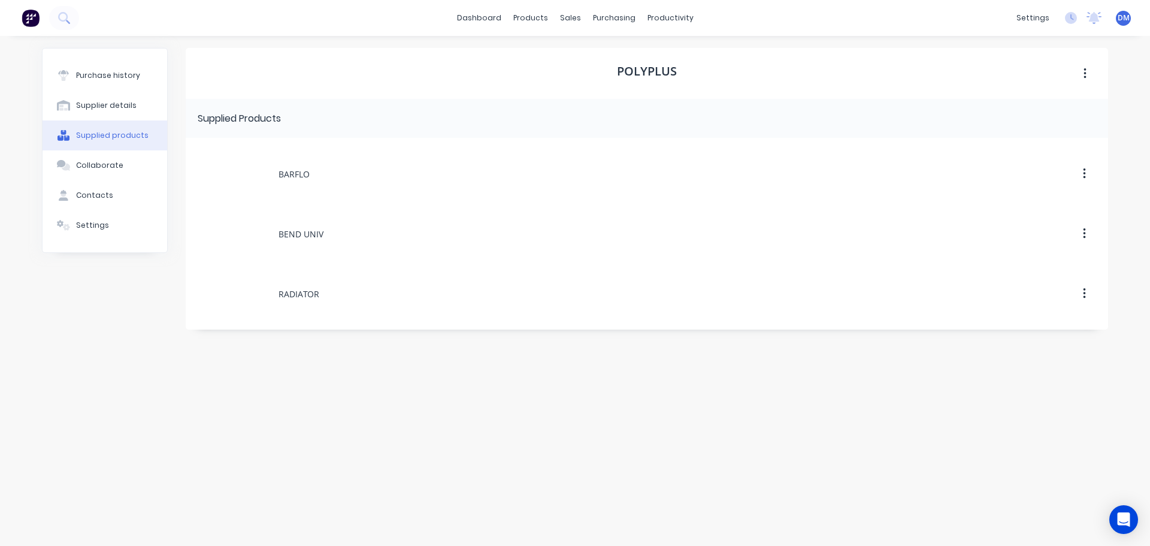
click at [32, 17] on img at bounding box center [31, 18] width 18 height 18
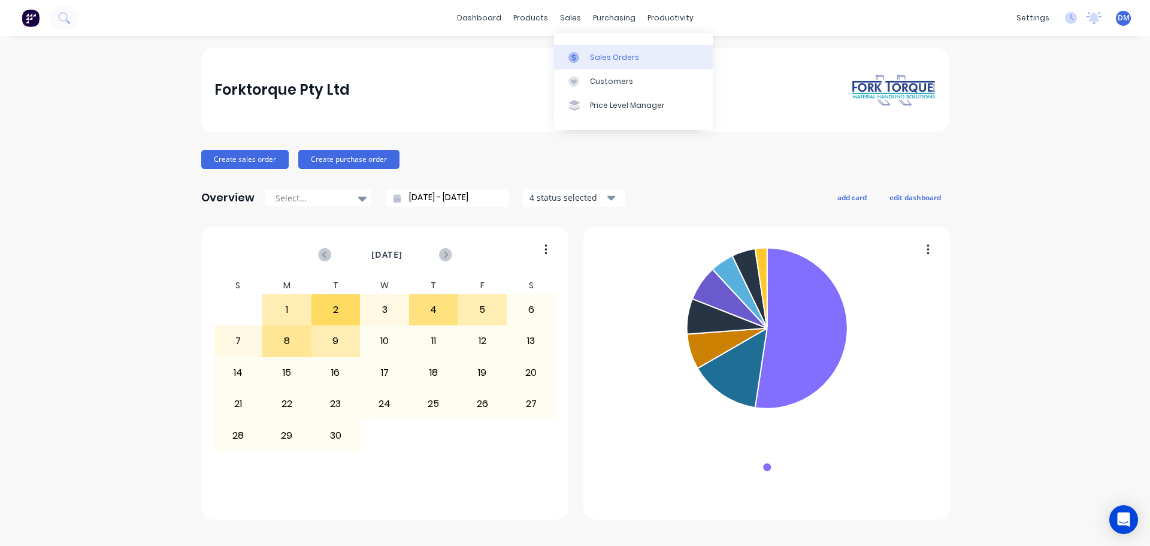
click at [586, 52] on div at bounding box center [577, 57] width 18 height 11
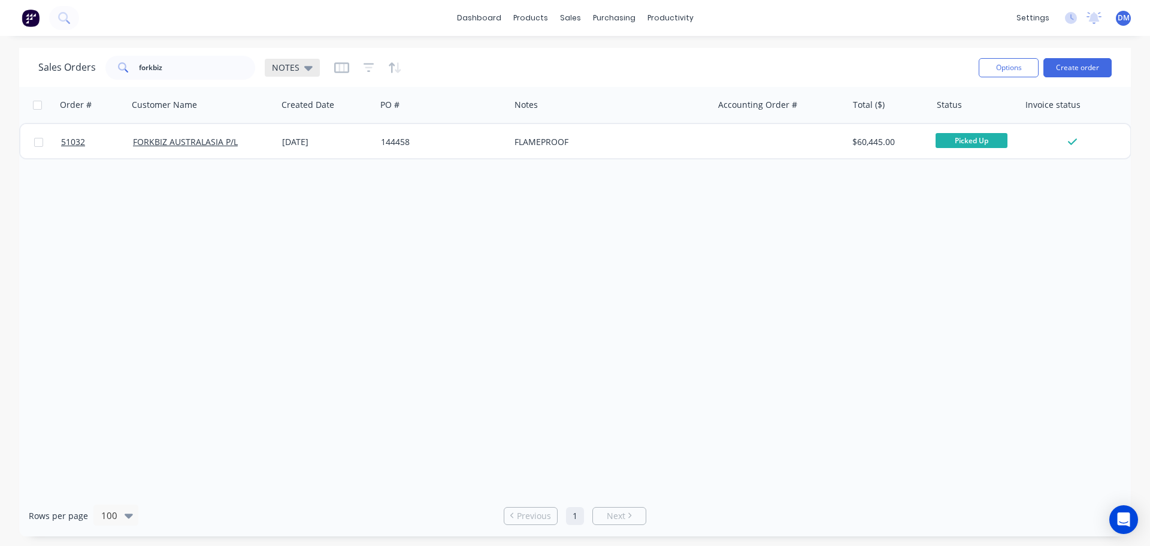
click at [304, 70] on icon at bounding box center [308, 67] width 8 height 13
drag, startPoint x: 190, startPoint y: 65, endPoint x: 75, endPoint y: 46, distance: 116.7
click at [86, 46] on div "dashboard products sales purchasing productivity dashboard products Product Cat…" at bounding box center [575, 273] width 1150 height 546
click at [305, 66] on icon at bounding box center [308, 68] width 8 height 5
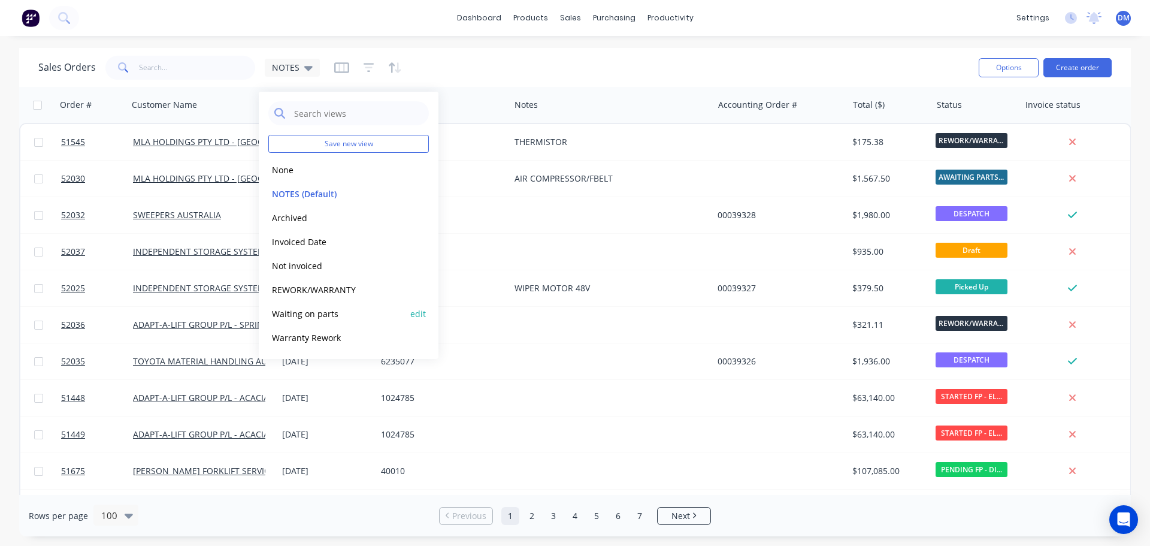
click at [313, 313] on button "Waiting on parts" at bounding box center [336, 314] width 137 height 14
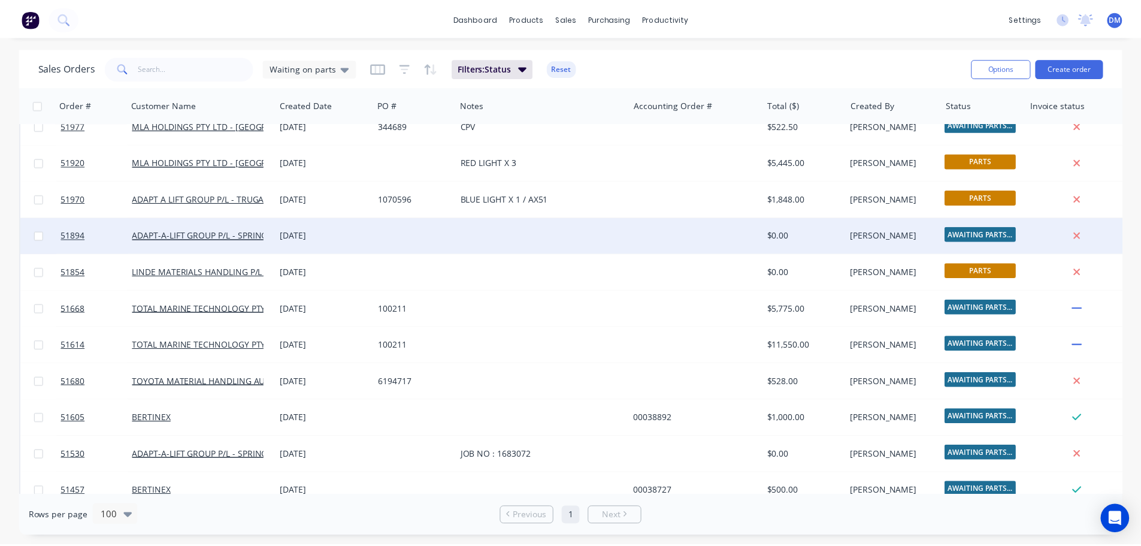
scroll to position [328, 0]
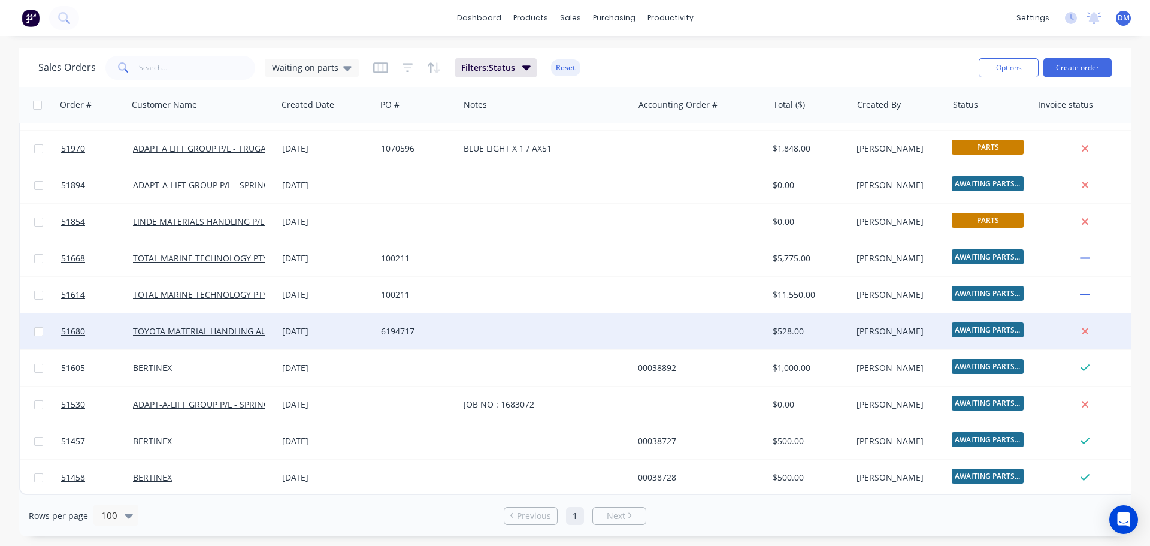
click at [505, 326] on div at bounding box center [546, 331] width 174 height 36
click at [389, 326] on div "6194717" at bounding box center [415, 331] width 69 height 12
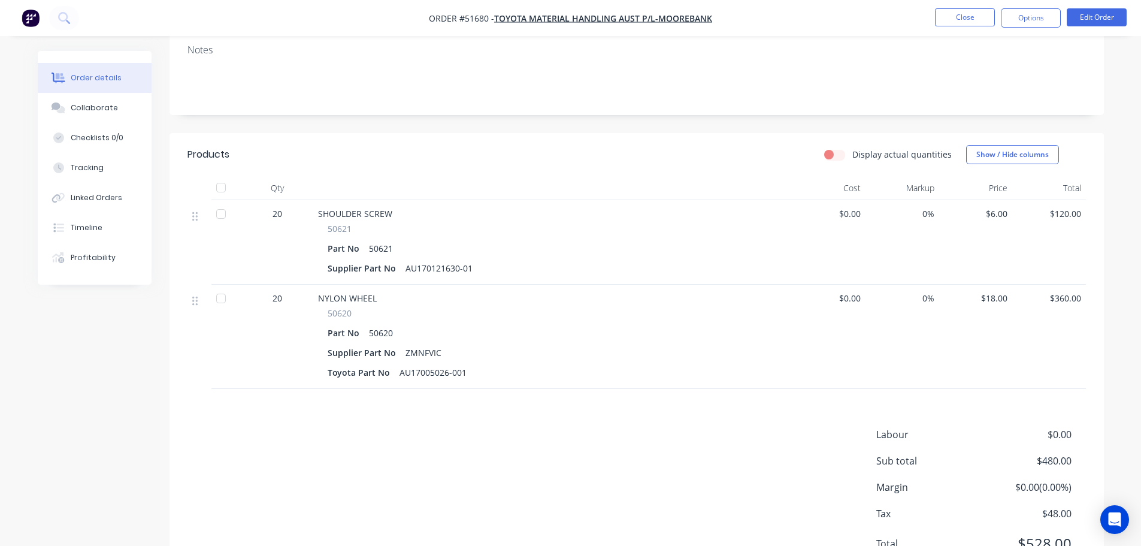
scroll to position [153, 0]
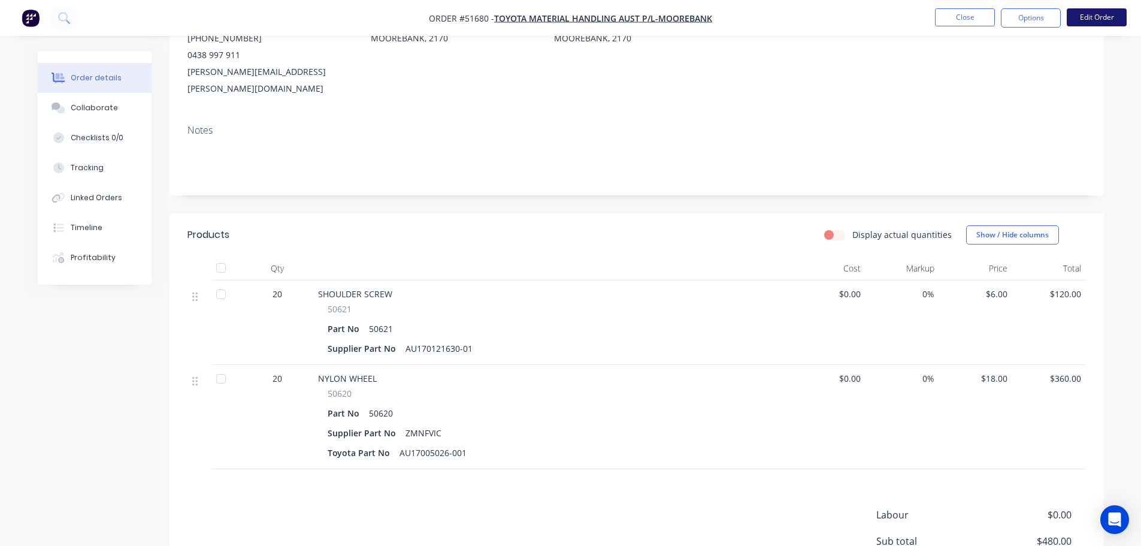
click at [1084, 13] on button "Edit Order" at bounding box center [1096, 17] width 60 height 18
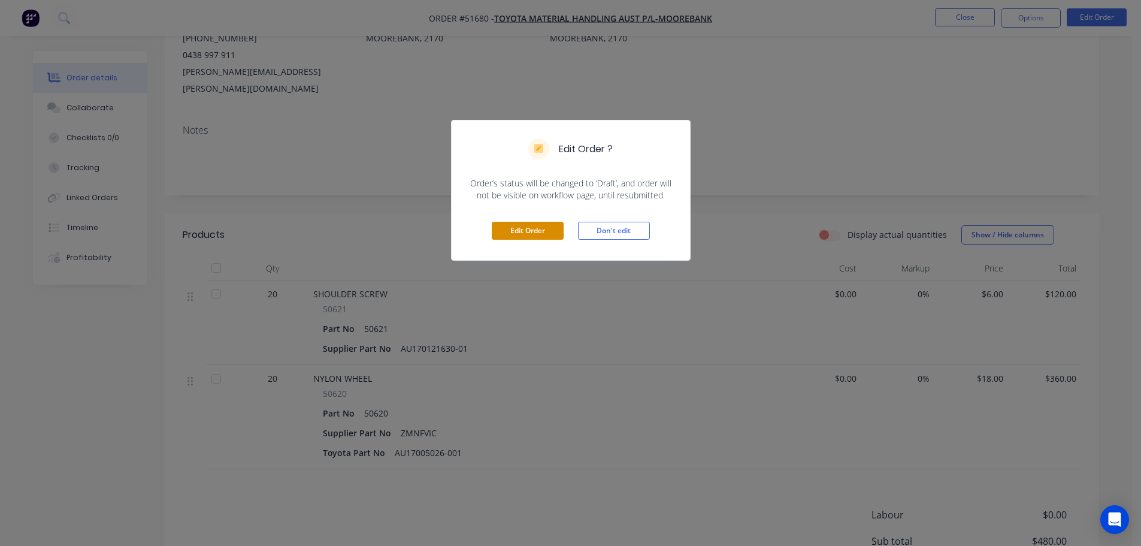
click at [547, 229] on button "Edit Order" at bounding box center [528, 231] width 72 height 18
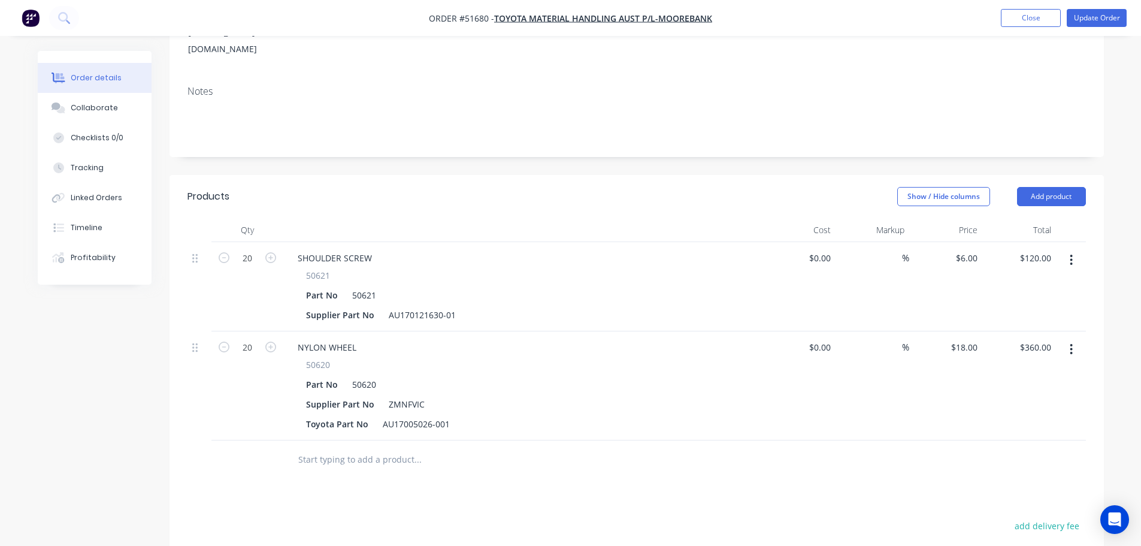
scroll to position [240, 0]
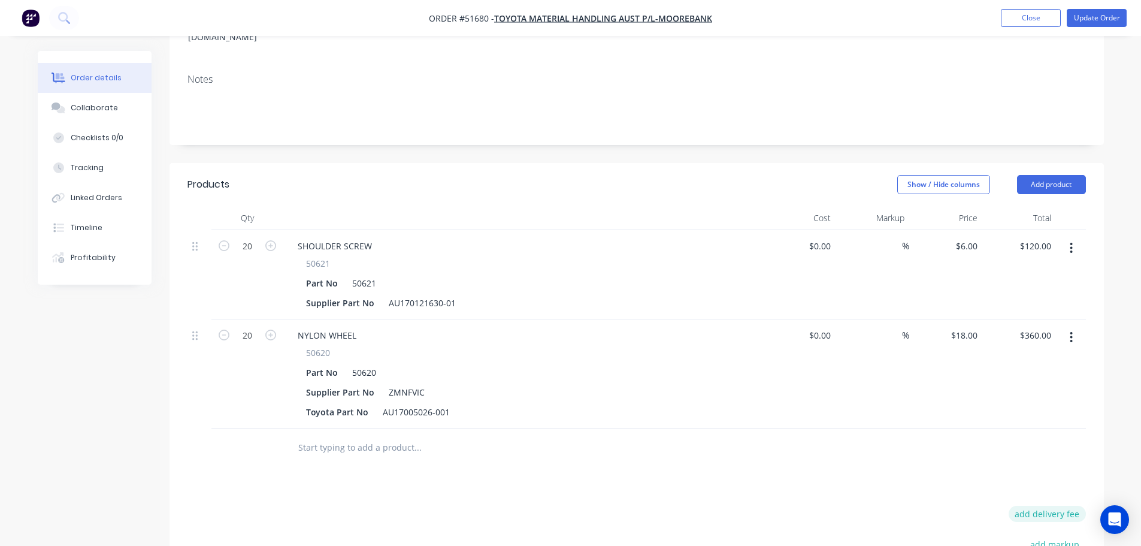
click at [1069, 505] on button "add delivery fee" at bounding box center [1046, 513] width 77 height 16
type input "35"
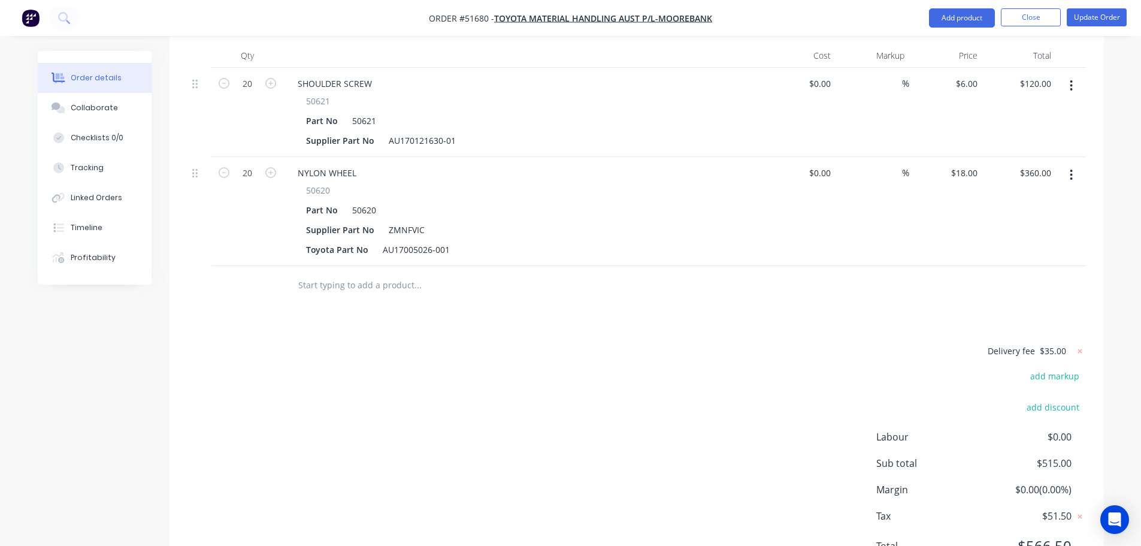
scroll to position [410, 0]
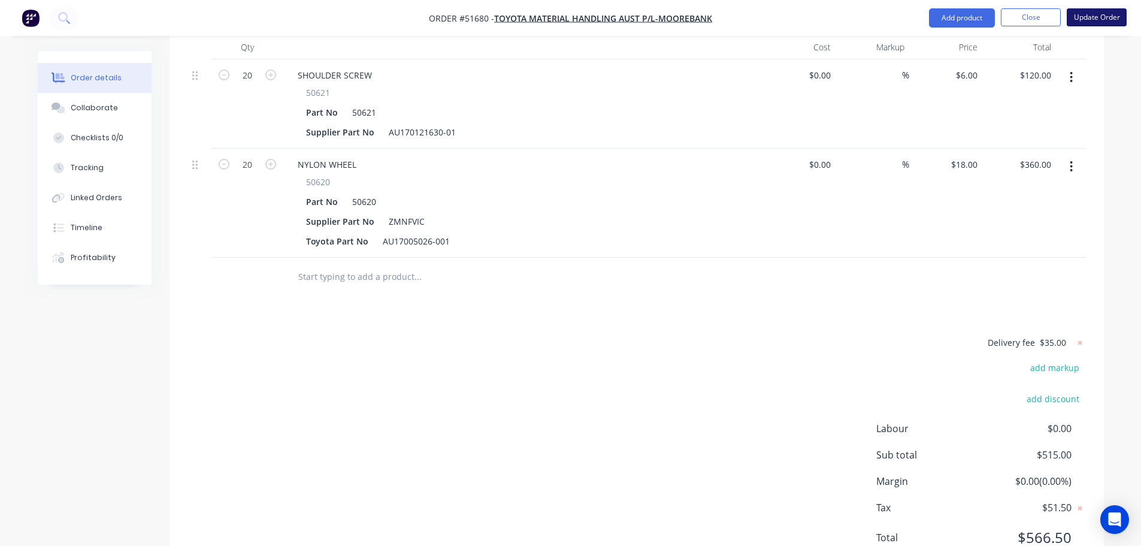
click at [1082, 17] on button "Update Order" at bounding box center [1096, 17] width 60 height 18
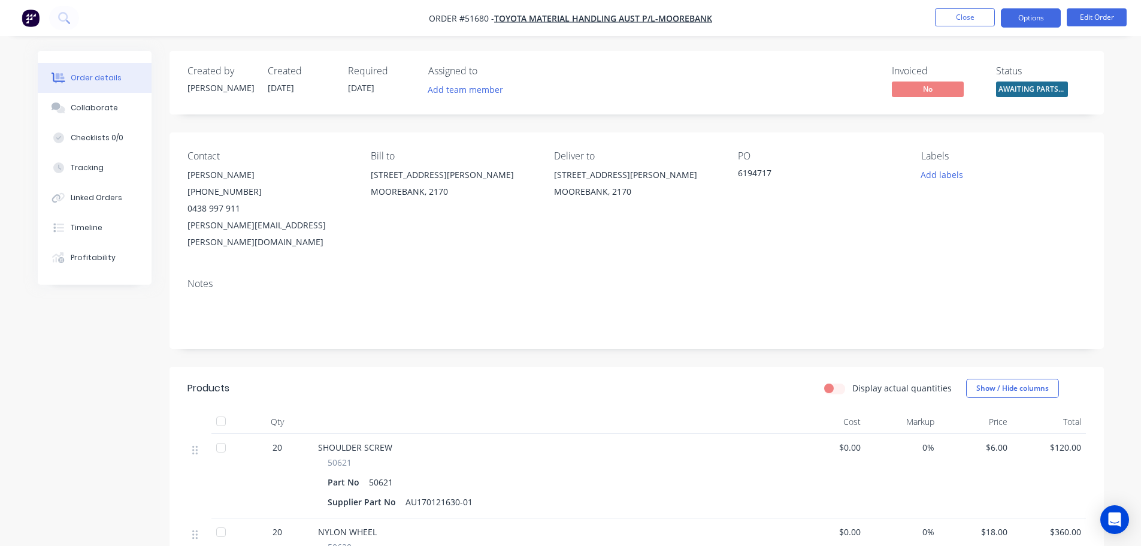
click at [1019, 18] on button "Options" at bounding box center [1031, 17] width 60 height 19
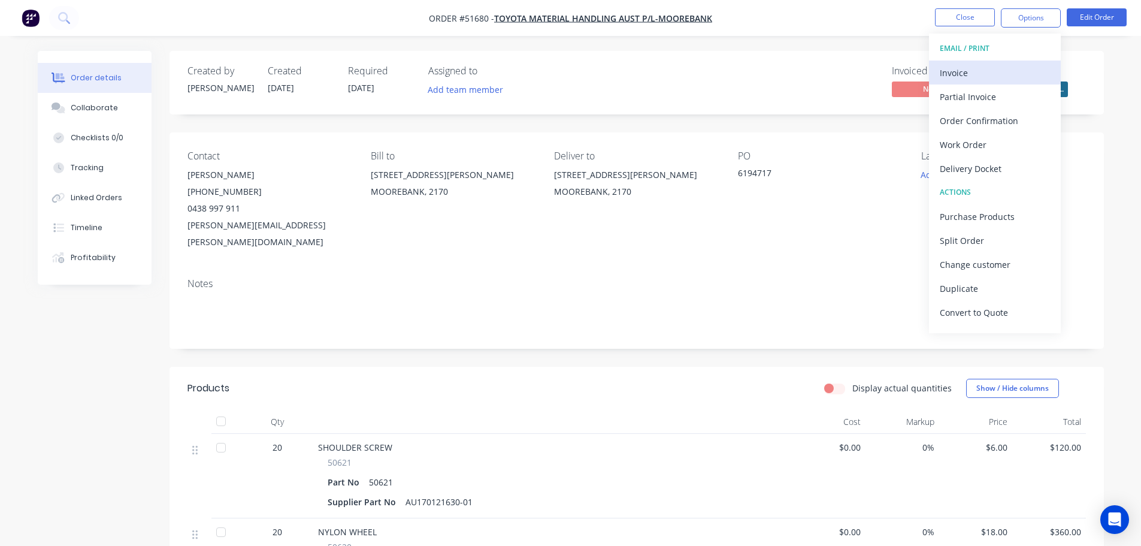
click at [972, 71] on div "Invoice" at bounding box center [995, 72] width 110 height 17
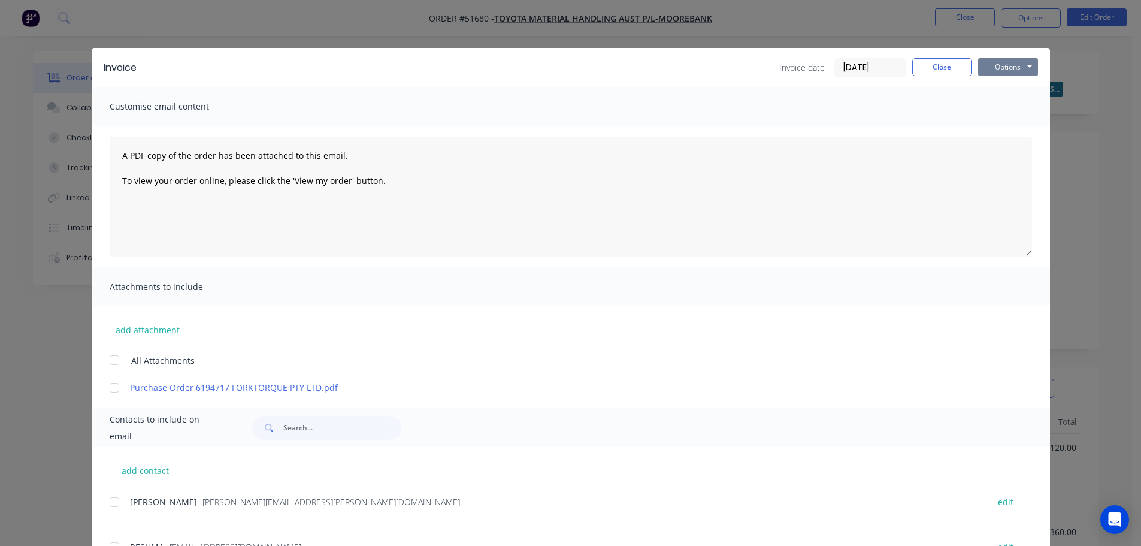
click at [999, 68] on button "Options" at bounding box center [1008, 67] width 60 height 18
click at [1014, 105] on button "Print" at bounding box center [1016, 108] width 77 height 20
click at [929, 64] on button "Close" at bounding box center [942, 67] width 60 height 18
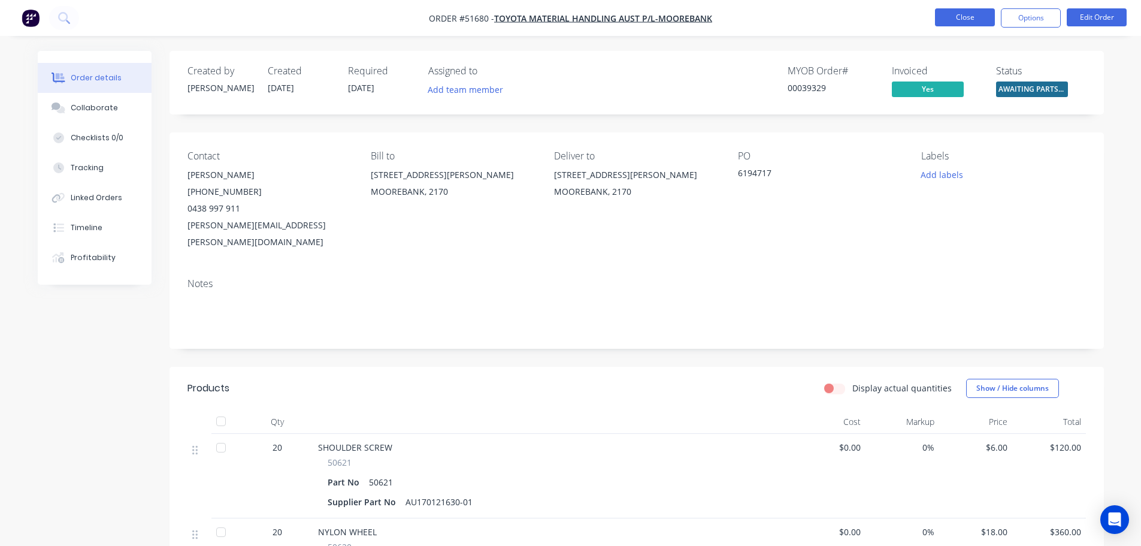
click at [952, 19] on button "Close" at bounding box center [965, 17] width 60 height 18
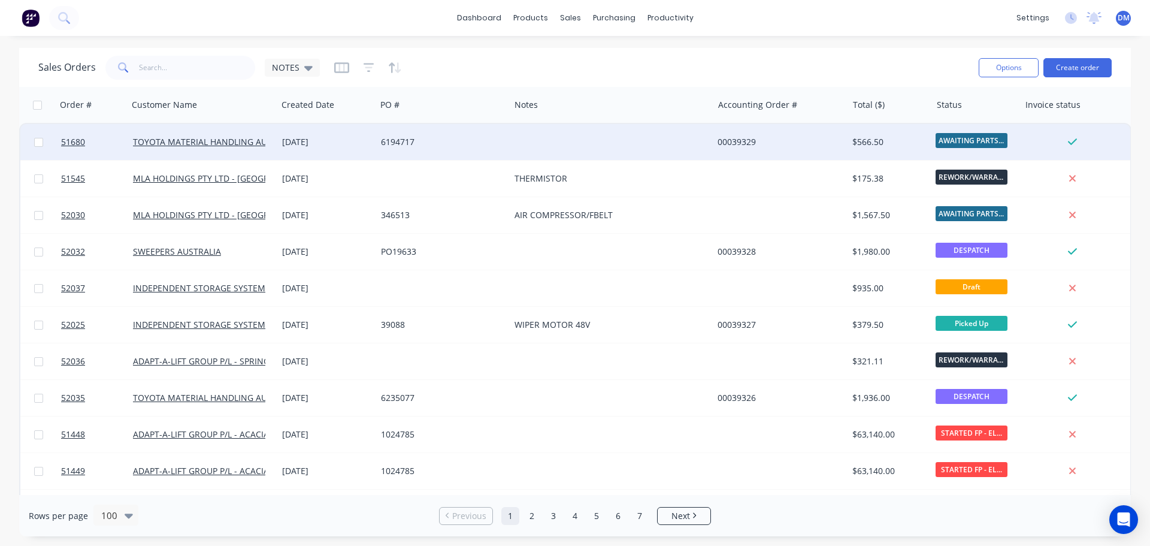
click at [737, 138] on div "00039329" at bounding box center [776, 142] width 119 height 12
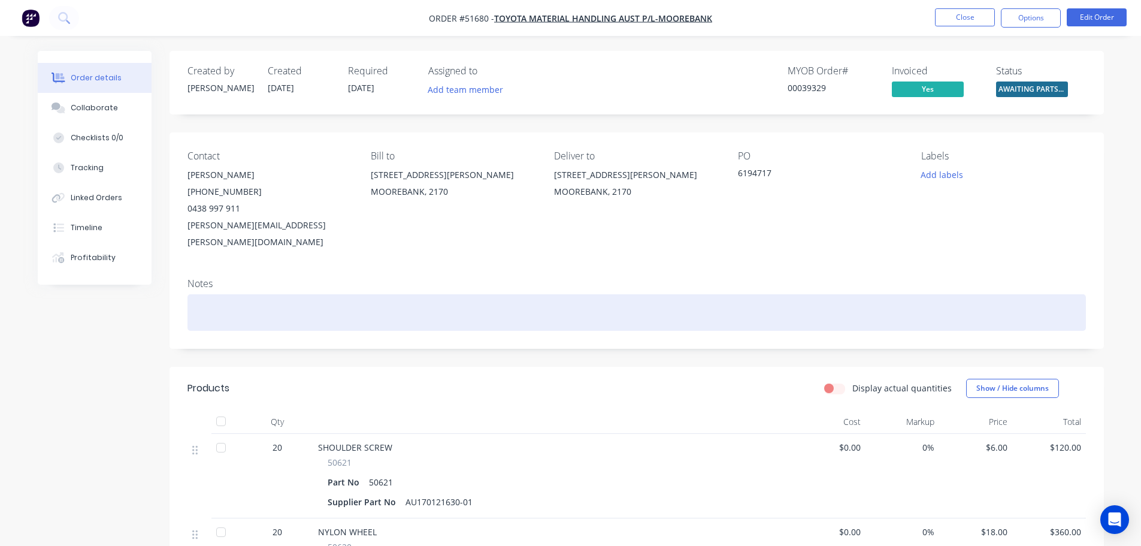
click at [281, 294] on div at bounding box center [636, 312] width 898 height 37
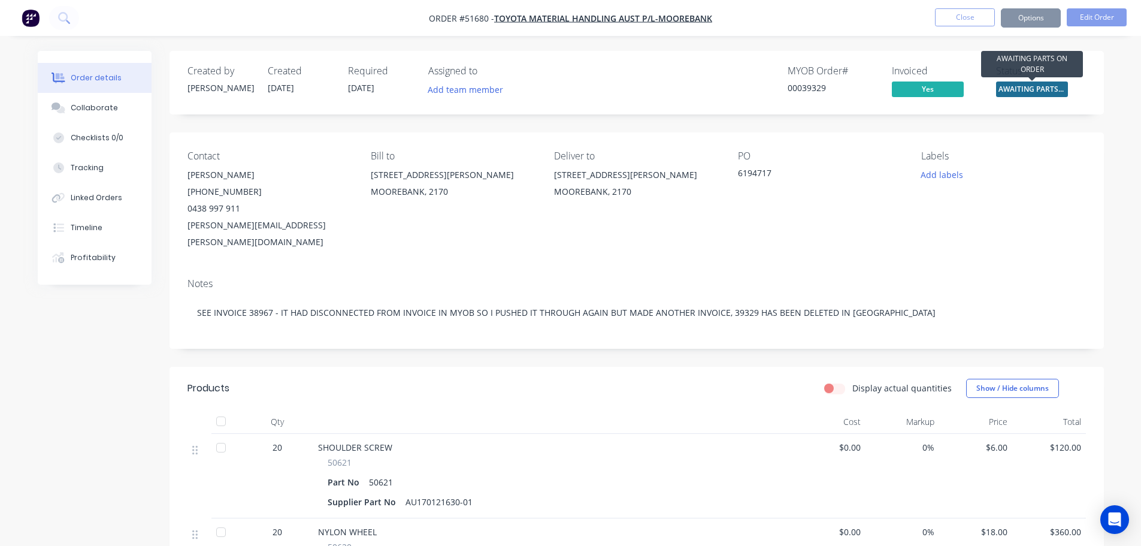
click at [1058, 87] on span "AWAITING PARTS ..." at bounding box center [1032, 88] width 72 height 15
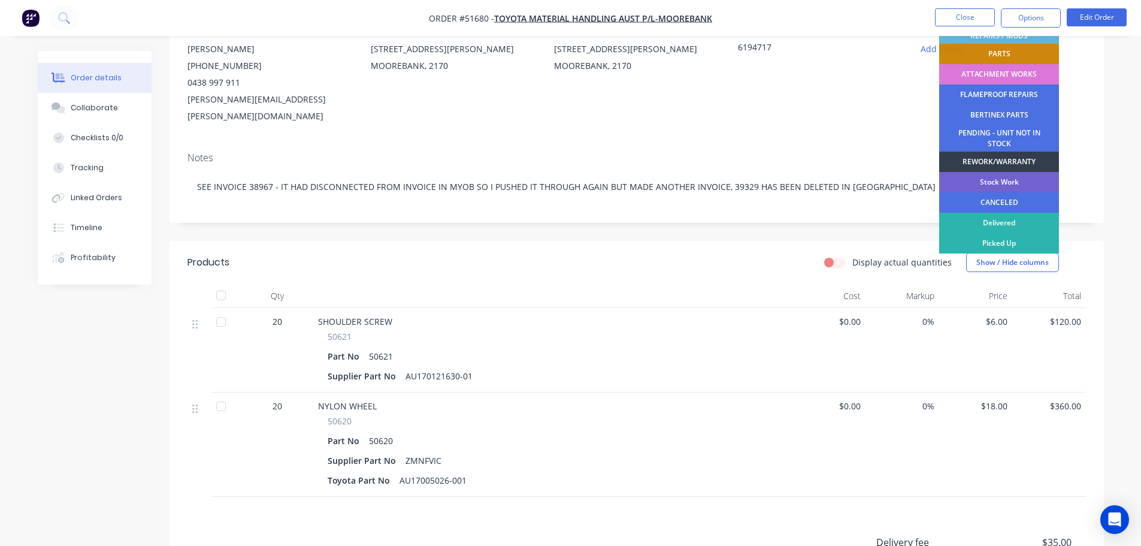
scroll to position [299, 0]
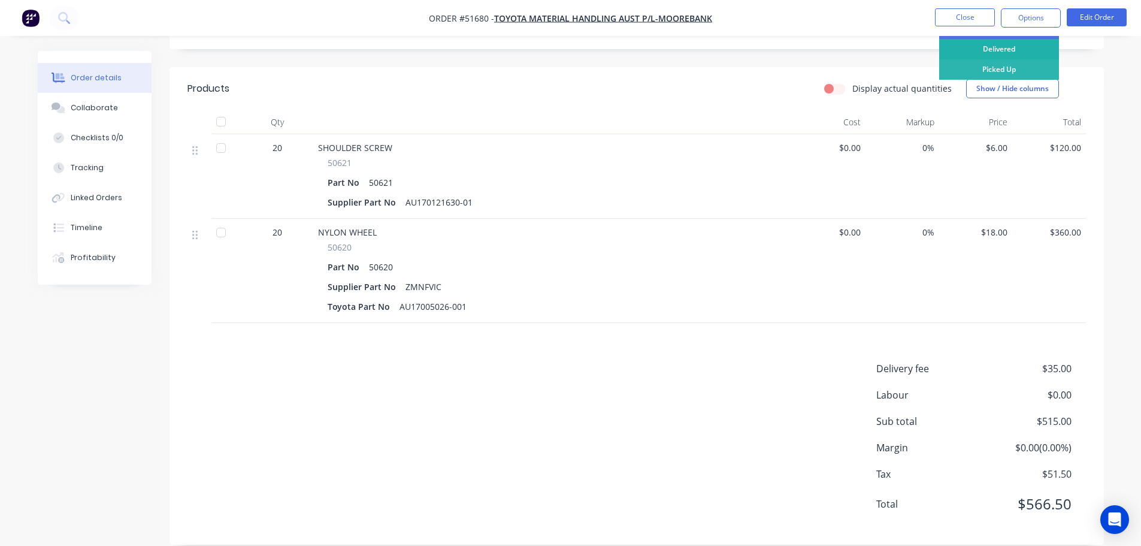
click at [1007, 44] on div "Delivered" at bounding box center [999, 49] width 120 height 20
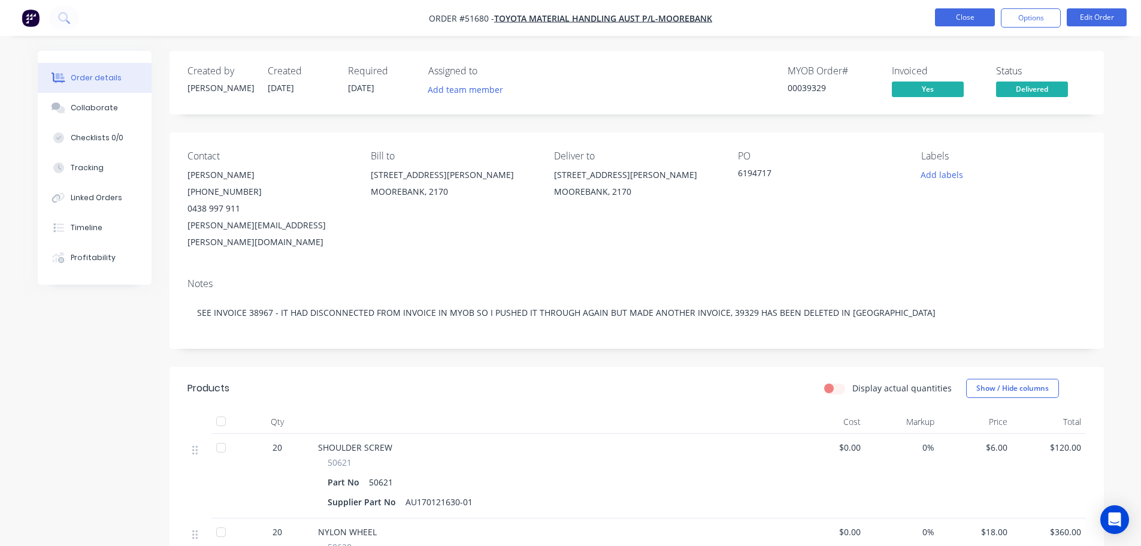
click at [966, 13] on button "Close" at bounding box center [965, 17] width 60 height 18
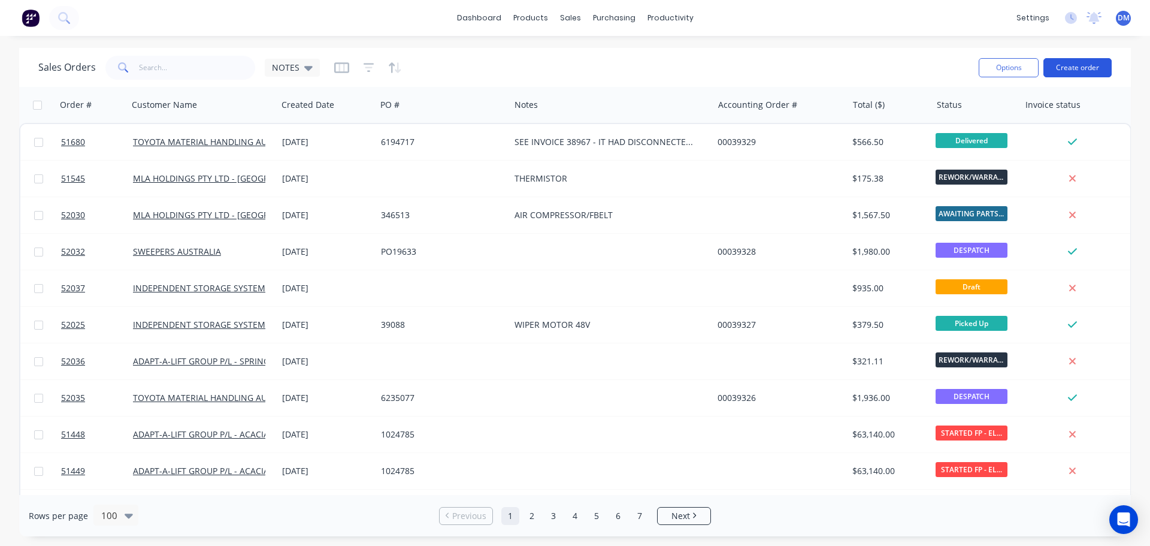
click at [1096, 74] on button "Create order" at bounding box center [1077, 67] width 68 height 19
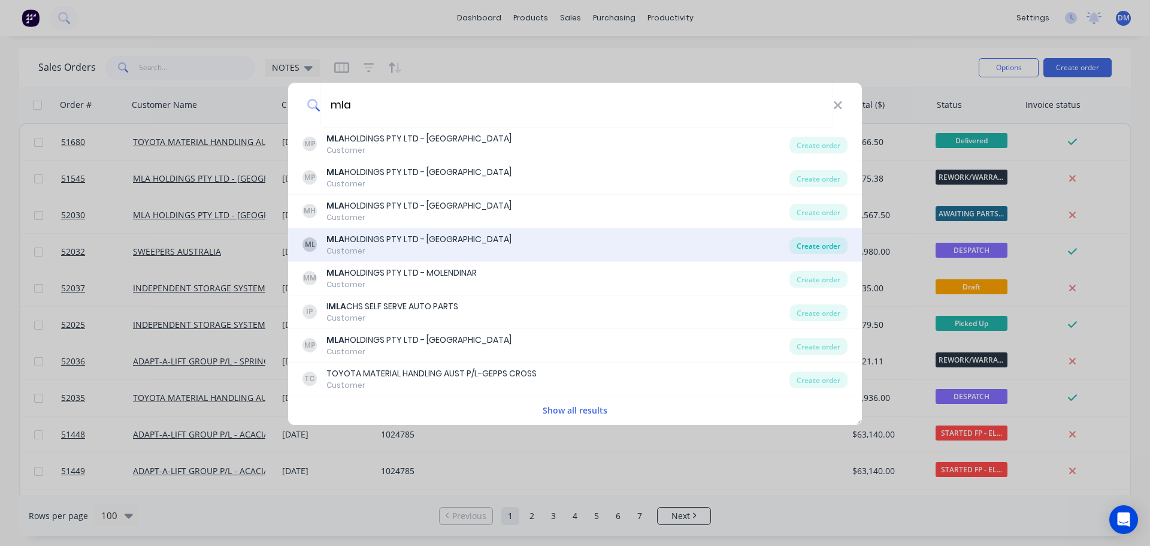
type input "mla"
click at [810, 245] on div "Create order" at bounding box center [818, 245] width 58 height 17
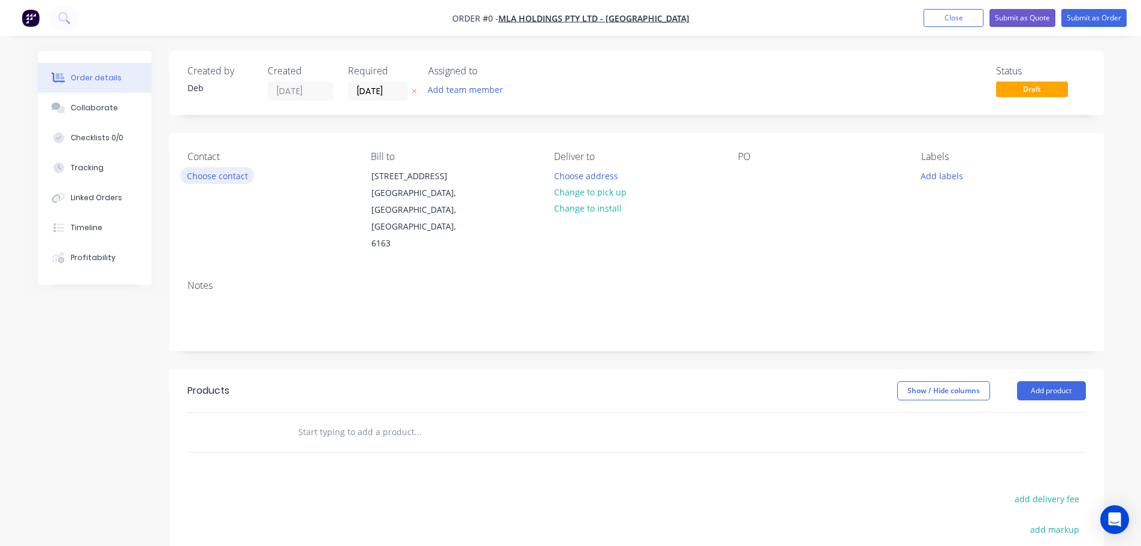
click at [211, 178] on button "Choose contact" at bounding box center [217, 175] width 74 height 16
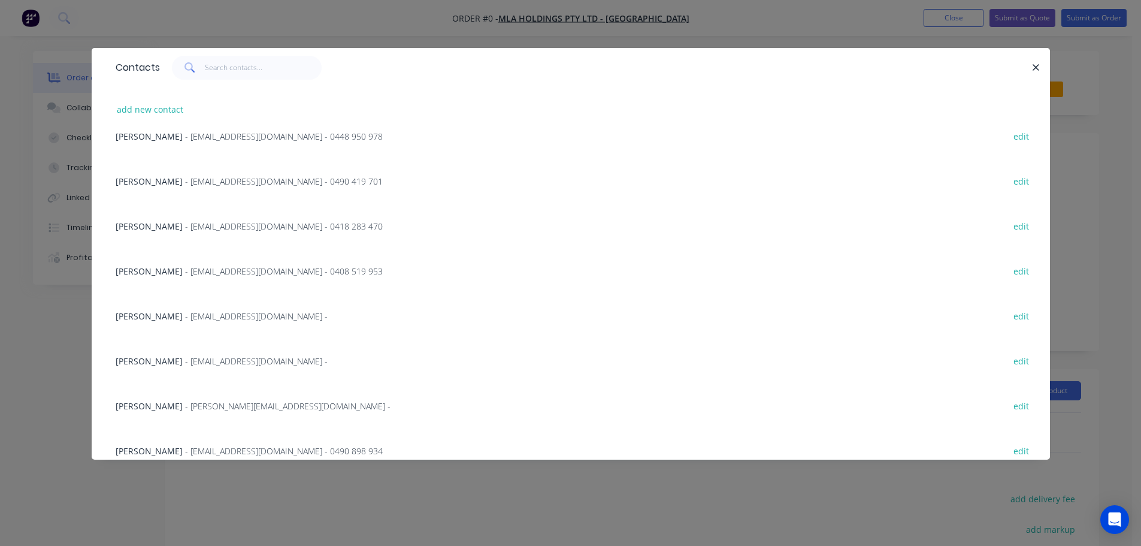
scroll to position [166, 0]
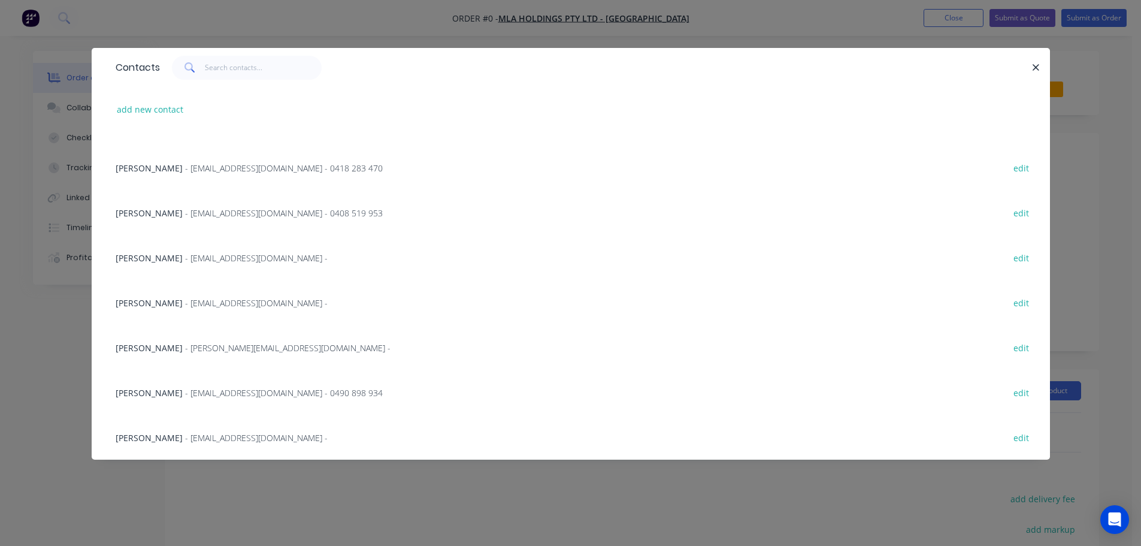
click at [185, 303] on span "- waspares@mlaholdings.com.au -" at bounding box center [256, 302] width 143 height 11
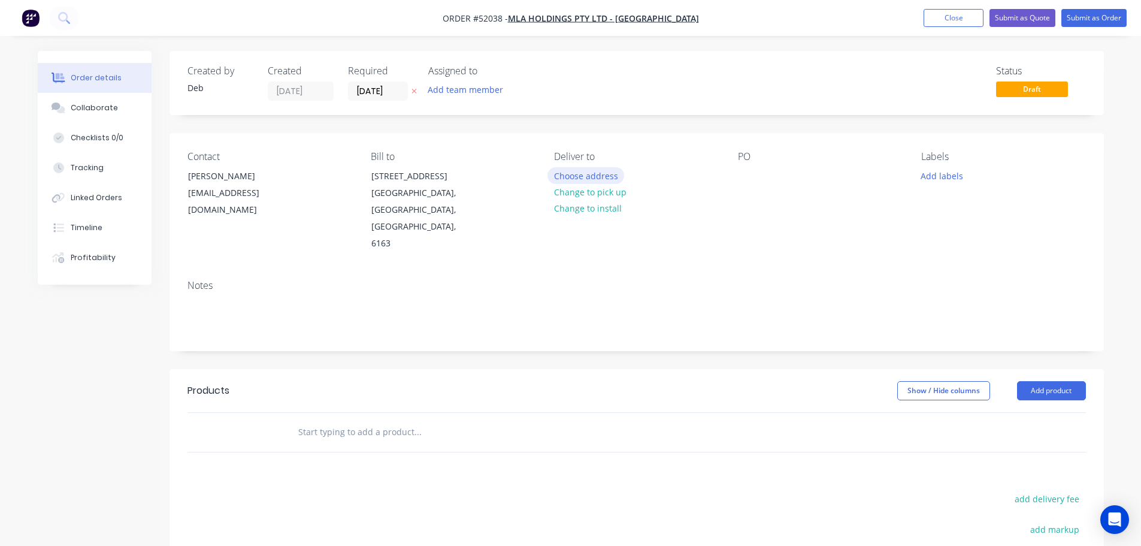
click at [602, 175] on button "Choose address" at bounding box center [585, 175] width 77 height 16
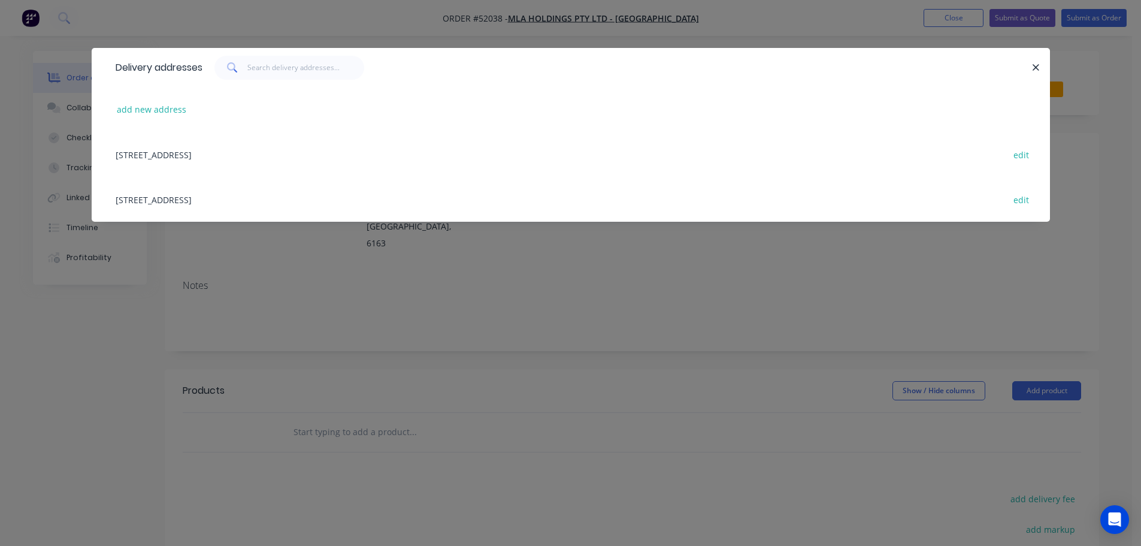
click at [164, 151] on div "229 BARRINGTON STREET, BIBRA LAKE, Western Australia, Australia, 6163 edit" at bounding box center [571, 154] width 922 height 45
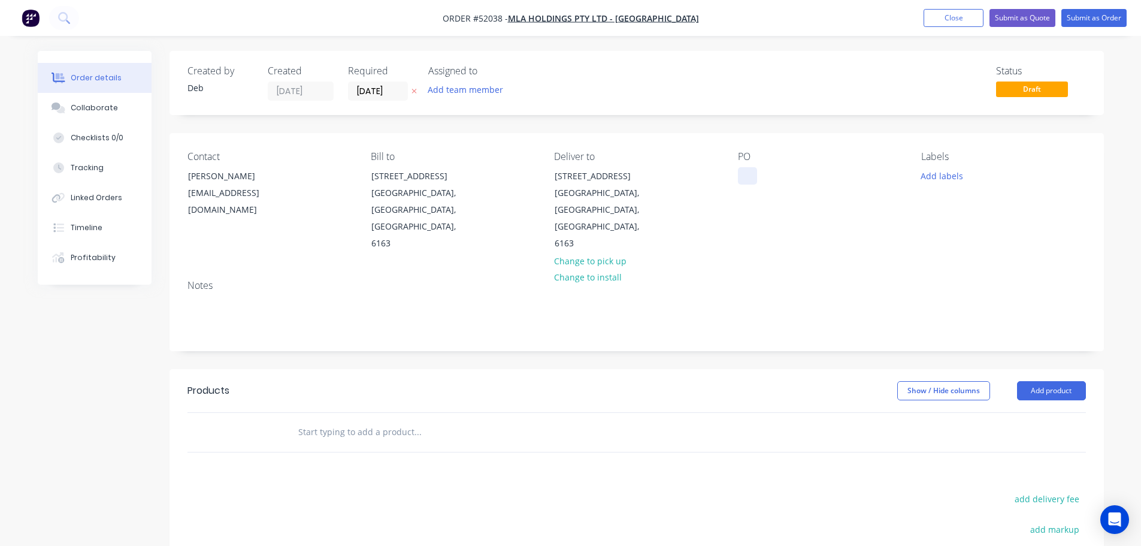
drag, startPoint x: 750, startPoint y: 176, endPoint x: 416, endPoint y: 193, distance: 334.0
click at [750, 176] on div at bounding box center [747, 175] width 19 height 17
click at [342, 420] on input "text" at bounding box center [418, 432] width 240 height 24
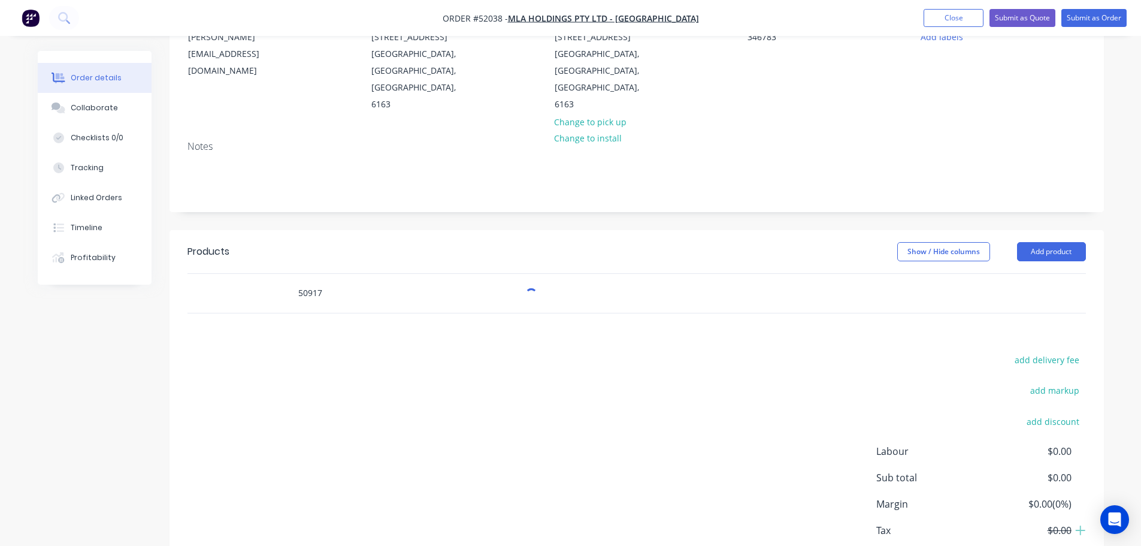
scroll to position [195, 0]
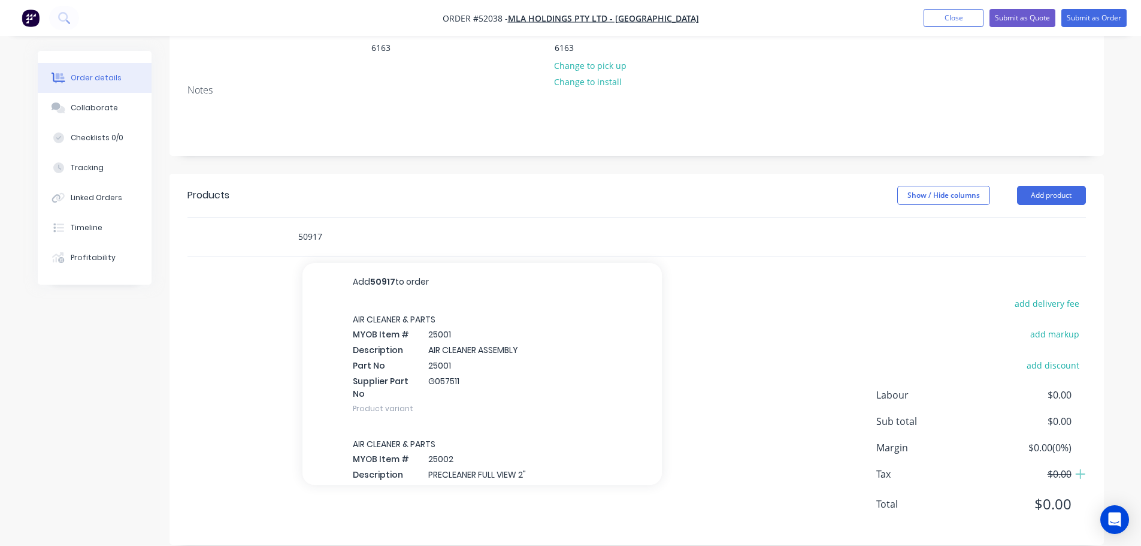
type input "50917"
drag, startPoint x: 337, startPoint y: 217, endPoint x: 311, endPoint y: 219, distance: 25.8
click at [337, 225] on input "50917" at bounding box center [418, 237] width 240 height 24
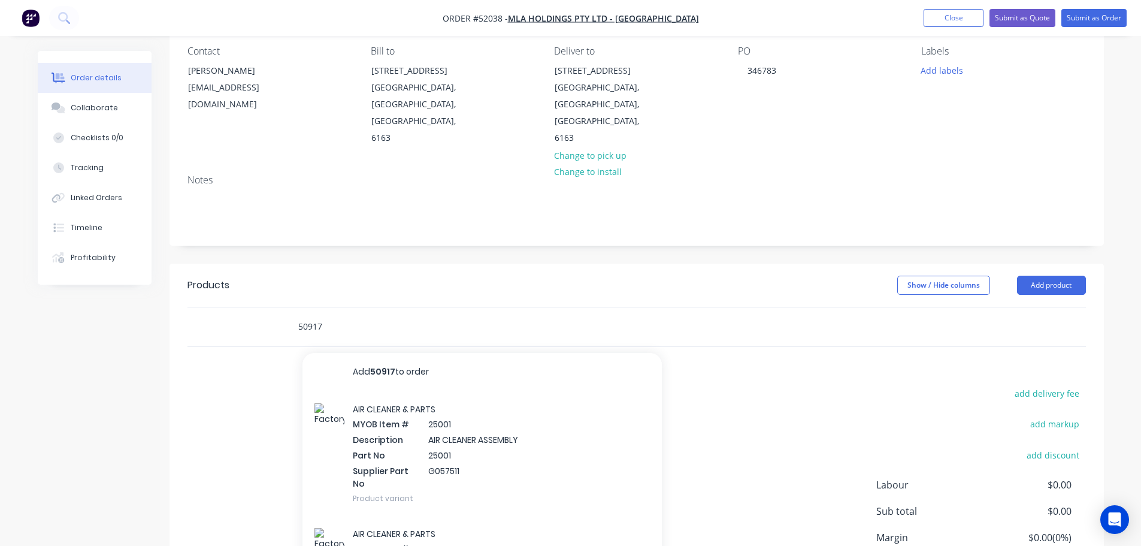
scroll to position [0, 0]
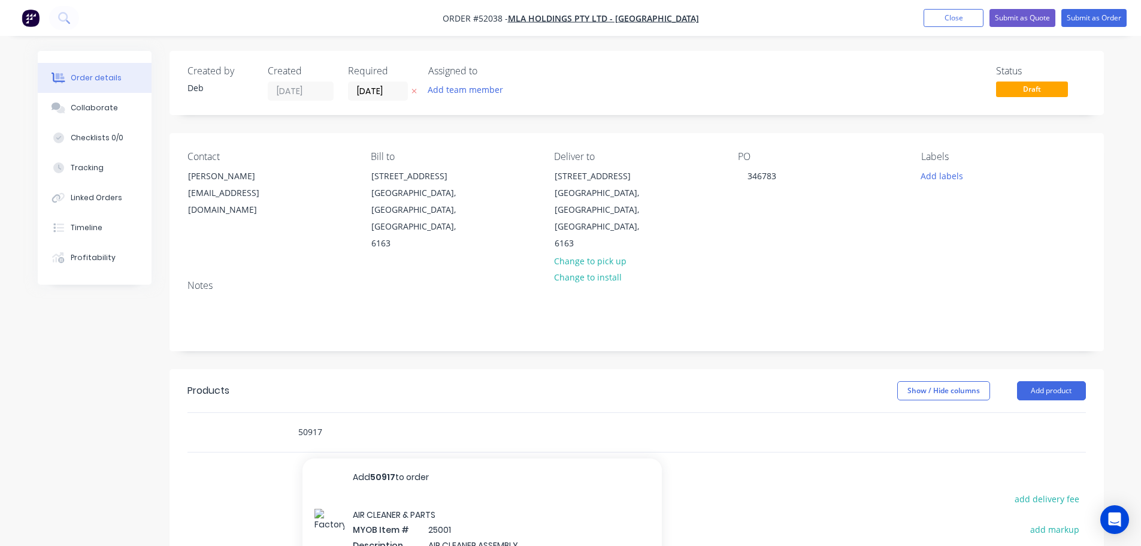
drag, startPoint x: 290, startPoint y: 419, endPoint x: 169, endPoint y: 429, distance: 120.8
click at [189, 428] on div "50917 Add 50917 to order AIR CLEANER & PARTS MYOB Item # 25001 Description AIR …" at bounding box center [636, 432] width 898 height 39
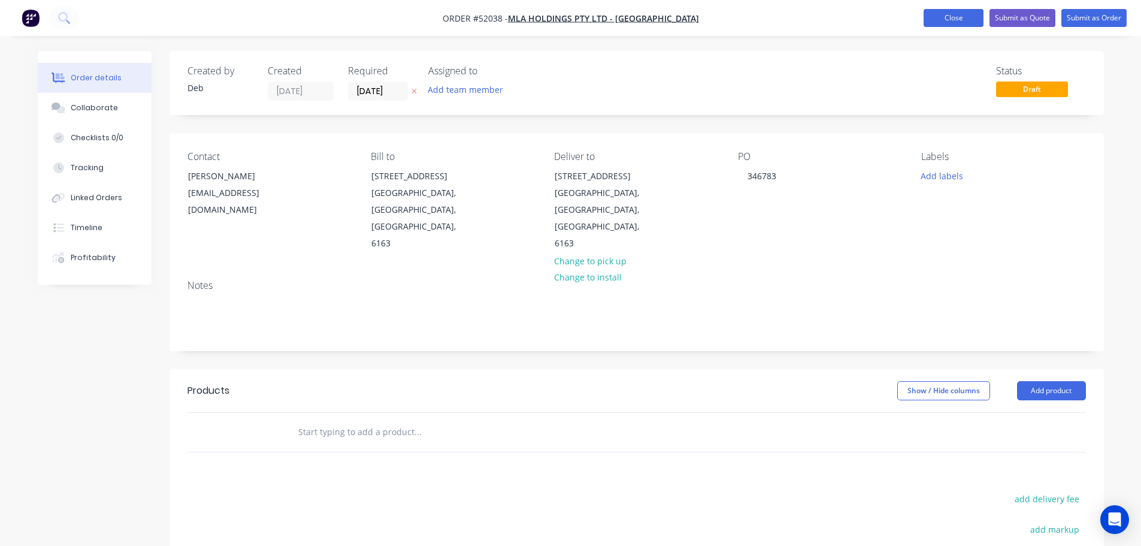
click at [958, 19] on button "Close" at bounding box center [953, 18] width 60 height 18
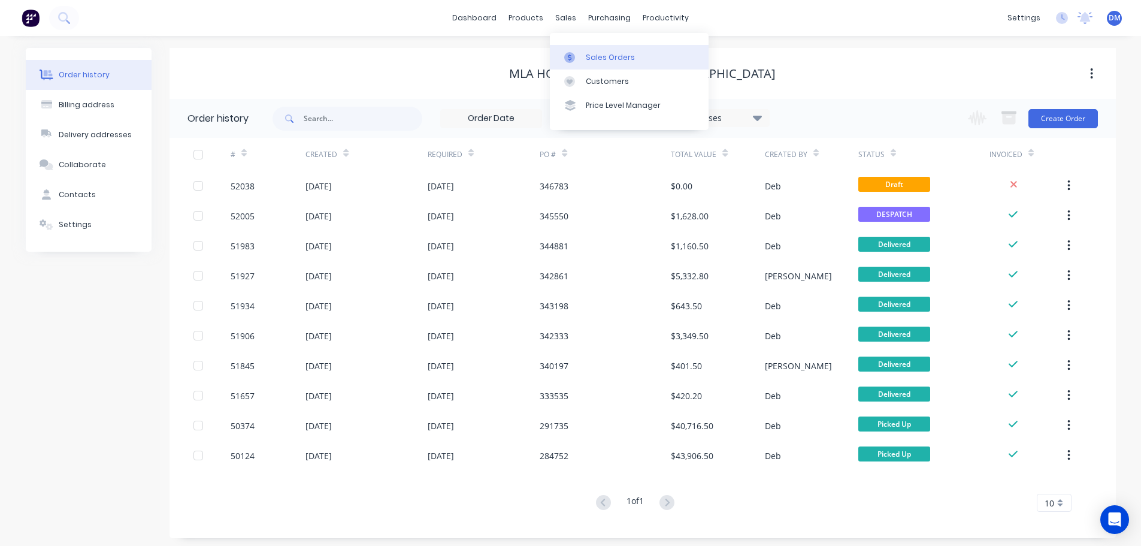
click at [585, 51] on link "Sales Orders" at bounding box center [629, 57] width 159 height 24
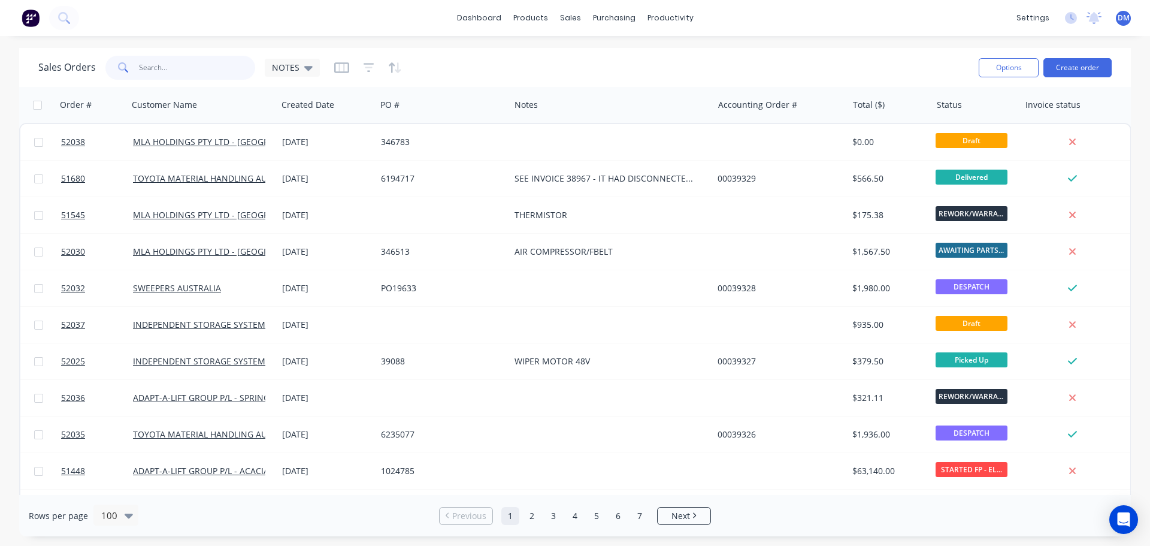
click at [178, 68] on input "text" at bounding box center [197, 68] width 117 height 24
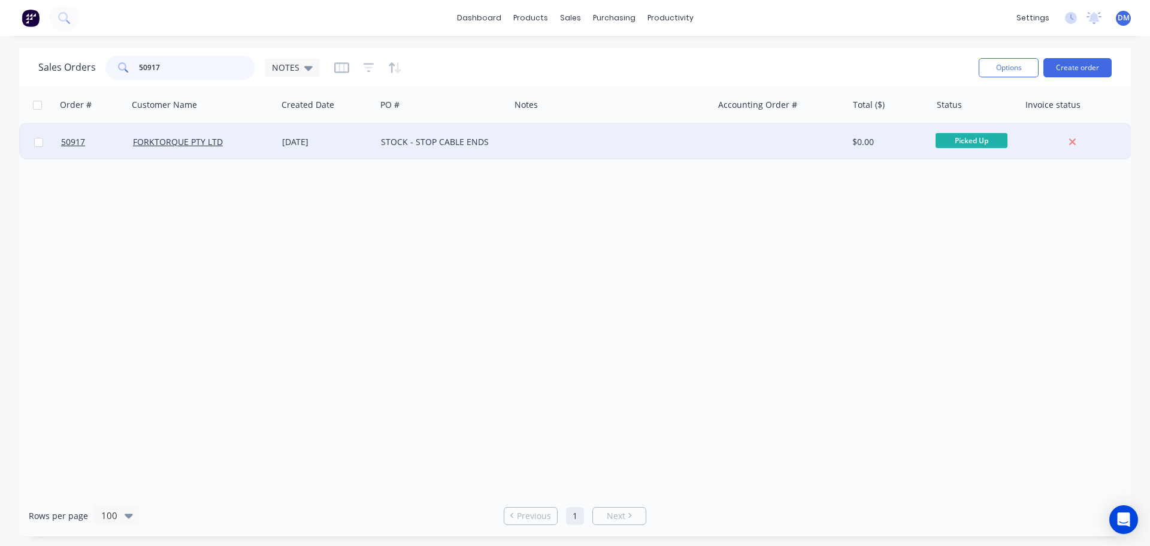
type input "50917"
click at [426, 141] on div "STOCK - STOP CABLE ENDS" at bounding box center [440, 142] width 118 height 12
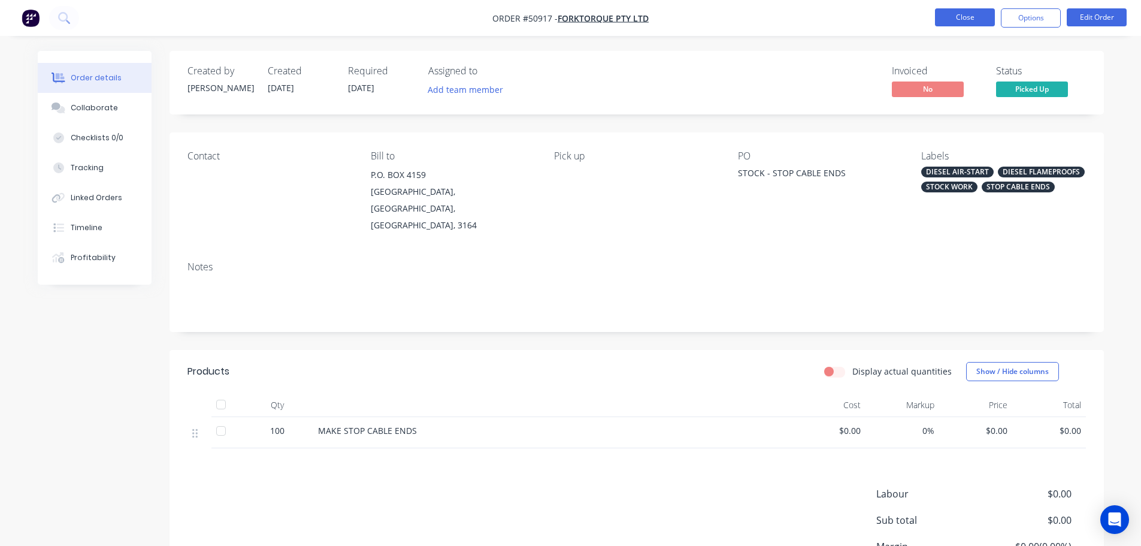
click at [959, 19] on button "Close" at bounding box center [965, 17] width 60 height 18
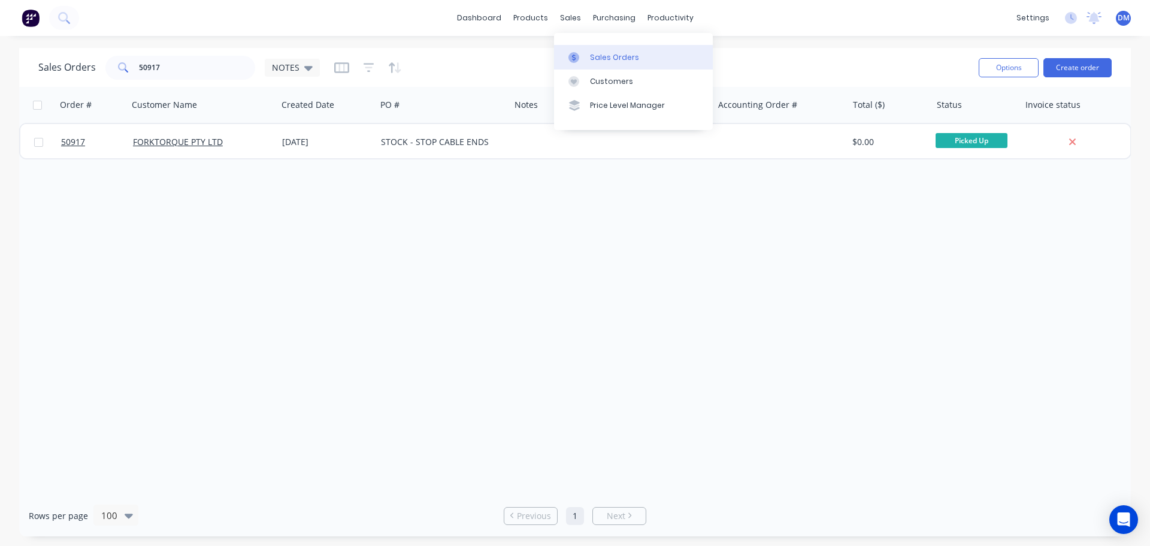
click at [596, 49] on link "Sales Orders" at bounding box center [633, 57] width 159 height 24
drag, startPoint x: 167, startPoint y: 66, endPoint x: 29, endPoint y: 84, distance: 139.5
click at [31, 84] on div "Sales Orders 50917 NOTES Options Create order" at bounding box center [574, 67] width 1111 height 39
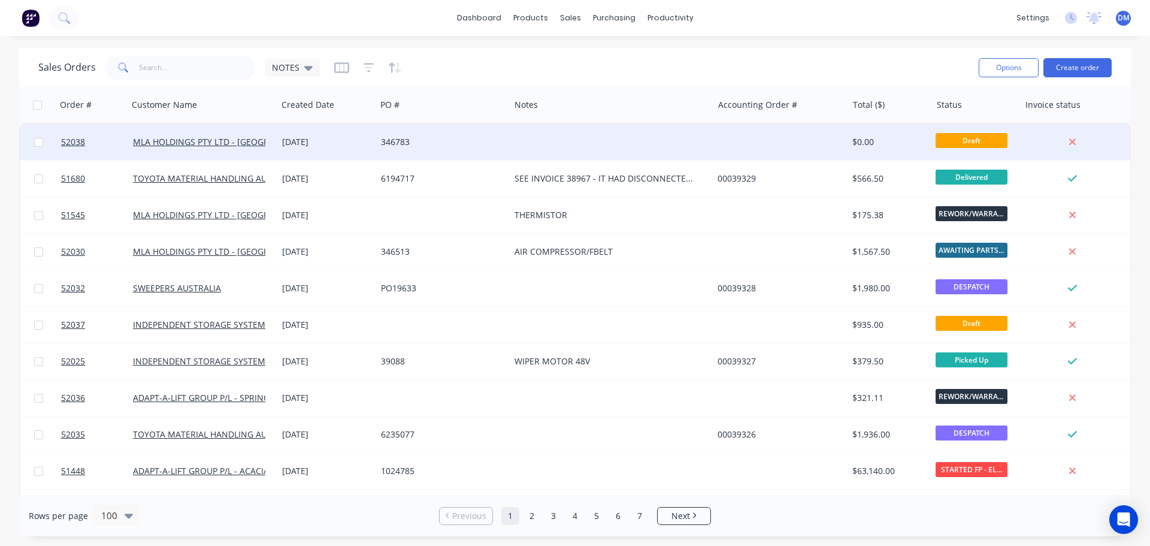
click at [538, 137] on div at bounding box center [611, 142] width 203 height 36
click at [428, 140] on div "346783" at bounding box center [440, 142] width 118 height 12
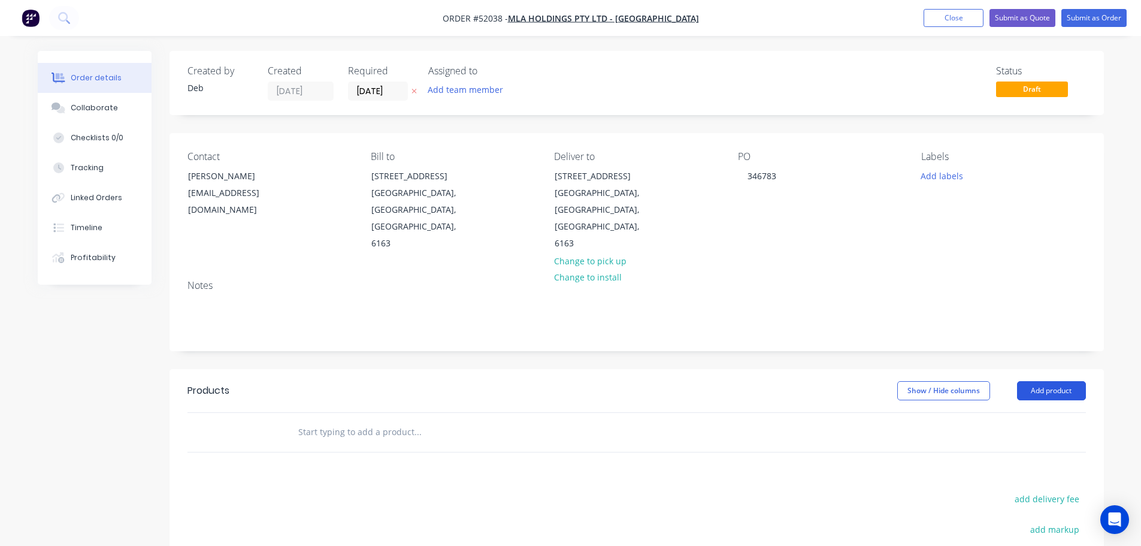
click at [1053, 381] on button "Add product" at bounding box center [1051, 390] width 69 height 19
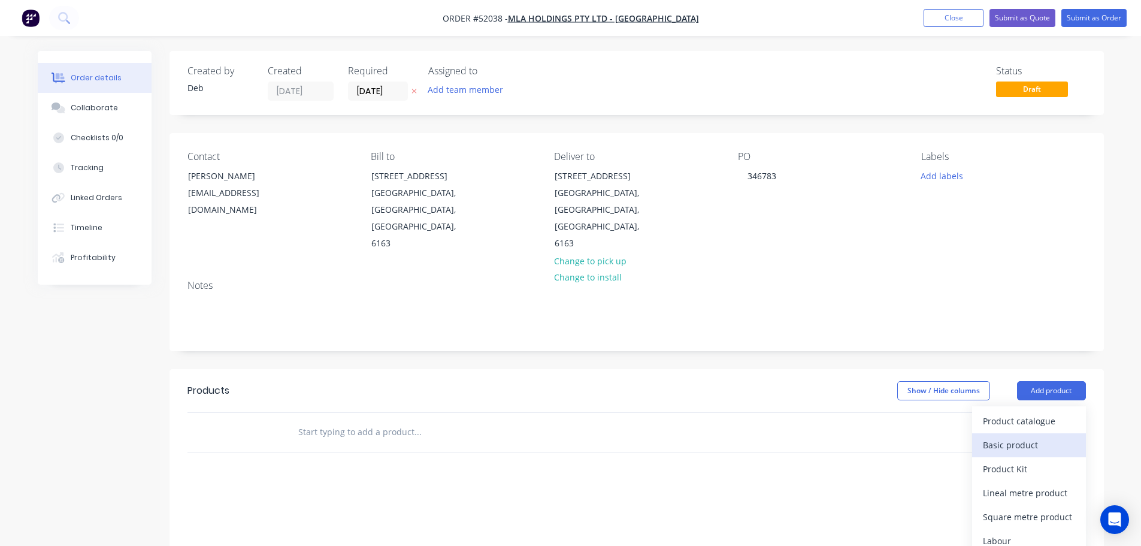
click at [1011, 436] on div "Basic product" at bounding box center [1029, 444] width 92 height 17
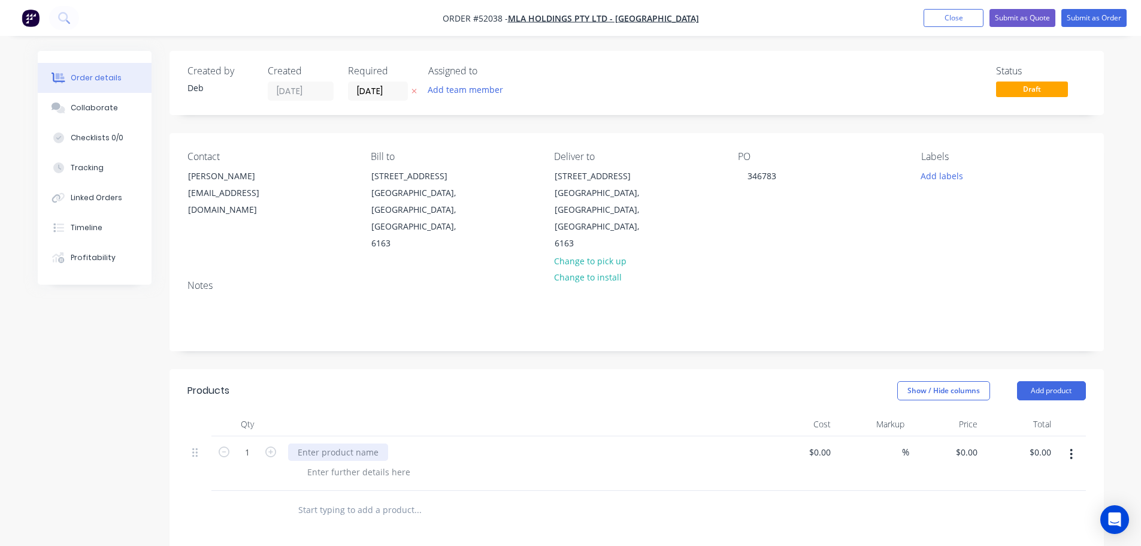
click at [351, 443] on div at bounding box center [338, 451] width 100 height 17
click at [266, 446] on icon "button" at bounding box center [270, 451] width 11 height 11
type input "3"
type input "$50.00"
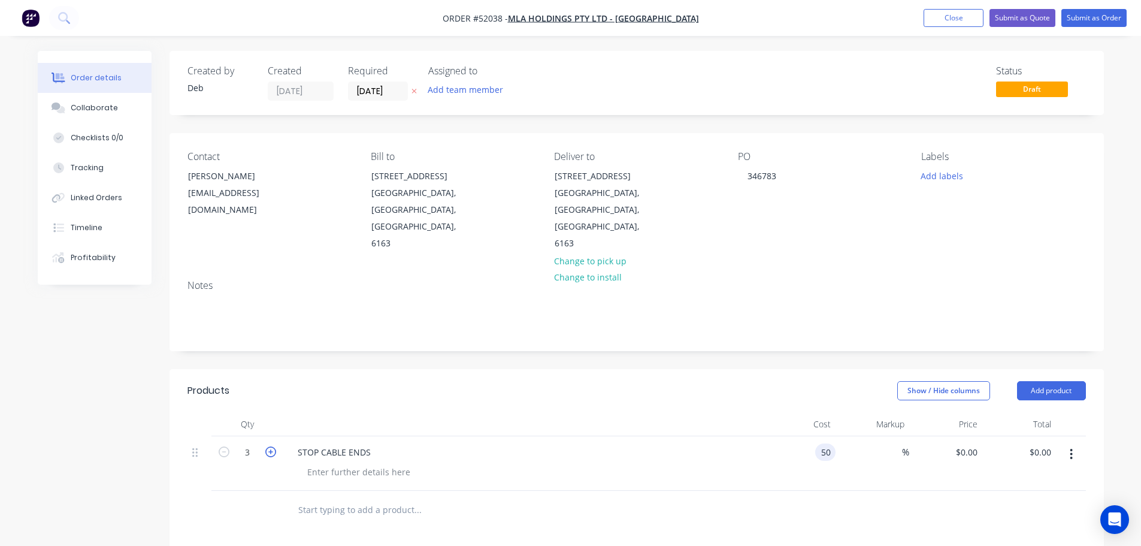
type input "$50.00"
type input "$150.00"
type input "$50.00"
click at [319, 498] on input "text" at bounding box center [418, 510] width 240 height 24
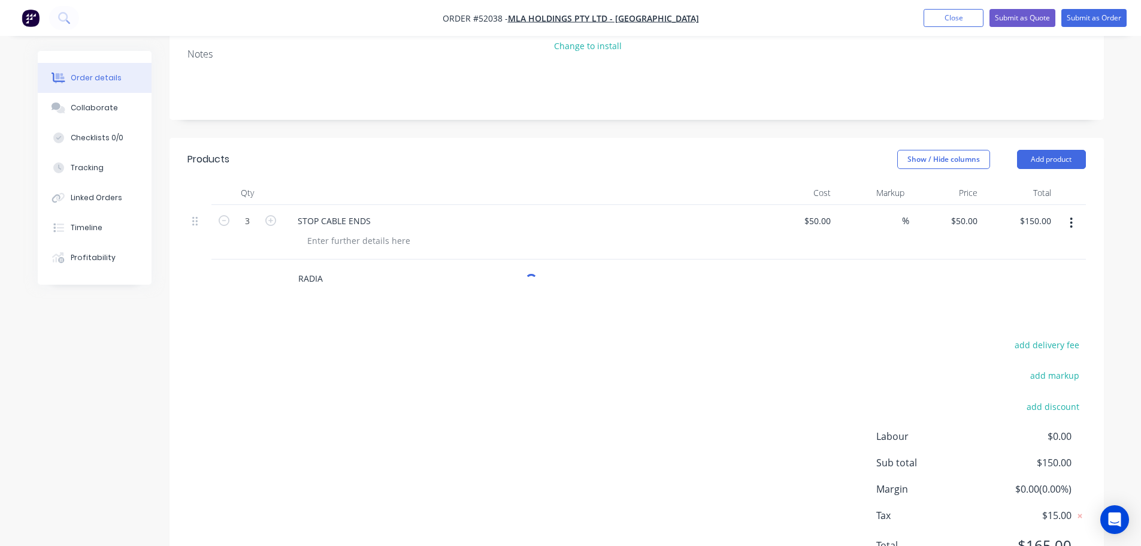
scroll to position [272, 0]
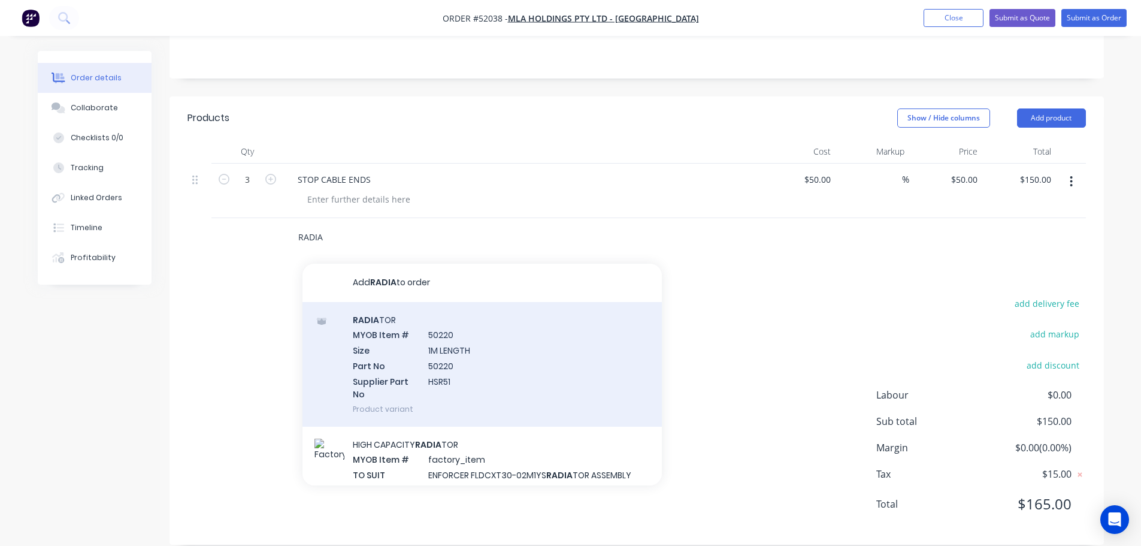
type input "RADIA"
click at [418, 344] on div "RADIA TOR MYOB Item # 50220 Size 1M LENGTH Part No 50220 Supplier Part No HSR51…" at bounding box center [481, 364] width 359 height 125
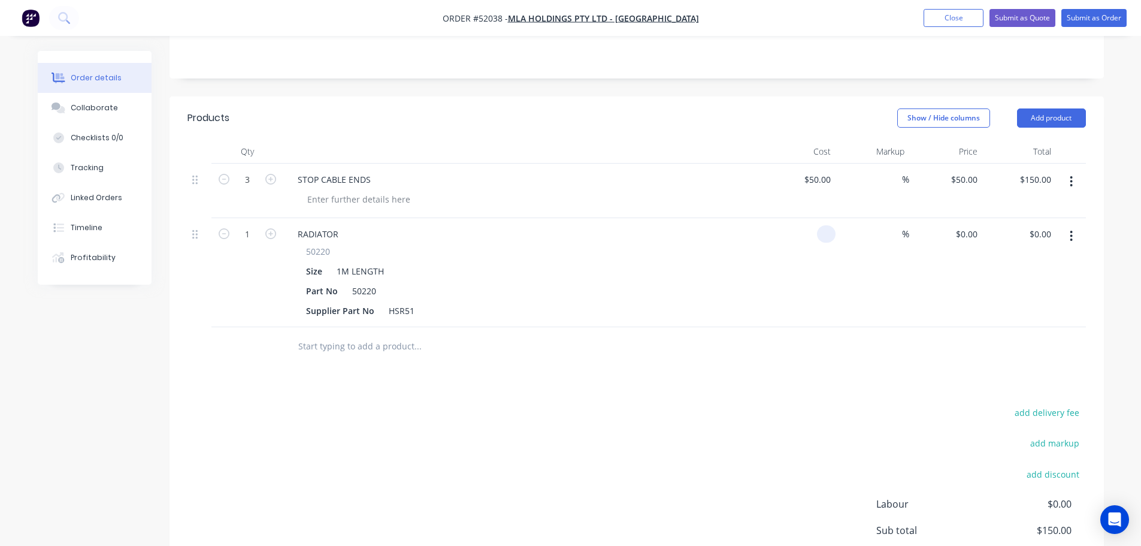
drag, startPoint x: 832, startPoint y: 215, endPoint x: 791, endPoint y: 211, distance: 40.9
click at [791, 218] on div at bounding box center [799, 272] width 74 height 109
type input "$65.00"
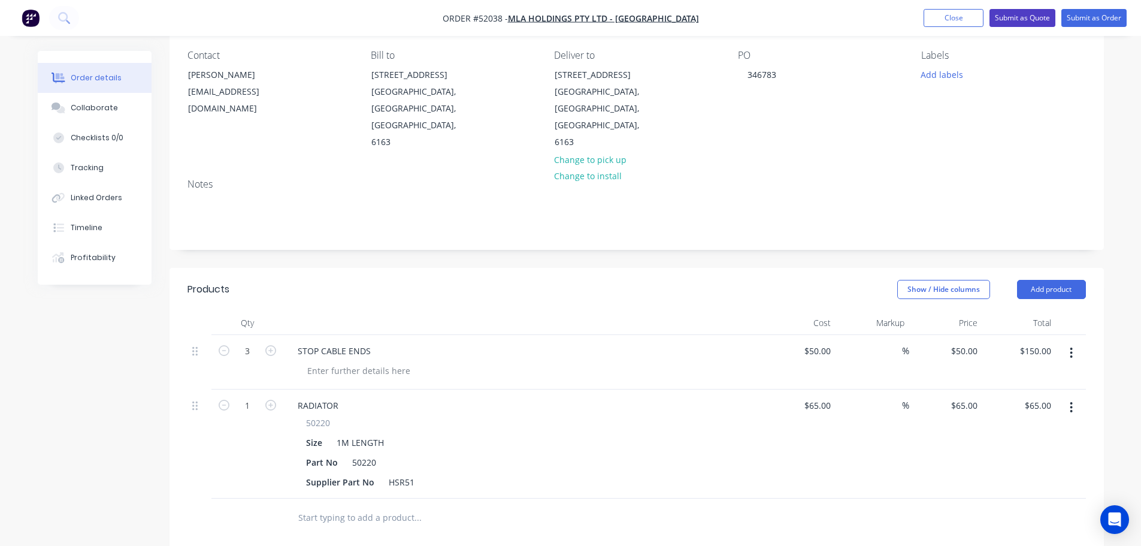
scroll to position [0, 0]
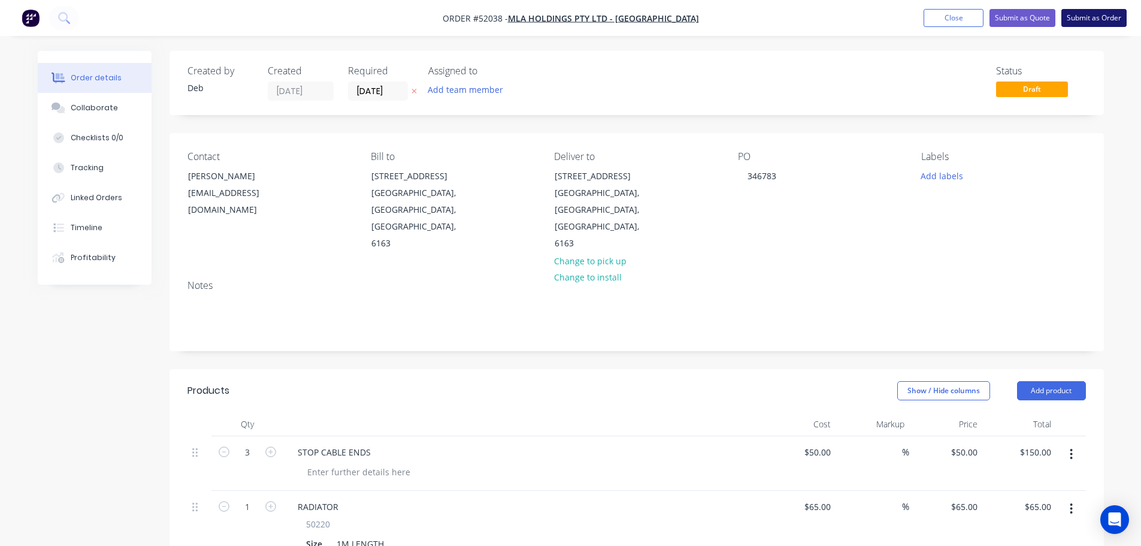
click at [1086, 17] on button "Submit as Order" at bounding box center [1093, 18] width 65 height 18
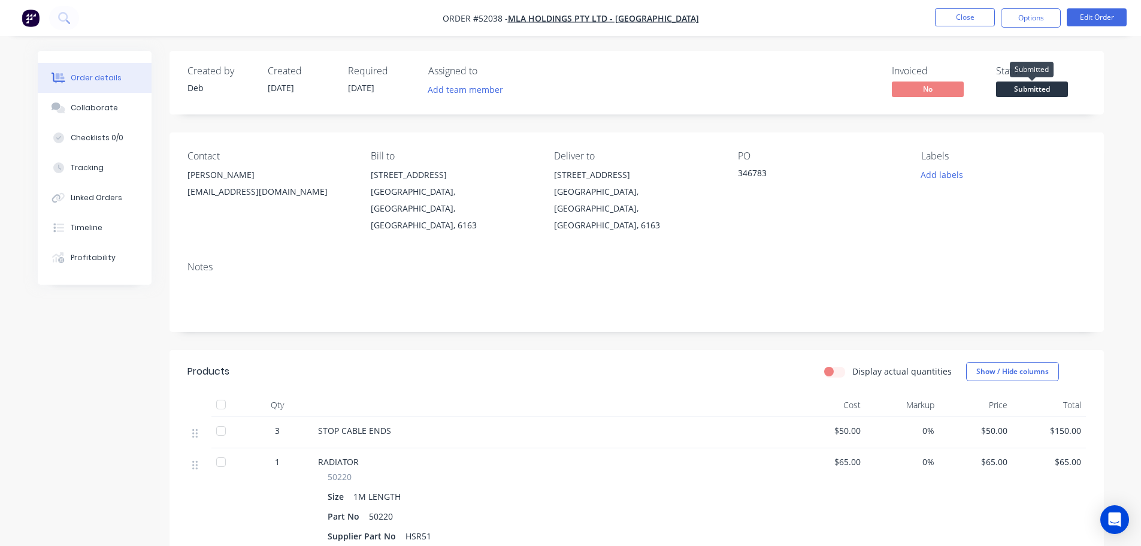
click at [1036, 93] on span "Submitted" at bounding box center [1032, 88] width 72 height 15
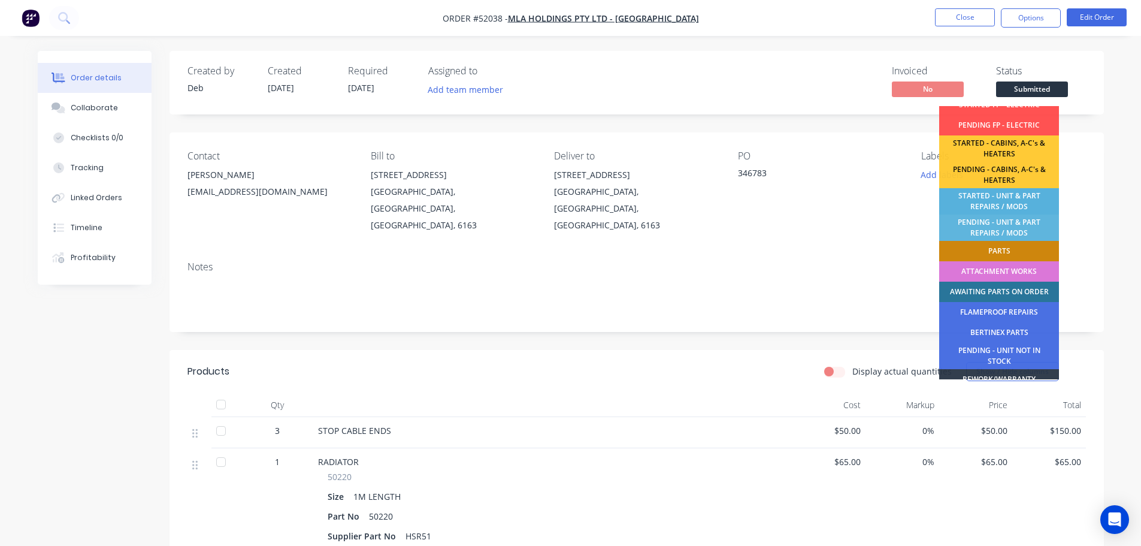
scroll to position [180, 0]
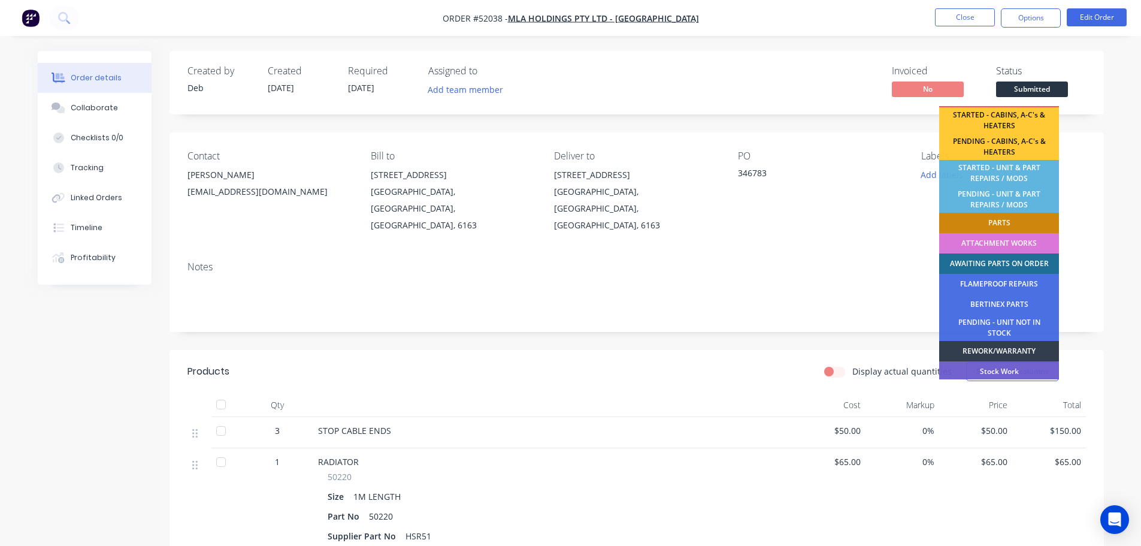
click at [1014, 267] on div "AWAITING PARTS ON ORDER" at bounding box center [999, 263] width 120 height 20
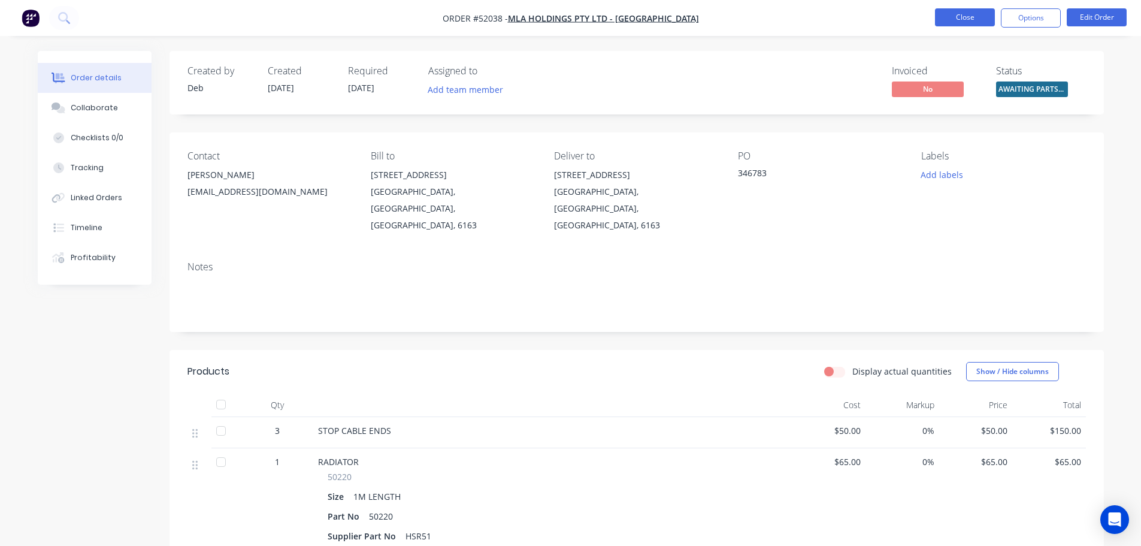
click at [975, 18] on button "Close" at bounding box center [965, 17] width 60 height 18
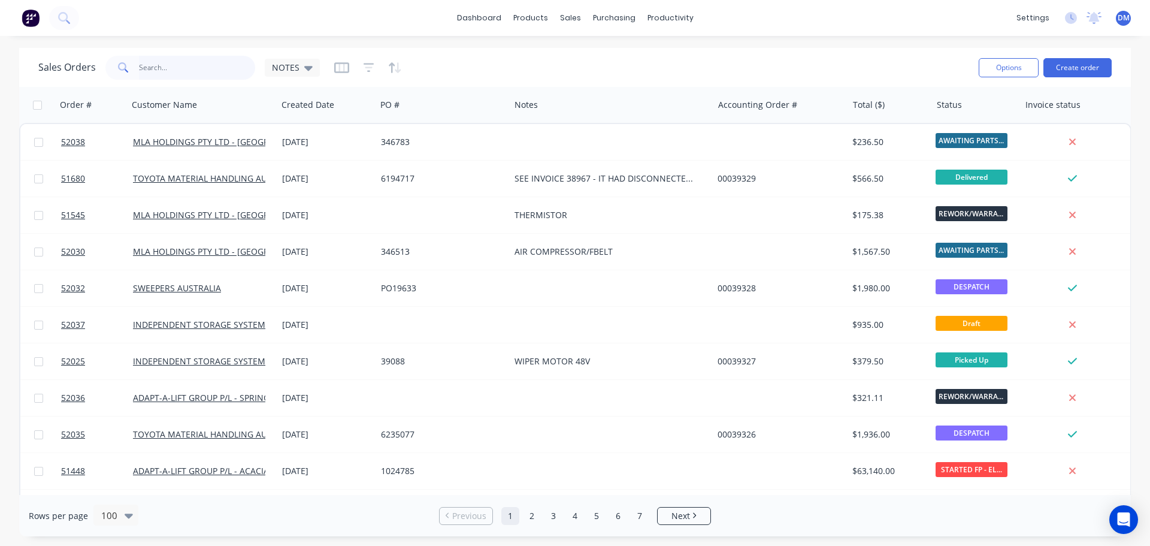
click at [142, 68] on input "text" at bounding box center [197, 68] width 117 height 24
type input "51803"
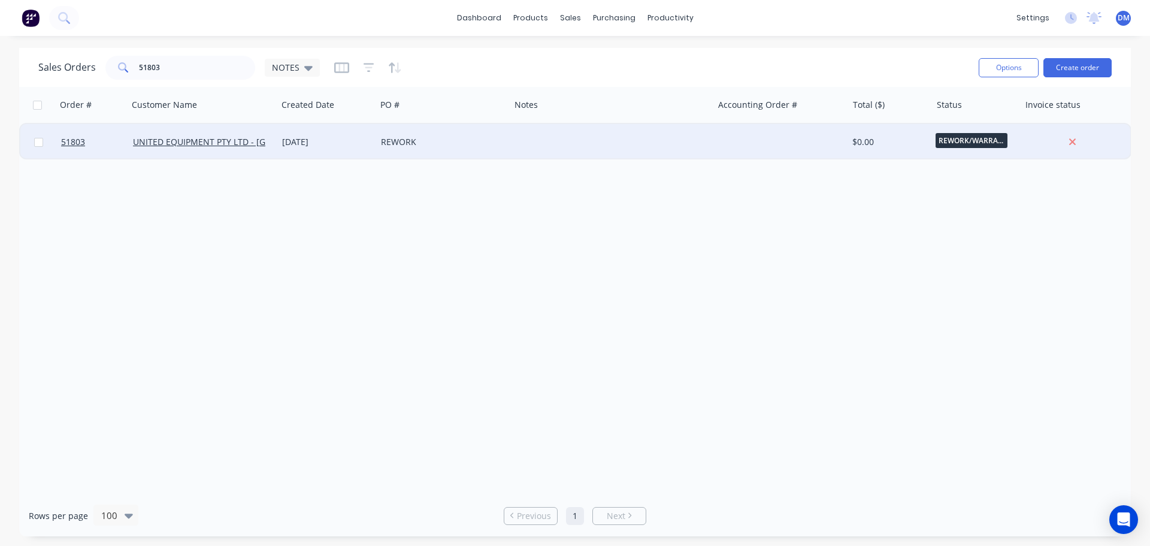
click at [395, 140] on div "REWORK" at bounding box center [440, 142] width 118 height 12
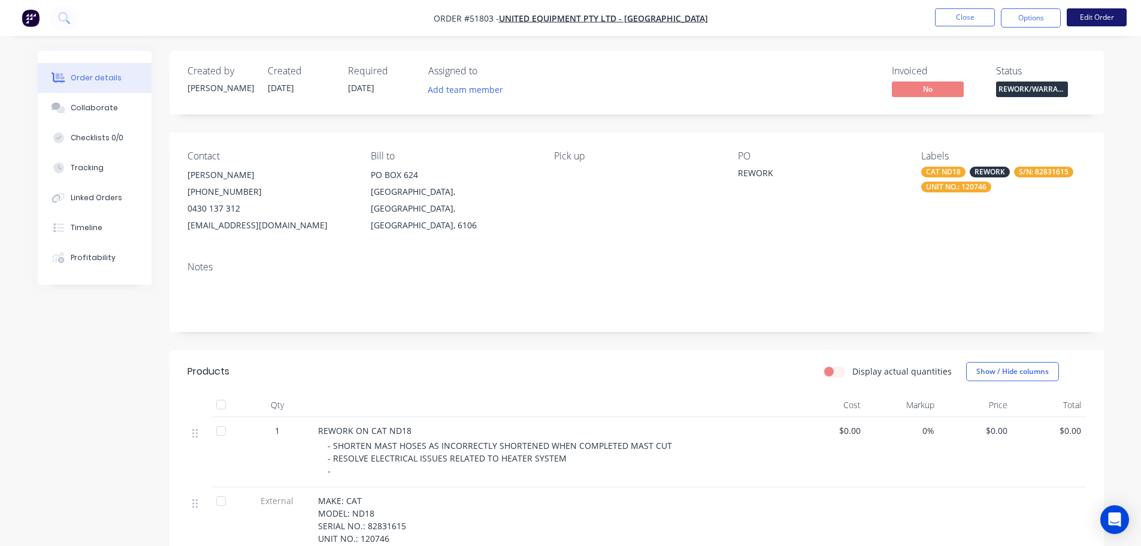
click at [1098, 19] on button "Edit Order" at bounding box center [1096, 17] width 60 height 18
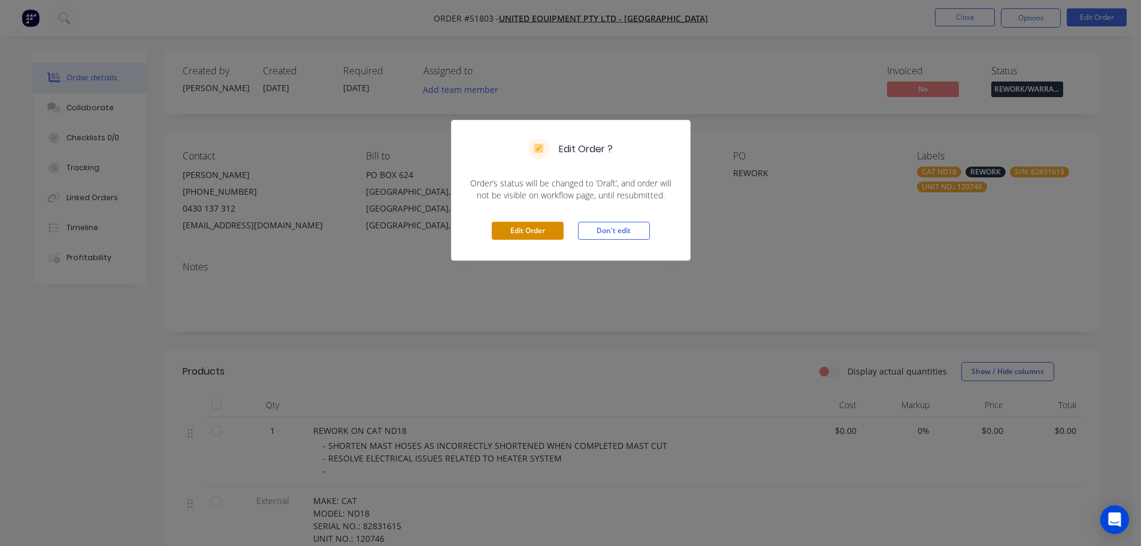
click at [514, 235] on button "Edit Order" at bounding box center [528, 231] width 72 height 18
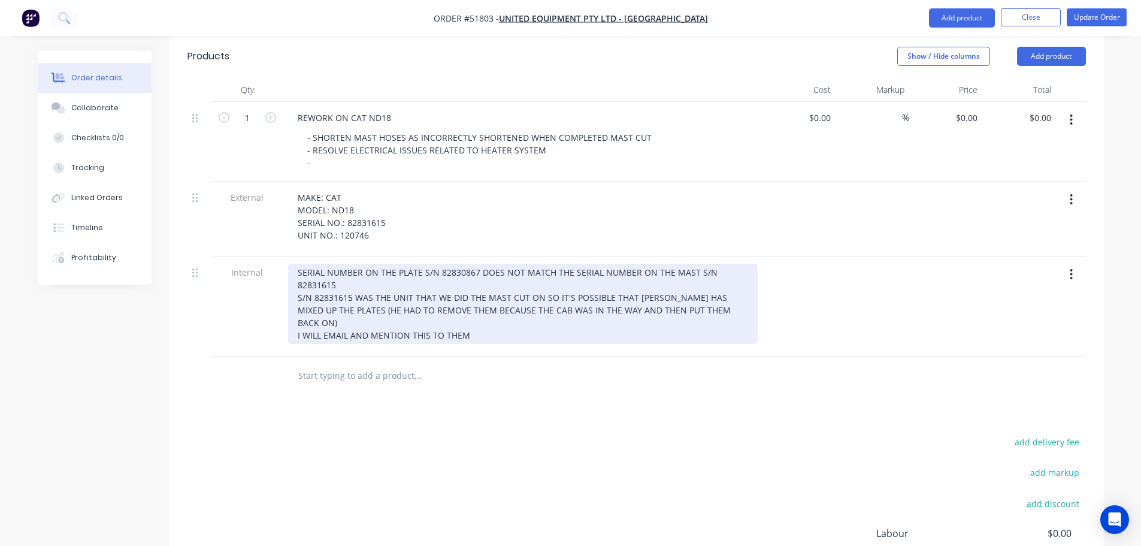
scroll to position [359, 0]
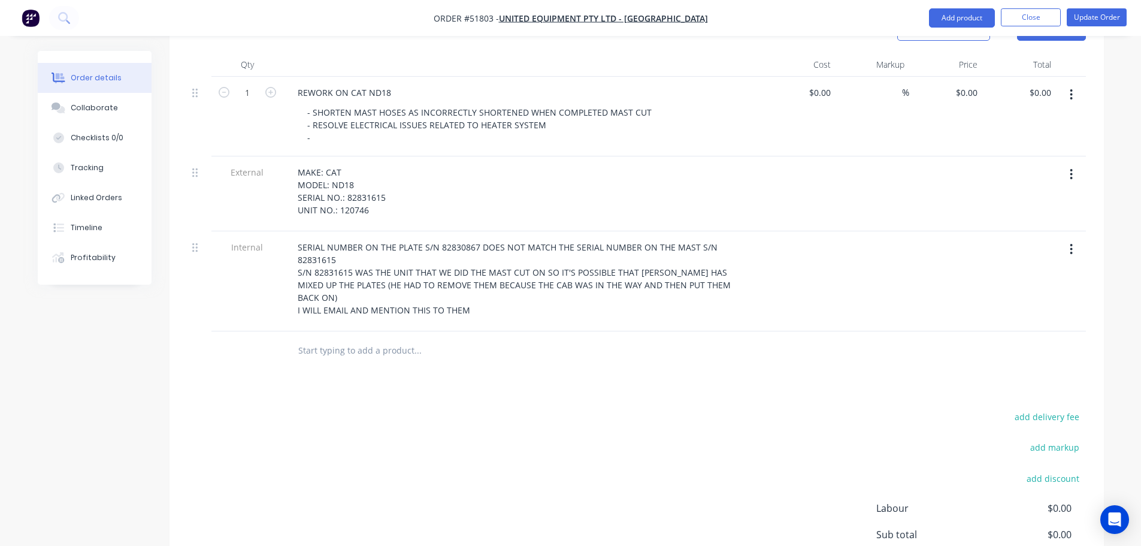
click at [392, 338] on input "text" at bounding box center [418, 350] width 240 height 24
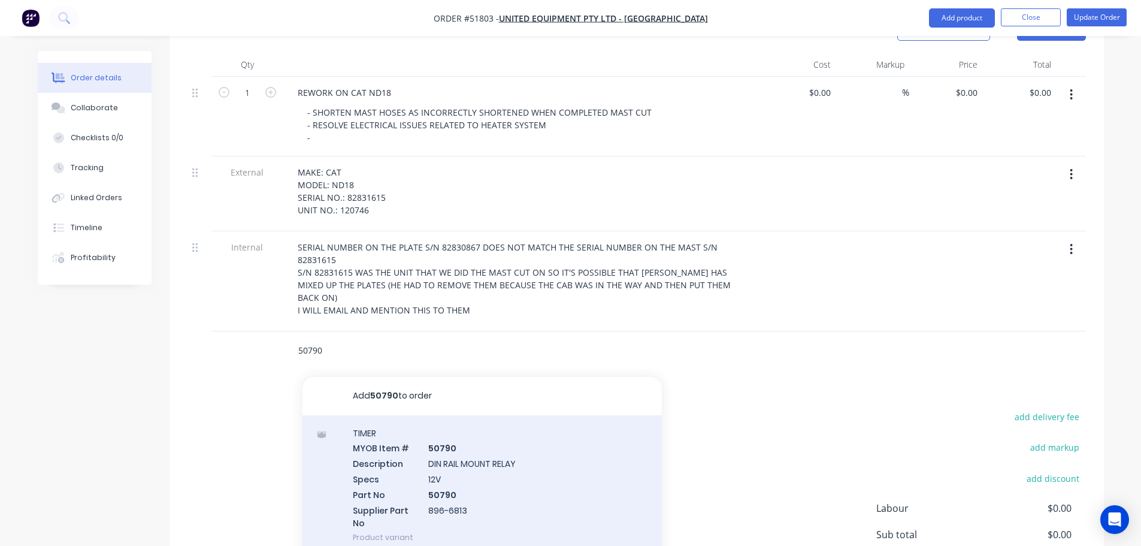
type input "50790"
click at [407, 420] on div "TIMER MYOB Item # 50790 Description DIN RAIL MOUNT RELAY Specs 12V Part No 5079…" at bounding box center [481, 485] width 359 height 140
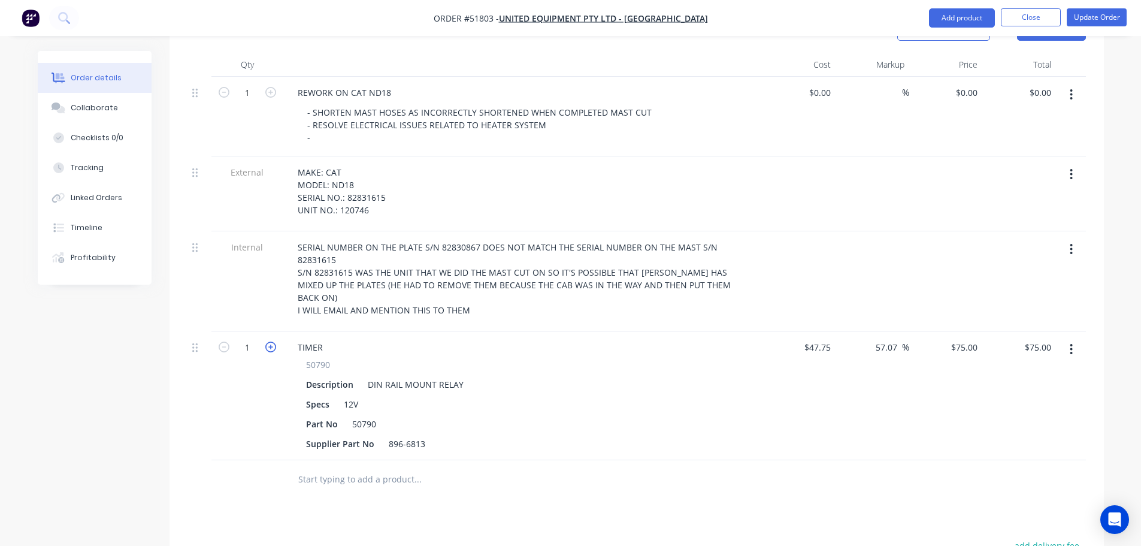
click at [269, 341] on icon "button" at bounding box center [270, 346] width 11 height 11
type input "2"
type input "$150.00"
click at [1093, 20] on button "Update Order" at bounding box center [1096, 17] width 60 height 18
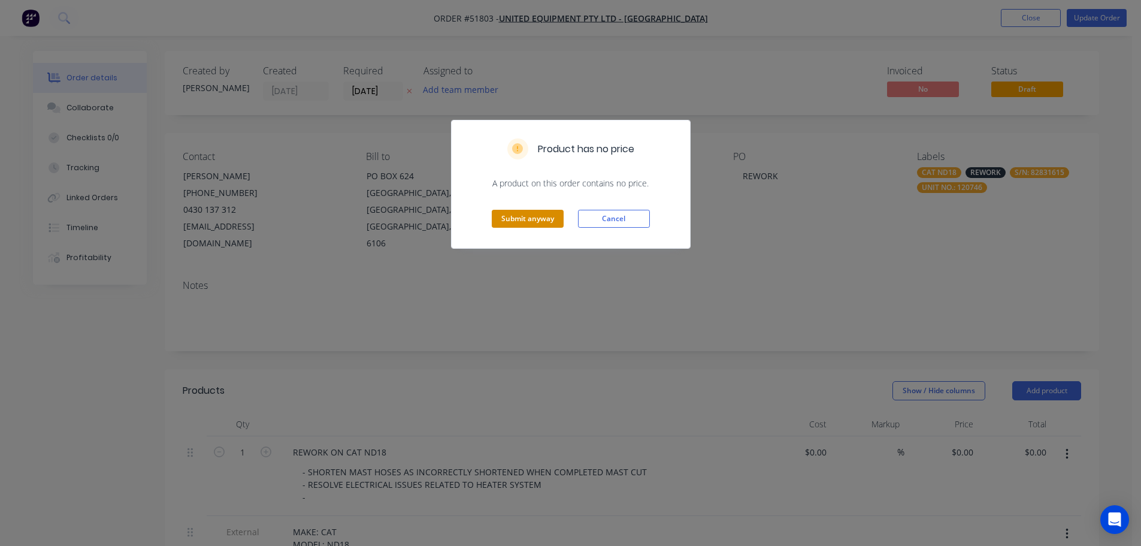
click at [507, 217] on button "Submit anyway" at bounding box center [528, 219] width 72 height 18
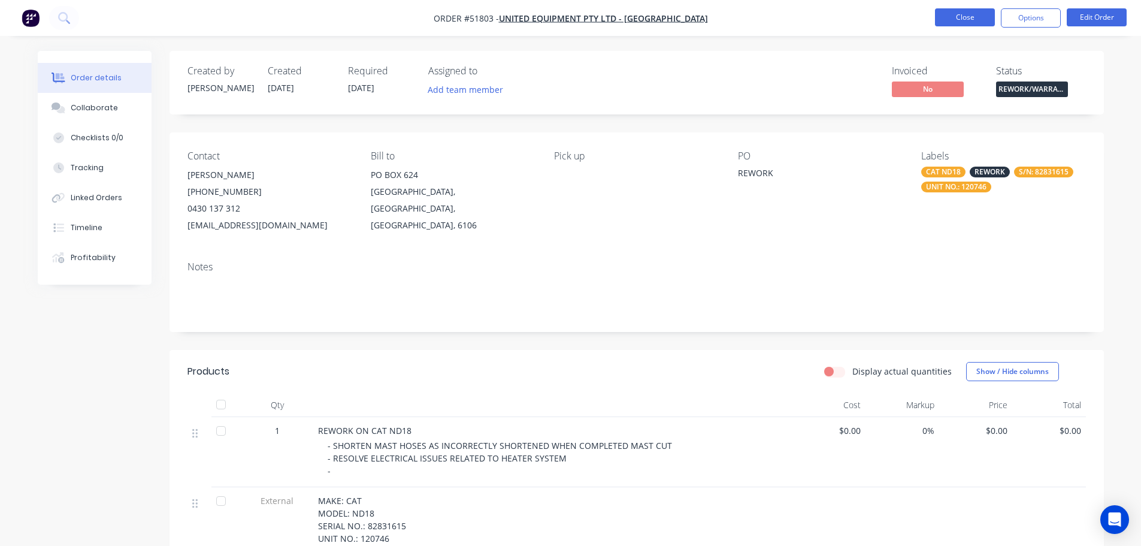
click at [954, 16] on button "Close" at bounding box center [965, 17] width 60 height 18
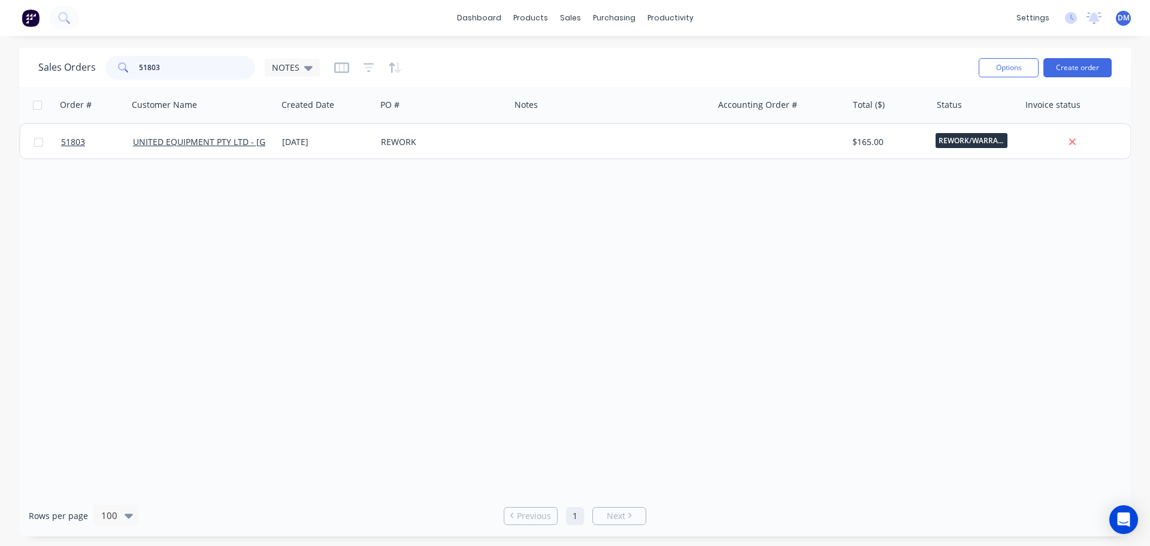
drag, startPoint x: 113, startPoint y: 63, endPoint x: 31, endPoint y: 79, distance: 83.0
click at [52, 74] on div "Sales Orders 51803 NOTES" at bounding box center [178, 68] width 281 height 24
click at [63, 14] on icon at bounding box center [63, 17] width 11 height 11
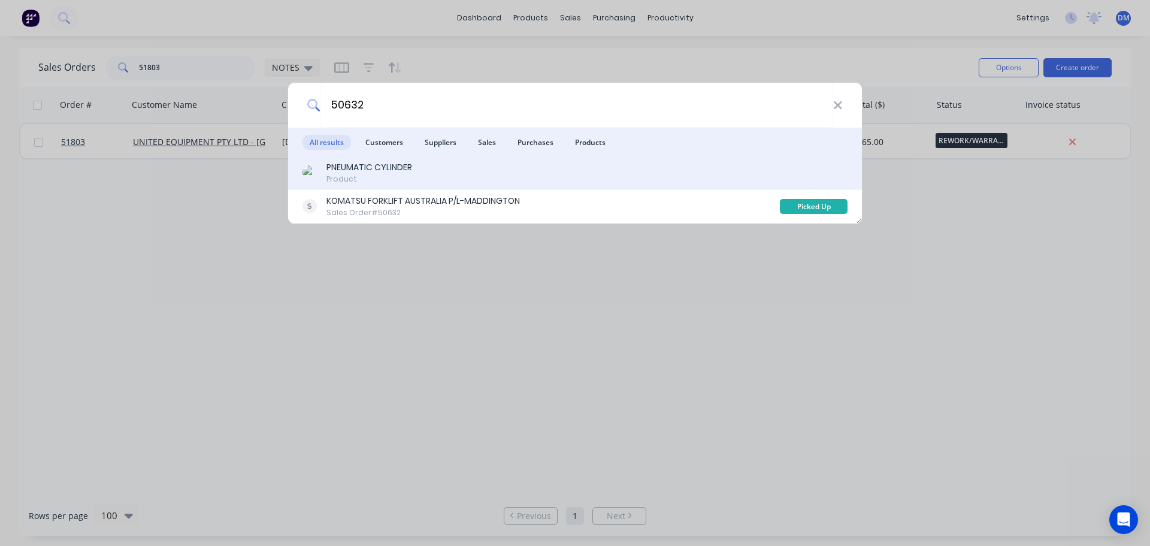
type input "50632"
click at [375, 172] on div "PNEUMATIC CYLINDER" at bounding box center [369, 167] width 86 height 13
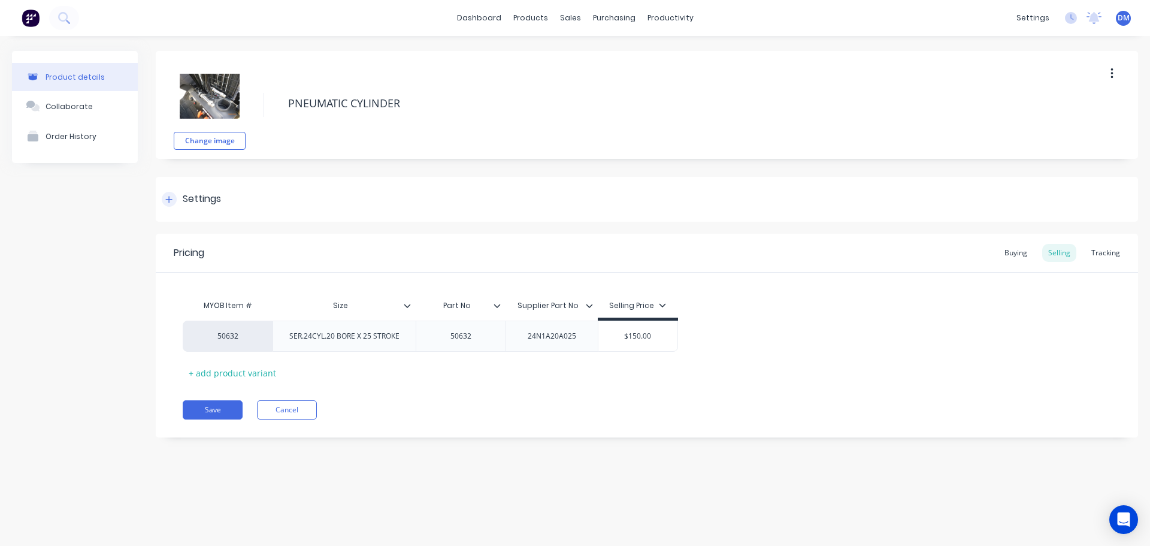
type textarea "x"
click at [1025, 252] on div "Buying" at bounding box center [1015, 253] width 35 height 18
click at [35, 19] on img at bounding box center [31, 18] width 18 height 18
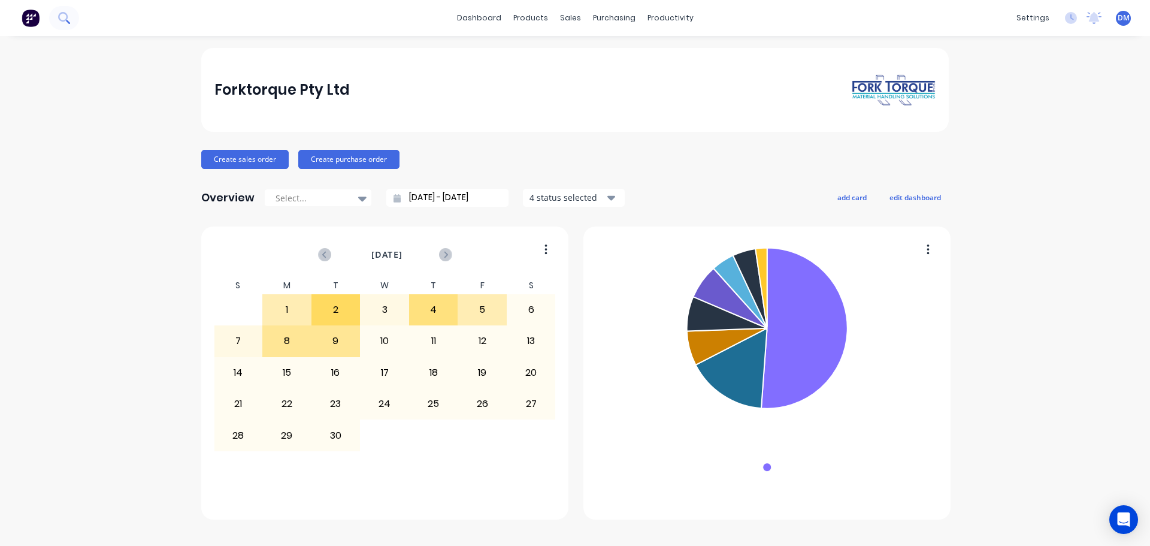
click at [61, 16] on icon at bounding box center [63, 17] width 11 height 11
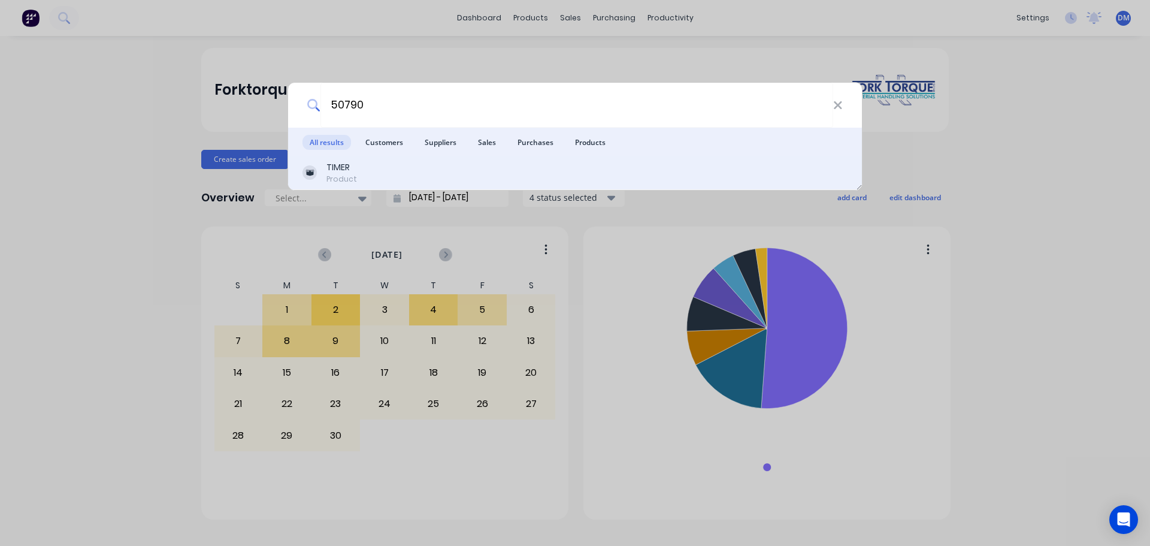
type input "50790"
click at [373, 168] on div "TIMER Product" at bounding box center [574, 172] width 545 height 23
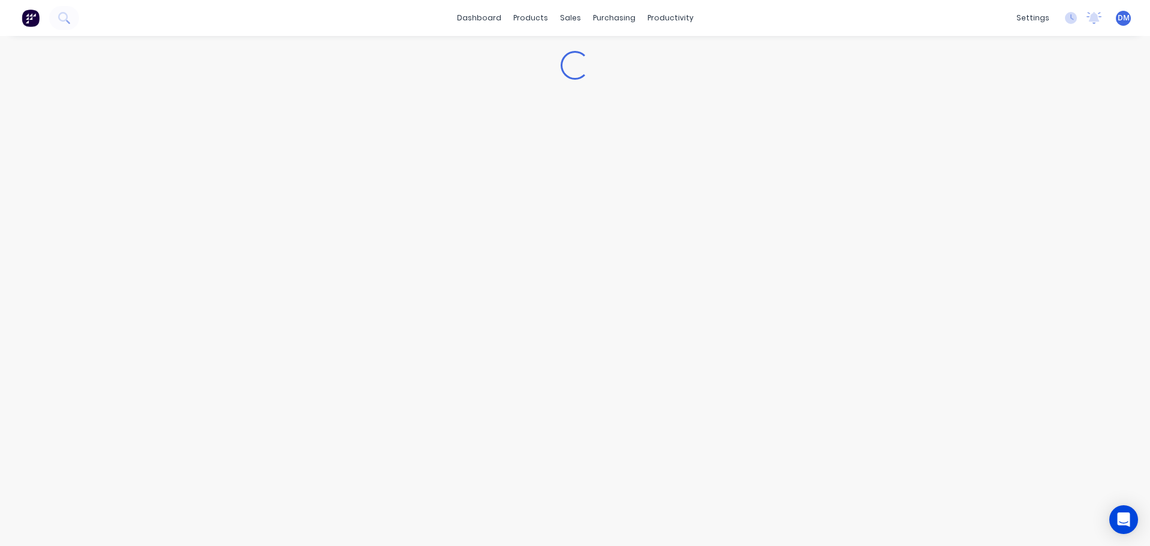
type textarea "x"
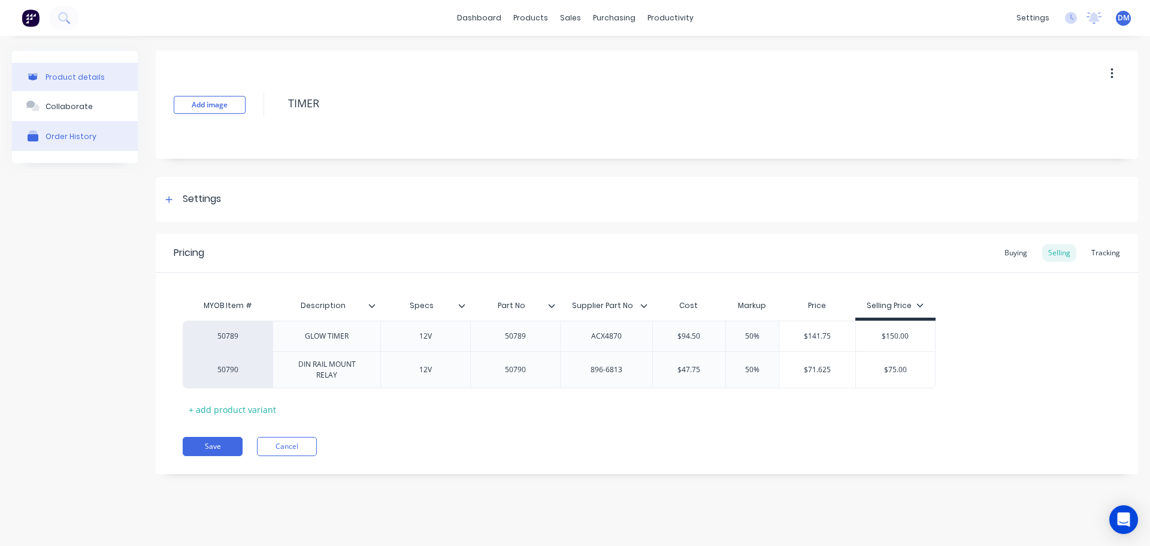
click at [73, 131] on div "Order History" at bounding box center [71, 136] width 51 height 11
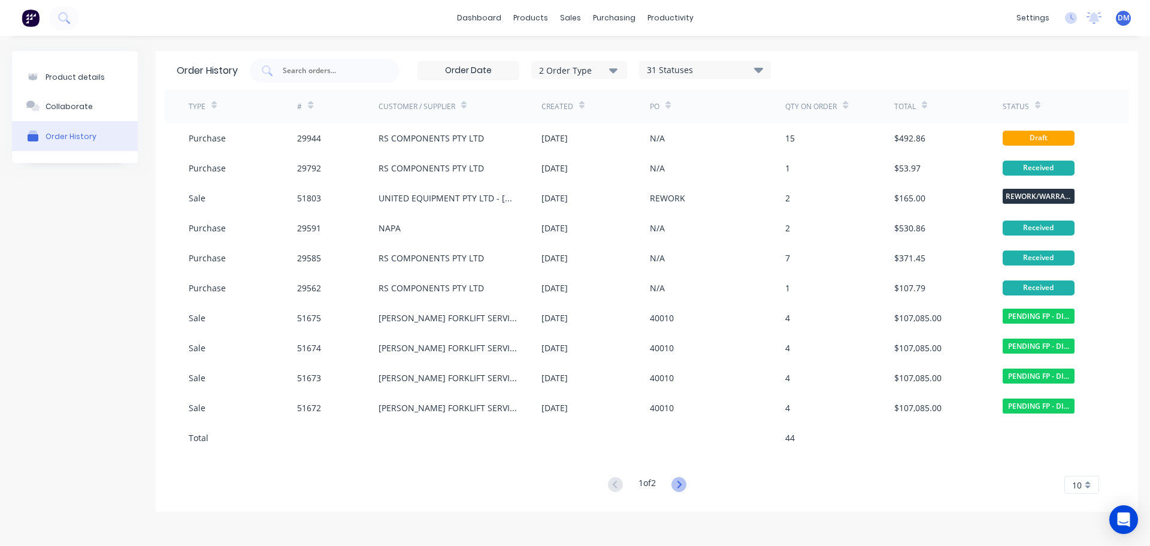
click at [681, 484] on icon at bounding box center [679, 483] width 4 height 7
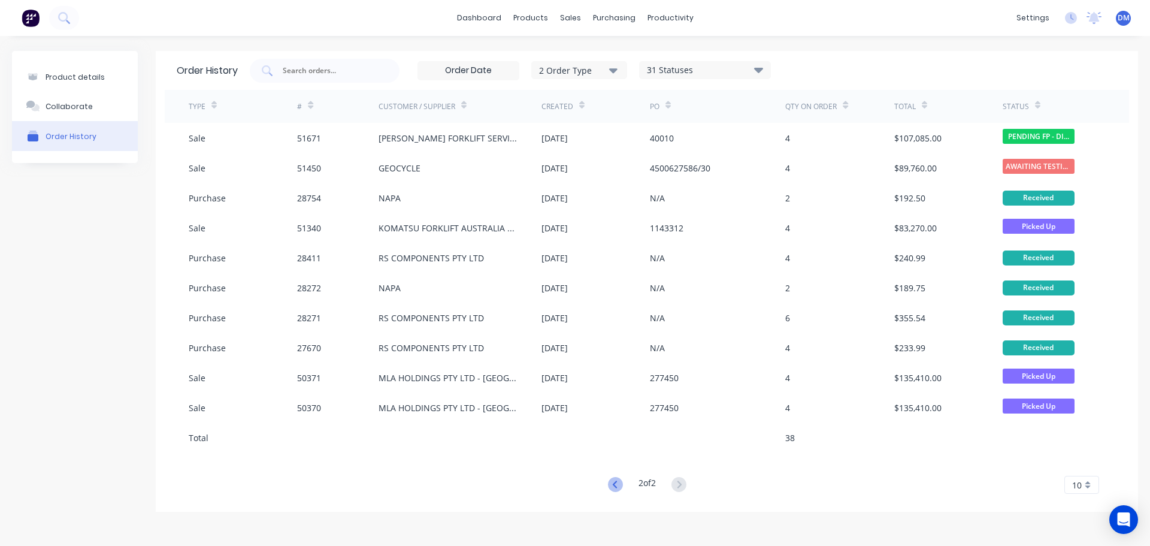
click at [614, 483] on icon at bounding box center [615, 484] width 15 height 15
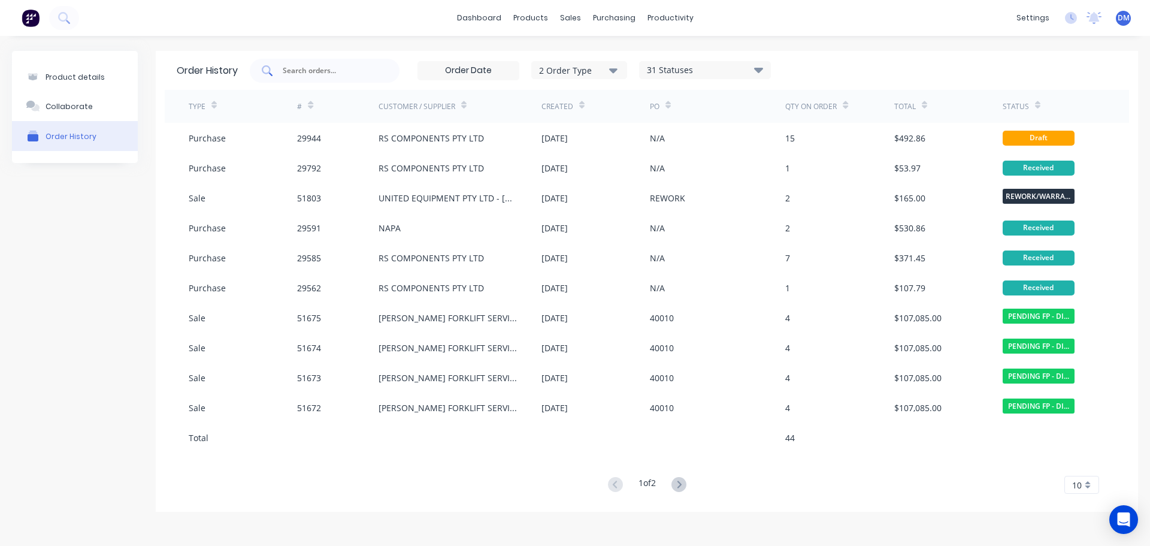
click at [298, 70] on input "text" at bounding box center [330, 71] width 99 height 12
type input "51690"
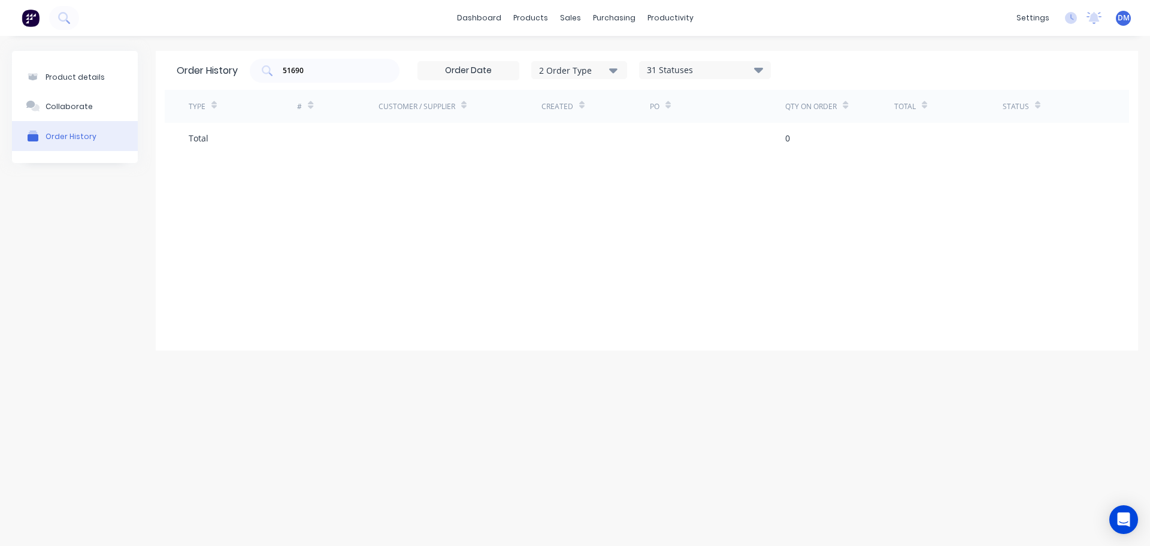
click at [31, 14] on img at bounding box center [31, 18] width 18 height 18
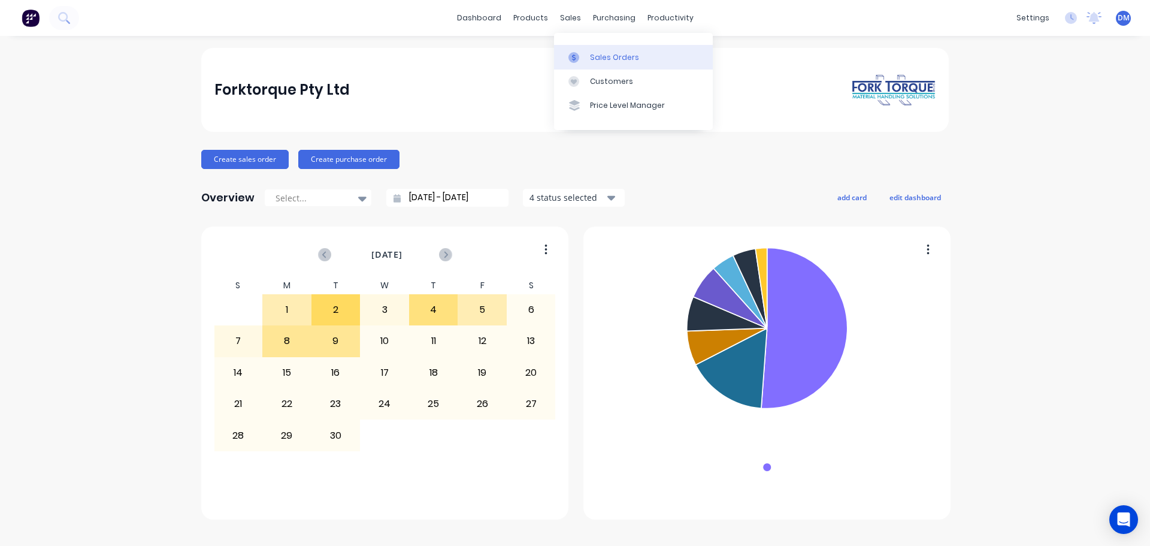
click at [603, 54] on div "Sales Orders" at bounding box center [614, 57] width 49 height 11
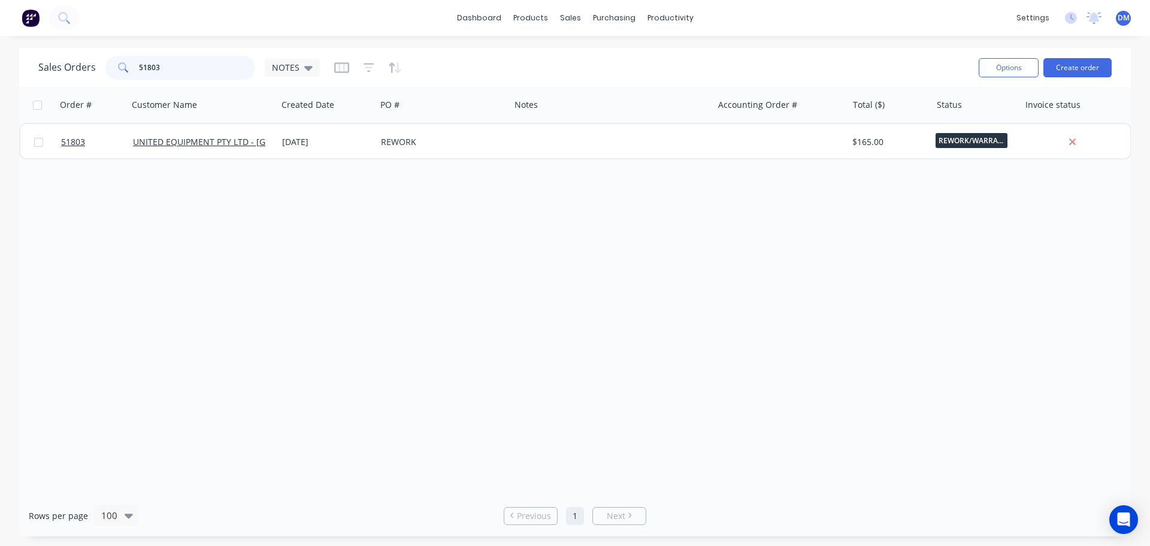
drag, startPoint x: 195, startPoint y: 65, endPoint x: 102, endPoint y: 65, distance: 92.2
click at [103, 65] on div "Sales Orders 51803 NOTES" at bounding box center [178, 68] width 281 height 24
type input "51690"
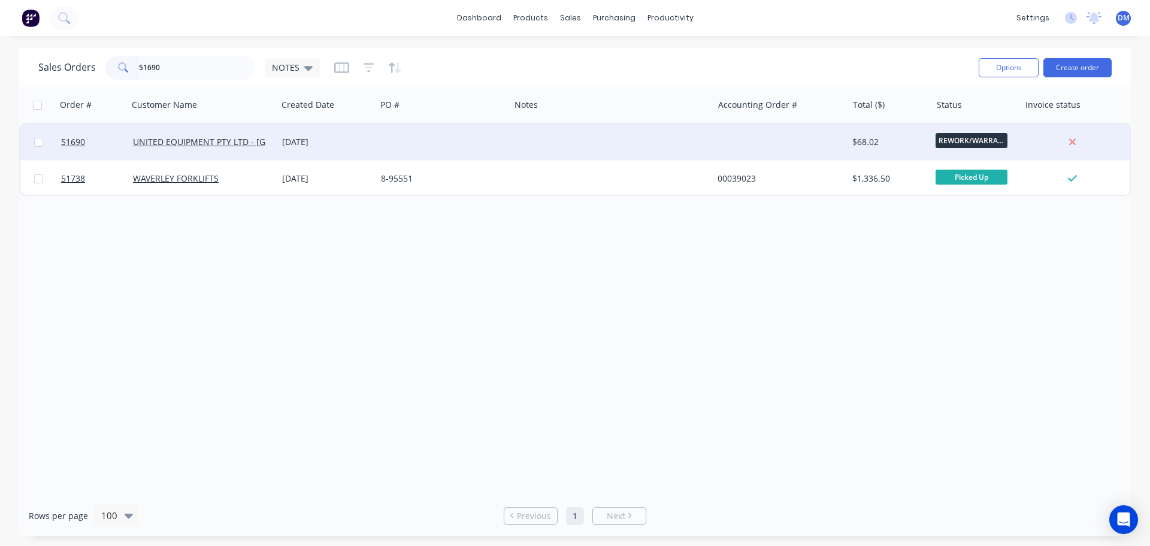
click at [372, 141] on div "[DATE]" at bounding box center [326, 142] width 99 height 36
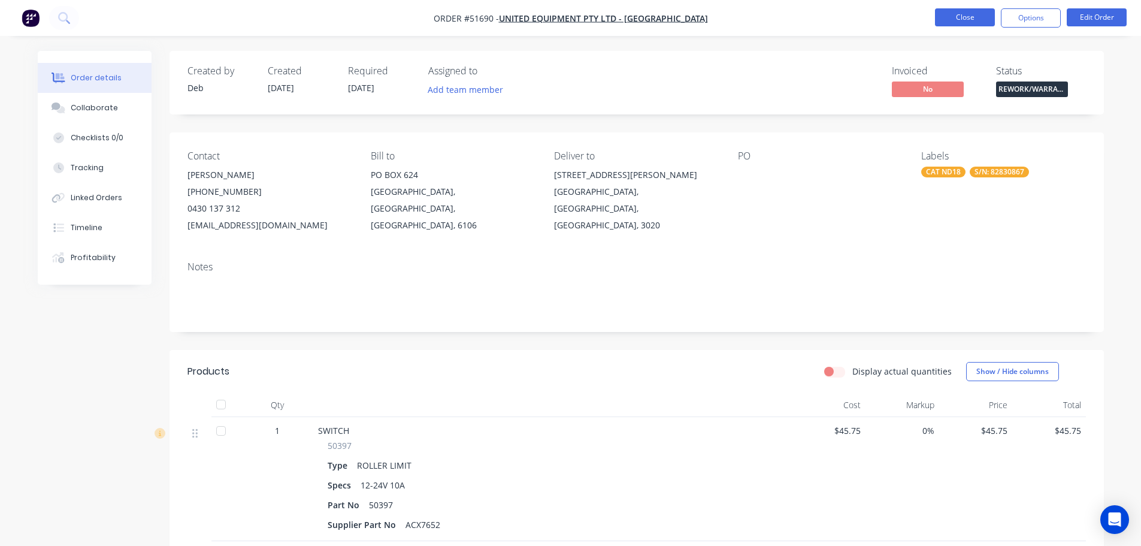
click at [963, 19] on button "Close" at bounding box center [965, 17] width 60 height 18
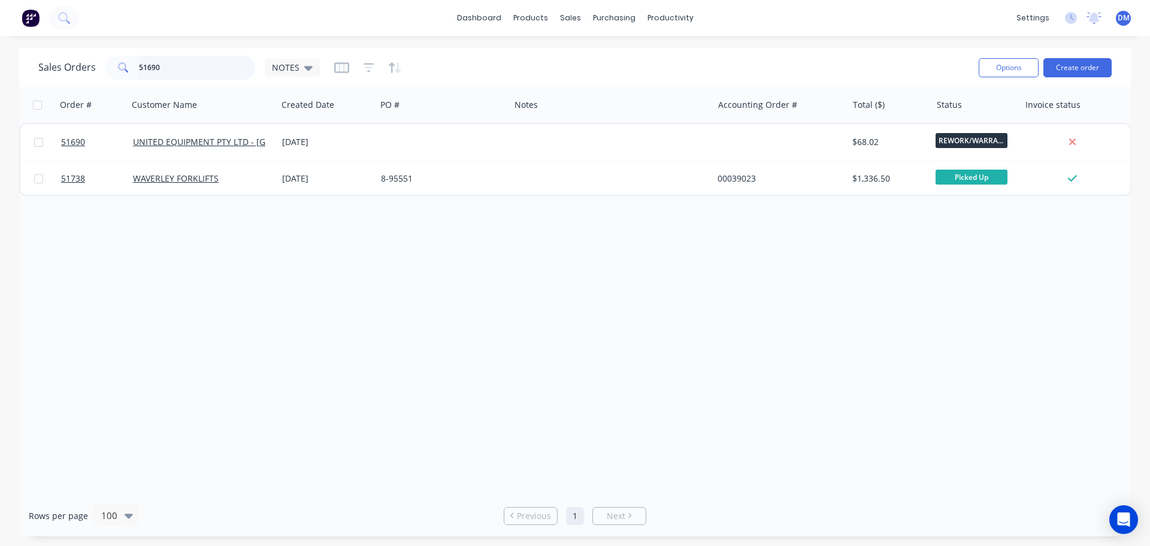
click at [21, 42] on div "dashboard products sales purchasing productivity dashboard products Product Cat…" at bounding box center [575, 273] width 1150 height 546
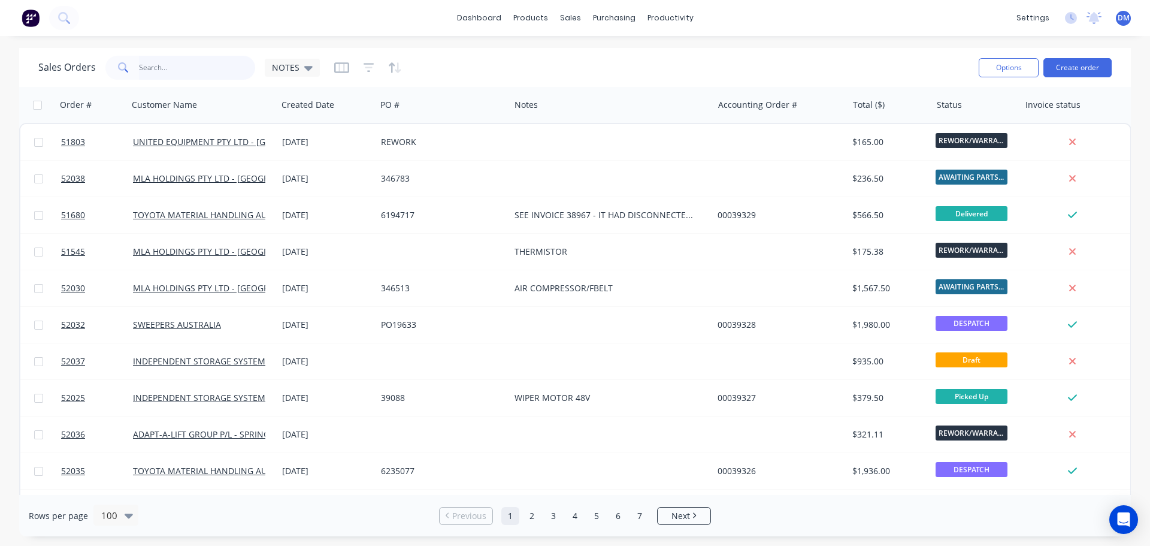
click at [152, 64] on input "text" at bounding box center [197, 68] width 117 height 24
type input "51406"
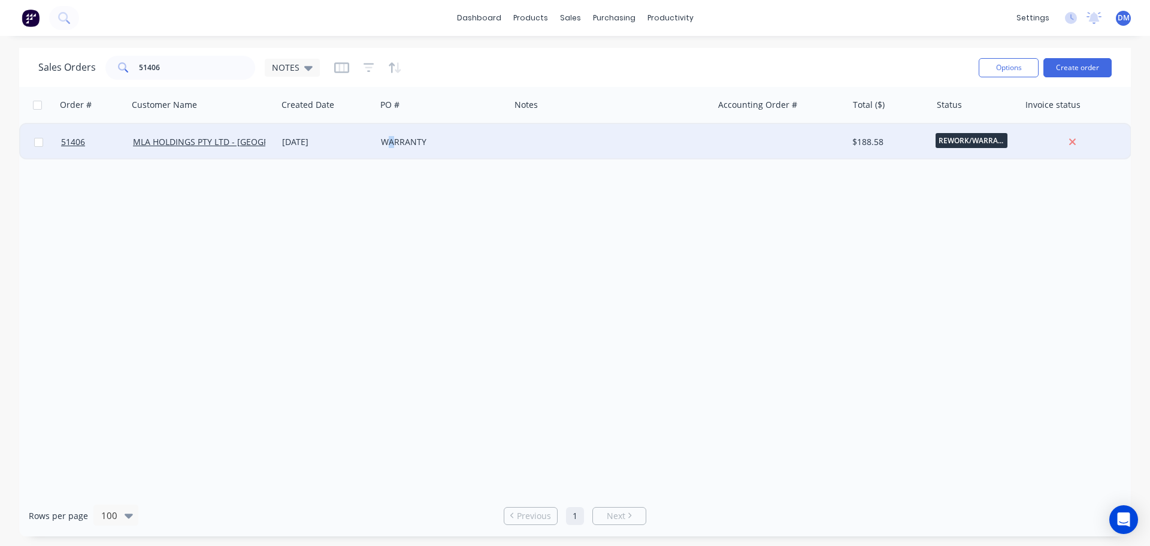
click at [392, 139] on div "WARRANTY" at bounding box center [440, 142] width 118 height 12
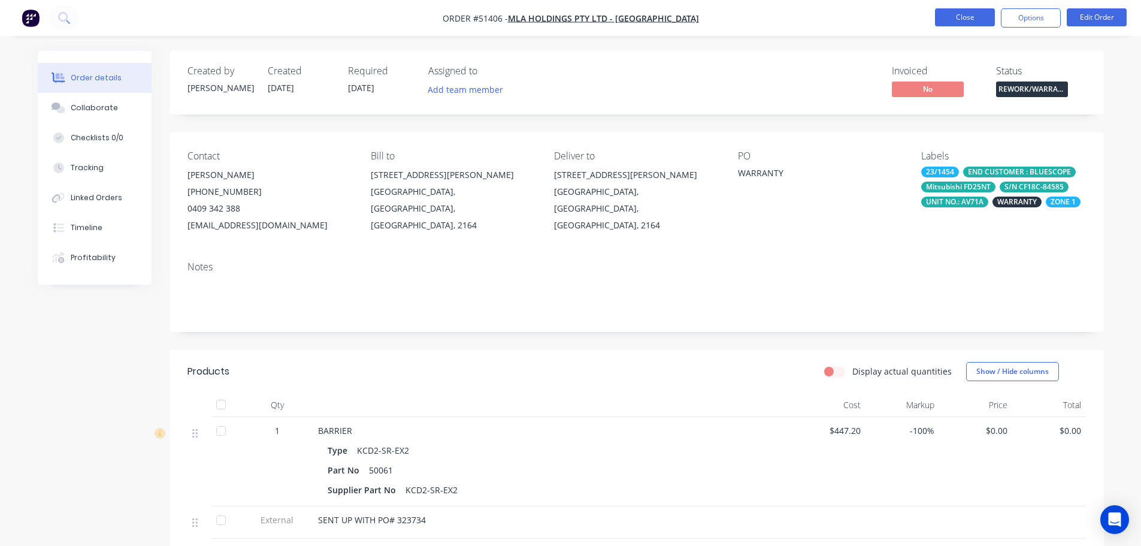
click at [965, 13] on button "Close" at bounding box center [965, 17] width 60 height 18
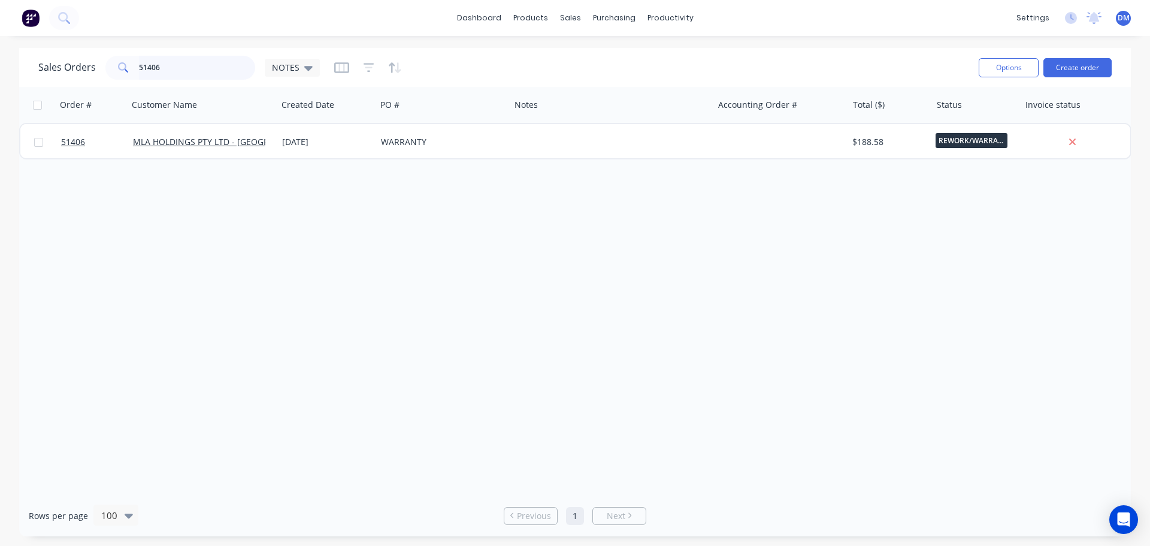
click at [0, 87] on html "dashboard products sales purchasing productivity dashboard products Product Cat…" at bounding box center [575, 273] width 1150 height 546
type input "51664"
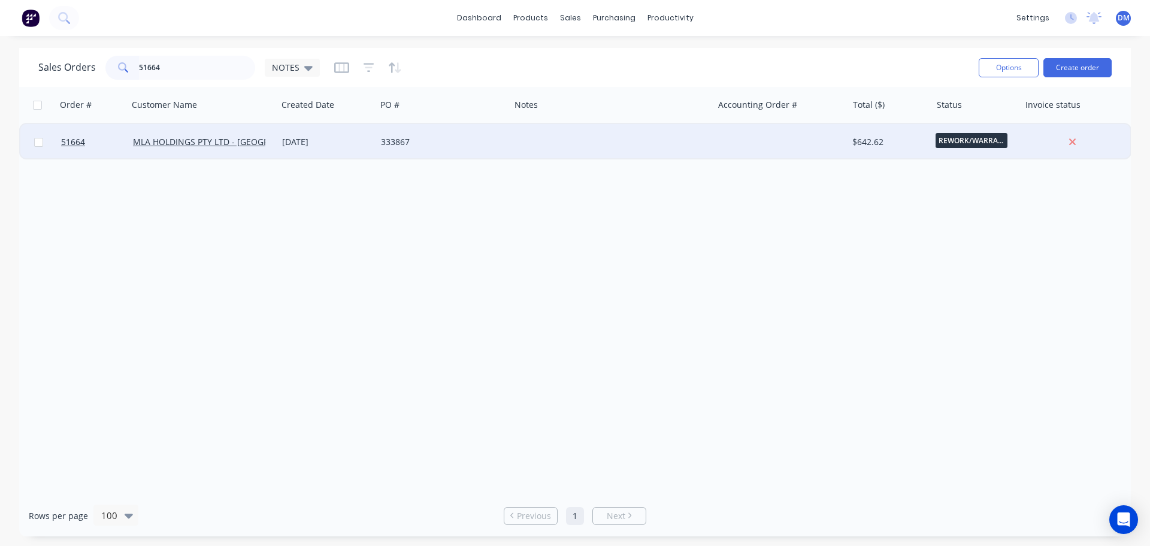
click at [369, 149] on div "[DATE]" at bounding box center [326, 142] width 99 height 36
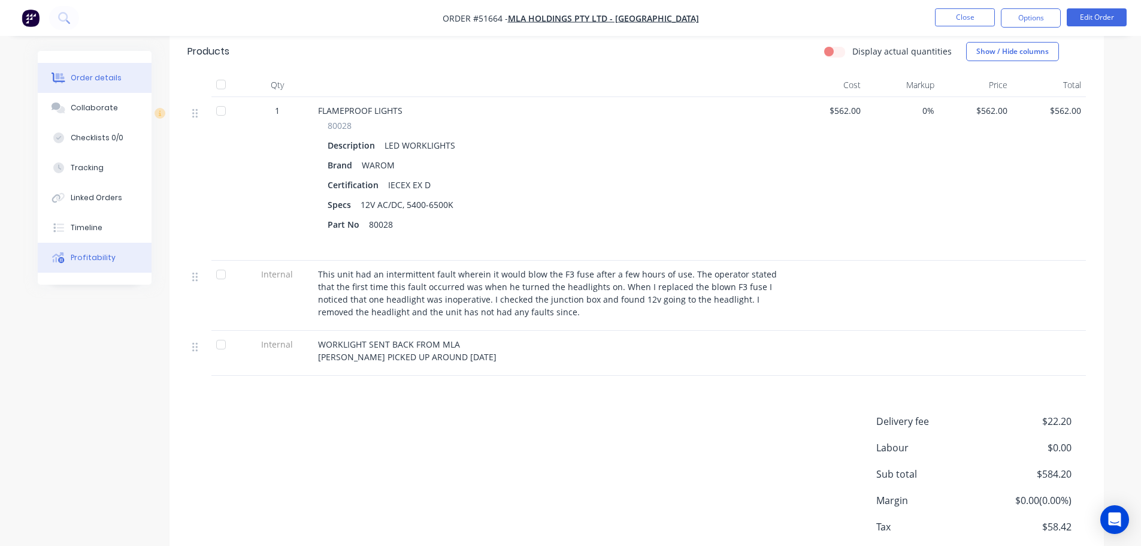
scroll to position [299, 0]
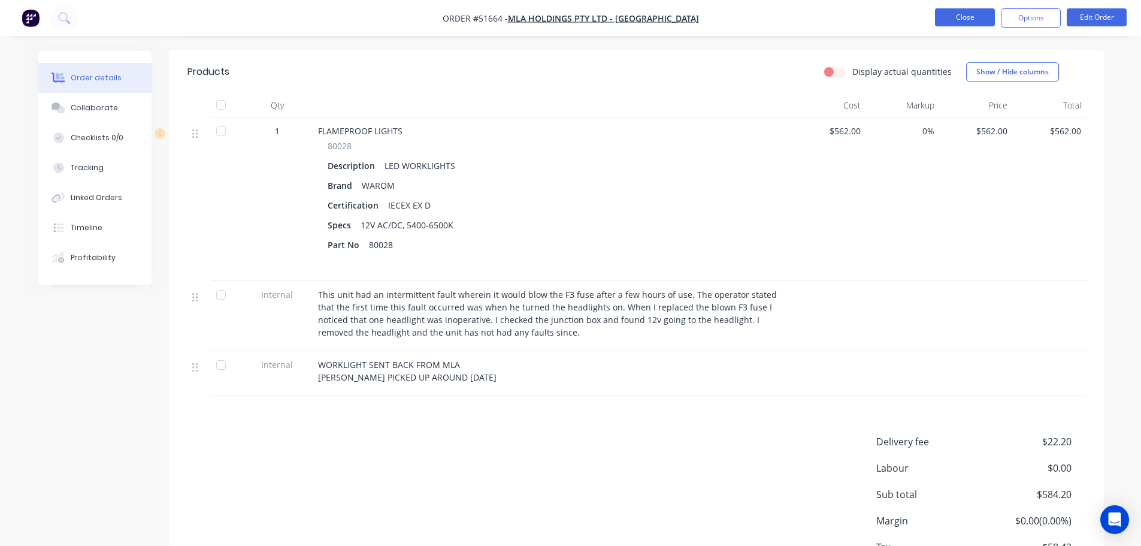
click at [953, 21] on button "Close" at bounding box center [965, 17] width 60 height 18
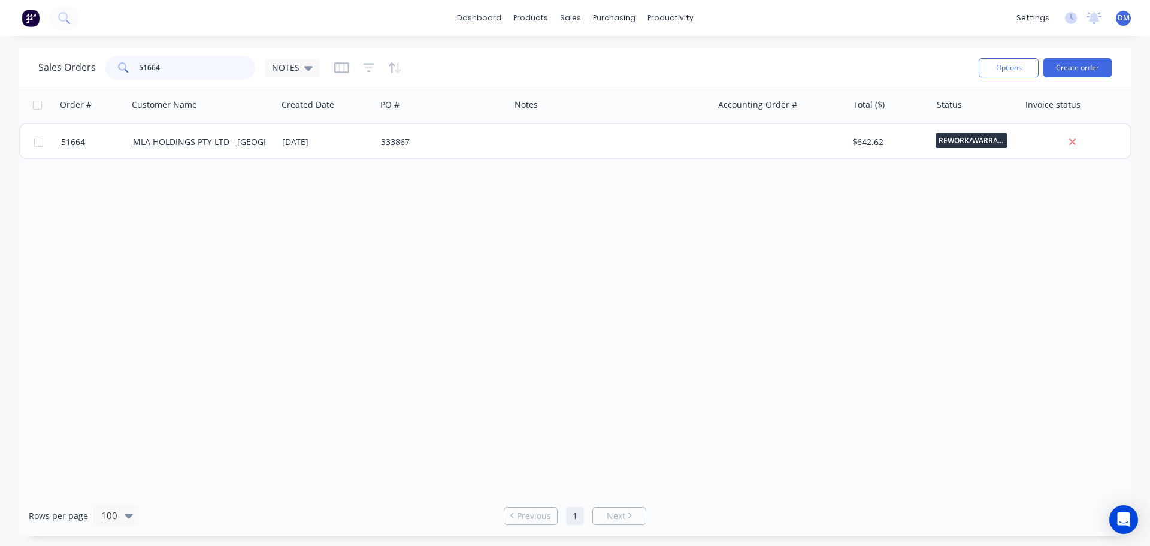
drag, startPoint x: 163, startPoint y: 69, endPoint x: 18, endPoint y: 85, distance: 145.8
click at [35, 82] on div "Sales Orders 51664 NOTES Options Create order" at bounding box center [574, 67] width 1111 height 39
